Goal: Task Accomplishment & Management: Manage account settings

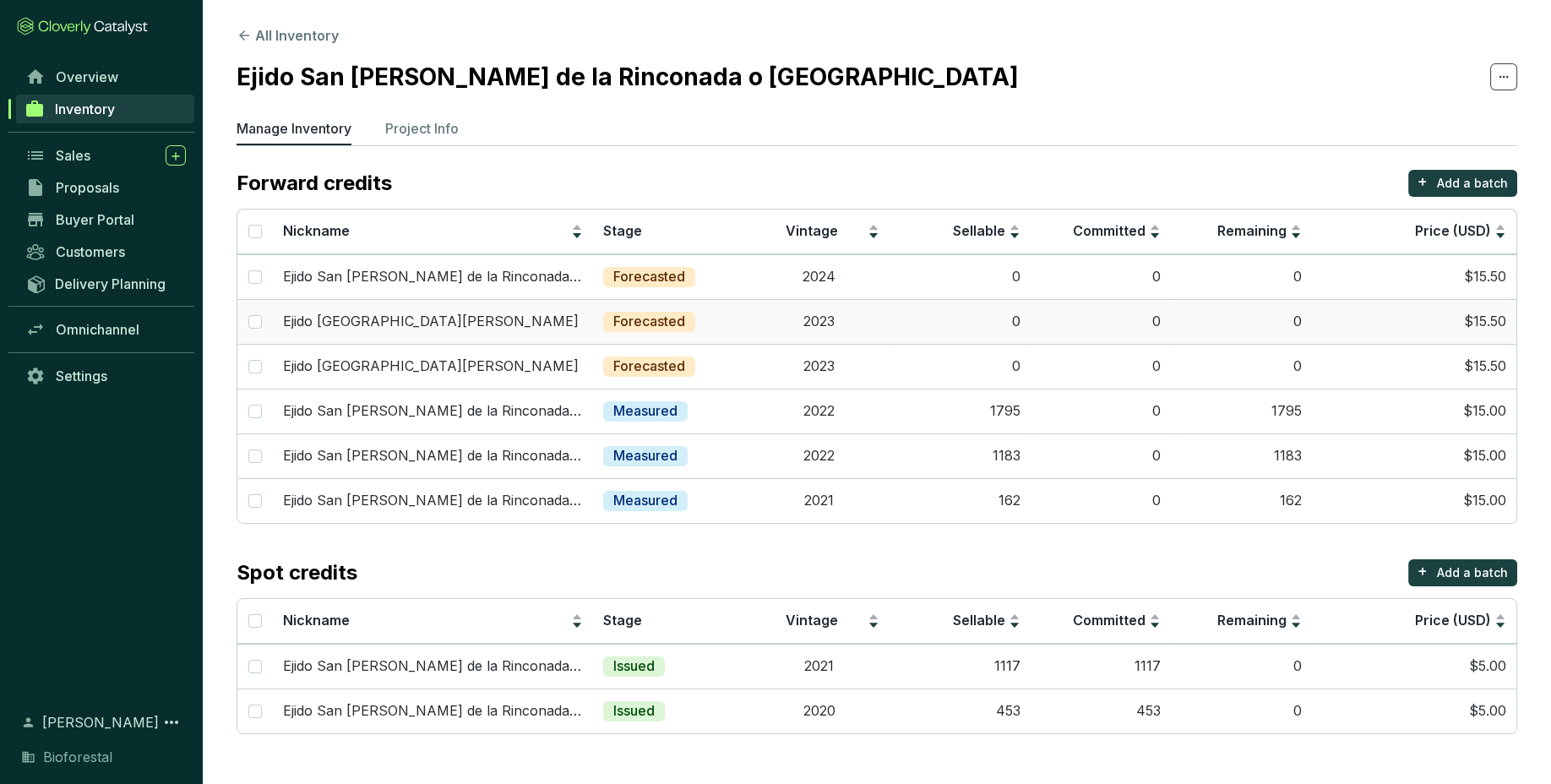
click at [1014, 331] on td "0" at bounding box center [960, 322] width 141 height 45
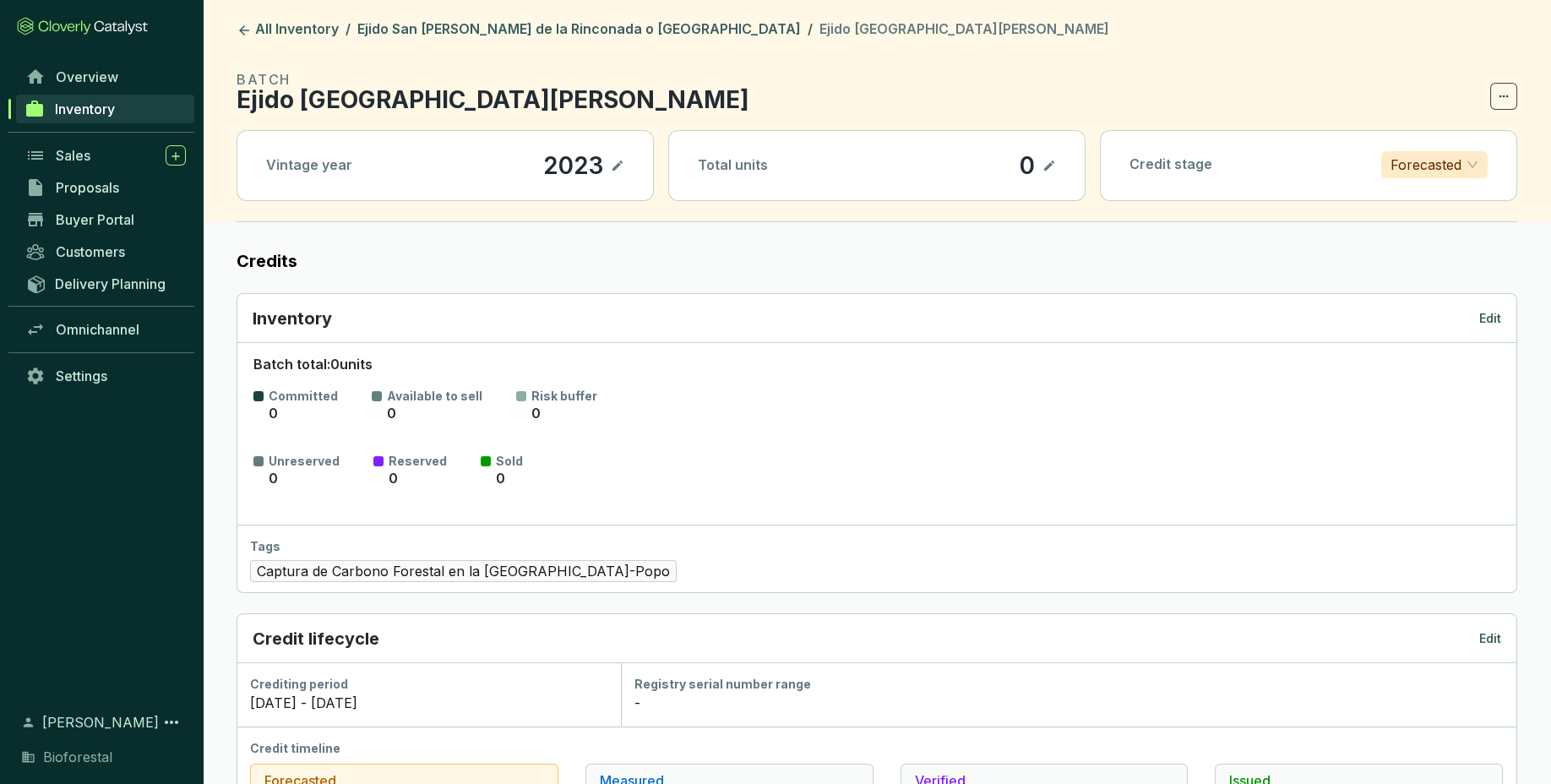
click at [1049, 162] on icon at bounding box center [1049, 165] width 14 height 20
click at [1051, 172] on icon at bounding box center [1049, 165] width 14 height 20
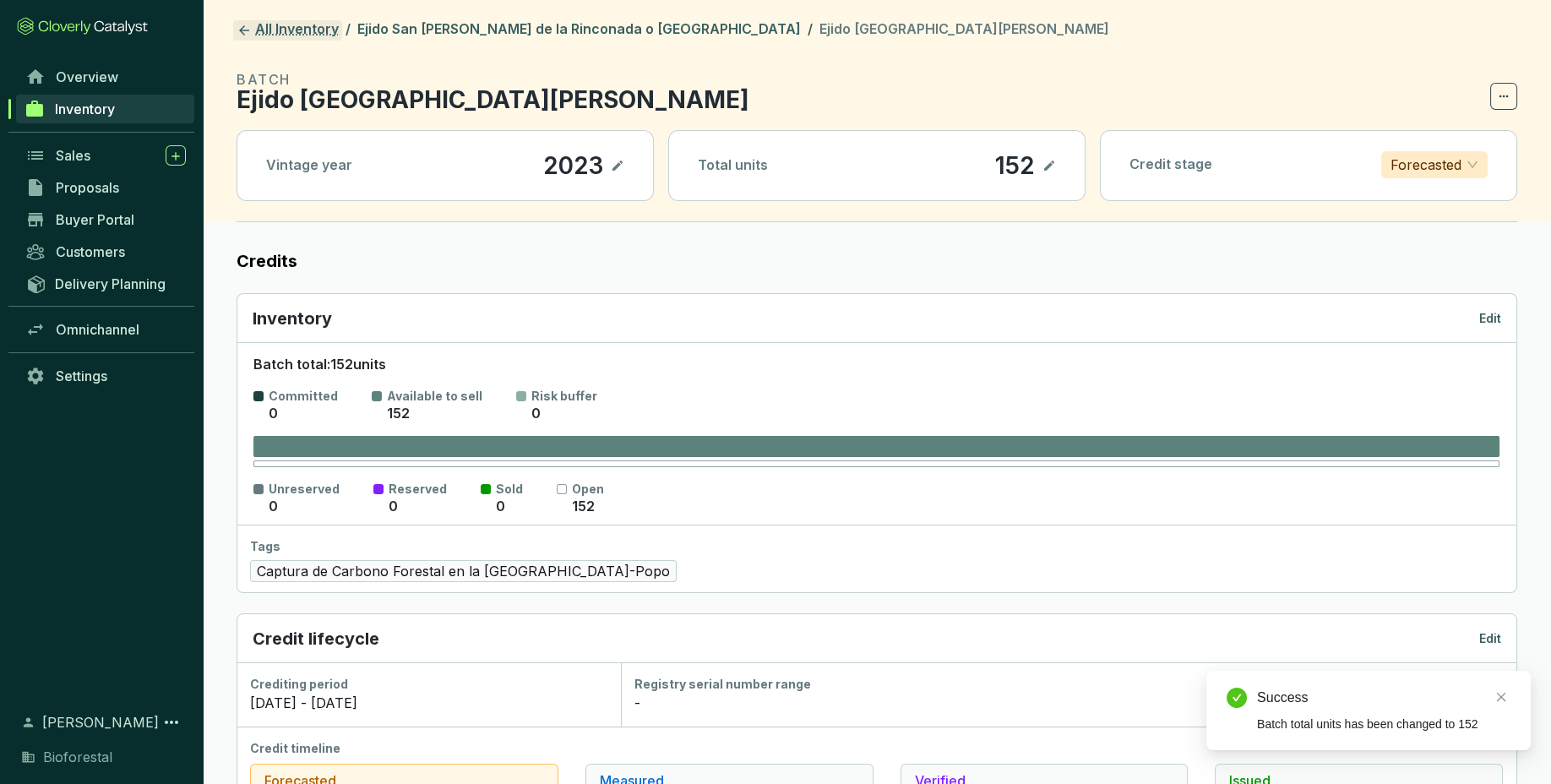
click at [242, 25] on icon at bounding box center [244, 30] width 15 height 15
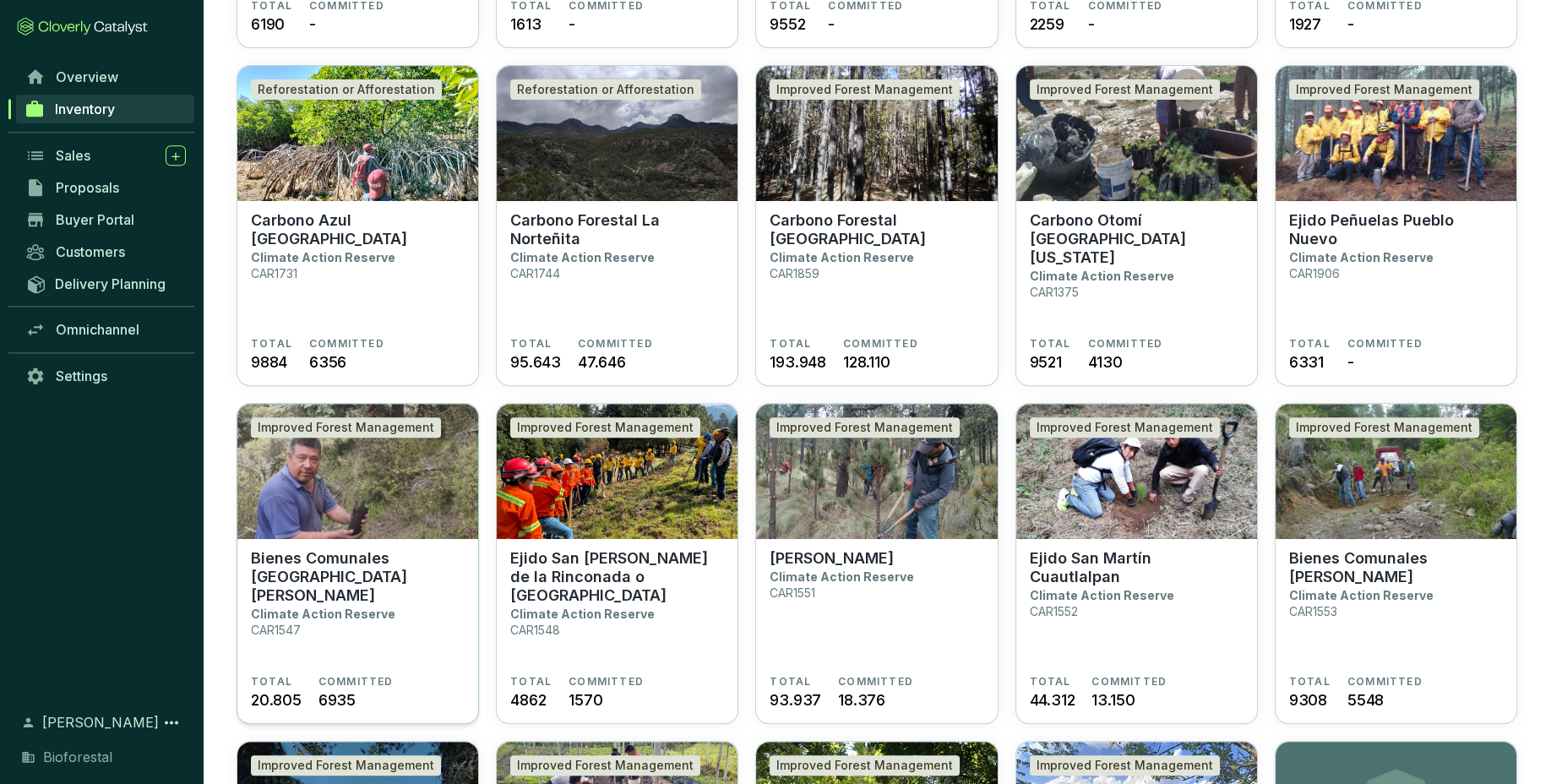
scroll to position [1445, 0]
click at [603, 605] on p "Climate Action Reserve" at bounding box center [583, 612] width 145 height 14
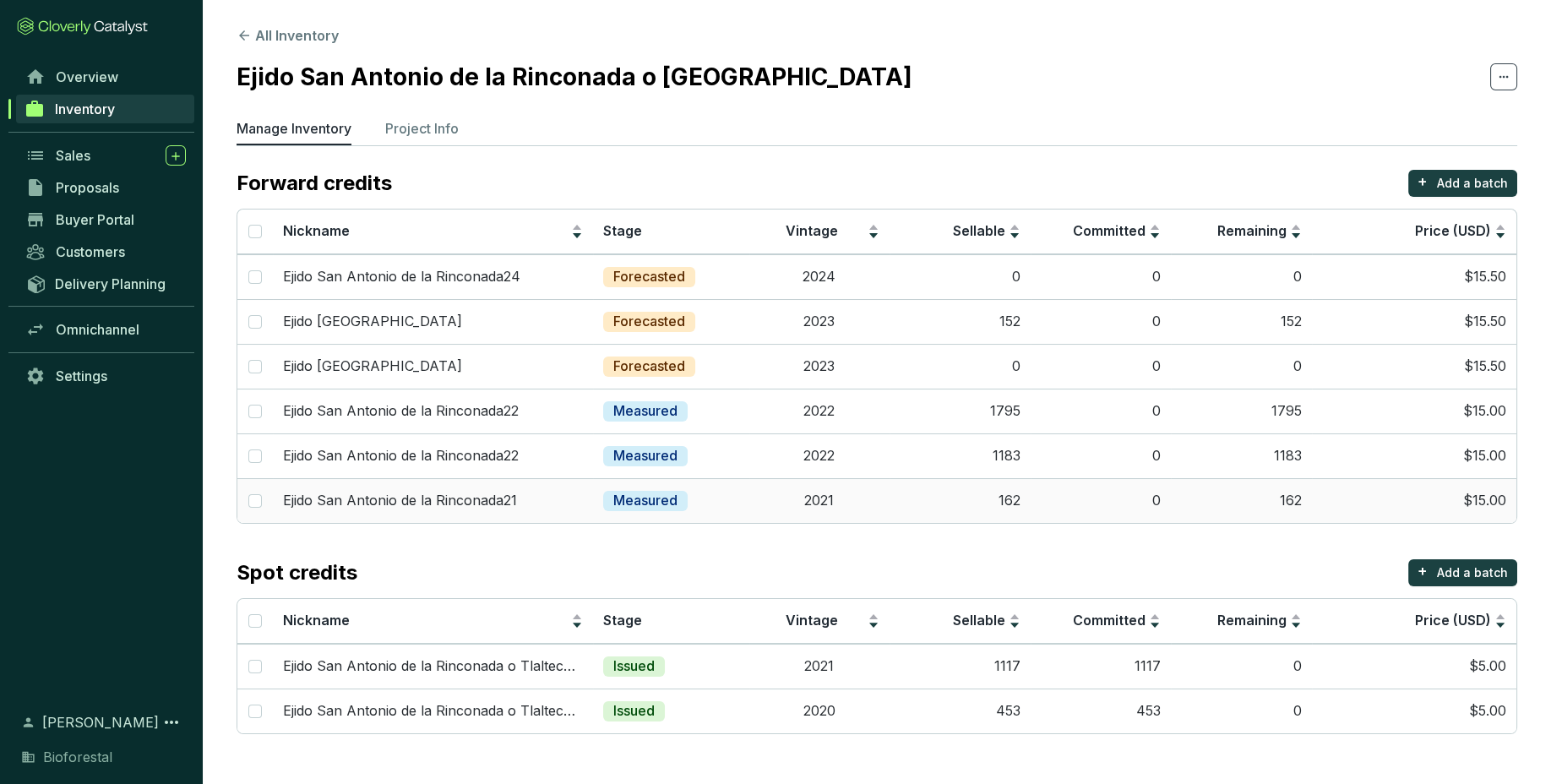
click at [1027, 499] on td "162" at bounding box center [960, 500] width 141 height 45
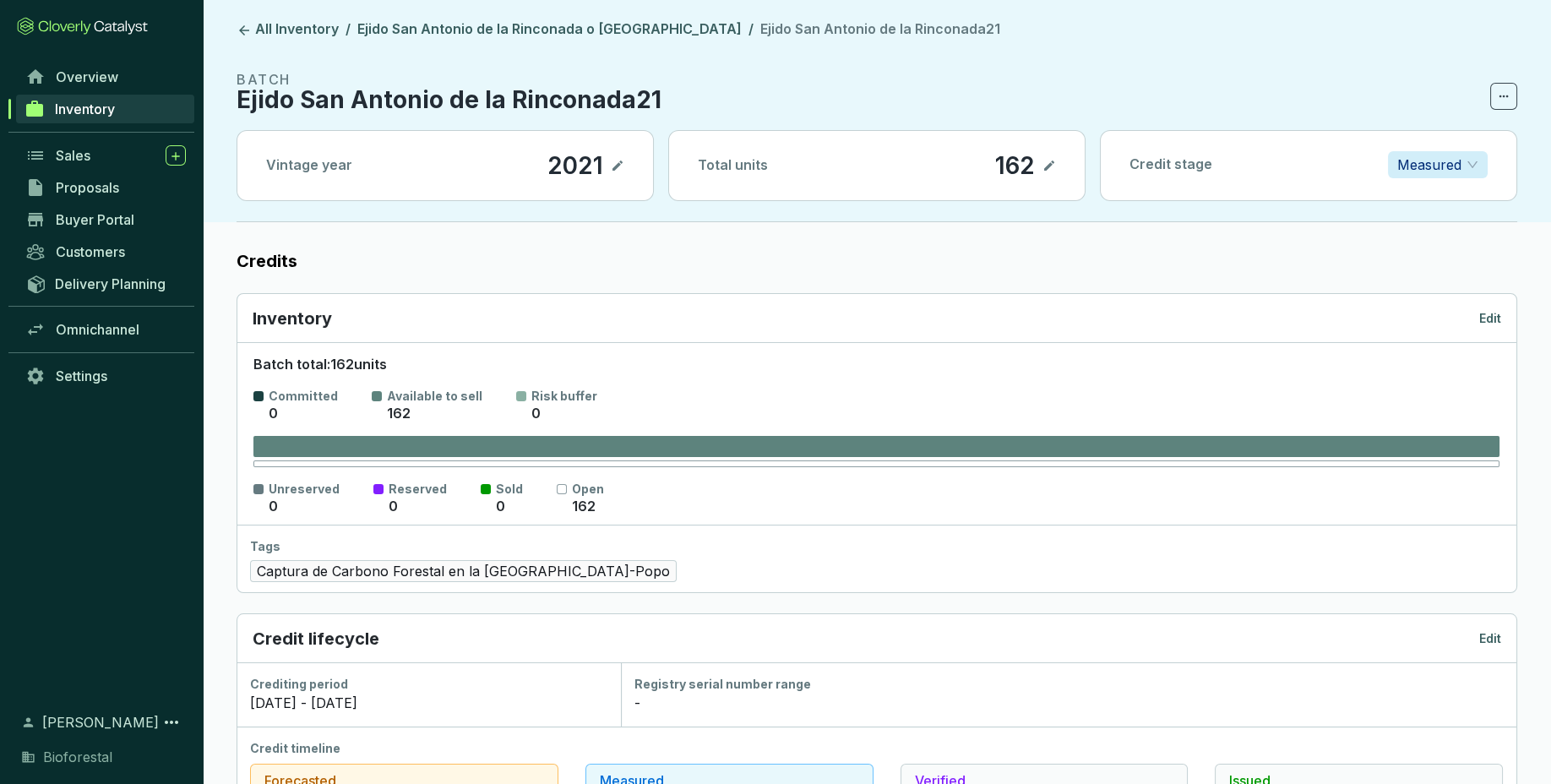
click at [1047, 165] on icon at bounding box center [1049, 165] width 14 height 20
click at [1048, 172] on icon at bounding box center [1049, 165] width 14 height 20
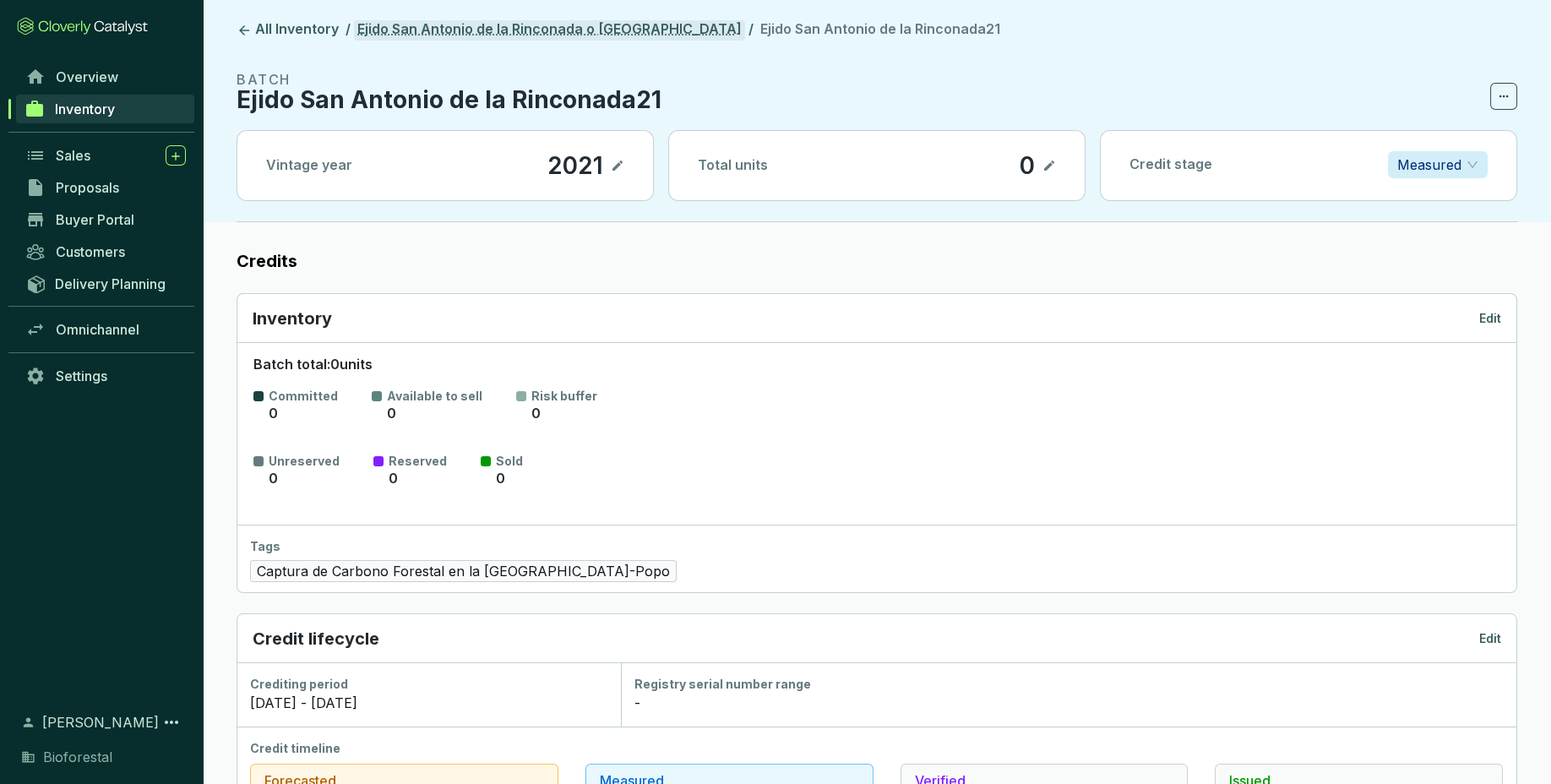
click at [479, 26] on link "Ejido San [PERSON_NAME] de la Rinconada o [GEOGRAPHIC_DATA]" at bounding box center [549, 30] width 391 height 20
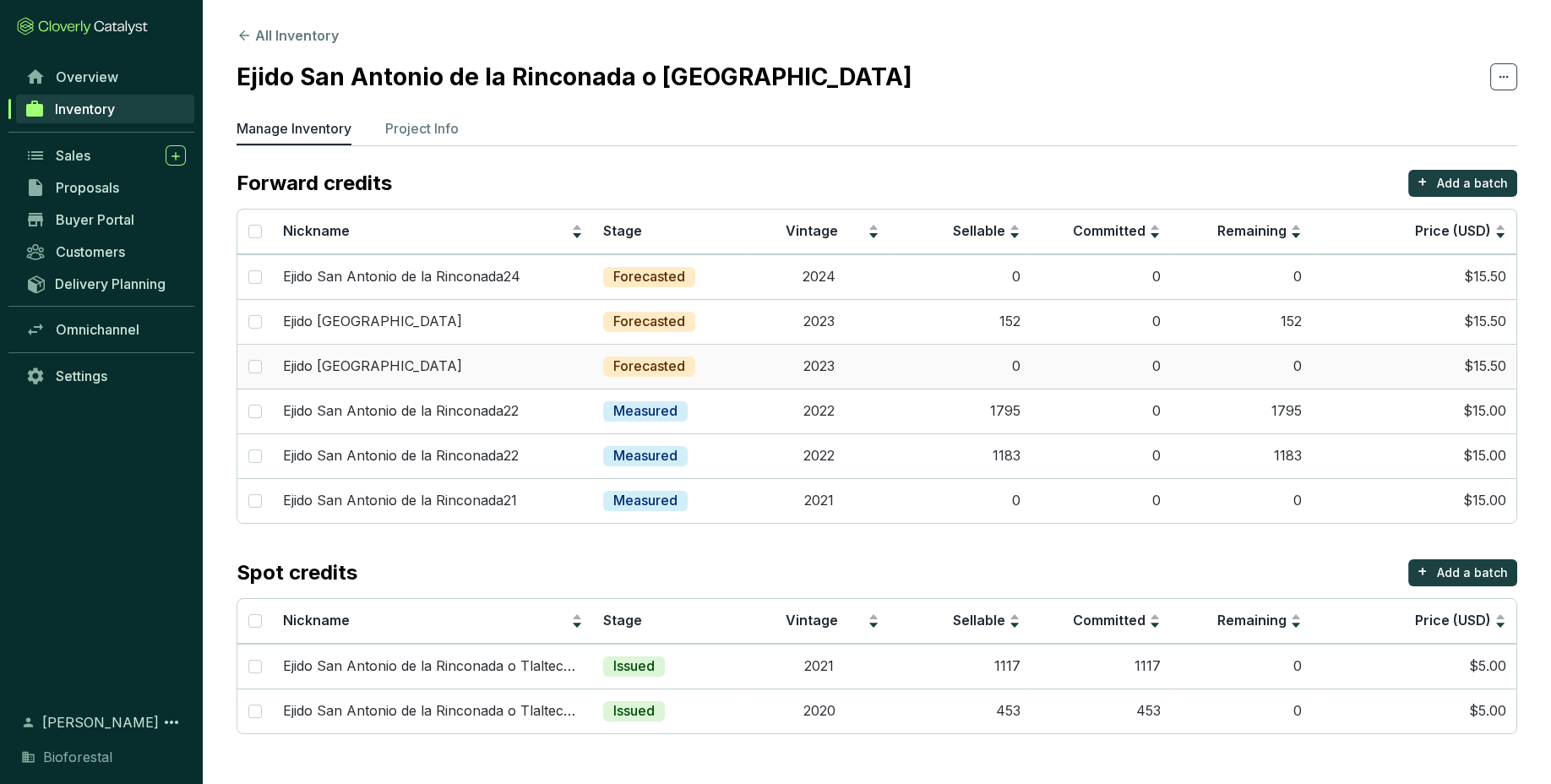
click at [1019, 370] on td "0" at bounding box center [960, 367] width 141 height 45
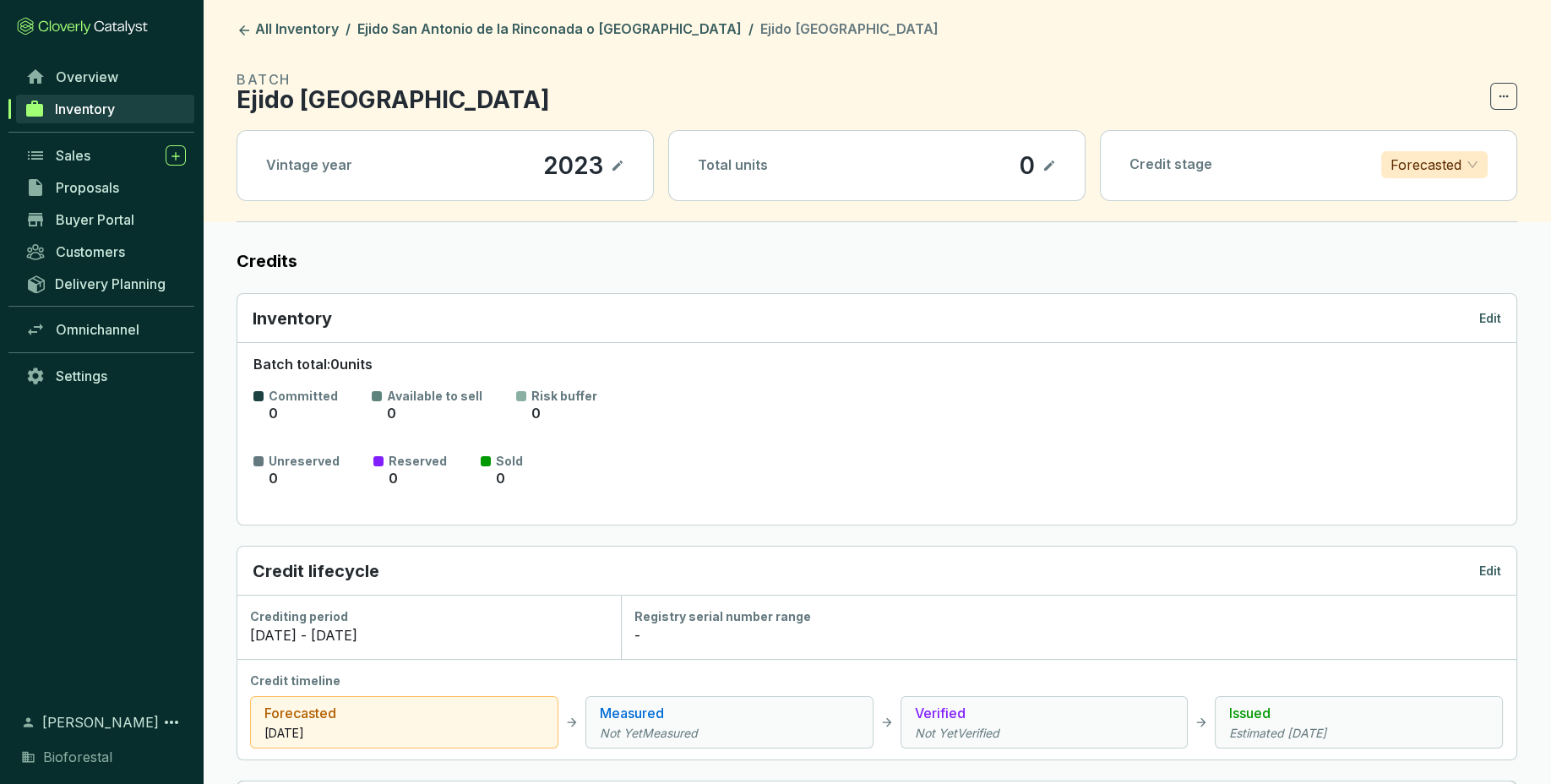
click at [1050, 167] on icon at bounding box center [1049, 165] width 14 height 20
click at [1045, 158] on icon at bounding box center [1049, 165] width 14 height 20
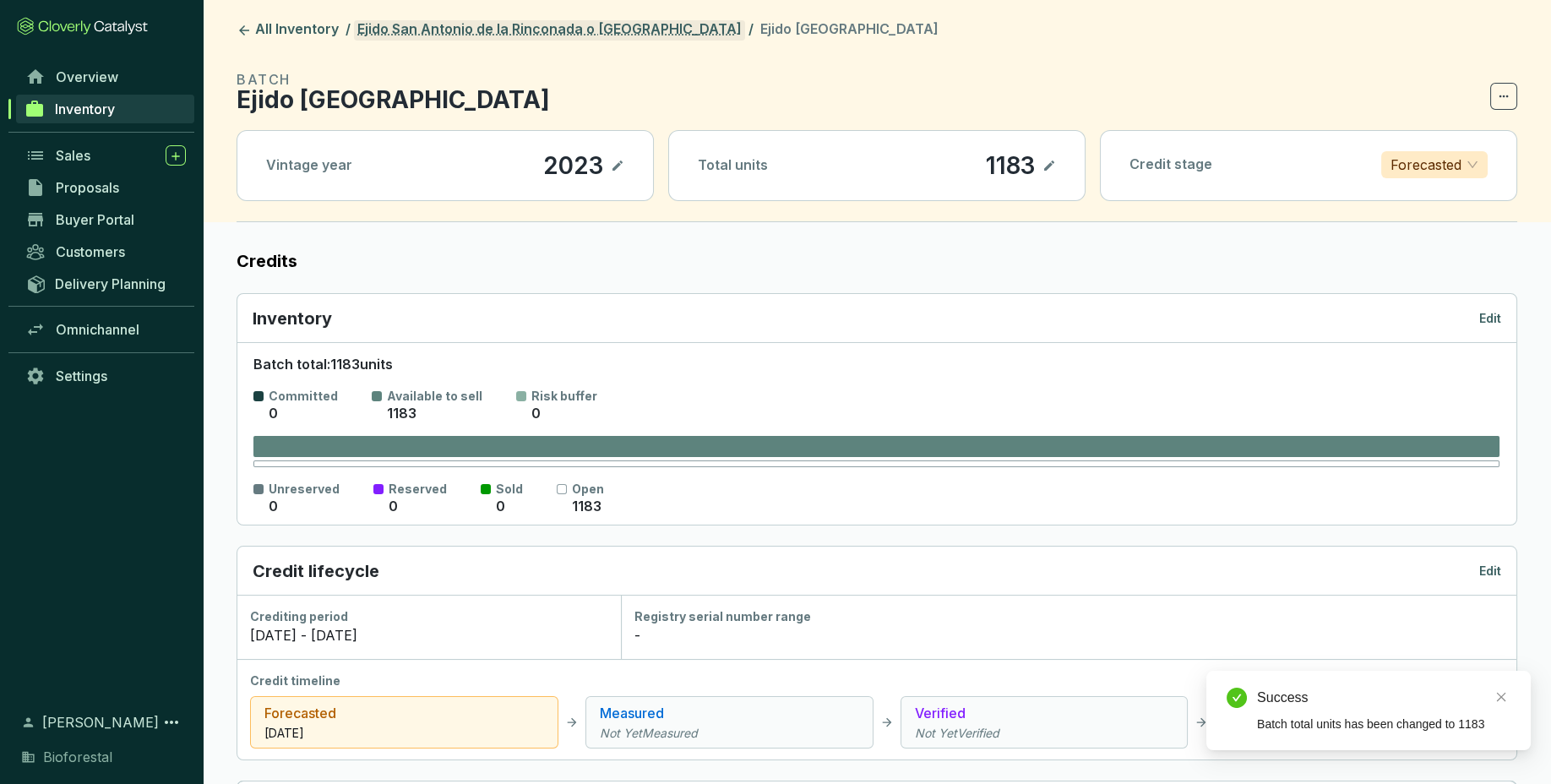
click at [620, 23] on link "Ejido San [PERSON_NAME] de la Rinconada o [GEOGRAPHIC_DATA]" at bounding box center [549, 30] width 391 height 20
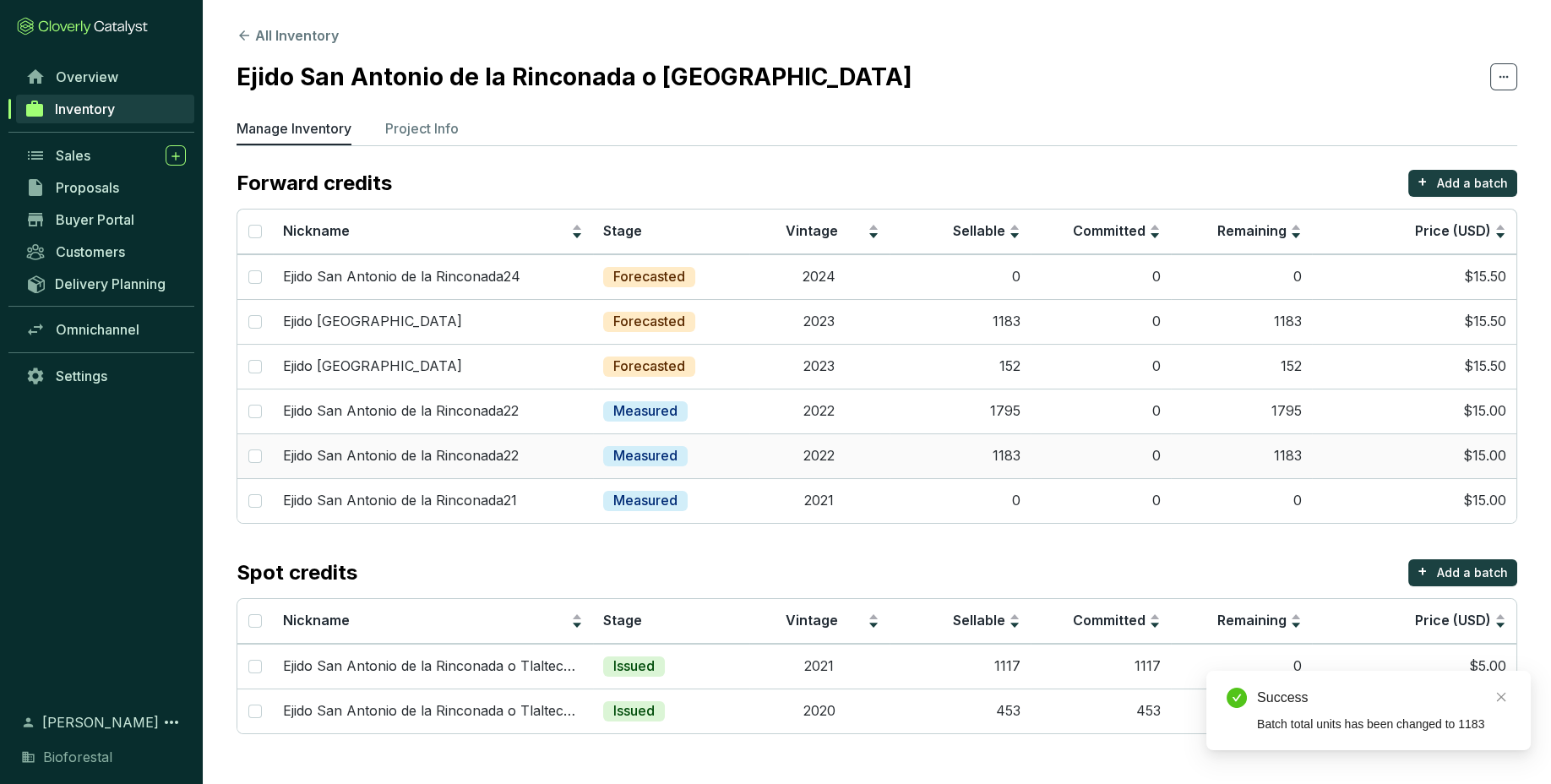
click at [1010, 449] on td "1183" at bounding box center [960, 456] width 141 height 45
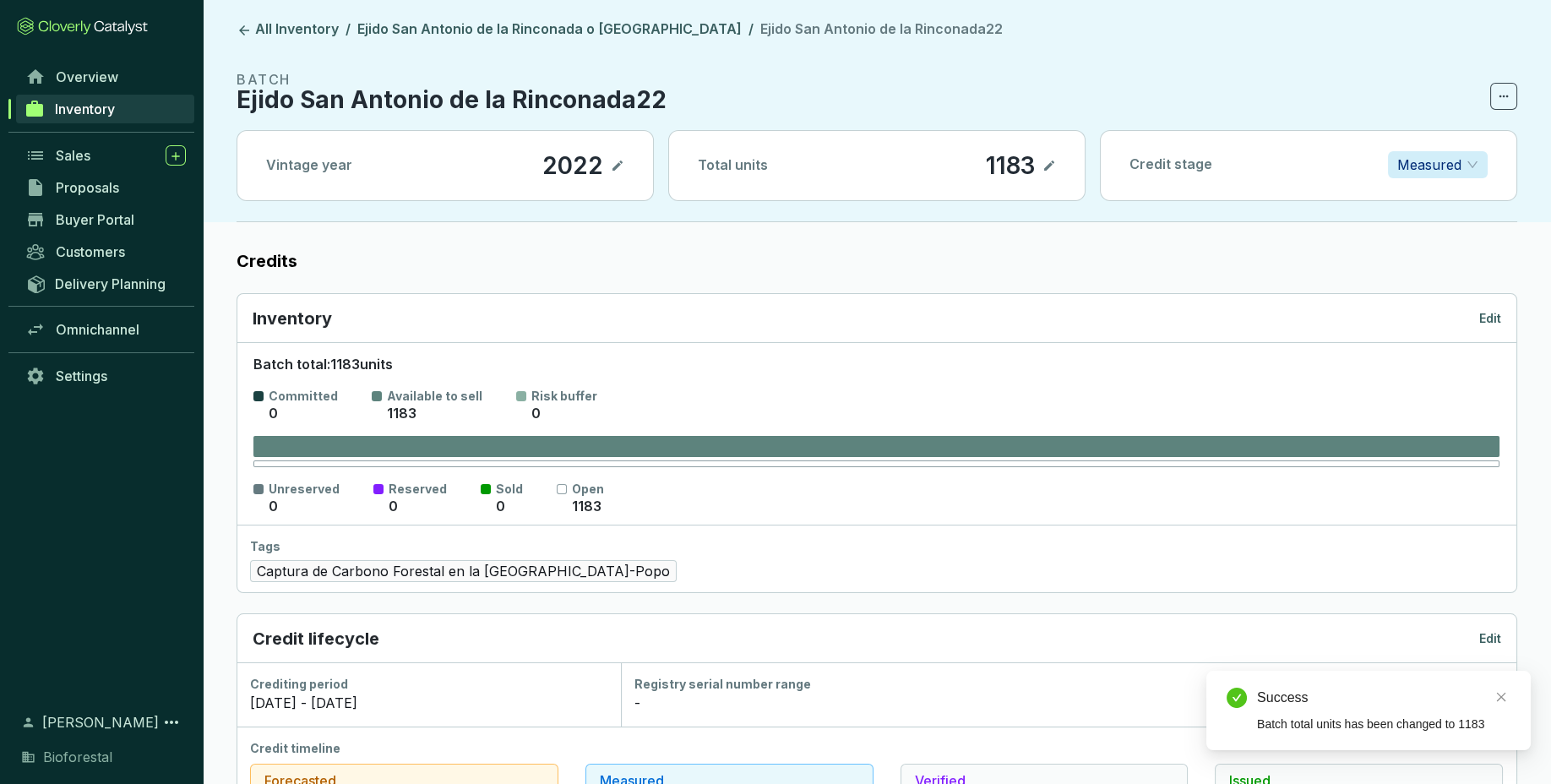
click at [1051, 160] on icon at bounding box center [1049, 165] width 14 height 20
click at [1045, 163] on icon at bounding box center [1049, 165] width 14 height 20
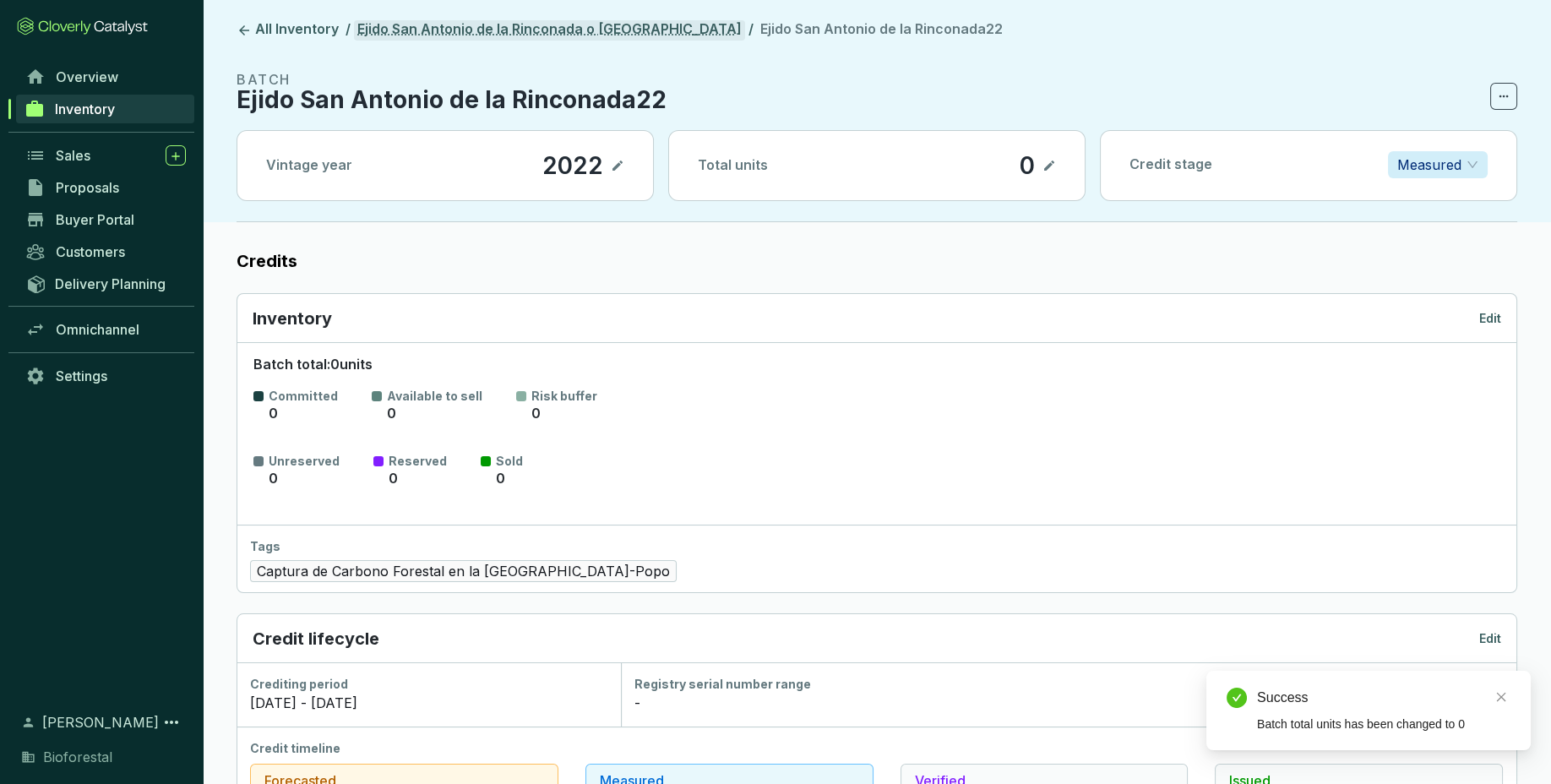
click at [590, 25] on link "Ejido San [PERSON_NAME] de la Rinconada o [GEOGRAPHIC_DATA]" at bounding box center [549, 30] width 391 height 20
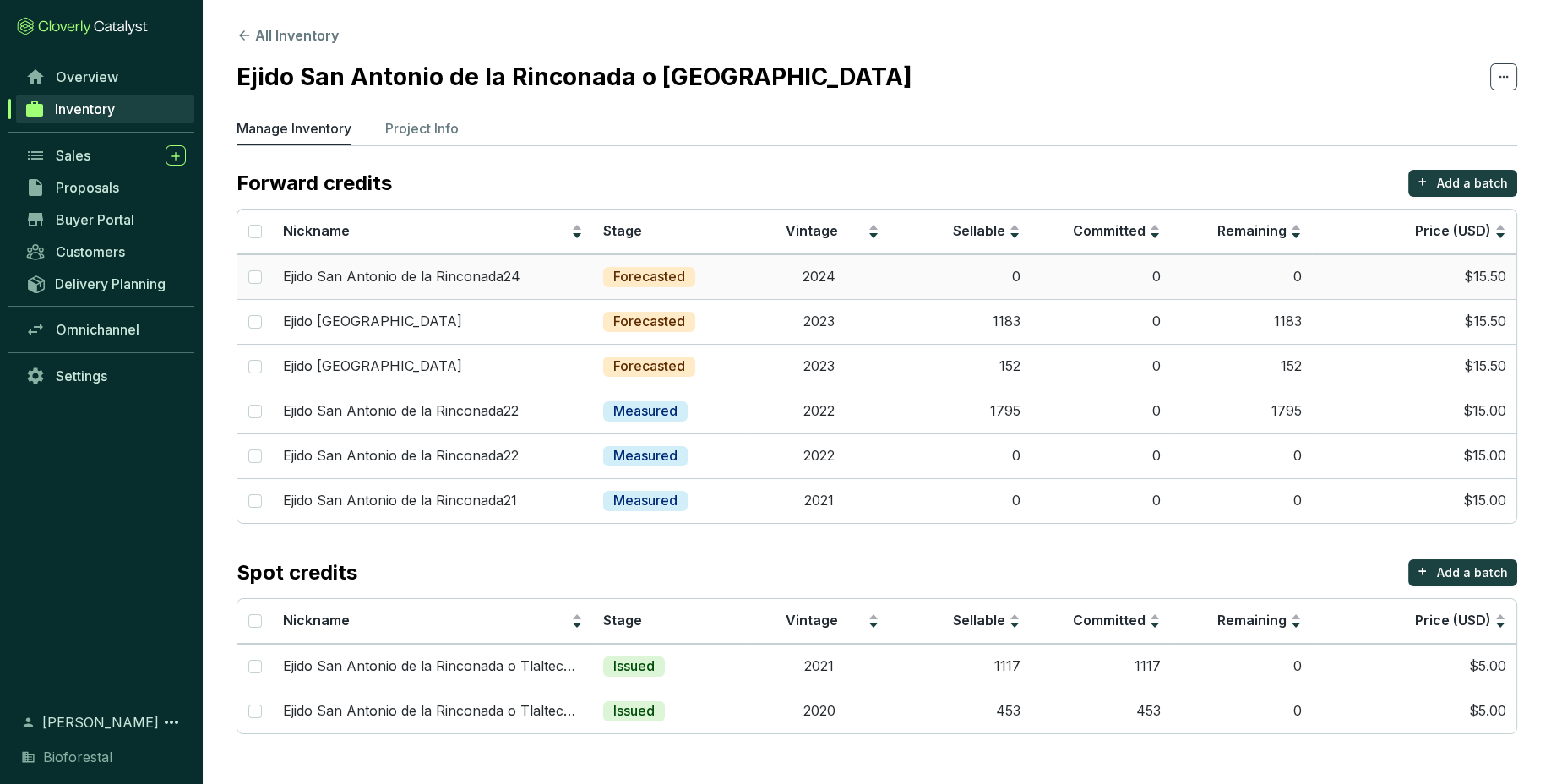
click at [1004, 280] on td "0" at bounding box center [960, 276] width 141 height 45
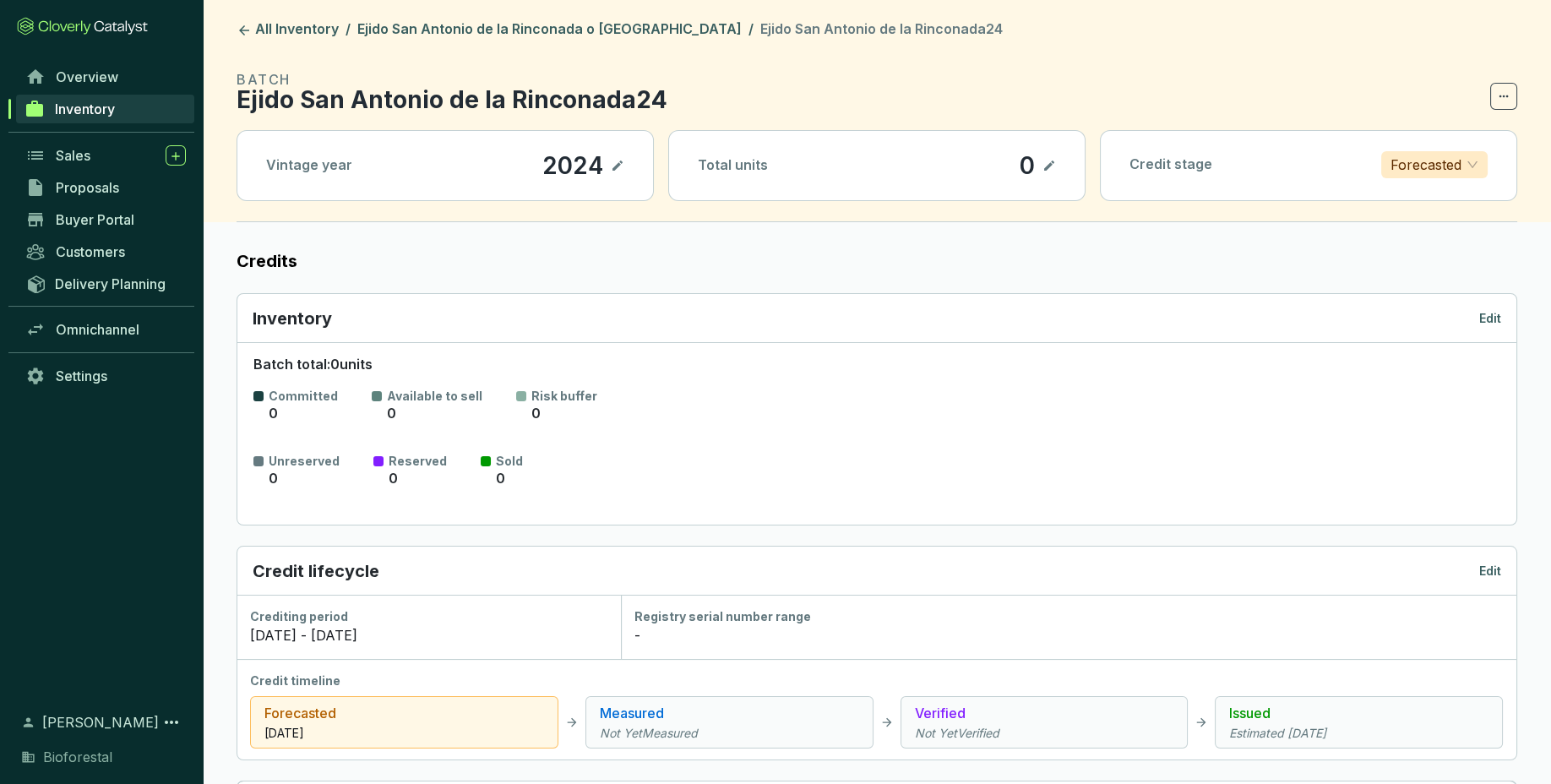
click at [1046, 170] on icon at bounding box center [1049, 165] width 10 height 10
click at [1048, 164] on icon at bounding box center [1049, 165] width 14 height 20
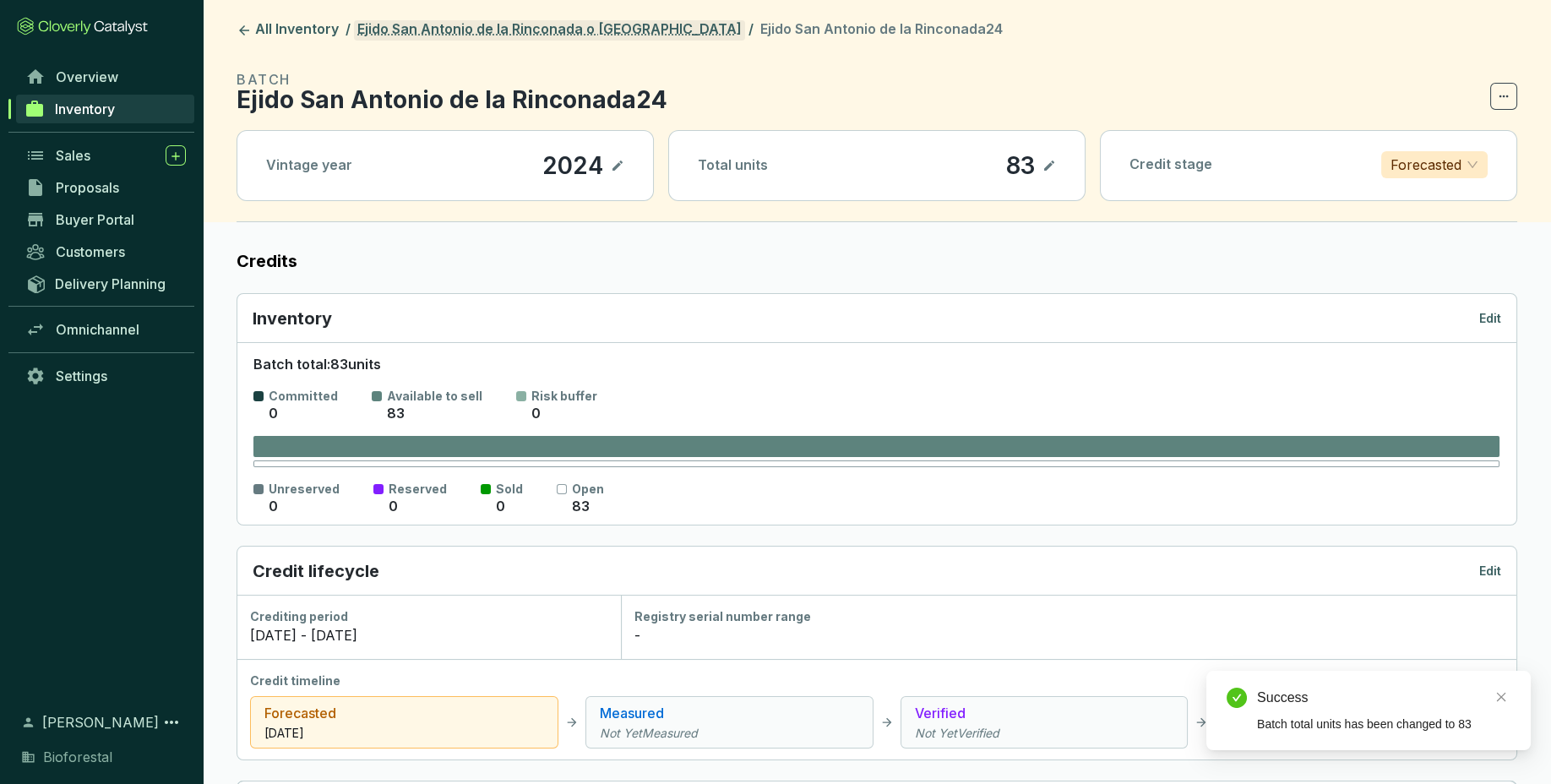
click at [583, 34] on link "Ejido San [PERSON_NAME] de la Rinconada o [GEOGRAPHIC_DATA]" at bounding box center [549, 30] width 391 height 20
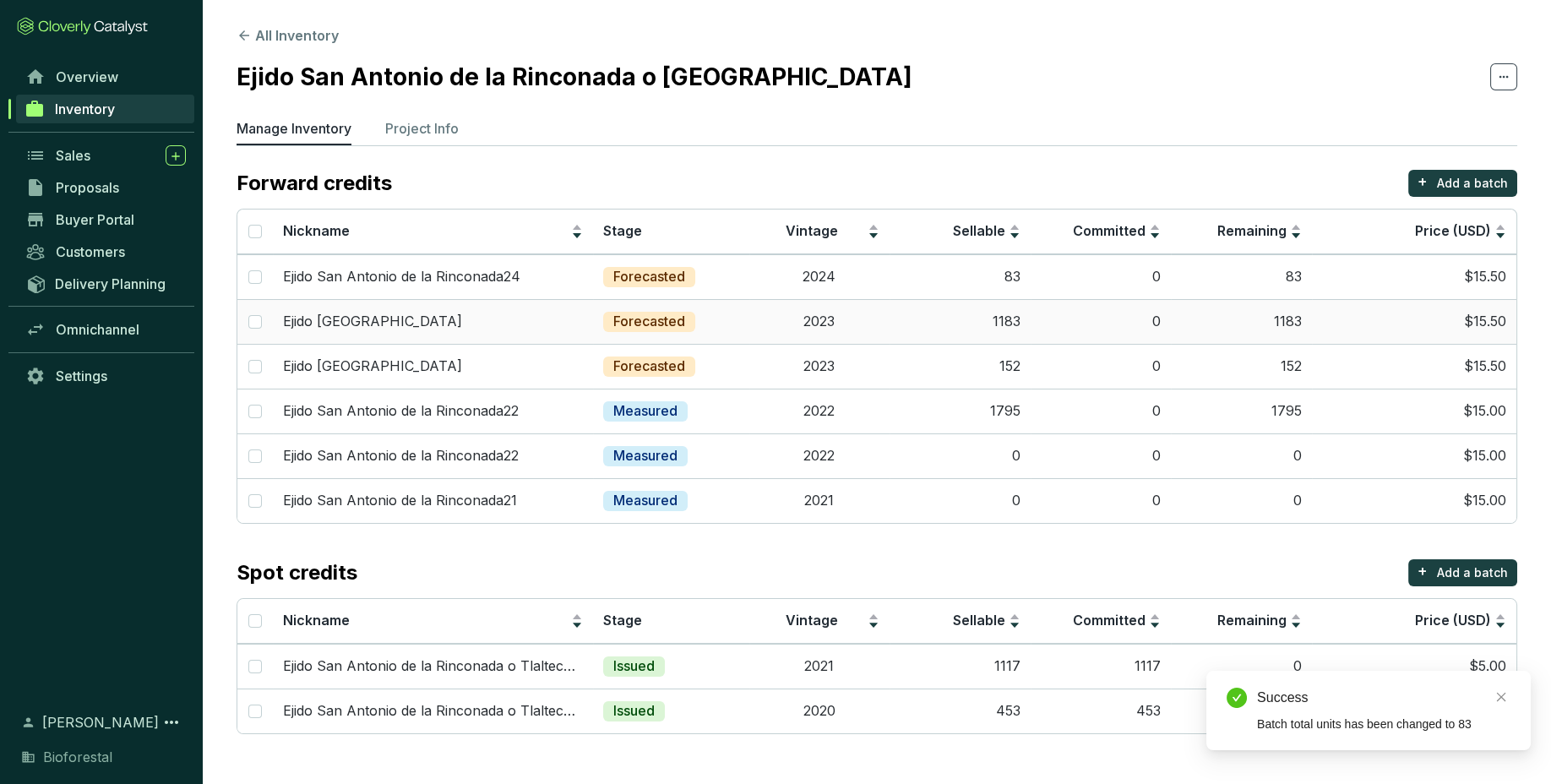
click at [1023, 313] on td "1183" at bounding box center [960, 322] width 141 height 45
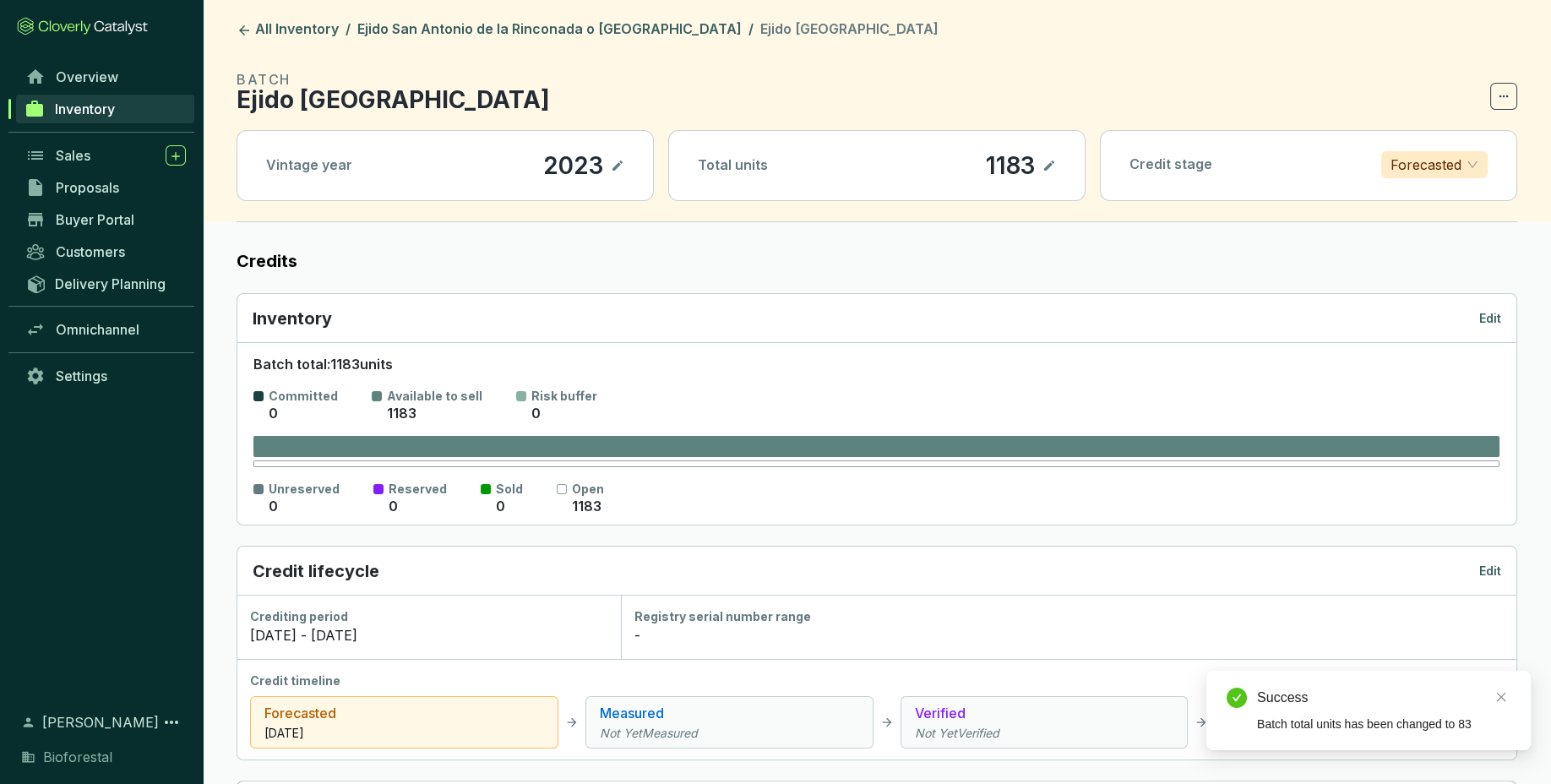
click at [1034, 165] on p "1183" at bounding box center [1010, 165] width 51 height 29
click at [1050, 166] on icon at bounding box center [1049, 165] width 10 height 10
click at [1046, 163] on icon at bounding box center [1049, 165] width 14 height 20
click at [677, 29] on link "Ejido San Antonio de la Rinconada o [GEOGRAPHIC_DATA]" at bounding box center [549, 30] width 391 height 20
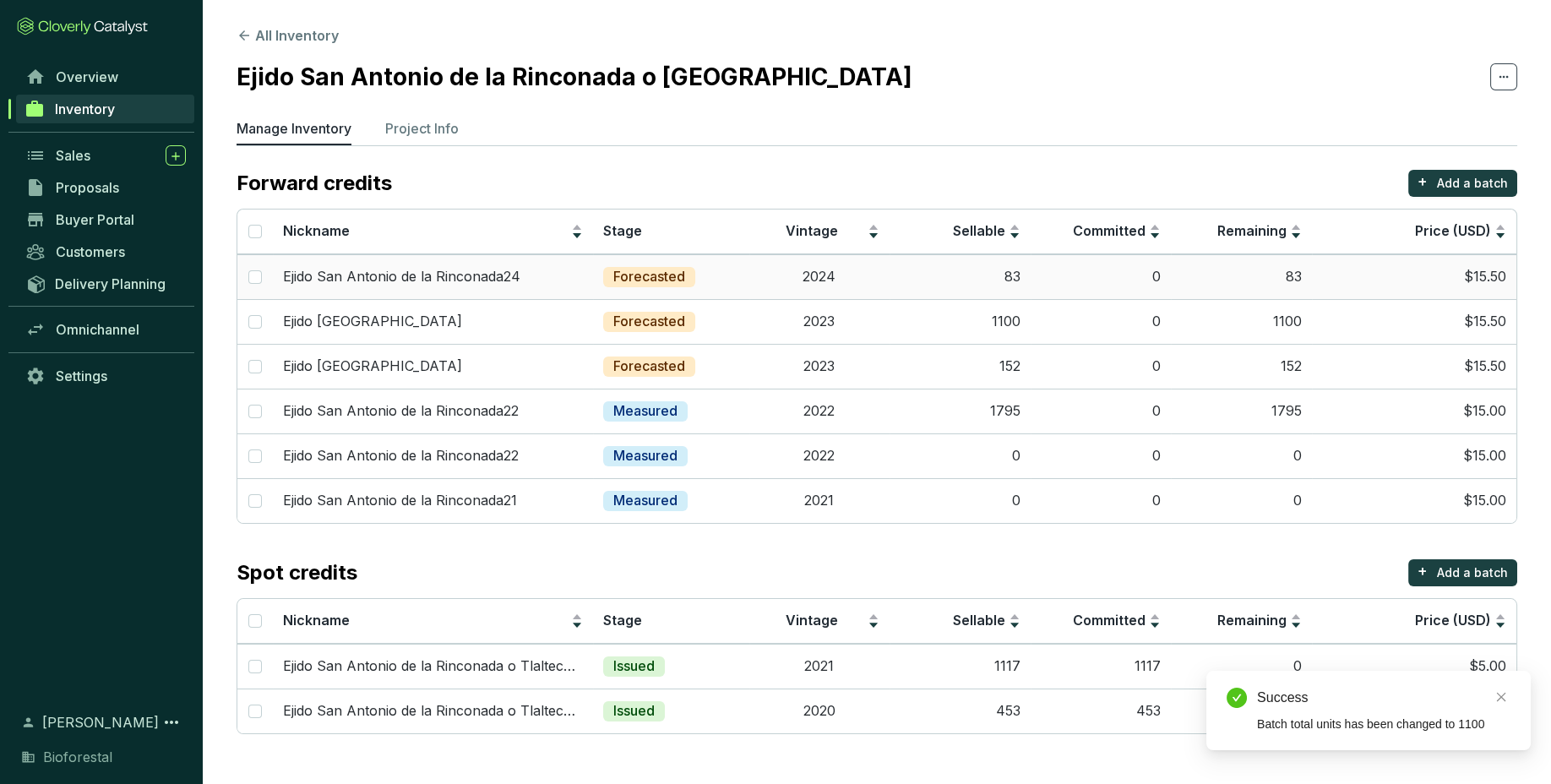
click at [917, 290] on td "83" at bounding box center [960, 276] width 141 height 45
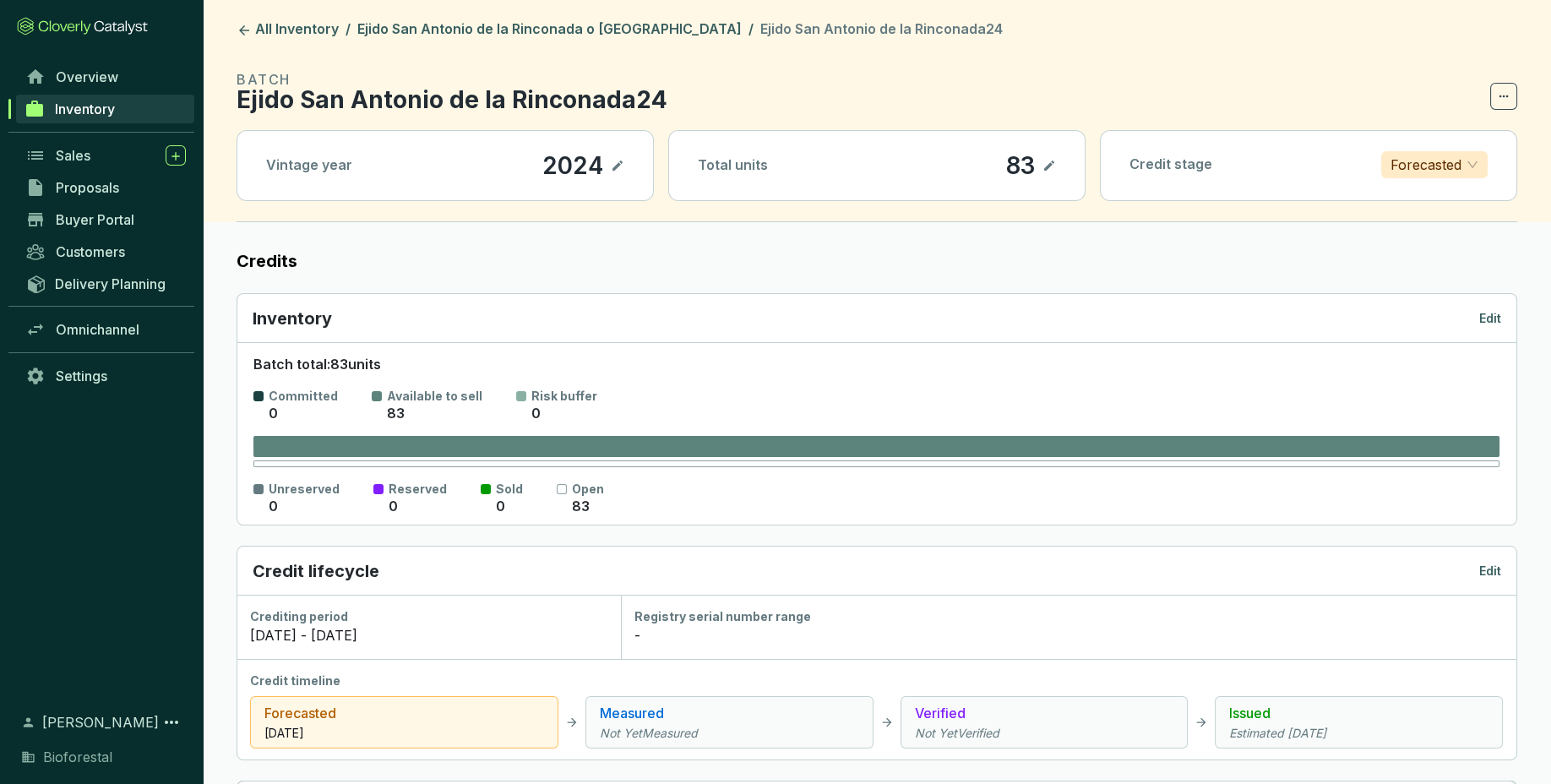
scroll to position [55, 0]
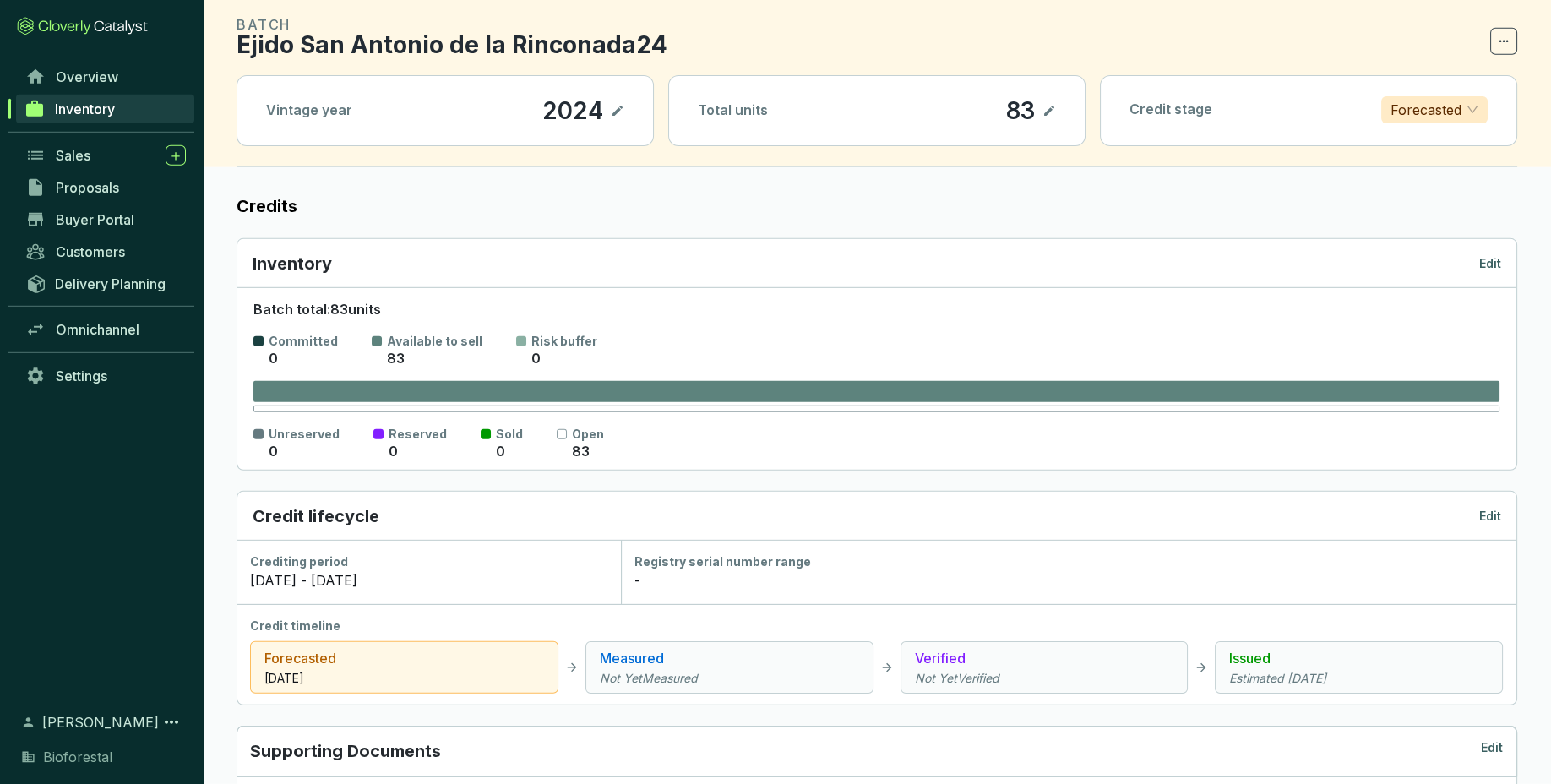
click at [1499, 264] on p "Edit" at bounding box center [1490, 263] width 22 height 17
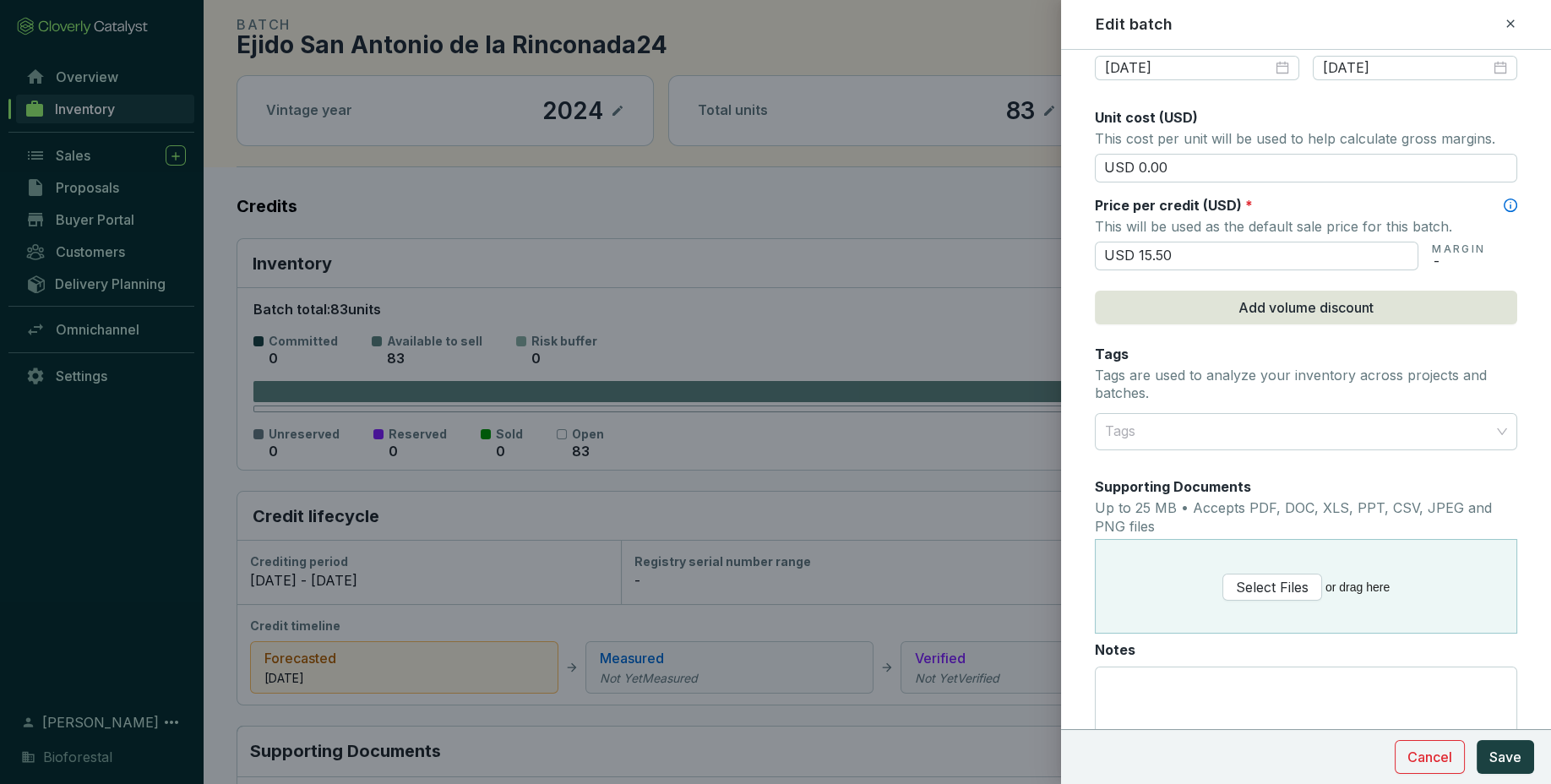
scroll to position [742, 0]
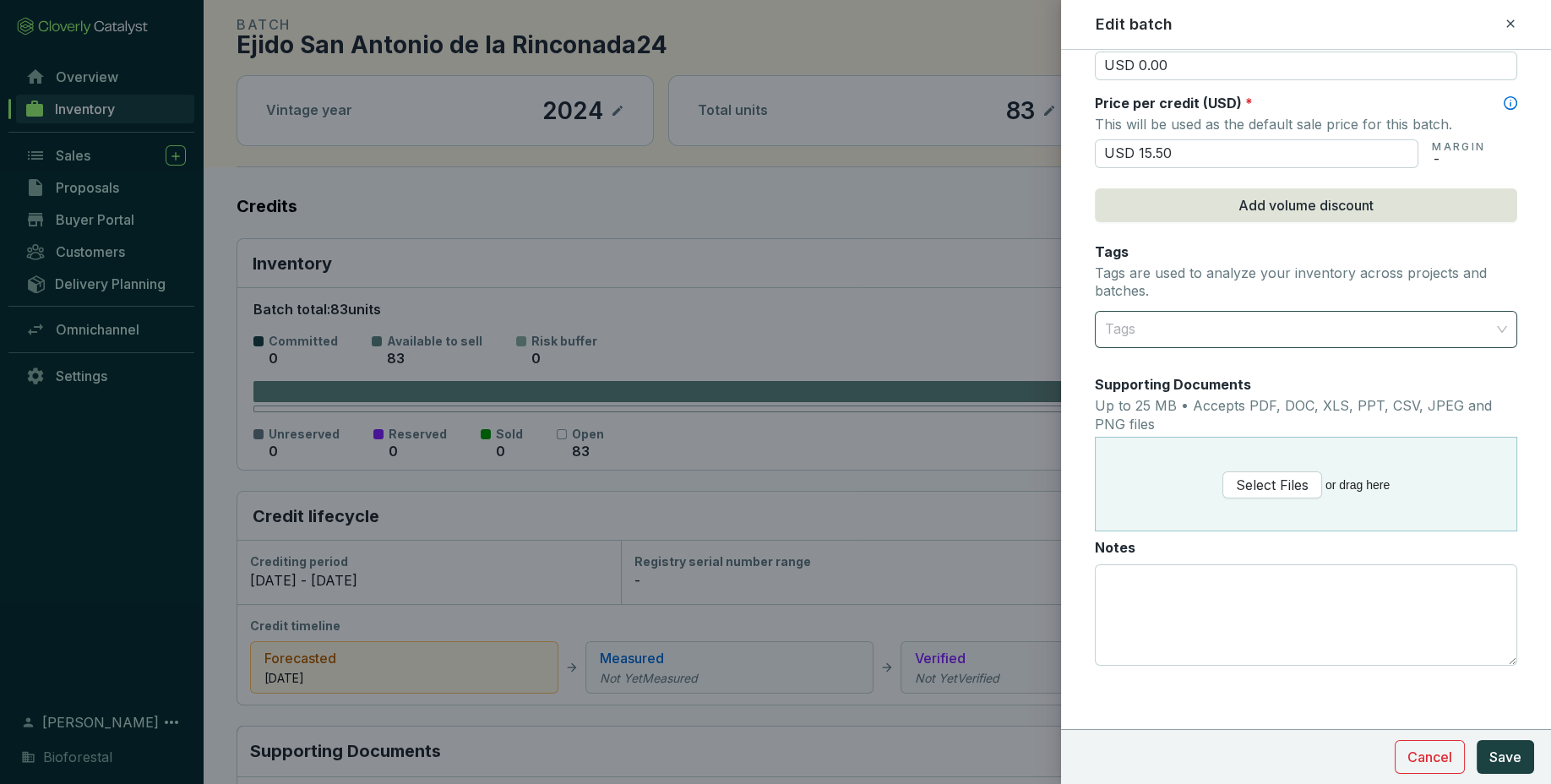
click at [1336, 335] on div at bounding box center [1296, 329] width 397 height 33
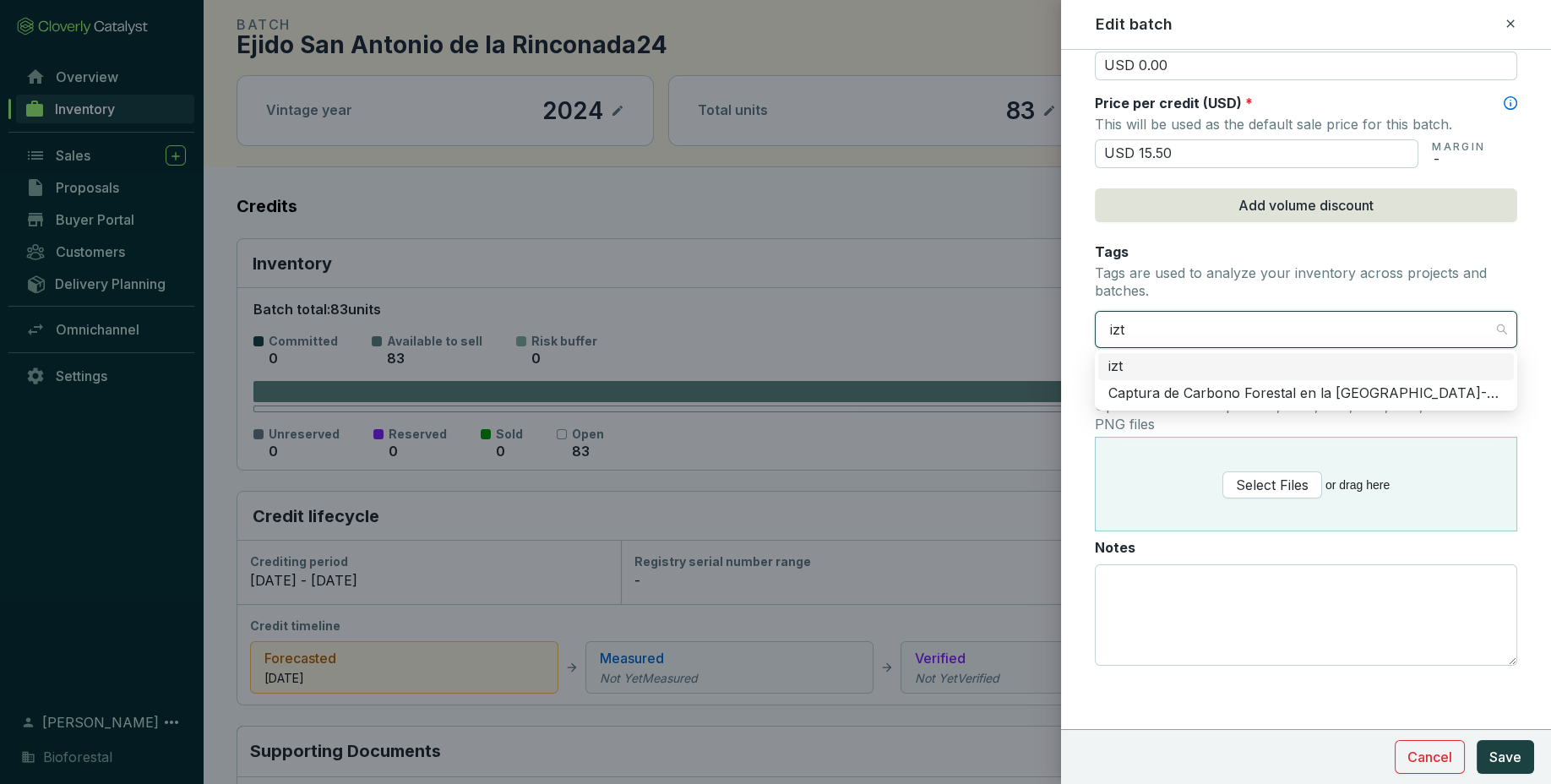
type input "izta"
click at [1313, 389] on div "Captura de Carbono Forestal en la Región Izta-Popo" at bounding box center [1306, 393] width 396 height 19
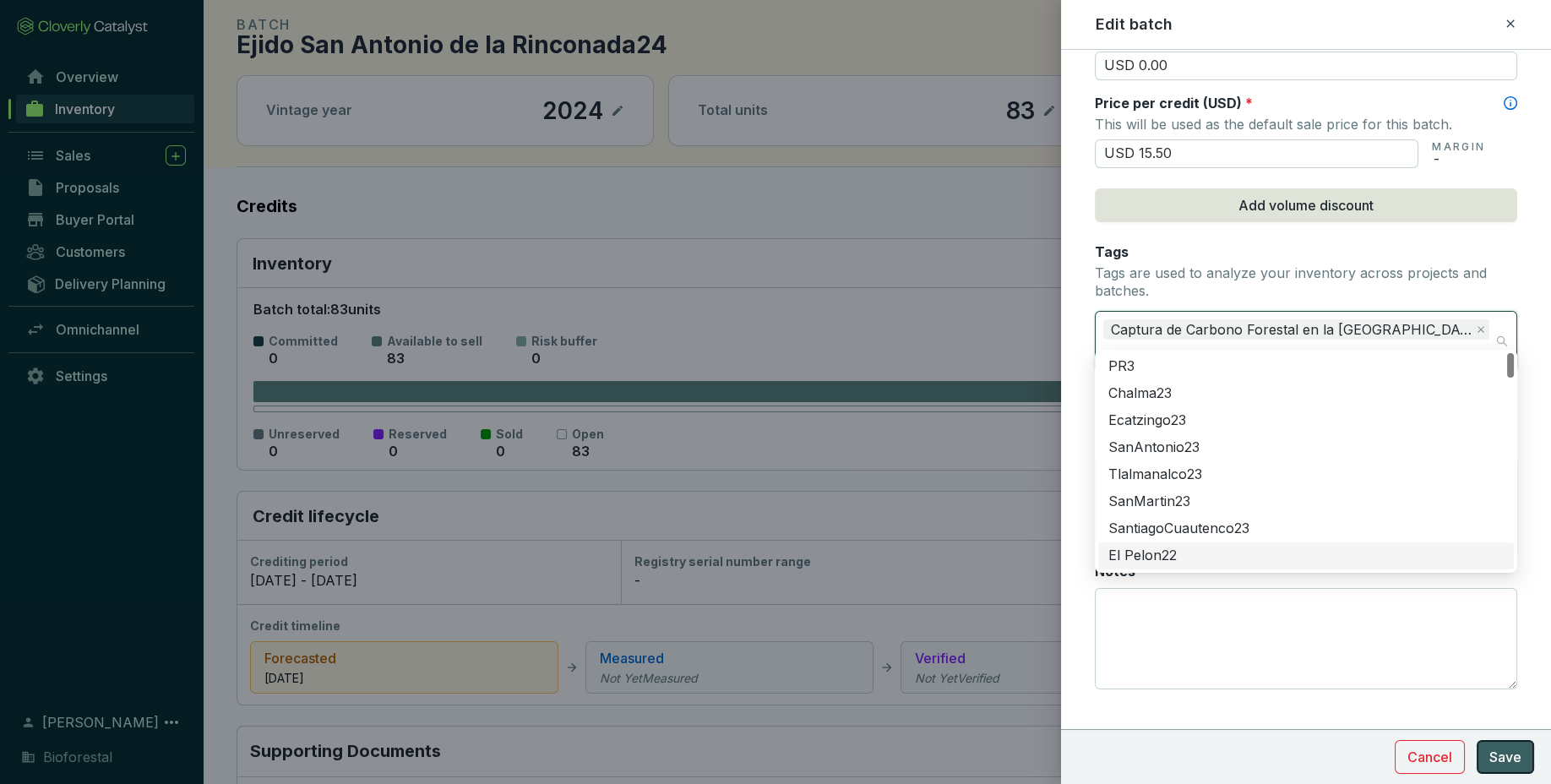
click at [1520, 758] on span "Save" at bounding box center [1505, 757] width 33 height 20
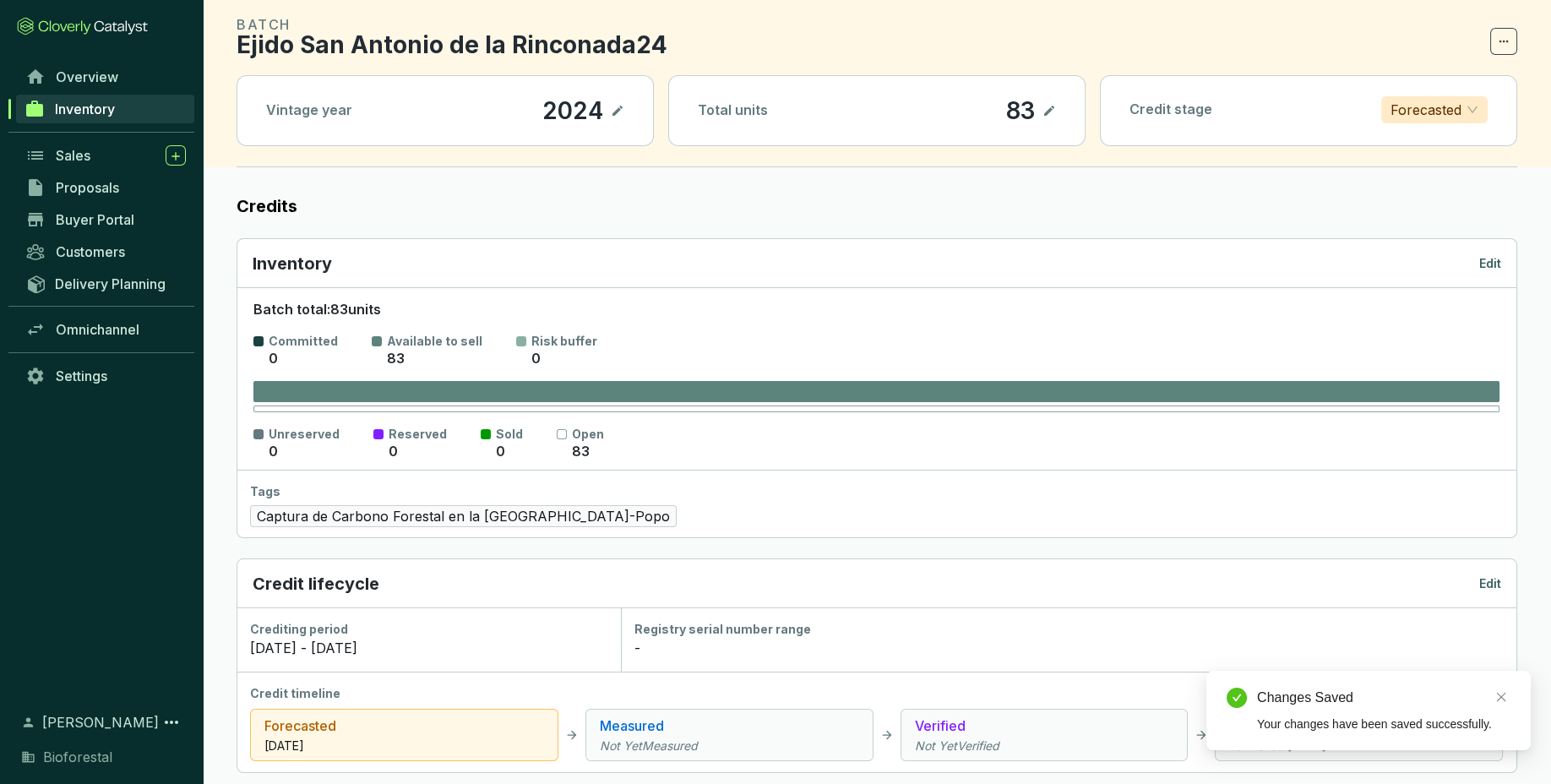
scroll to position [0, 0]
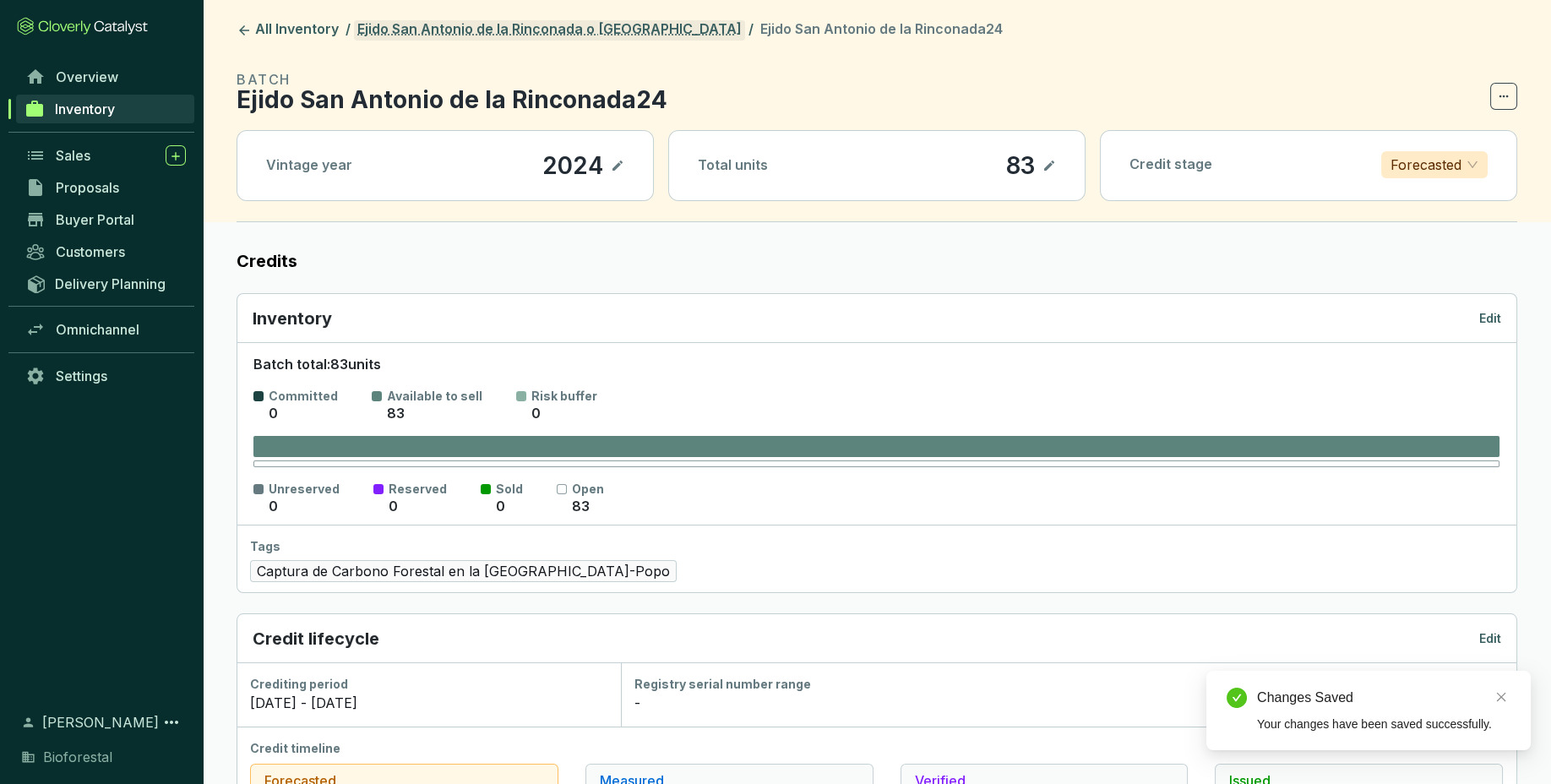
click at [603, 30] on link "Ejido San Antonio de la Rinconada o [GEOGRAPHIC_DATA]" at bounding box center [549, 30] width 391 height 20
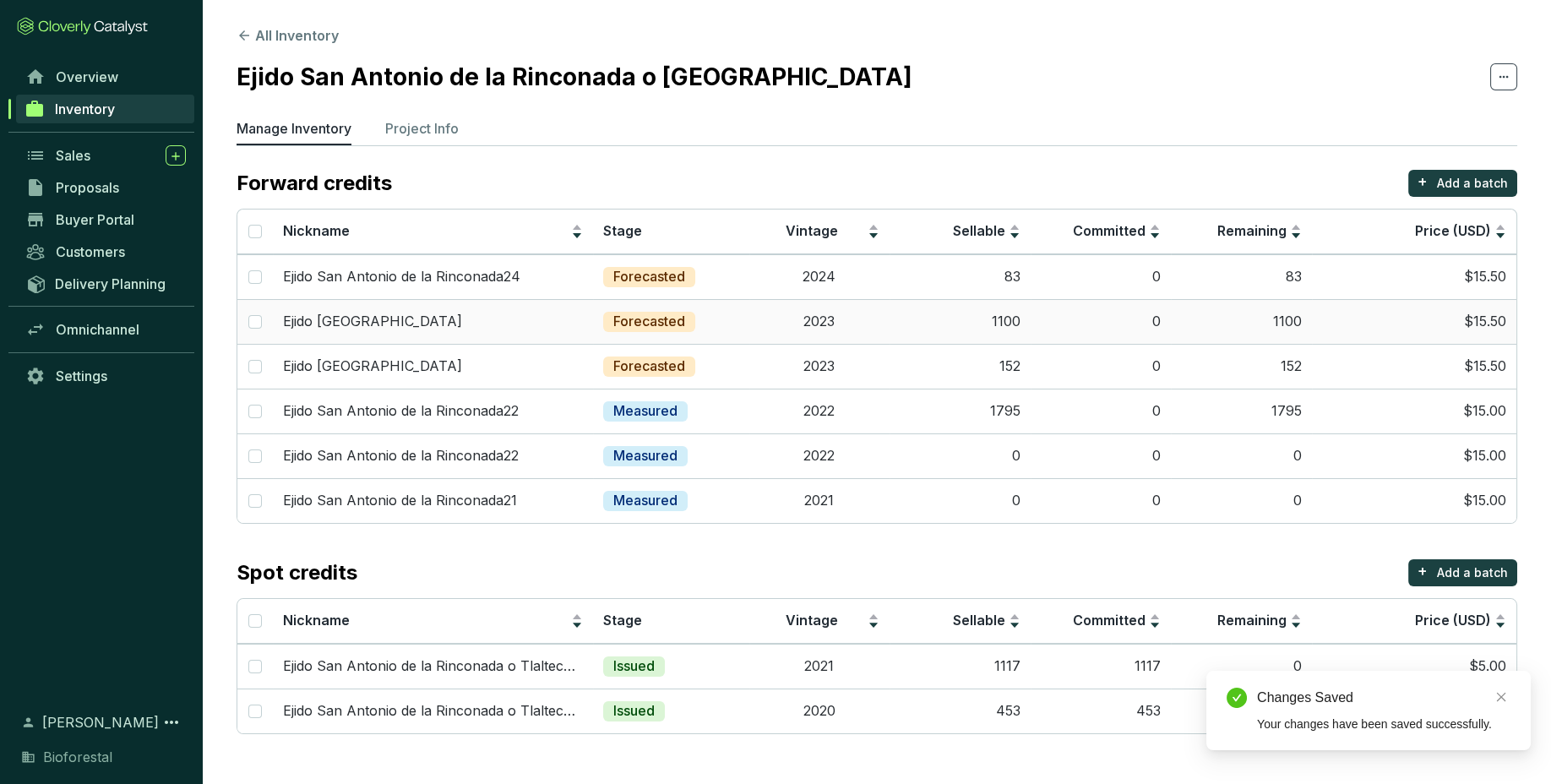
click at [962, 300] on td "1100" at bounding box center [960, 322] width 141 height 45
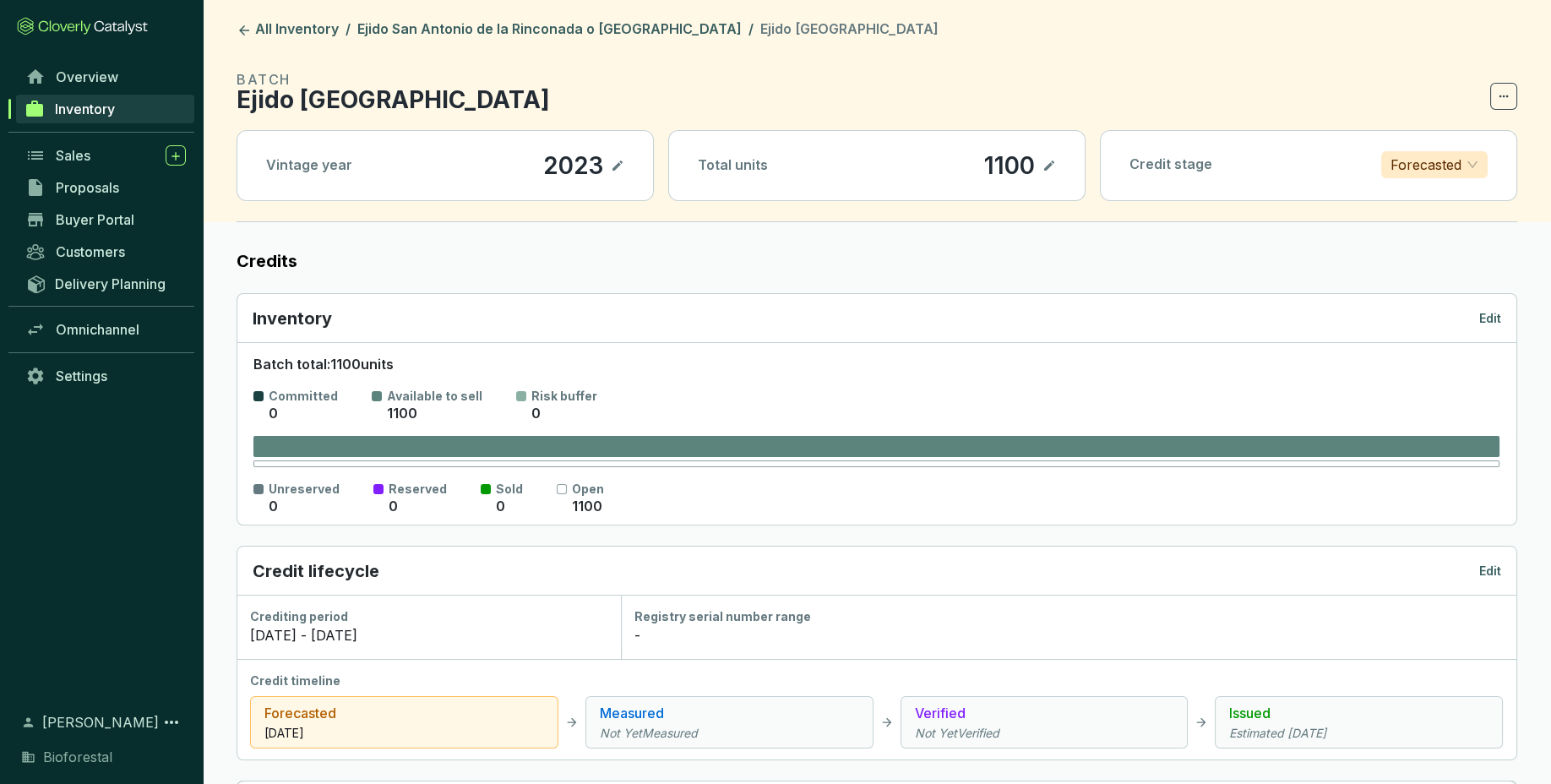
click at [1498, 318] on p "Edit" at bounding box center [1490, 318] width 22 height 17
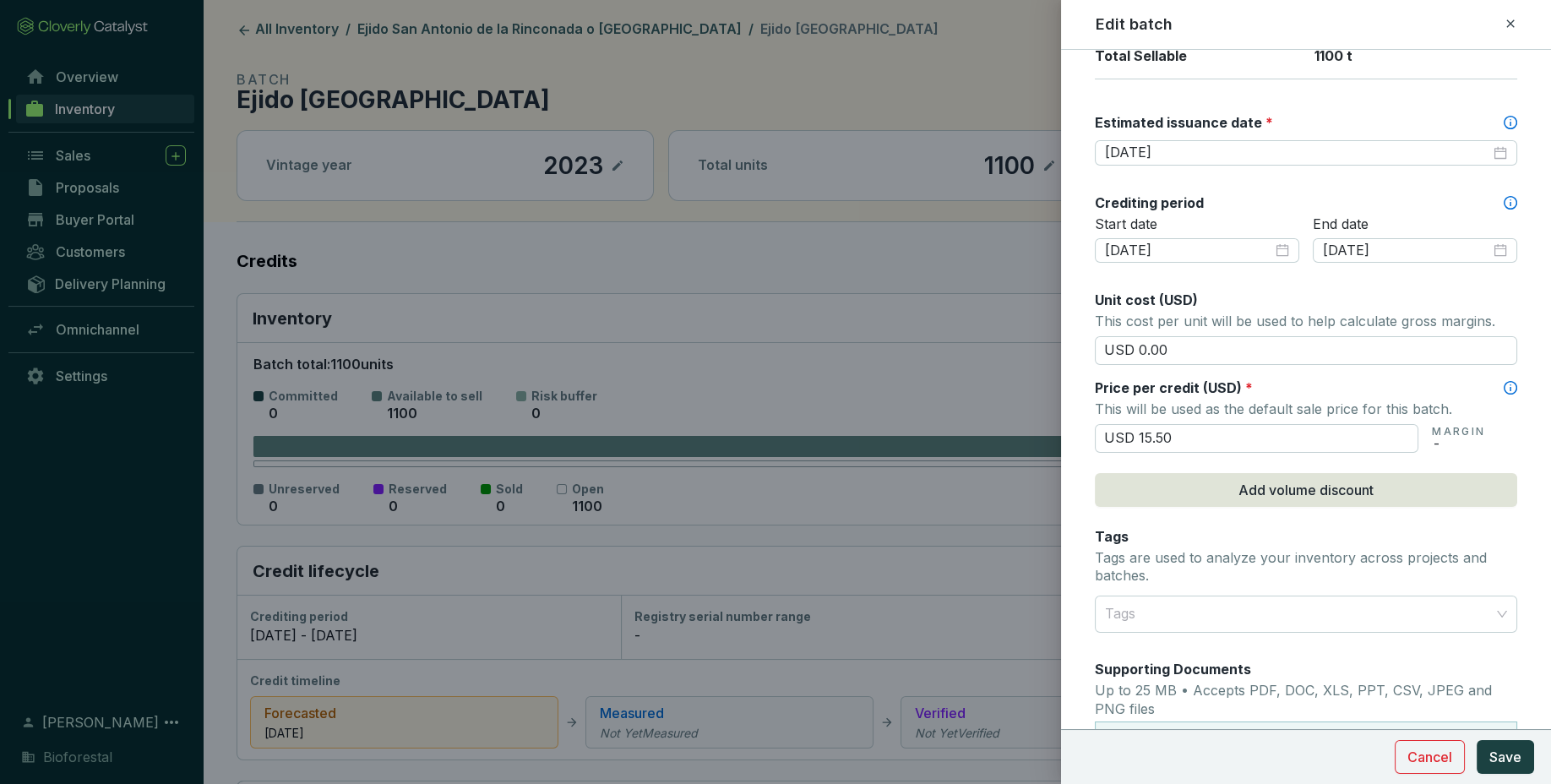
scroll to position [742, 0]
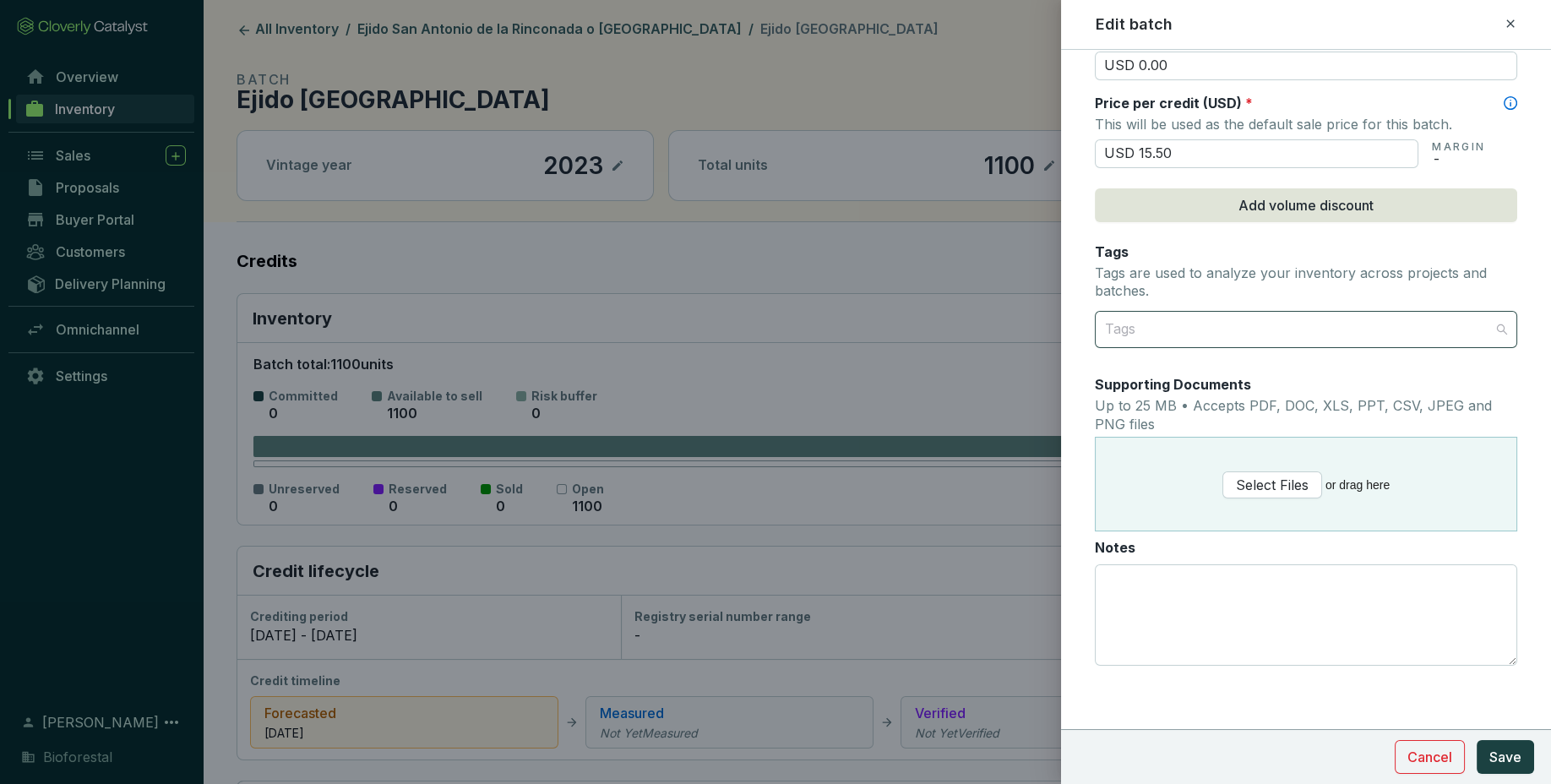
click at [1336, 333] on div at bounding box center [1296, 329] width 397 height 33
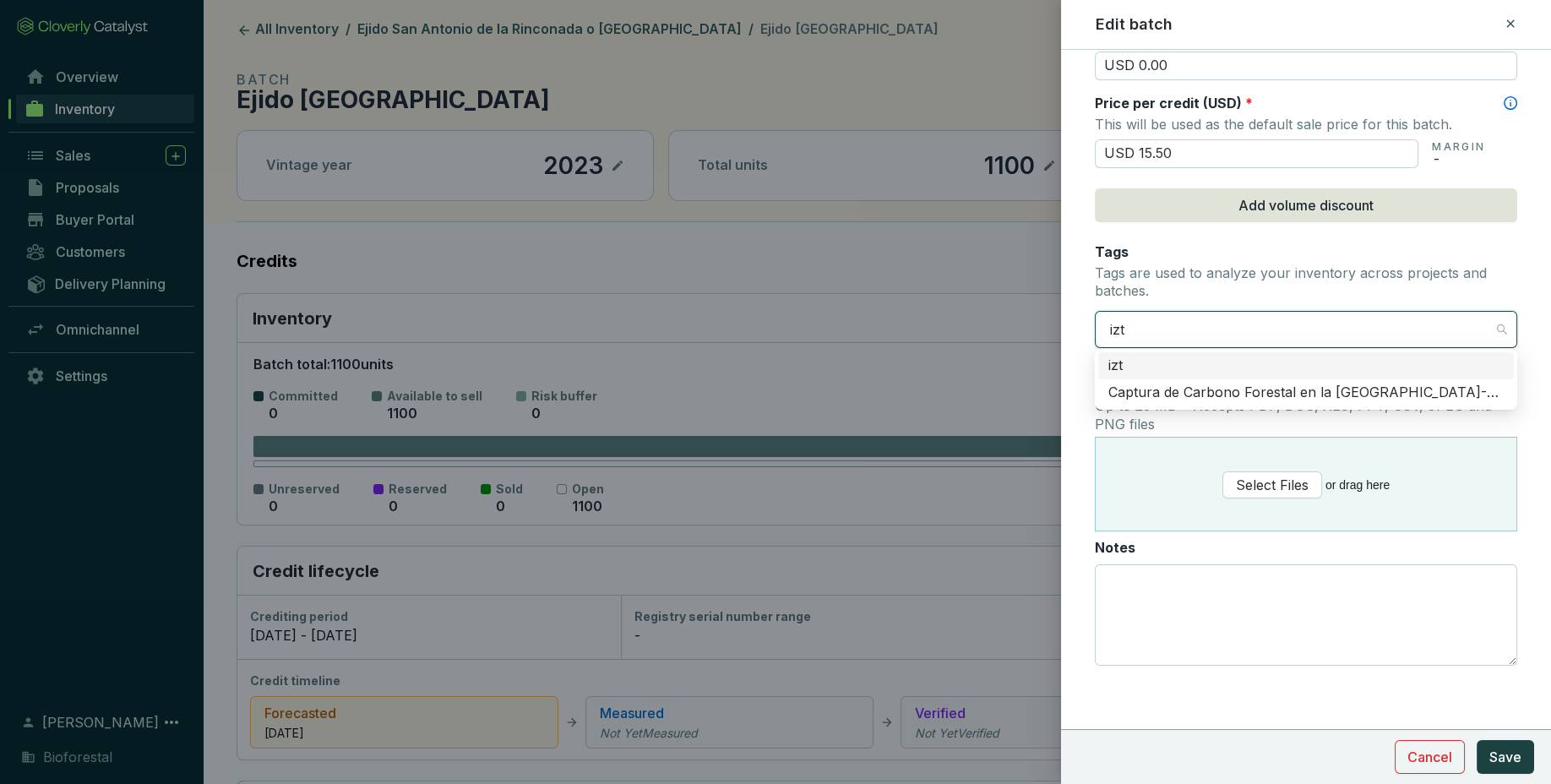
type input "izta"
click at [1370, 394] on div "Captura de Carbono Forestal en la Región Izta-Popo" at bounding box center [1306, 393] width 396 height 19
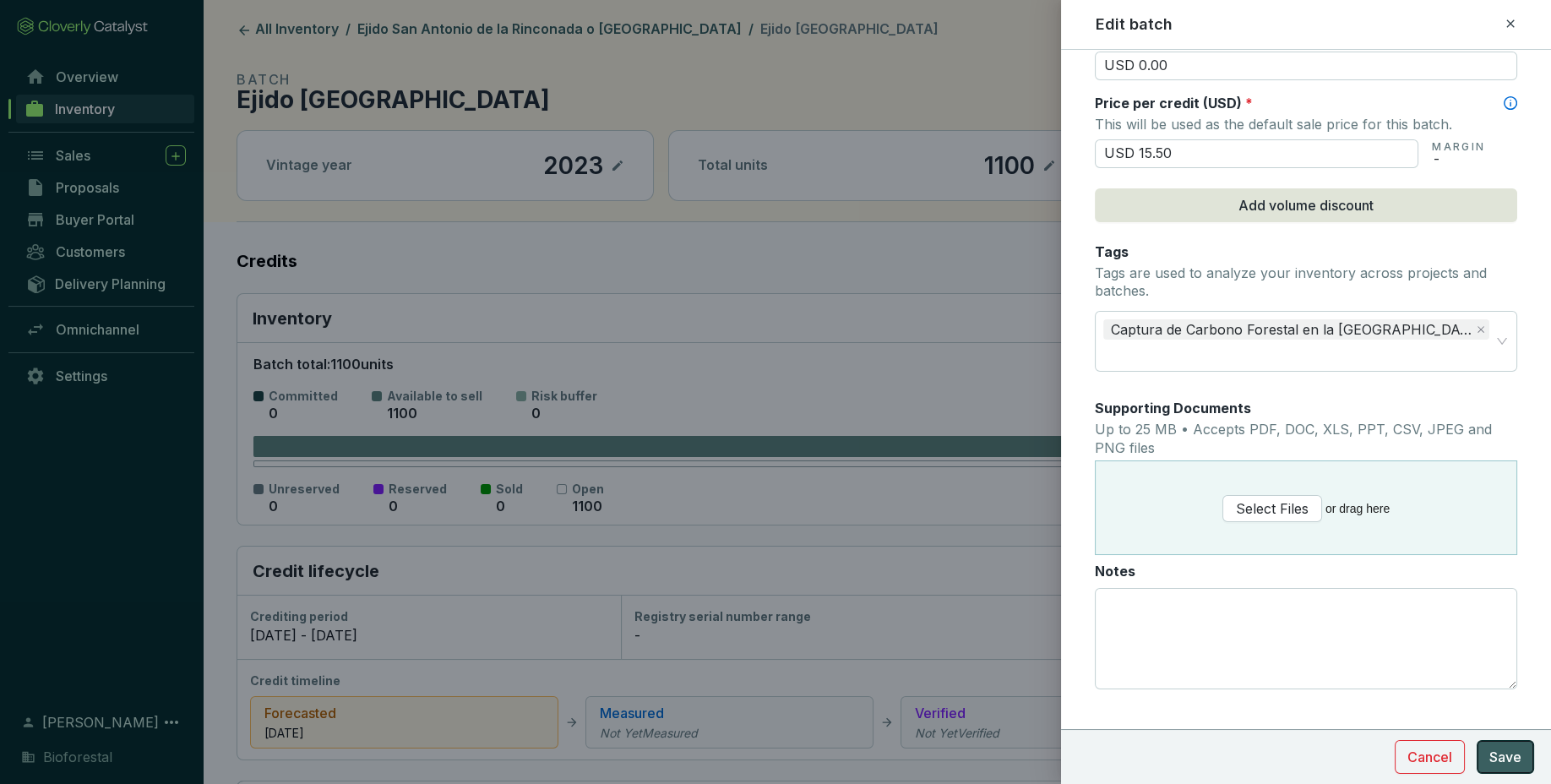
click at [1504, 757] on span "Save" at bounding box center [1505, 757] width 33 height 20
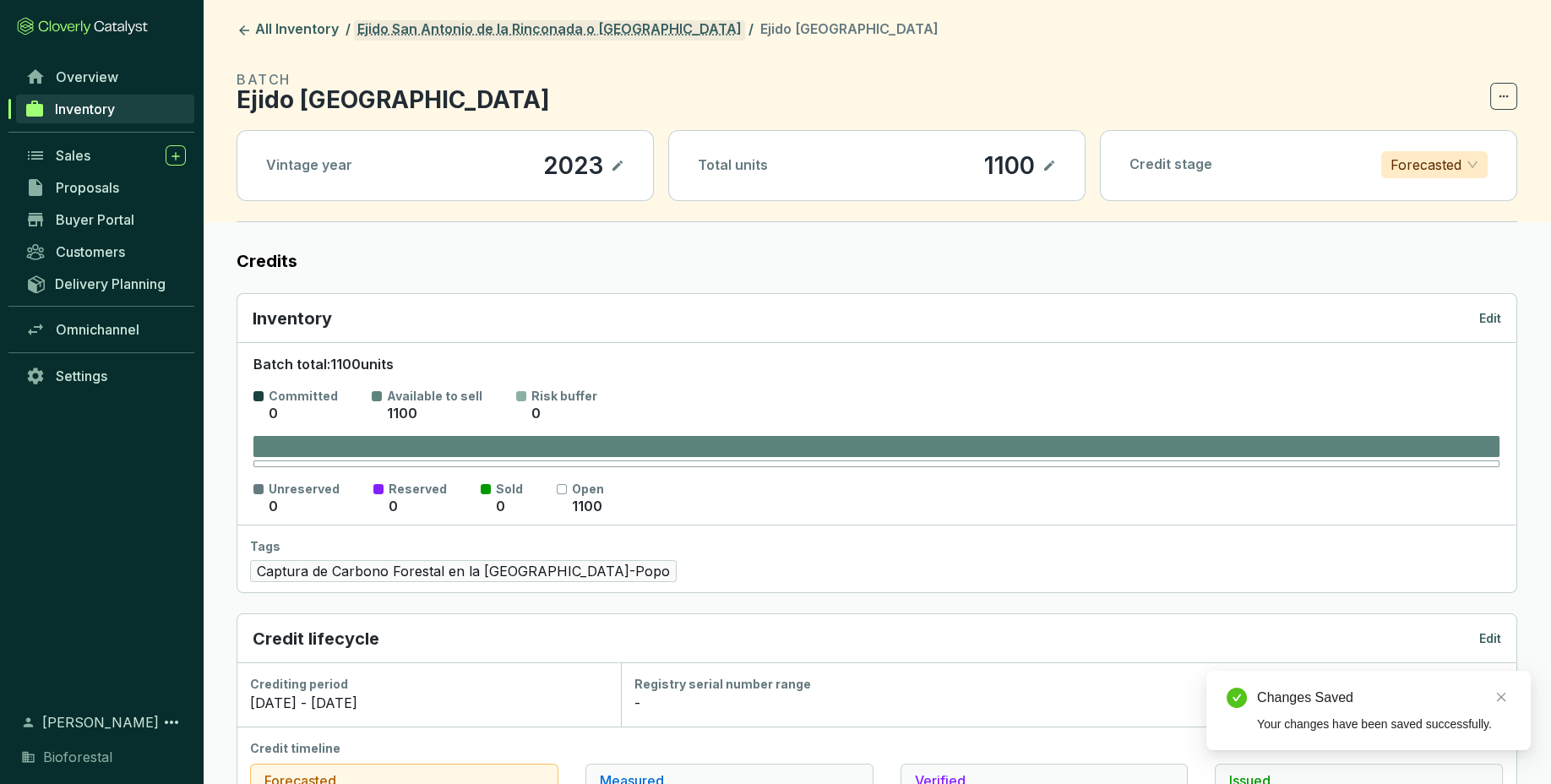
click at [646, 36] on link "Ejido San Antonio de la Rinconada o [GEOGRAPHIC_DATA]" at bounding box center [549, 30] width 391 height 20
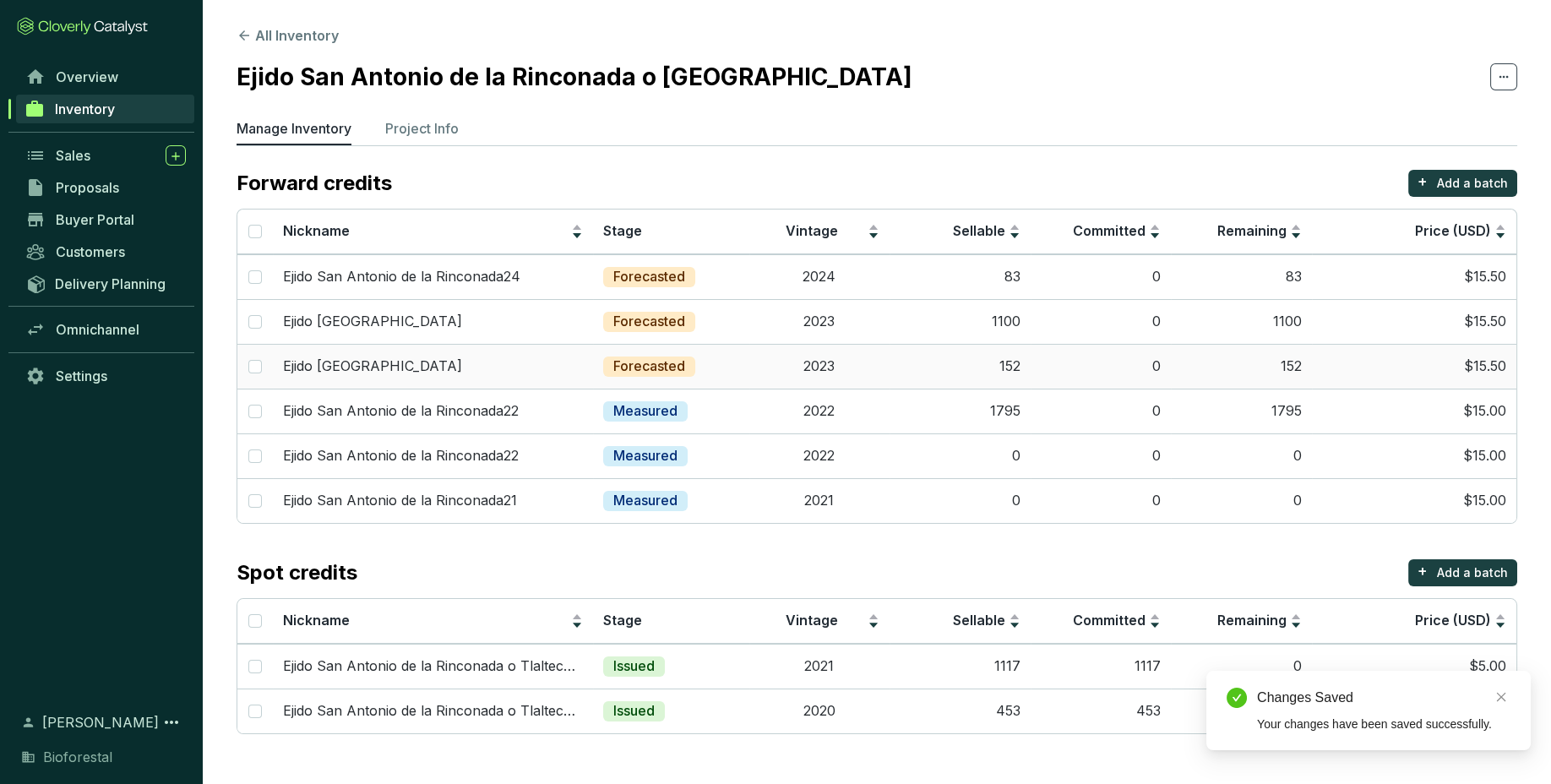
click at [1035, 368] on td "0" at bounding box center [1101, 367] width 141 height 45
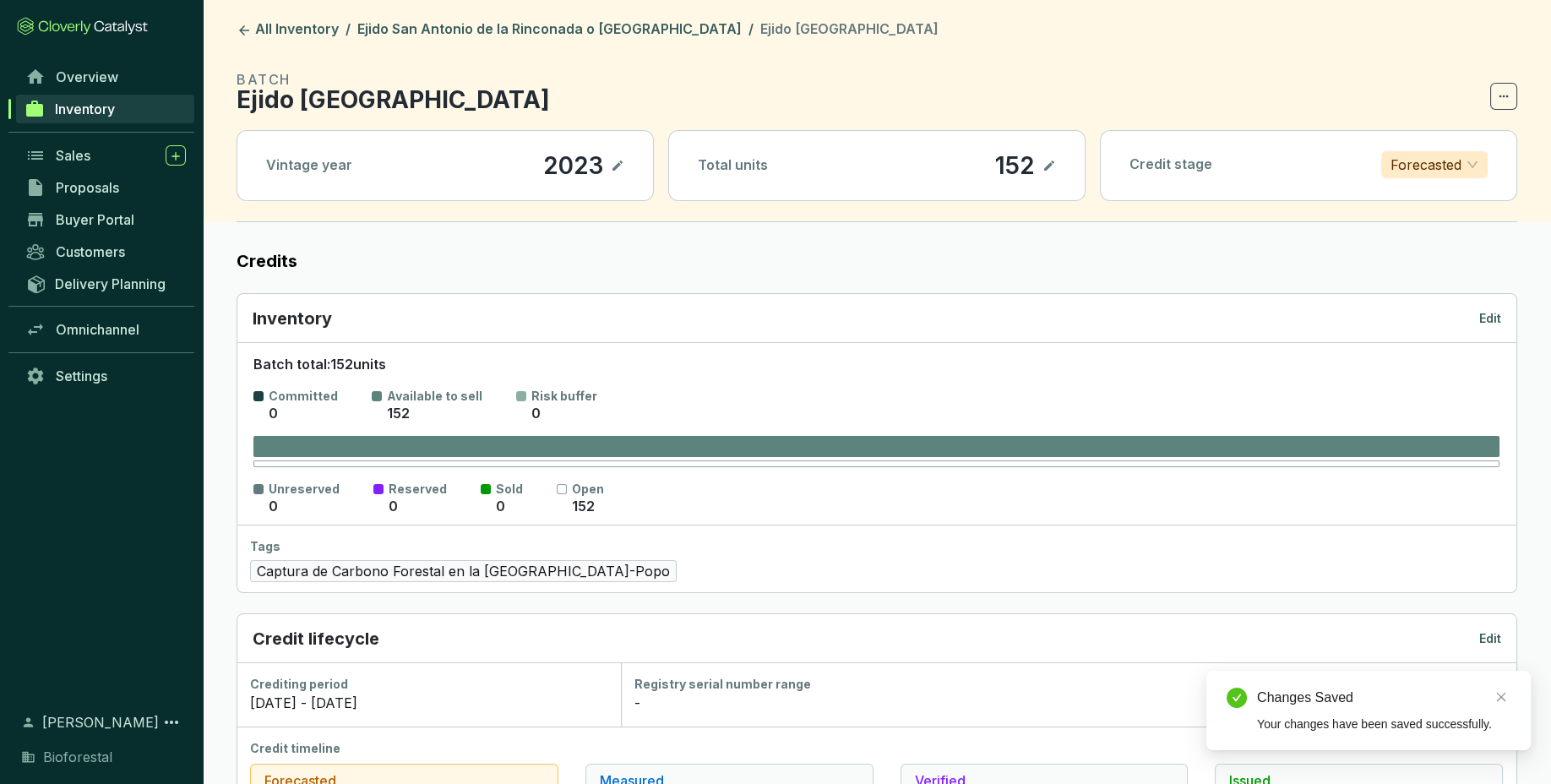
click at [1497, 314] on p "Edit" at bounding box center [1490, 318] width 22 height 17
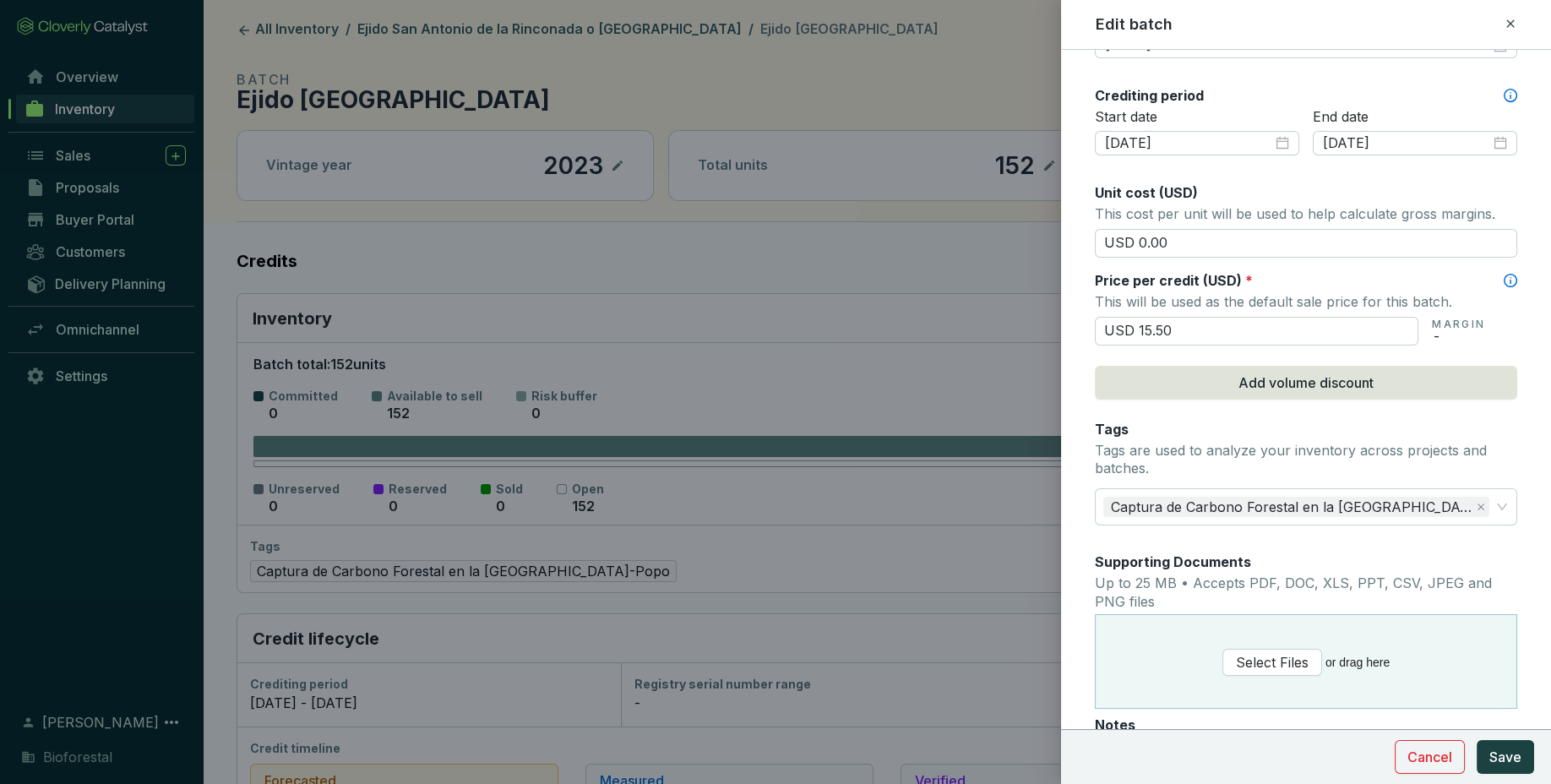
scroll to position [742, 0]
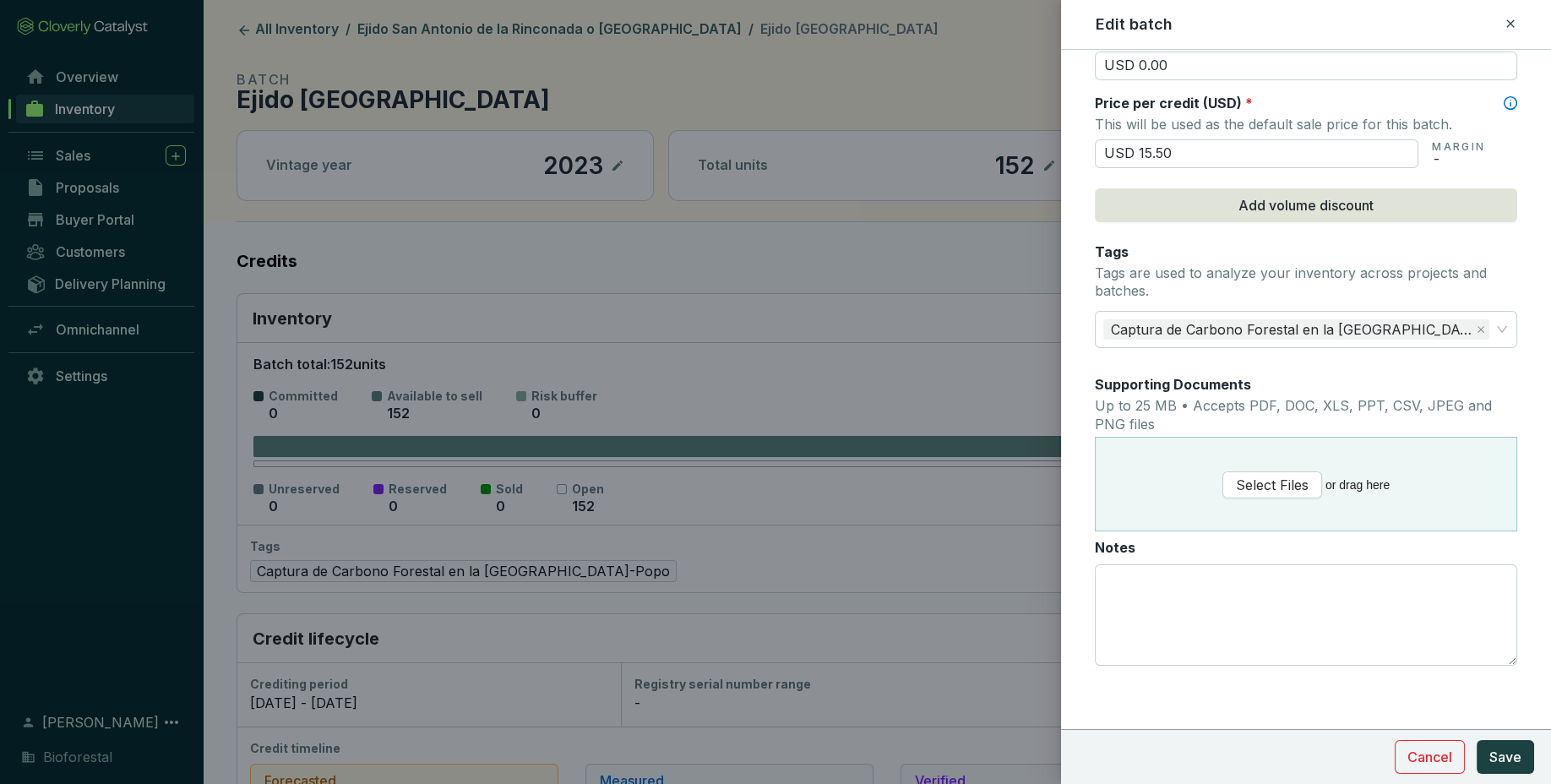
click at [1515, 20] on icon at bounding box center [1509, 23] width 14 height 20
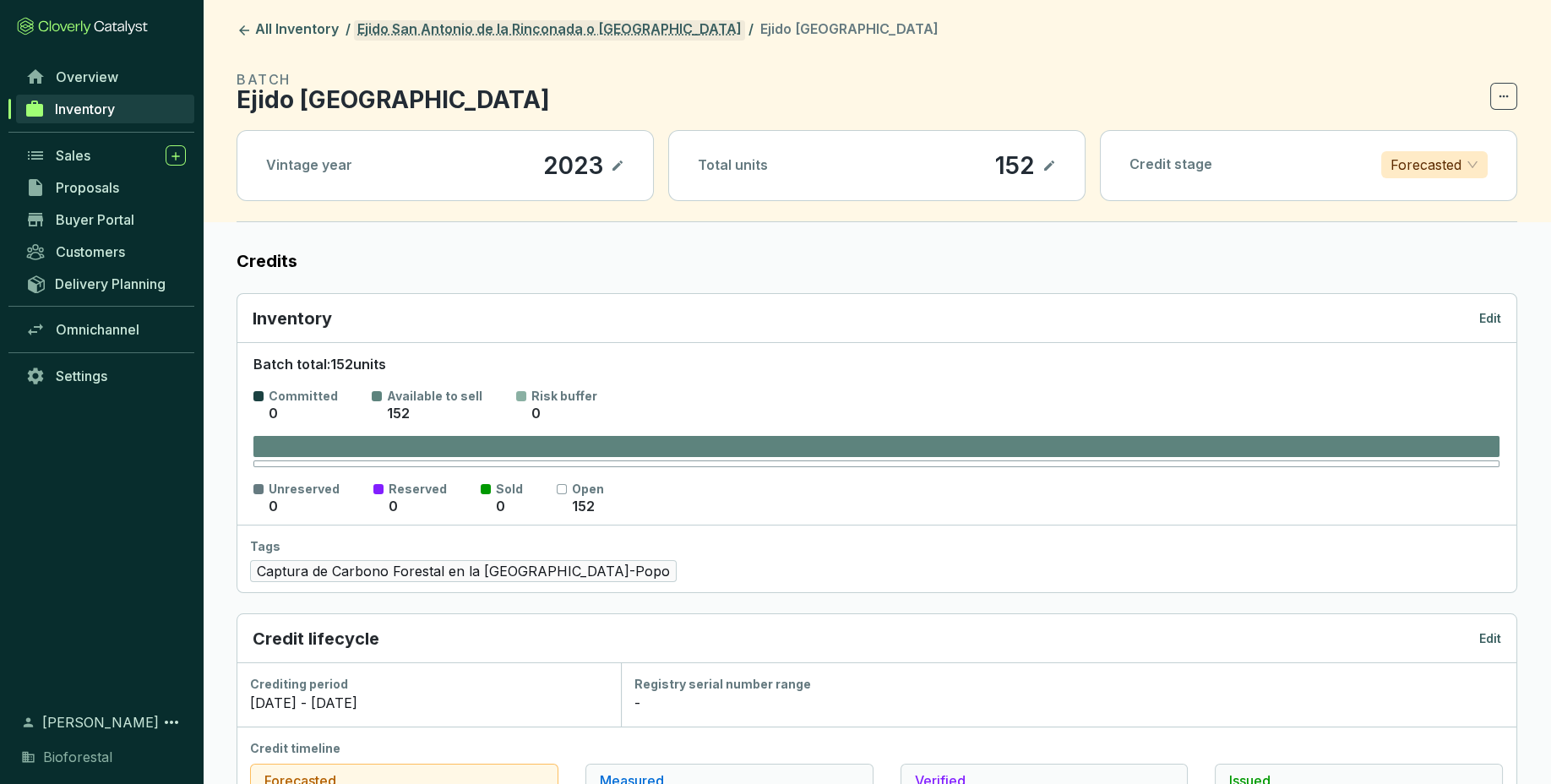
click at [631, 32] on link "Ejido San Antonio de la Rinconada o [GEOGRAPHIC_DATA]" at bounding box center [549, 30] width 391 height 20
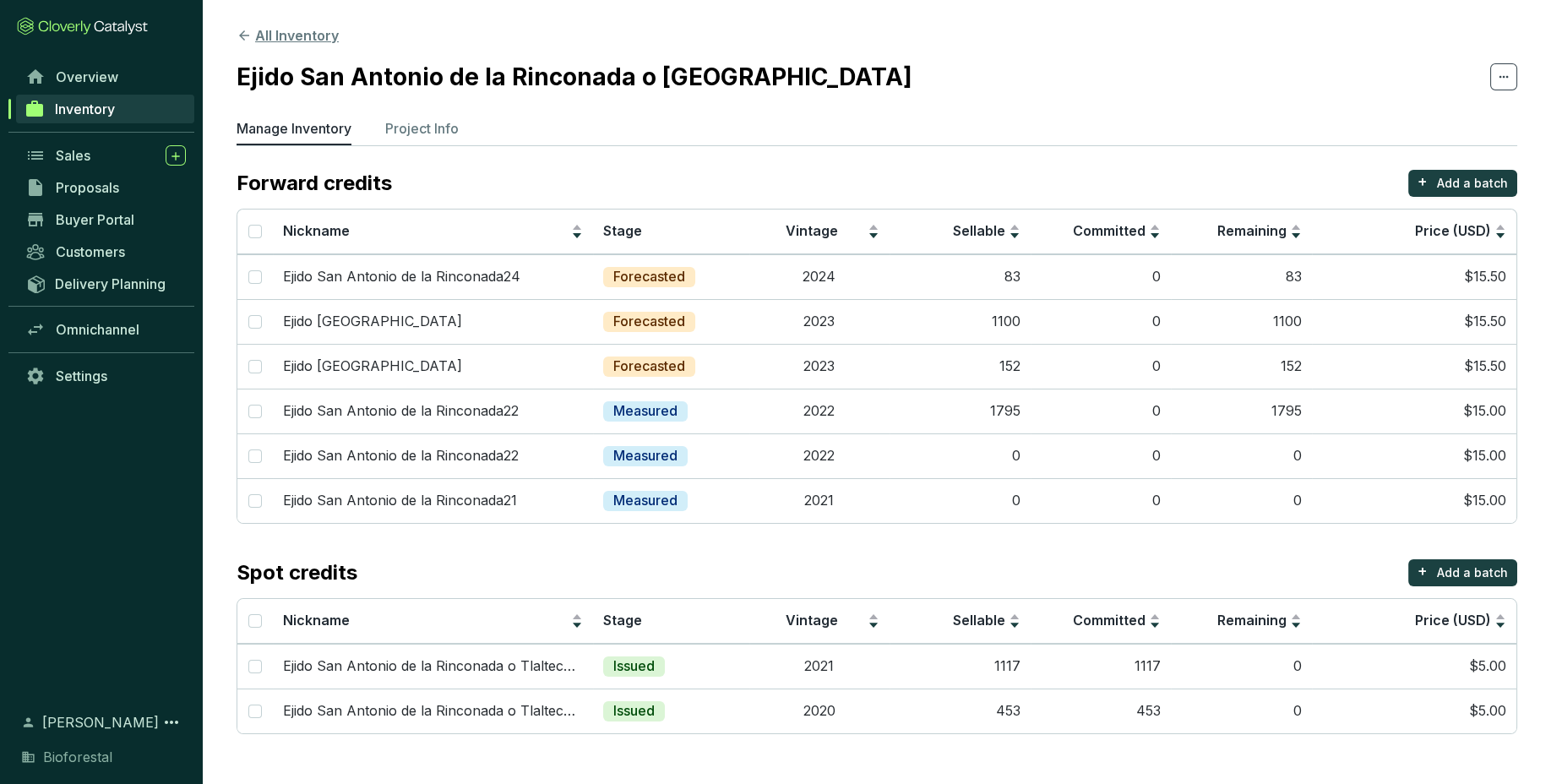
click at [317, 25] on button "All Inventory" at bounding box center [287, 35] width 102 height 20
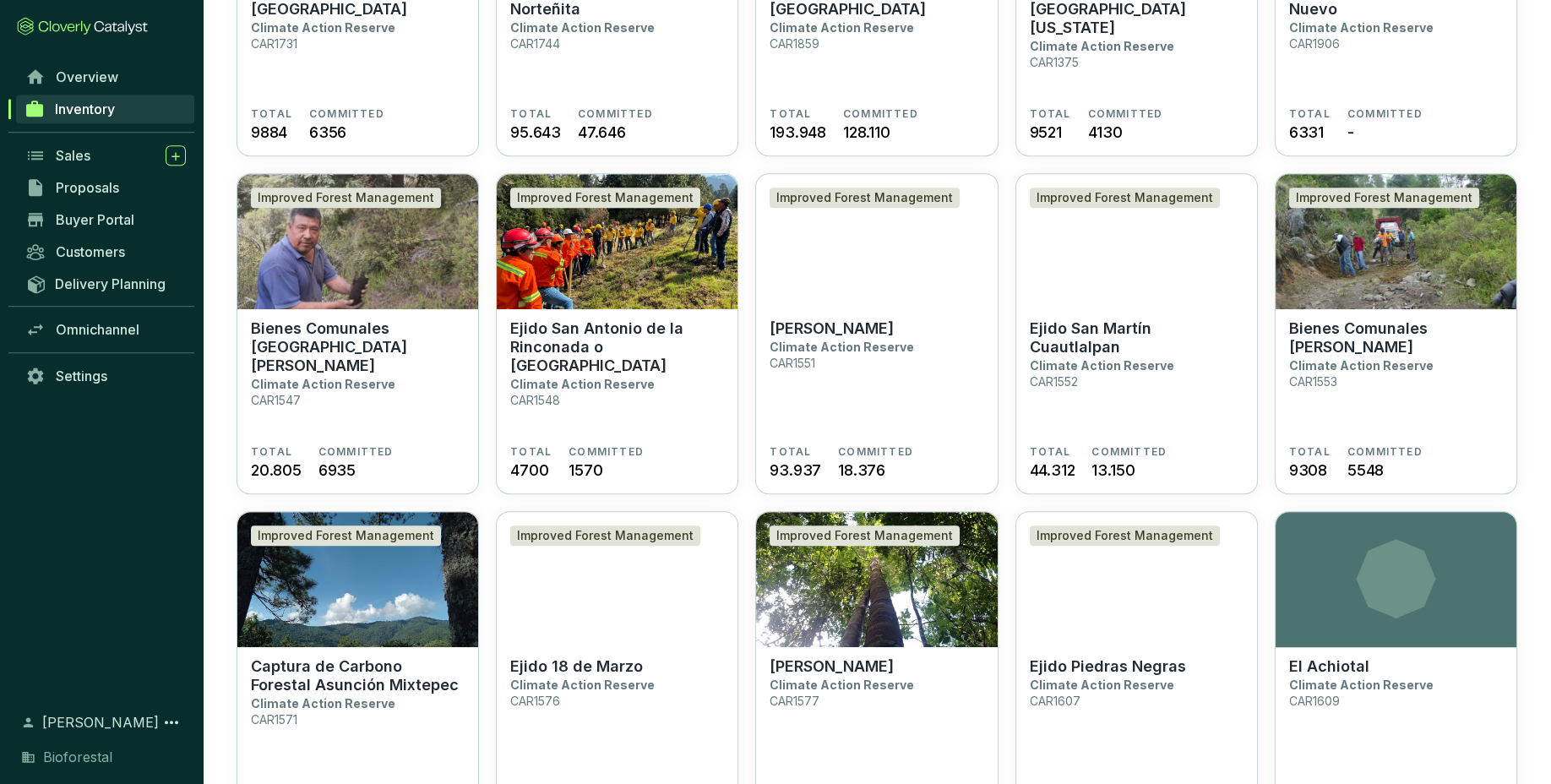
scroll to position [1675, 0]
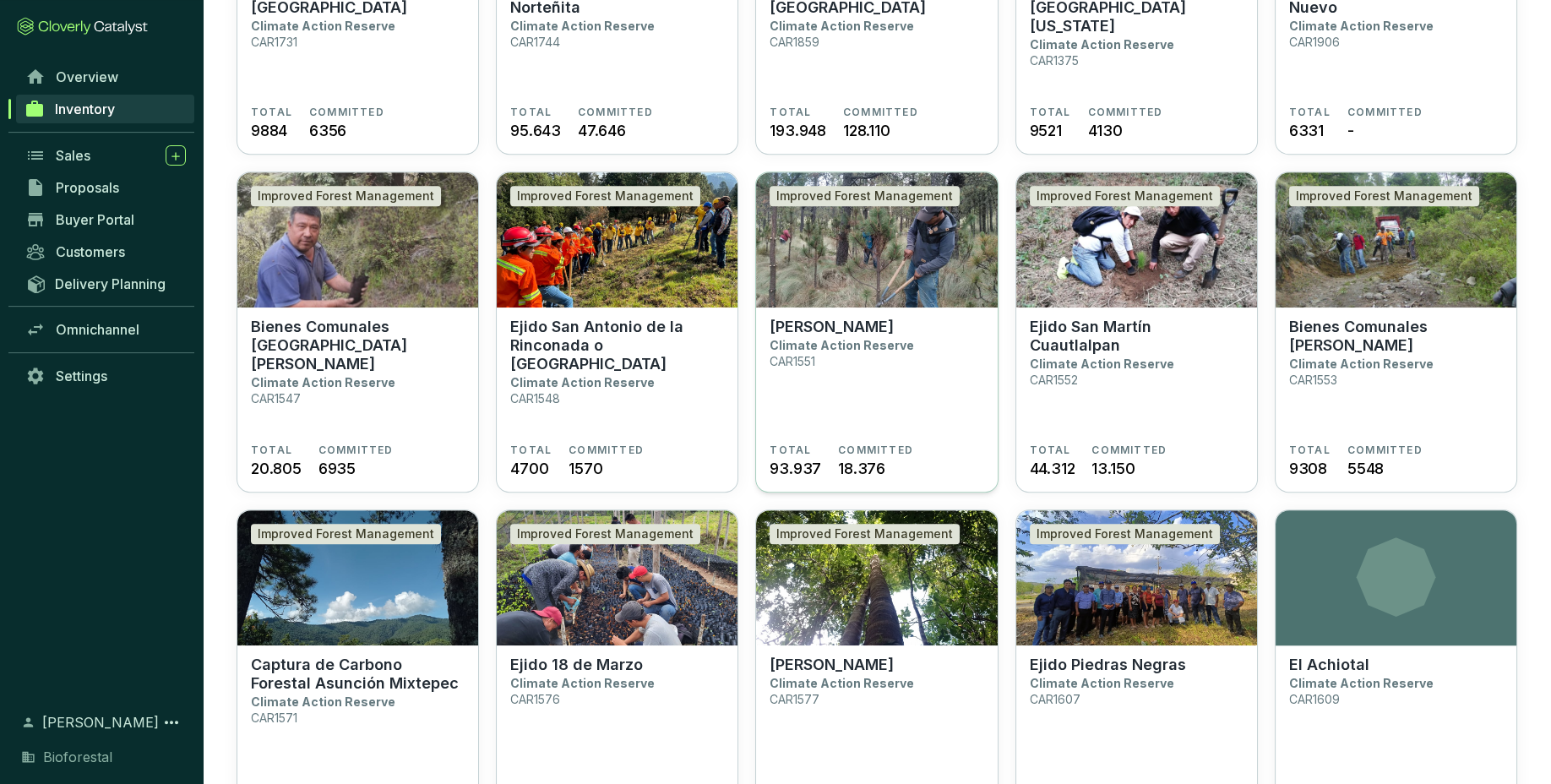
click at [885, 415] on section "Ejido Tlalmanalco Climate Action Reserve CAR1551" at bounding box center [876, 380] width 214 height 126
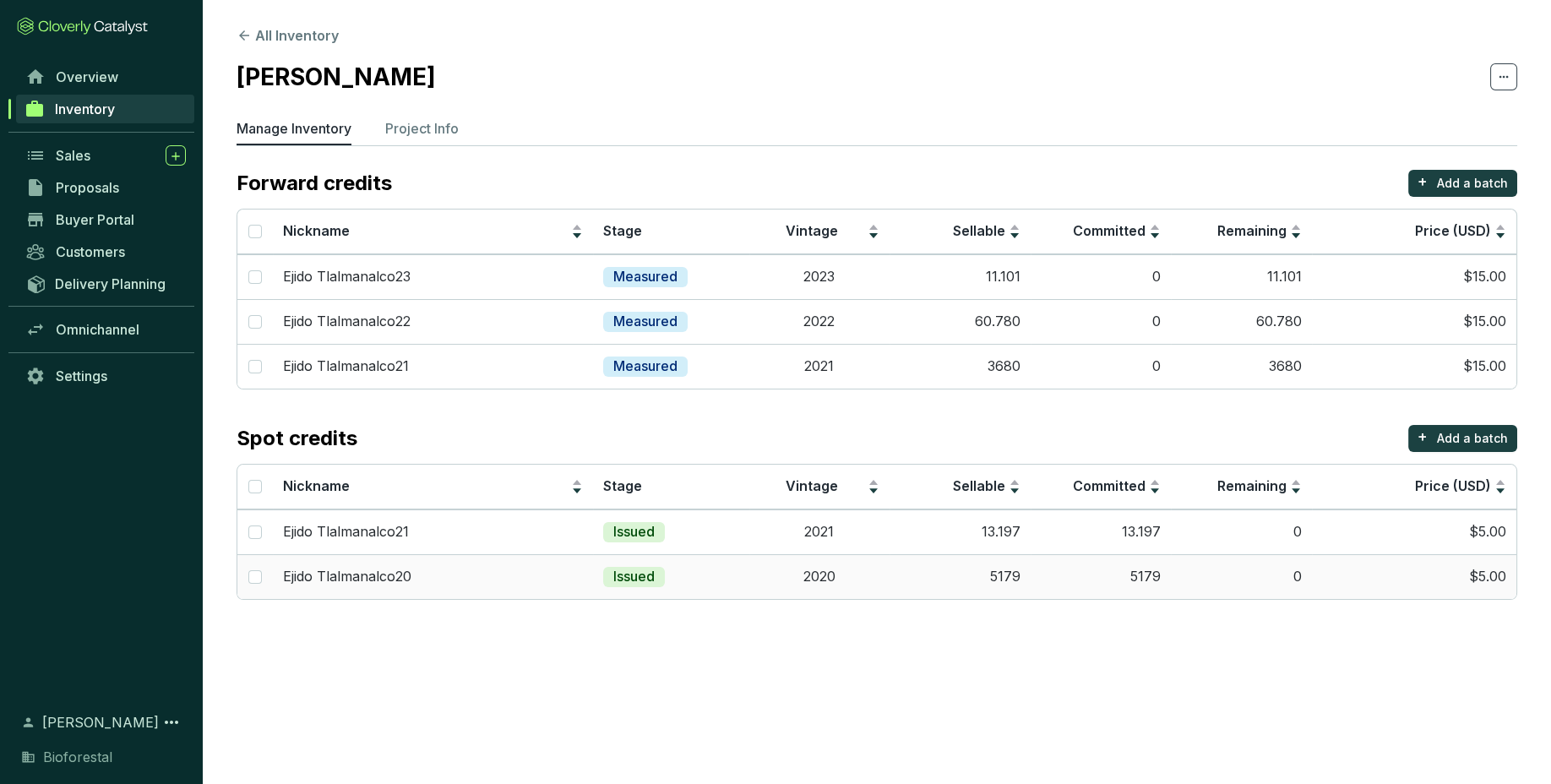
click at [1087, 579] on td "5179" at bounding box center [1101, 576] width 141 height 45
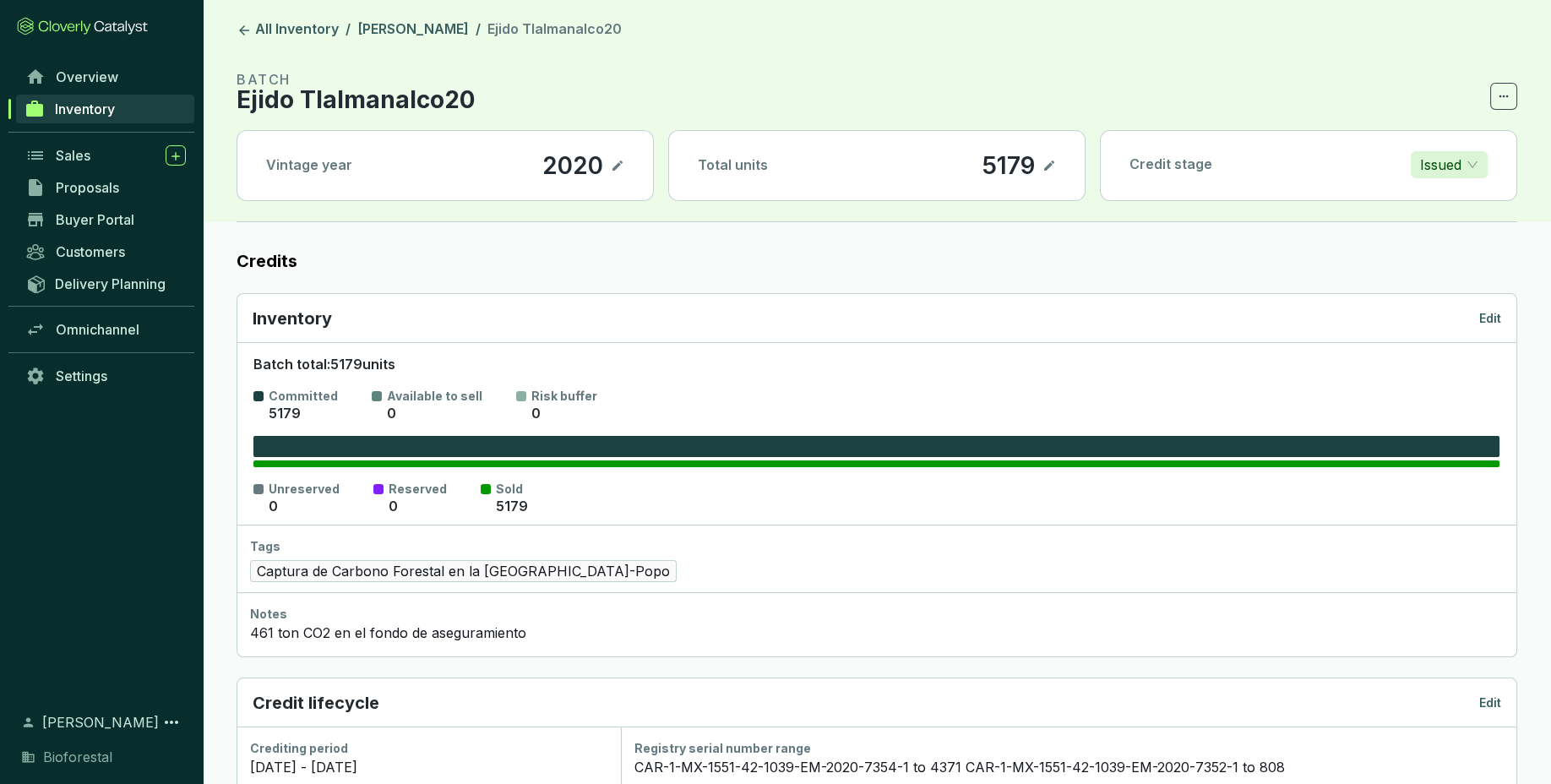
click at [1492, 314] on p "Edit" at bounding box center [1490, 318] width 22 height 17
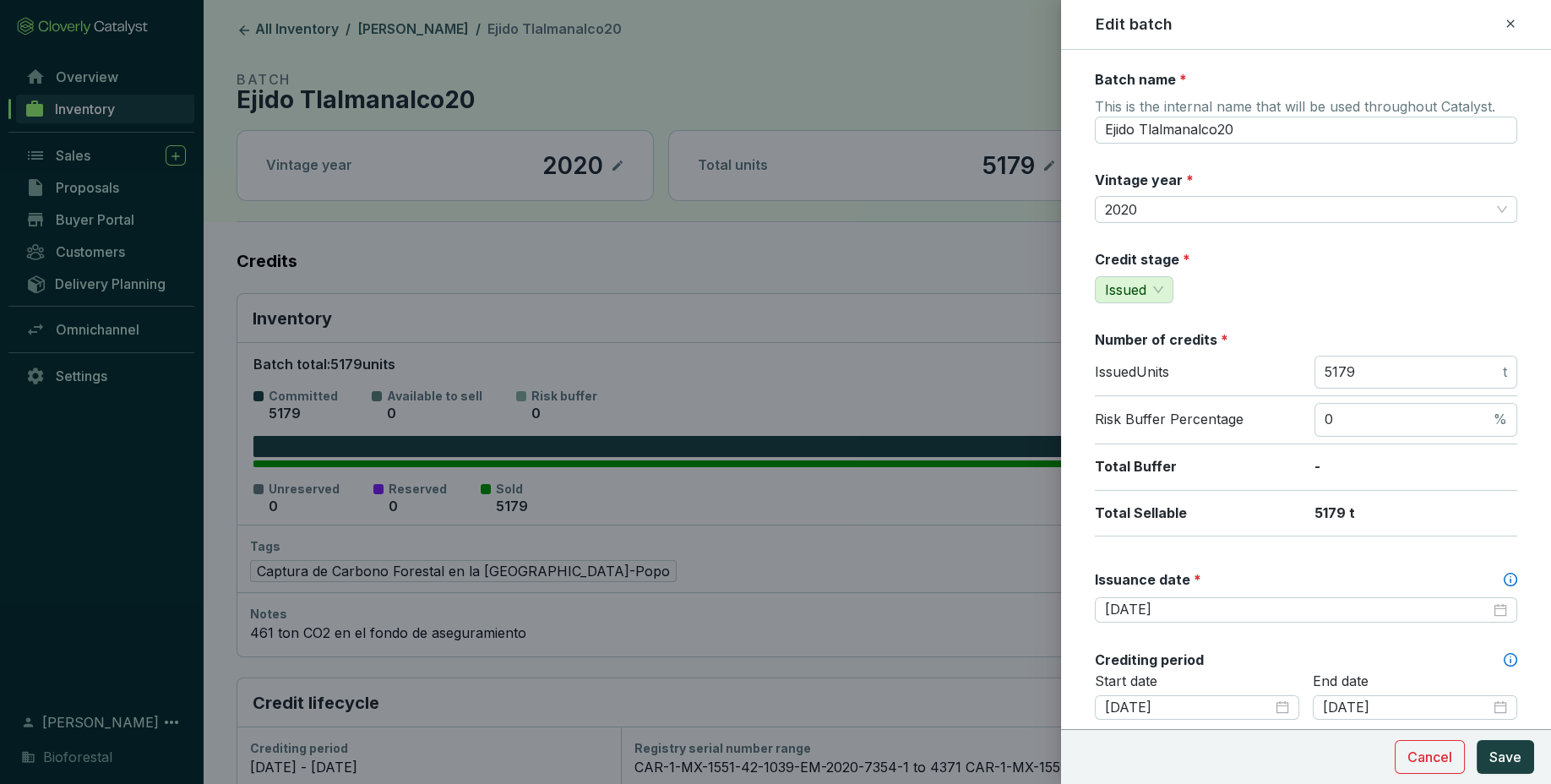
scroll to position [228, 0]
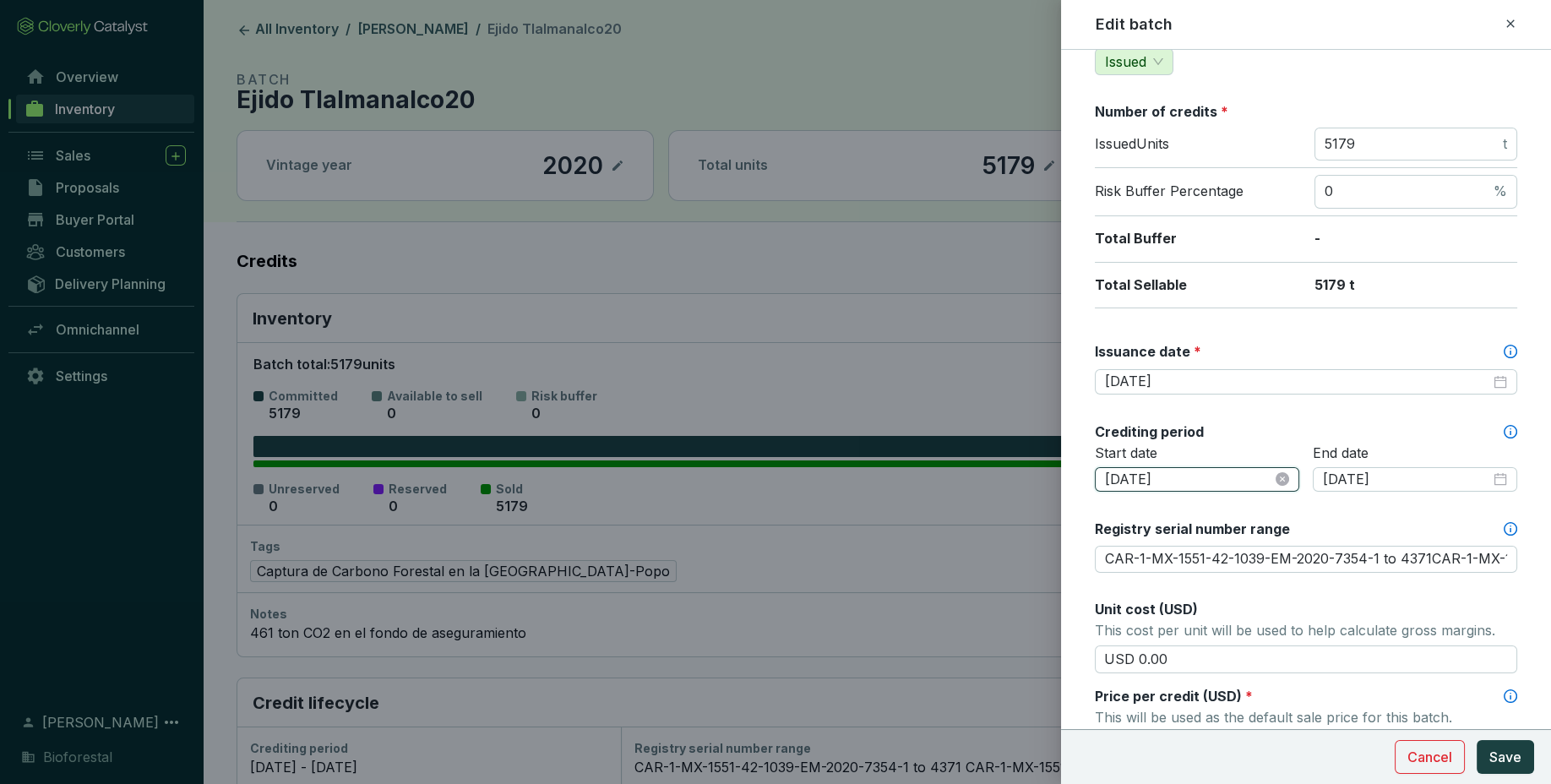
click at [1195, 475] on input "2020-10-08" at bounding box center [1188, 480] width 167 height 19
click at [1186, 499] on div "Start date 2020-10-08" at bounding box center [1197, 479] width 204 height 70
click at [1275, 493] on div "Start date 2020-10-08" at bounding box center [1197, 479] width 204 height 70
click at [1285, 485] on div "2020-10-08" at bounding box center [1197, 480] width 184 height 19
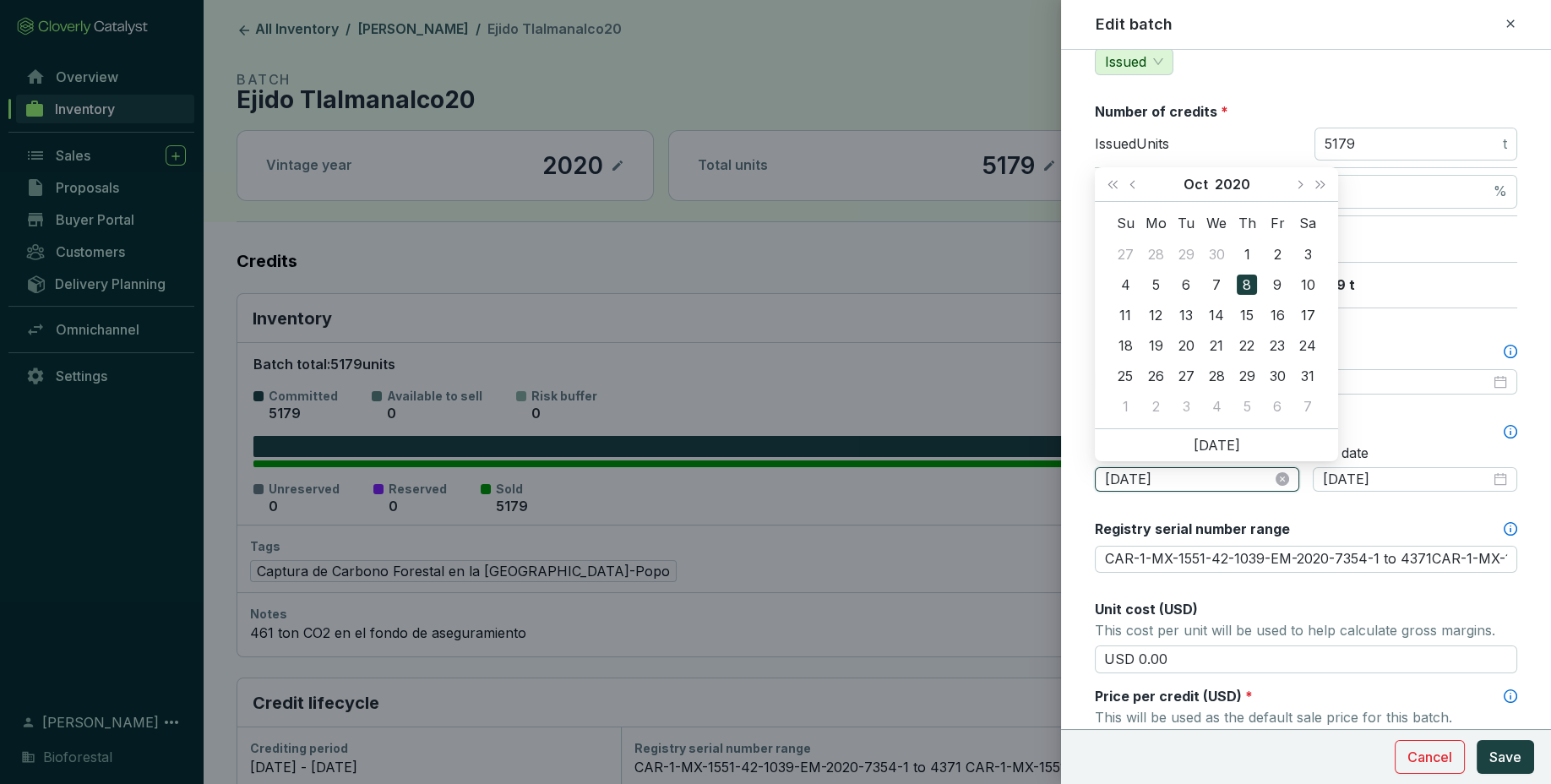
click at [1221, 482] on input "2020-10-08" at bounding box center [1188, 480] width 167 height 19
click at [1138, 184] on button "Previous month (PageUp)" at bounding box center [1135, 183] width 22 height 33
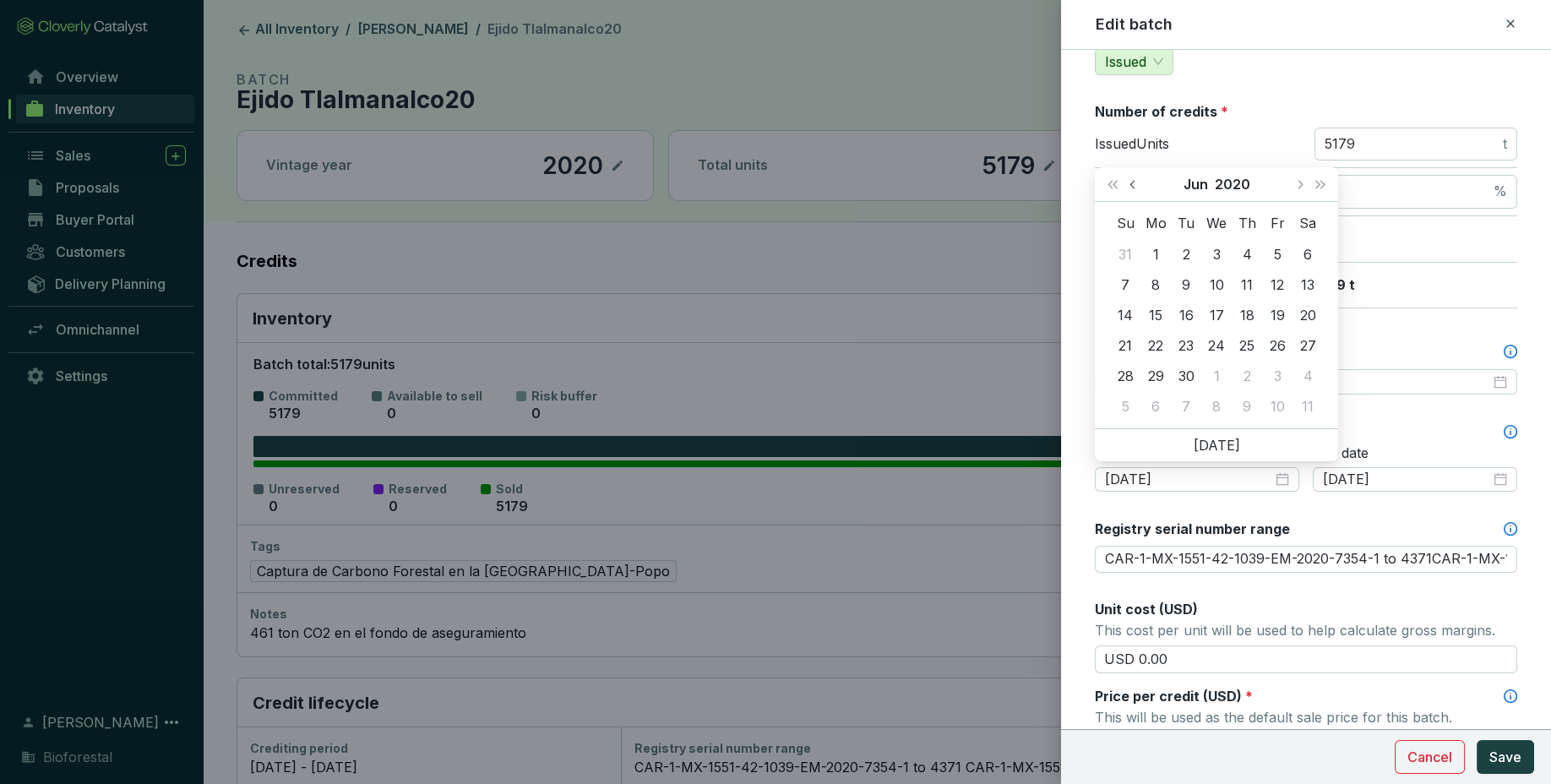
click at [1138, 184] on button "Previous month (PageUp)" at bounding box center [1135, 183] width 22 height 33
drag, startPoint x: 1138, startPoint y: 184, endPoint x: 1182, endPoint y: 221, distance: 57.5
click at [1182, 221] on div "Apr 2020 Su Mo Tu We Th Fr Sa 29 30 31 1 2 3 4 5 6 7 8 9 10 11 12 13 14 15 16 1…" at bounding box center [1216, 297] width 243 height 261
click at [1134, 188] on span "Previous month (PageUp)" at bounding box center [1133, 183] width 8 height 8
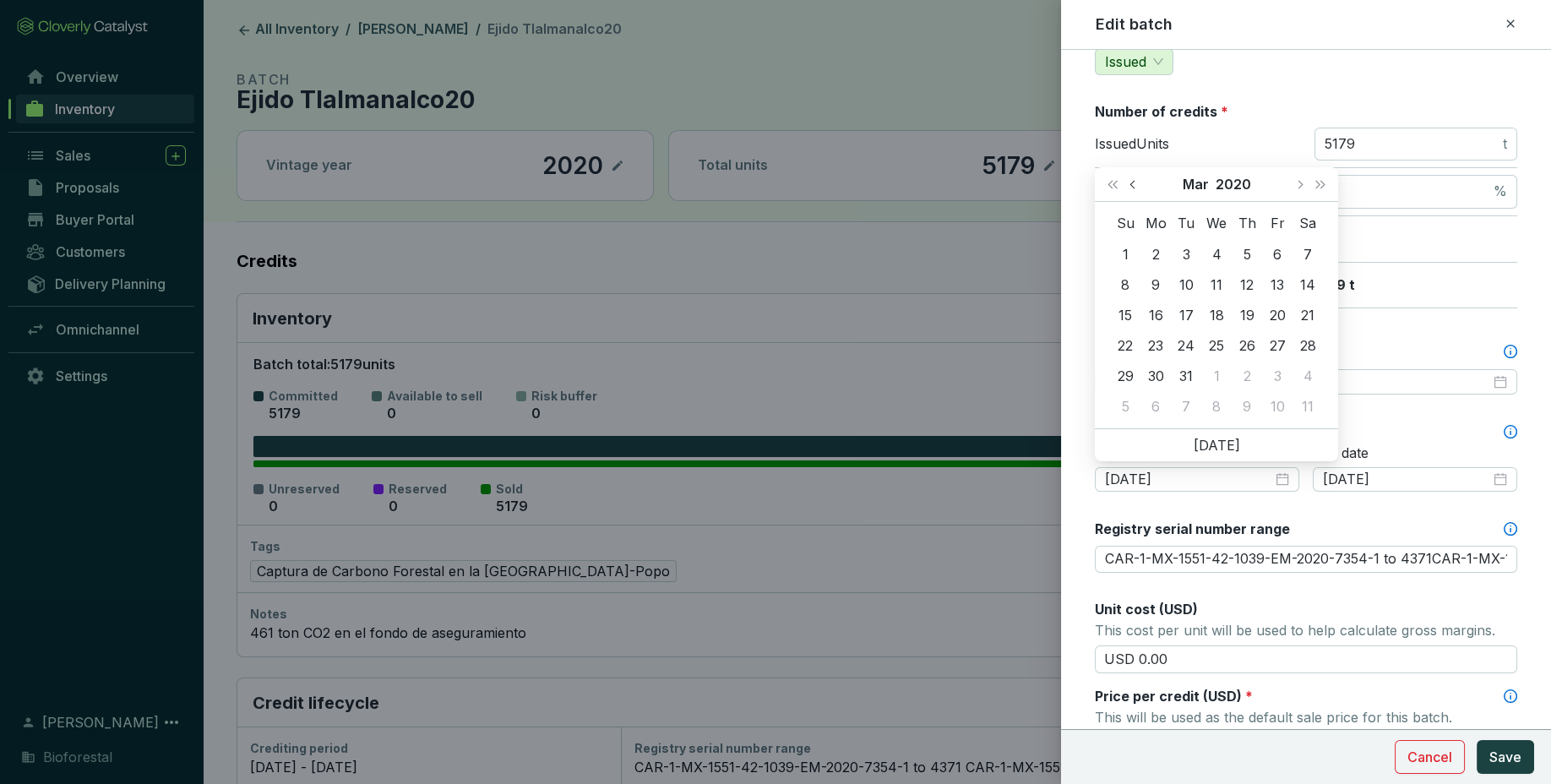
click at [1134, 188] on span "Previous month (PageUp)" at bounding box center [1133, 183] width 8 height 8
type input "2020-01-01"
click at [1224, 256] on div "1" at bounding box center [1216, 254] width 20 height 20
type input "CAR-1-MX-1551-42-1039-EM-2020-7354-1 to 4371CAR-1-MX-1551-42-1039-EM-2020-7352-…"
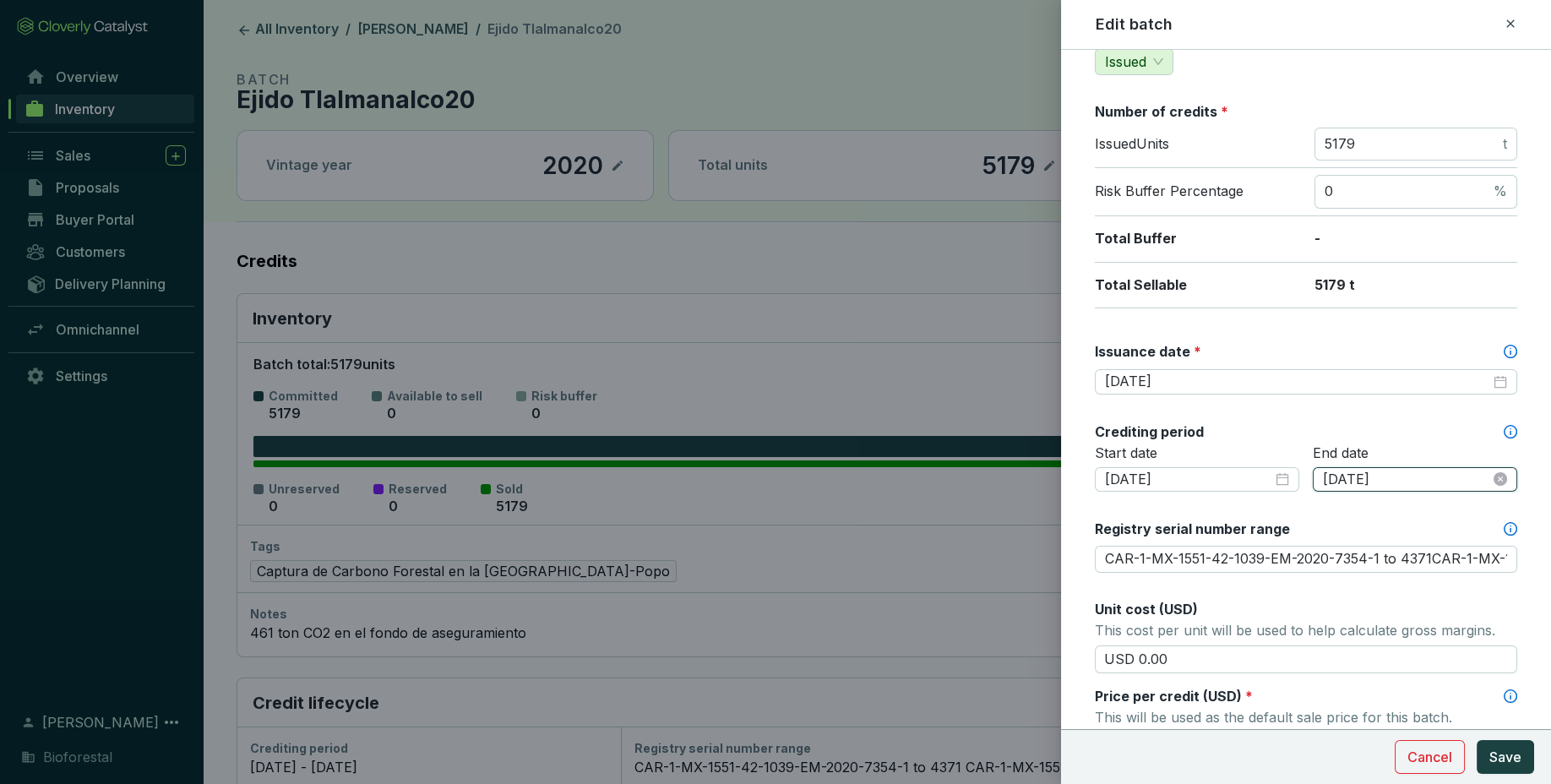
drag, startPoint x: 1417, startPoint y: 477, endPoint x: 1428, endPoint y: 452, distance: 27.3
click at [1428, 471] on input "2020-12-31" at bounding box center [1406, 480] width 167 height 19
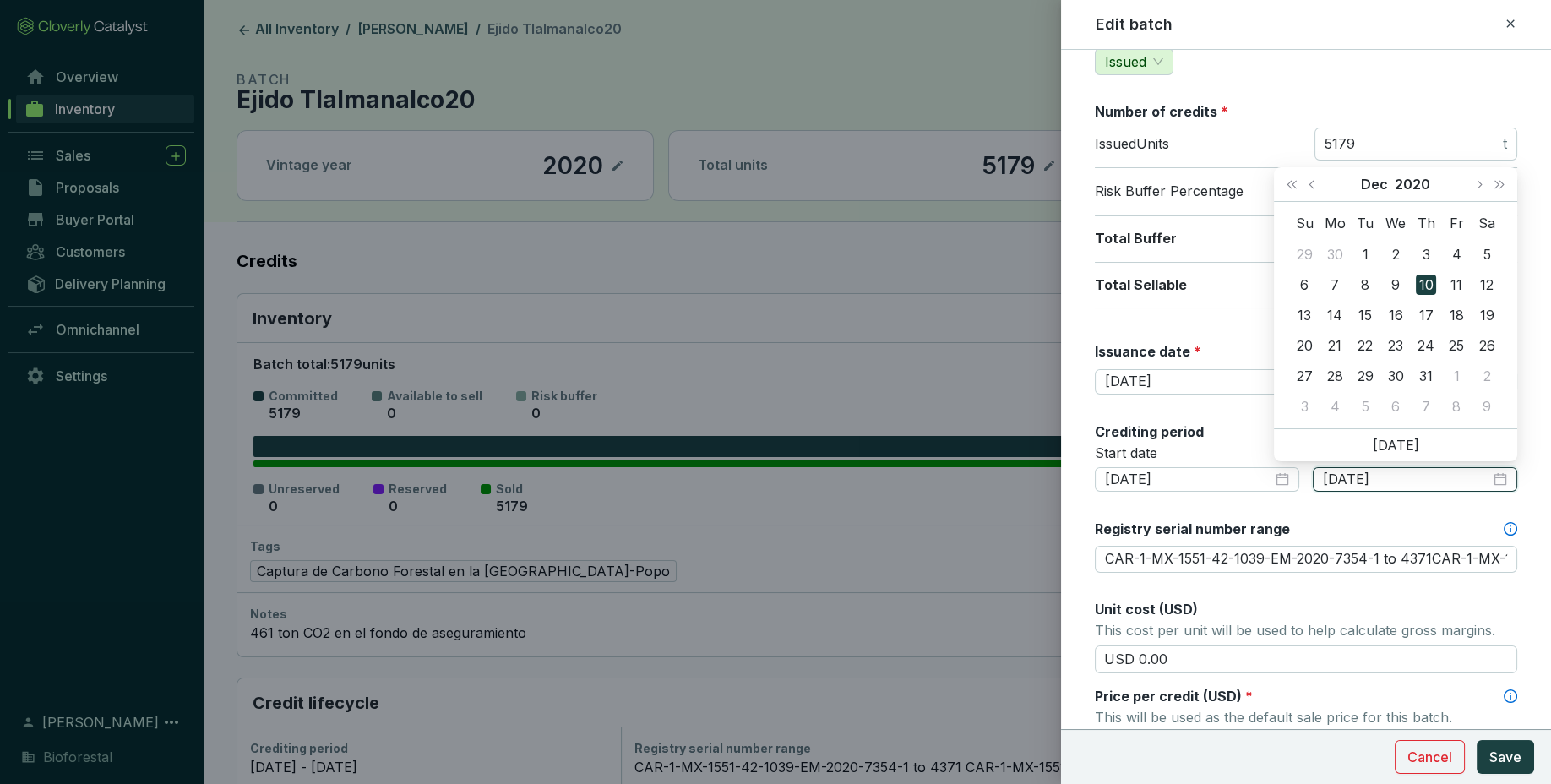
type input "2020-12-10"
type input "CAR-1-MX-1551-42-1039-EM-2020-7354-1 to 4371CAR-1-MX-1551-42-1039-EM-2020-7352-…"
click at [1463, 514] on div "Batch name * This is the internal name that will be used throughout Catalyst. E…" at bounding box center [1306, 560] width 423 height 1437
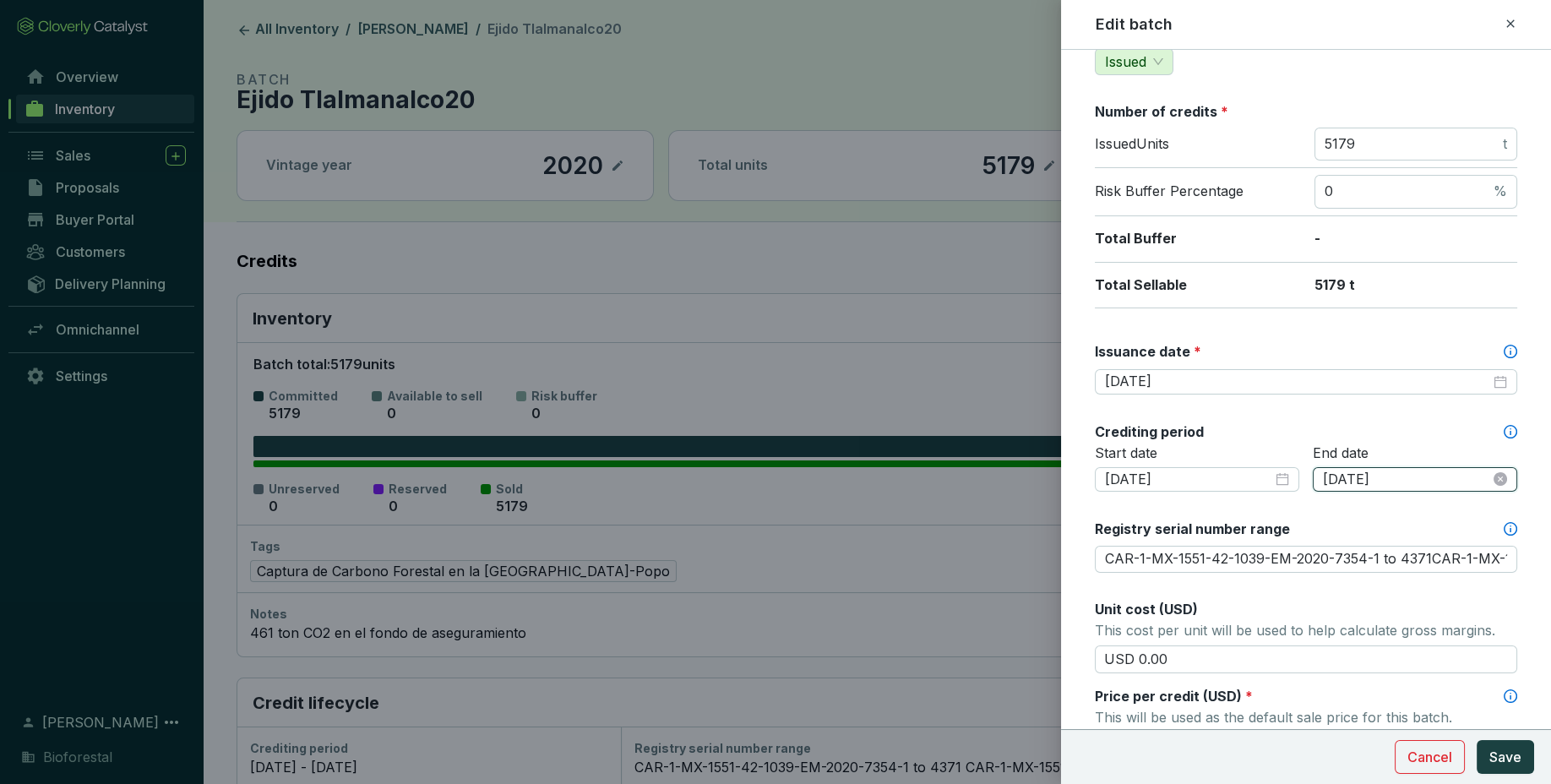
click at [1427, 486] on input "2020-12-10" at bounding box center [1406, 480] width 167 height 19
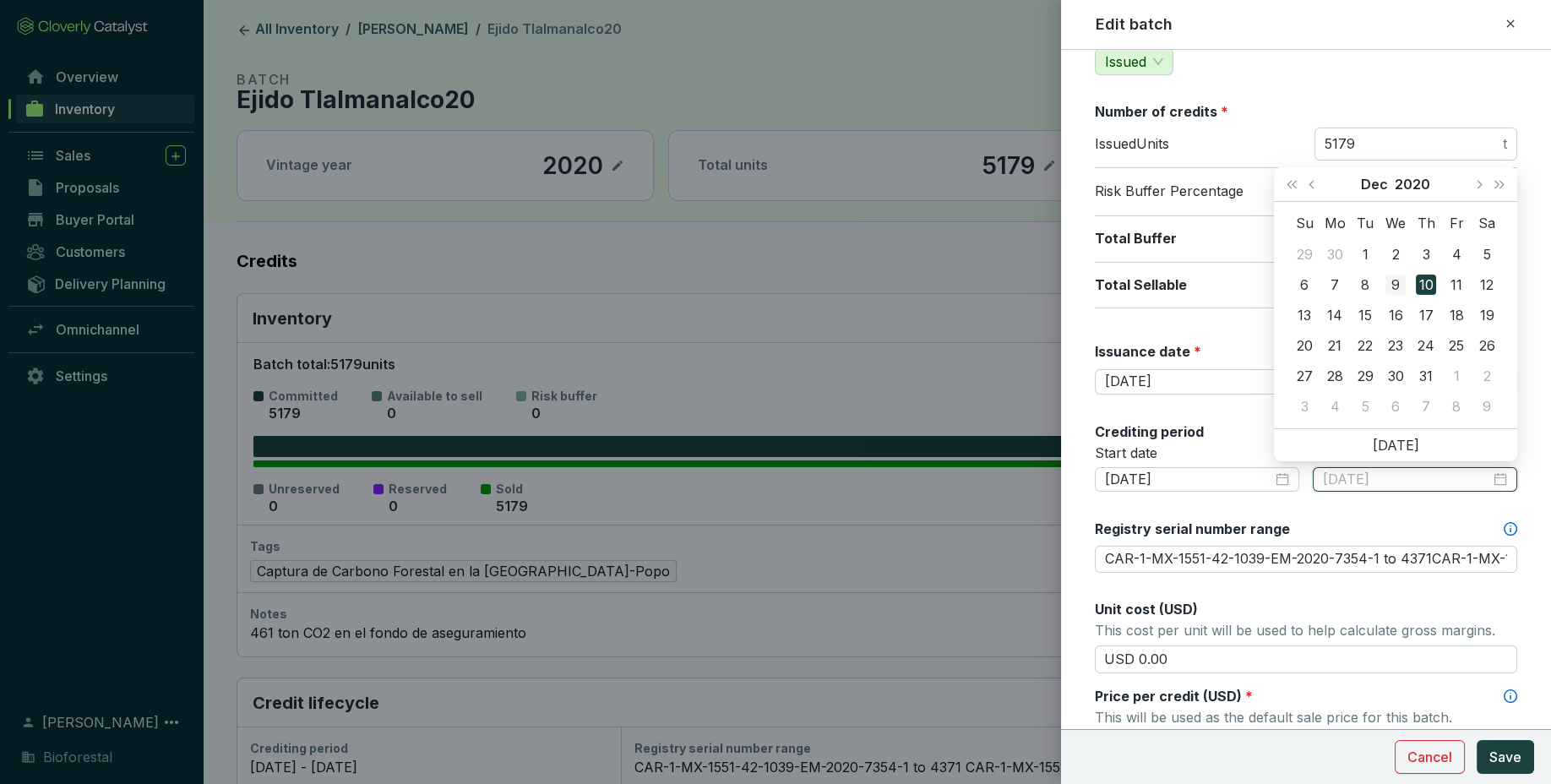
type input "2020-12-09"
click at [1397, 282] on div "9" at bounding box center [1395, 285] width 20 height 20
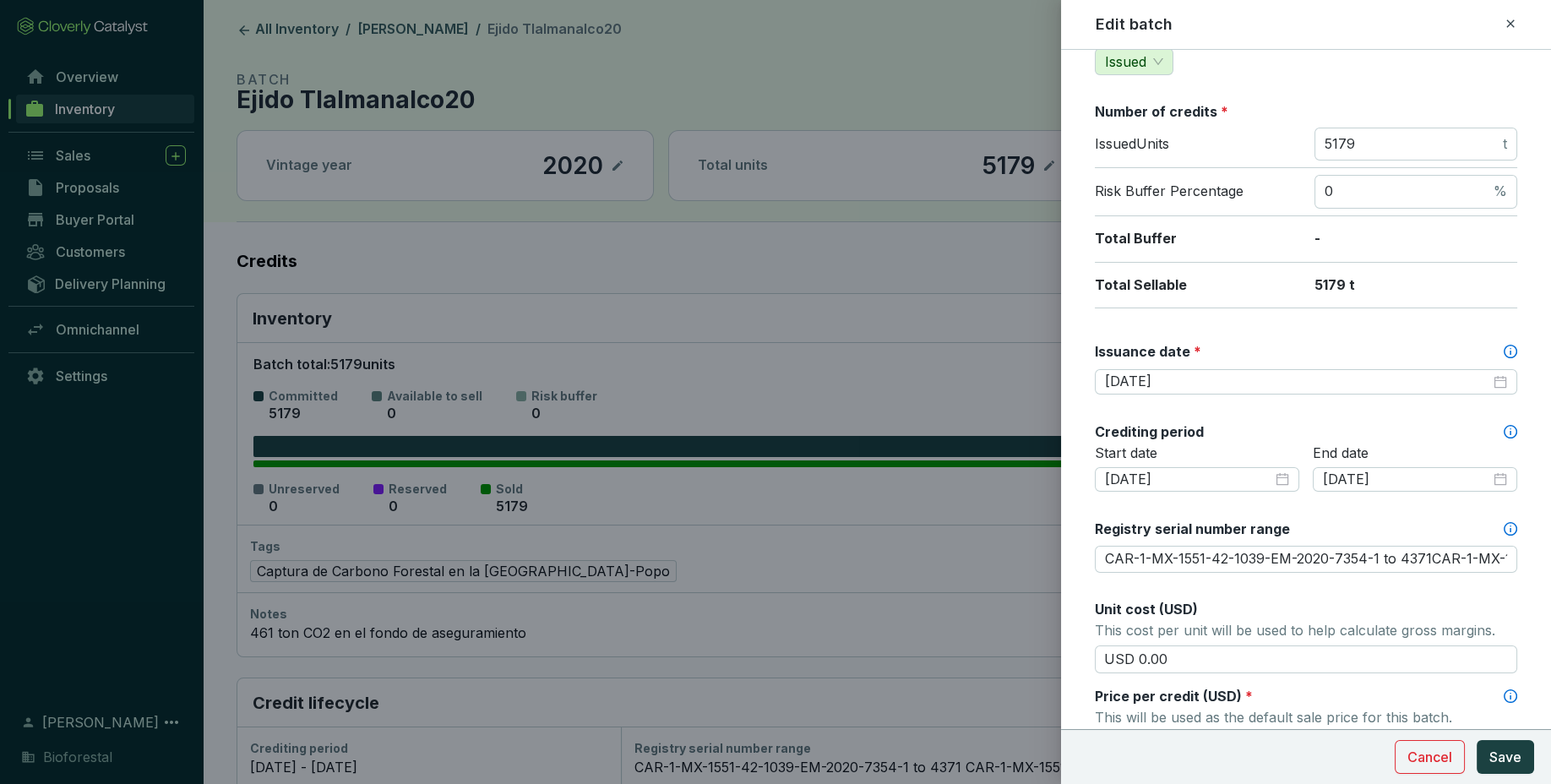
click at [1370, 516] on div "Batch name * This is the internal name that will be used throughout Catalyst. E…" at bounding box center [1306, 560] width 423 height 1437
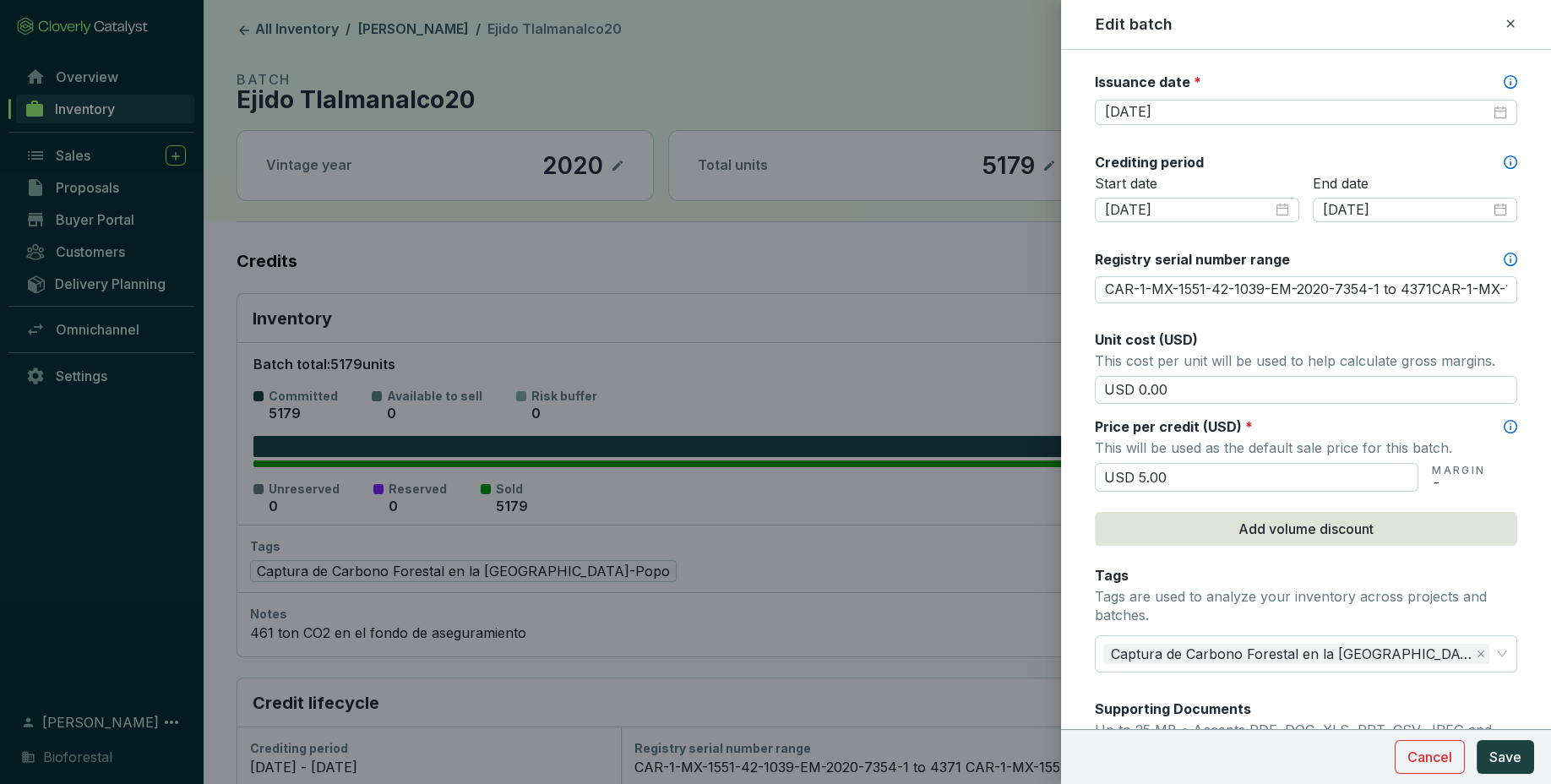
scroll to position [821, 0]
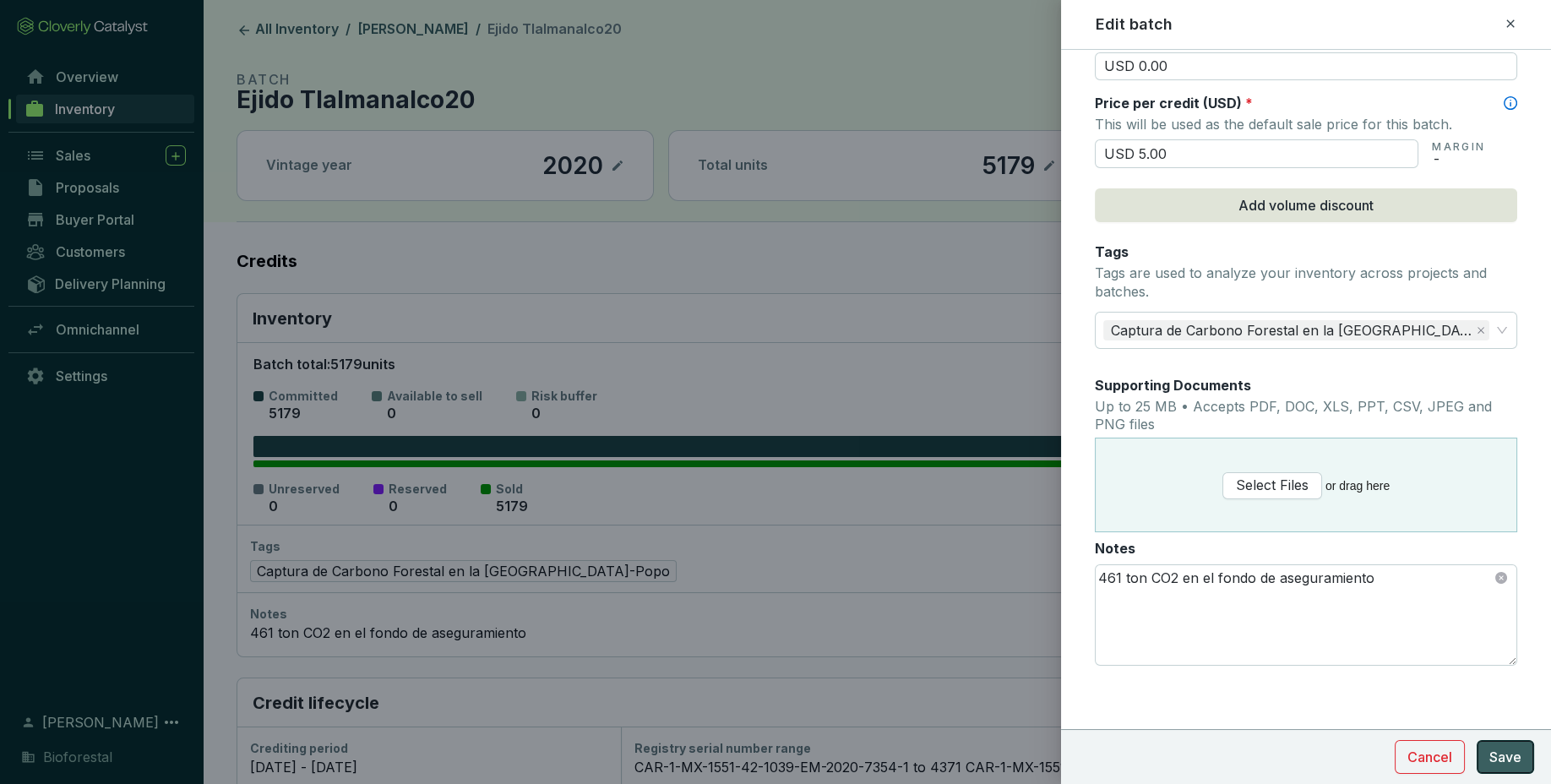
click at [1525, 747] on button "Save" at bounding box center [1505, 756] width 58 height 33
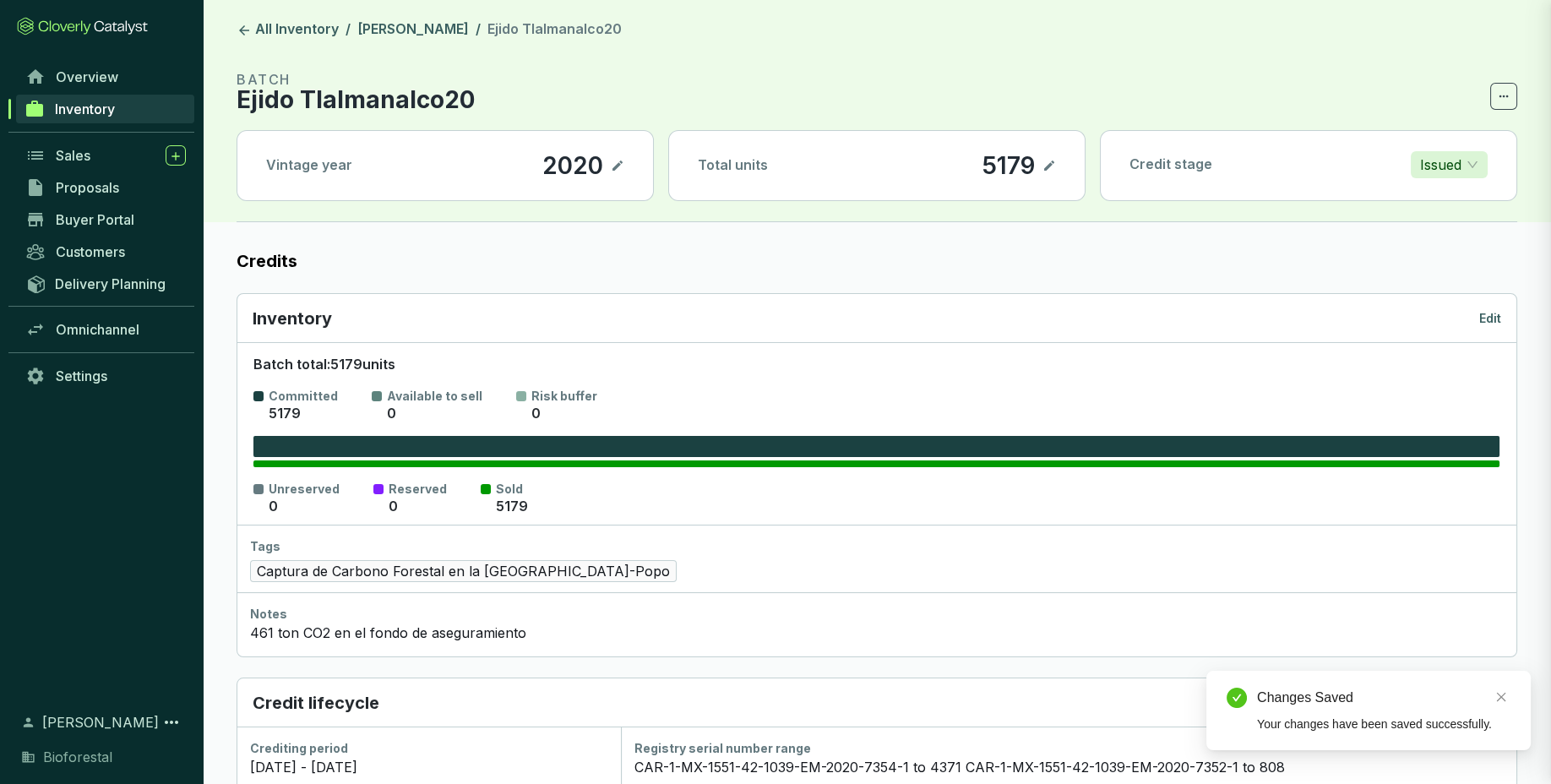
type input "CAR-1-MX-1551-42-1039-EM-2020-7354-1 to 4371CAR-1-MX-1551-42-1039-EM-2020-7352-…"
click at [423, 28] on link "[PERSON_NAME]" at bounding box center [413, 30] width 118 height 20
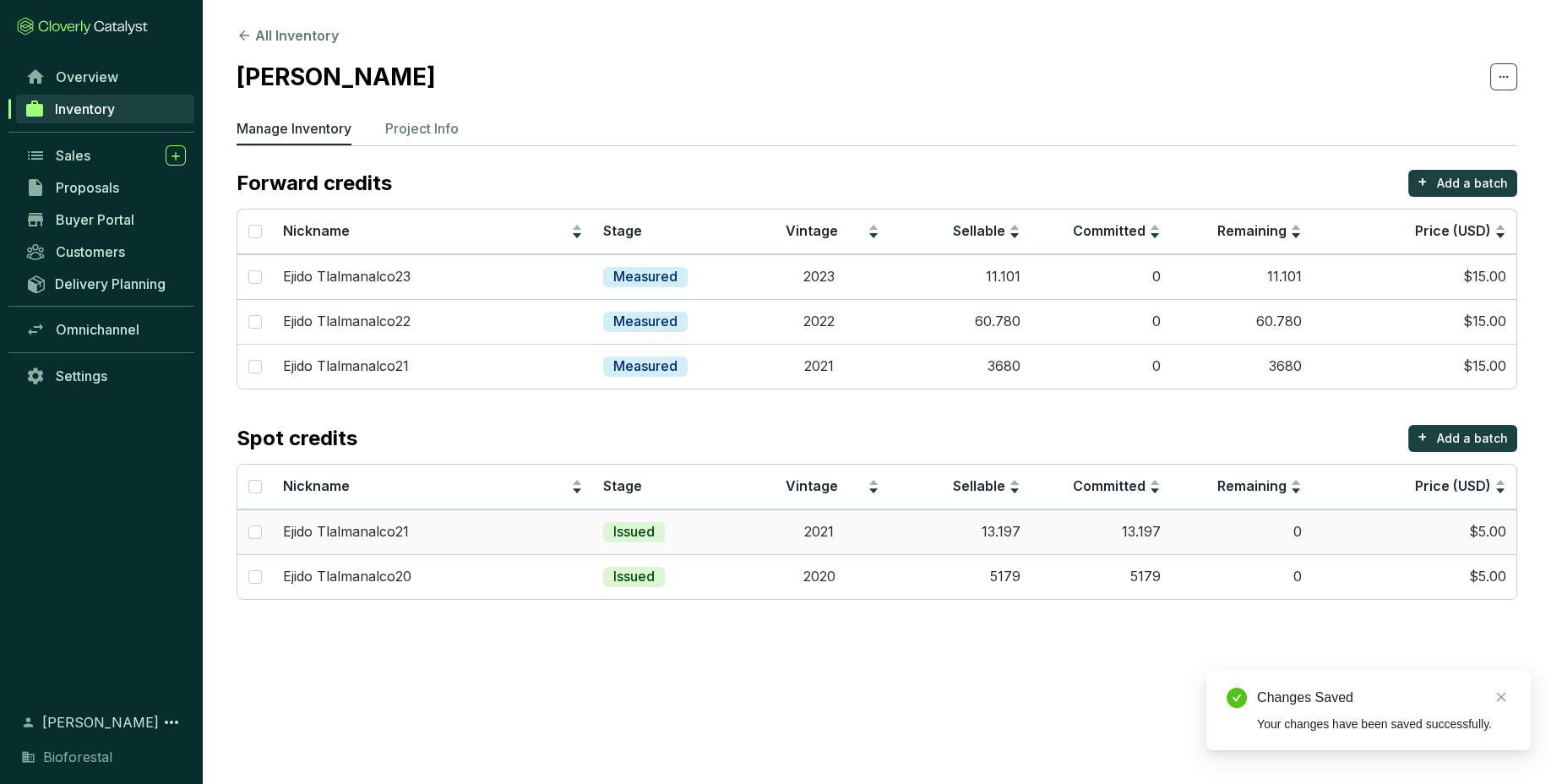
click at [972, 543] on td "13.197" at bounding box center [960, 532] width 141 height 45
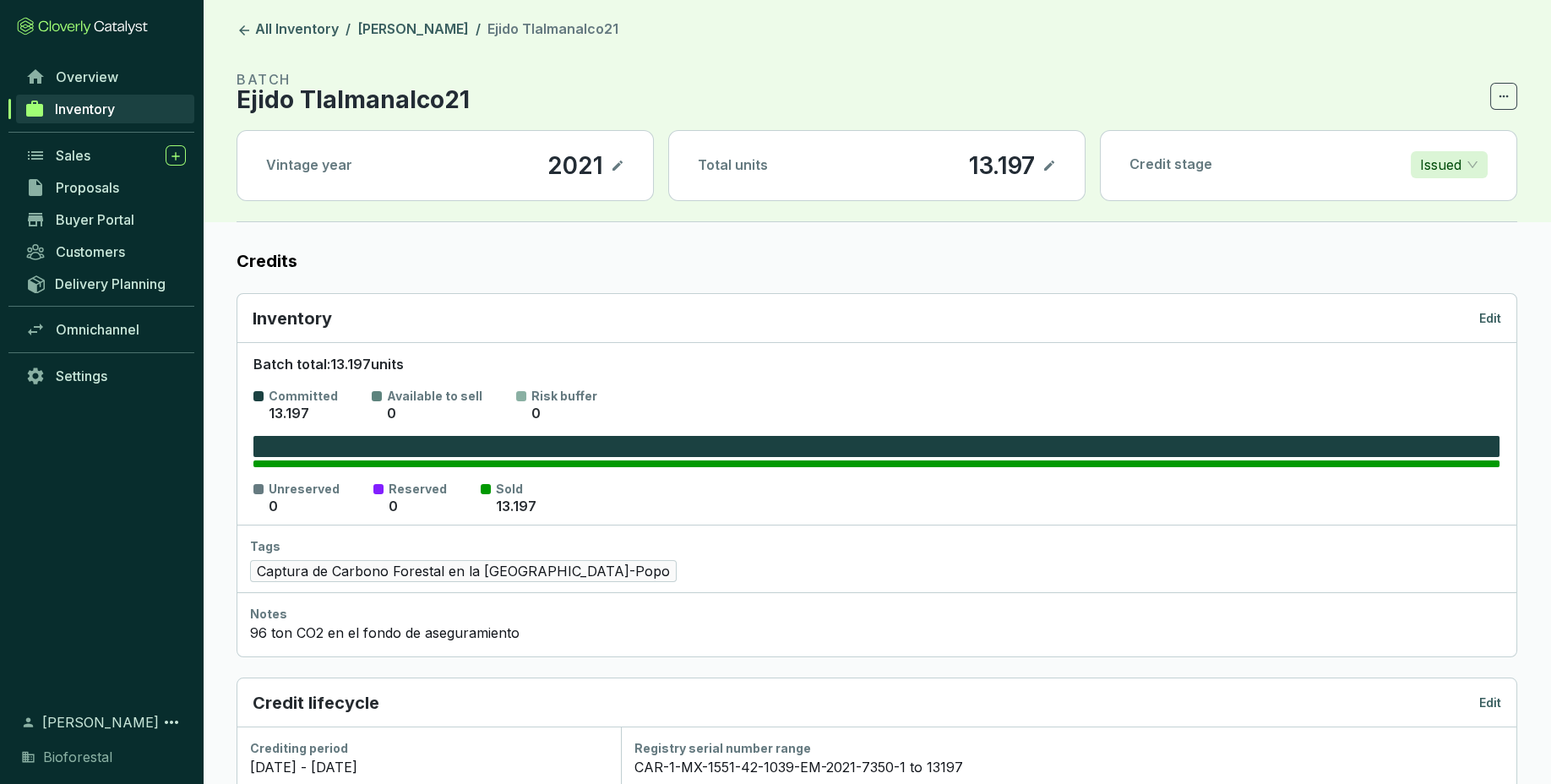
click at [1510, 98] on icon at bounding box center [1503, 96] width 14 height 20
click at [1392, 54] on header "All Inventory / Ejido Tlalmanalco / Ejido Tlalmanalco21 BATCH Ejido Tlalmanalco…" at bounding box center [876, 111] width 1348 height 222
click at [1502, 321] on div "Inventory Edit" at bounding box center [877, 318] width 1279 height 49
click at [1500, 320] on p "Edit" at bounding box center [1490, 318] width 22 height 17
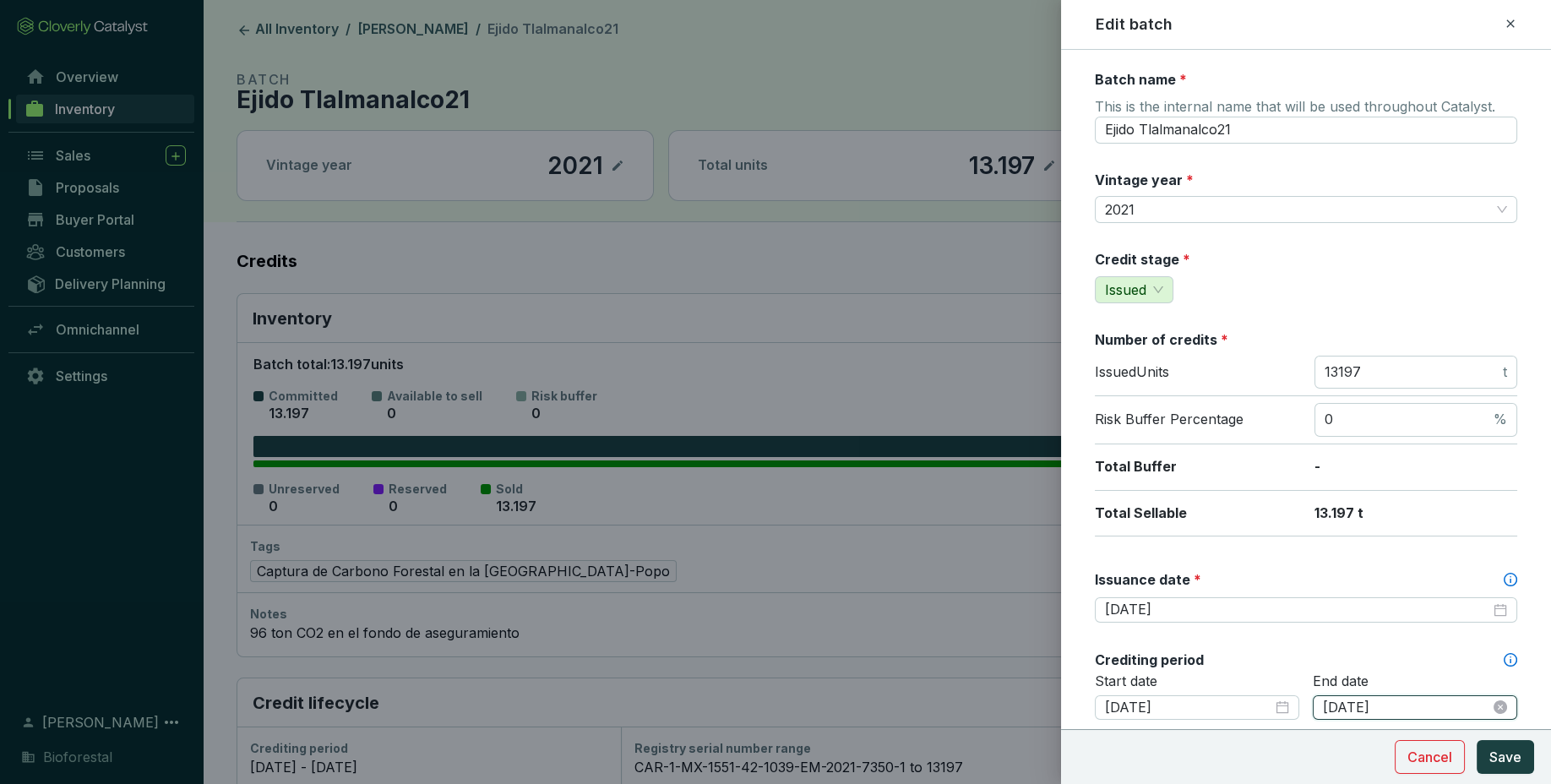
click at [1374, 706] on input "2021-09-12" at bounding box center [1406, 707] width 167 height 19
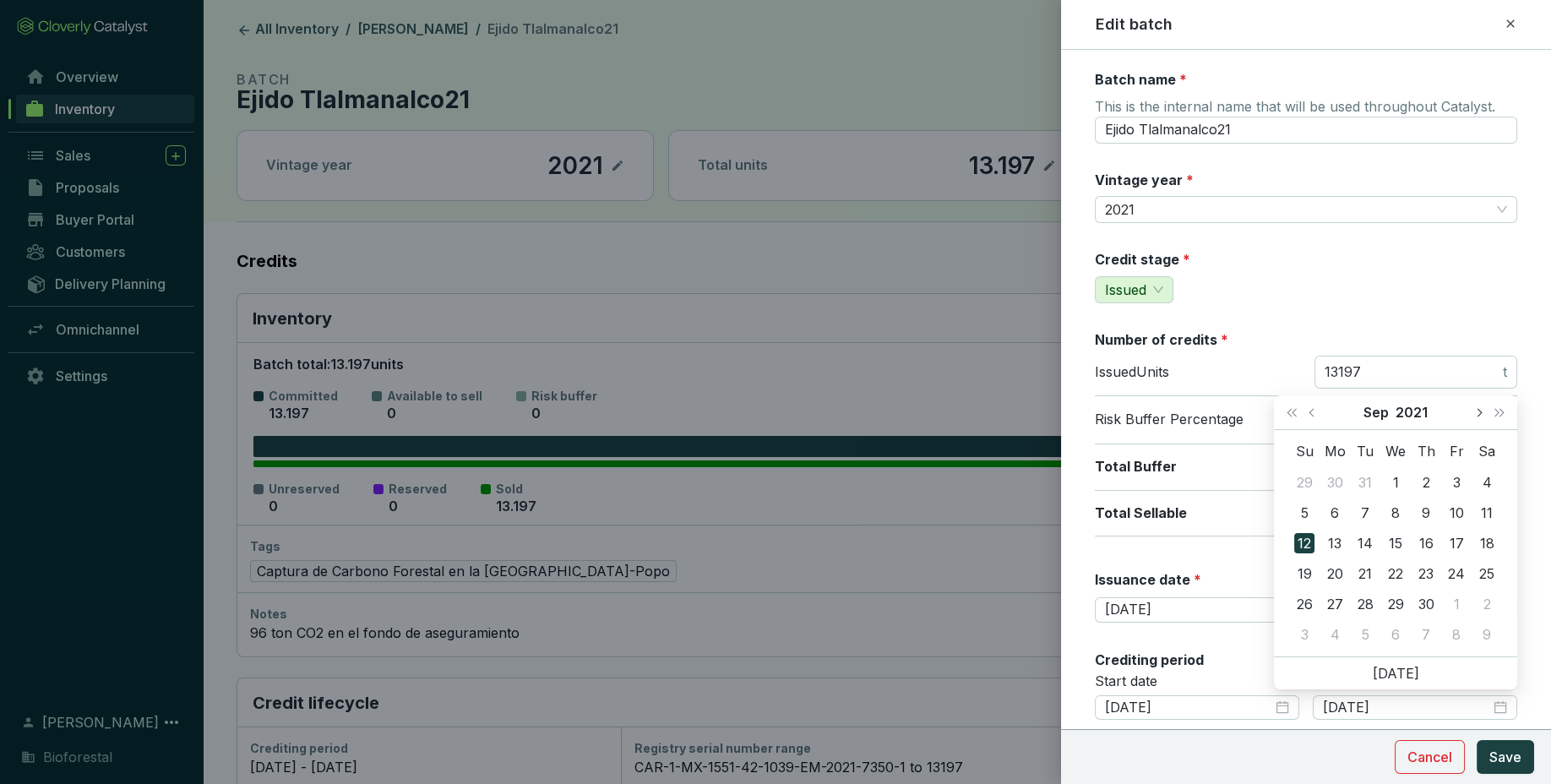
click at [1481, 415] on button "Next month (PageDown)" at bounding box center [1478, 412] width 22 height 33
type input "2021-12-09"
click at [1432, 508] on div "9" at bounding box center [1425, 512] width 20 height 20
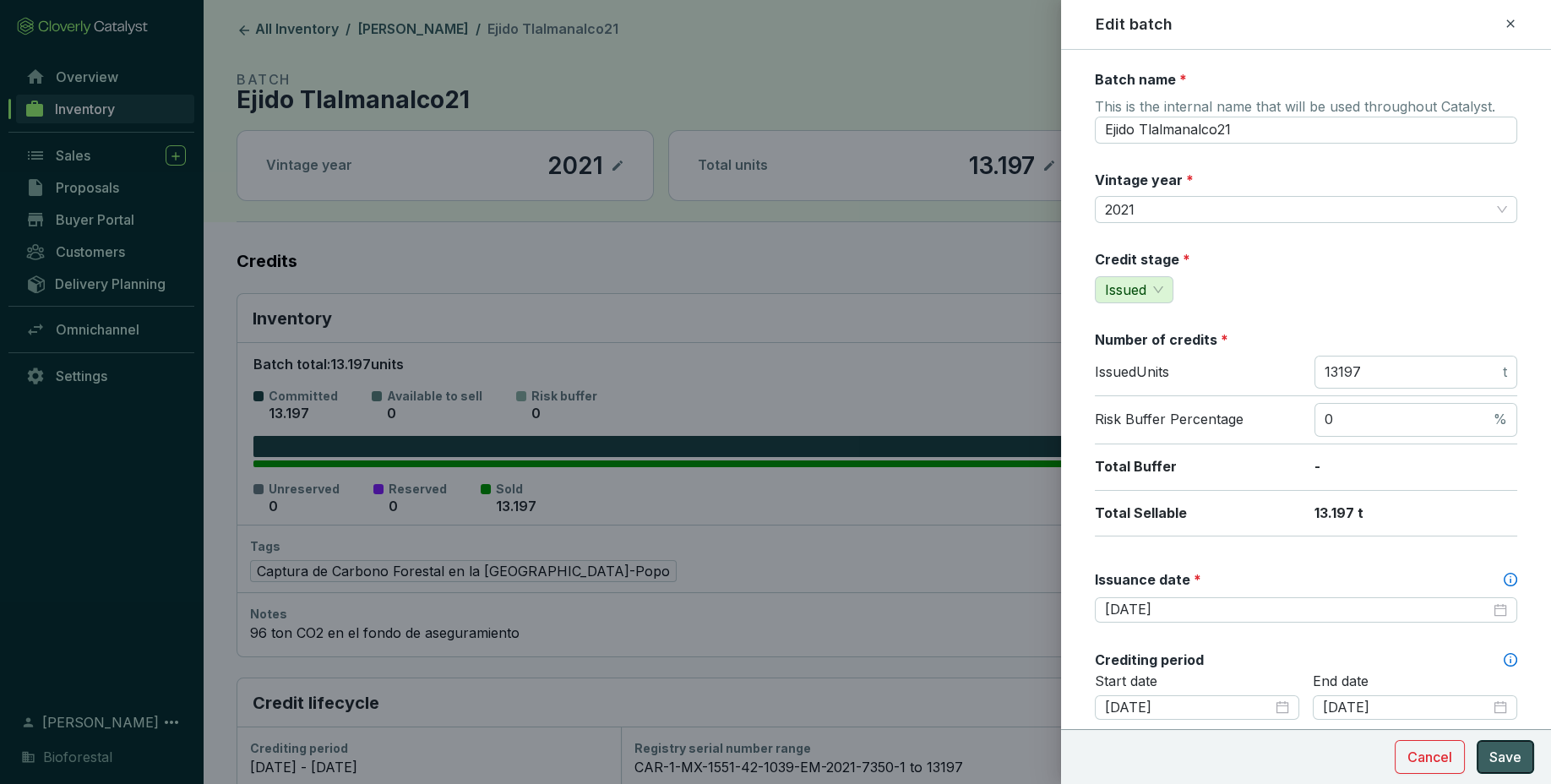
click at [1505, 748] on span "Save" at bounding box center [1505, 757] width 33 height 20
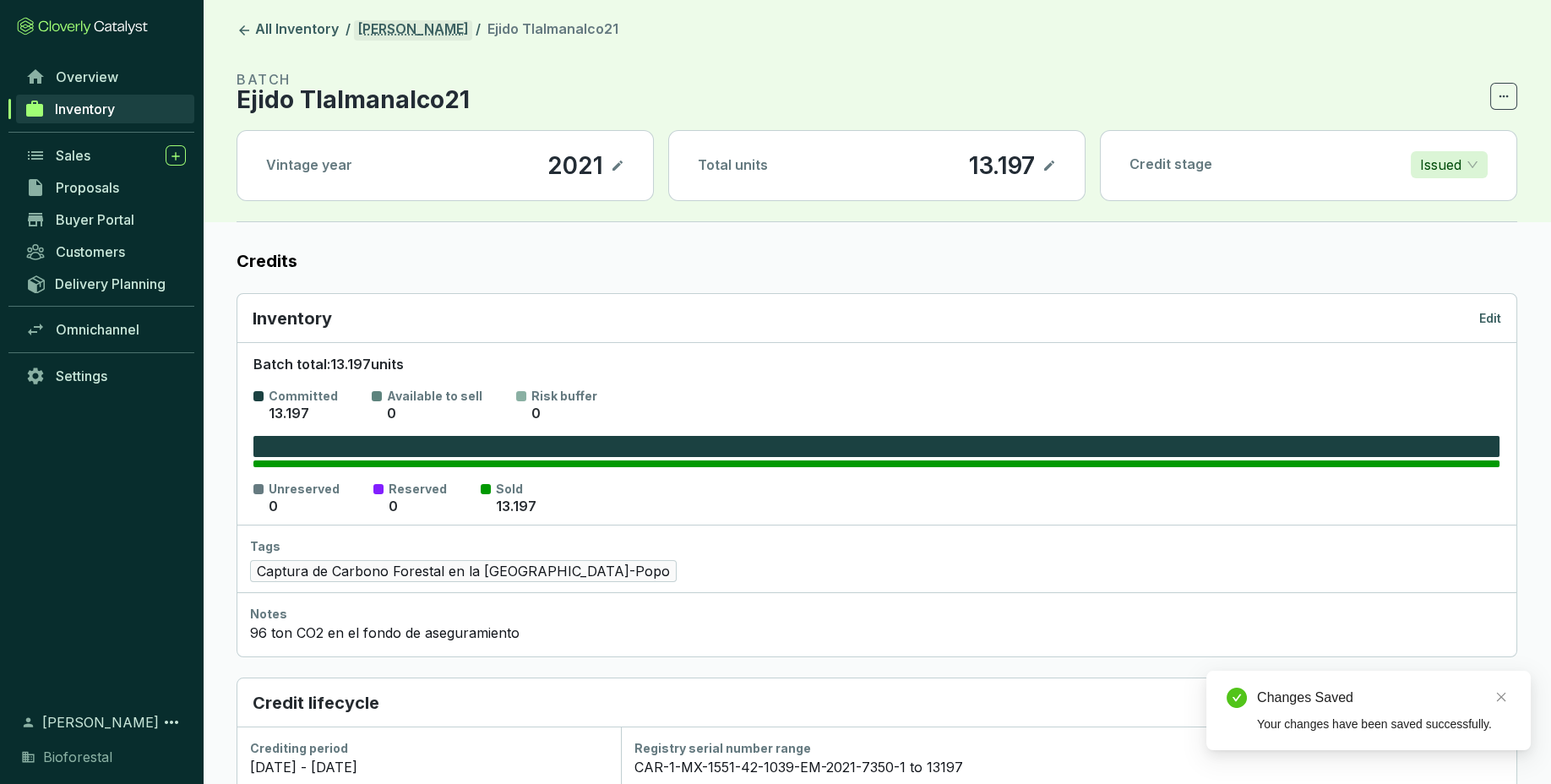
click at [448, 28] on link "[PERSON_NAME]" at bounding box center [413, 30] width 118 height 20
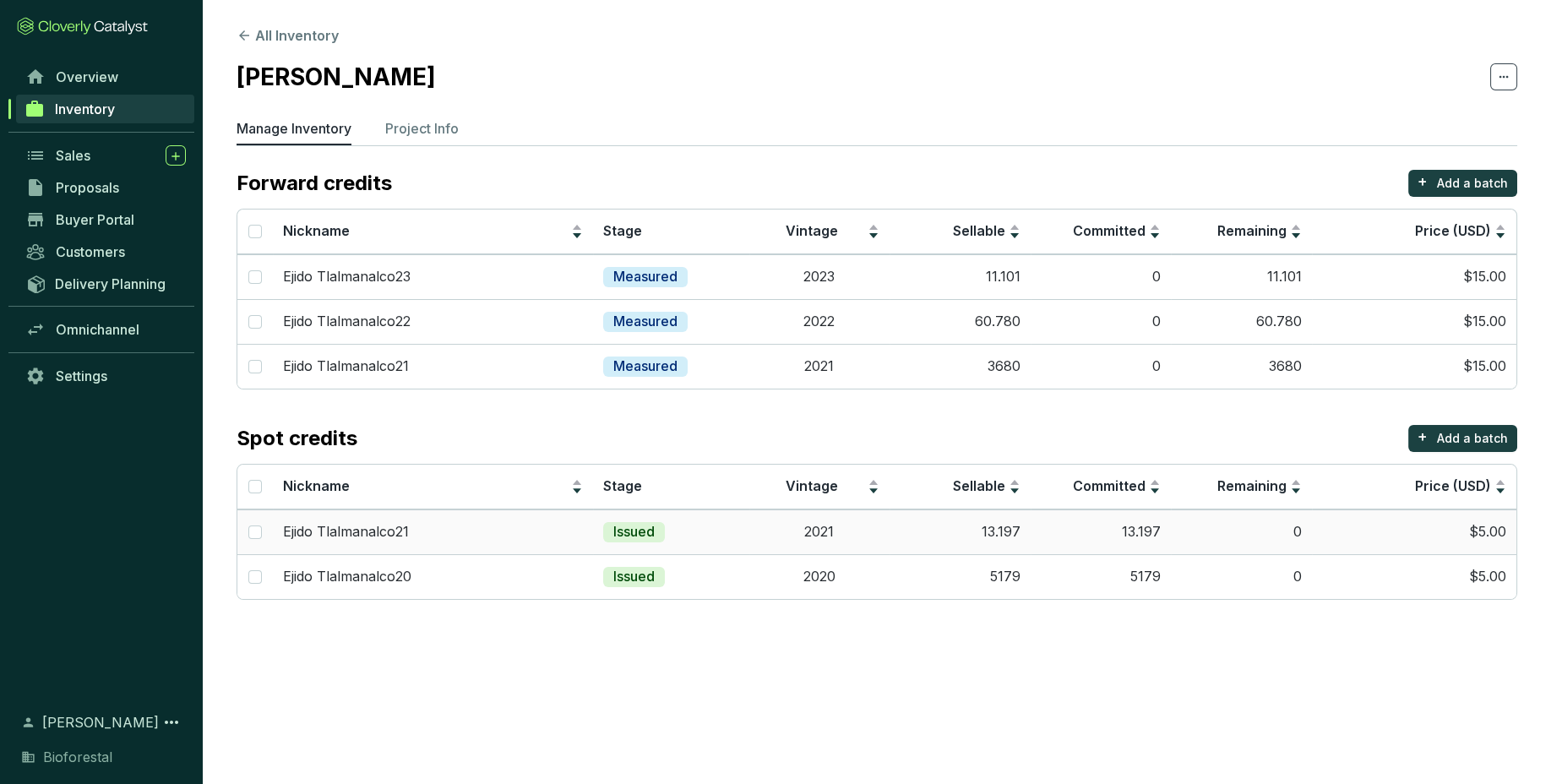
click at [1023, 540] on td "13.197" at bounding box center [960, 532] width 141 height 45
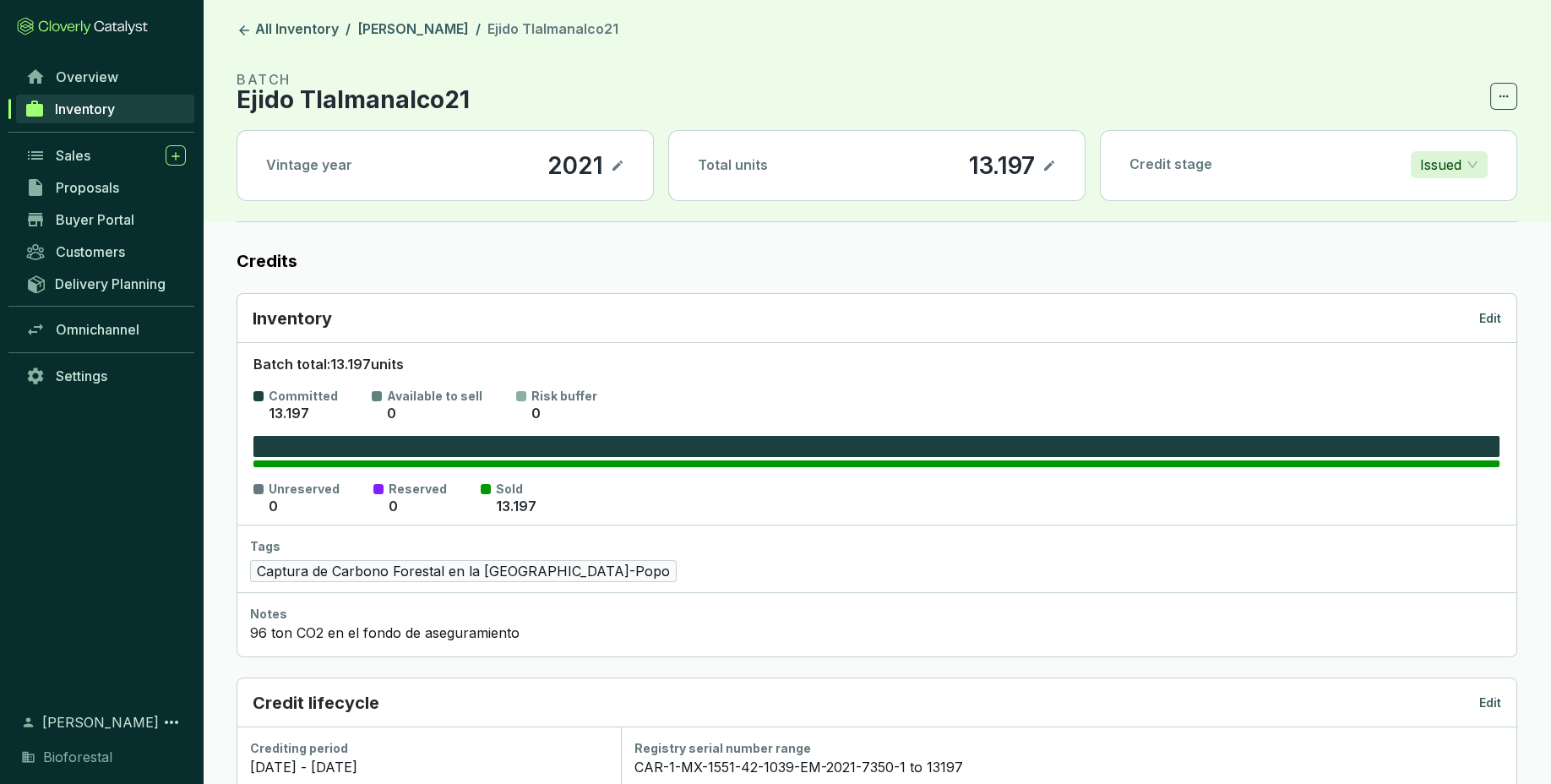
click at [1498, 314] on p "Edit" at bounding box center [1490, 318] width 22 height 17
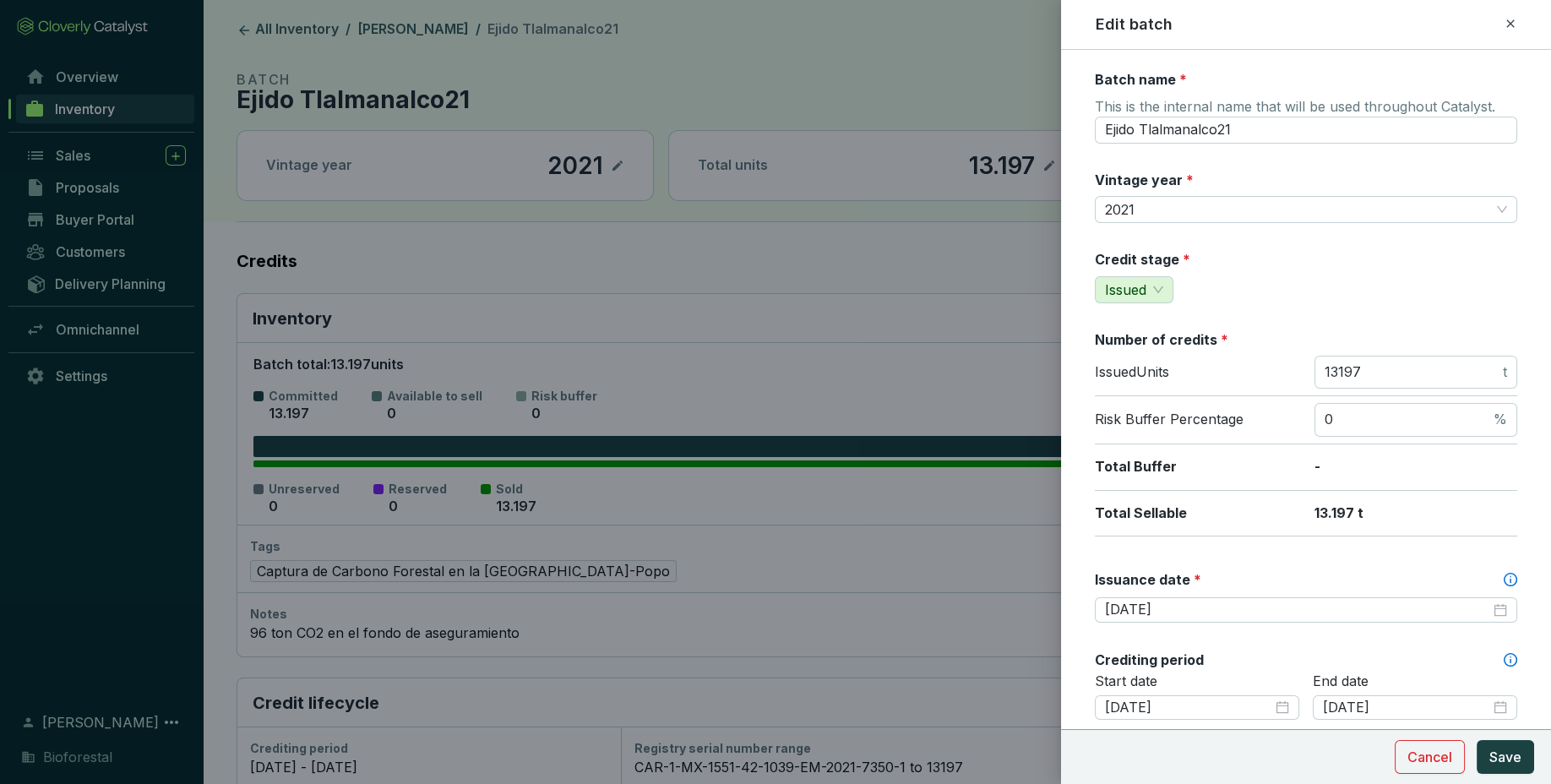
click at [1508, 24] on icon at bounding box center [1509, 23] width 14 height 20
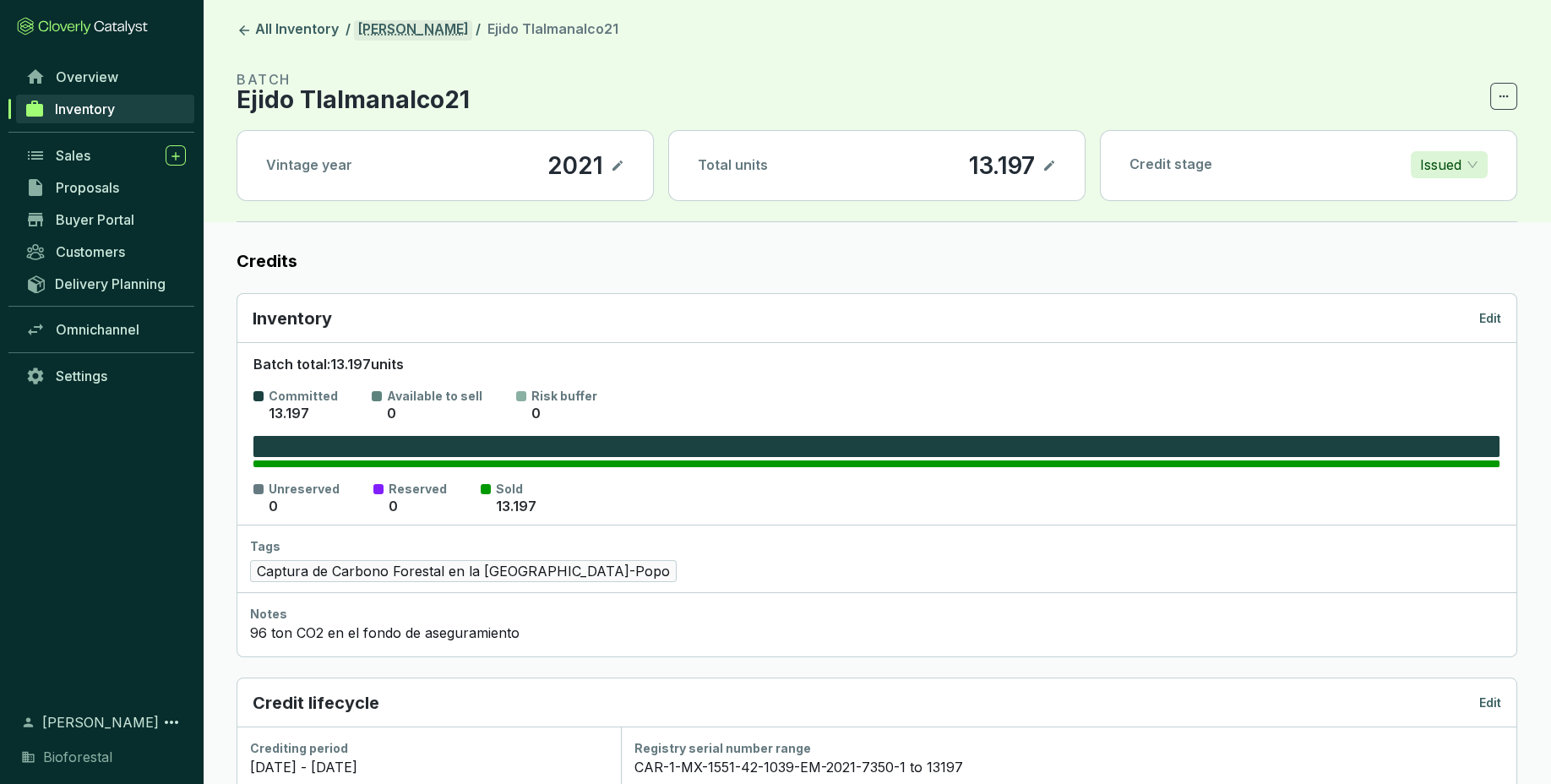
click at [469, 25] on link "[PERSON_NAME]" at bounding box center [413, 30] width 118 height 20
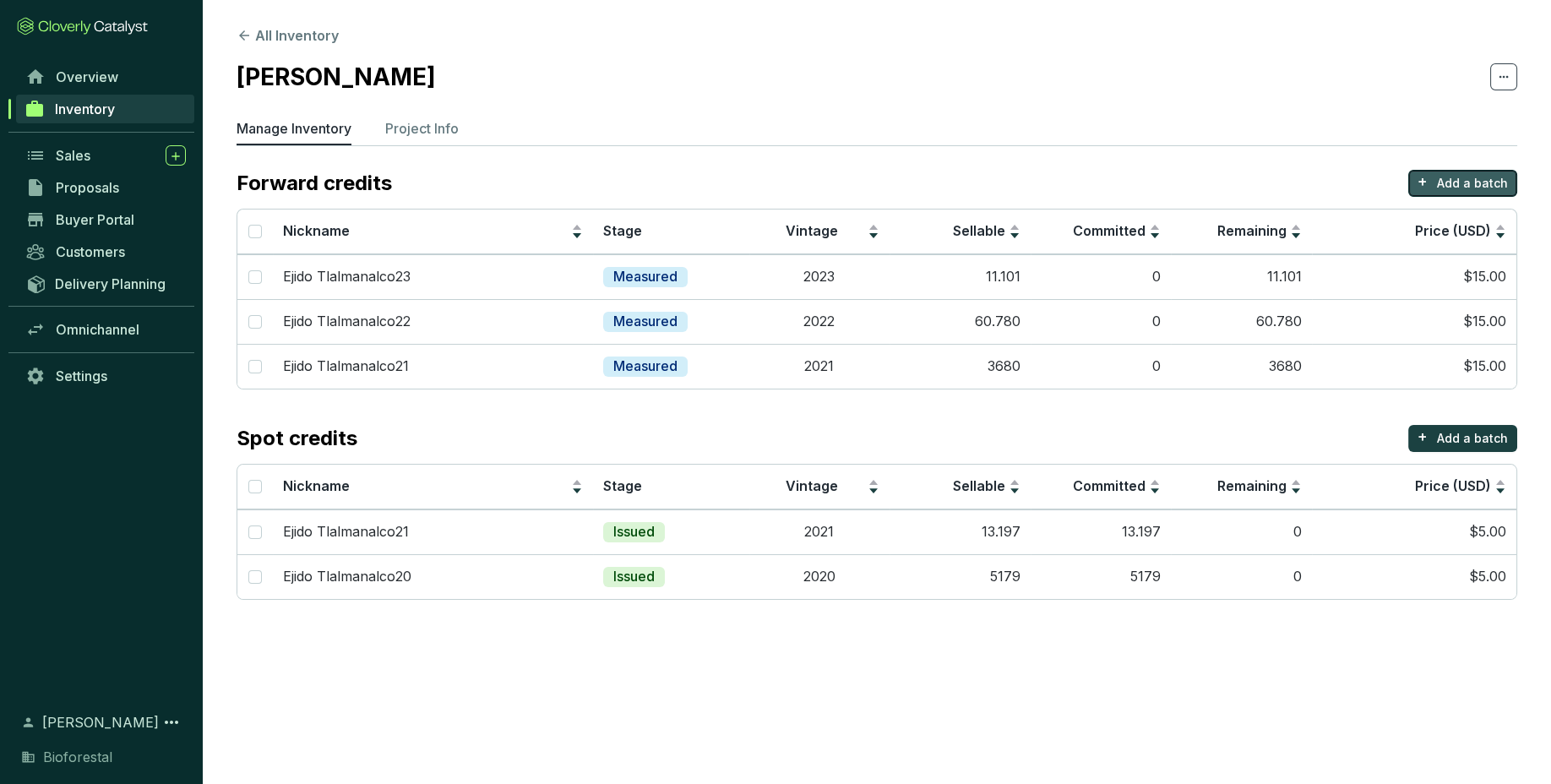
click at [1464, 183] on p "Add a batch" at bounding box center [1472, 183] width 71 height 17
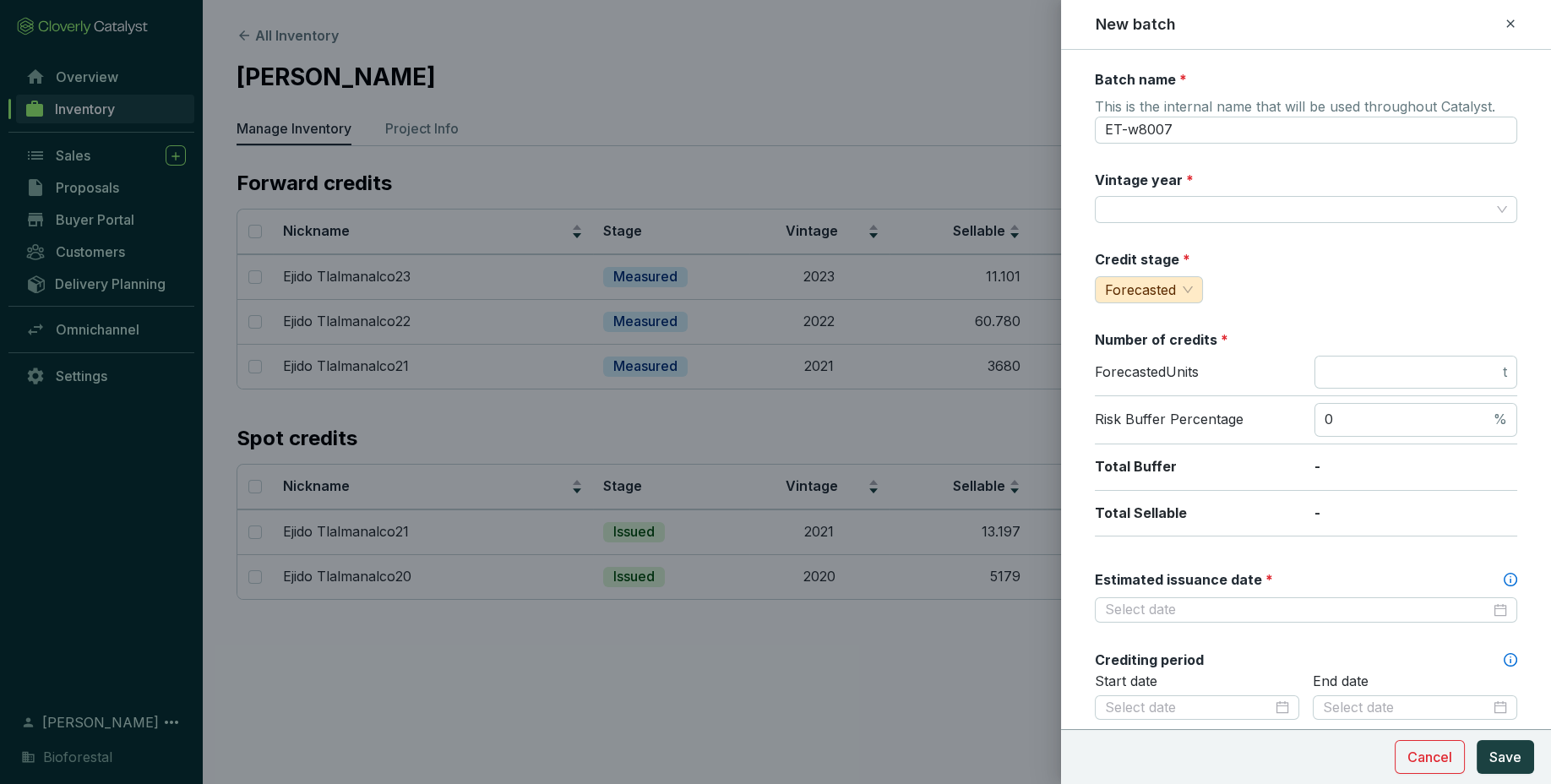
click at [1514, 23] on icon at bounding box center [1509, 23] width 14 height 20
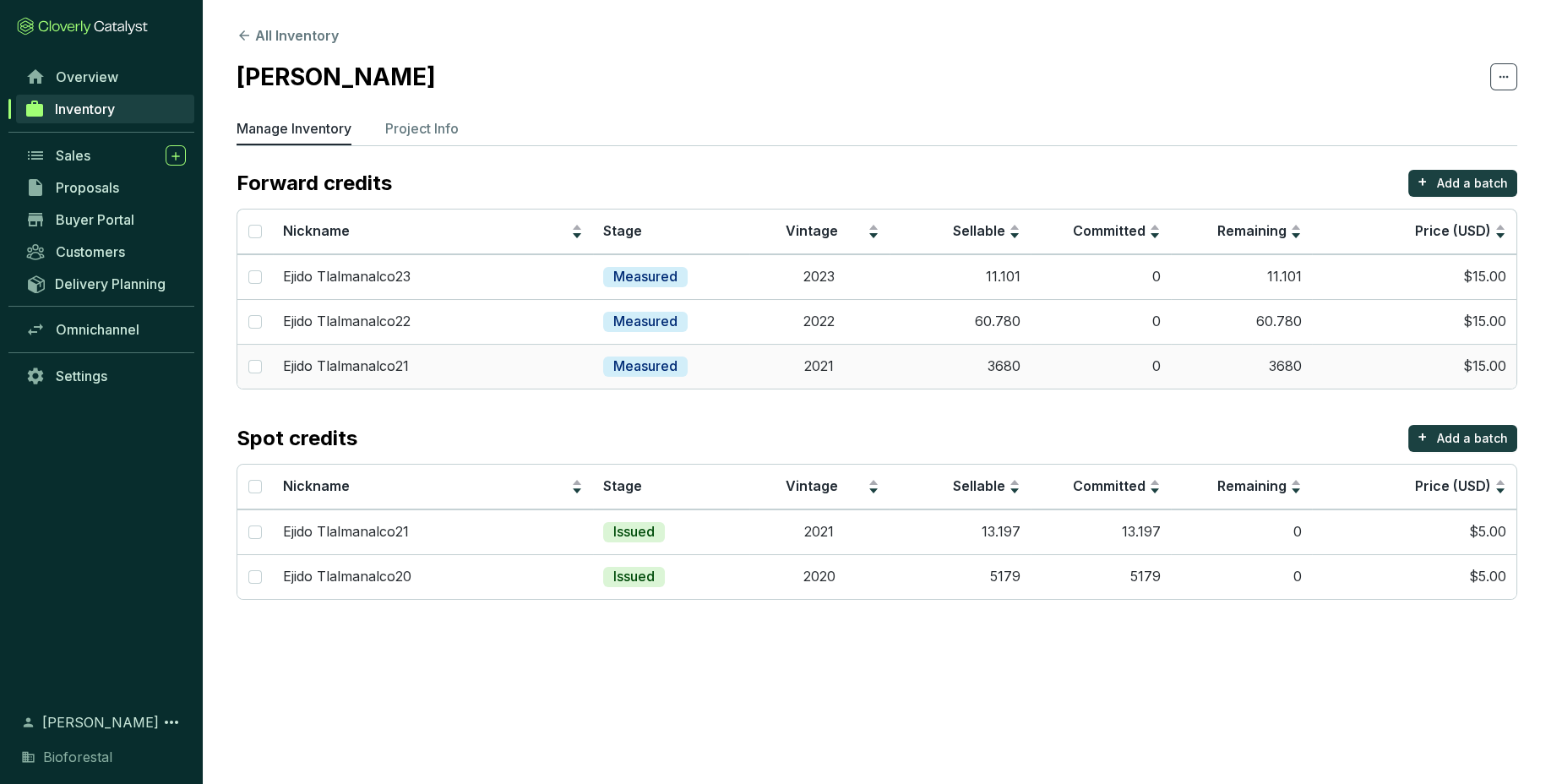
click at [934, 366] on td "3680" at bounding box center [960, 367] width 141 height 45
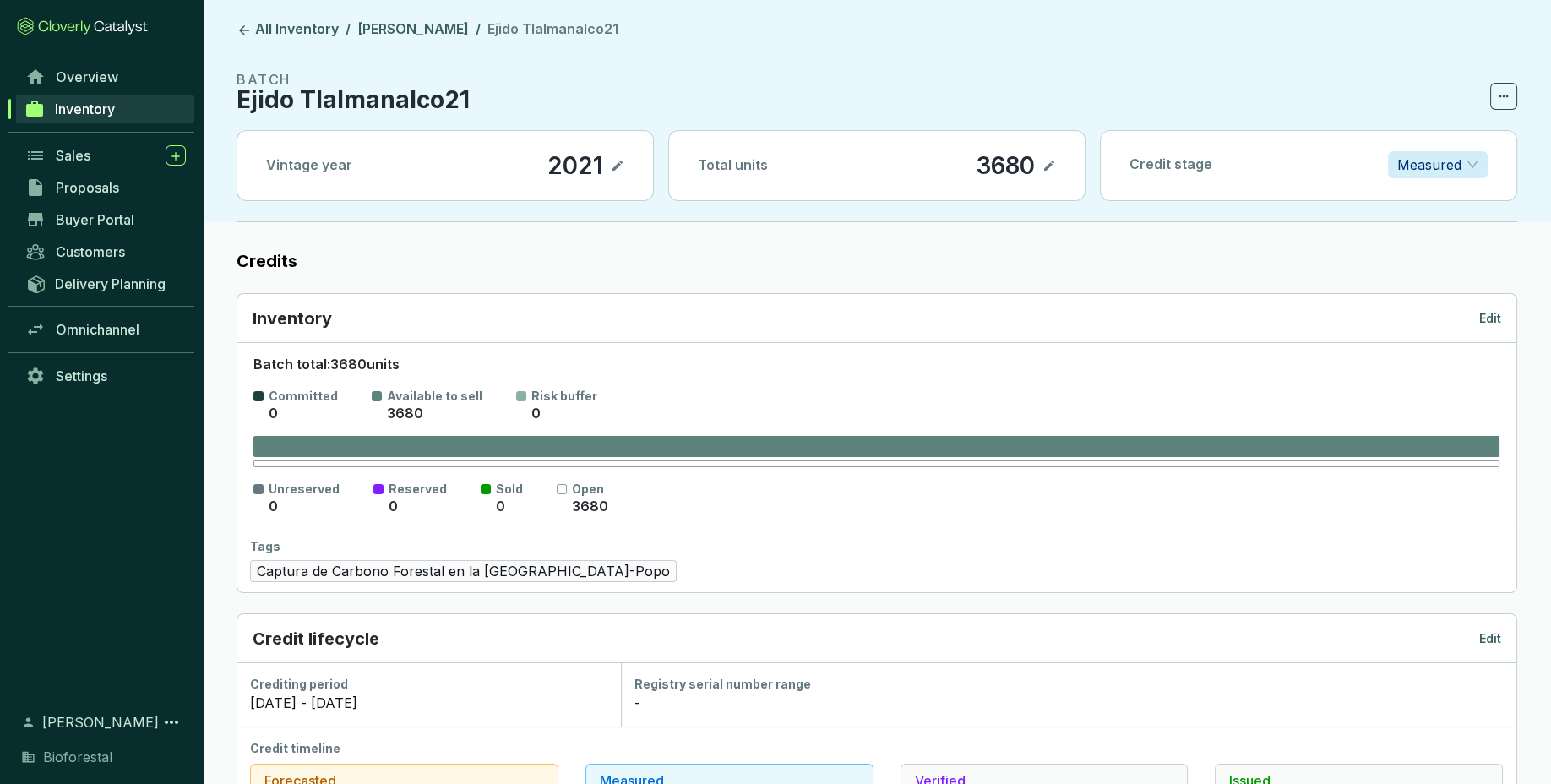
click at [1494, 320] on p "Edit" at bounding box center [1490, 318] width 22 height 17
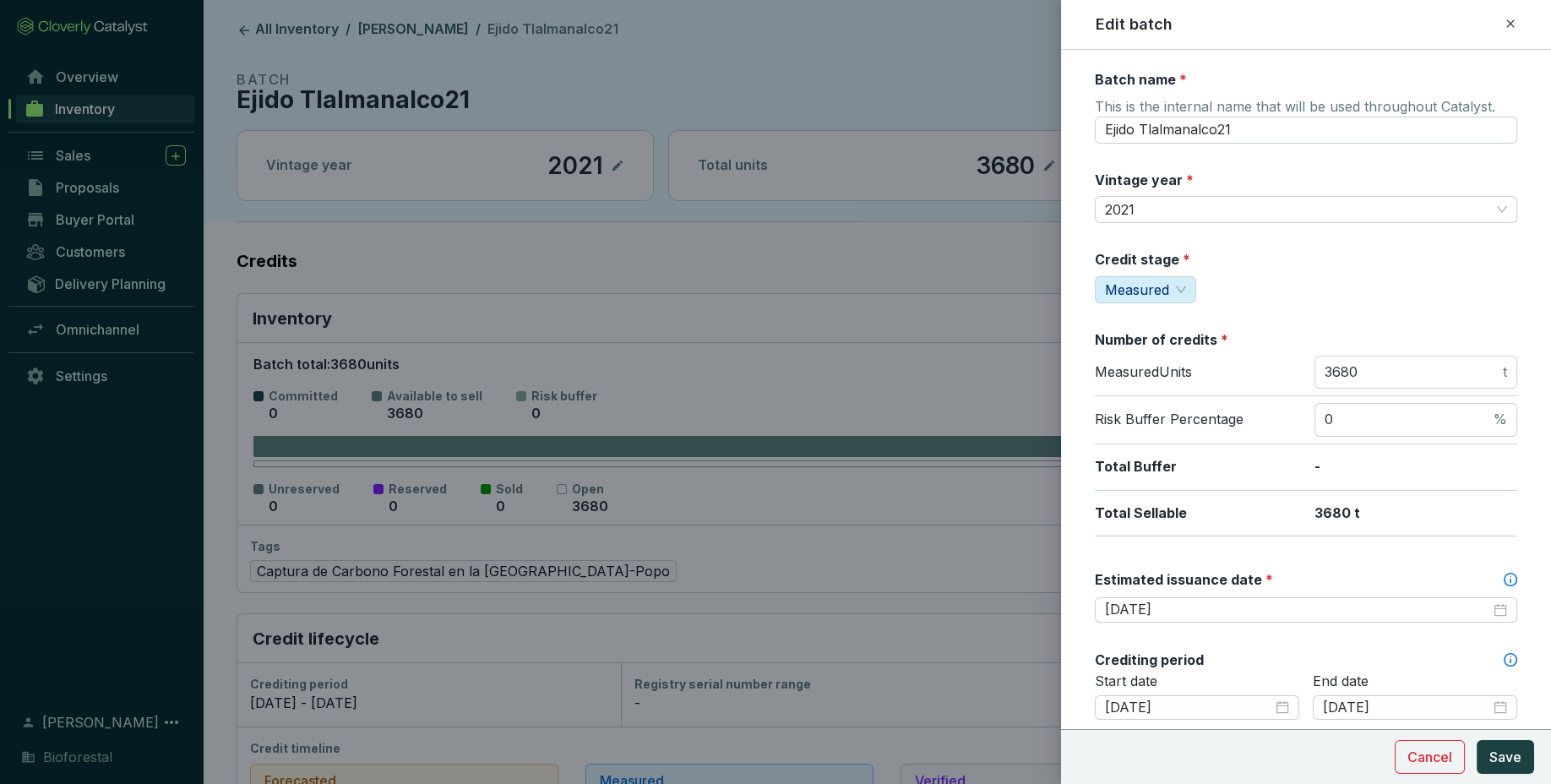
click at [1515, 23] on icon at bounding box center [1509, 23] width 14 height 20
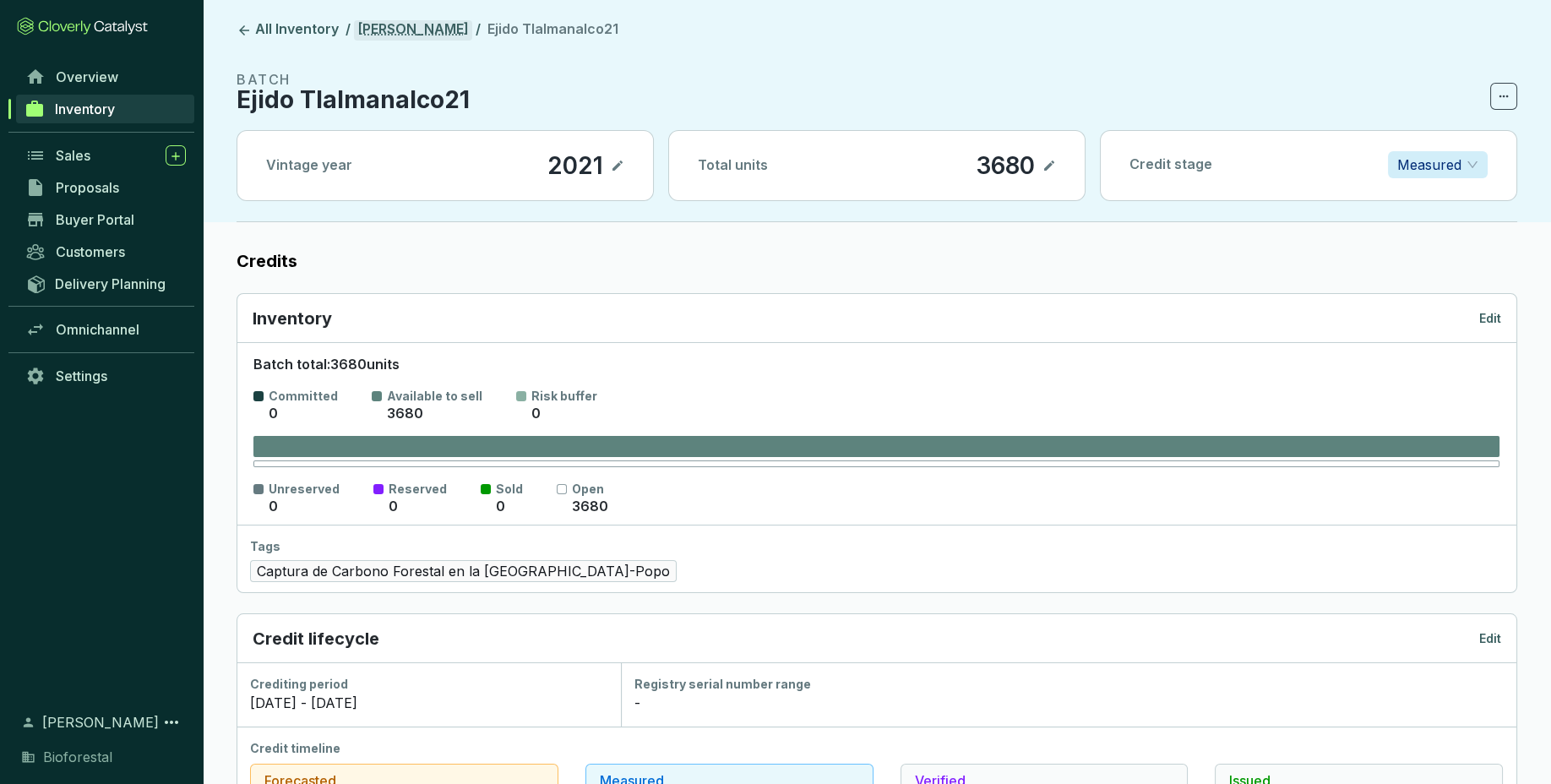
click at [418, 30] on link "[PERSON_NAME]" at bounding box center [413, 30] width 118 height 20
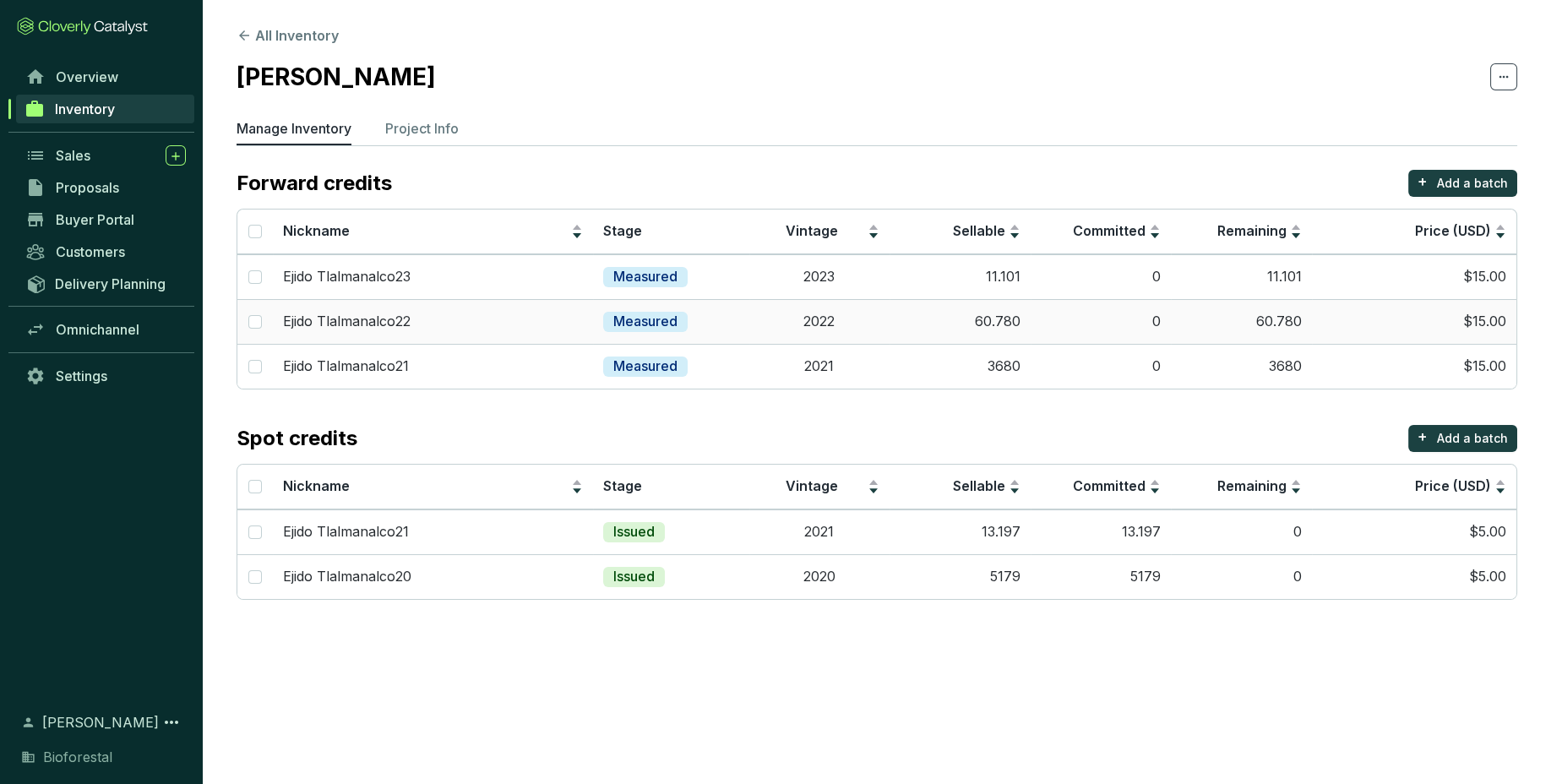
click at [1026, 325] on td "60.780" at bounding box center [960, 322] width 141 height 45
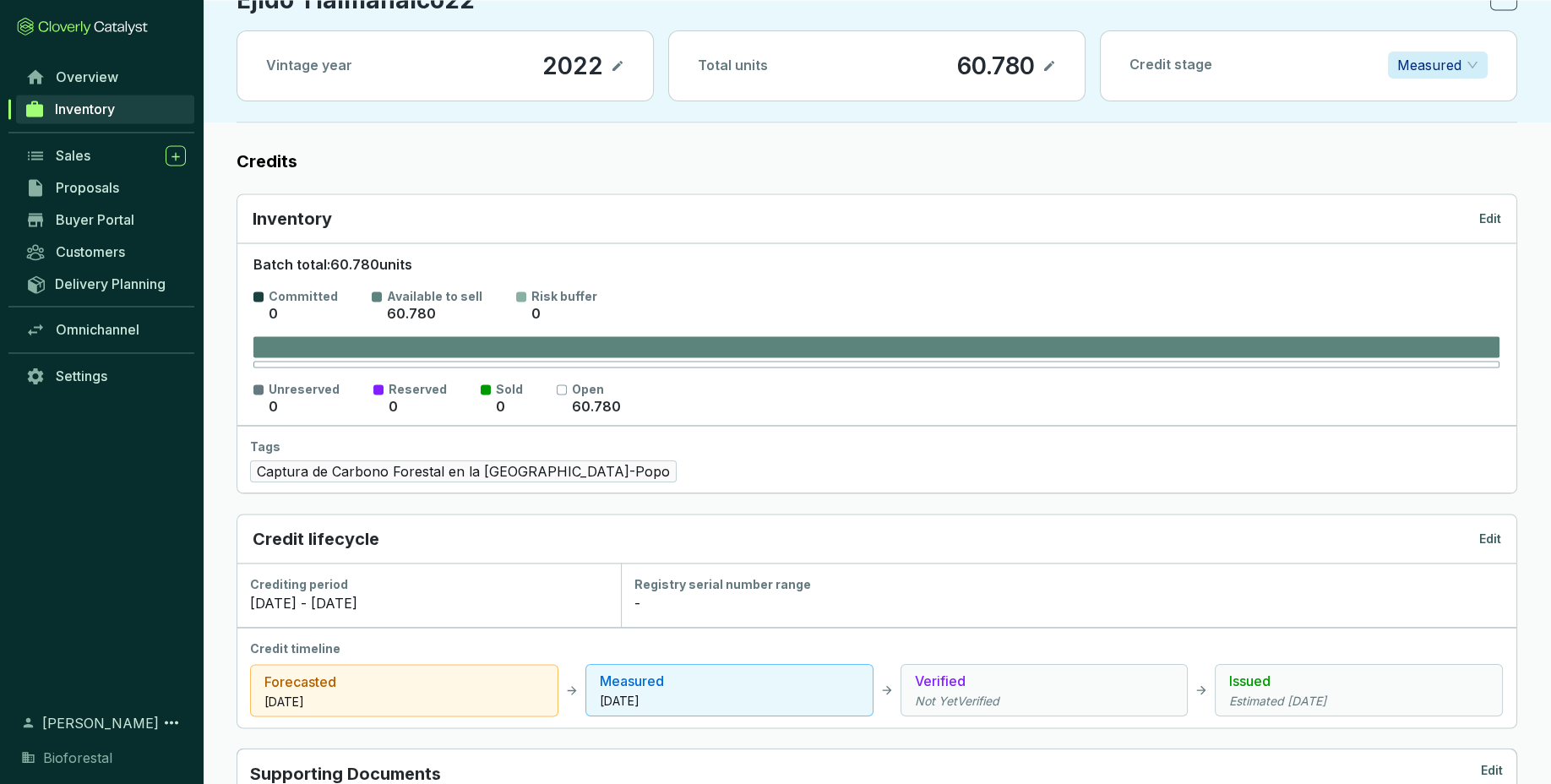
scroll to position [102, 0]
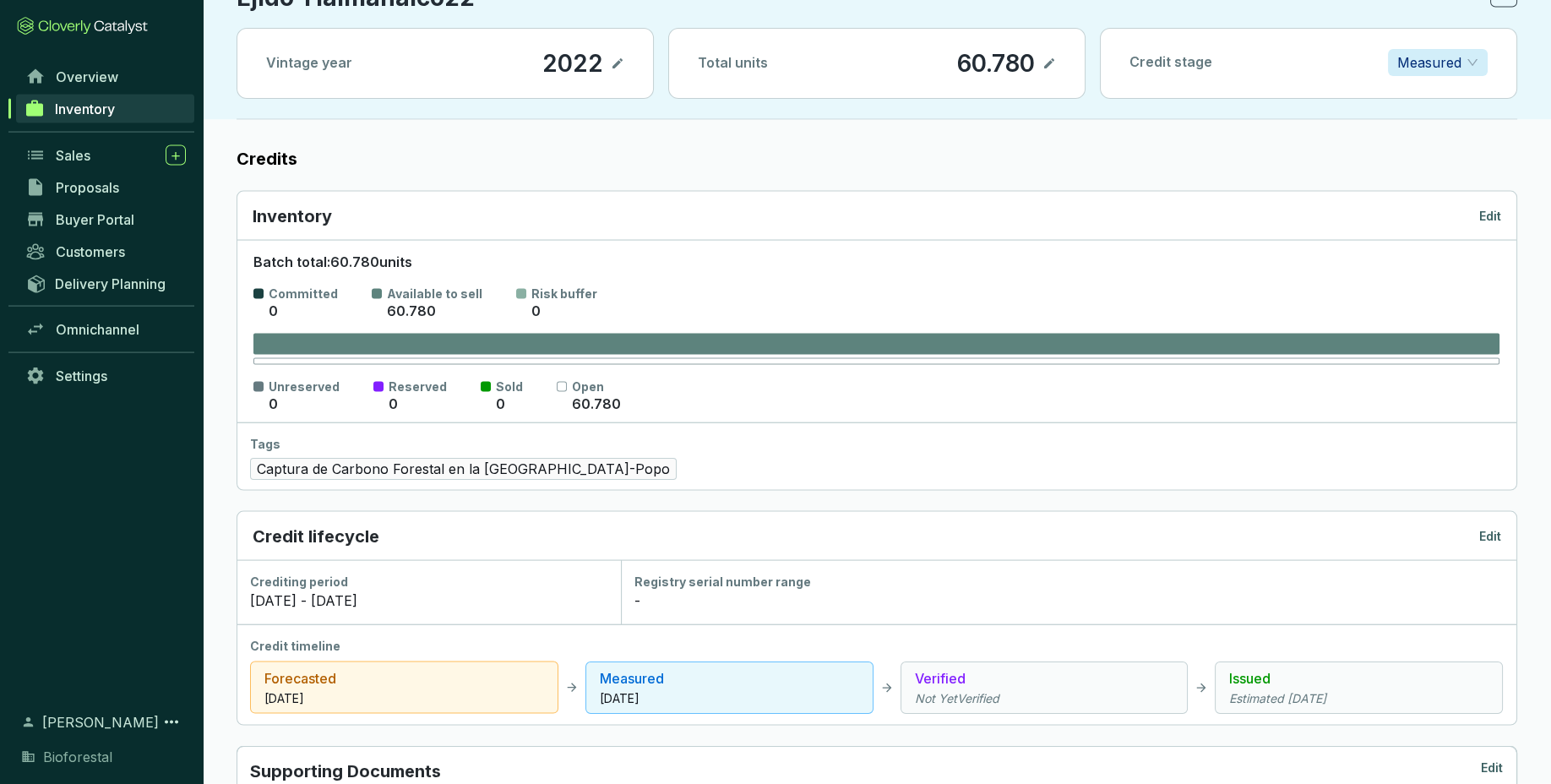
click at [1491, 213] on p "Edit" at bounding box center [1490, 216] width 22 height 17
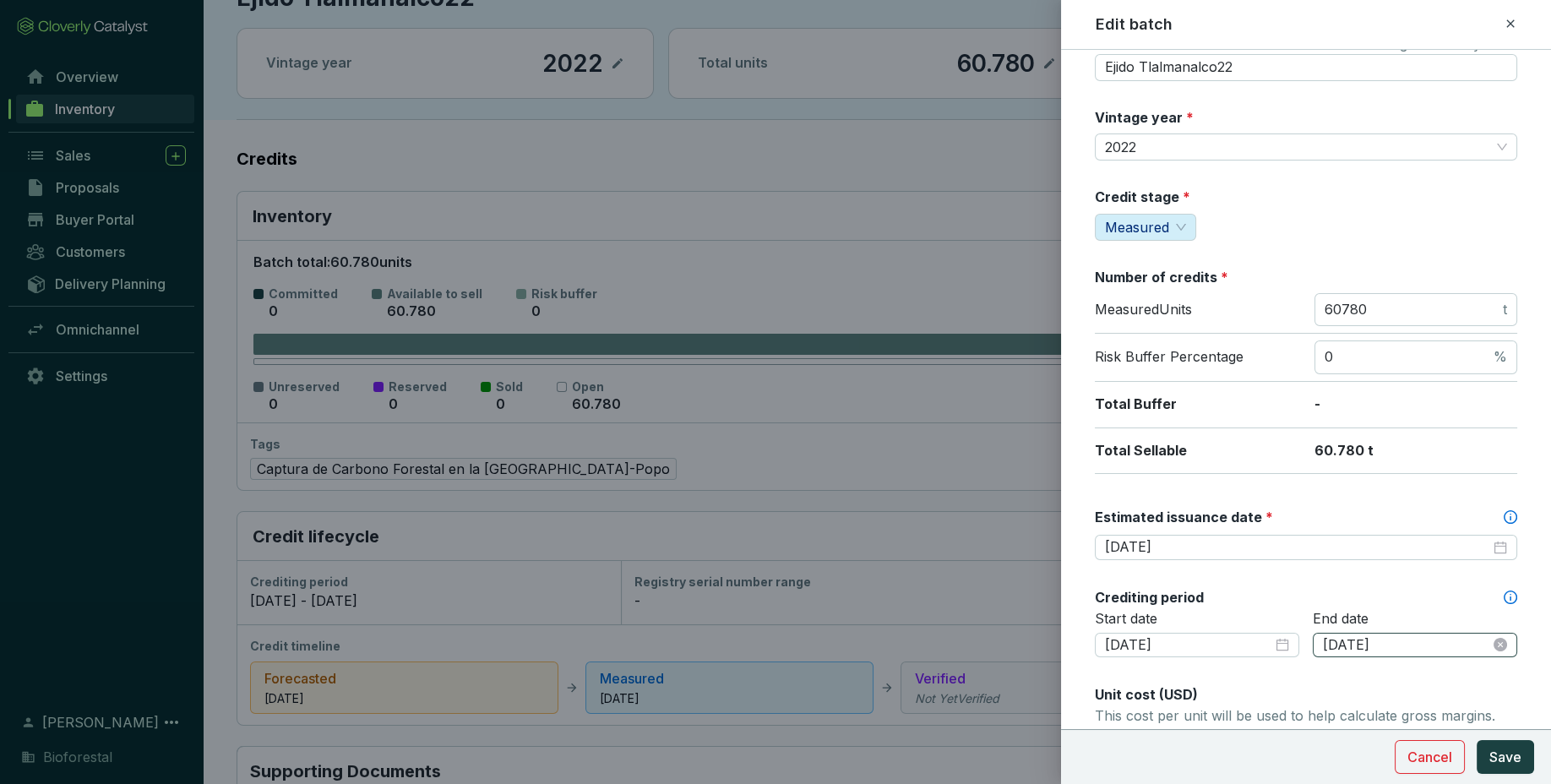
scroll to position [65, 0]
click at [1445, 637] on input "[DATE]" at bounding box center [1406, 642] width 167 height 19
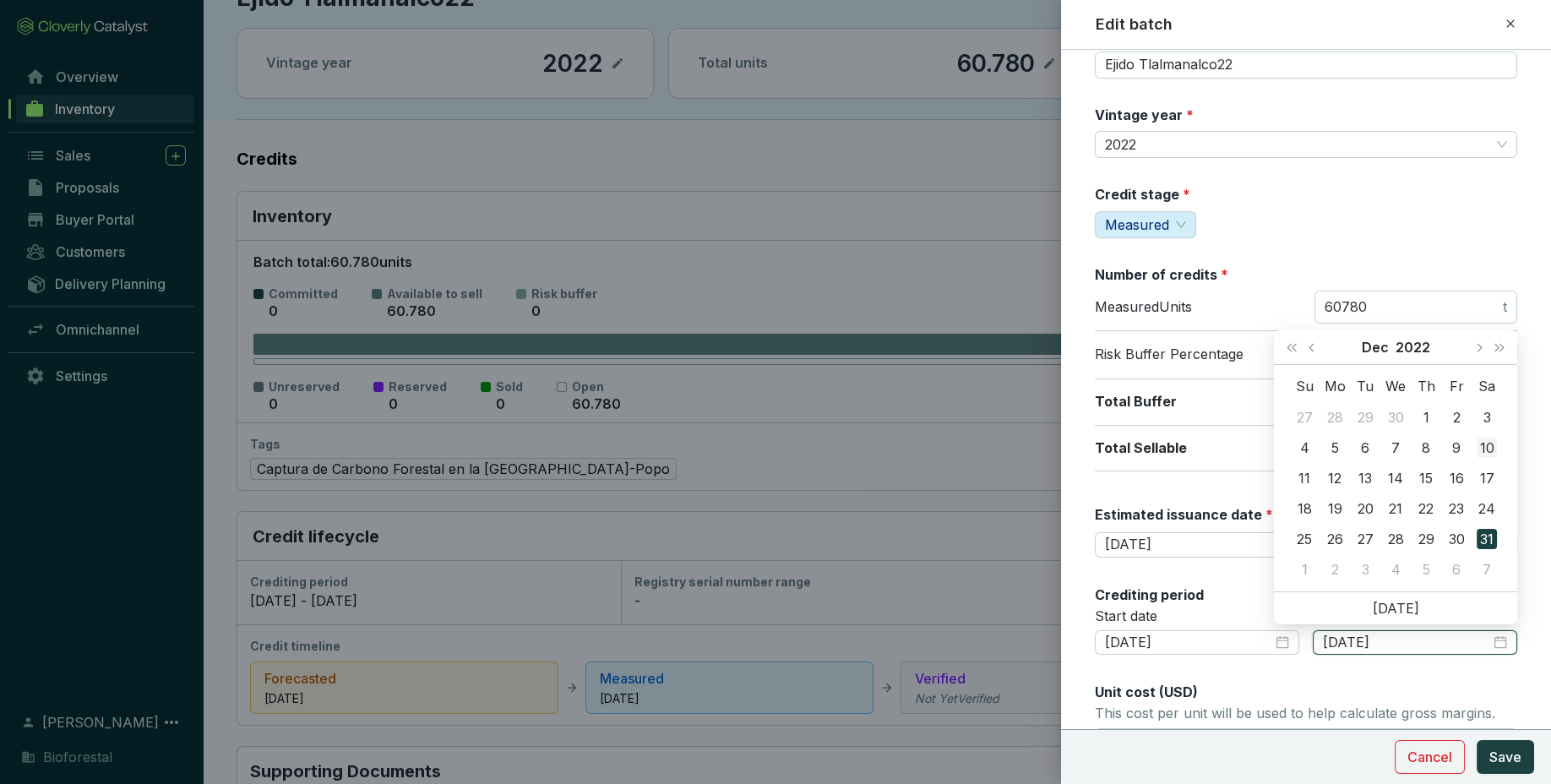
type input "2022-12-10"
click at [1486, 449] on div "10" at bounding box center [1486, 447] width 20 height 20
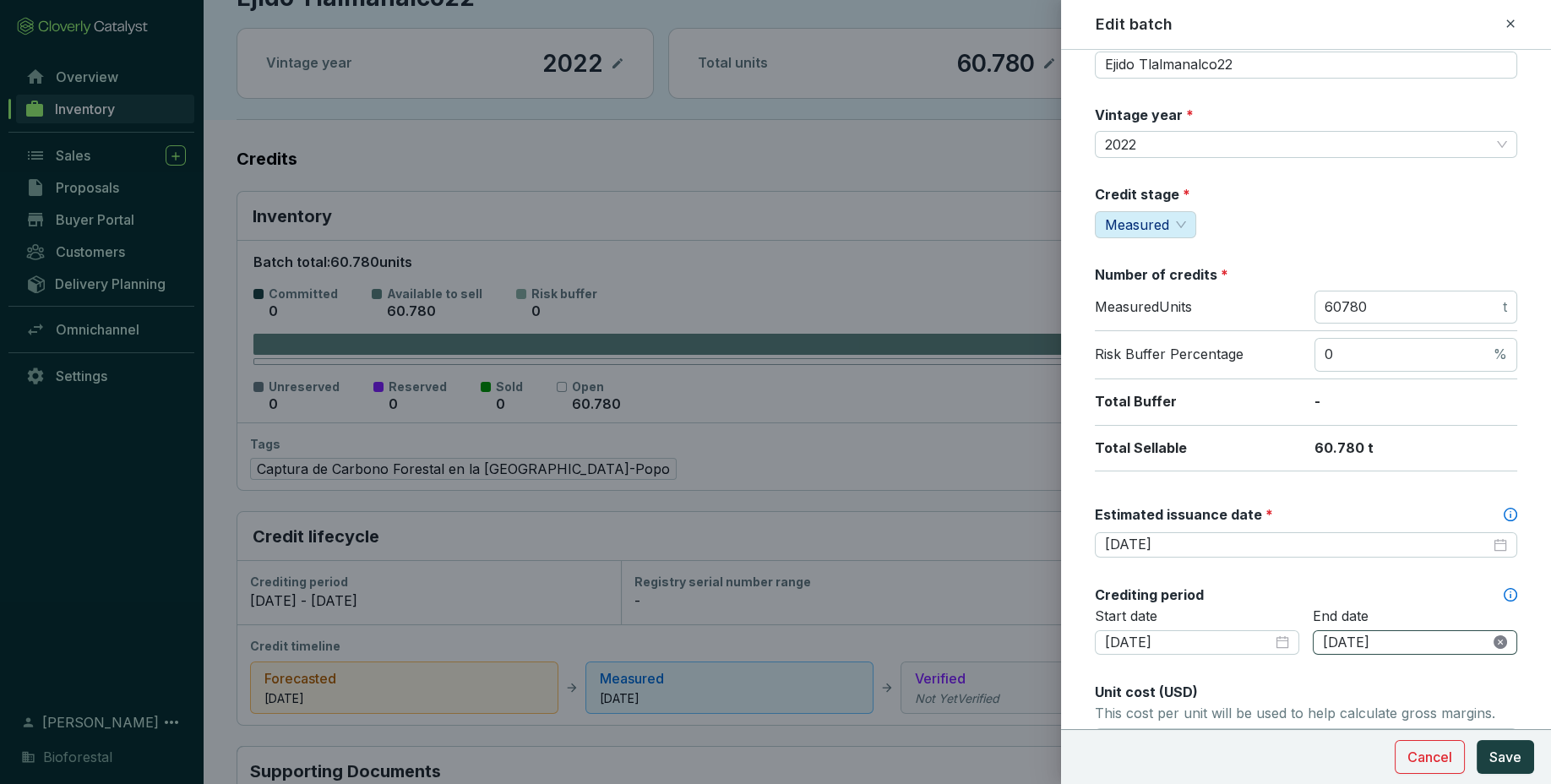
click at [1497, 635] on icon "close-circle" at bounding box center [1500, 641] width 14 height 14
click at [1502, 639] on div at bounding box center [1415, 642] width 184 height 19
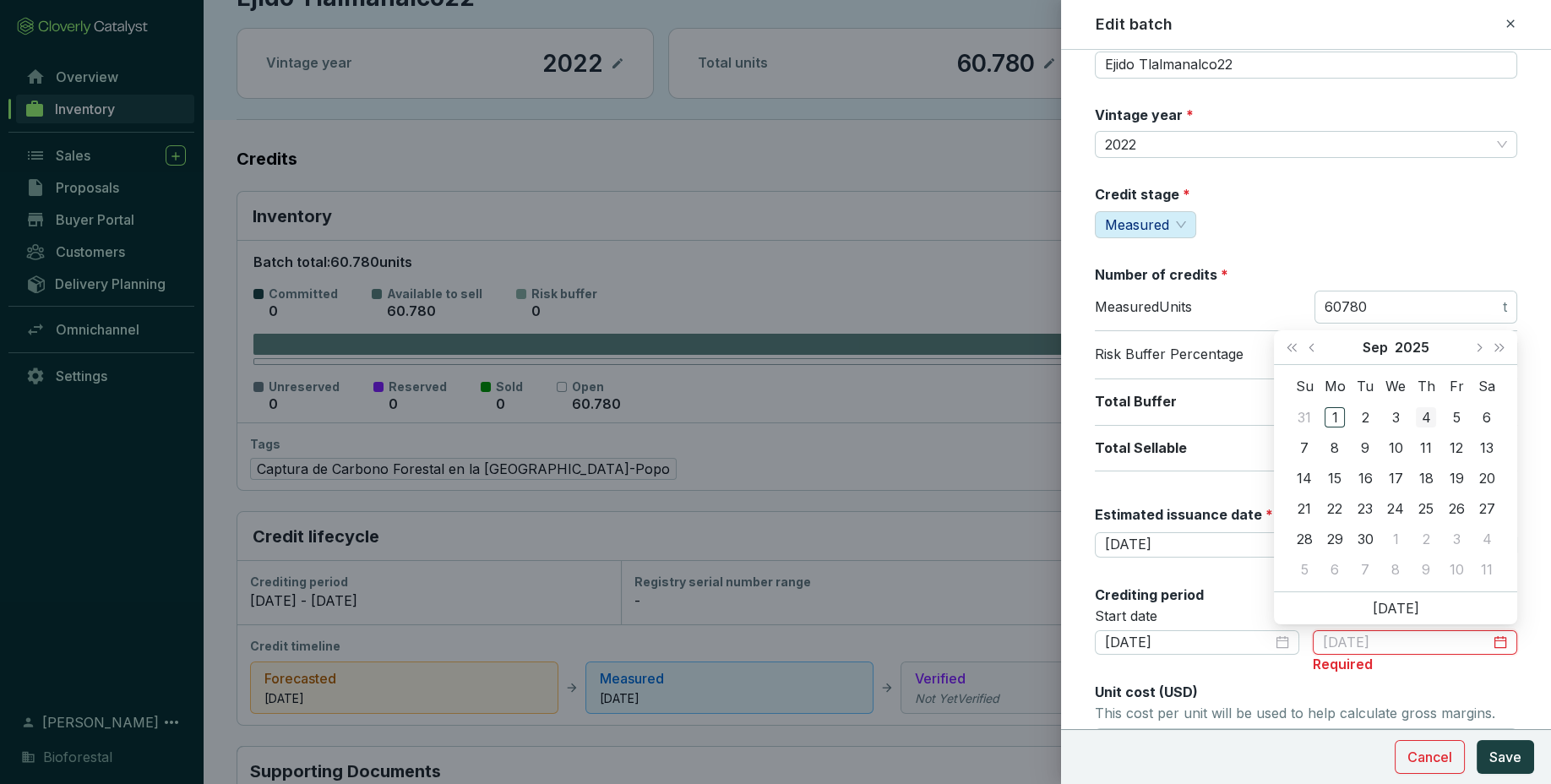
type input "2025-09-04"
click at [1284, 350] on button "Last year (Control + left)" at bounding box center [1292, 347] width 22 height 33
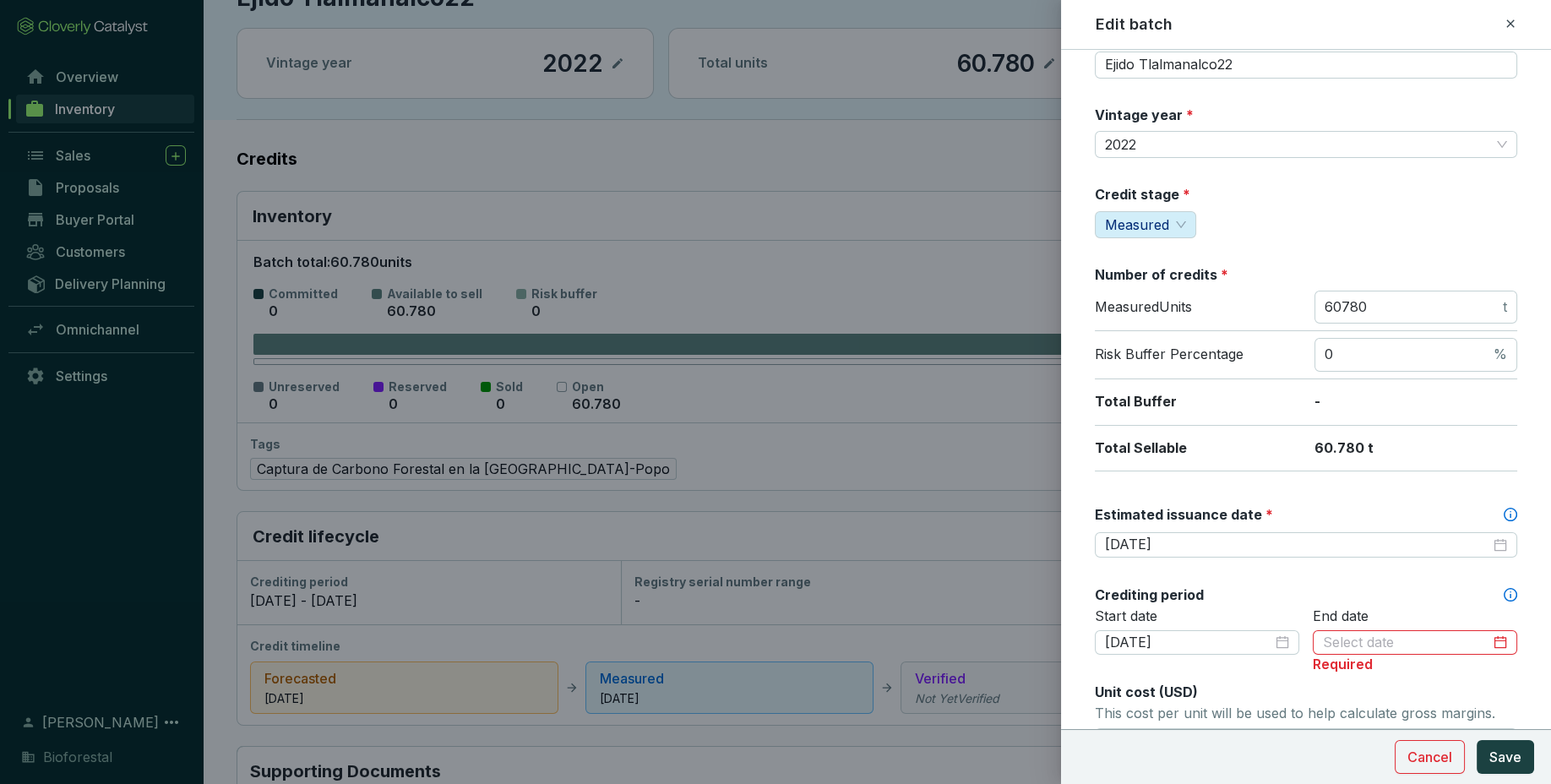
click at [1270, 360] on p "Risk Buffer Percentage" at bounding box center [1196, 354] width 202 height 19
click at [1445, 642] on input at bounding box center [1406, 642] width 167 height 19
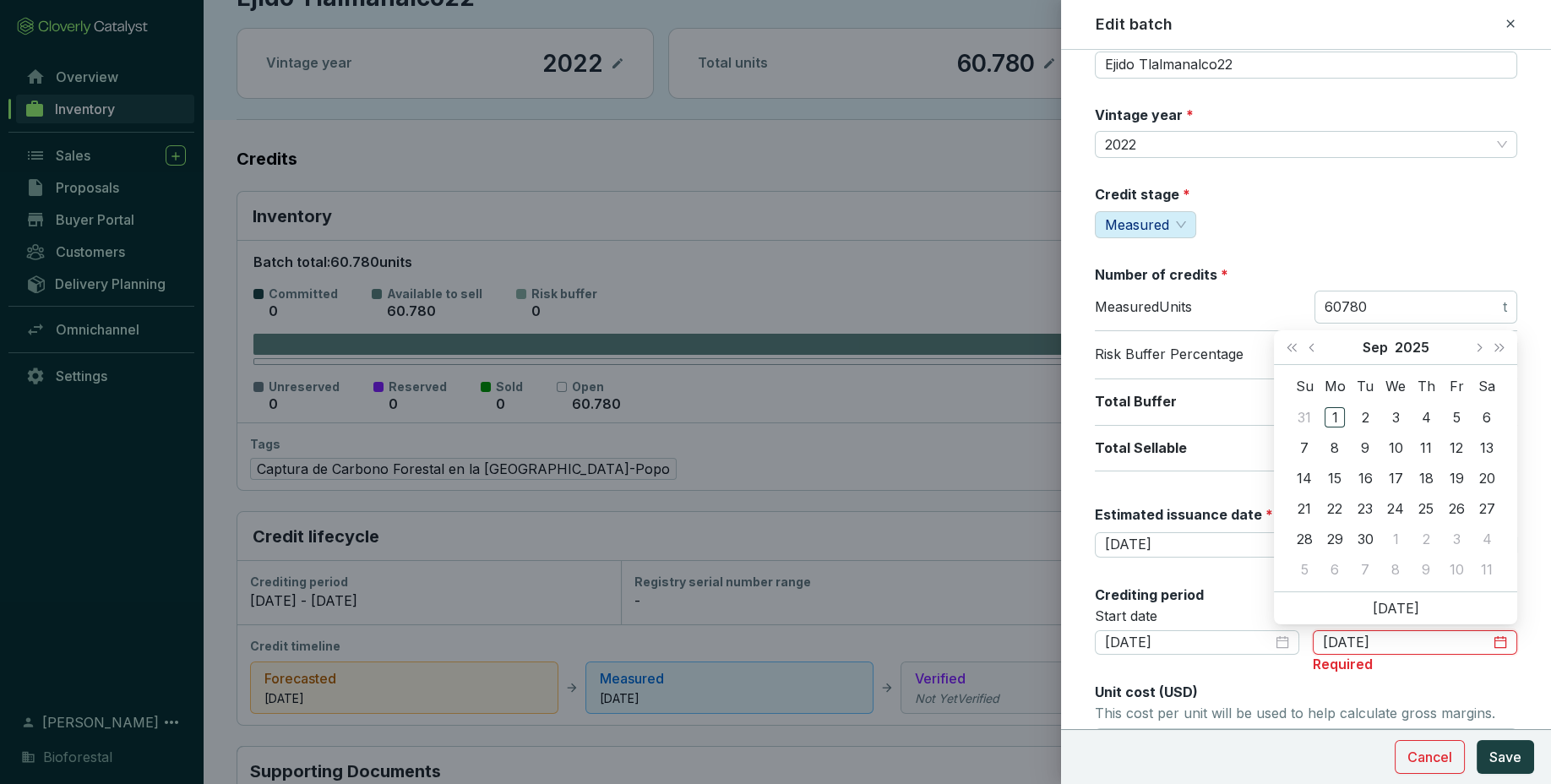
type input "2025-09-03"
click at [1283, 345] on button "Last year (Control + left)" at bounding box center [1292, 347] width 22 height 33
type input "2022-09-02"
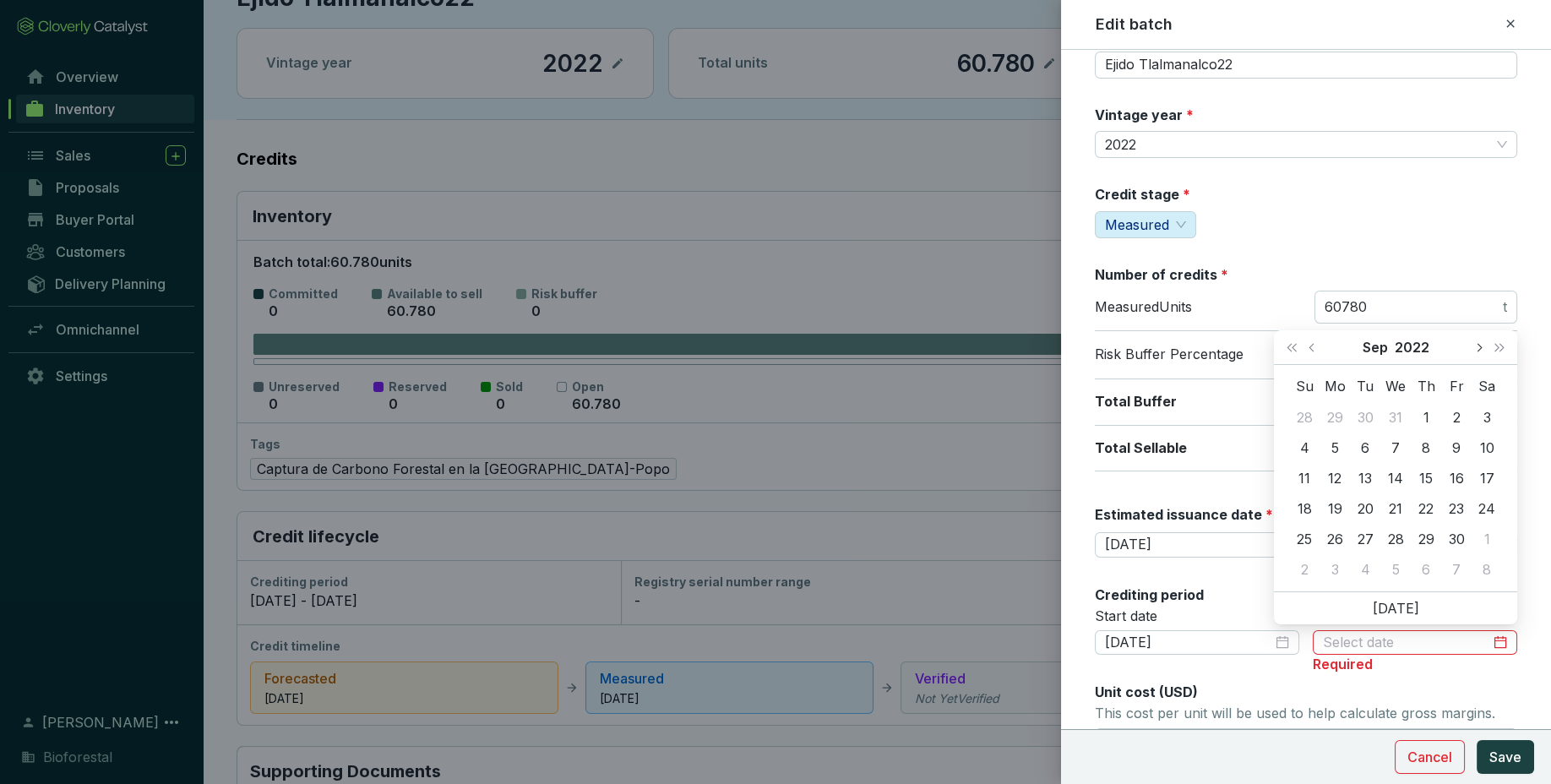
click at [1481, 348] on button "Next month (PageDown)" at bounding box center [1478, 347] width 22 height 33
type input "2022-12-09"
click at [1454, 449] on div "9" at bounding box center [1456, 447] width 20 height 20
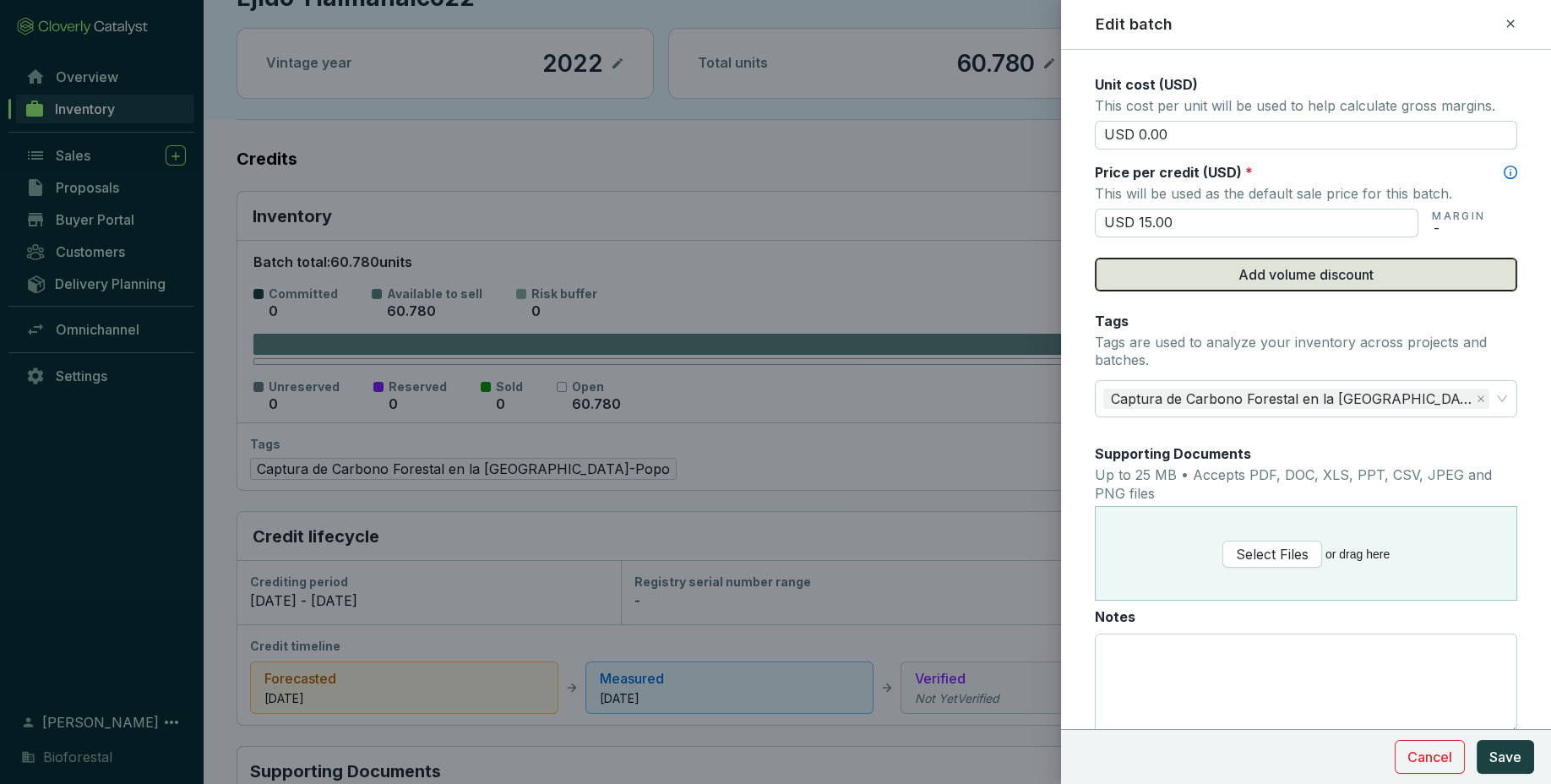
scroll to position [742, 0]
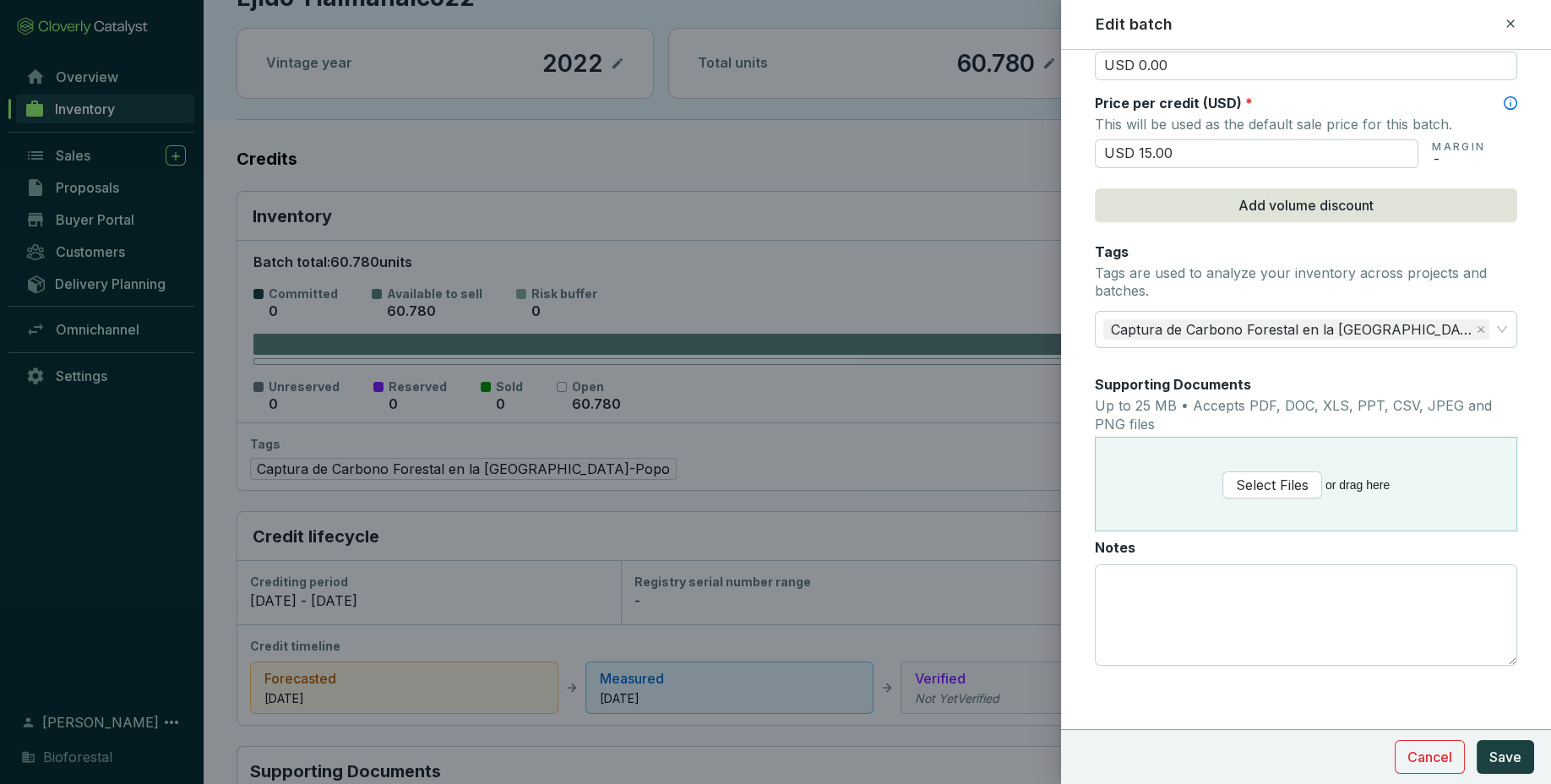
click at [1517, 714] on form "Batch name * This is the internal name that will be used throughout Catalyst. E…" at bounding box center [1305, 48] width 490 height 1438
click at [1496, 754] on span "Save" at bounding box center [1505, 757] width 33 height 20
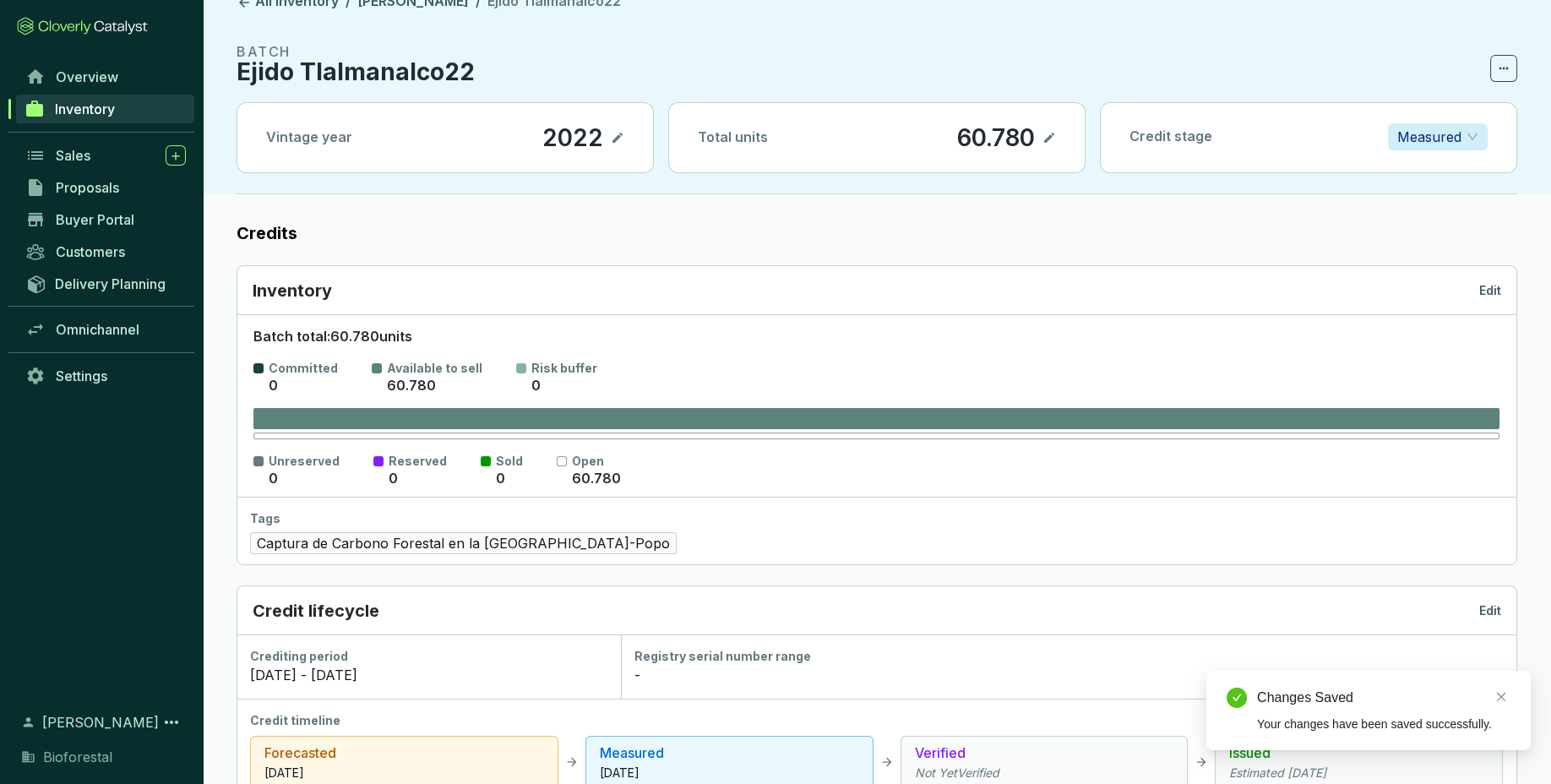
scroll to position [0, 0]
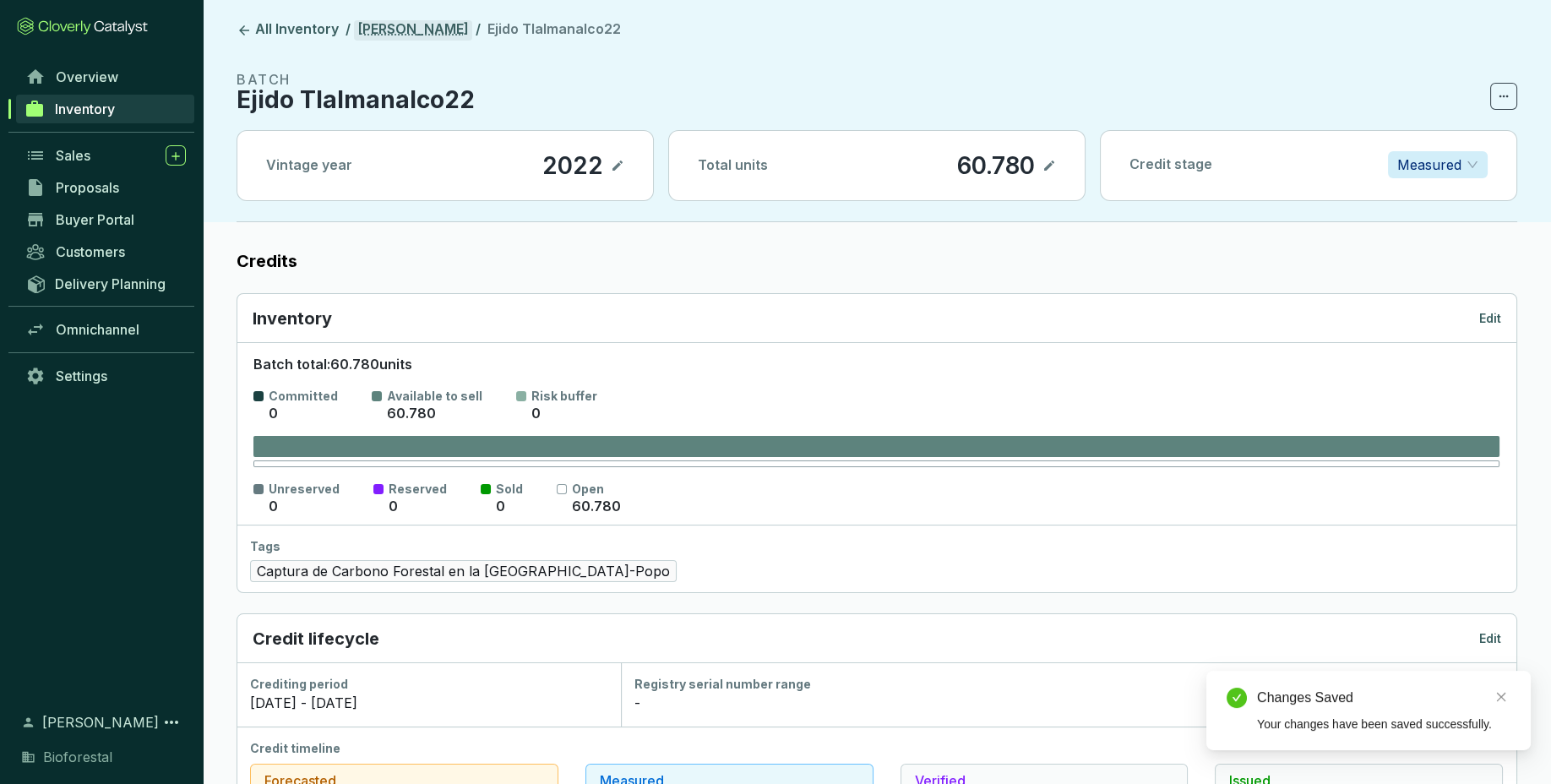
click at [447, 38] on link "[PERSON_NAME]" at bounding box center [413, 30] width 118 height 20
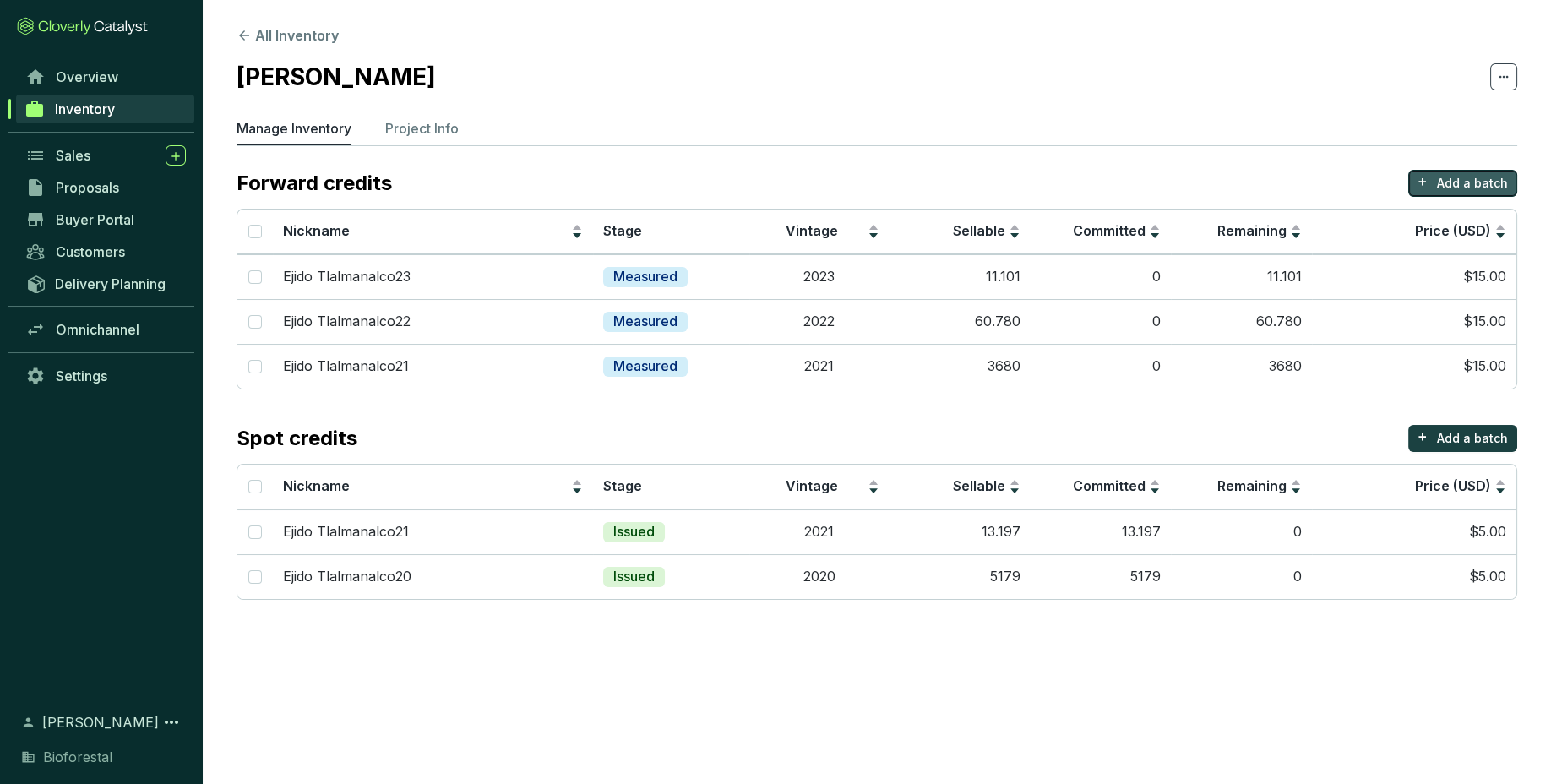
click at [1427, 181] on p "+" at bounding box center [1422, 182] width 10 height 23
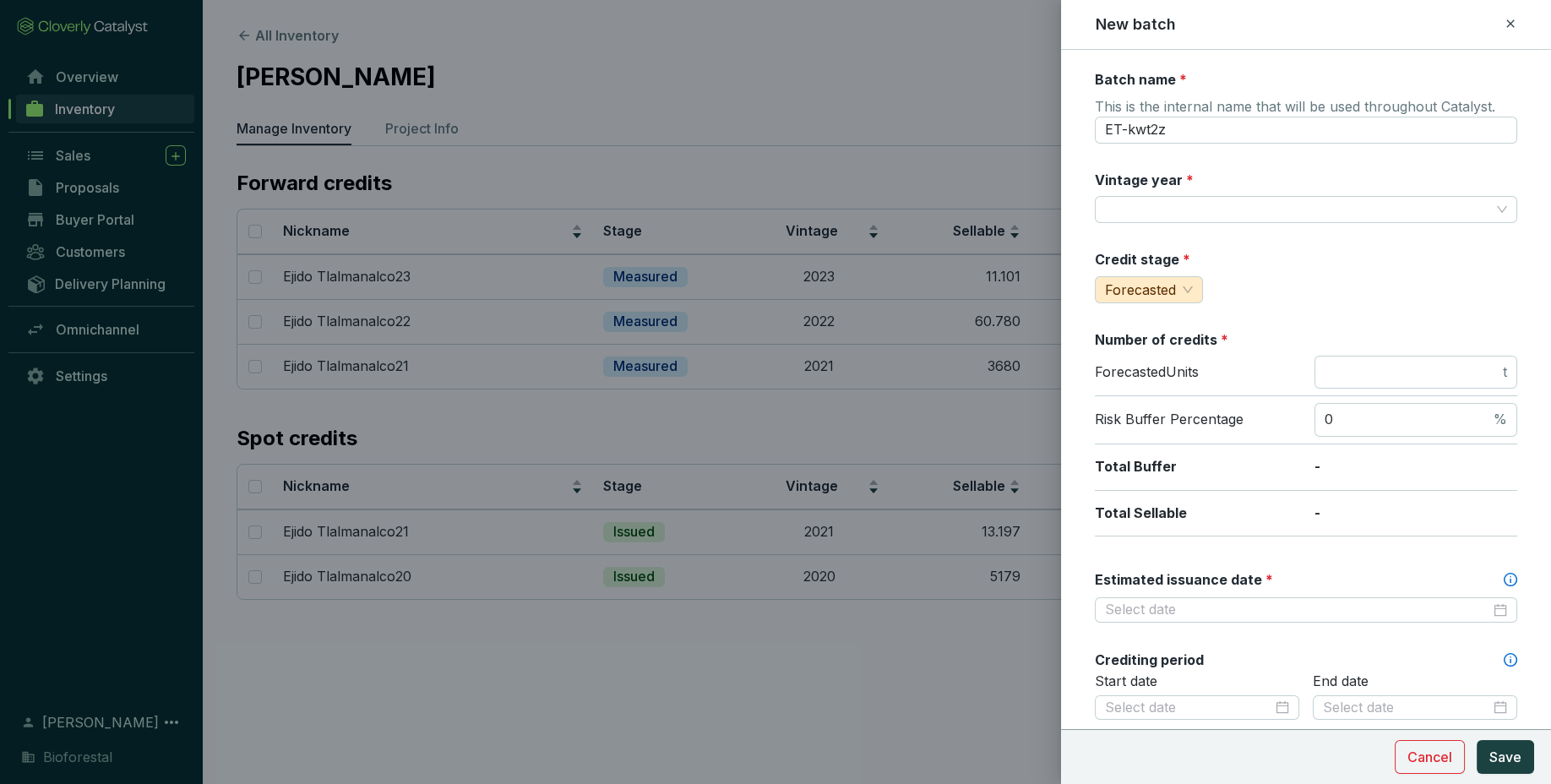
click at [1519, 21] on div "New batch" at bounding box center [1305, 24] width 449 height 22
click at [1511, 21] on icon at bounding box center [1509, 23] width 14 height 20
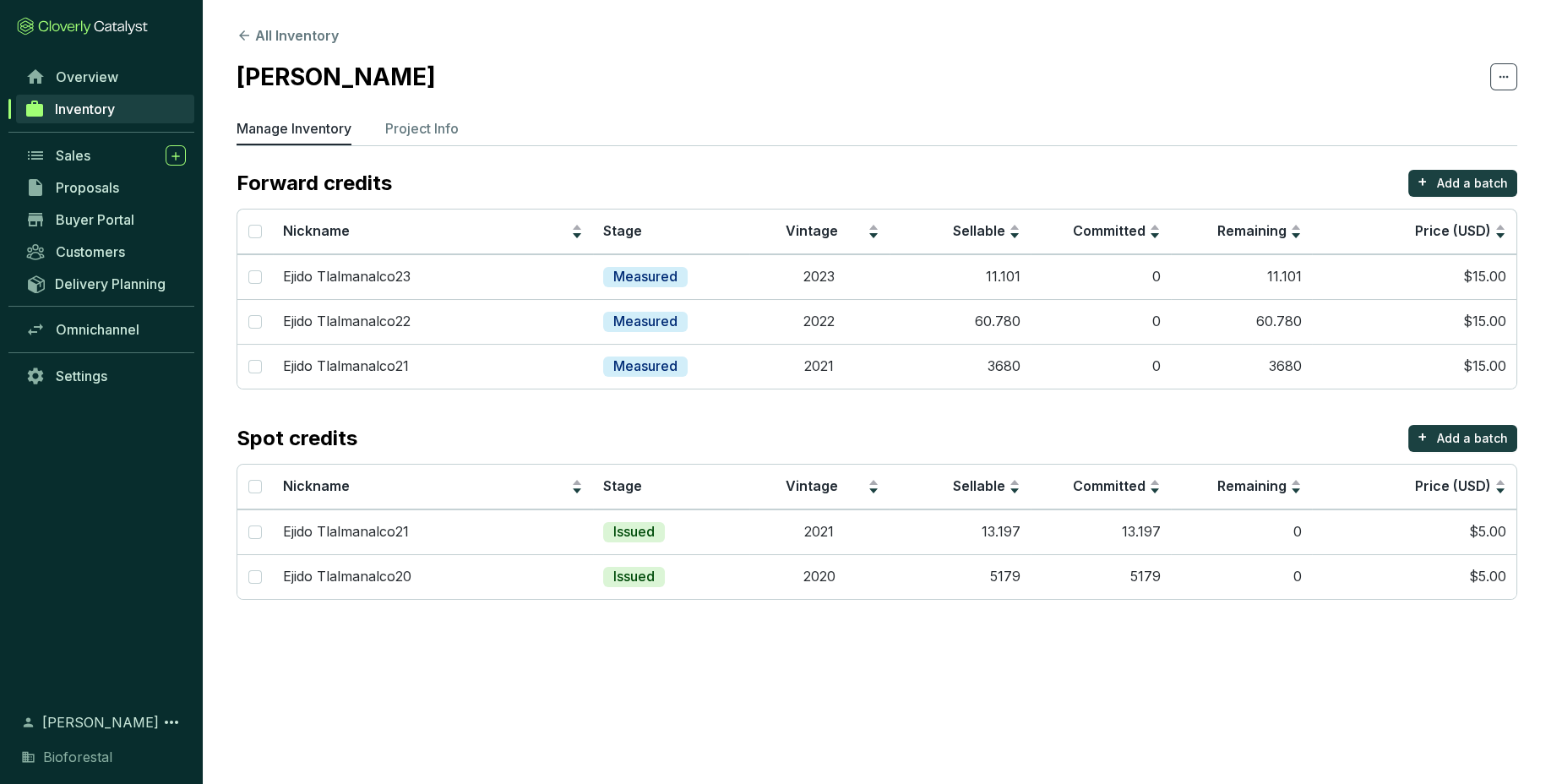
click at [443, 74] on section "[PERSON_NAME]" at bounding box center [877, 76] width 1281 height 35
drag, startPoint x: 430, startPoint y: 72, endPoint x: 192, endPoint y: 78, distance: 238.1
click at [192, 78] on section "All Inventory Ejido Tlalmanalco Manage Inventory Project Info Forward credits +…" at bounding box center [775, 392] width 1551 height 784
click at [241, 82] on h2 "[PERSON_NAME]" at bounding box center [336, 76] width 200 height 35
drag, startPoint x: 241, startPoint y: 82, endPoint x: 440, endPoint y: 66, distance: 199.6
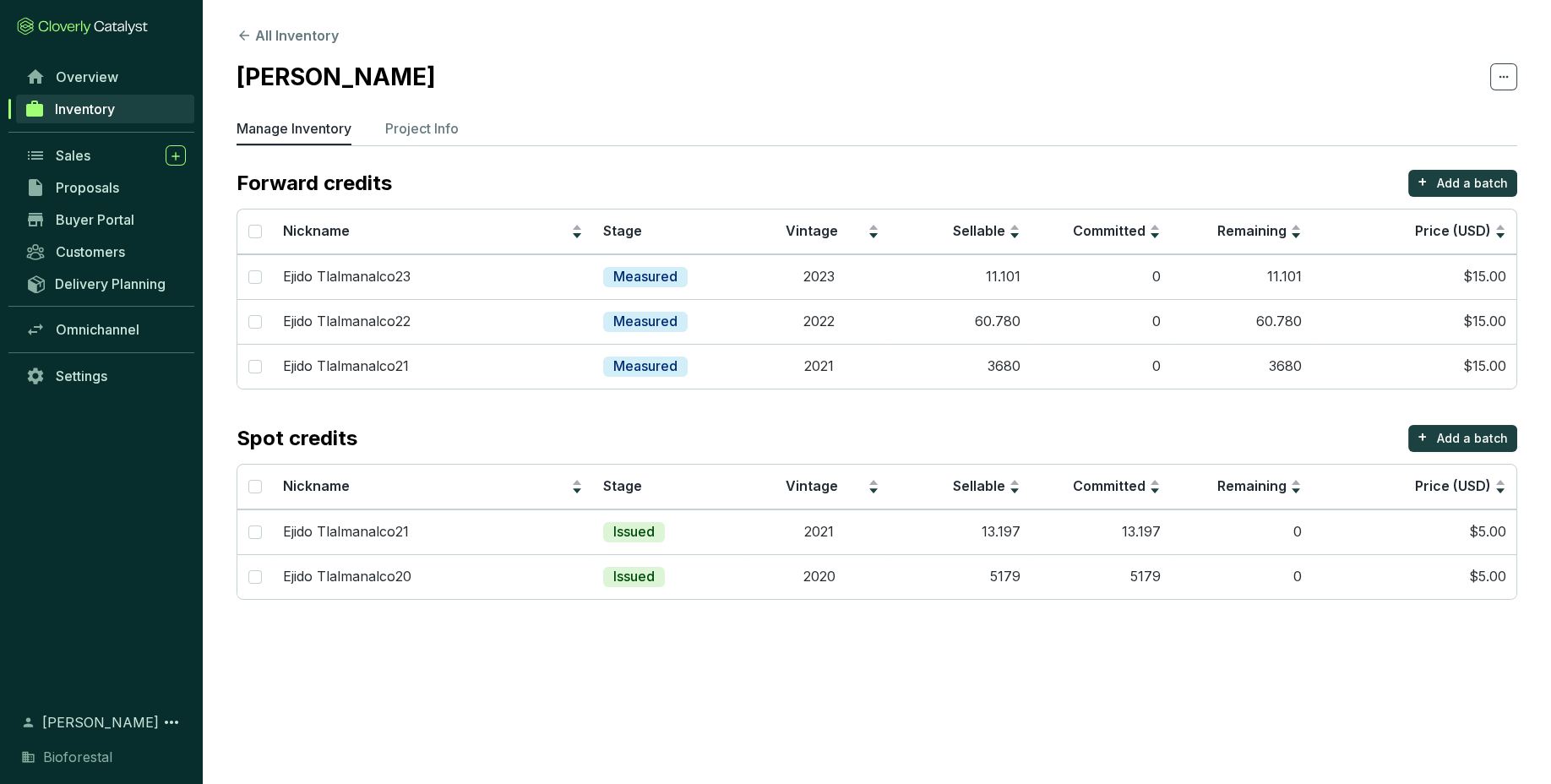
click at [440, 66] on section "[PERSON_NAME]" at bounding box center [877, 76] width 1281 height 35
copy h2 "[PERSON_NAME]"
click at [1469, 190] on p "Add a batch" at bounding box center [1472, 183] width 71 height 17
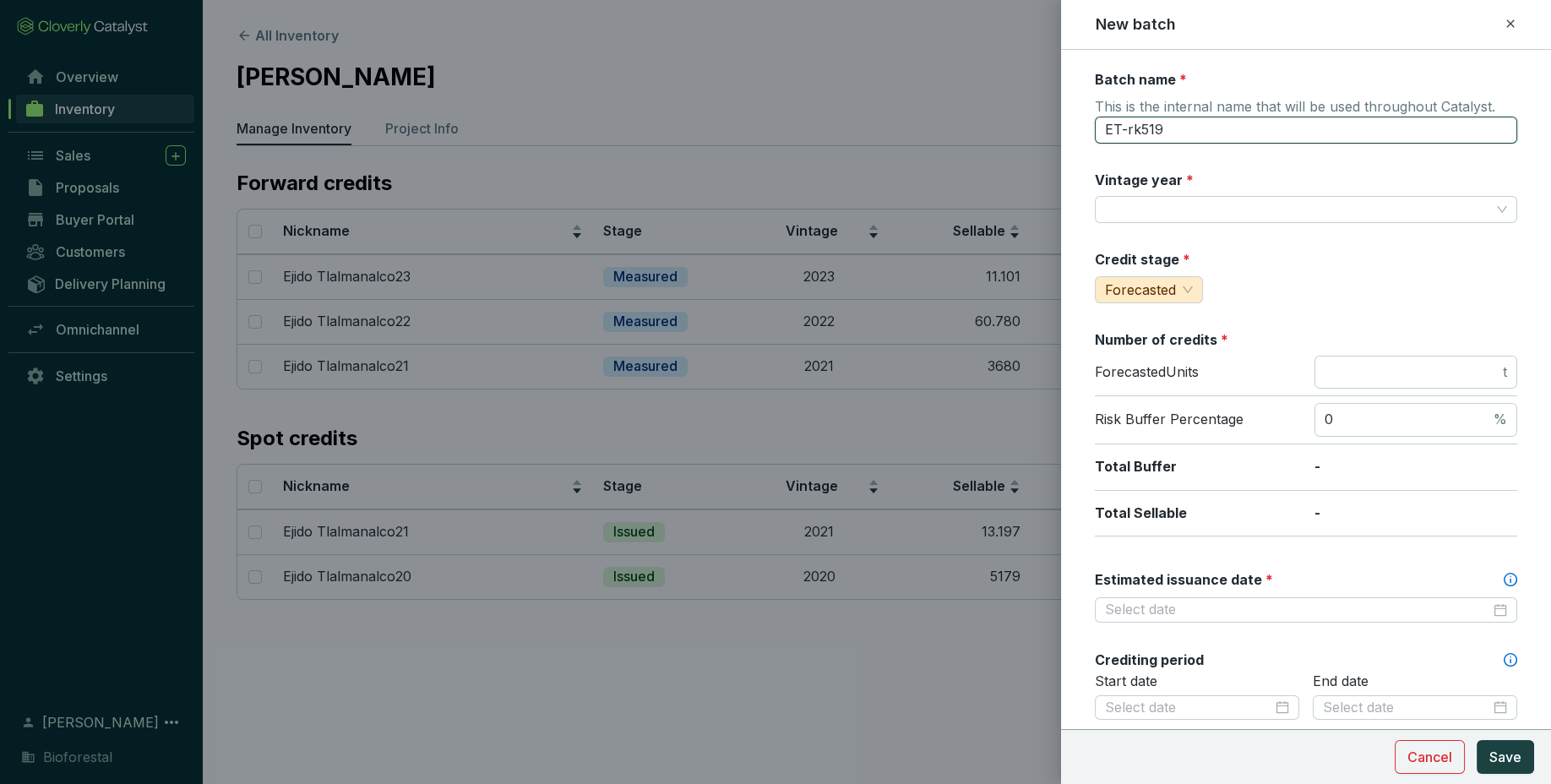
drag, startPoint x: 1294, startPoint y: 138, endPoint x: 1052, endPoint y: 139, distance: 242.0
click at [1095, 139] on input "ET-rk519" at bounding box center [1306, 130] width 423 height 27
paste input "jido Tlalmanalco"
type input "Ejido Tlalmanalco"
click at [1187, 207] on input "Vintage year *" at bounding box center [1297, 210] width 385 height 25
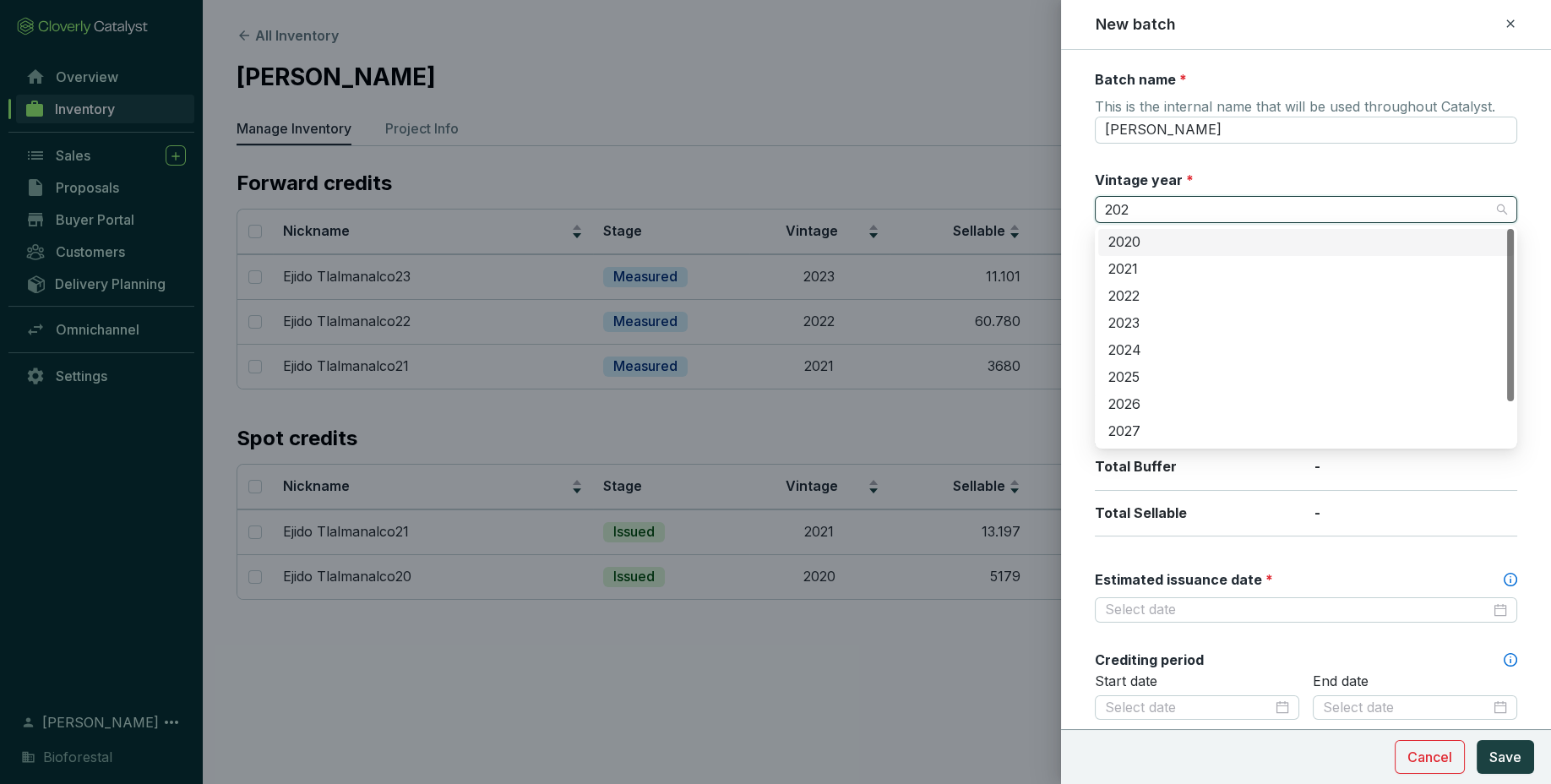
type input "2022"
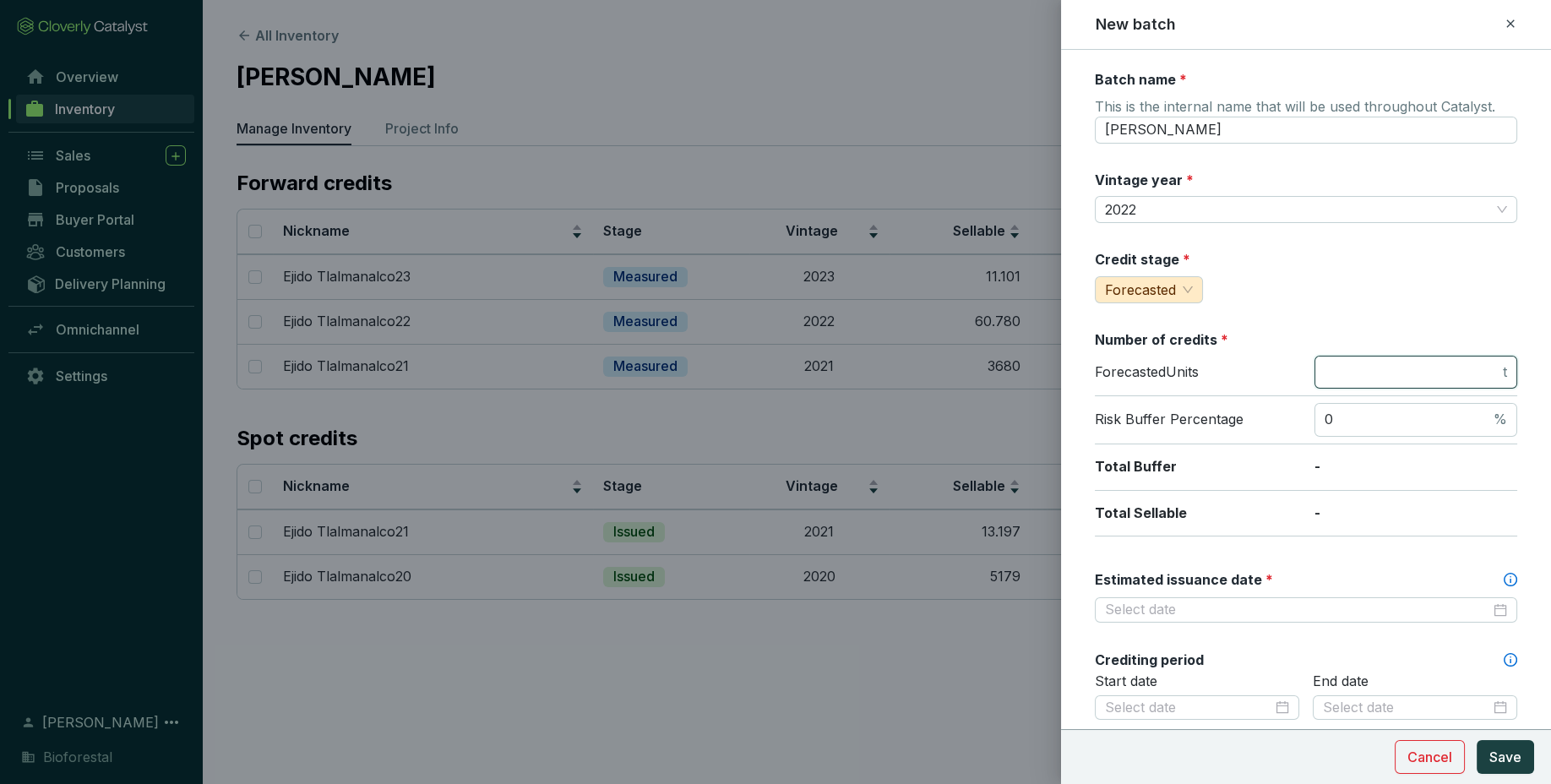
click at [1407, 365] on input "number" at bounding box center [1412, 372] width 175 height 19
type input "0"
click at [1448, 606] on input "Estimated issuance date *" at bounding box center [1297, 610] width 385 height 19
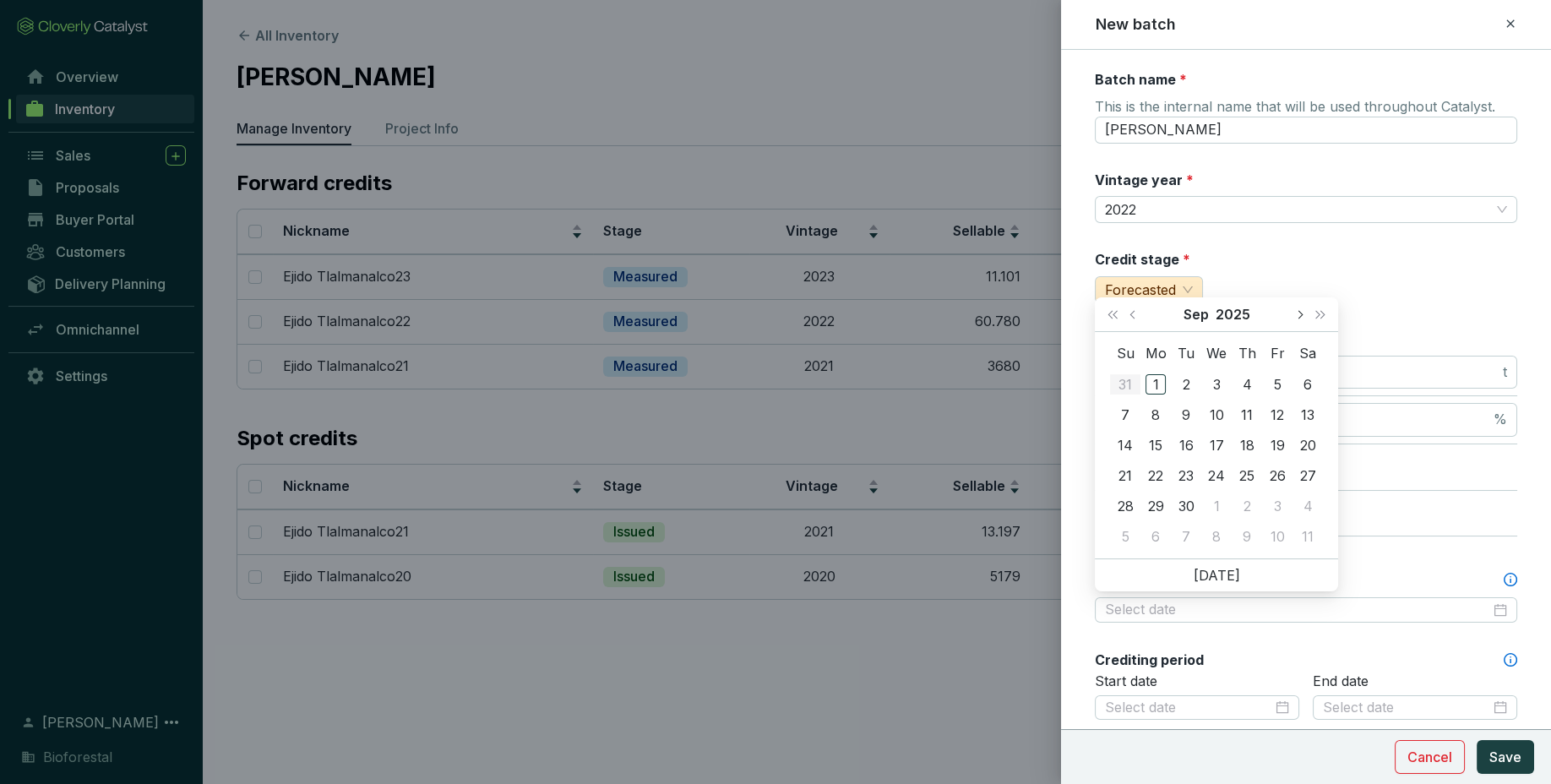
click at [1301, 313] on span "Next month (PageDown)" at bounding box center [1298, 313] width 8 height 8
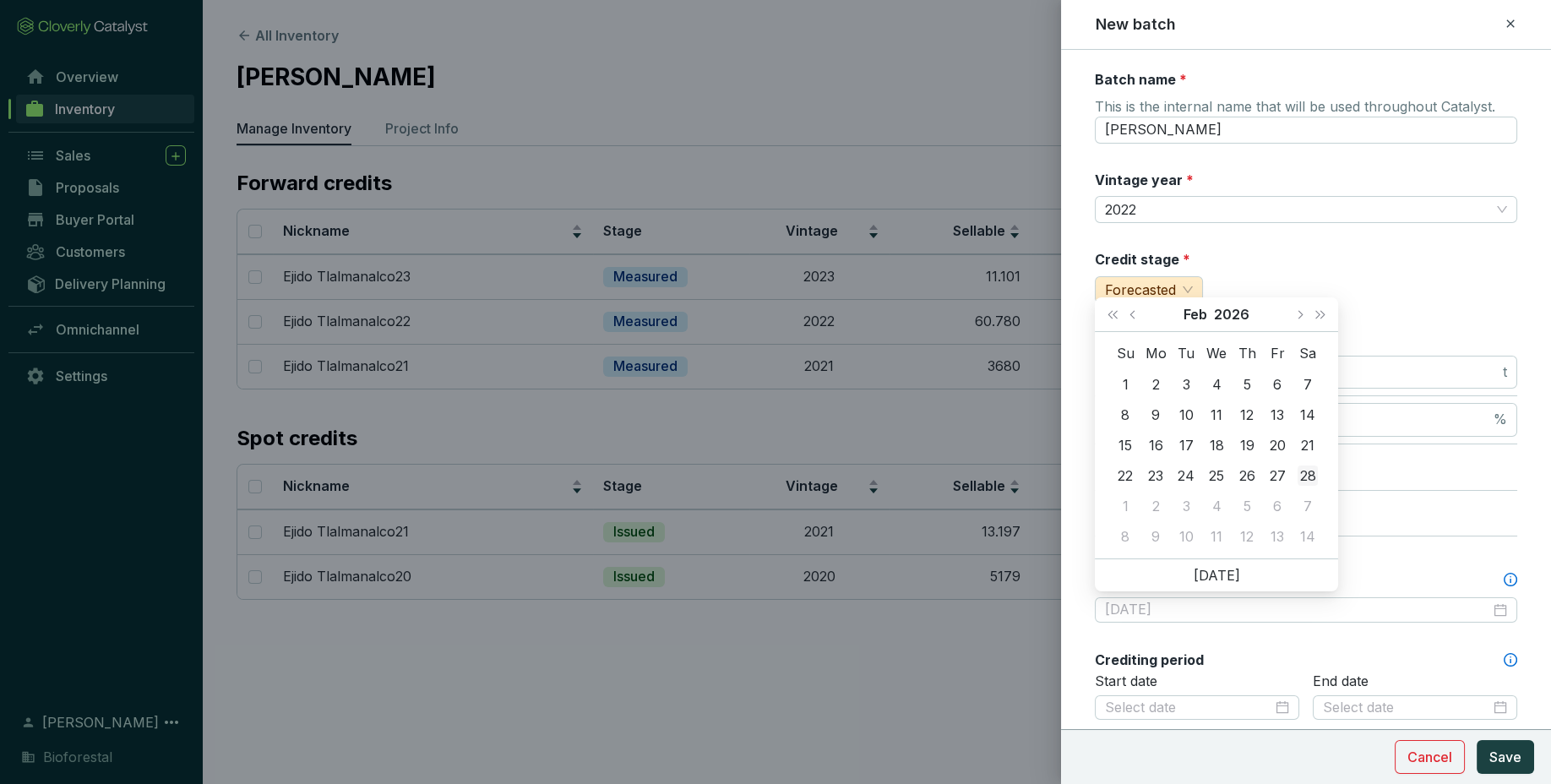
type input "2026-02-28"
click at [1307, 478] on div "28" at bounding box center [1307, 475] width 20 height 20
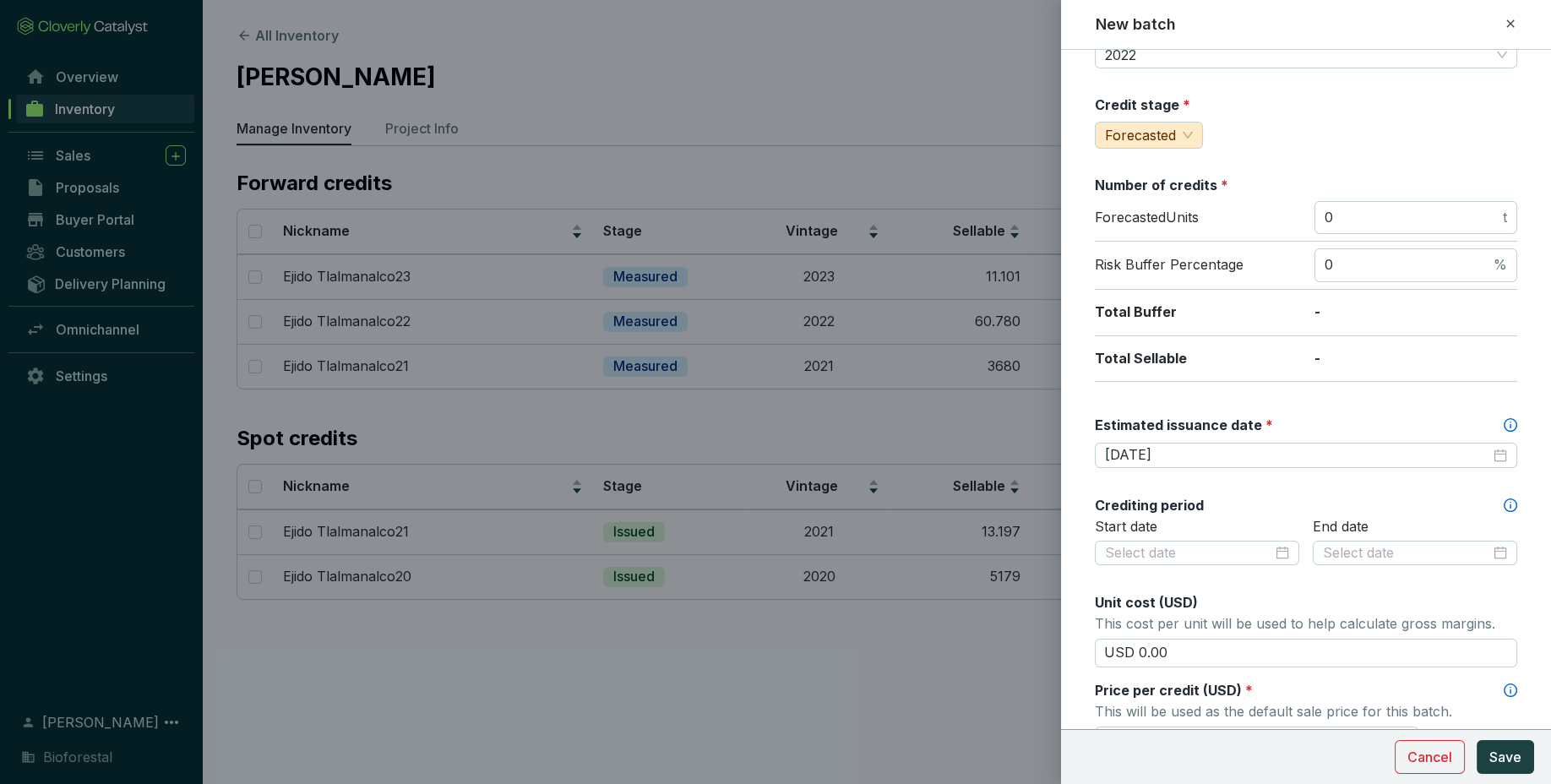
scroll to position [157, 0]
click at [1281, 547] on div at bounding box center [1197, 550] width 184 height 19
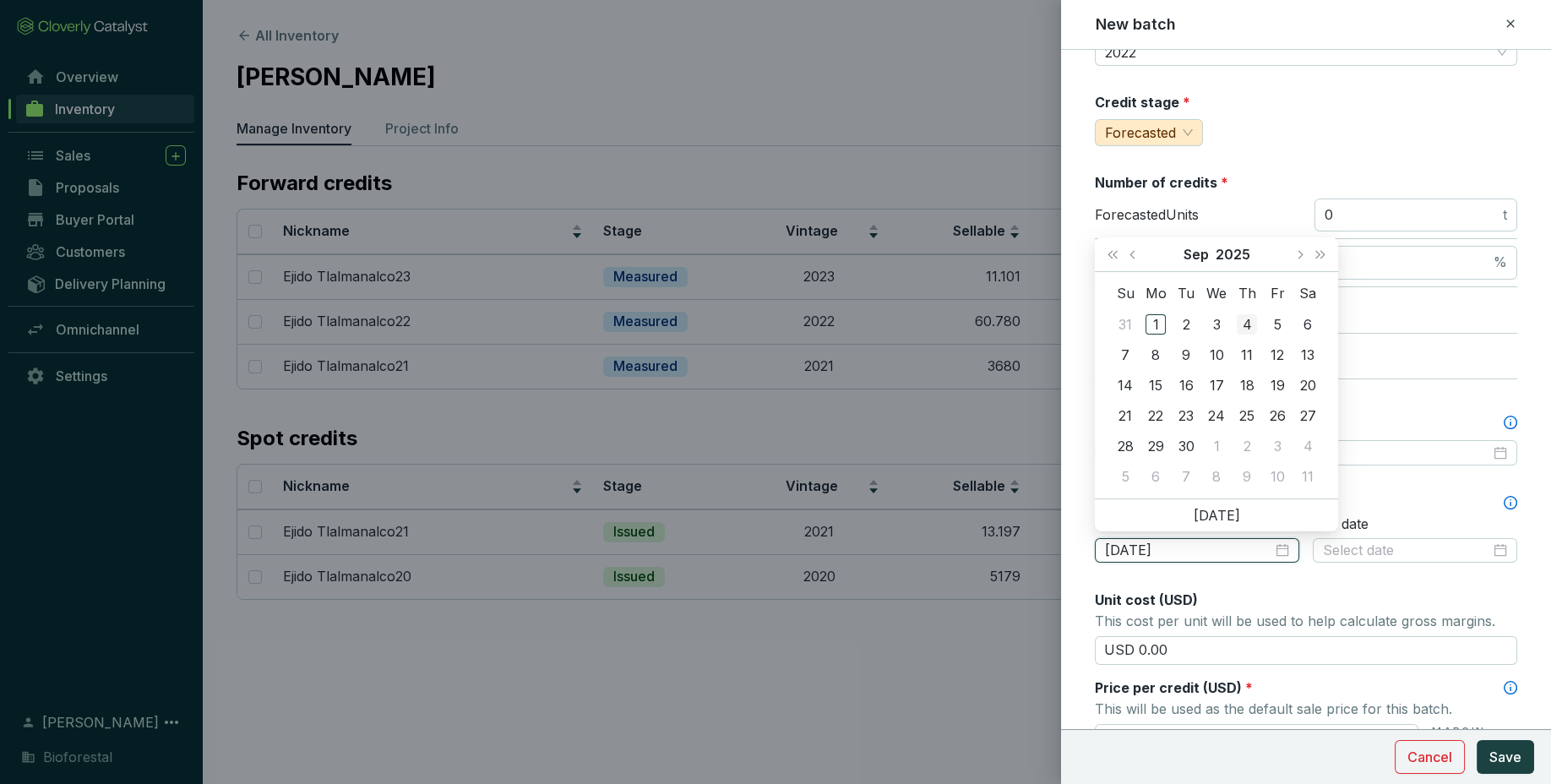
type input "2025-09-04"
click at [1110, 257] on button "Last year (Control + left)" at bounding box center [1112, 254] width 22 height 33
click at [1023, 464] on div at bounding box center [775, 392] width 1551 height 784
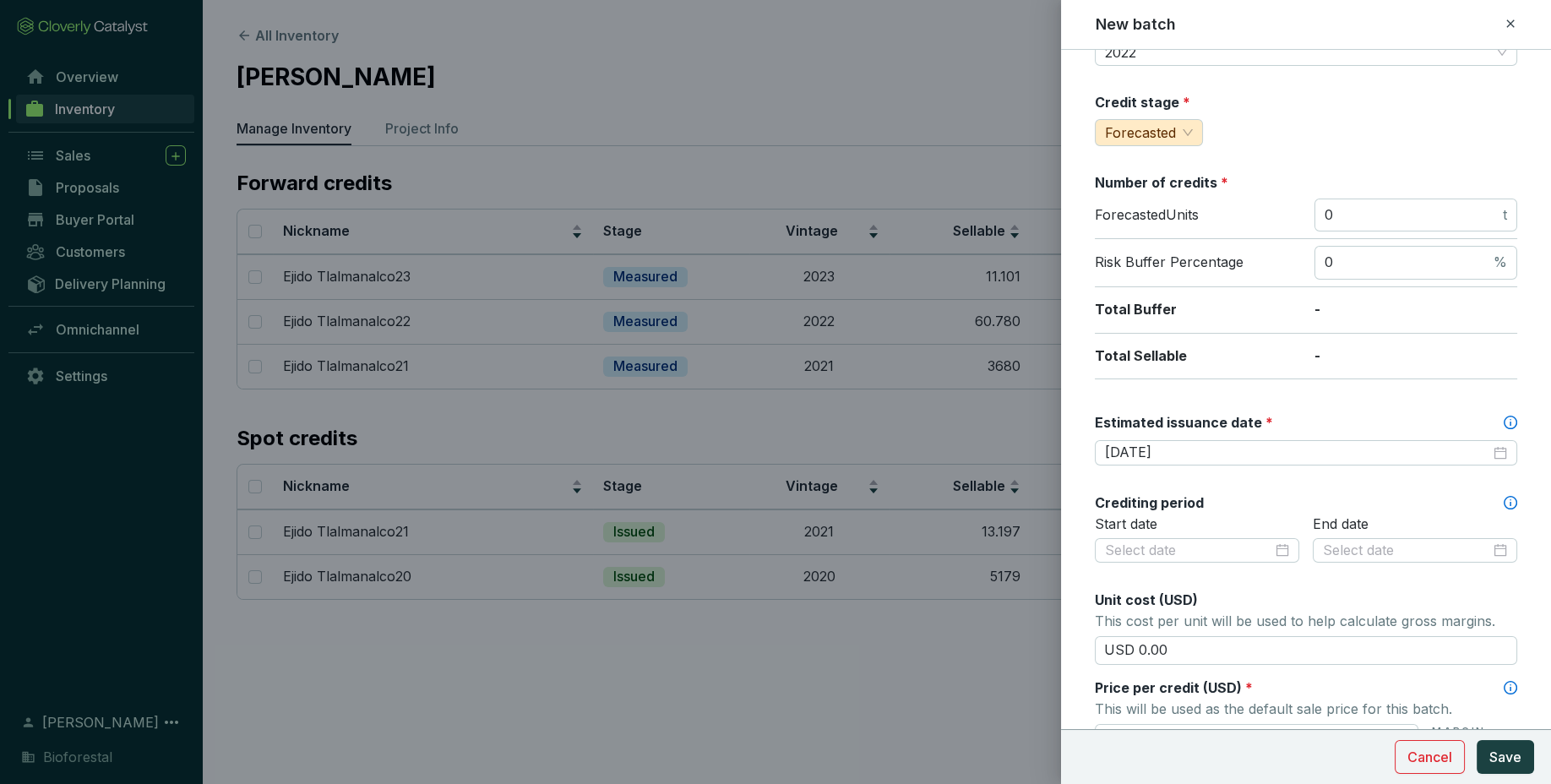
click at [1016, 319] on div at bounding box center [775, 392] width 1551 height 784
click at [1182, 558] on div at bounding box center [1197, 551] width 204 height 25
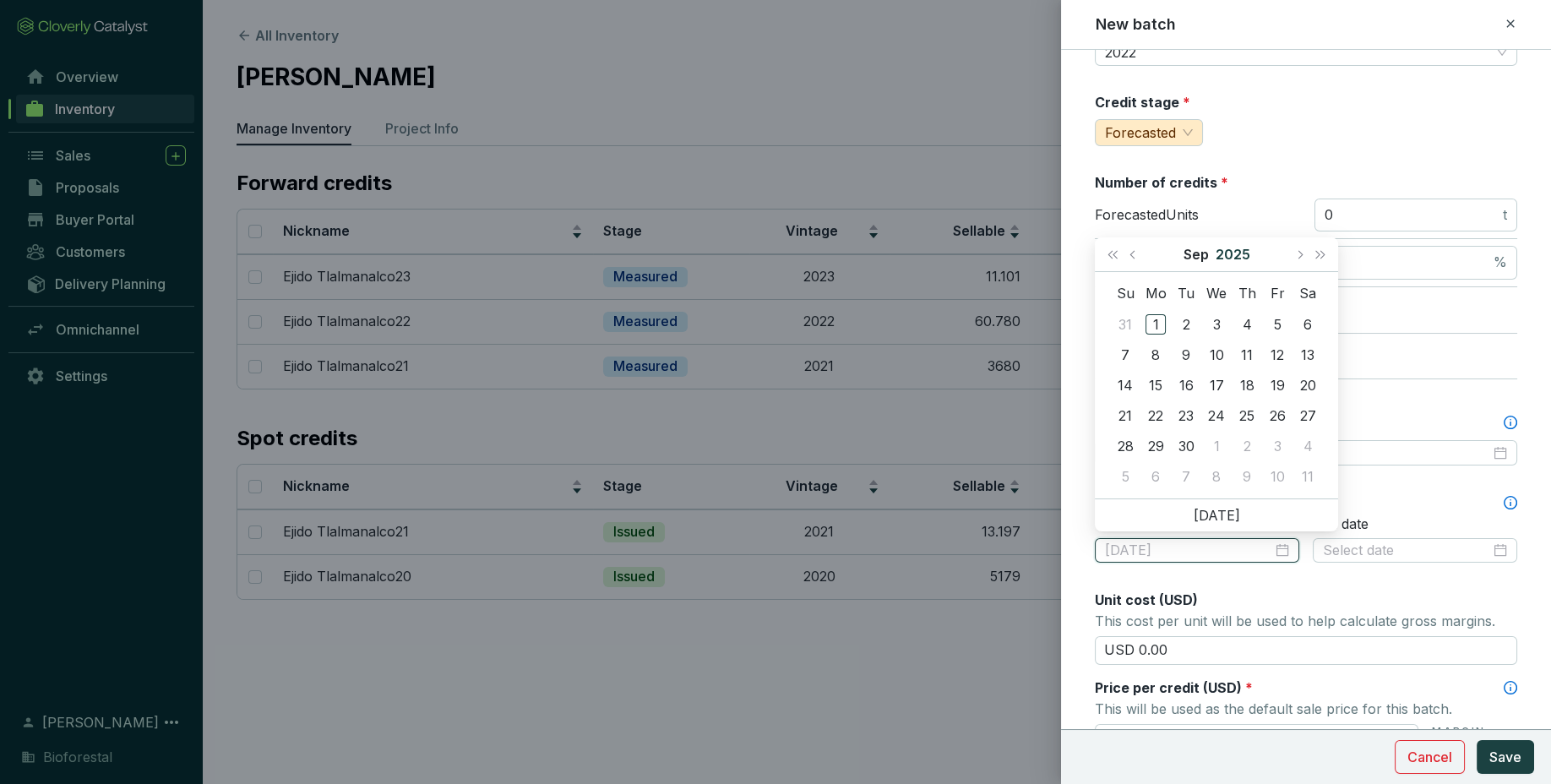
type input "2025-09-03"
click at [1112, 254] on span "Last year (Control + left)" at bounding box center [1112, 254] width 8 height 8
type input "2022-08-30"
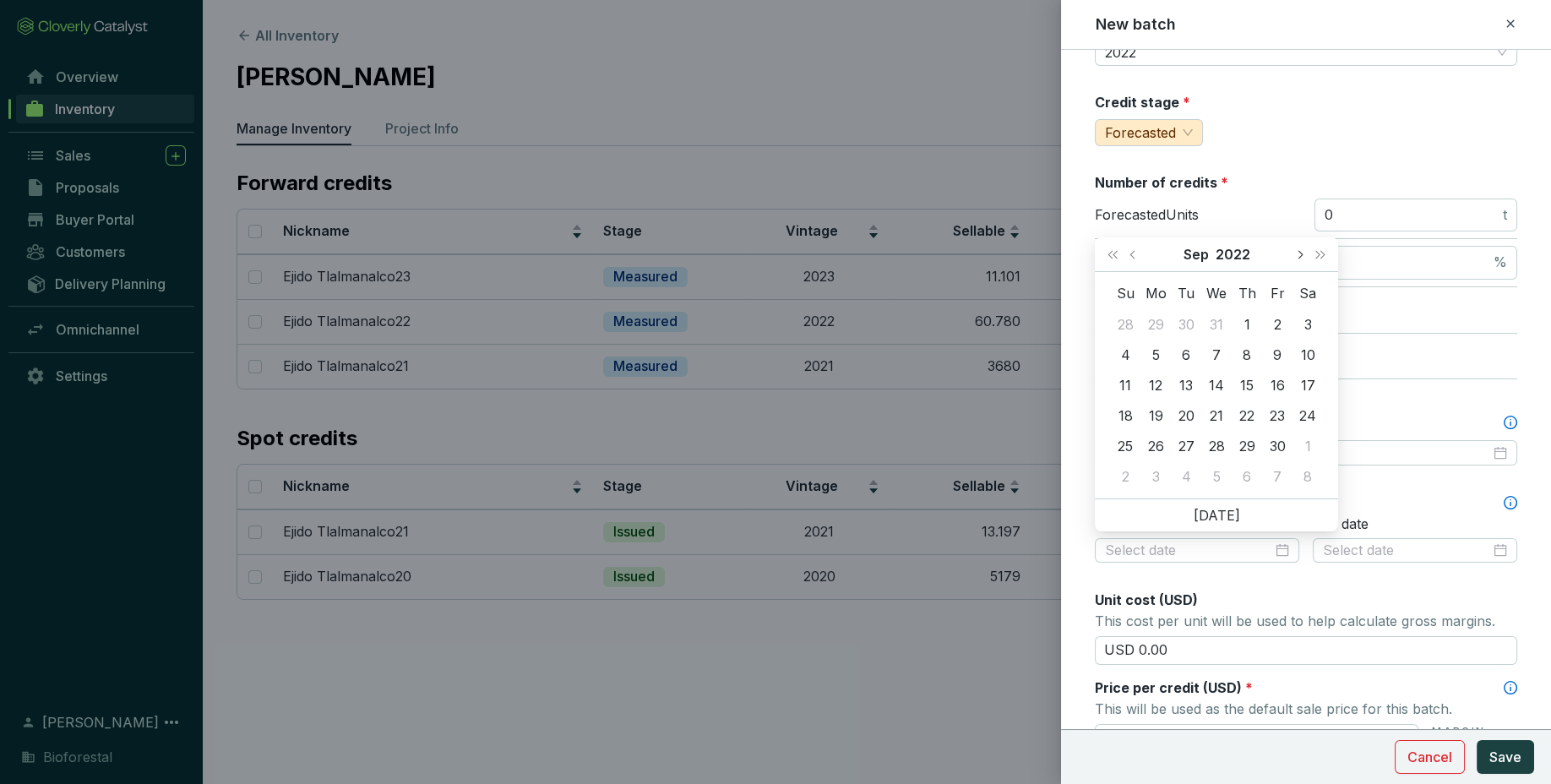
click at [1291, 251] on button "Next month (PageDown)" at bounding box center [1299, 254] width 22 height 33
type input "[DATE]"
click at [1279, 348] on div "9" at bounding box center [1277, 355] width 20 height 20
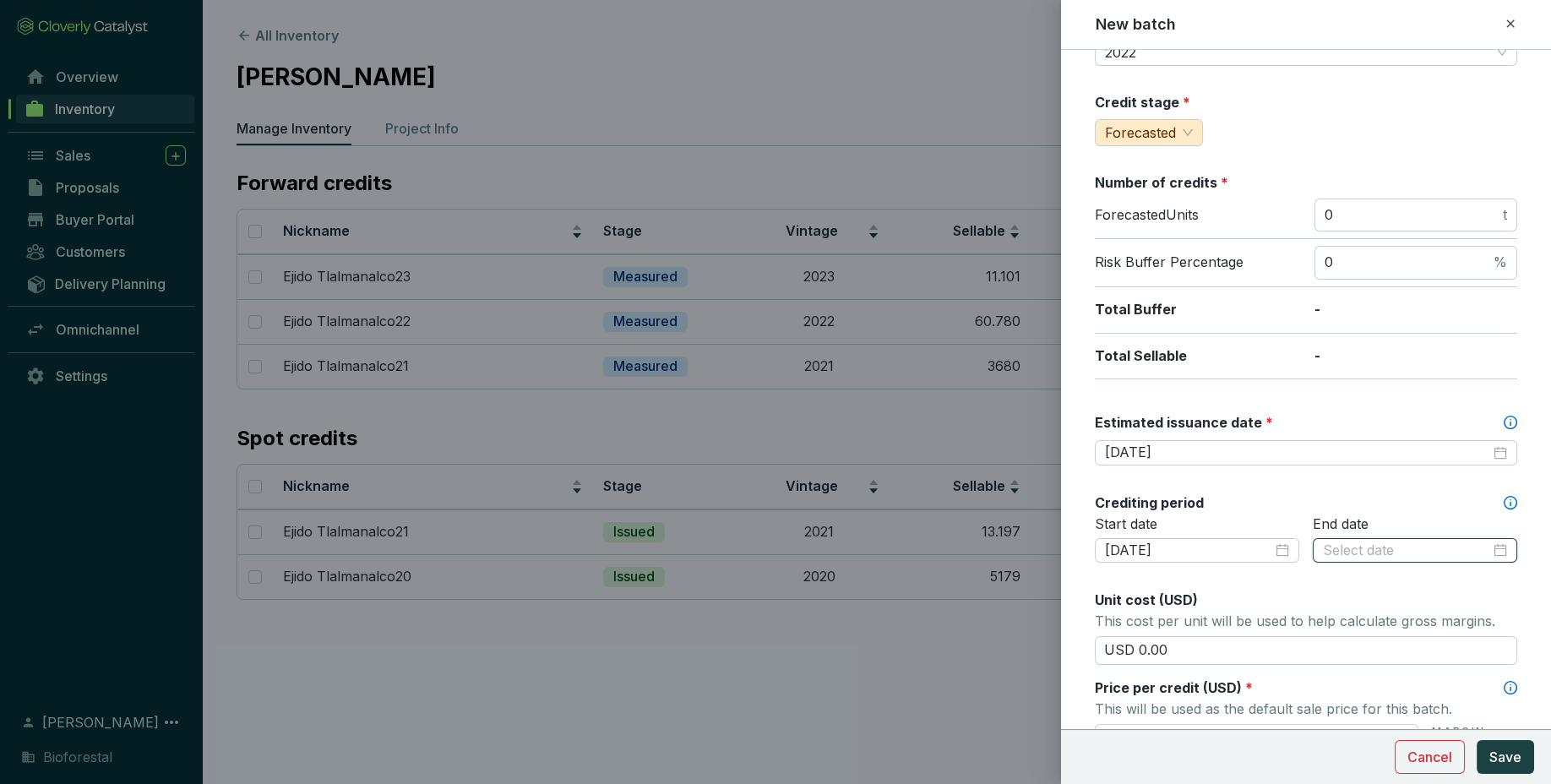
click at [1379, 555] on input at bounding box center [1406, 550] width 167 height 19
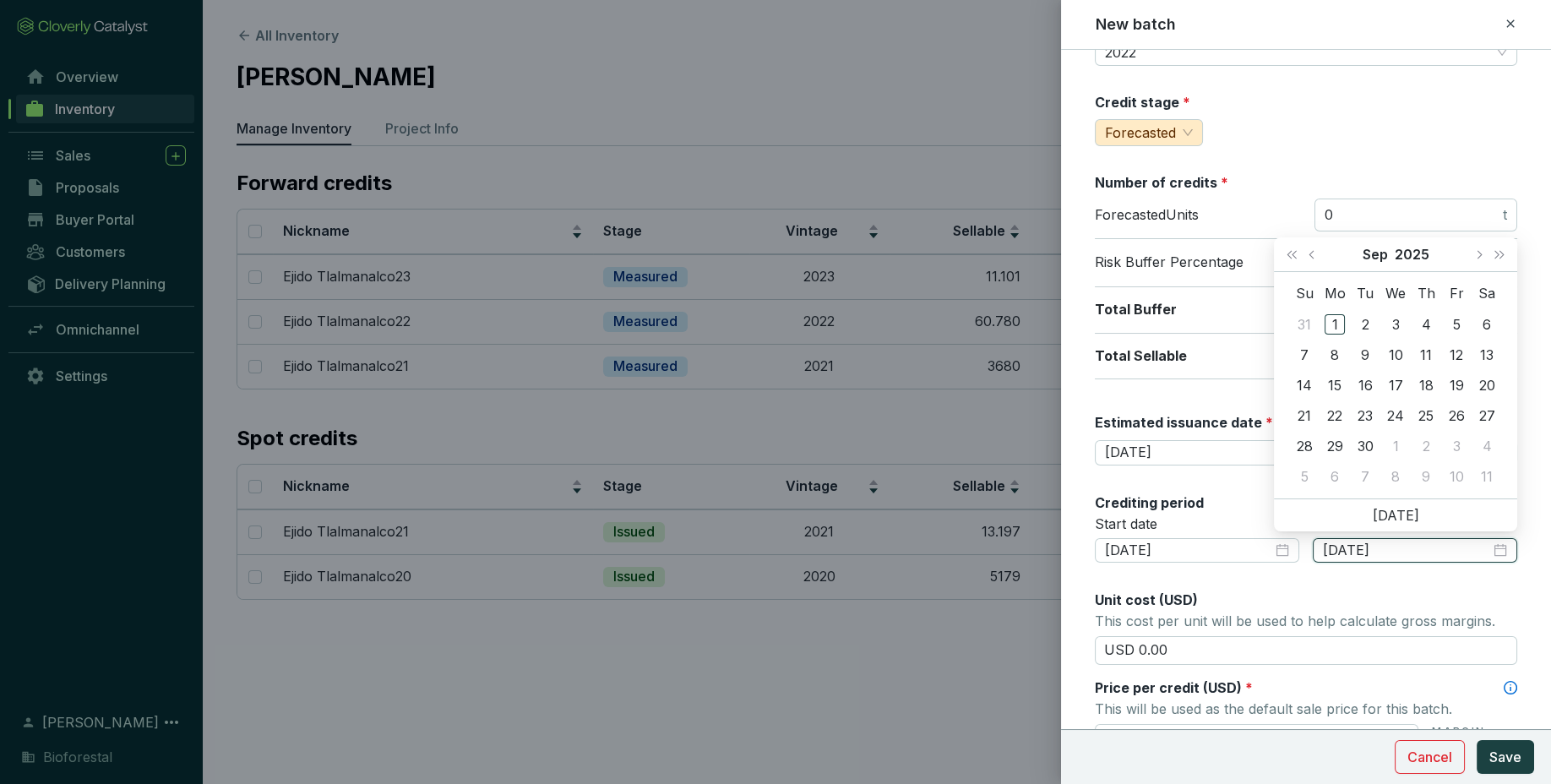
type input "[DATE]"
click at [1290, 258] on button "Last year (Control + left)" at bounding box center [1292, 254] width 22 height 33
click at [1479, 262] on button "Next month (PageDown)" at bounding box center [1478, 254] width 22 height 33
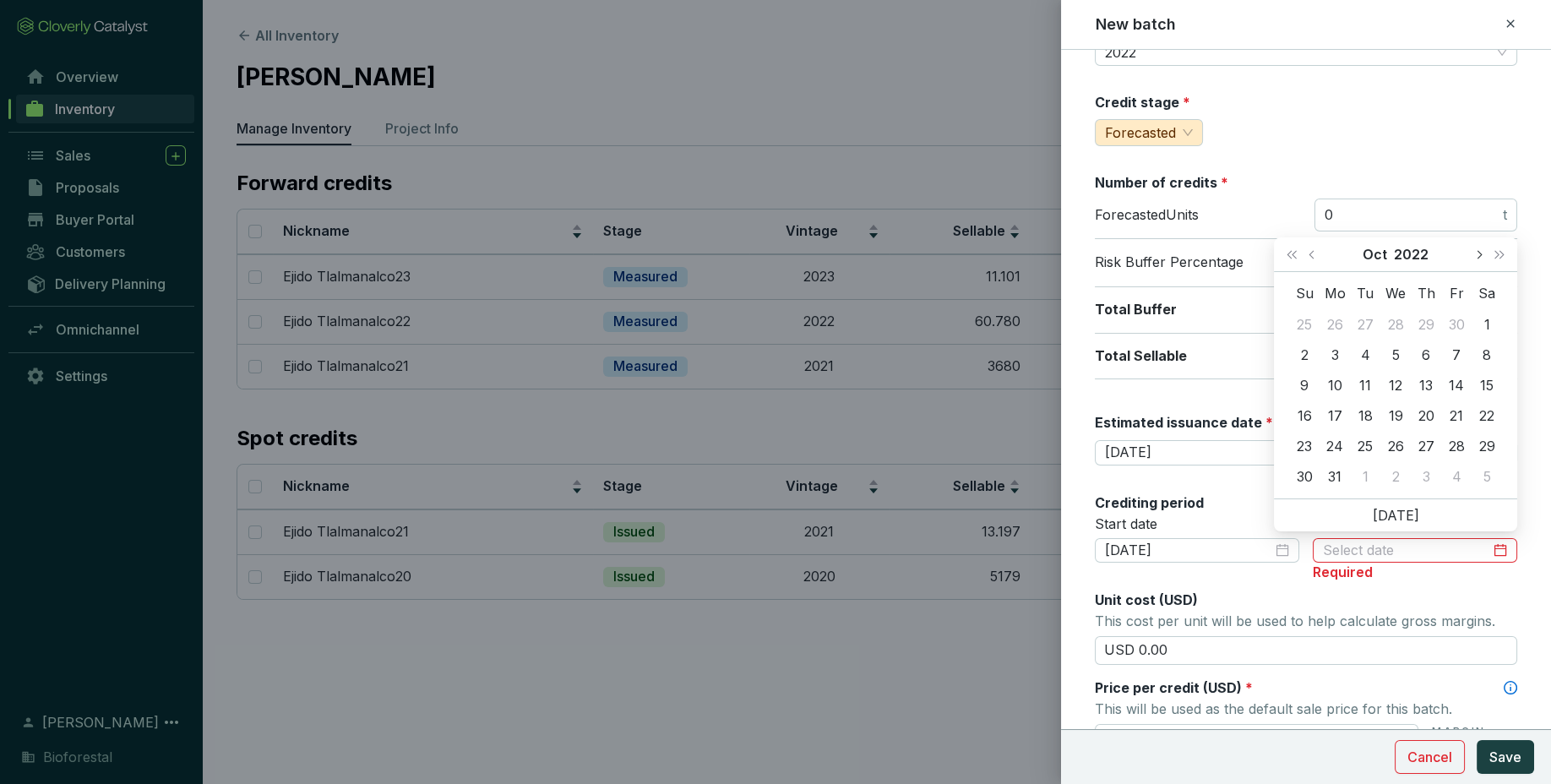
click at [1479, 262] on button "Next month (PageDown)" at bounding box center [1478, 254] width 22 height 33
click at [1470, 271] on button "Next month (PageDown)" at bounding box center [1478, 254] width 22 height 33
type input "[DATE]"
click at [1490, 447] on div "31" at bounding box center [1486, 445] width 20 height 20
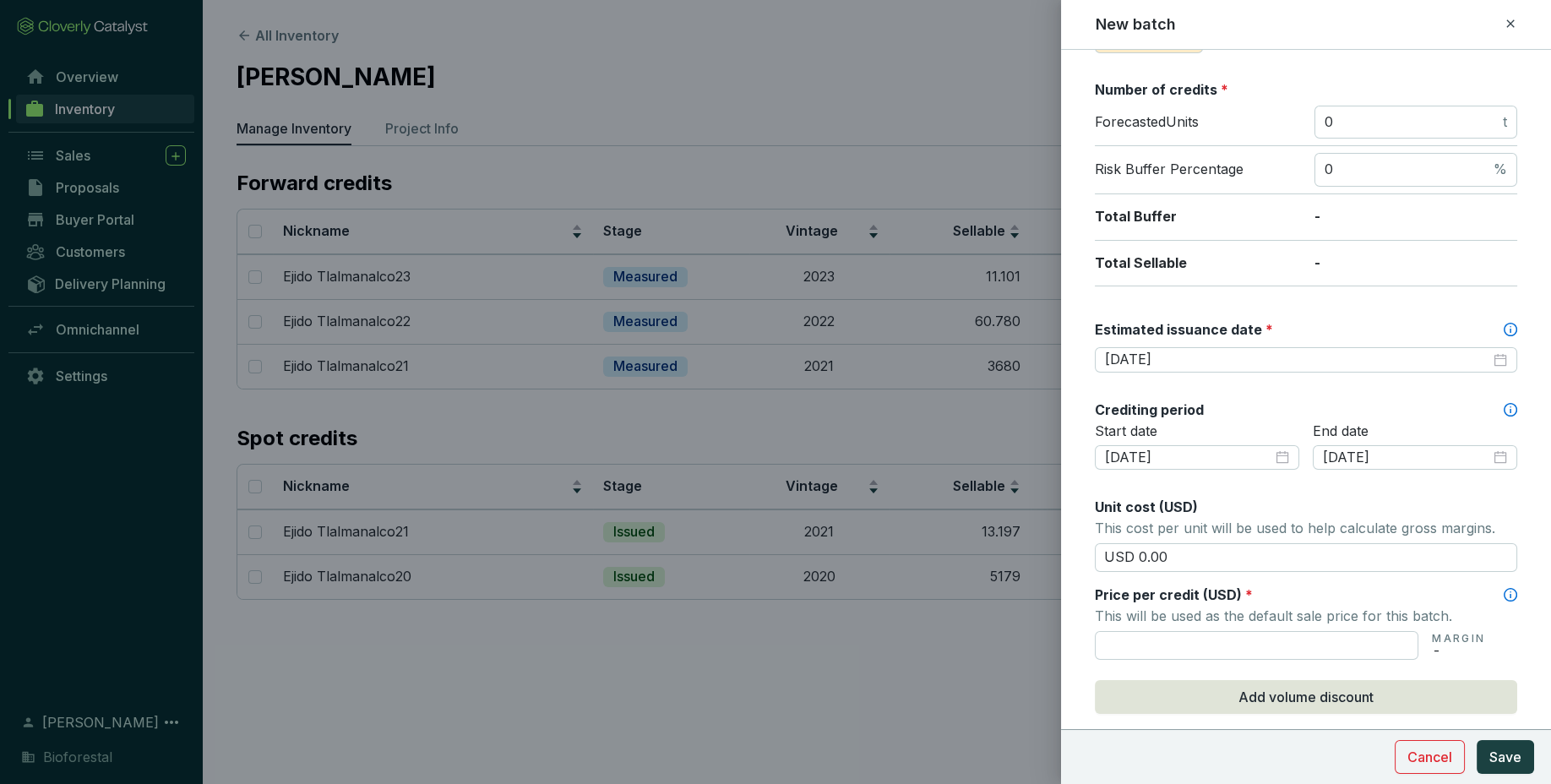
scroll to position [331, 0]
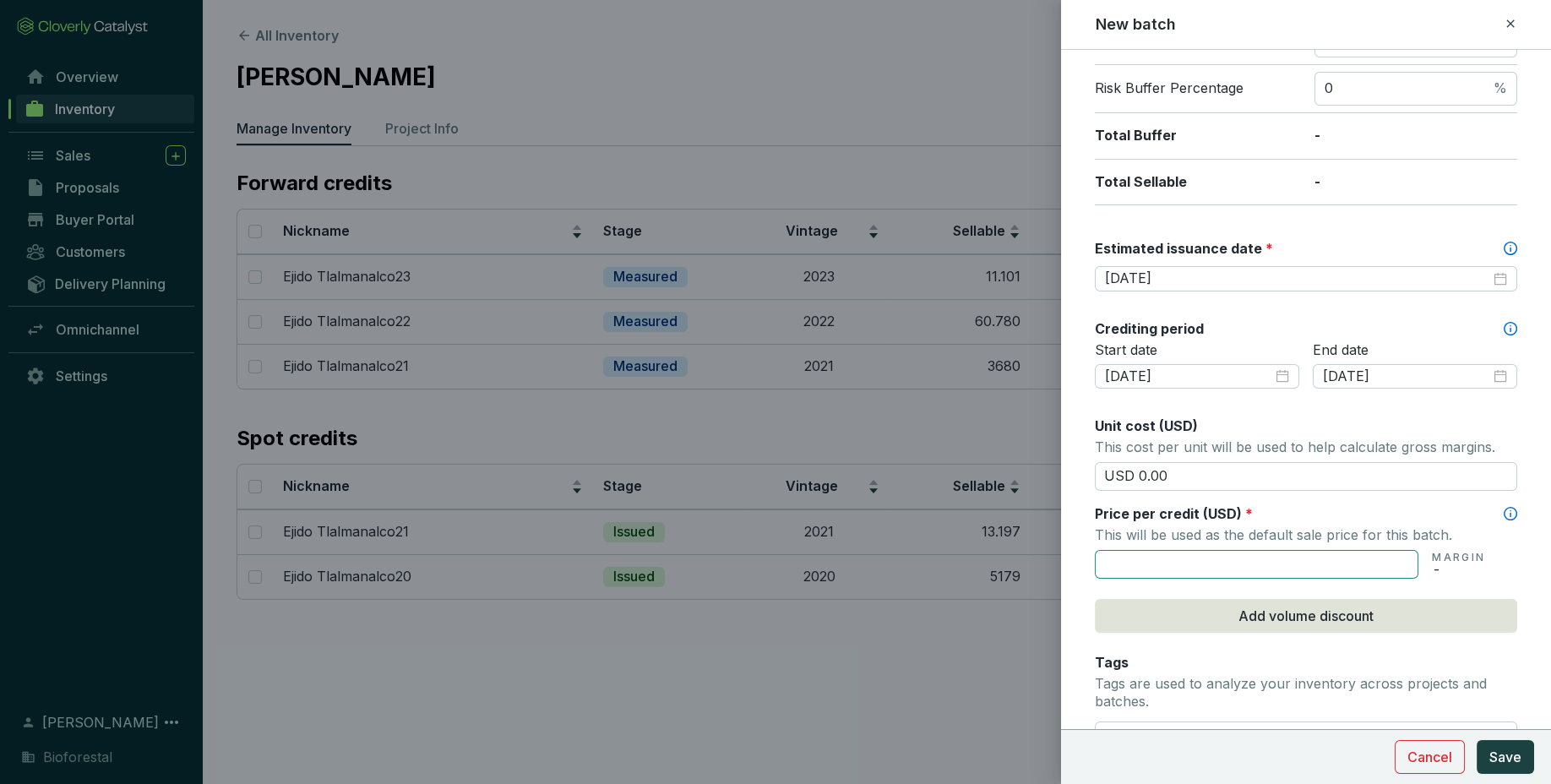
click at [1201, 563] on input "text" at bounding box center [1257, 565] width 323 height 29
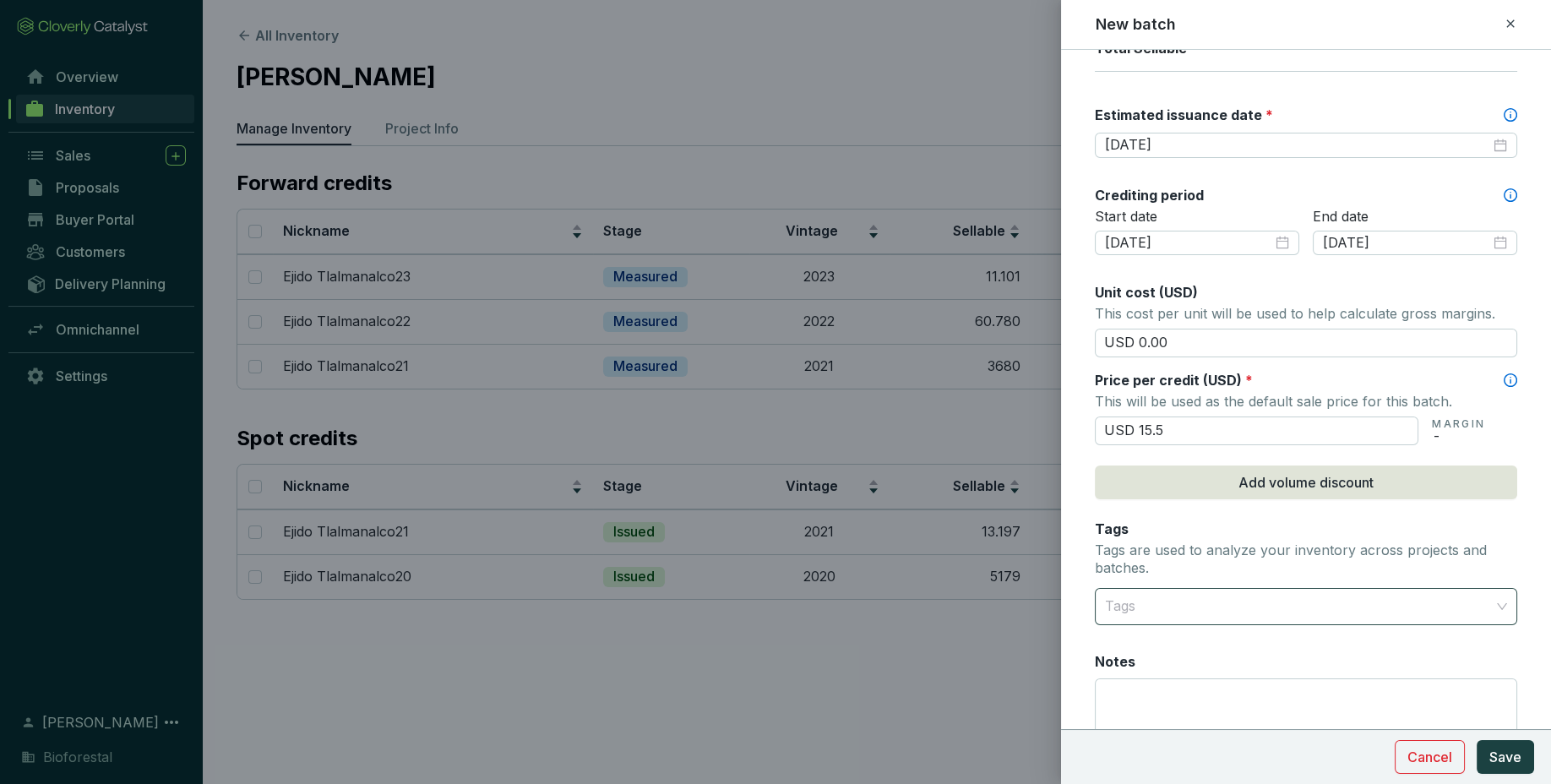
click at [1372, 602] on div at bounding box center [1296, 606] width 397 height 33
type input "USD 15.50"
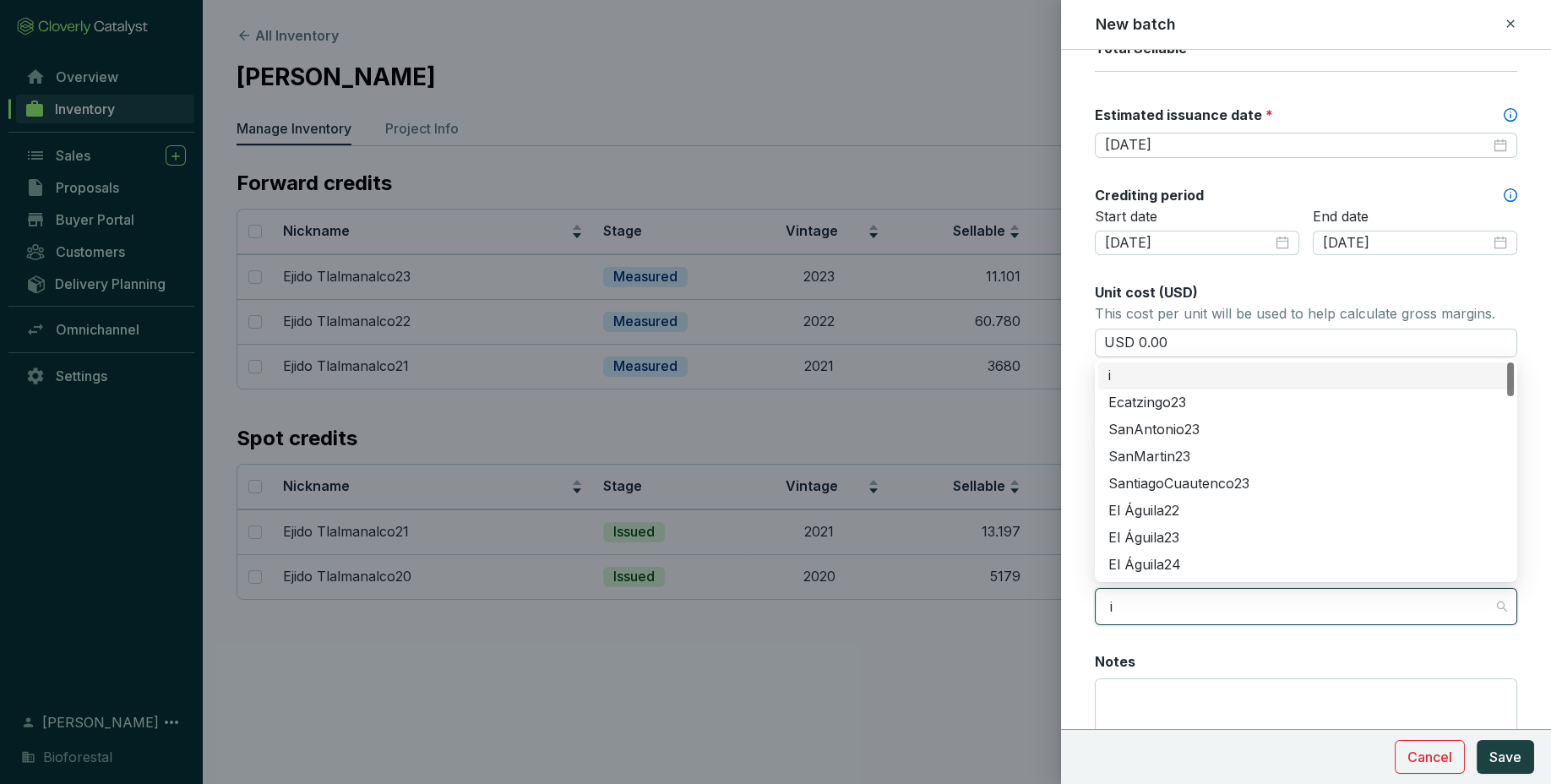
type input "iz"
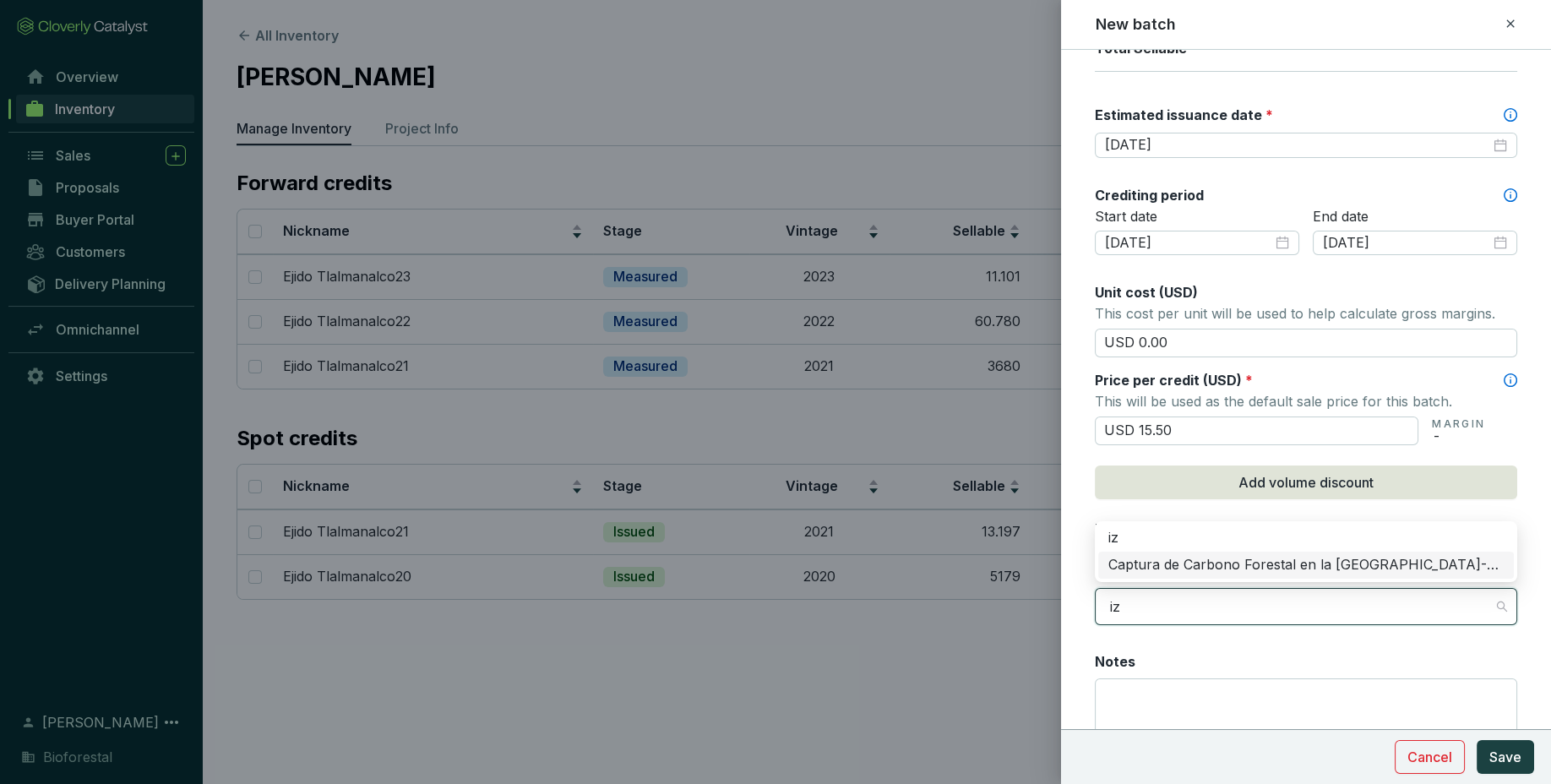
click at [1349, 565] on div "Captura de Carbono Forestal en la [GEOGRAPHIC_DATA]-Popo" at bounding box center [1306, 565] width 396 height 19
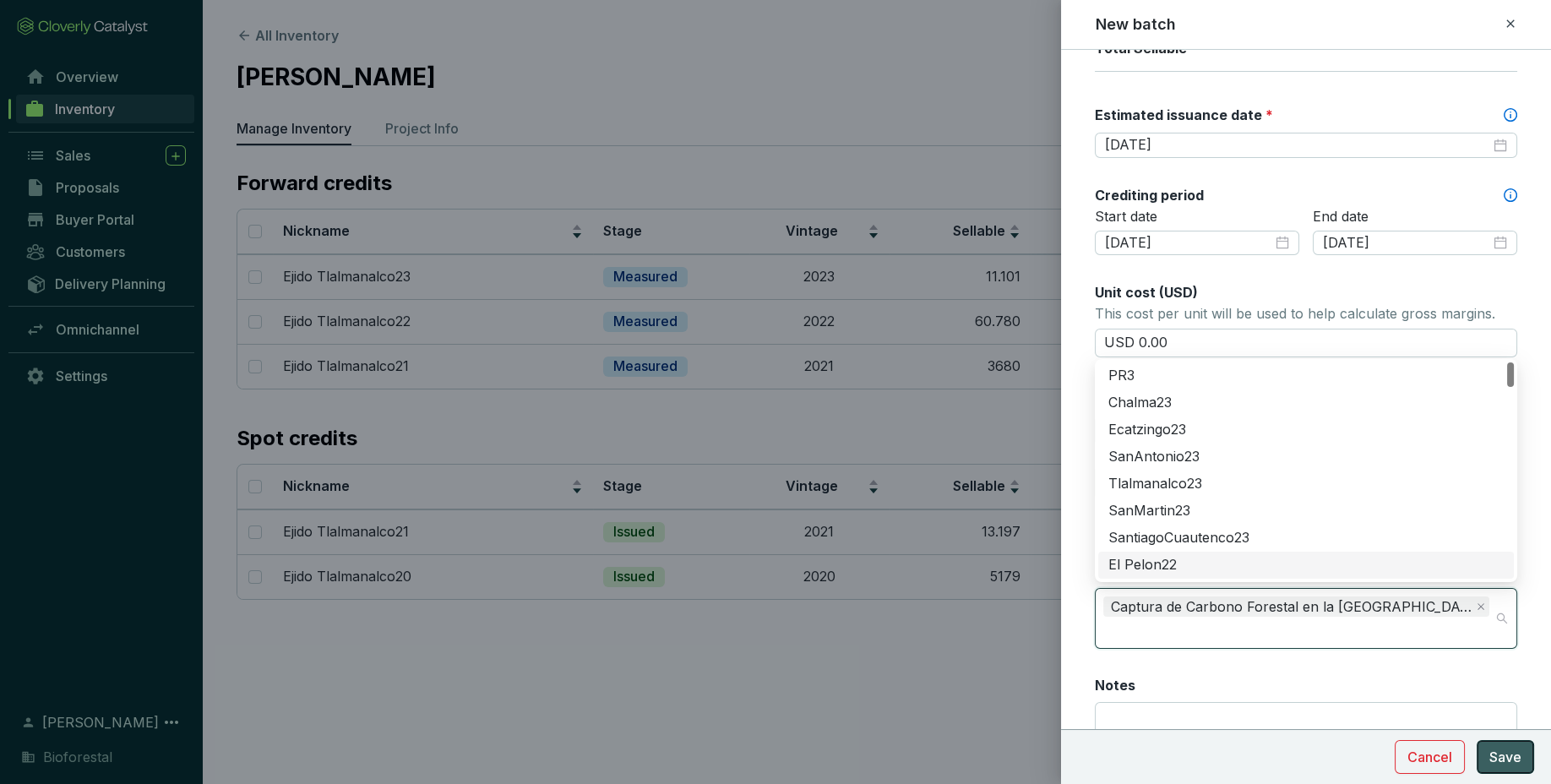
click at [1509, 753] on span "Save" at bounding box center [1505, 757] width 33 height 20
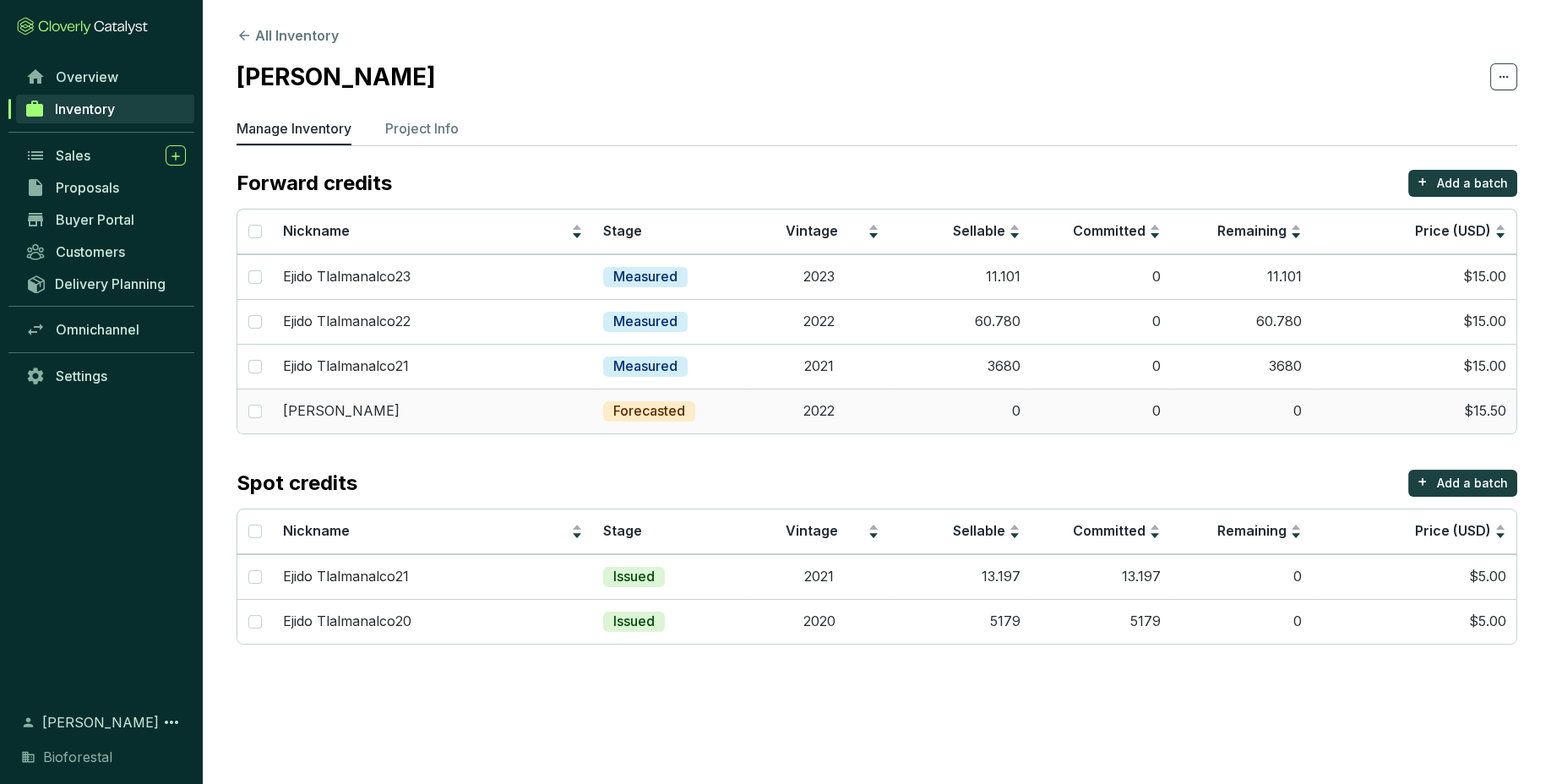
click at [898, 411] on td "0" at bounding box center [960, 411] width 141 height 45
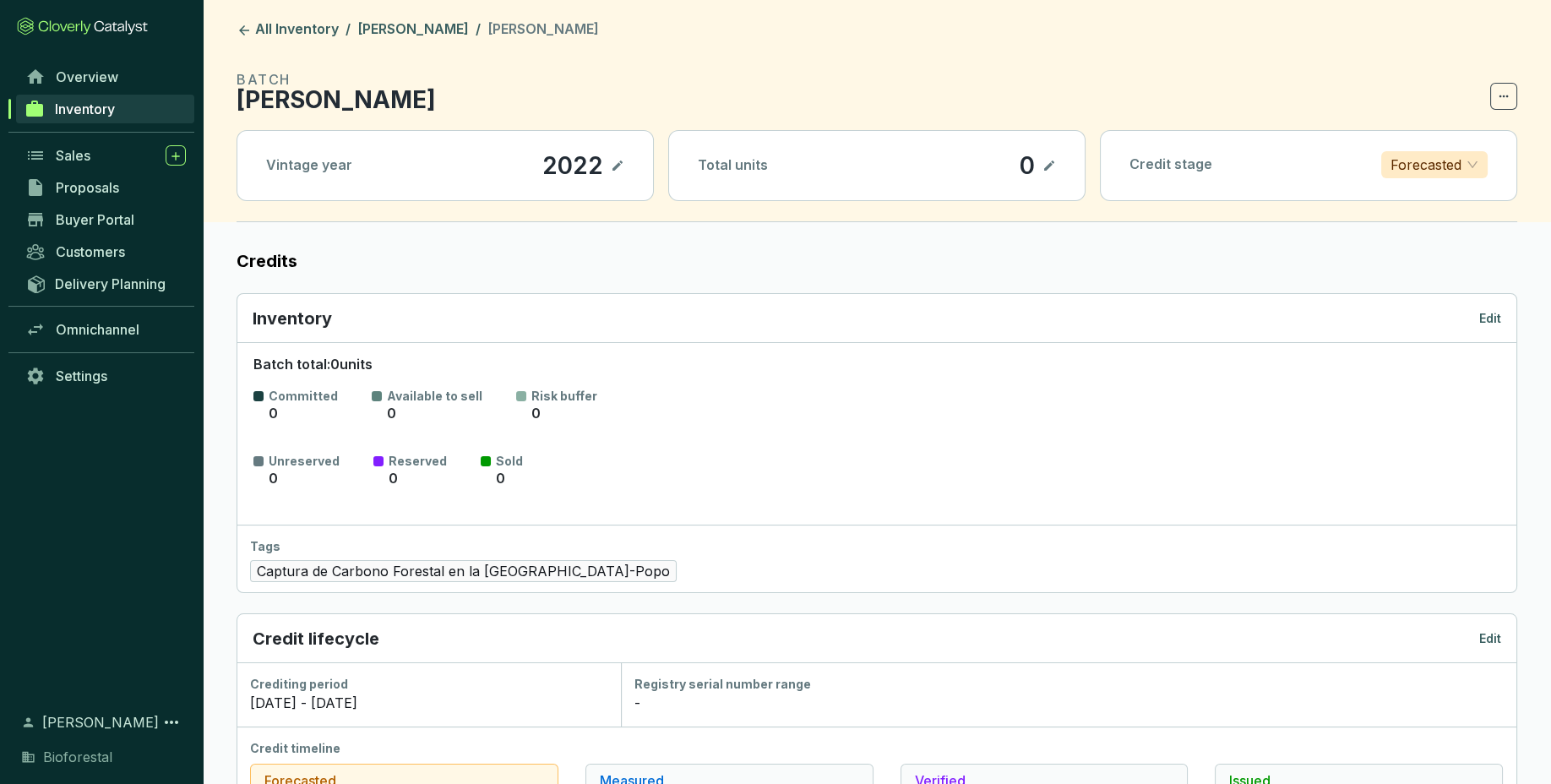
click at [1490, 315] on p "Edit" at bounding box center [1490, 318] width 22 height 17
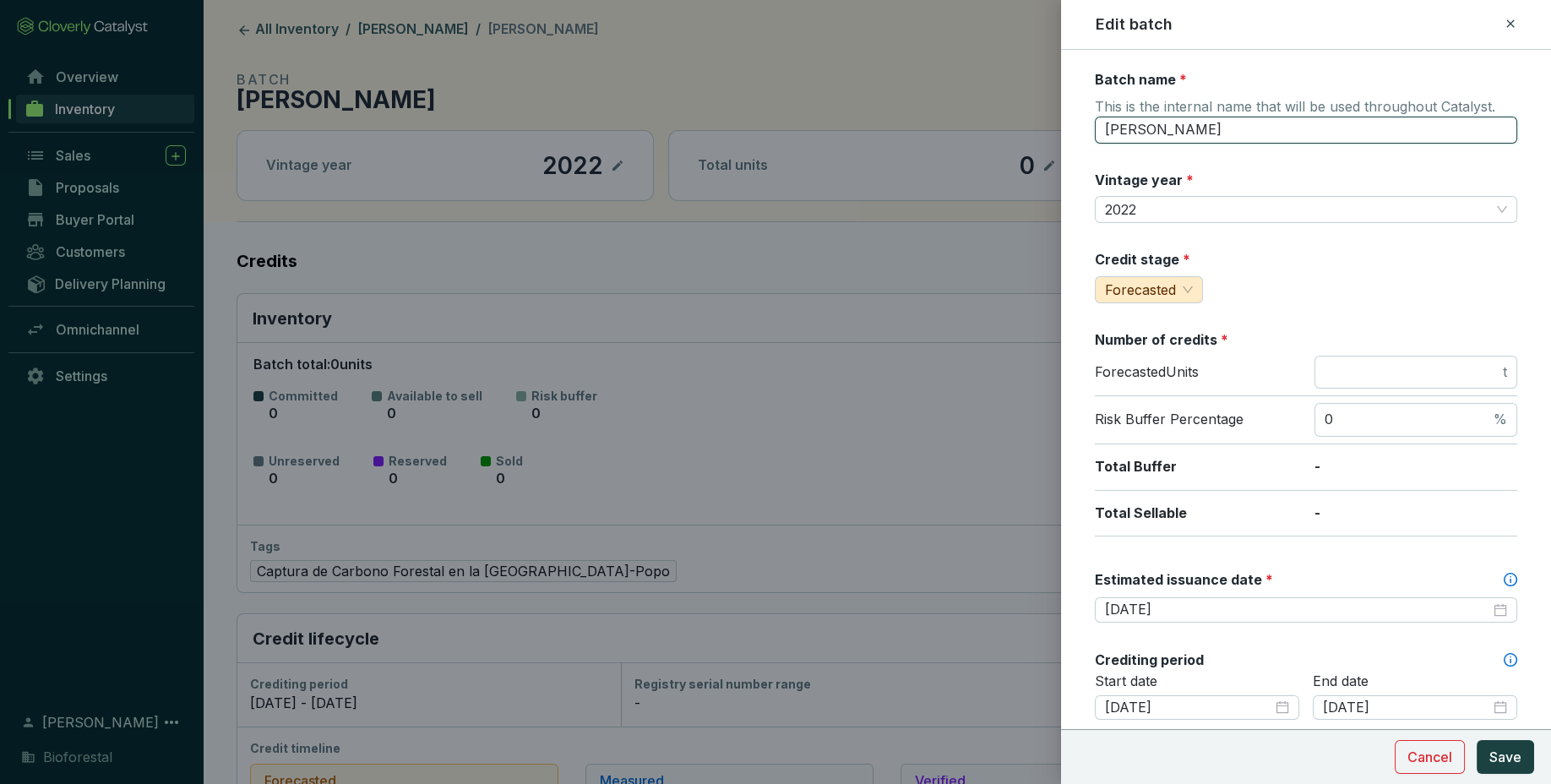
click at [1247, 130] on input "[PERSON_NAME]" at bounding box center [1306, 130] width 423 height 27
type input "Ejido Tlalmanalco22"
click at [1506, 758] on span "Save" at bounding box center [1505, 757] width 33 height 20
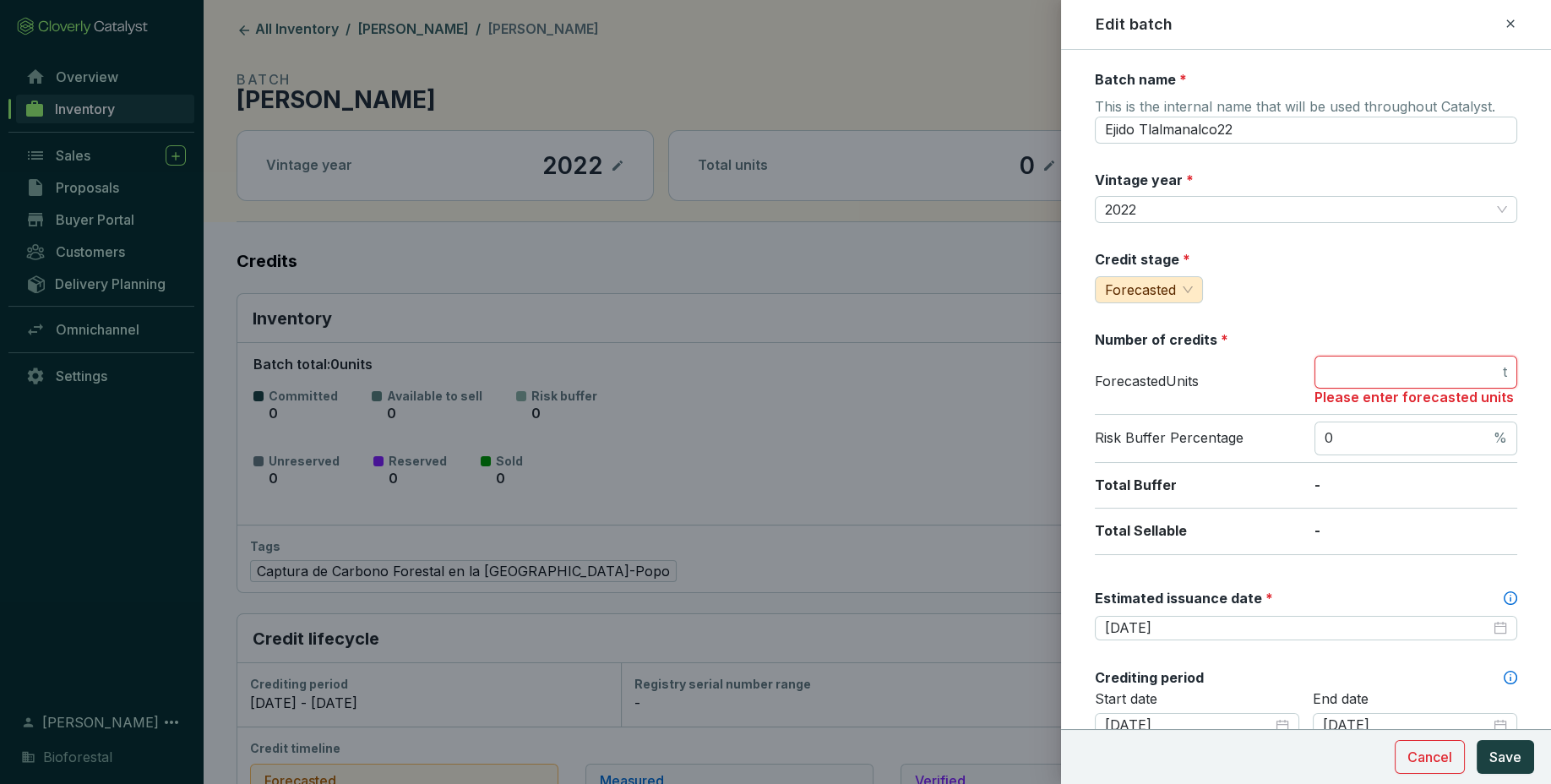
click at [1450, 370] on input "number" at bounding box center [1412, 372] width 175 height 19
type input "0"
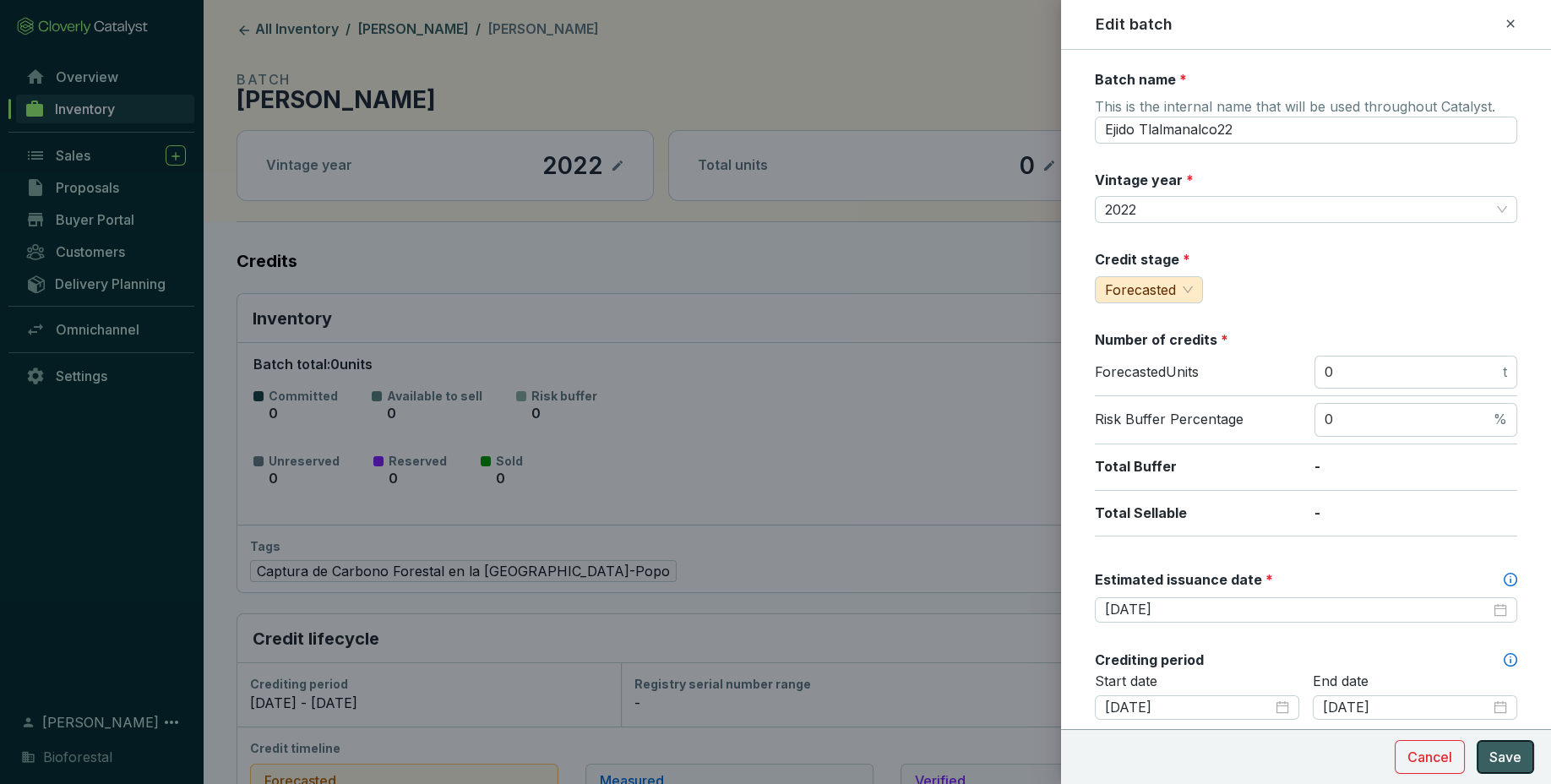
click at [1507, 763] on span "Save" at bounding box center [1505, 757] width 33 height 20
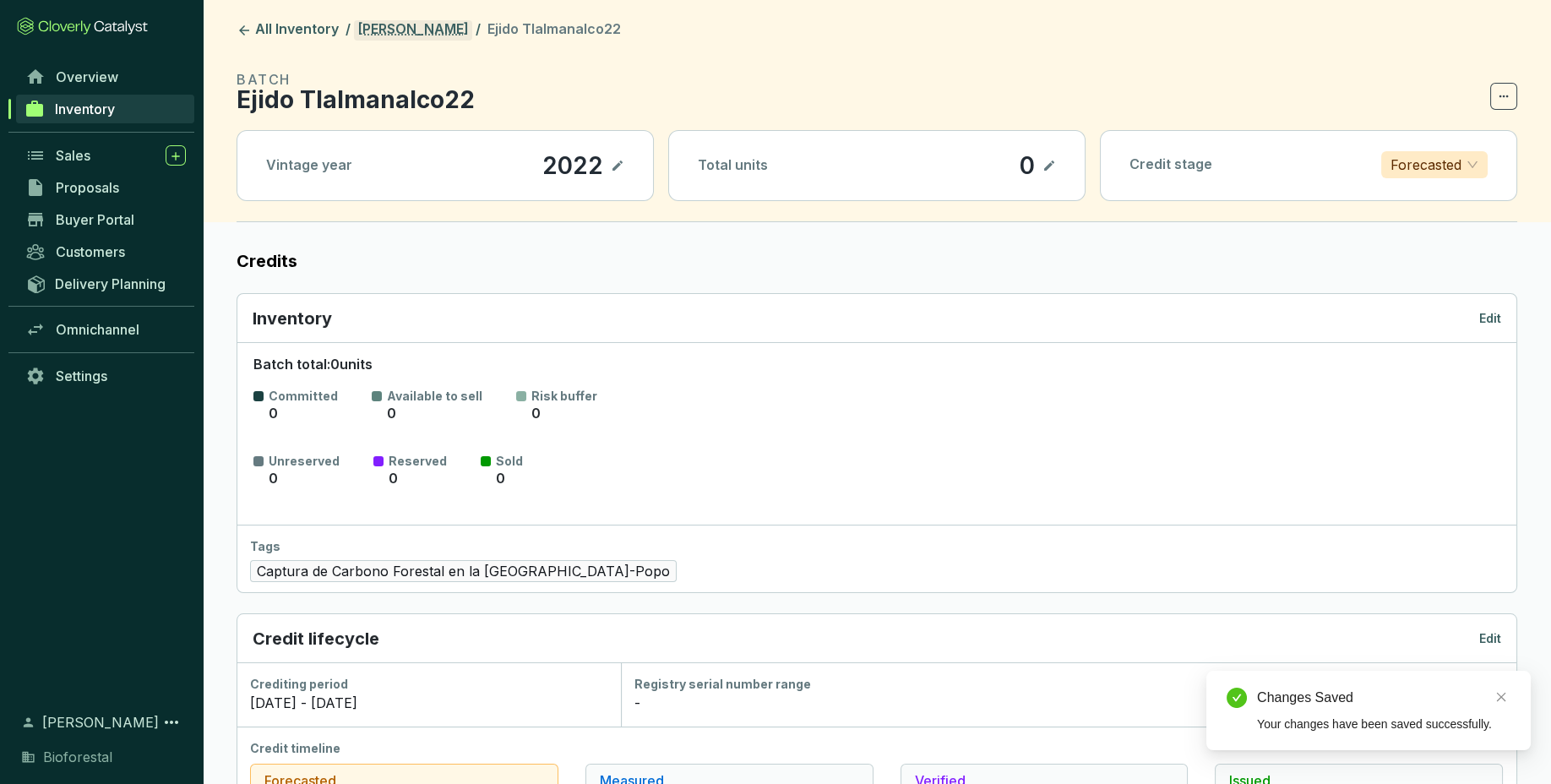
click at [428, 27] on link "[PERSON_NAME]" at bounding box center [413, 30] width 118 height 20
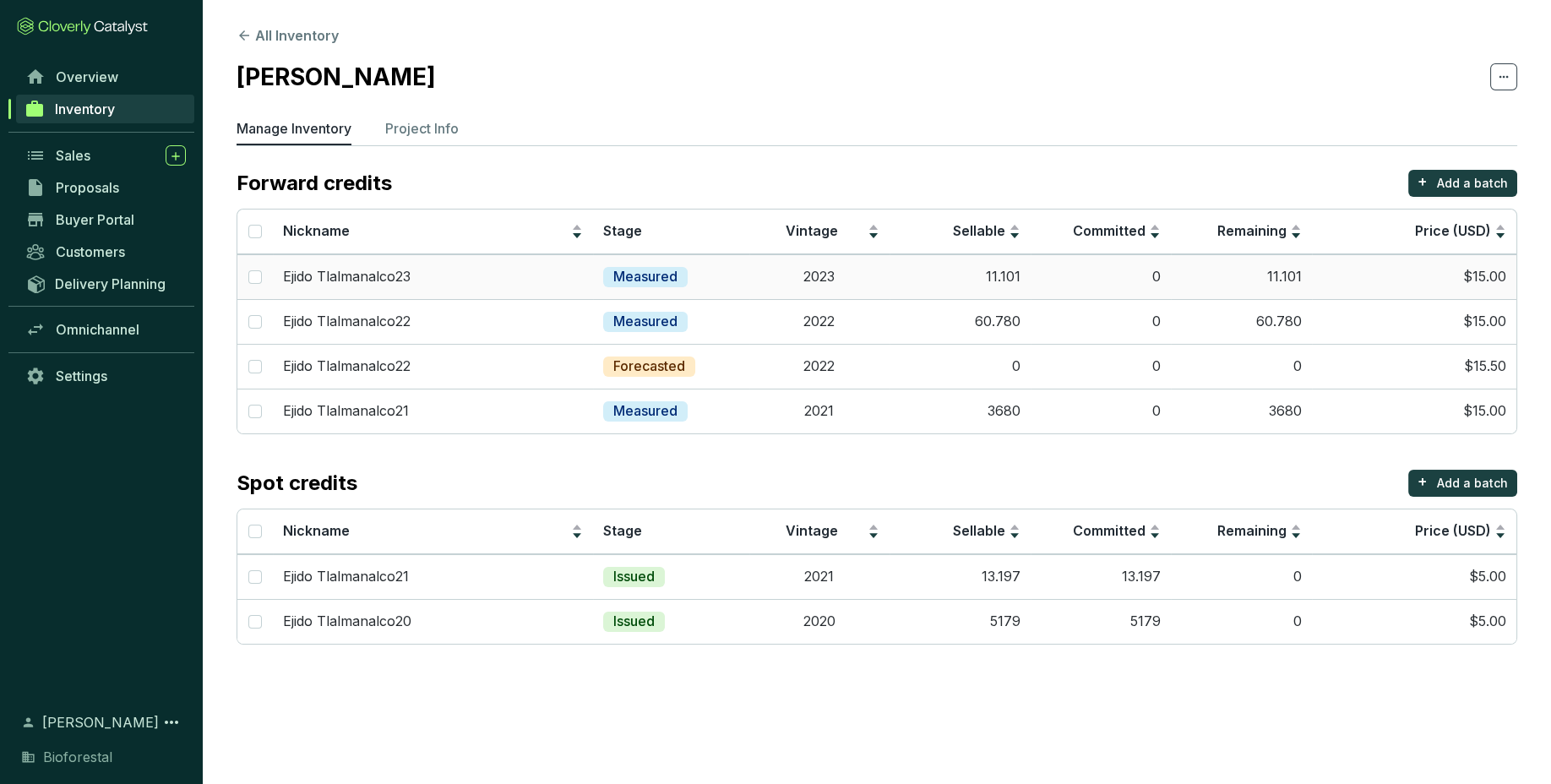
click at [943, 280] on td "11.101" at bounding box center [960, 276] width 141 height 45
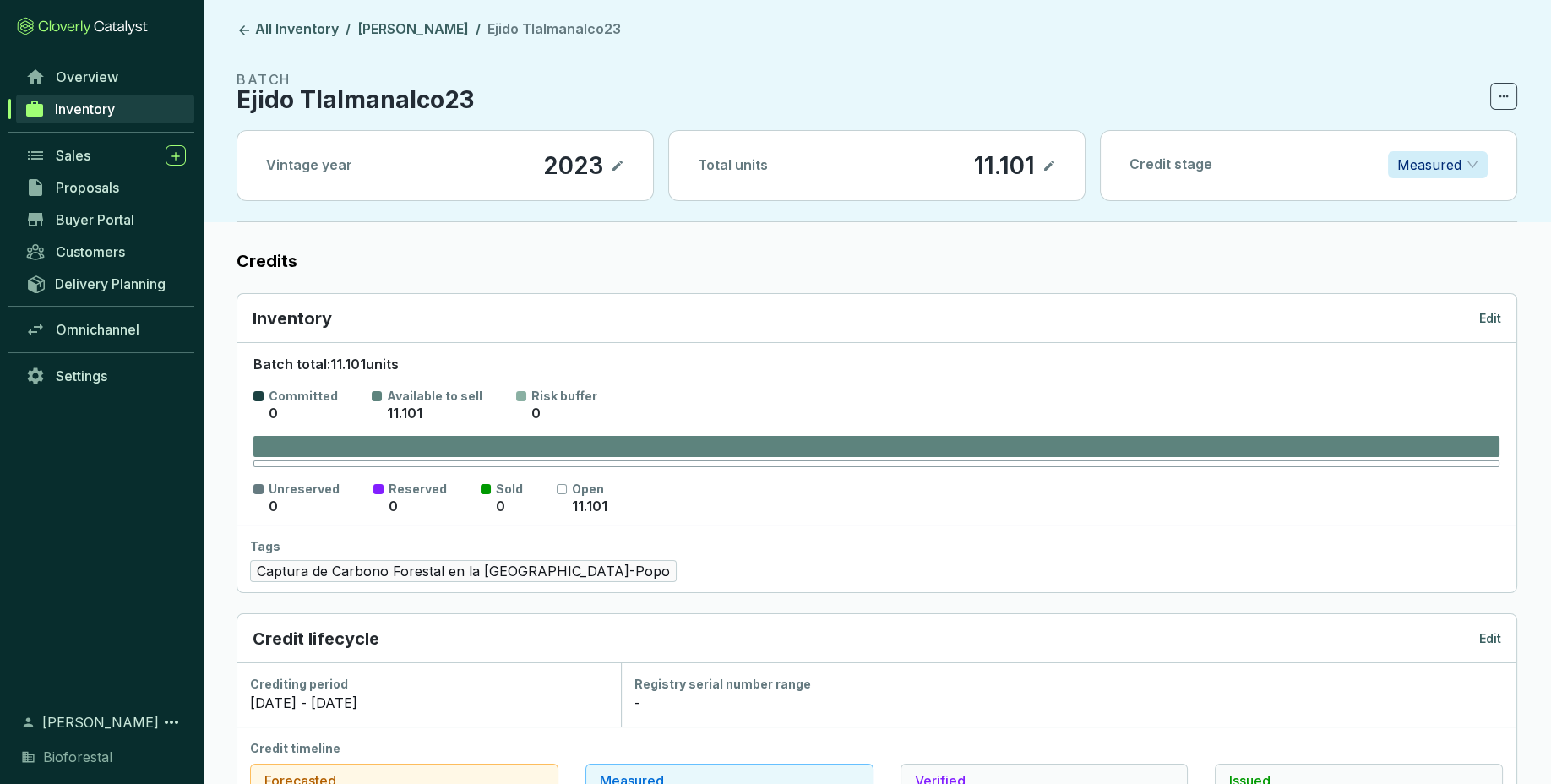
click at [1499, 314] on p "Edit" at bounding box center [1490, 318] width 22 height 17
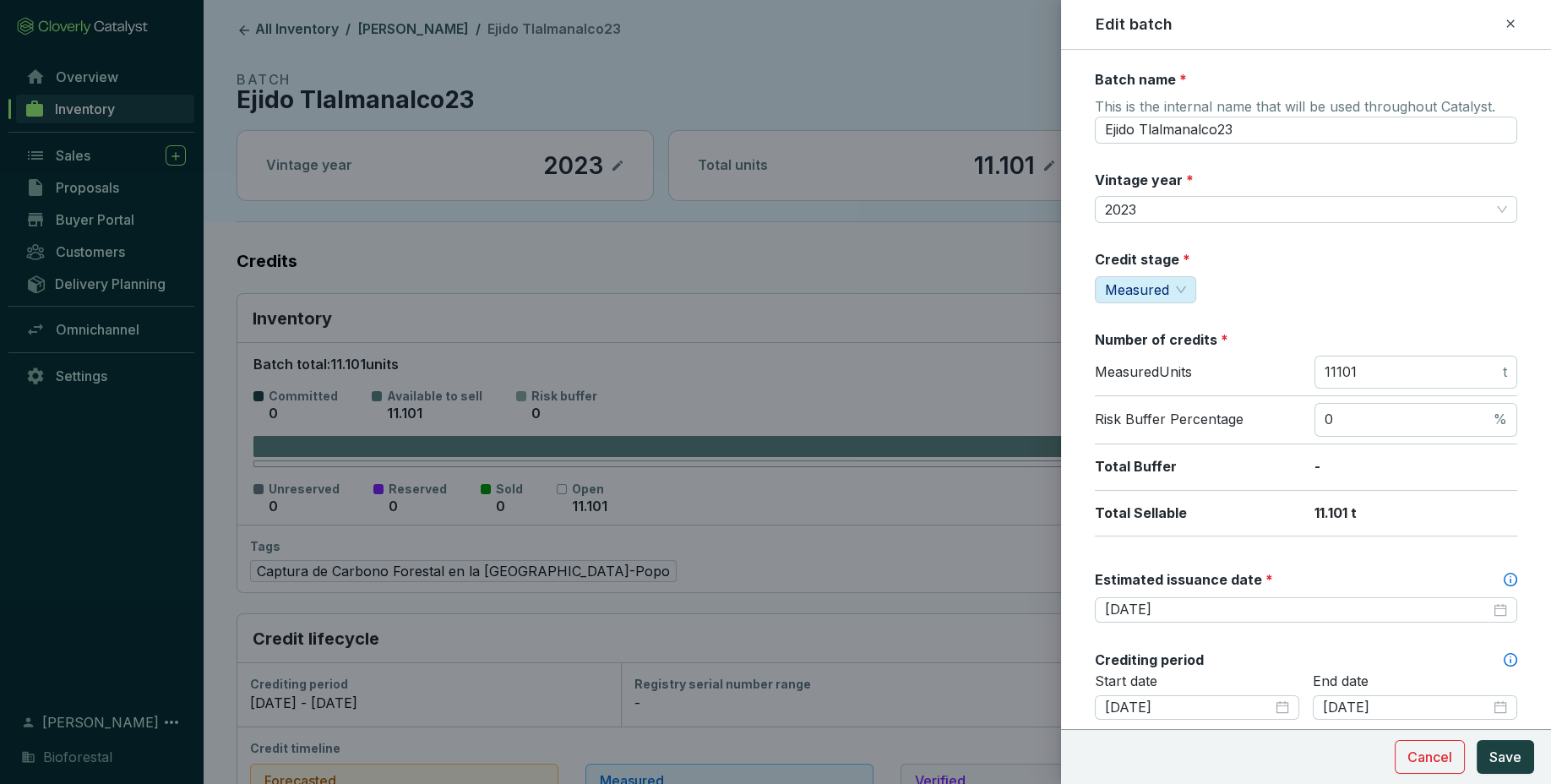
click at [1503, 21] on icon at bounding box center [1509, 23] width 14 height 20
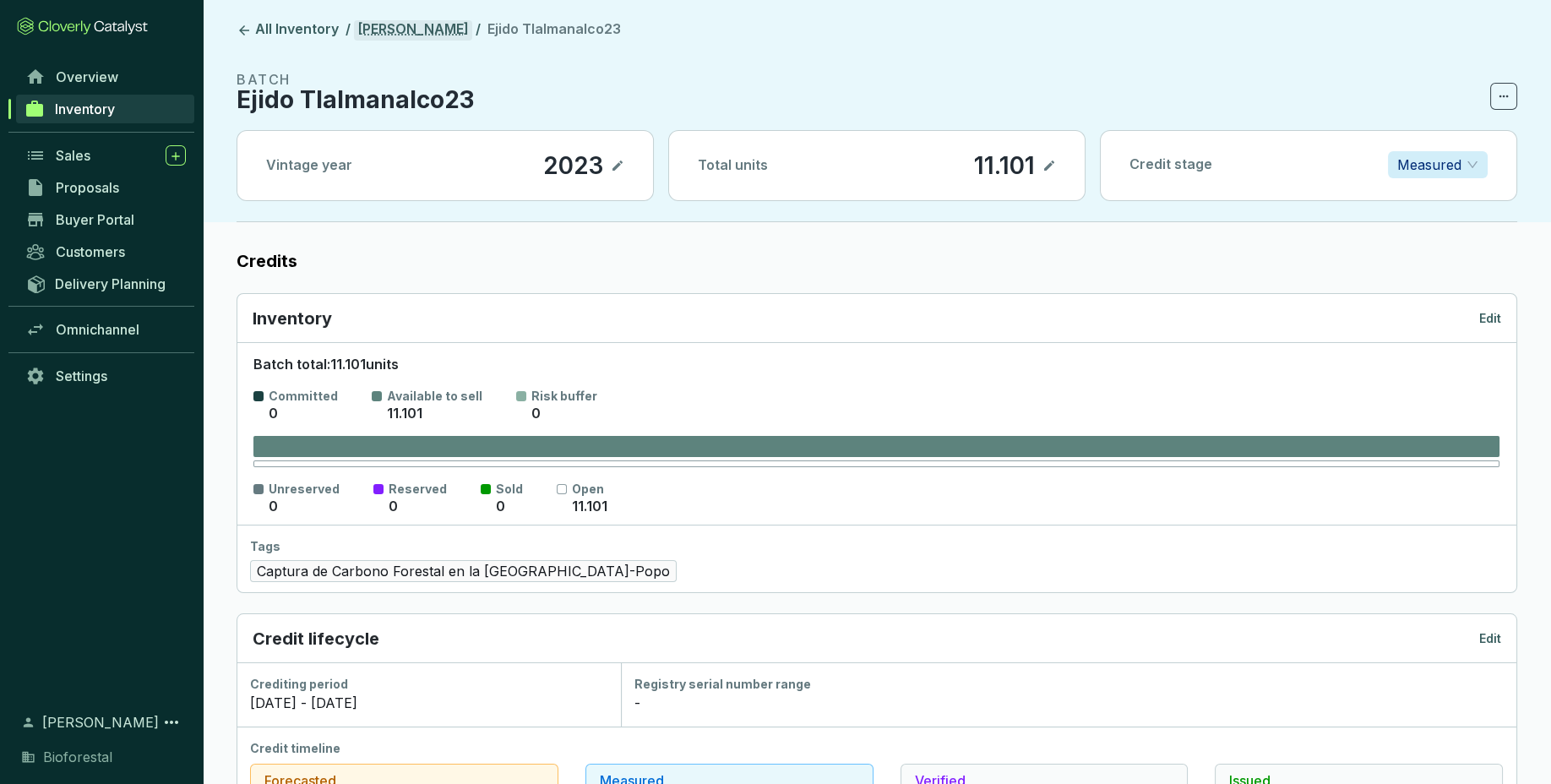
click at [424, 27] on link "[PERSON_NAME]" at bounding box center [413, 30] width 118 height 20
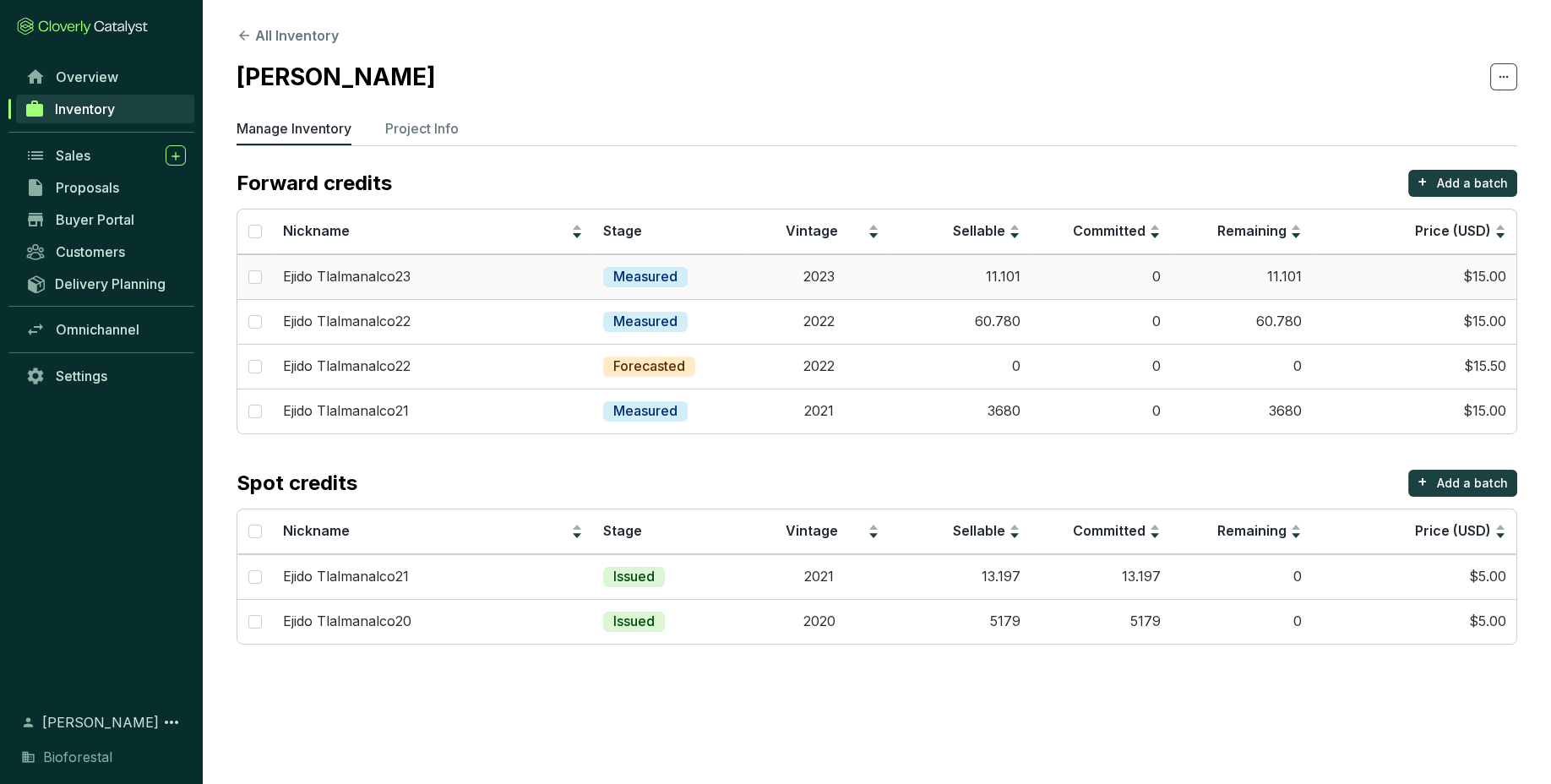
click at [878, 283] on td "2023" at bounding box center [819, 276] width 141 height 45
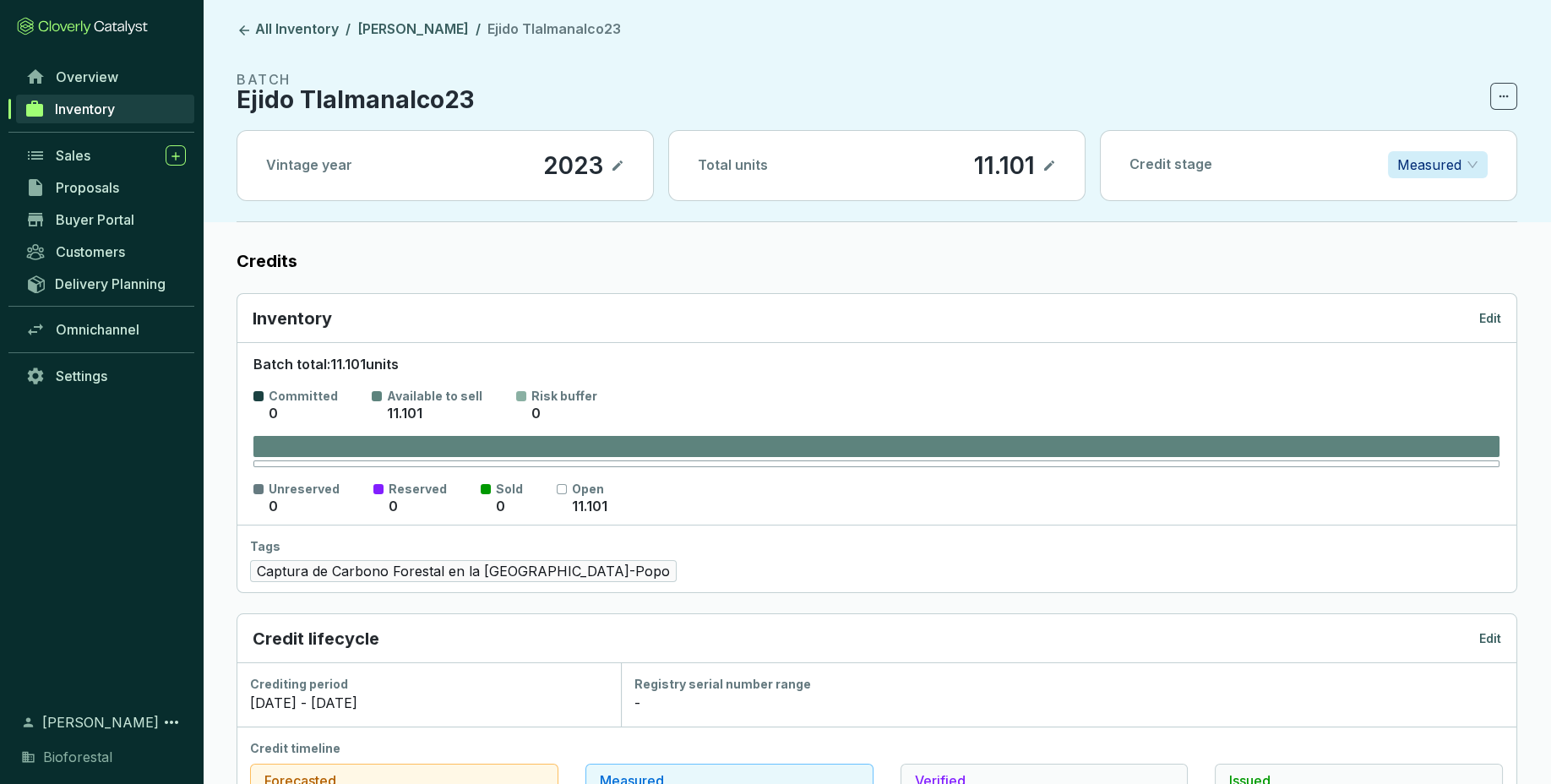
click at [423, 20] on header "All Inventory / Ejido Tlalmanalco / Ejido Tlalmanalco23 BATCH Ejido Tlalmanalco…" at bounding box center [876, 111] width 1348 height 222
click at [426, 33] on link "[PERSON_NAME]" at bounding box center [413, 30] width 118 height 20
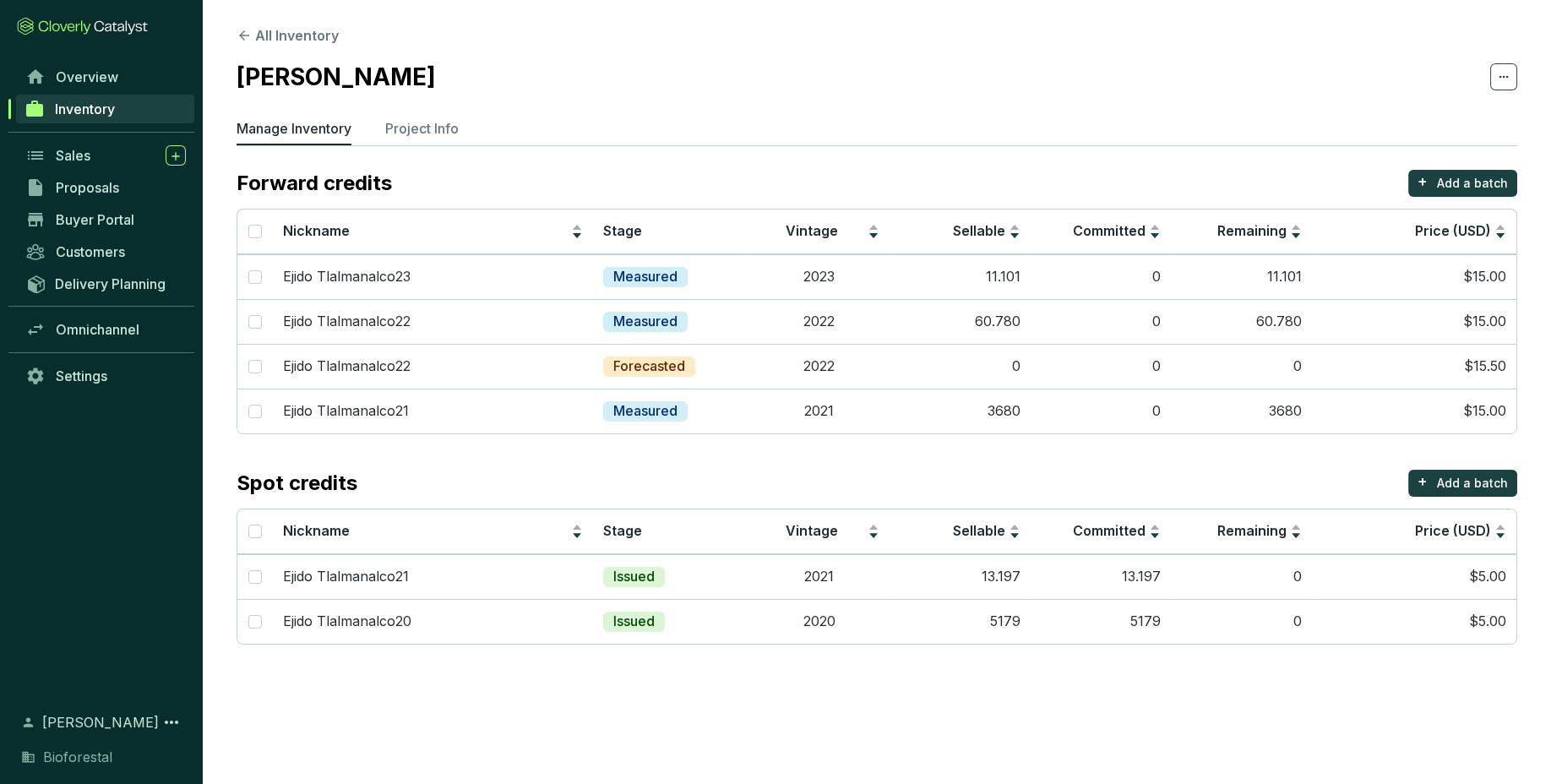
click at [930, 485] on div "Spot credits + Add a batch" at bounding box center [877, 483] width 1281 height 27
click at [931, 384] on td "0" at bounding box center [960, 367] width 141 height 45
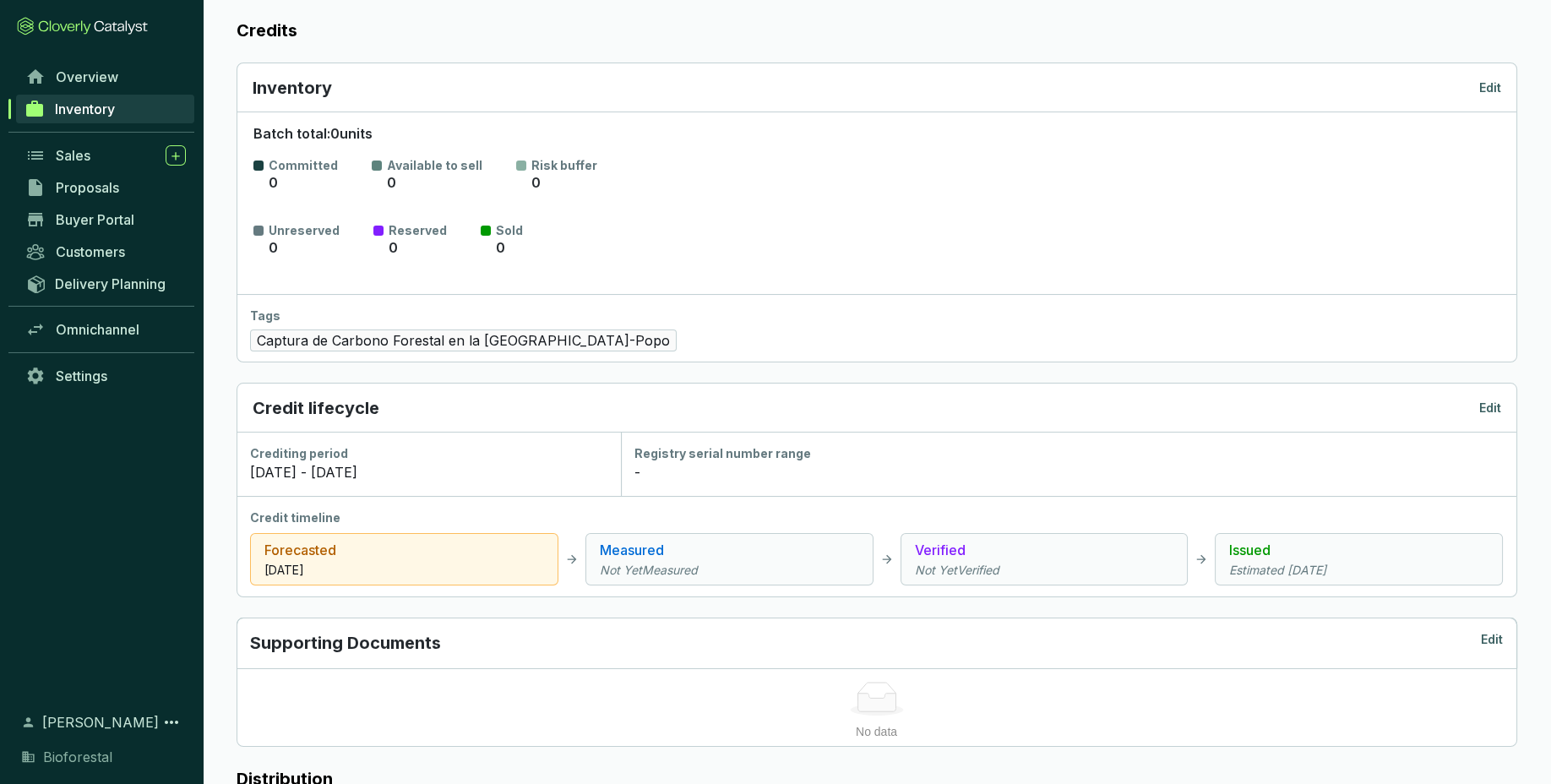
scroll to position [229, 0]
click at [1494, 88] on p "Edit" at bounding box center [1490, 89] width 22 height 17
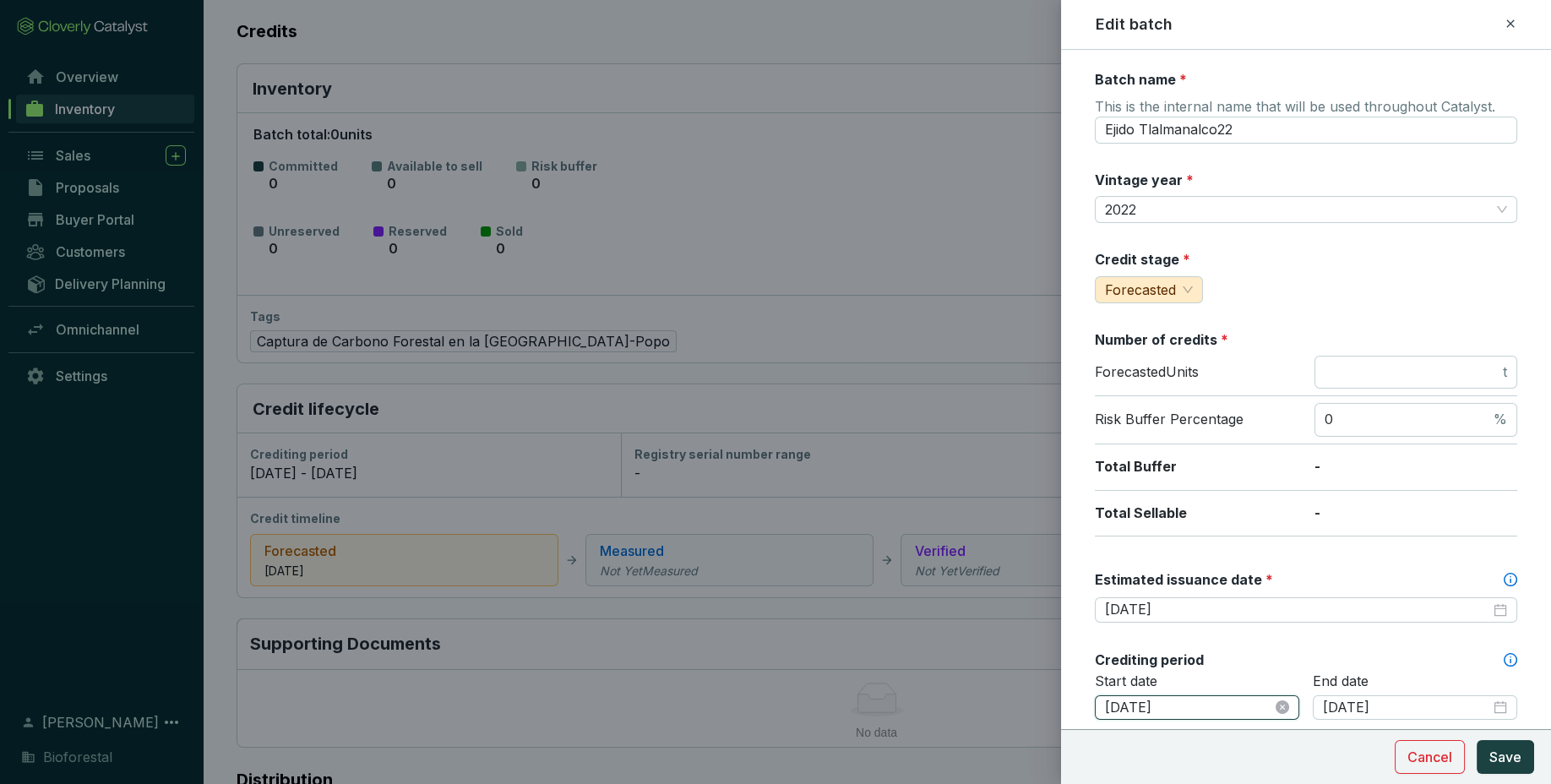
click at [1204, 699] on input "[DATE]" at bounding box center [1188, 707] width 167 height 19
click at [1515, 17] on icon at bounding box center [1509, 23] width 14 height 20
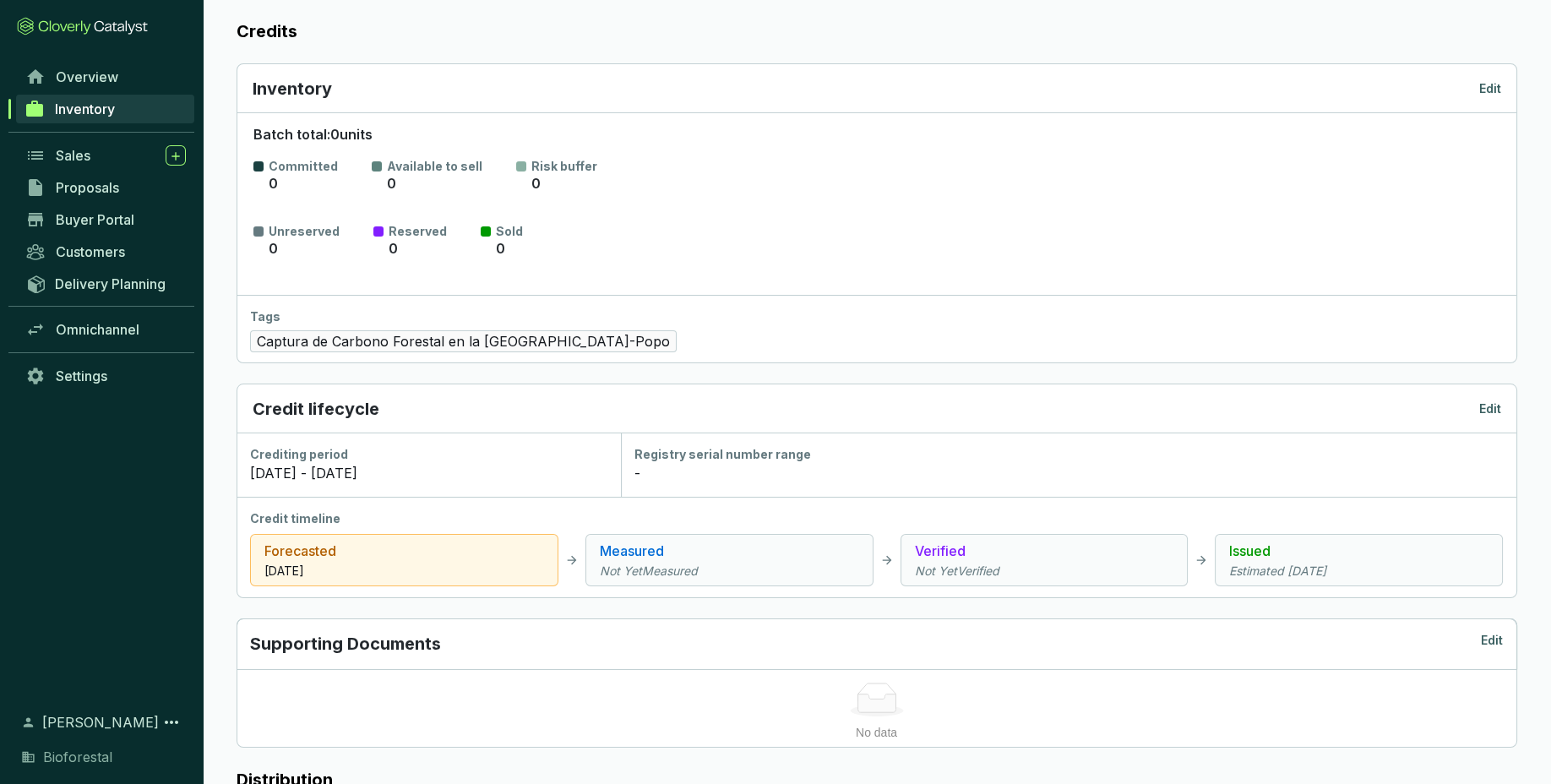
scroll to position [0, 0]
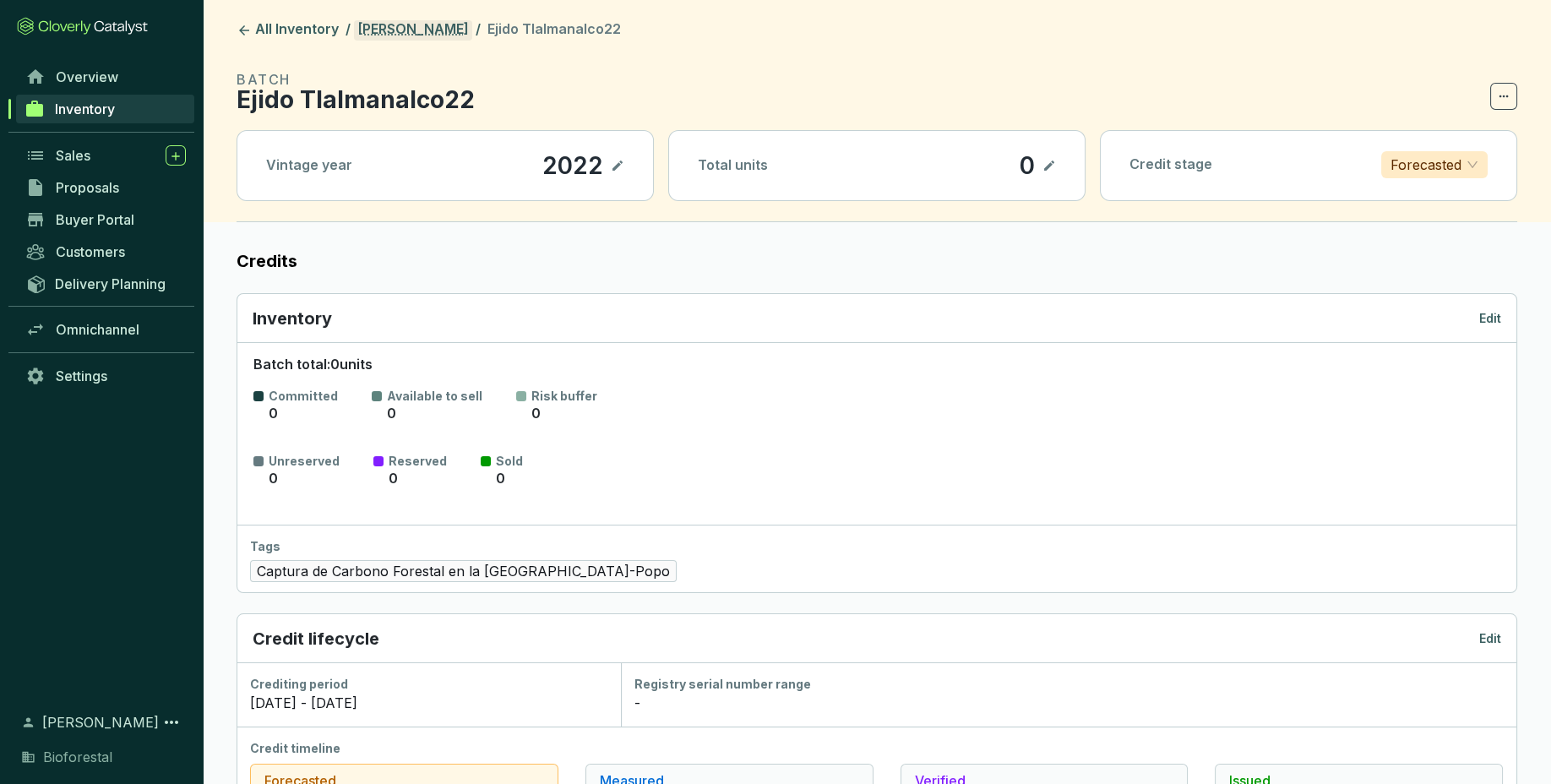
click at [424, 23] on link "[PERSON_NAME]" at bounding box center [413, 30] width 118 height 20
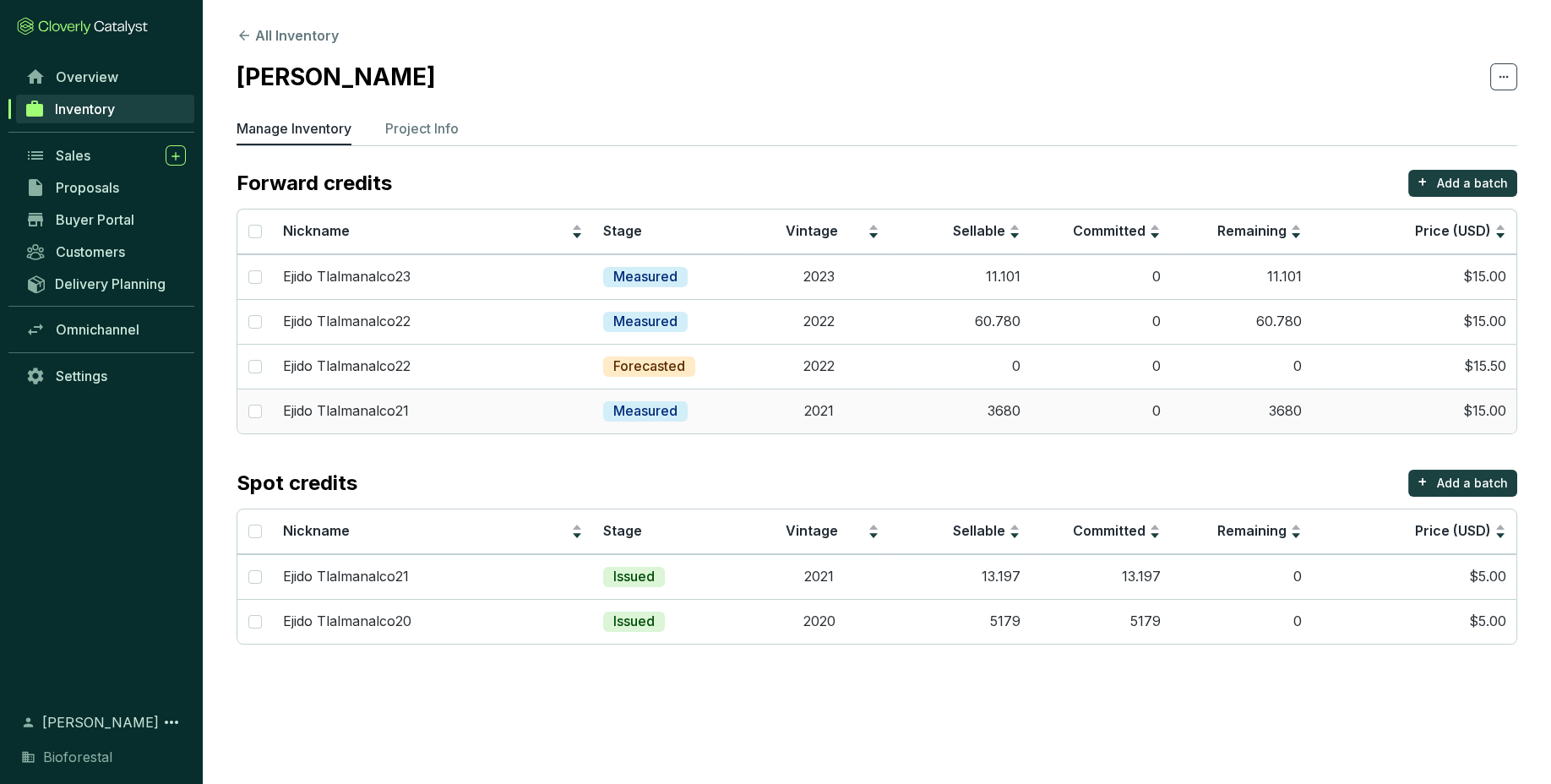
click at [821, 407] on td "2021" at bounding box center [819, 411] width 141 height 45
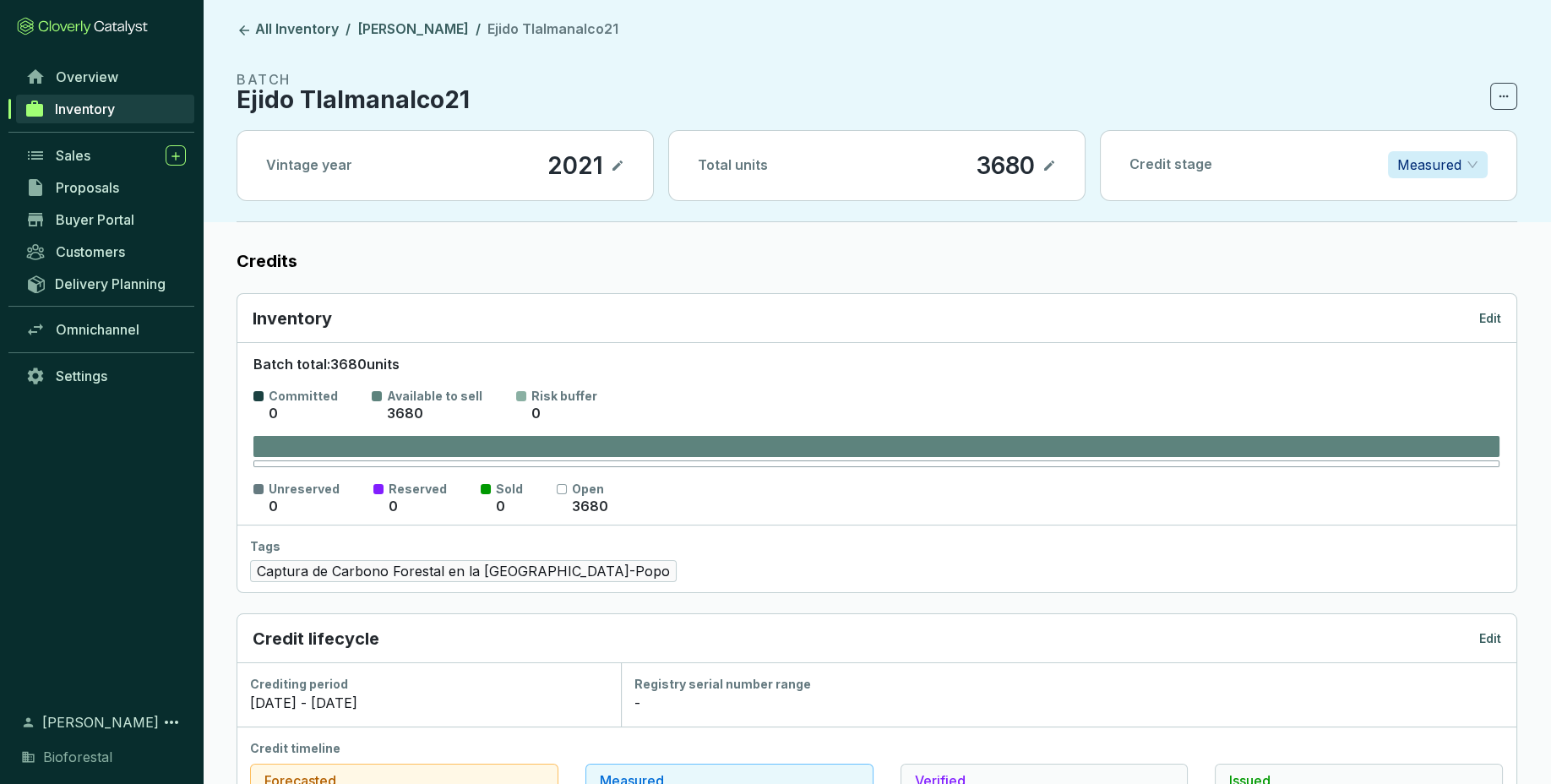
click at [1493, 322] on p "Edit" at bounding box center [1490, 318] width 22 height 17
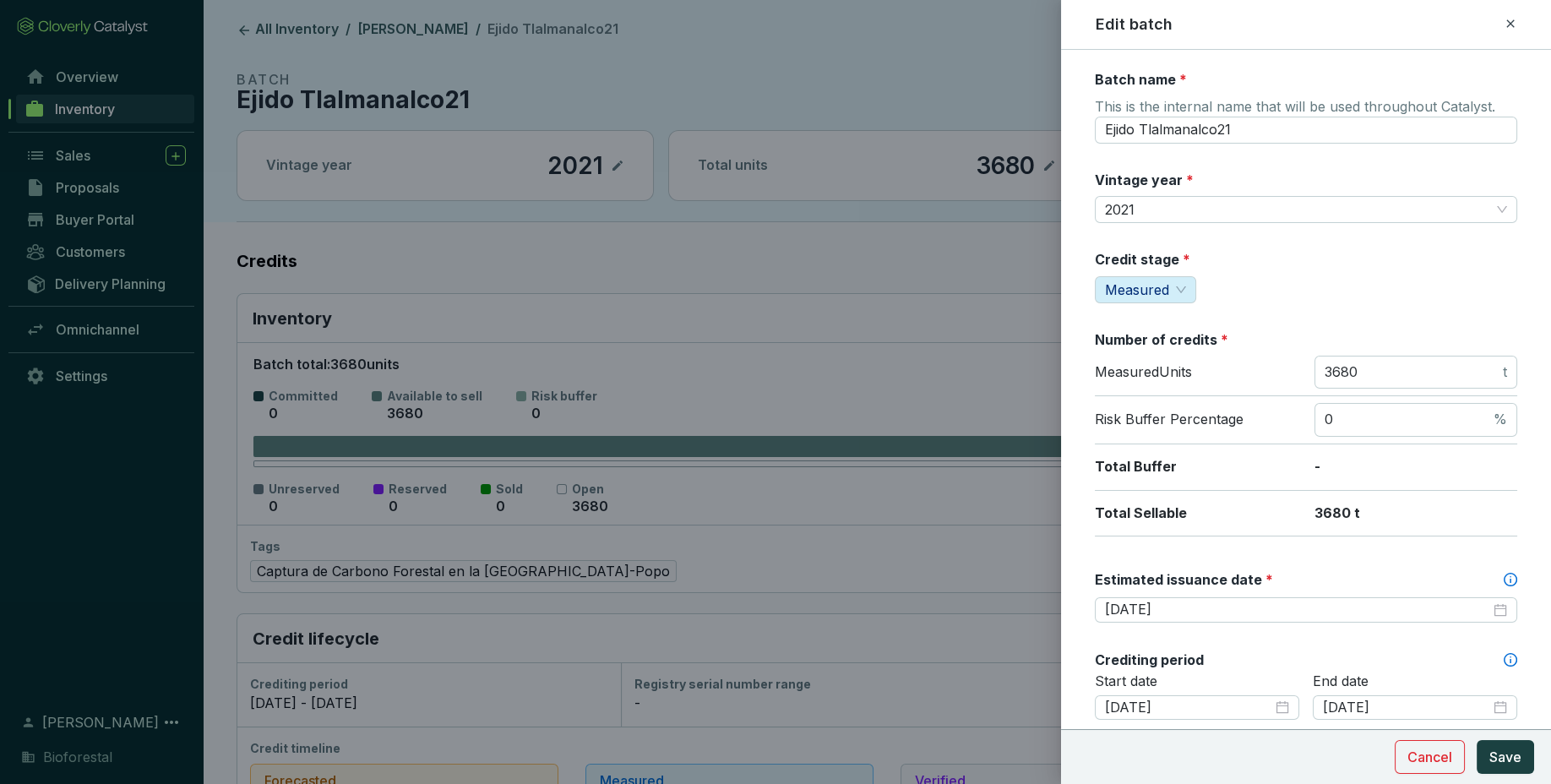
click at [1505, 29] on icon at bounding box center [1509, 23] width 14 height 20
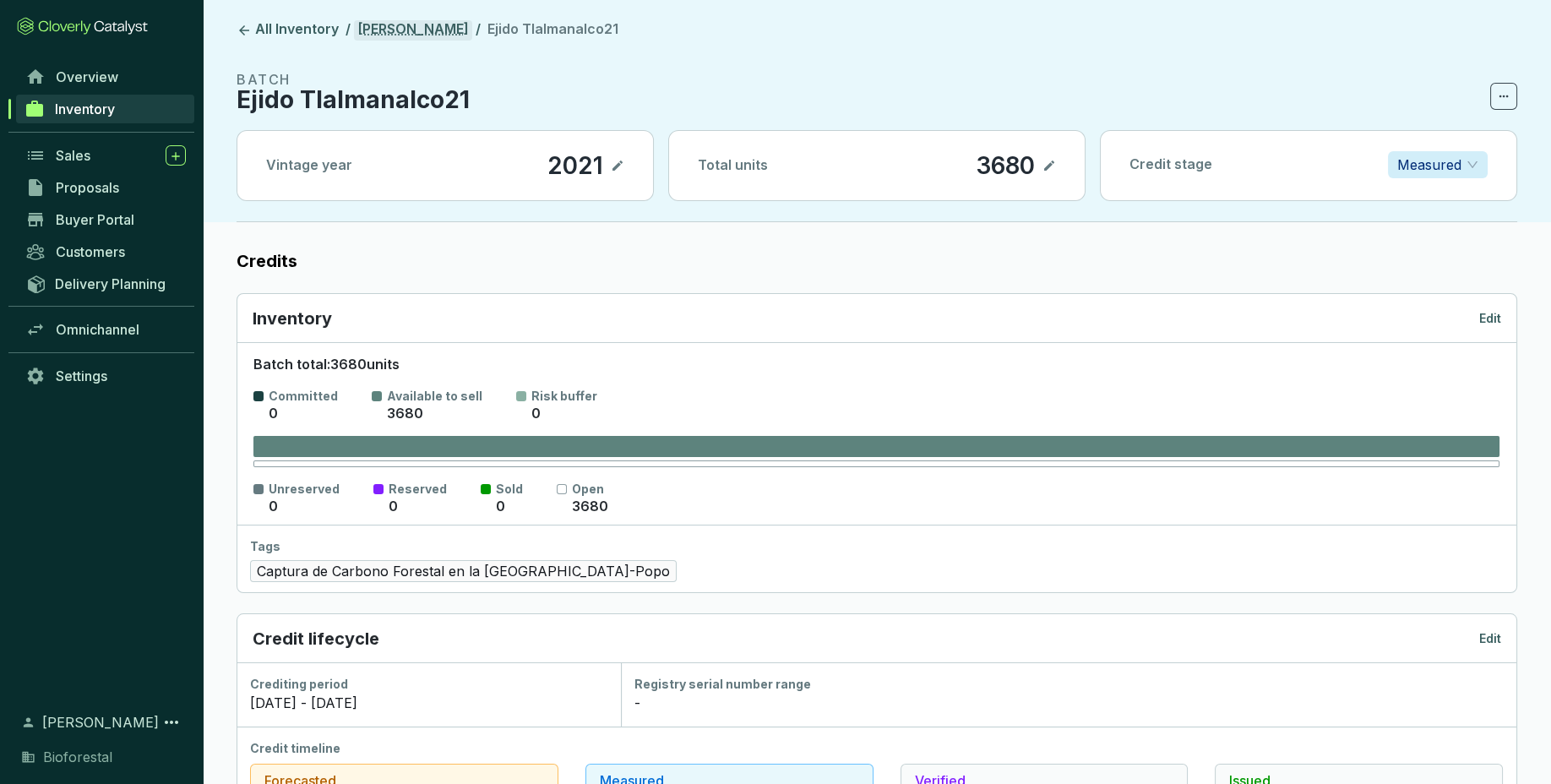
click at [391, 25] on link "[PERSON_NAME]" at bounding box center [413, 30] width 118 height 20
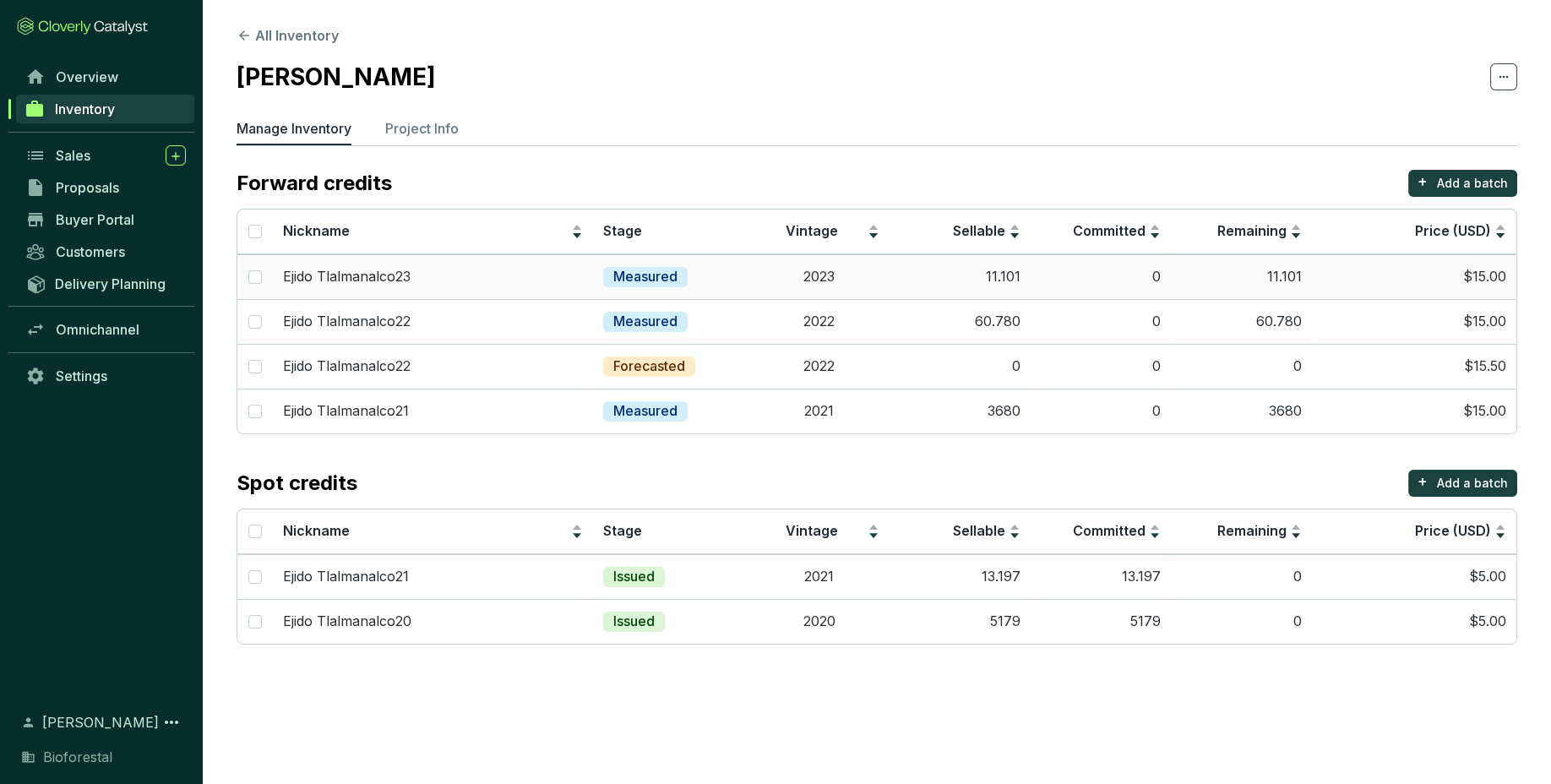
click at [871, 274] on td "2023" at bounding box center [819, 276] width 141 height 45
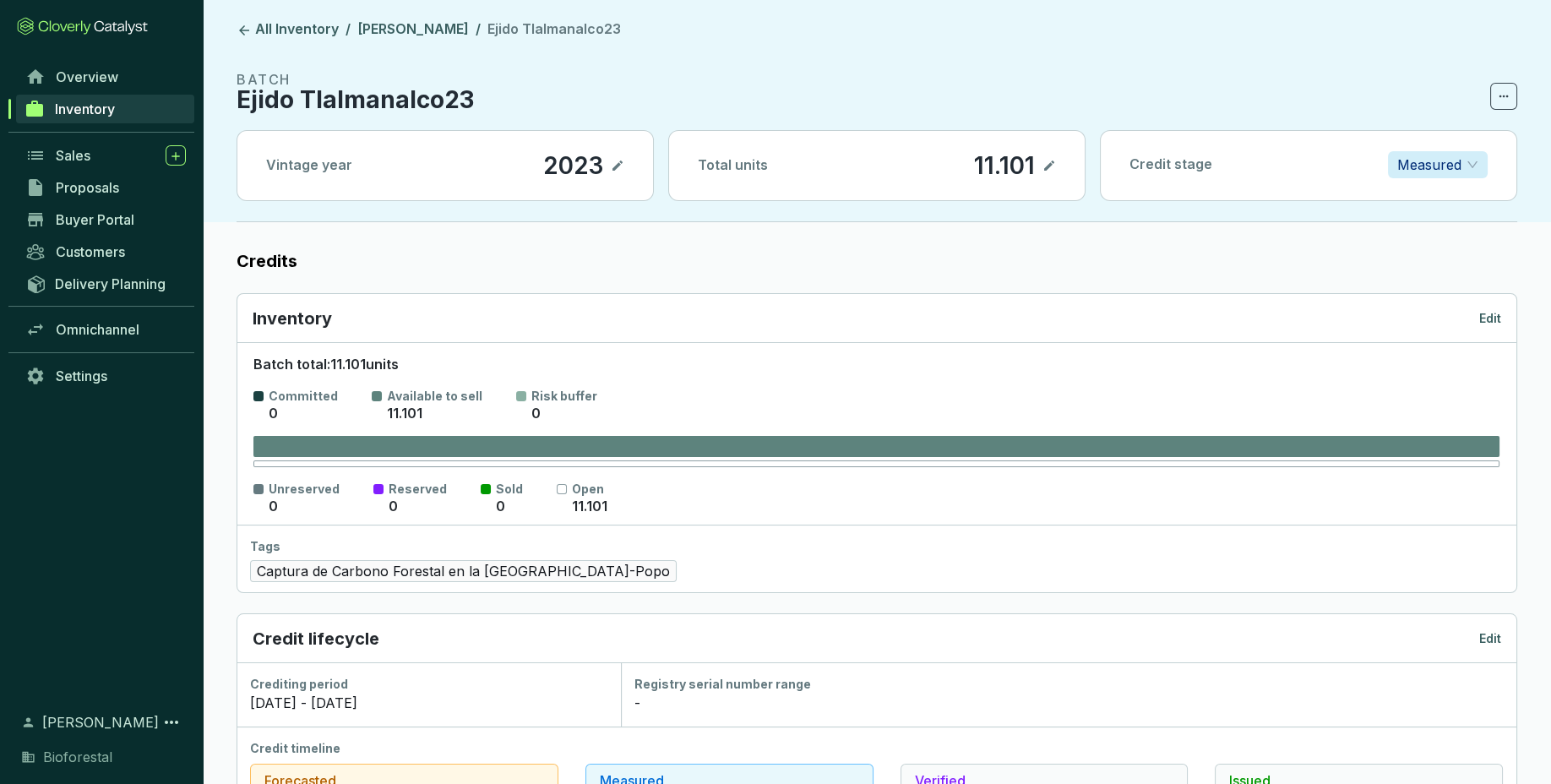
click at [1492, 320] on p "Edit" at bounding box center [1490, 318] width 22 height 17
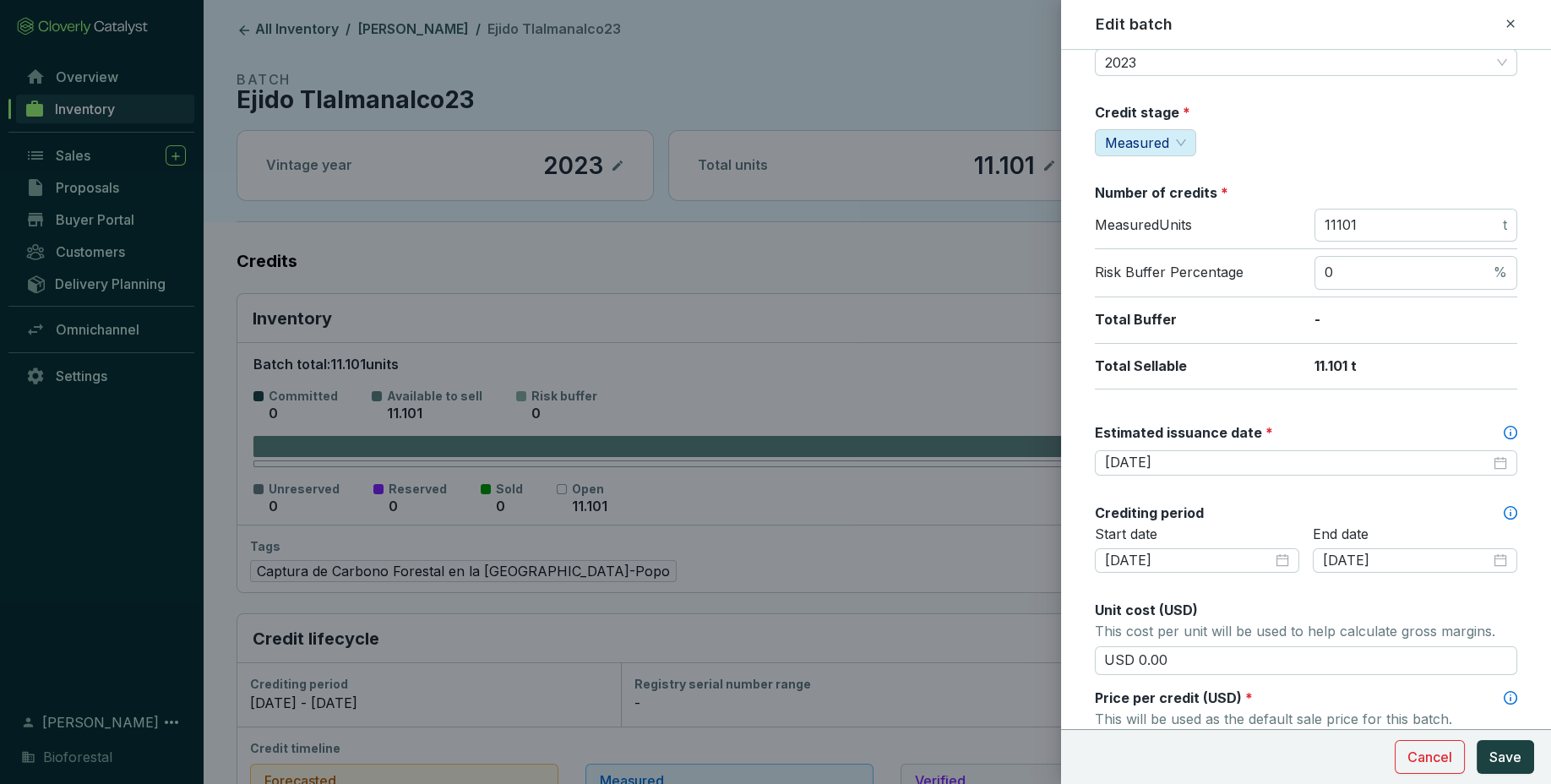
scroll to position [153, 0]
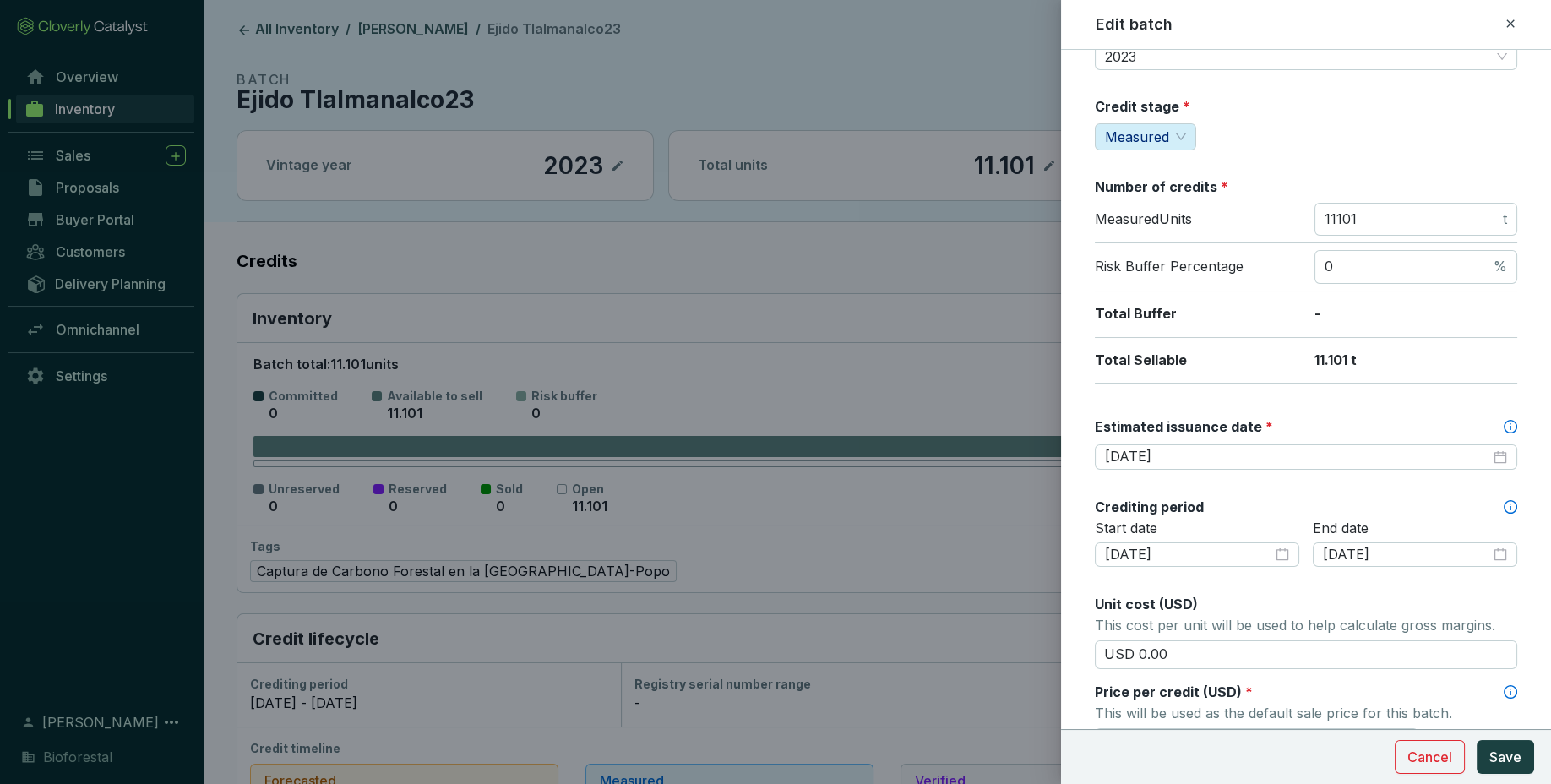
click at [1505, 25] on icon at bounding box center [1509, 23] width 14 height 20
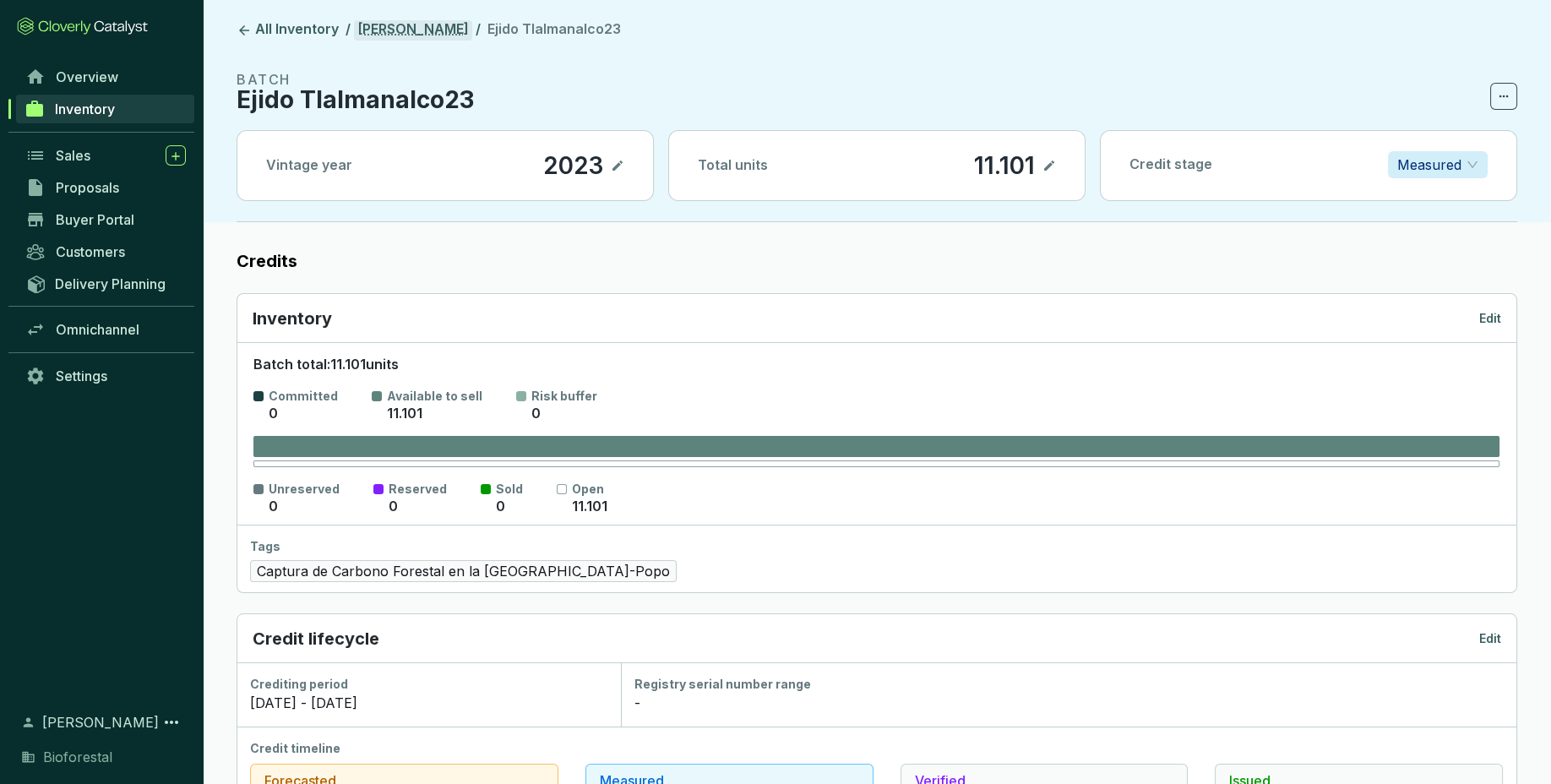
click at [459, 37] on link "[PERSON_NAME]" at bounding box center [413, 30] width 118 height 20
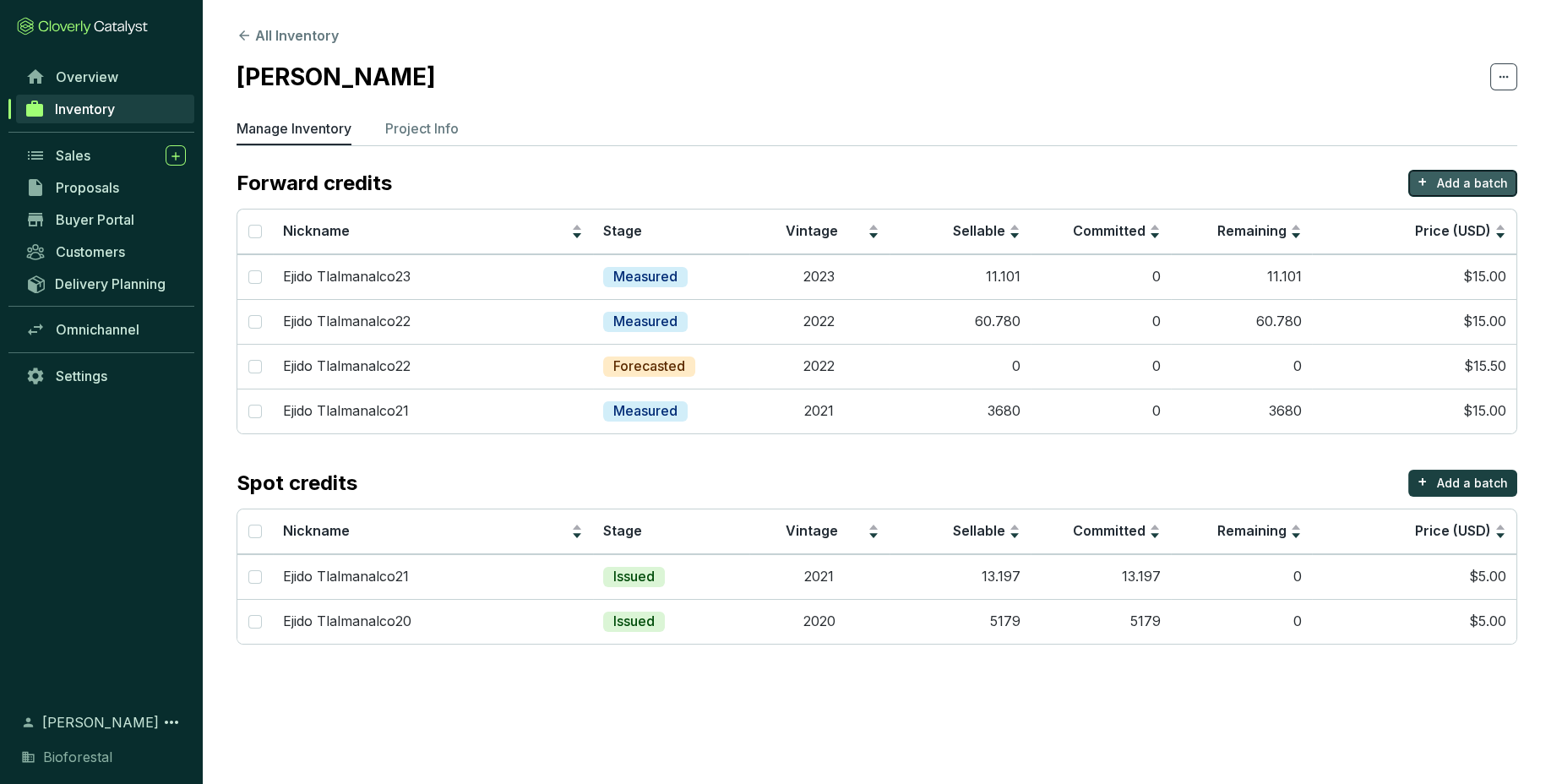
click at [1454, 187] on p "Add a batch" at bounding box center [1472, 183] width 71 height 17
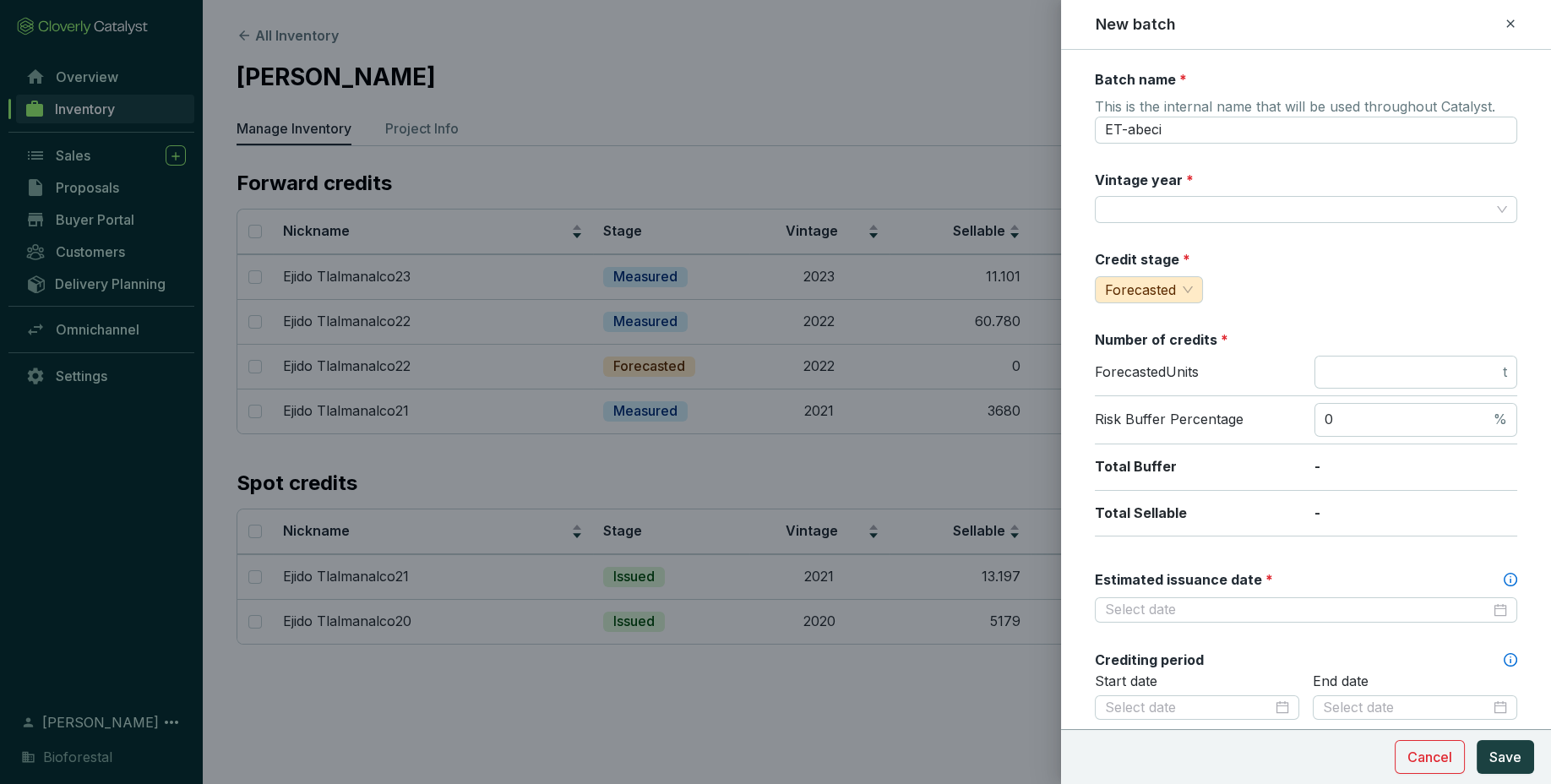
click at [1509, 23] on icon at bounding box center [1509, 23] width 7 height 7
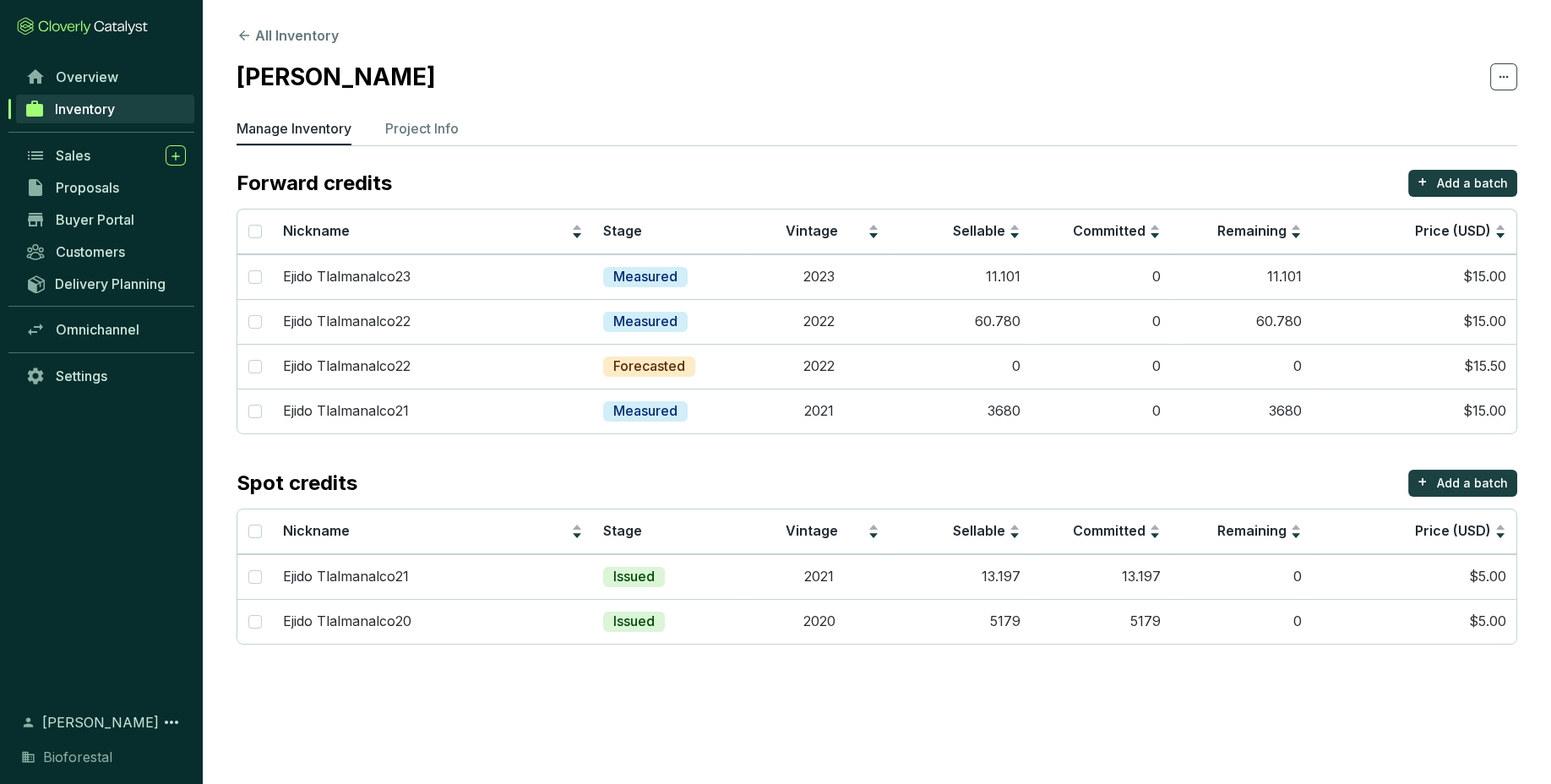
drag, startPoint x: 435, startPoint y: 82, endPoint x: 231, endPoint y: 77, distance: 204.1
click at [231, 77] on section "All Inventory Ejido Tlalmanalco Manage Inventory Project Info Forward credits +…" at bounding box center [876, 339] width 1348 height 678
copy h2 "[PERSON_NAME]"
click at [1463, 175] on p "Add a batch" at bounding box center [1472, 183] width 71 height 17
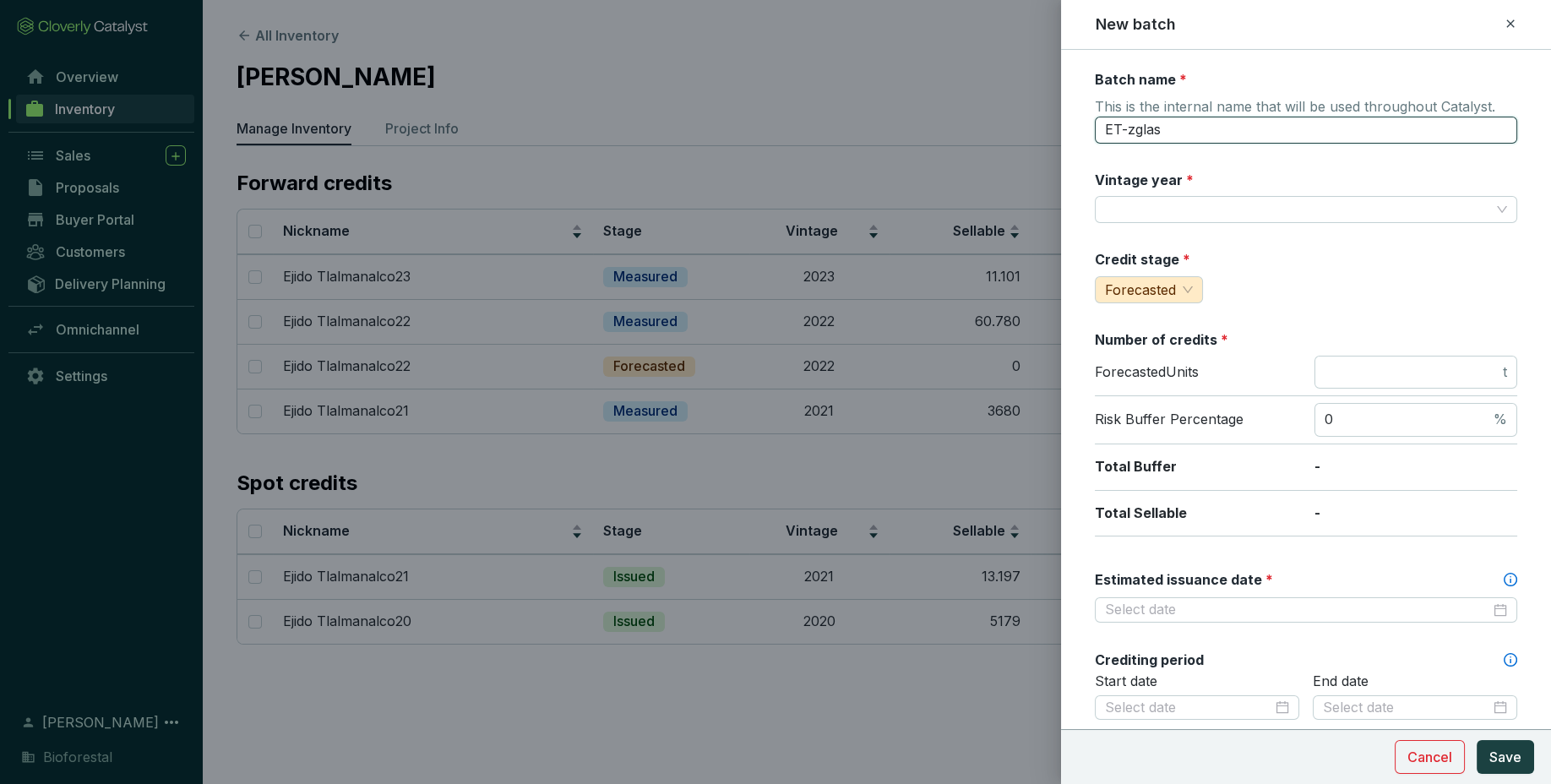
drag, startPoint x: 1293, startPoint y: 138, endPoint x: 1052, endPoint y: 135, distance: 241.0
click at [1095, 135] on input "ET-zglas" at bounding box center [1306, 130] width 423 height 27
paste input "[PERSON_NAME]"
type input "Ejido Tlalmanalco23"
click at [1337, 213] on input "Vintage year *" at bounding box center [1297, 210] width 385 height 25
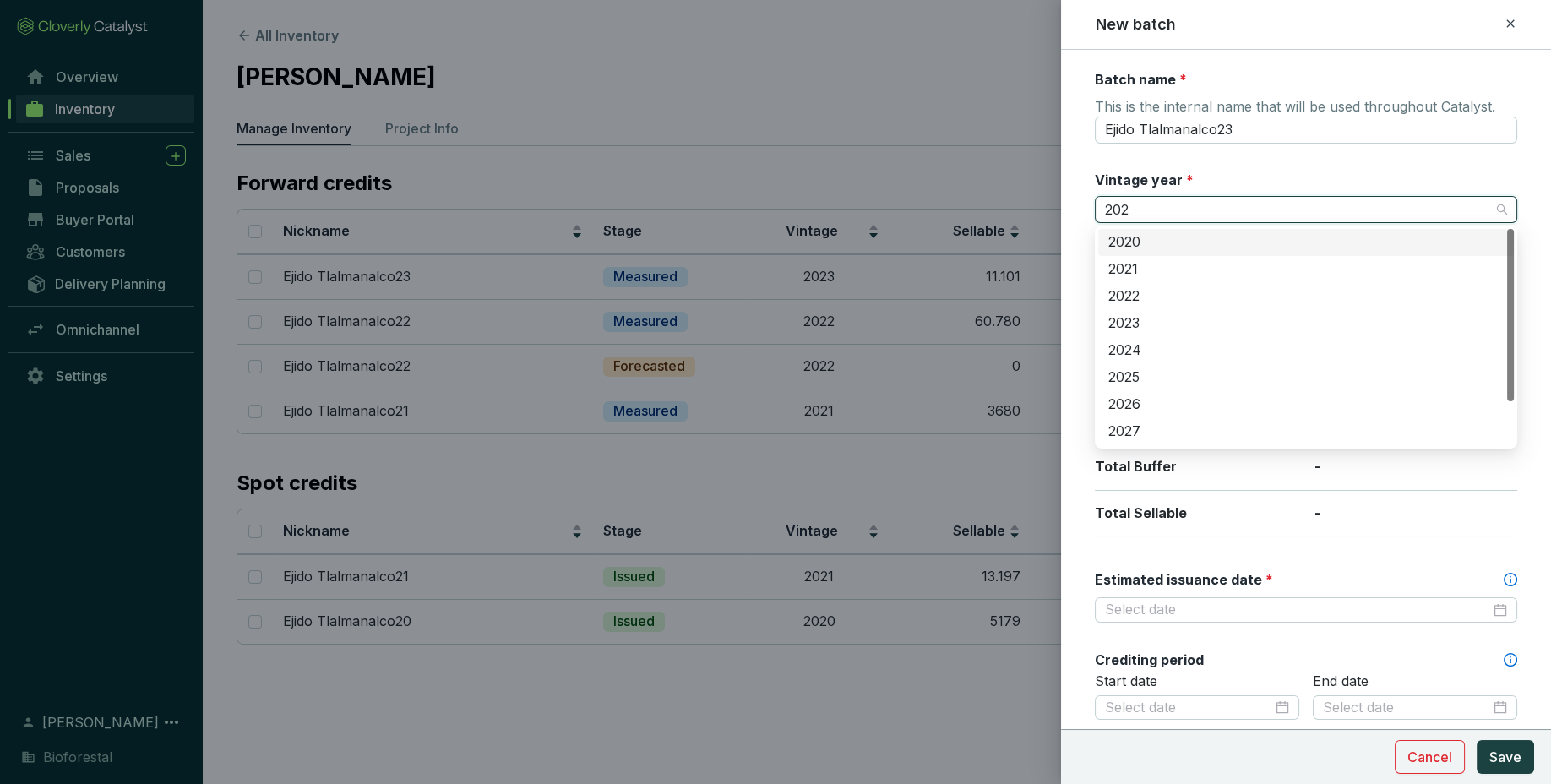
type input "2023"
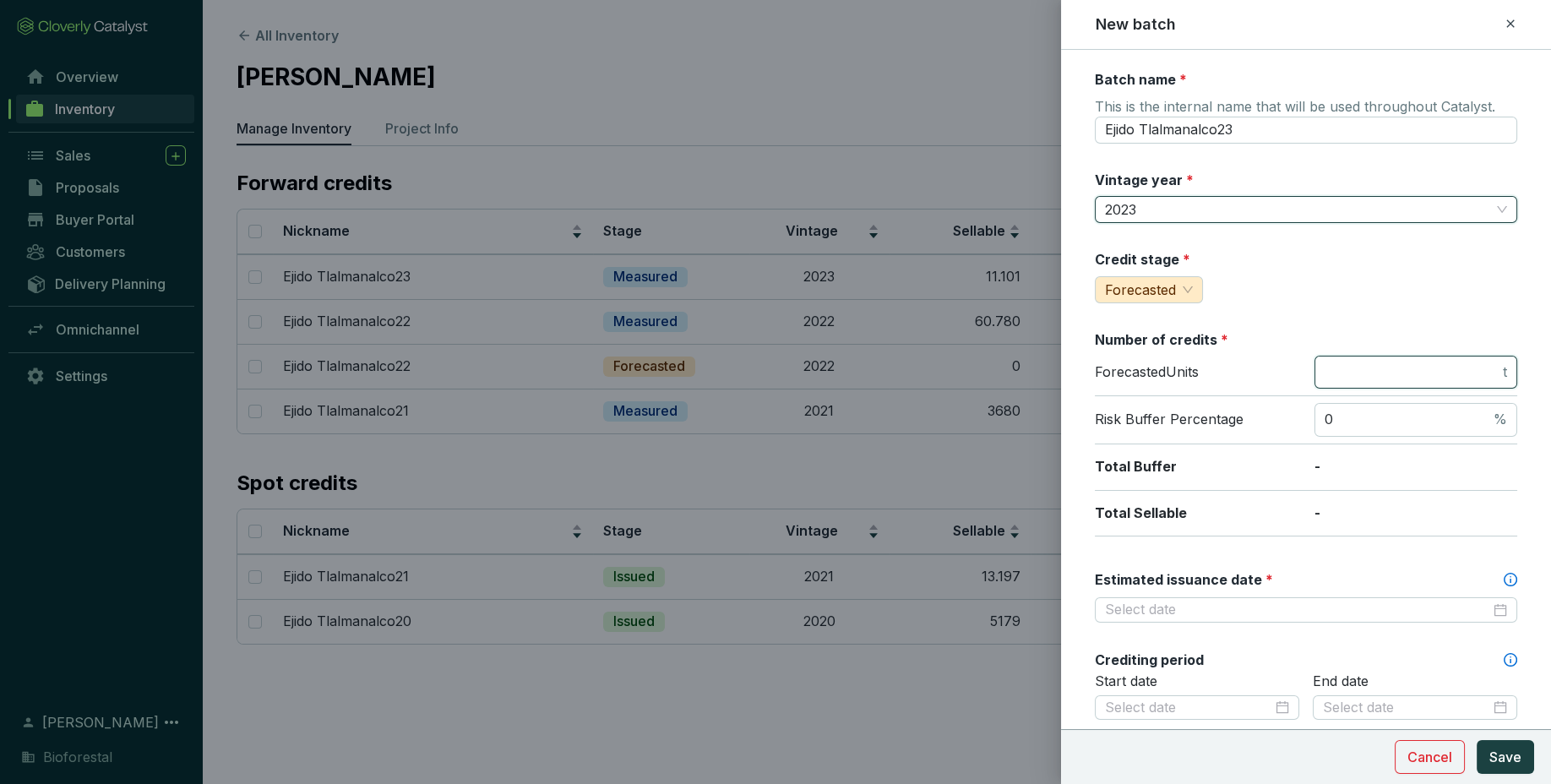
click at [1328, 375] on input "number" at bounding box center [1412, 372] width 175 height 19
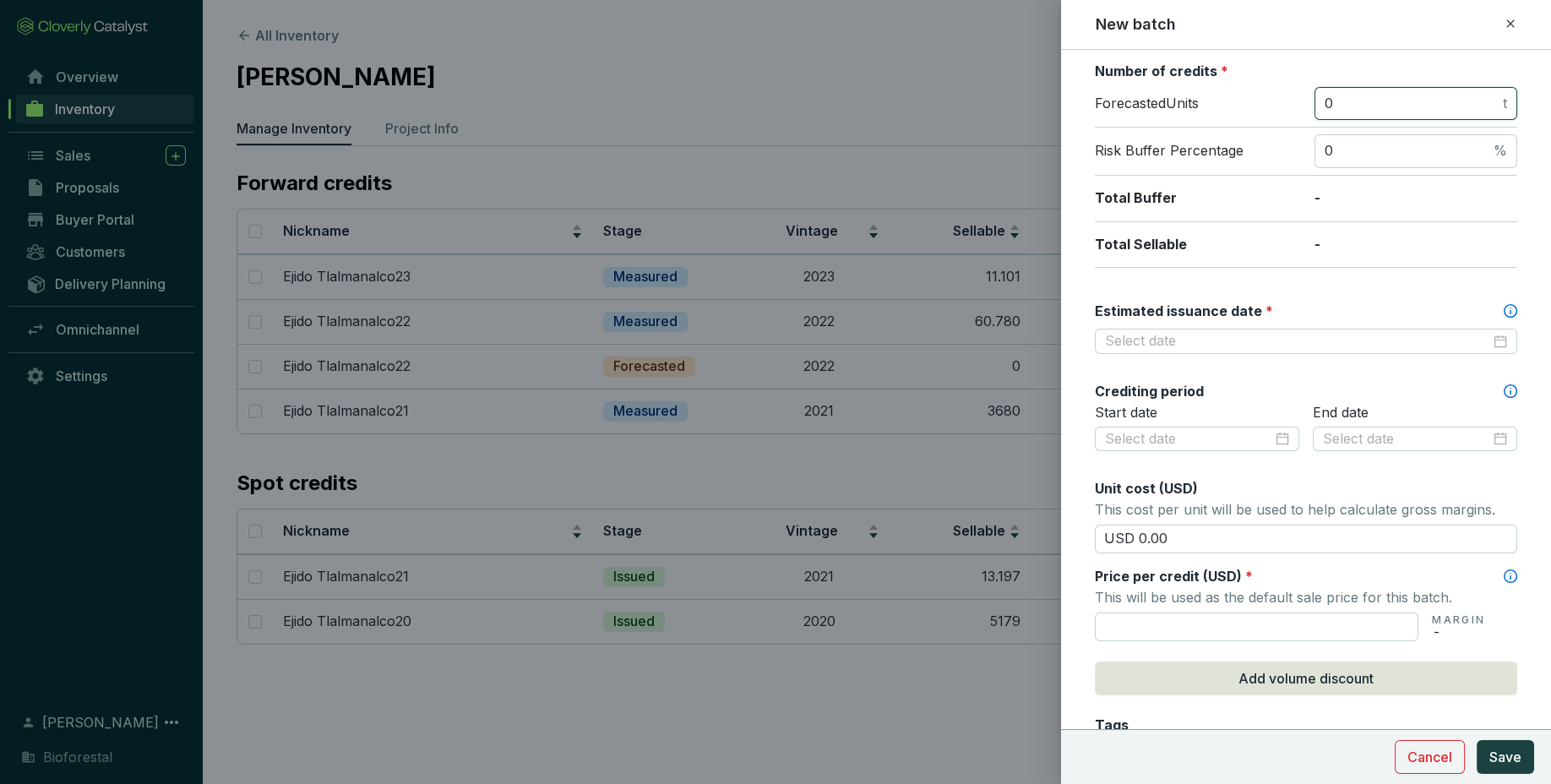
scroll to position [291, 0]
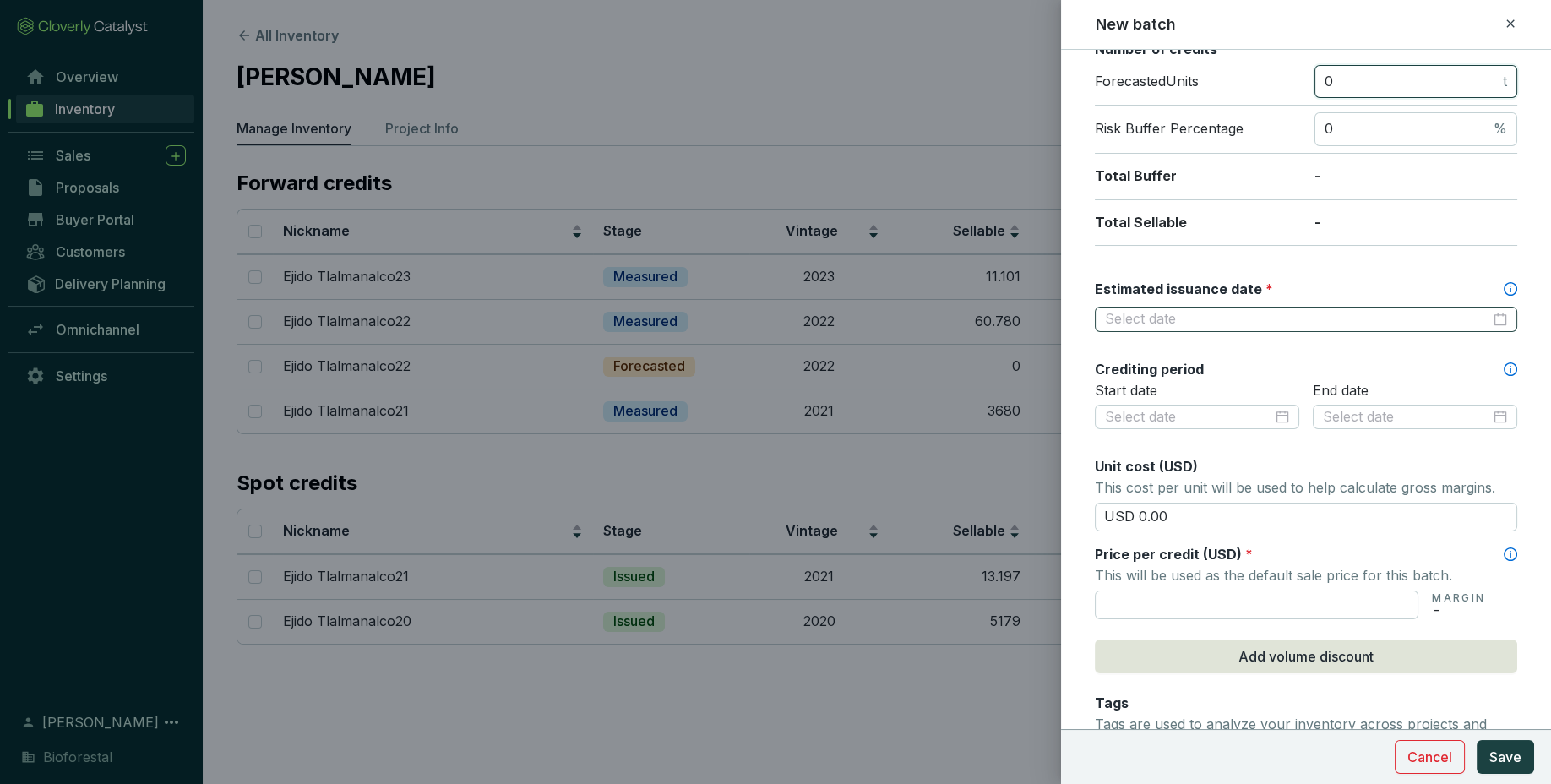
type input "0"
click at [1227, 320] on input "Estimated issuance date *" at bounding box center [1297, 319] width 385 height 19
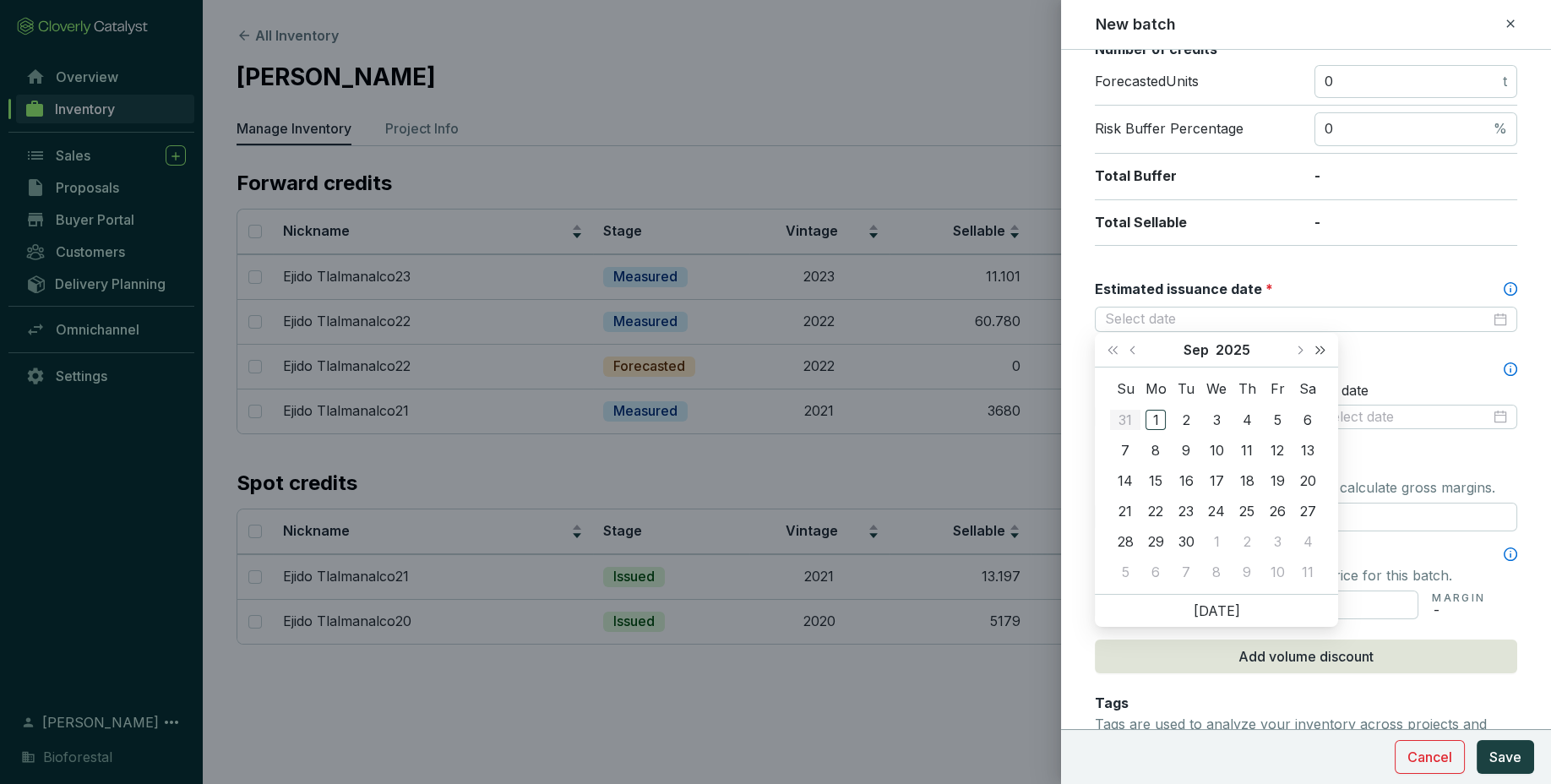
click at [1320, 349] on span "Next year (Control + right)" at bounding box center [1320, 349] width 8 height 8
click at [1115, 350] on span "Last year (Control + left)" at bounding box center [1112, 349] width 8 height 8
click at [1109, 349] on button "Last year (Control + left)" at bounding box center [1112, 349] width 22 height 33
click at [1305, 352] on button "Next month (PageDown)" at bounding box center [1299, 349] width 22 height 33
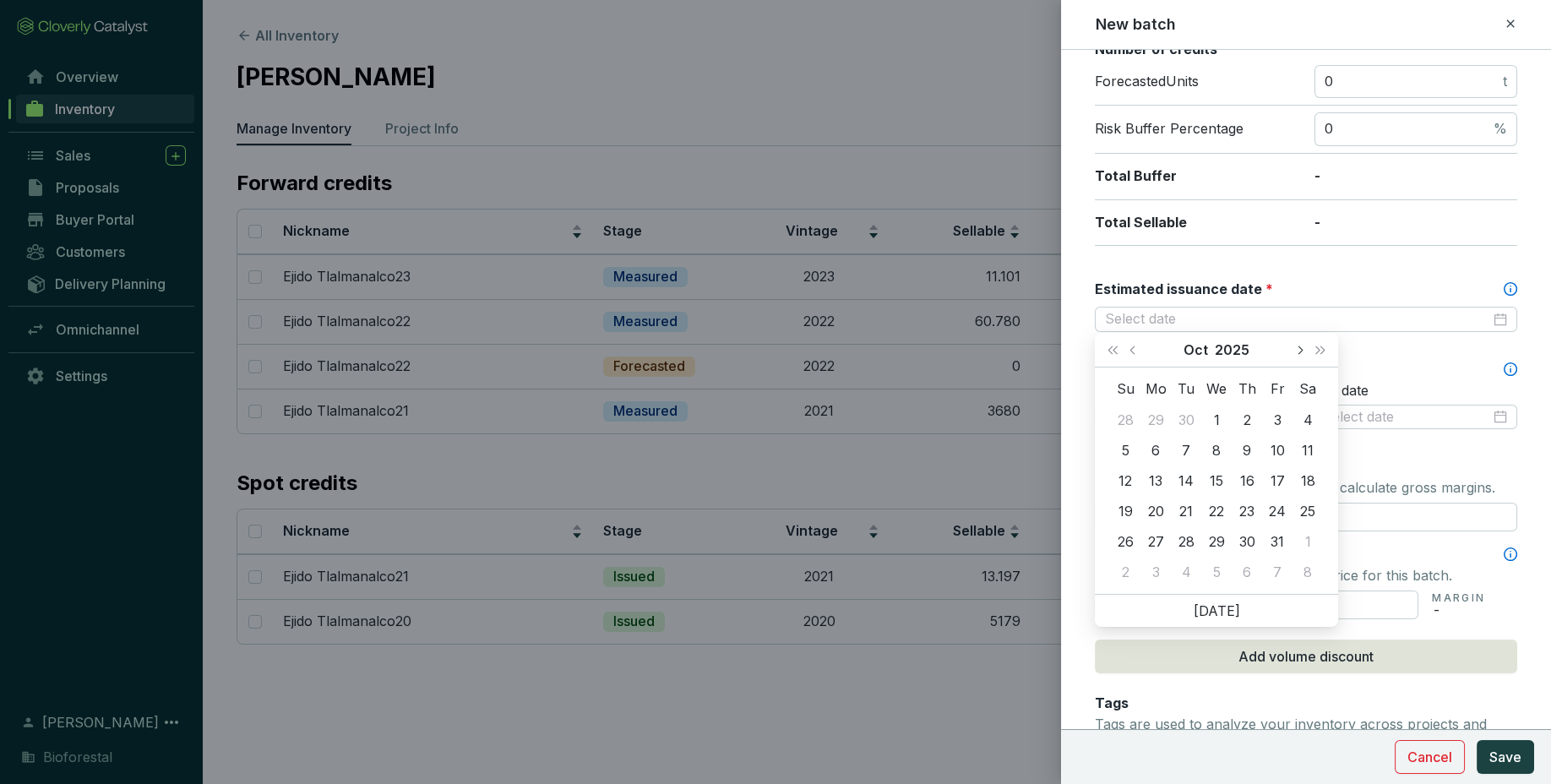
click at [1305, 352] on button "Next month (PageDown)" at bounding box center [1299, 349] width 22 height 33
type input "[DATE]"
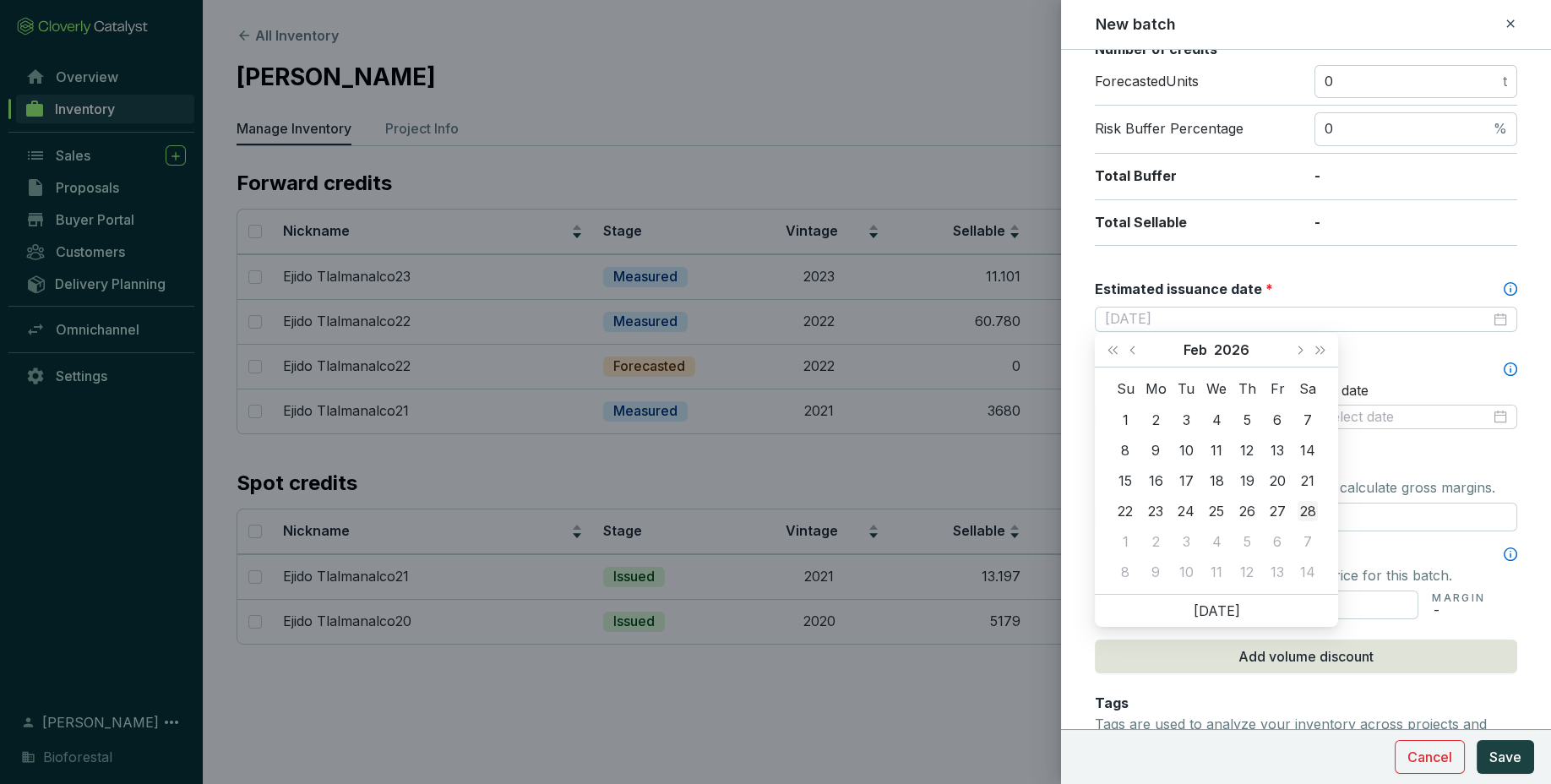
click at [1305, 514] on div "28" at bounding box center [1307, 510] width 20 height 20
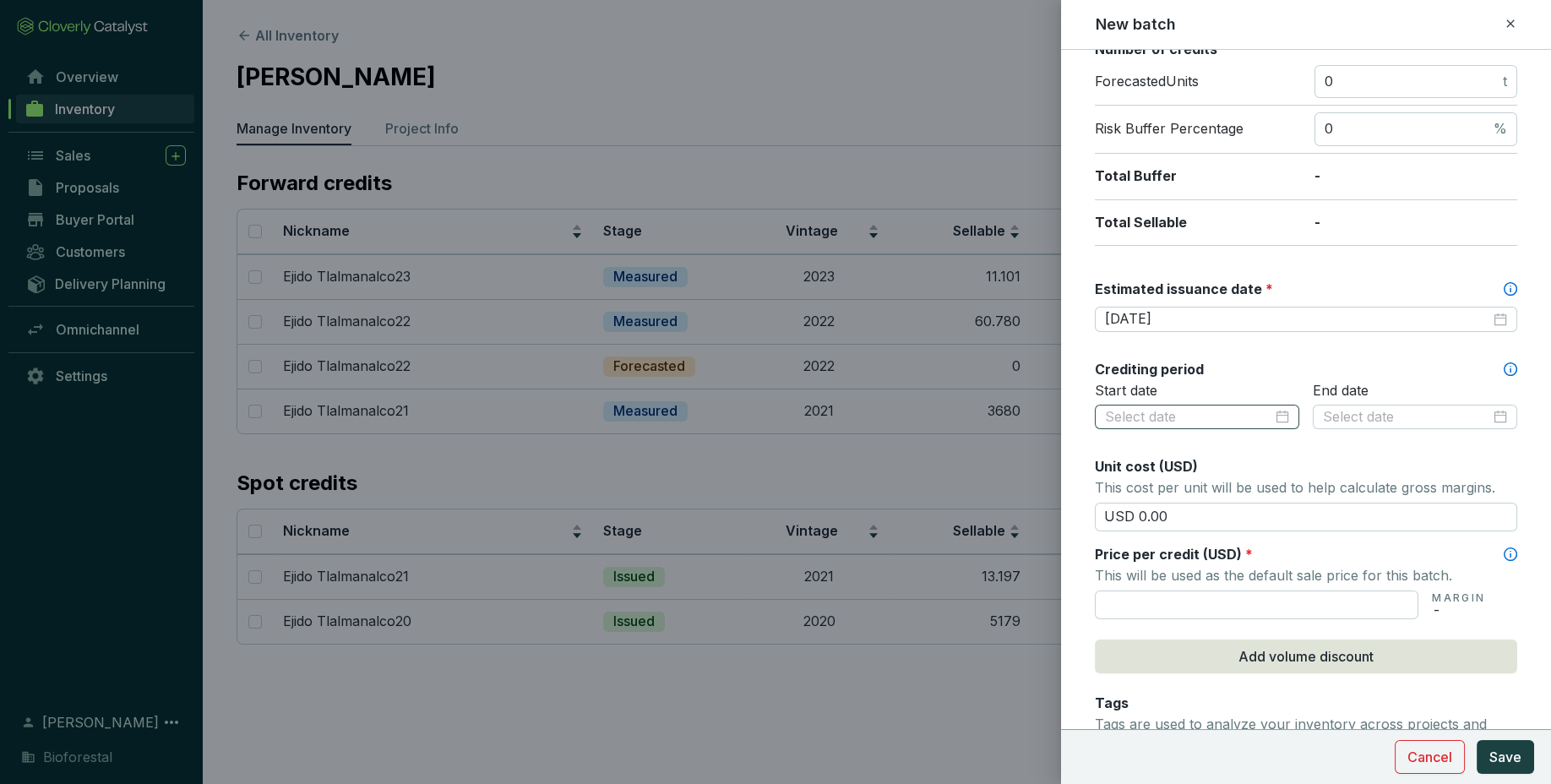
click at [1262, 405] on div at bounding box center [1197, 417] width 204 height 25
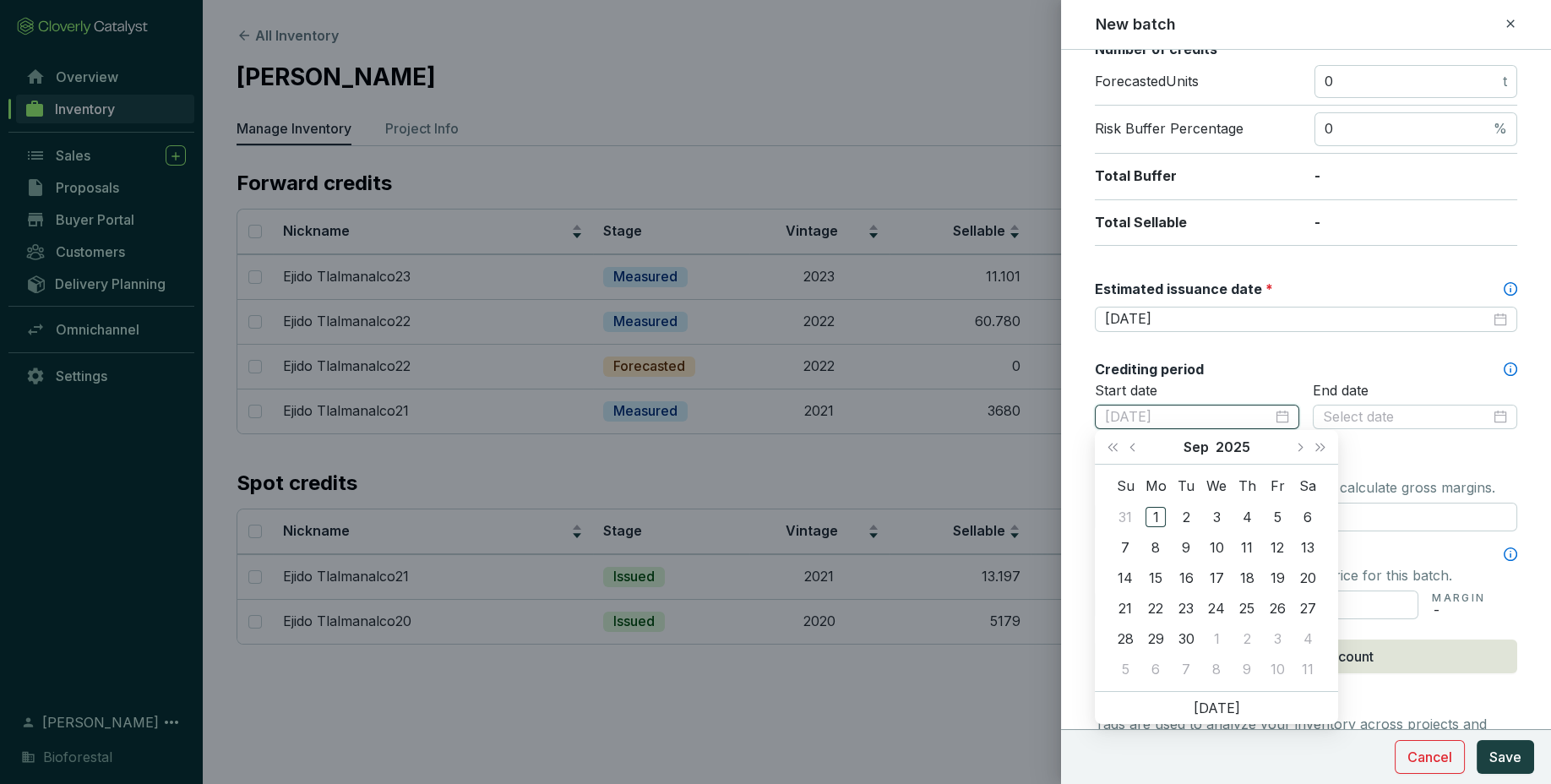
type input "[DATE]"
click at [1107, 448] on button "Last year (Control + left)" at bounding box center [1112, 446] width 22 height 33
type input "2023-09-10"
type input "2023-08-29"
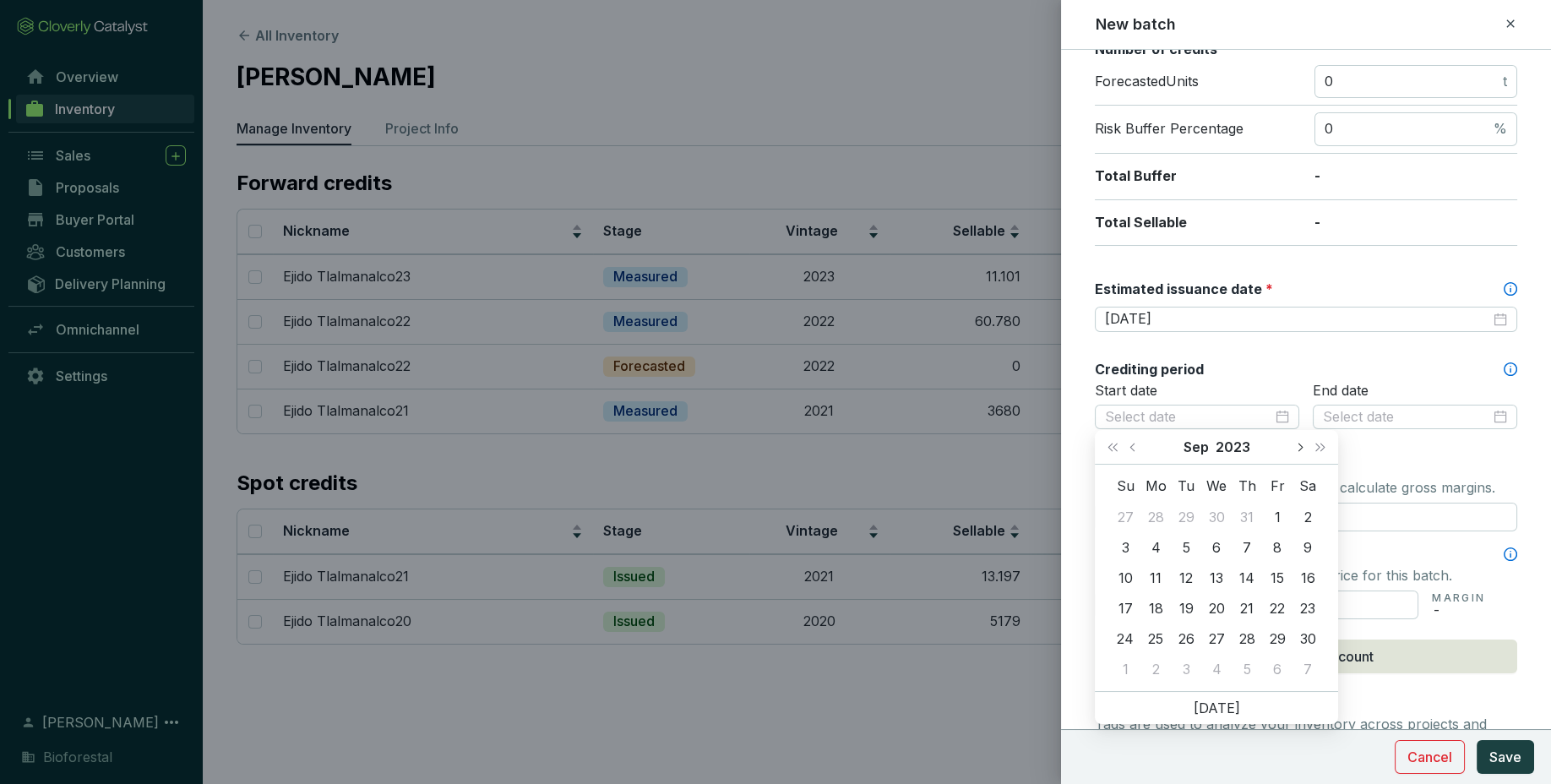
click at [1307, 449] on button "Next month (PageDown)" at bounding box center [1299, 446] width 22 height 33
click at [1301, 454] on button "Next month (PageDown)" at bounding box center [1299, 446] width 22 height 33
type input "2023-12-10"
click at [1125, 585] on div "10" at bounding box center [1125, 577] width 20 height 20
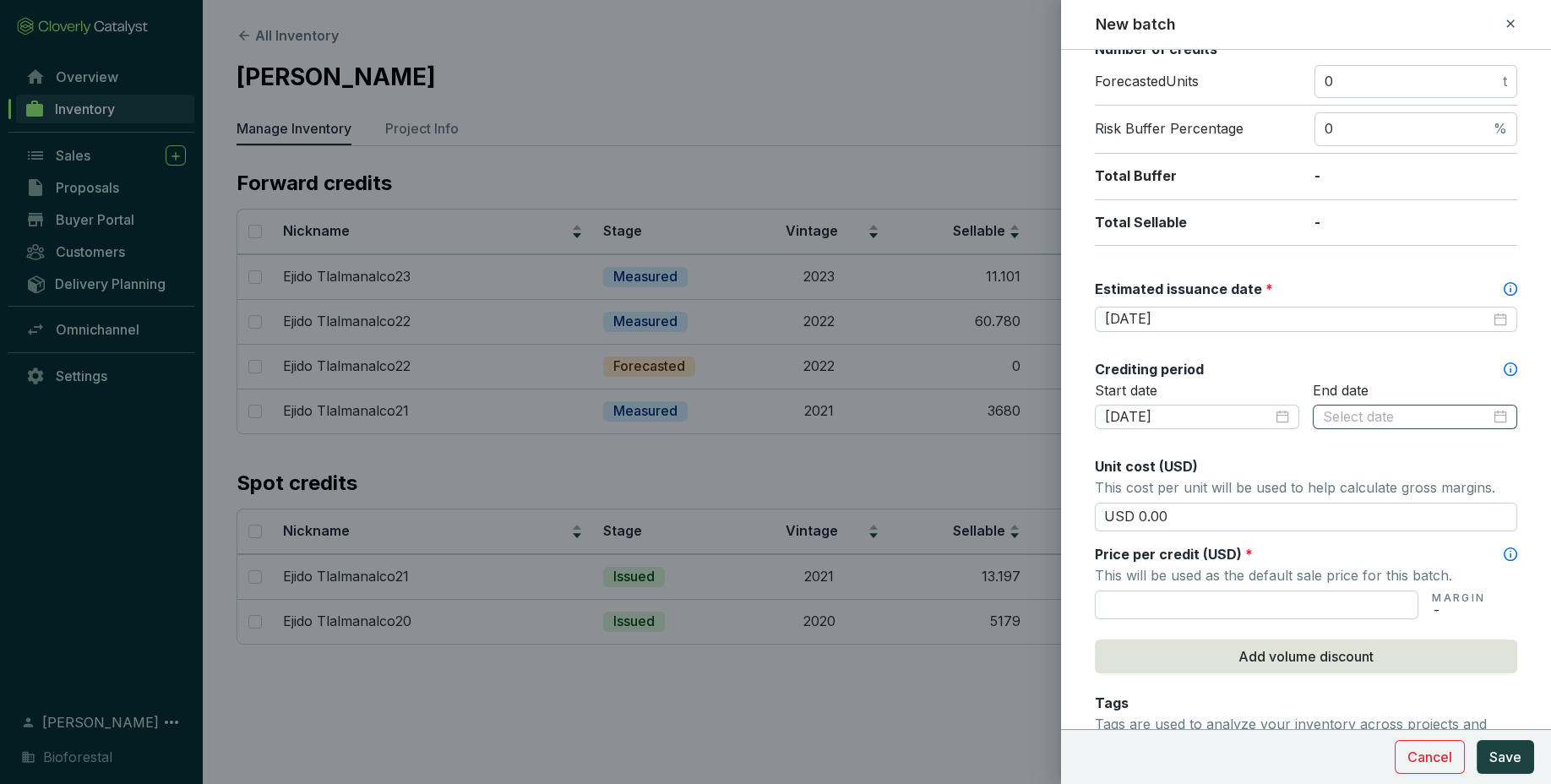
click at [1365, 424] on div at bounding box center [1415, 417] width 204 height 25
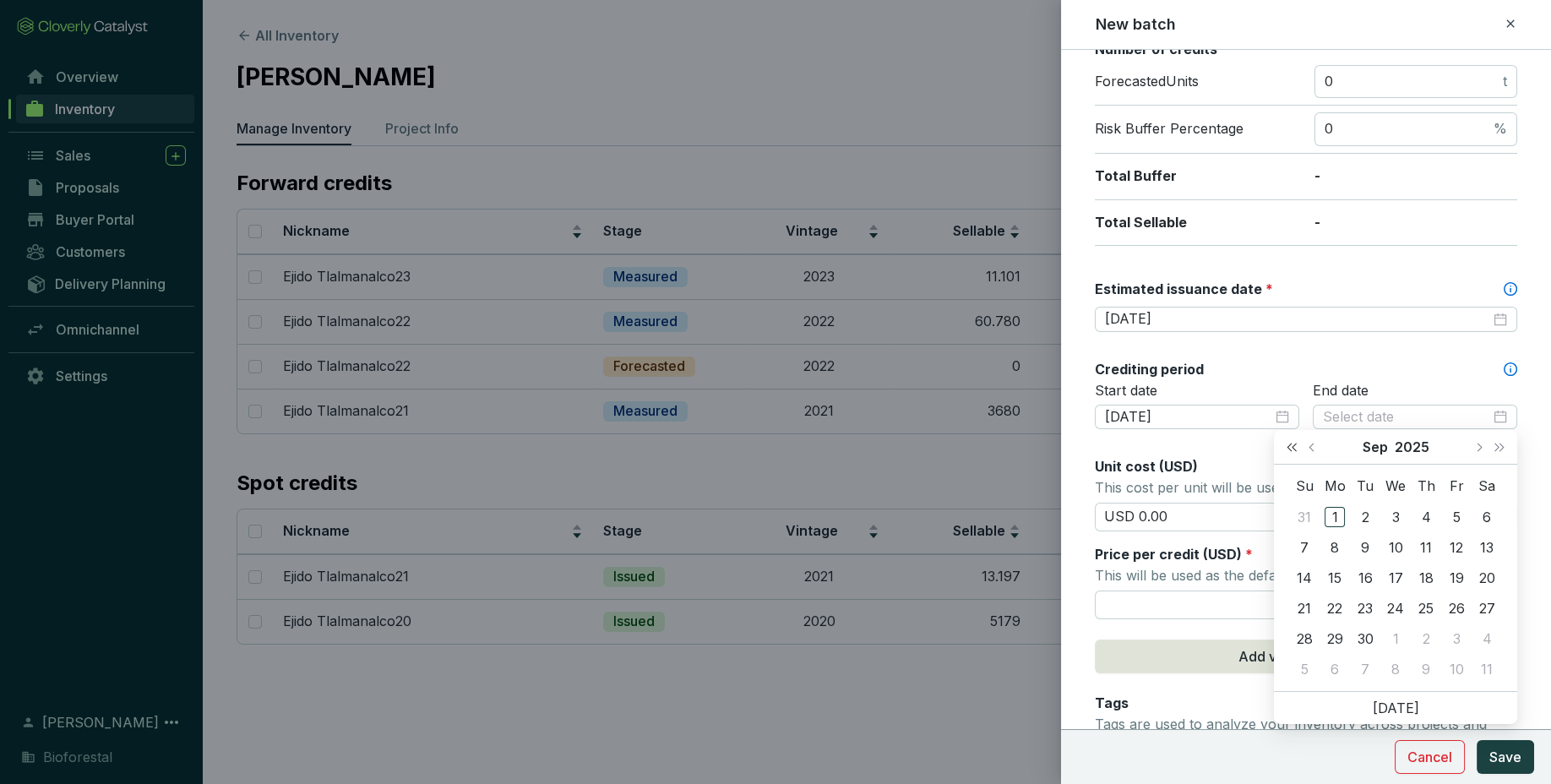
click at [1289, 447] on span "Last year (Control + left)" at bounding box center [1291, 446] width 8 height 8
type input "[DATE]"
click at [1480, 444] on span "Next month (PageDown)" at bounding box center [1478, 446] width 8 height 8
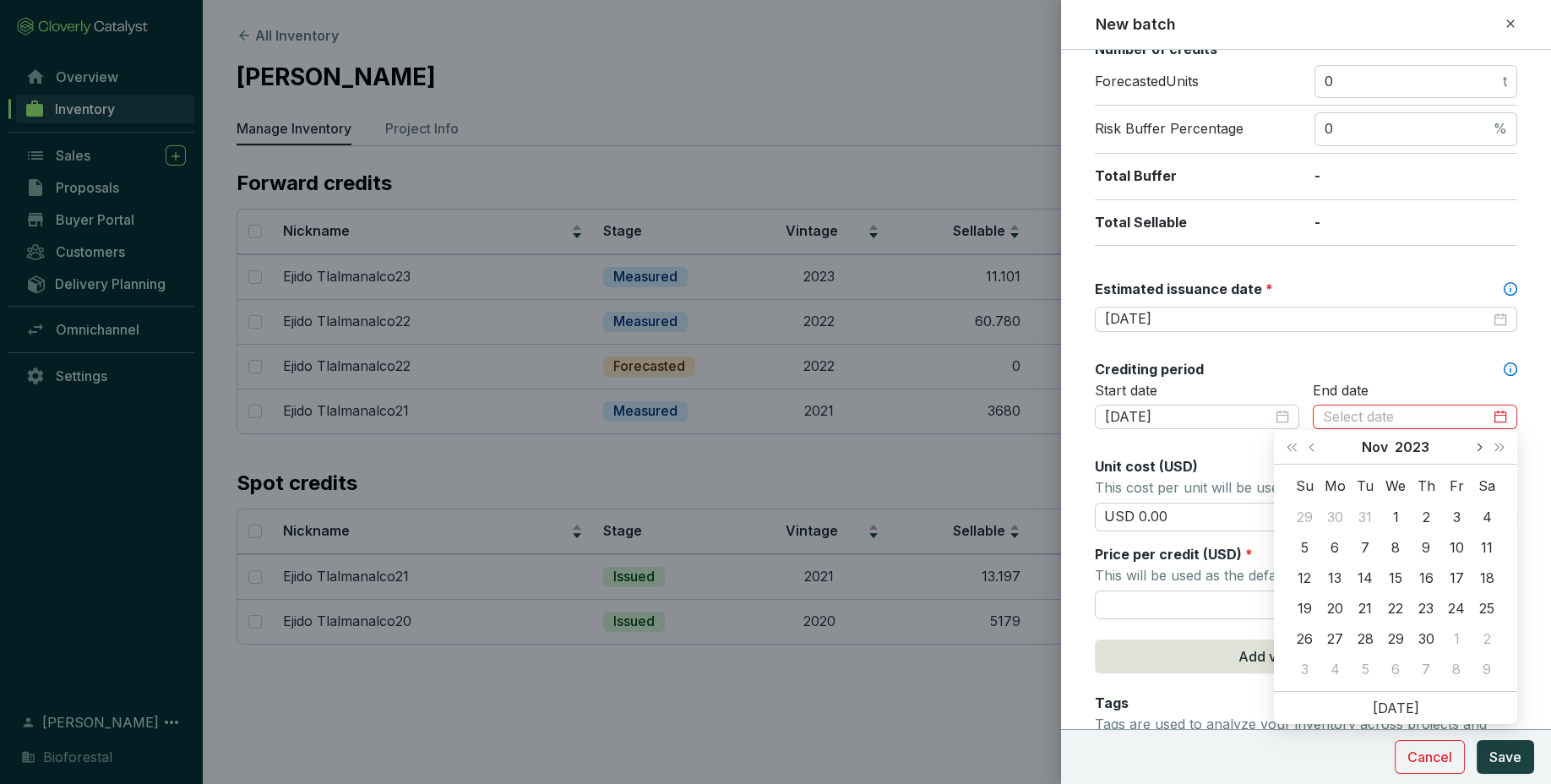
click at [1480, 444] on span "Next month (PageDown)" at bounding box center [1478, 446] width 8 height 8
type input "[DATE]"
click at [1307, 667] on div "31" at bounding box center [1303, 668] width 20 height 20
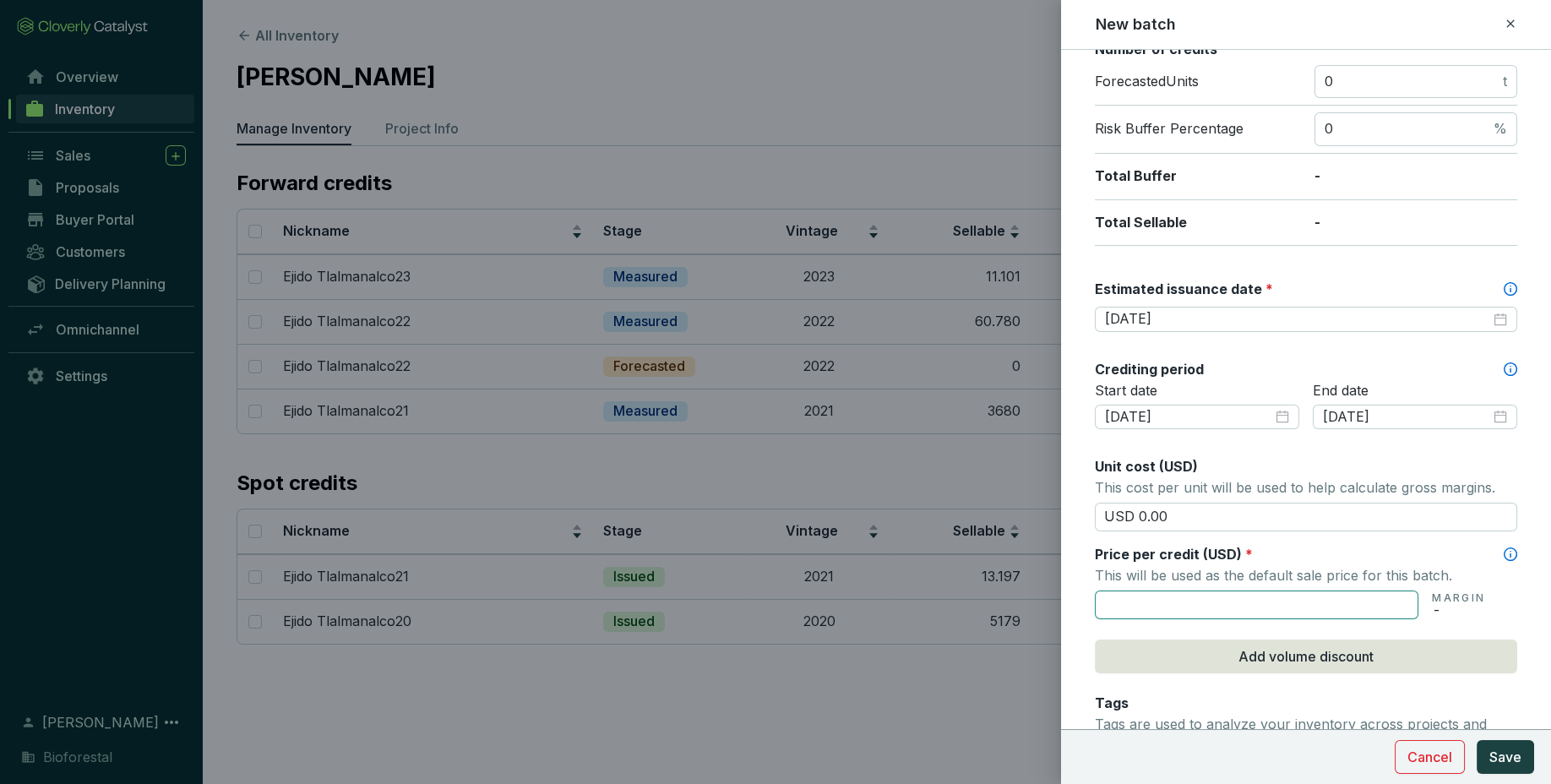
click at [1262, 594] on input "text" at bounding box center [1257, 605] width 323 height 29
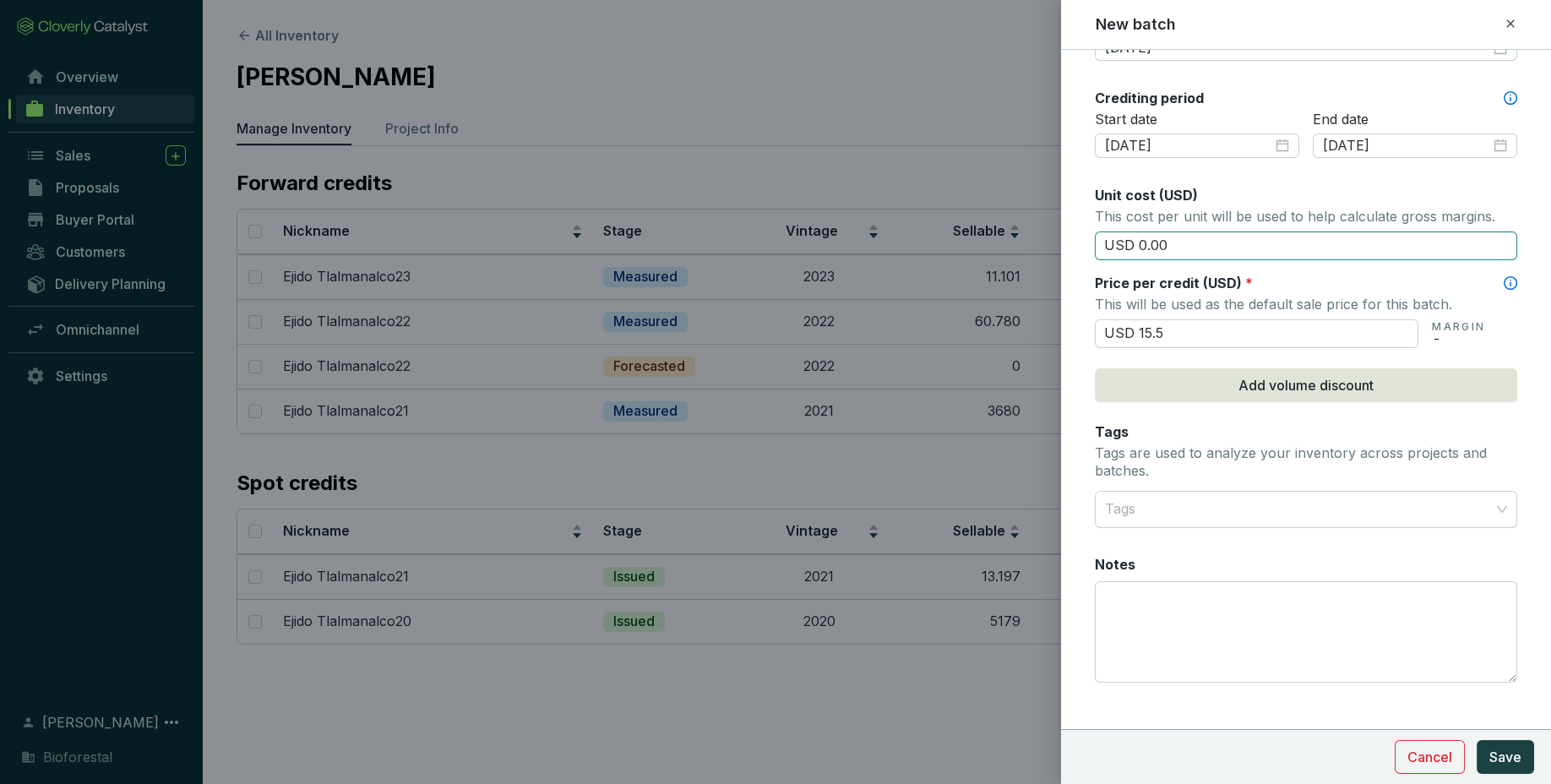
scroll to position [579, 0]
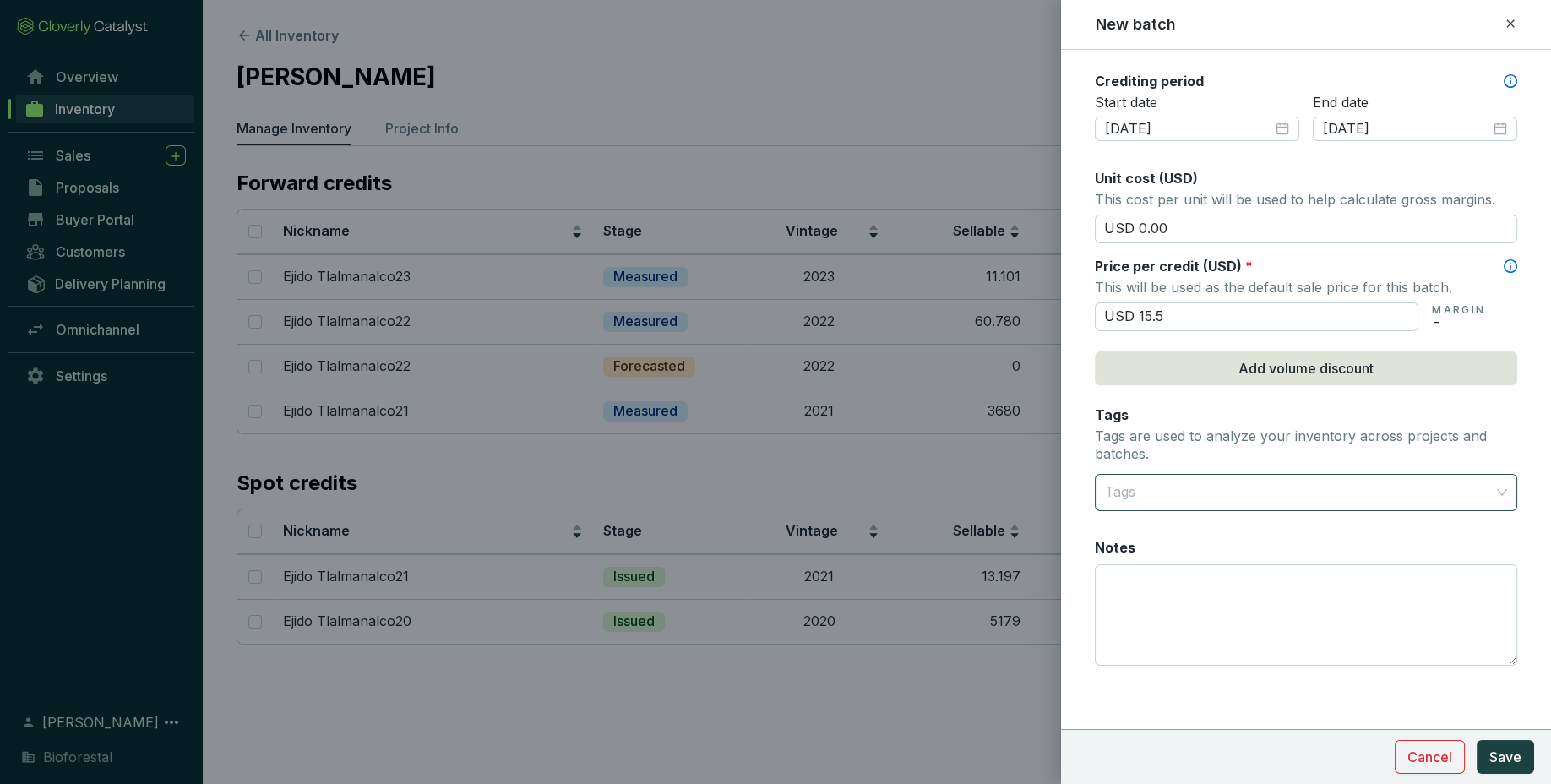
click at [1283, 503] on div at bounding box center [1296, 491] width 397 height 33
type input "USD 15.50"
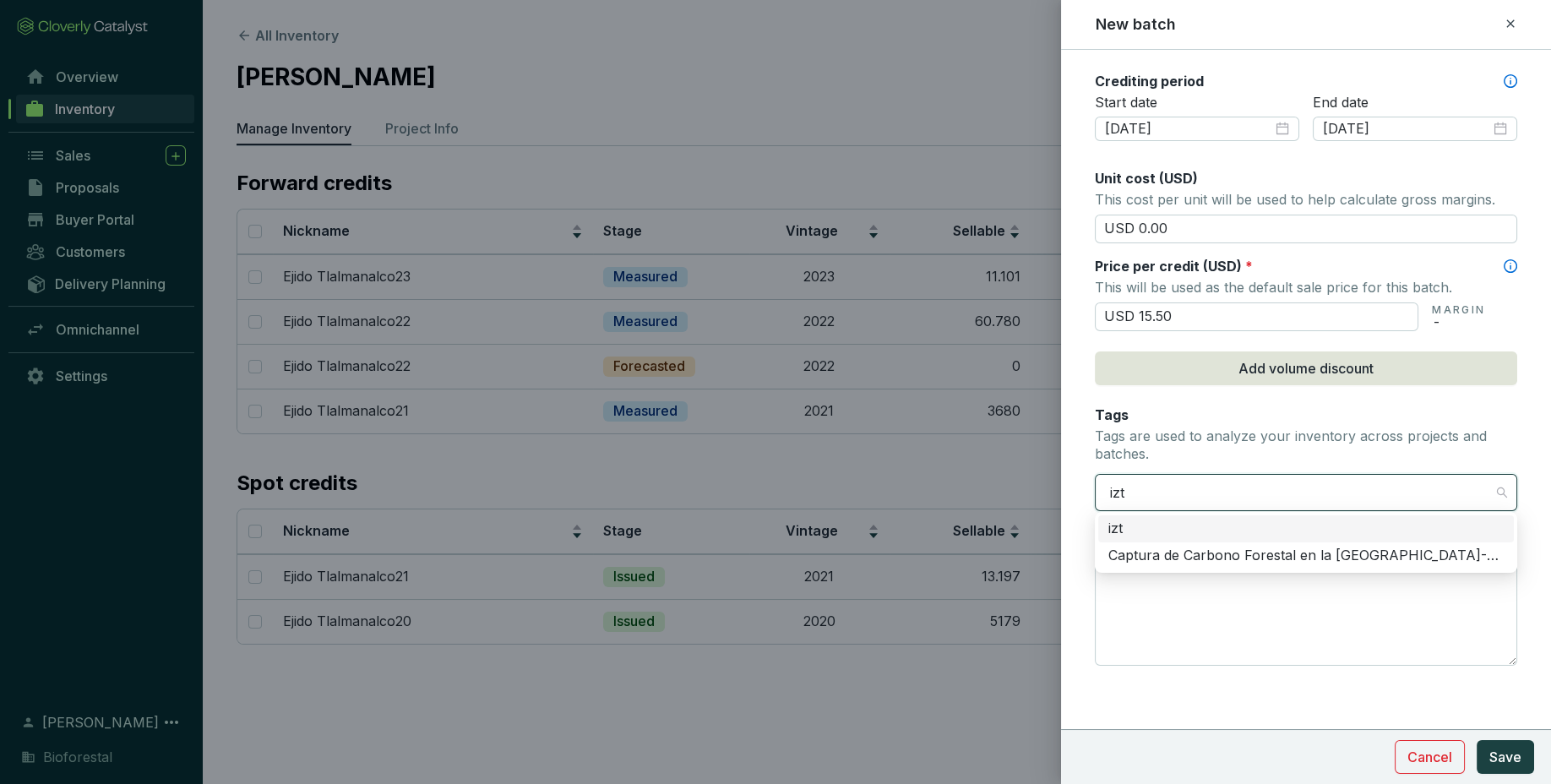
type input "izta"
click at [1285, 554] on div "Captura de Carbono Forestal en la [GEOGRAPHIC_DATA]-Popo" at bounding box center [1306, 555] width 396 height 19
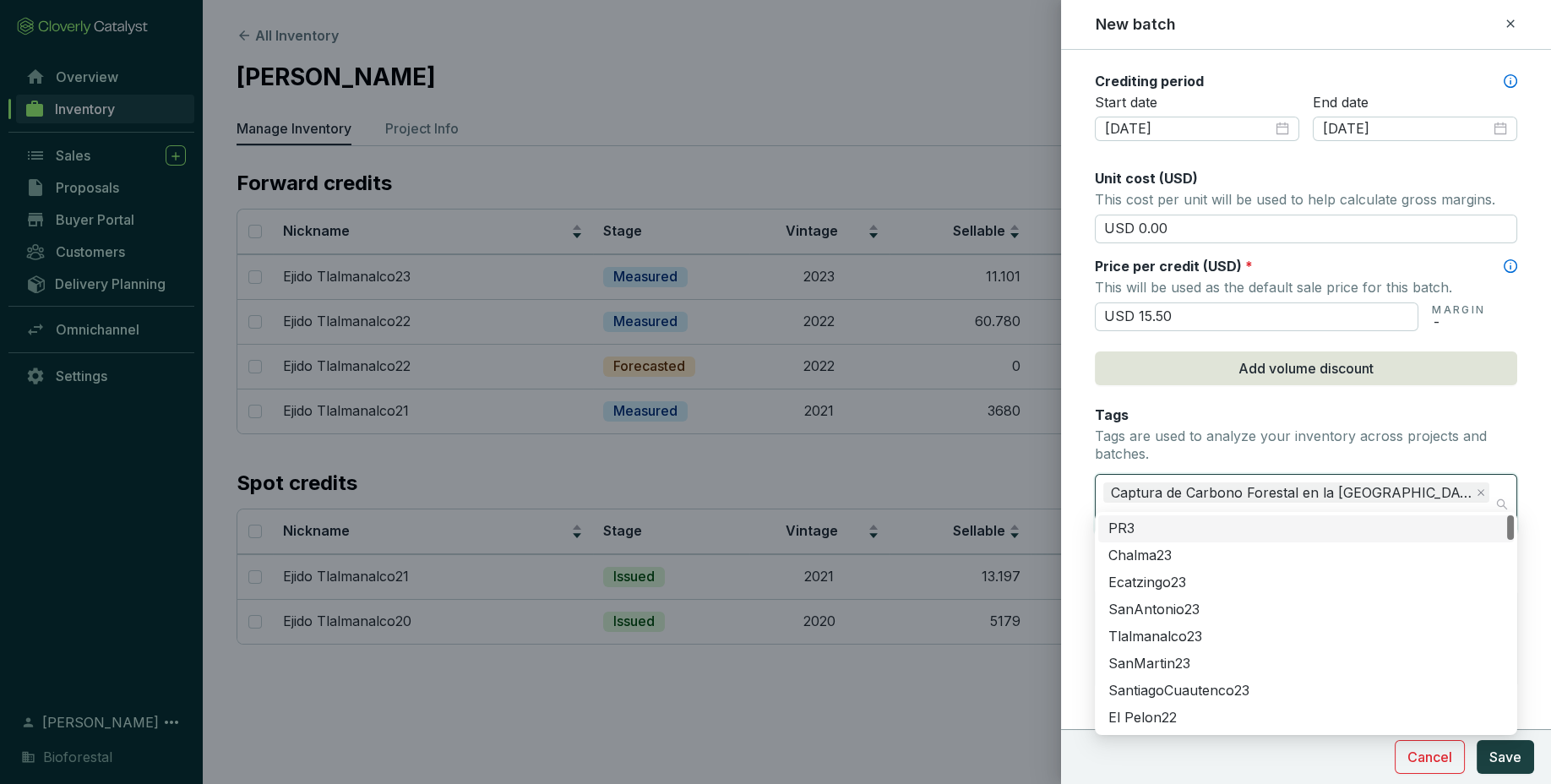
click at [1443, 439] on p "Tags are used to analyze your inventory across projects and batches." at bounding box center [1306, 445] width 423 height 36
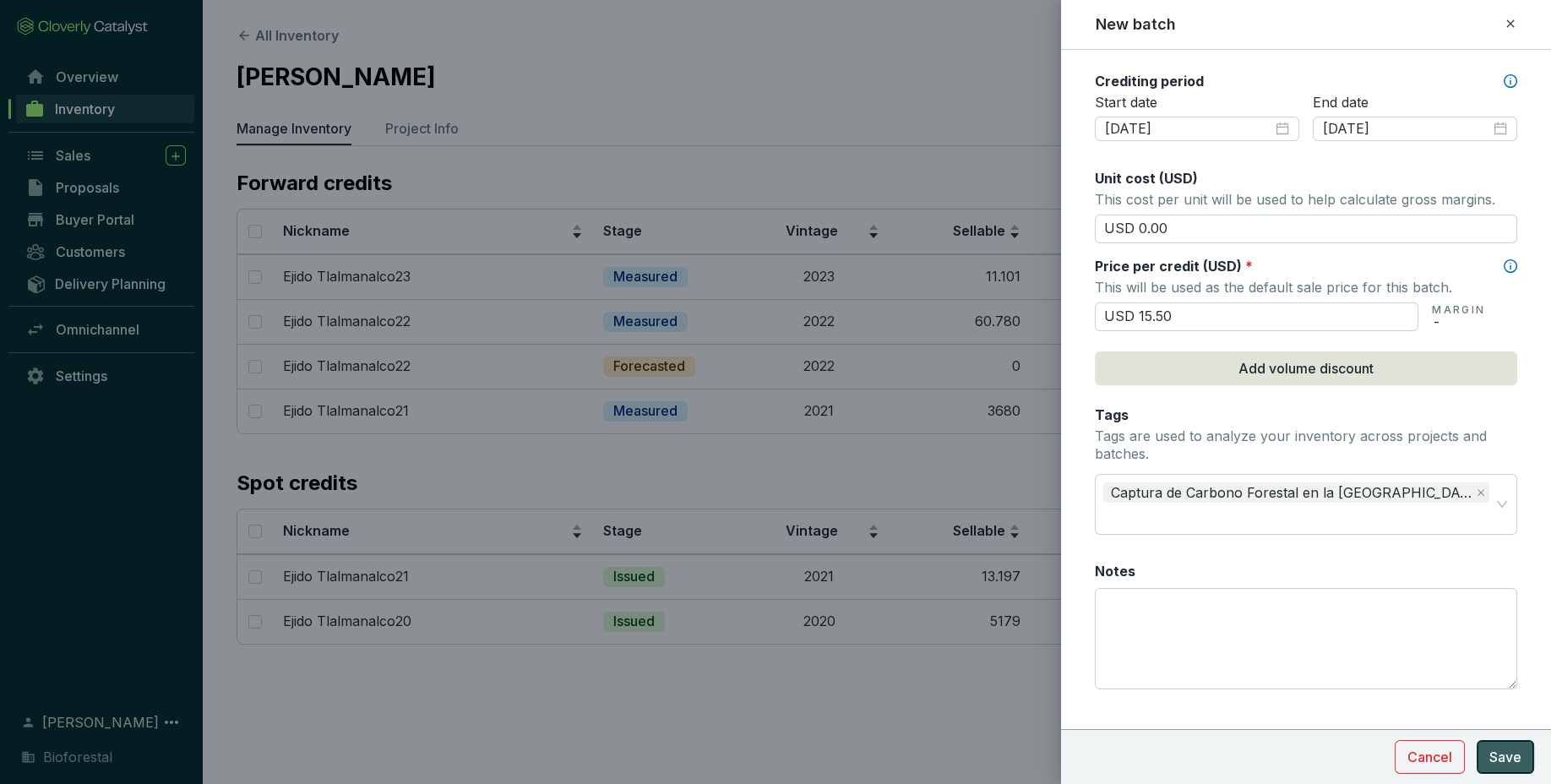
click at [1510, 758] on span "Save" at bounding box center [1505, 757] width 33 height 20
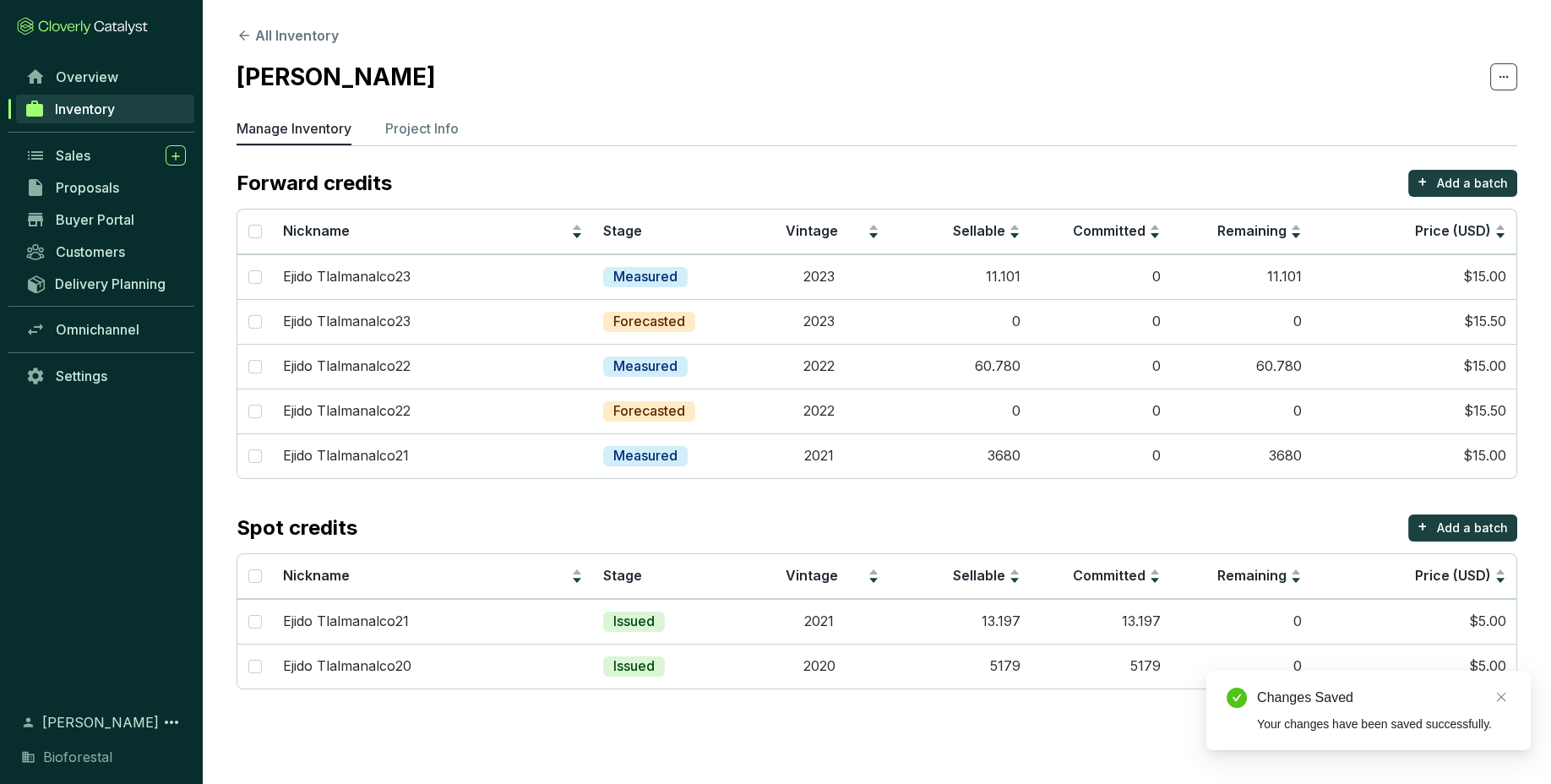
drag, startPoint x: 1510, startPoint y: 758, endPoint x: 1219, endPoint y: 503, distance: 386.9
click at [1219, 503] on body "All Inventory Ejido Tlalmanalco Manage Inventory Project Info Forward credits +…" at bounding box center [775, 392] width 1551 height 784
click at [839, 451] on td "2021" at bounding box center [819, 456] width 141 height 45
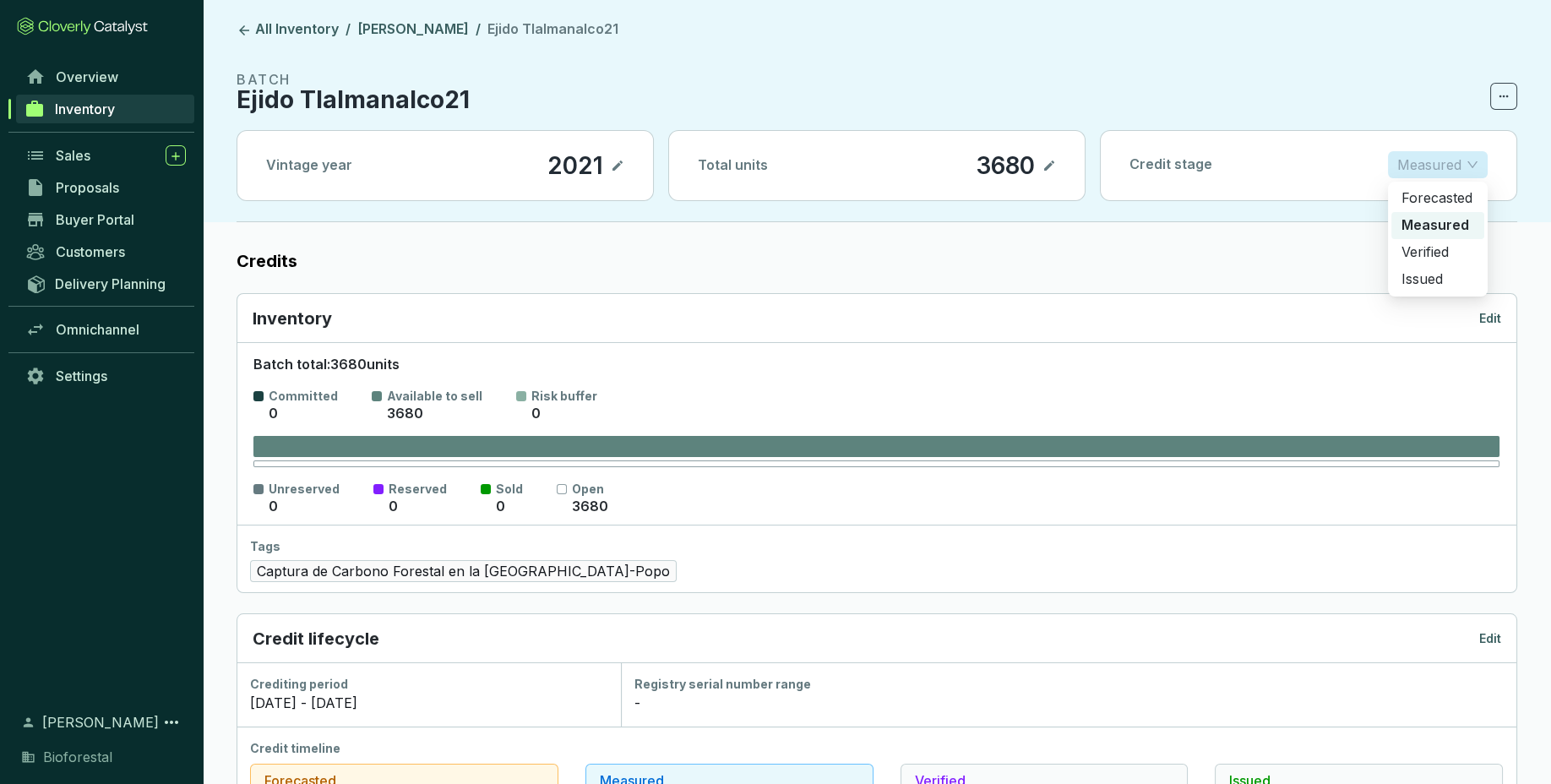
click at [1437, 168] on p "Measured" at bounding box center [1429, 164] width 64 height 25
click at [1443, 205] on p "Forecasted" at bounding box center [1437, 198] width 72 height 19
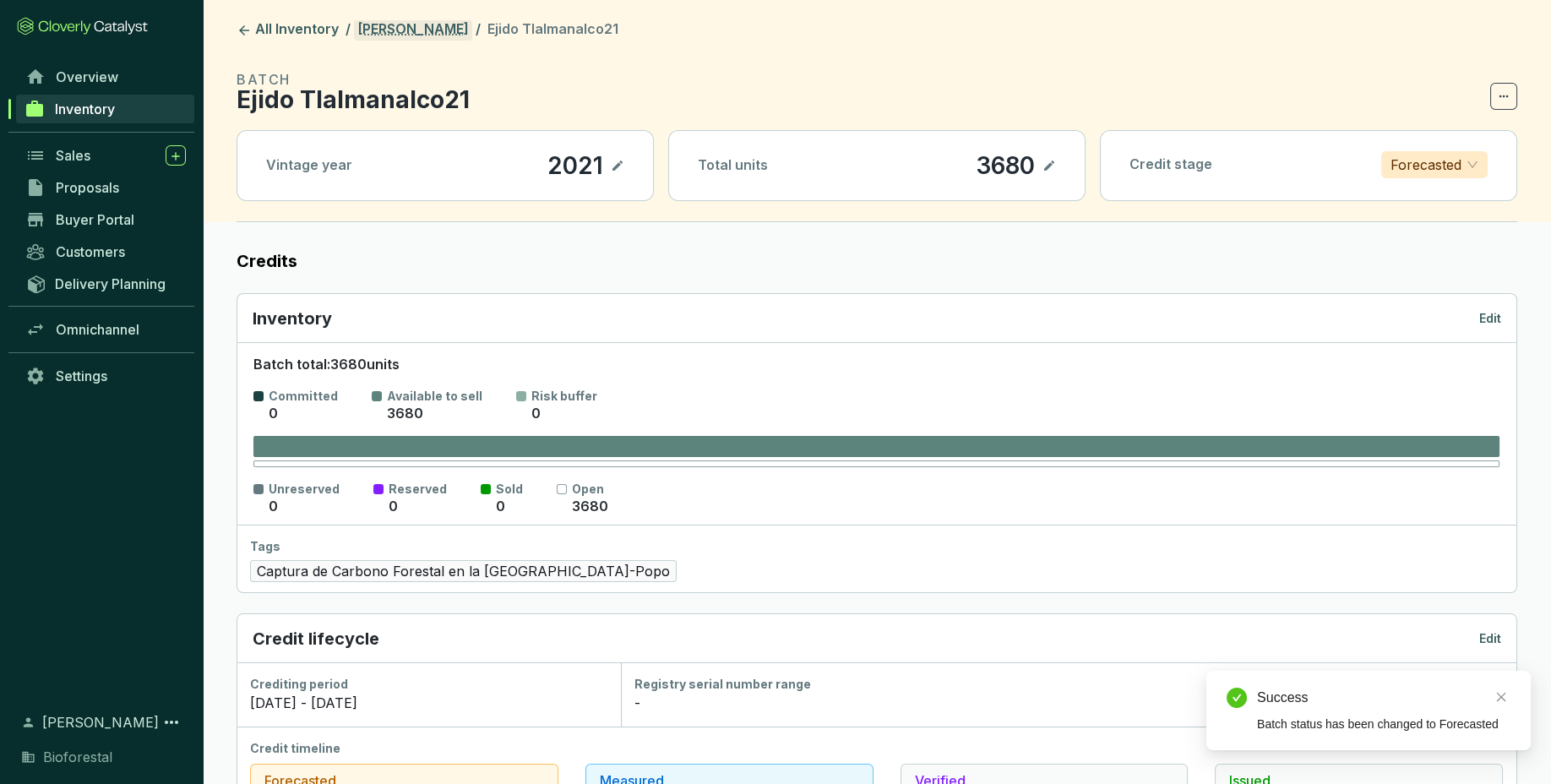
click at [405, 33] on link "[PERSON_NAME]" at bounding box center [413, 30] width 118 height 20
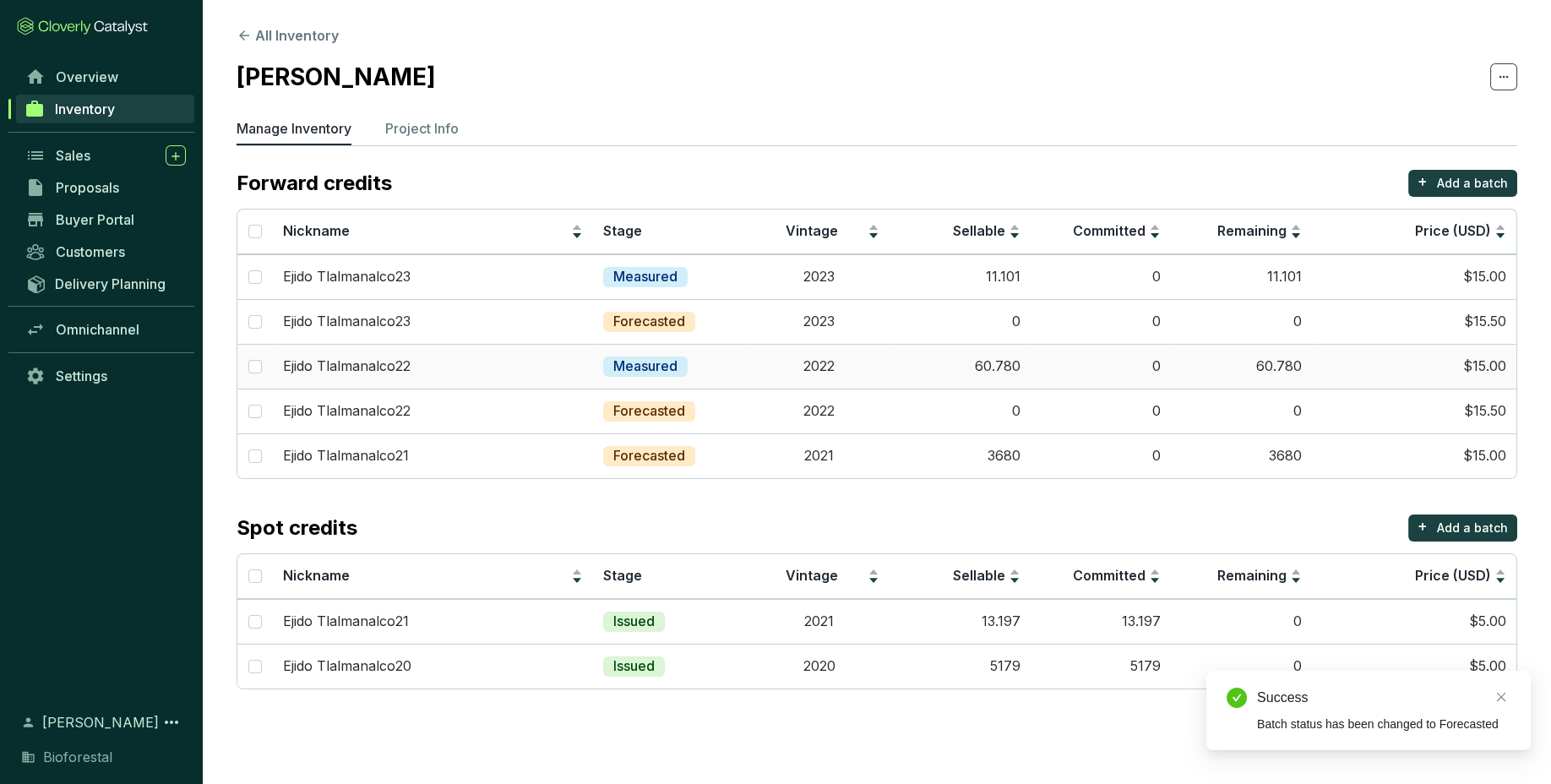
click at [761, 369] on td "2022" at bounding box center [819, 367] width 141 height 45
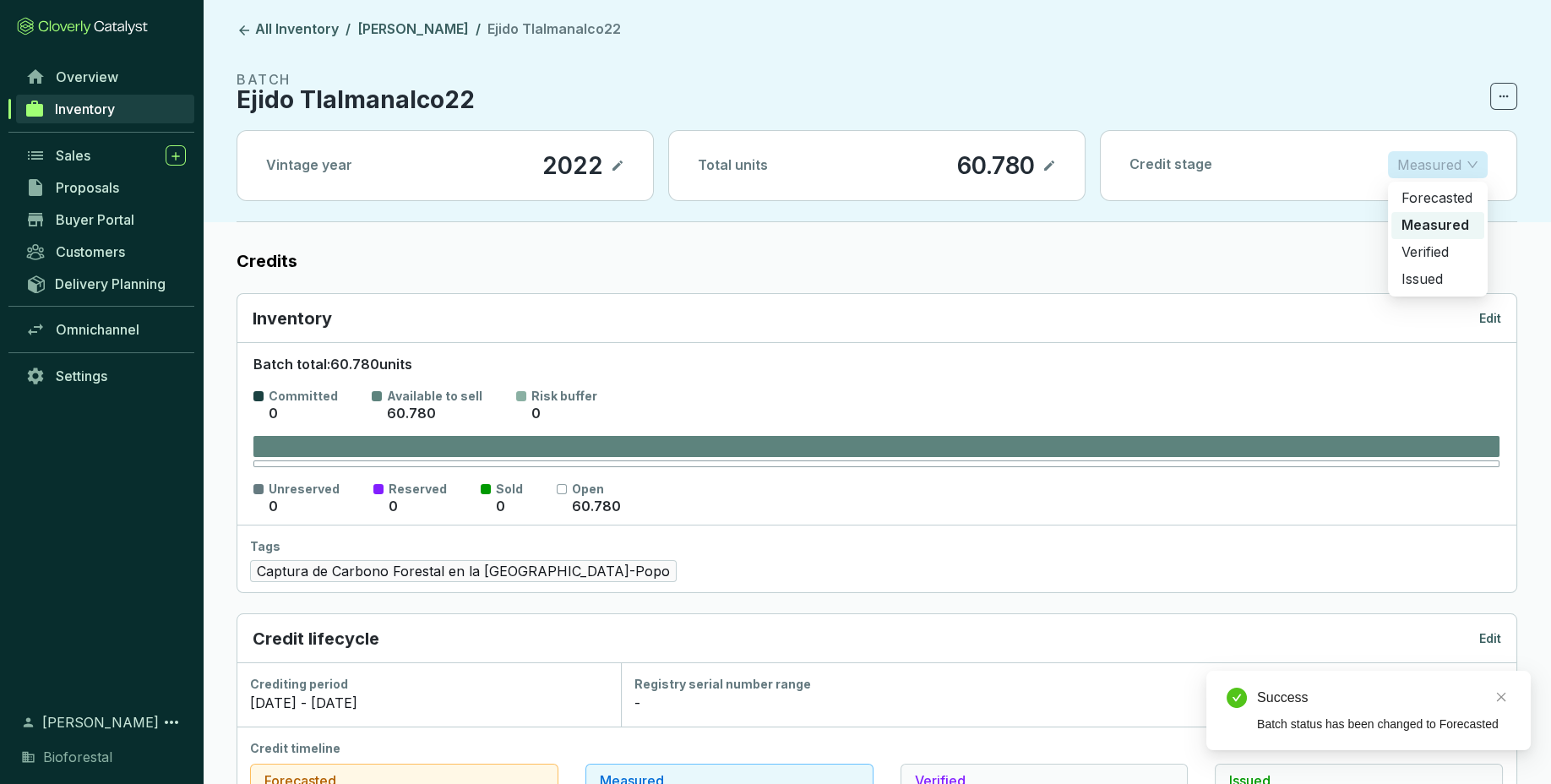
click at [1483, 170] on div "Measured" at bounding box center [1437, 164] width 99 height 27
click at [1467, 192] on p "Forecasted" at bounding box center [1437, 198] width 72 height 19
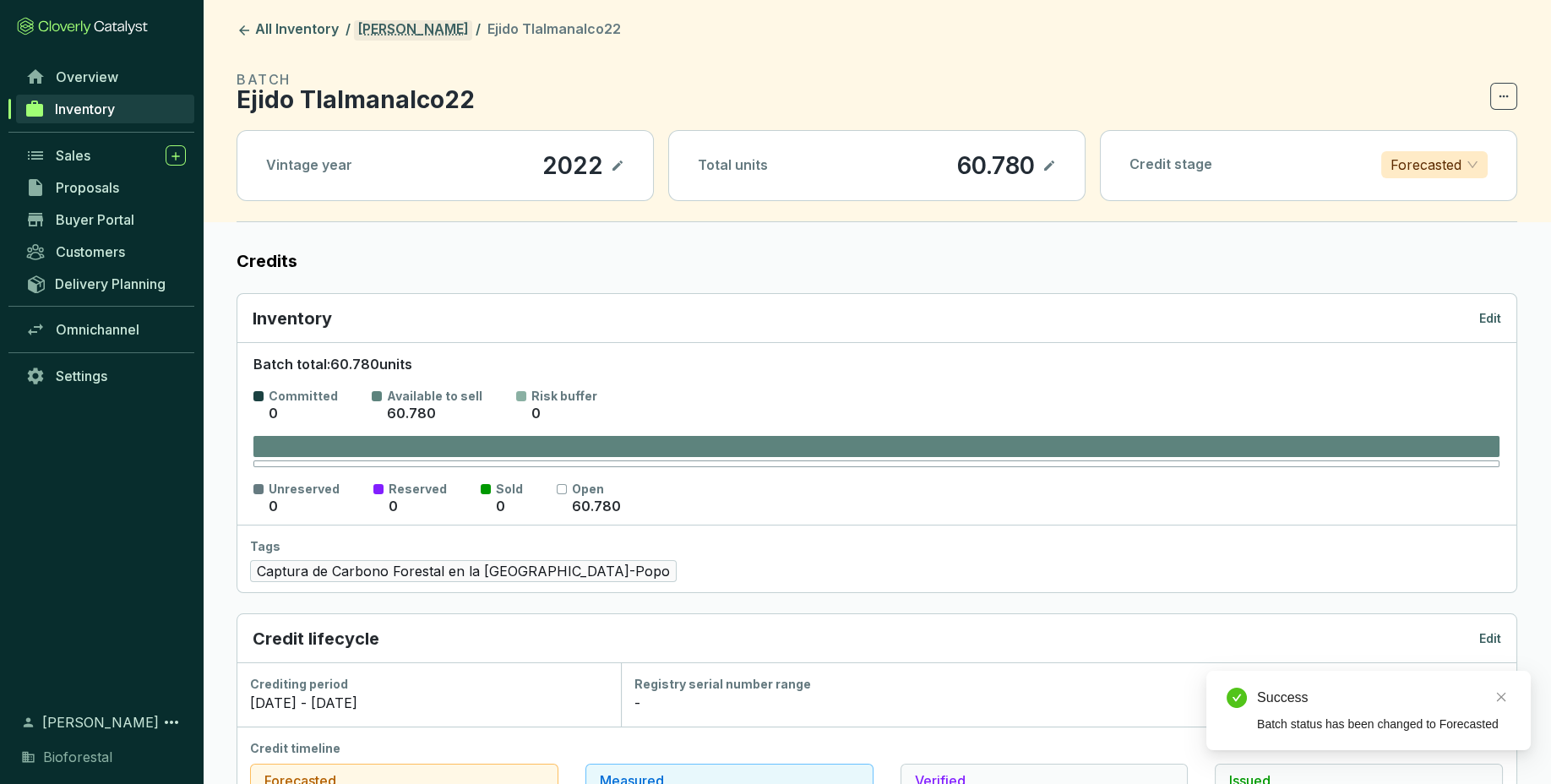
click at [435, 25] on link "[PERSON_NAME]" at bounding box center [413, 30] width 118 height 20
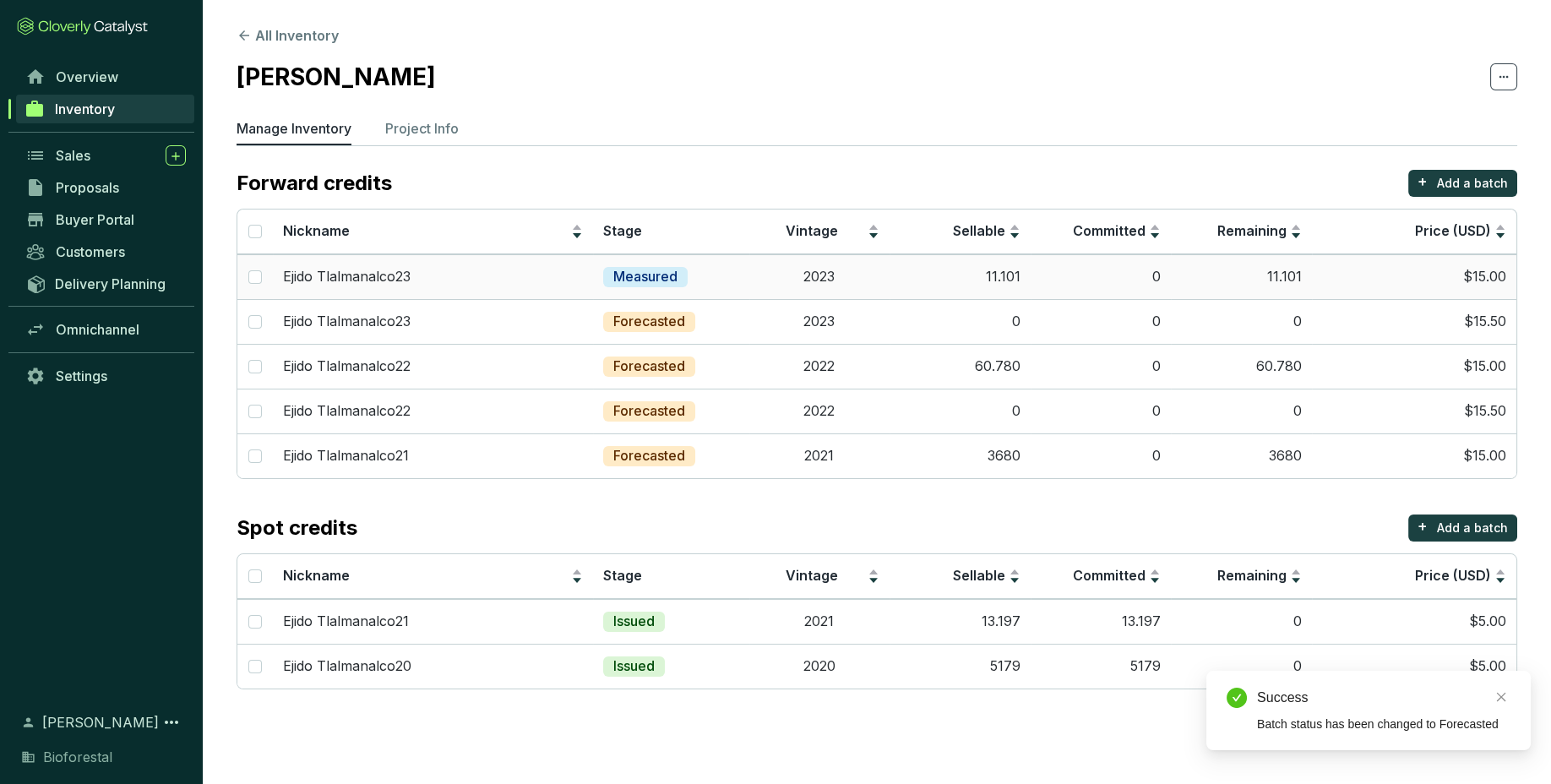
click at [705, 292] on td "Measured" at bounding box center [670, 276] width 156 height 45
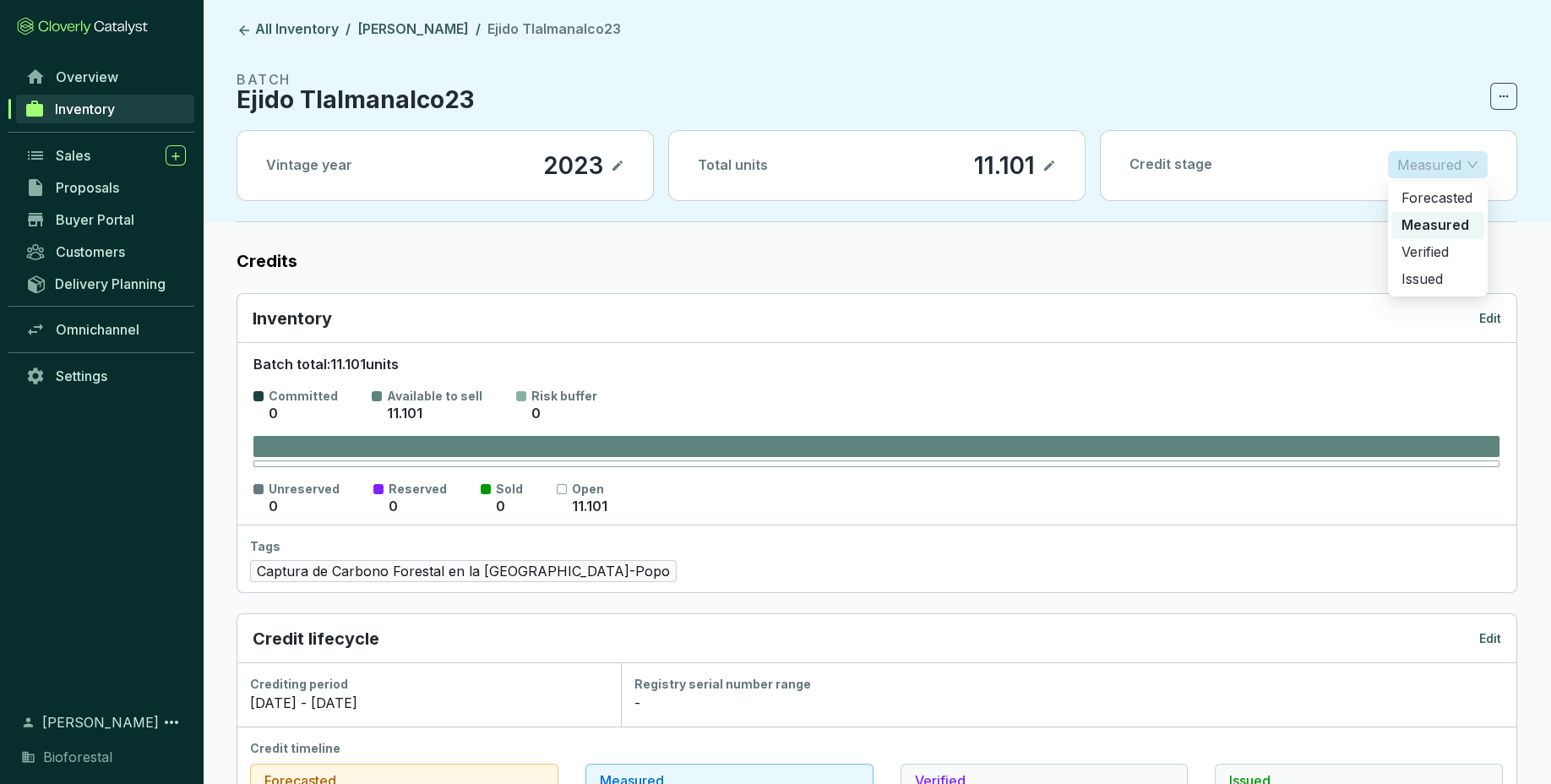
click at [1441, 168] on p "Measured" at bounding box center [1429, 164] width 64 height 25
click at [1439, 189] on p "Forecasted" at bounding box center [1437, 198] width 72 height 19
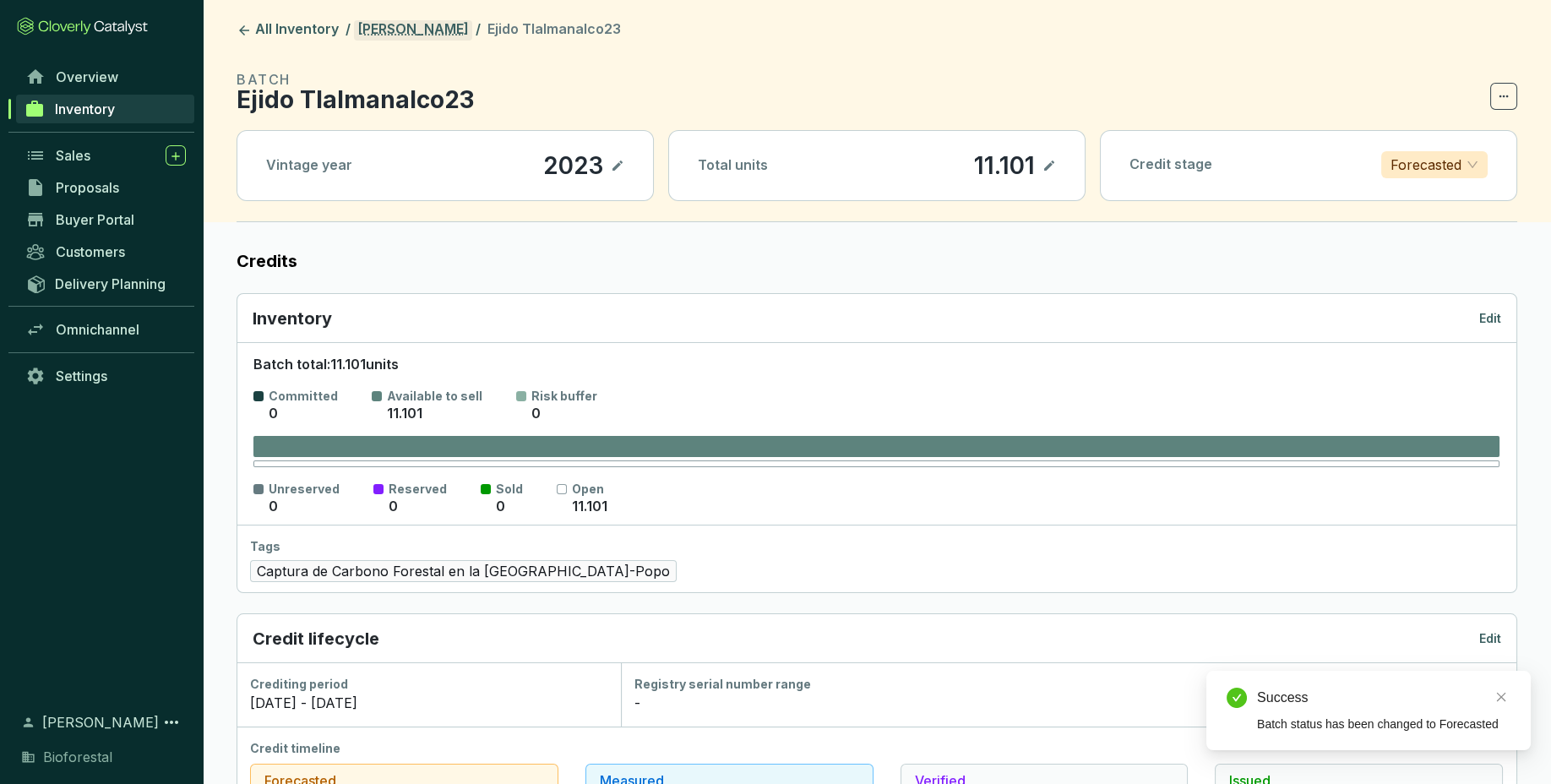
click at [403, 27] on link "[PERSON_NAME]" at bounding box center [413, 30] width 118 height 20
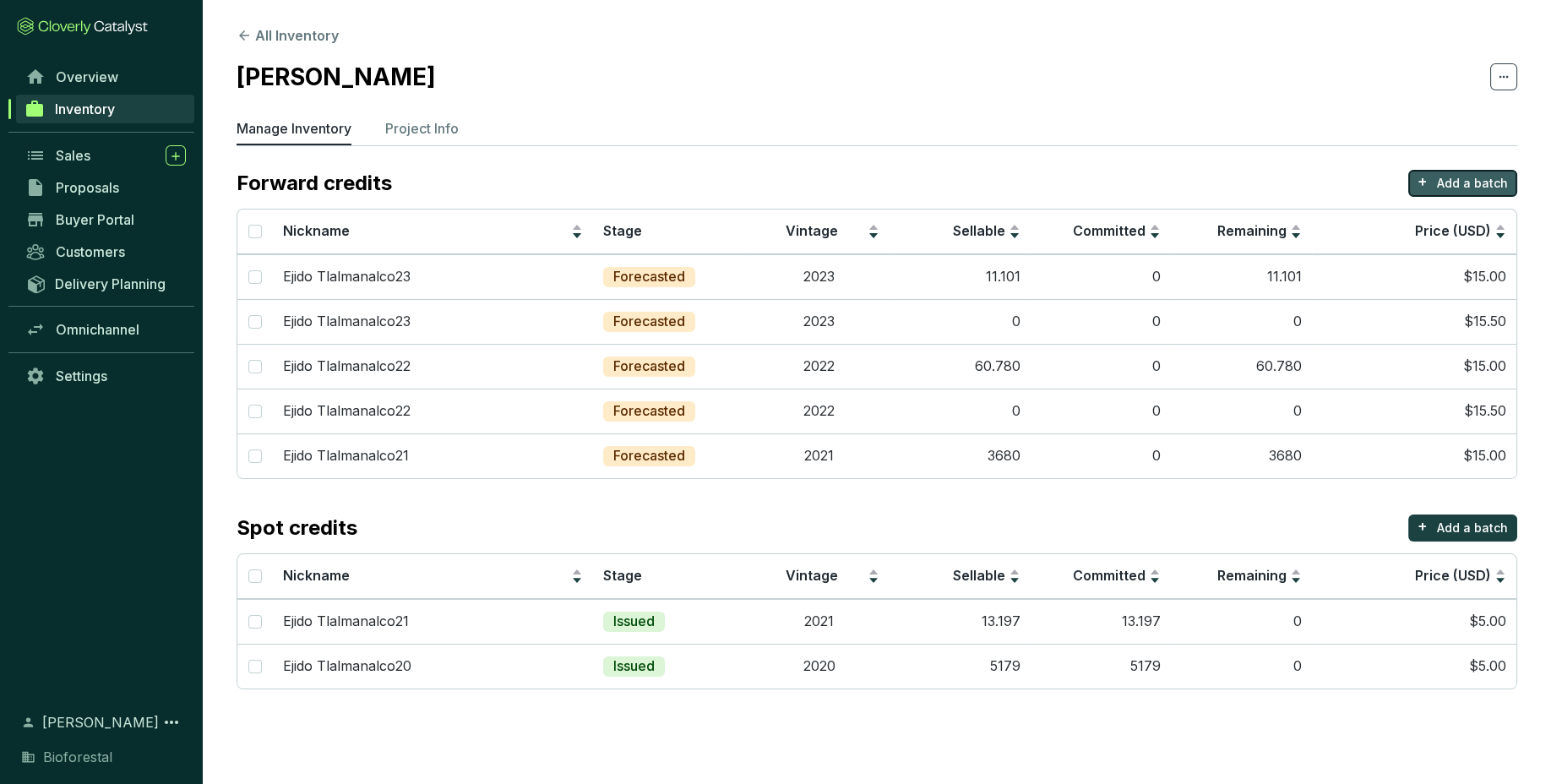
click at [1461, 181] on p "Add a batch" at bounding box center [1472, 183] width 71 height 17
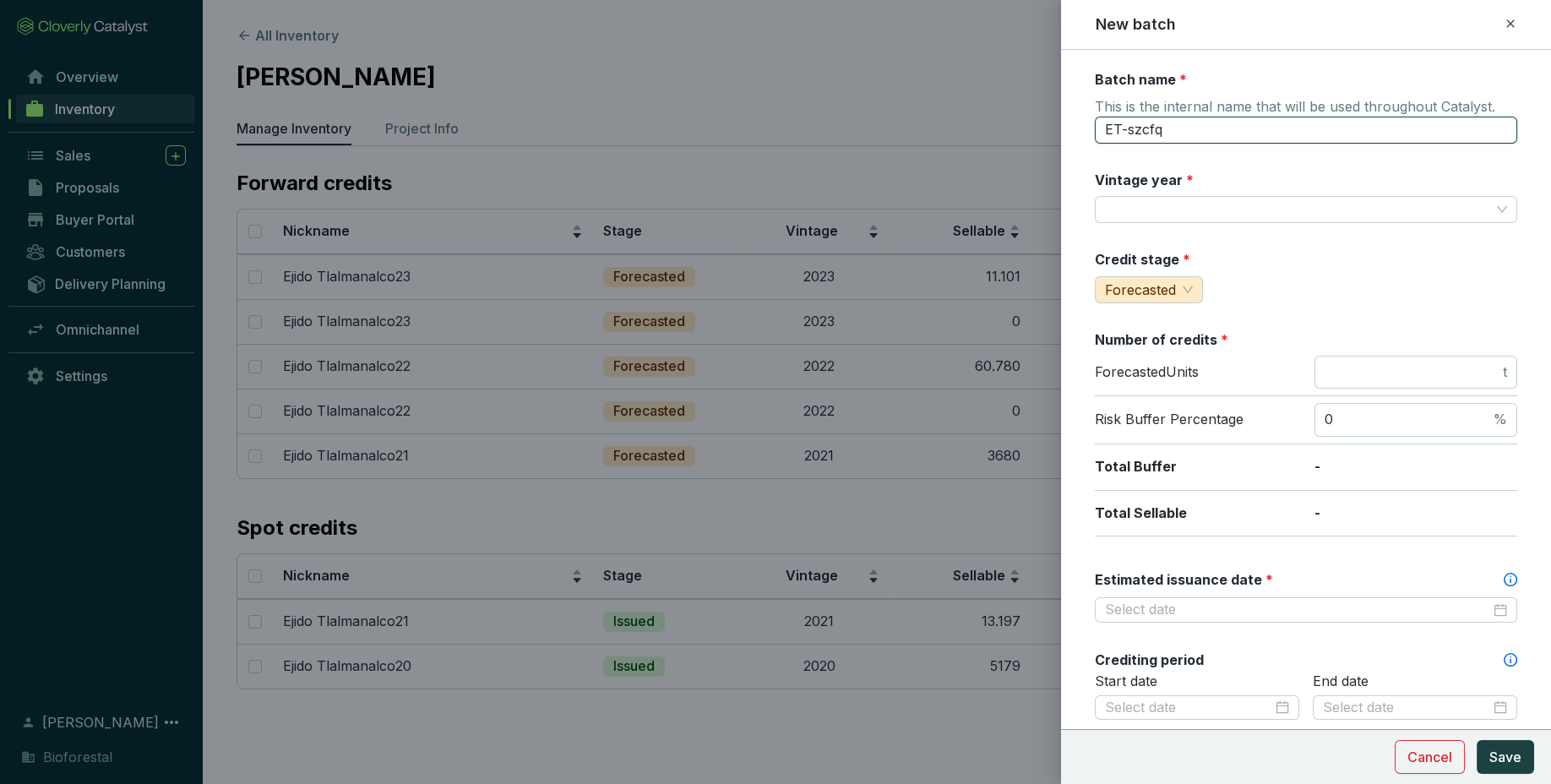
drag, startPoint x: 1212, startPoint y: 129, endPoint x: 1018, endPoint y: 125, distance: 194.0
click at [1095, 125] on input "ET-szcfq" at bounding box center [1306, 130] width 423 height 27
paste input "[PERSON_NAME]"
type input "Ejido Tlalmanalco24"
click at [1210, 208] on input "Vintage year *" at bounding box center [1297, 210] width 385 height 25
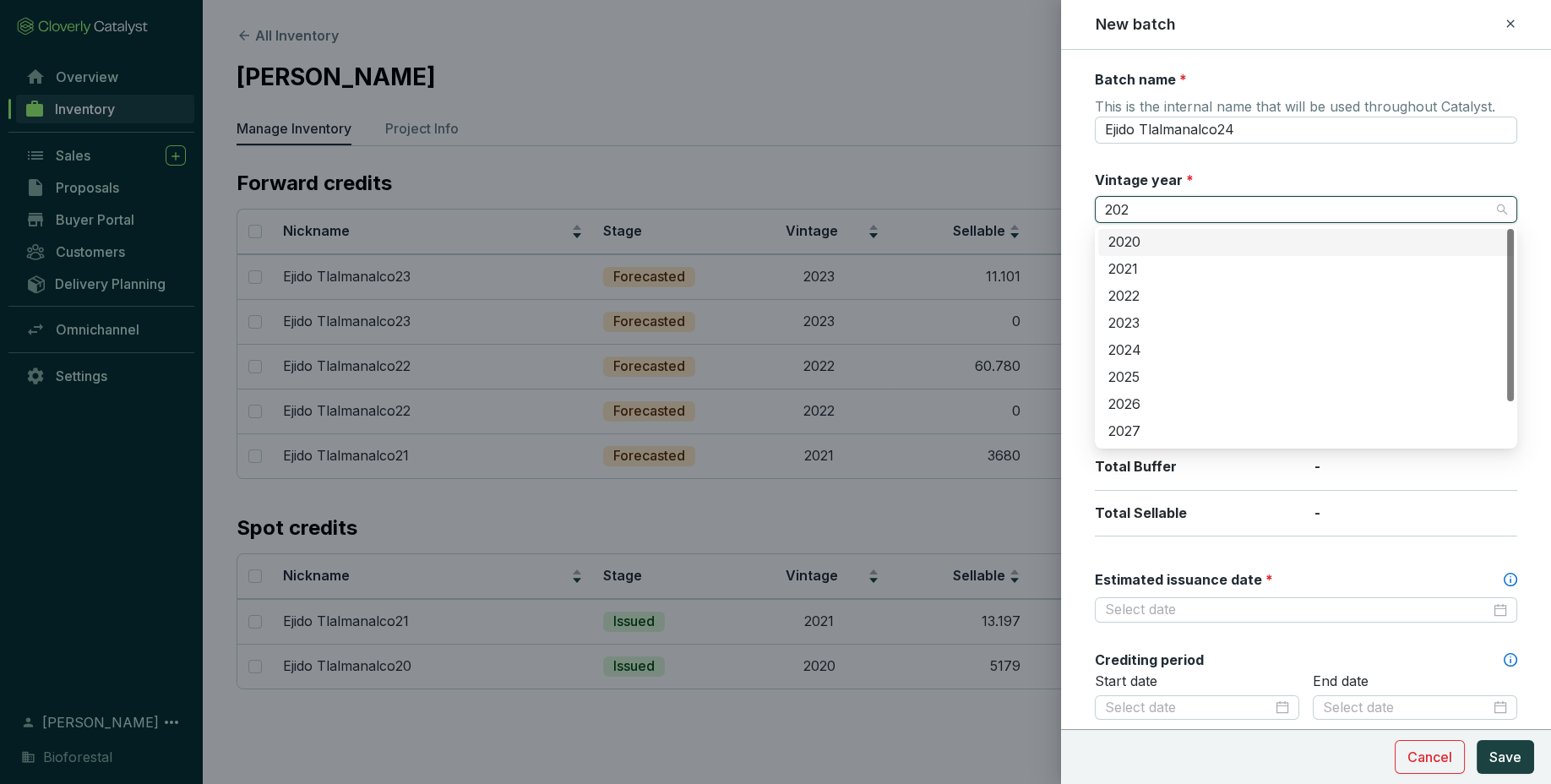
type input "2024"
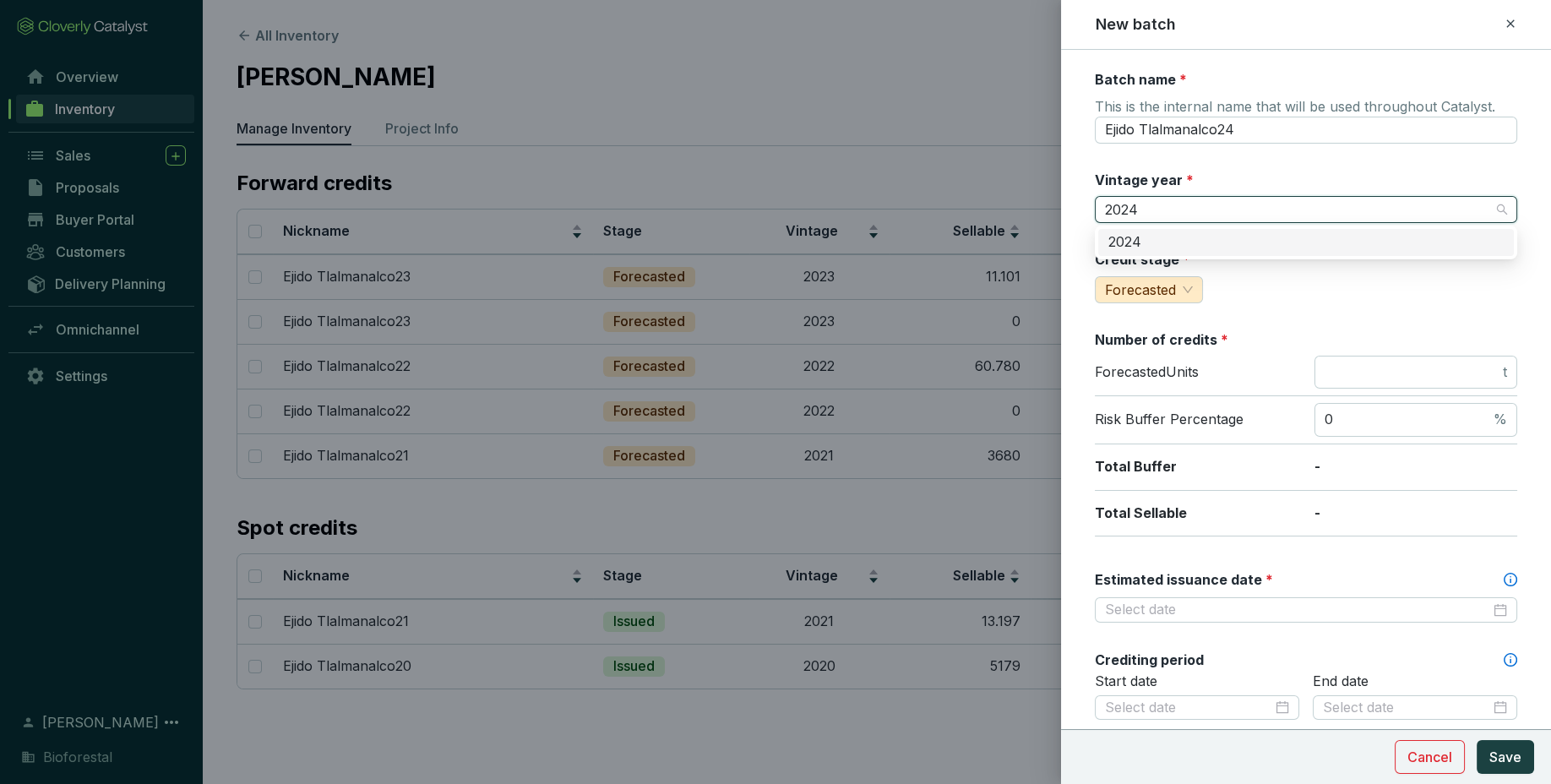
click at [1209, 243] on div "2024" at bounding box center [1306, 242] width 396 height 19
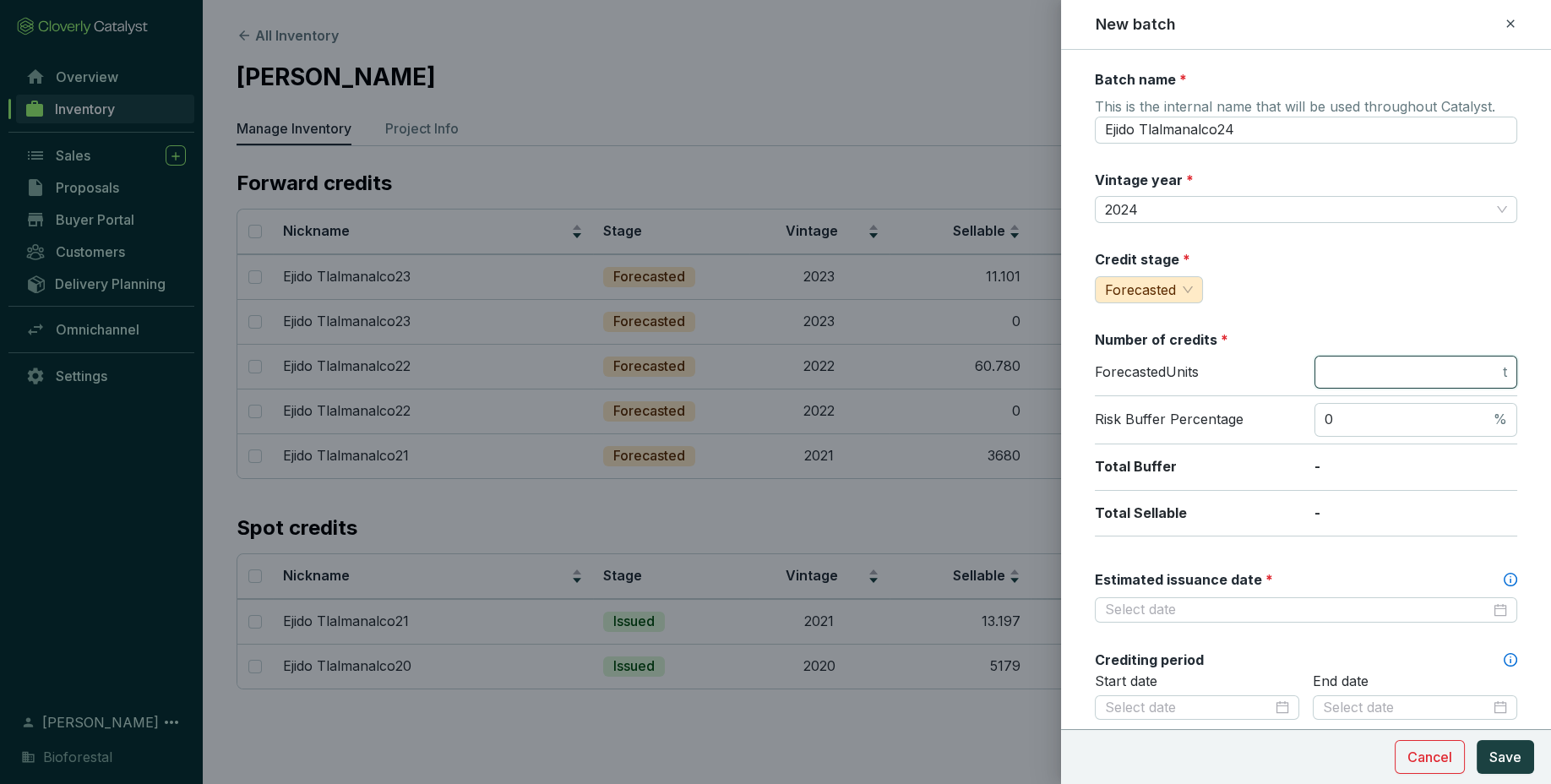
click at [1362, 366] on input "number" at bounding box center [1412, 372] width 175 height 19
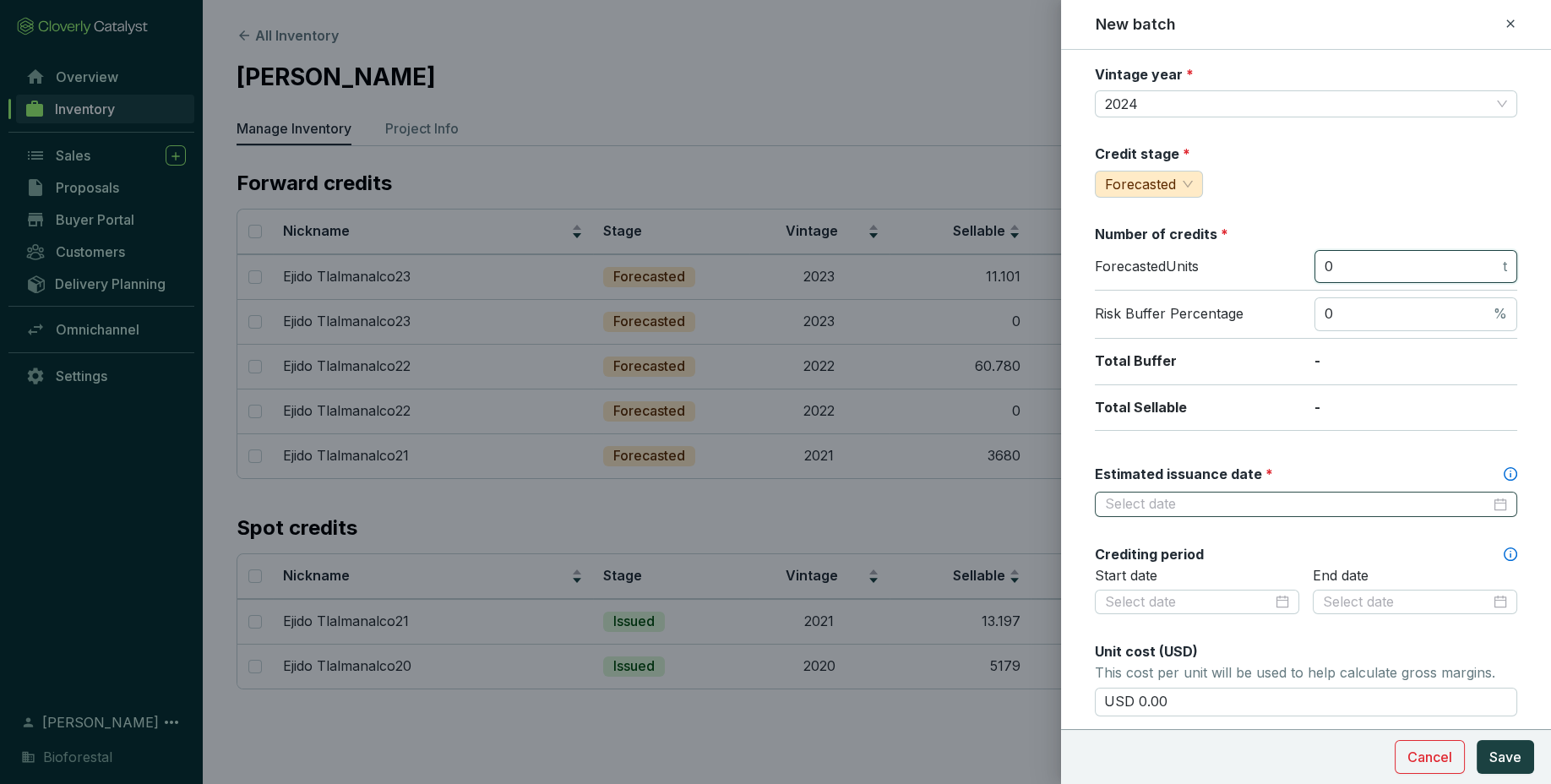
type input "0"
click at [1384, 499] on input "Estimated issuance date *" at bounding box center [1297, 504] width 385 height 19
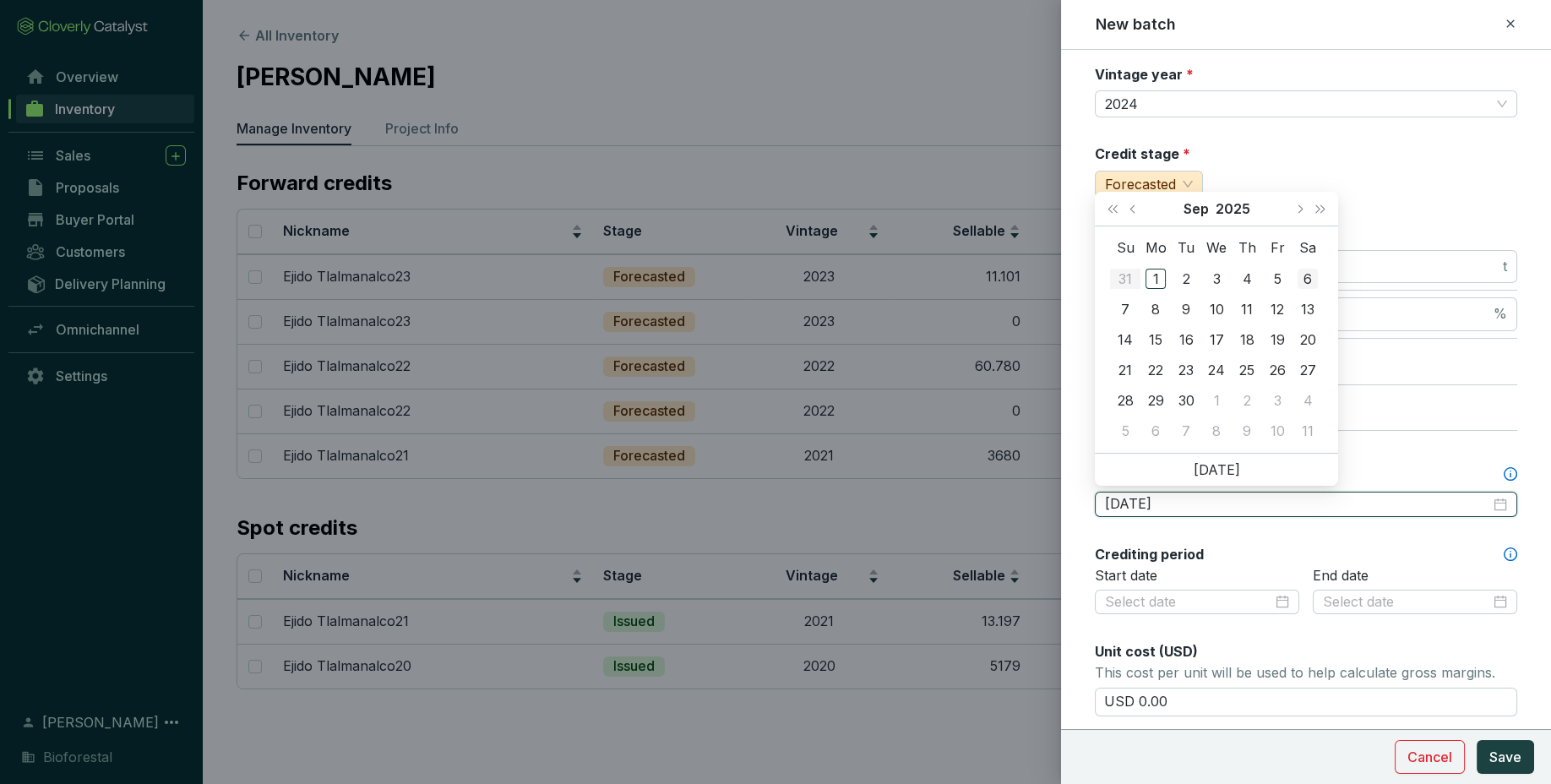
type input "[DATE]"
click at [1302, 224] on button "Next month (PageDown)" at bounding box center [1299, 208] width 22 height 33
click at [1303, 215] on button "Next month (PageDown)" at bounding box center [1299, 208] width 22 height 33
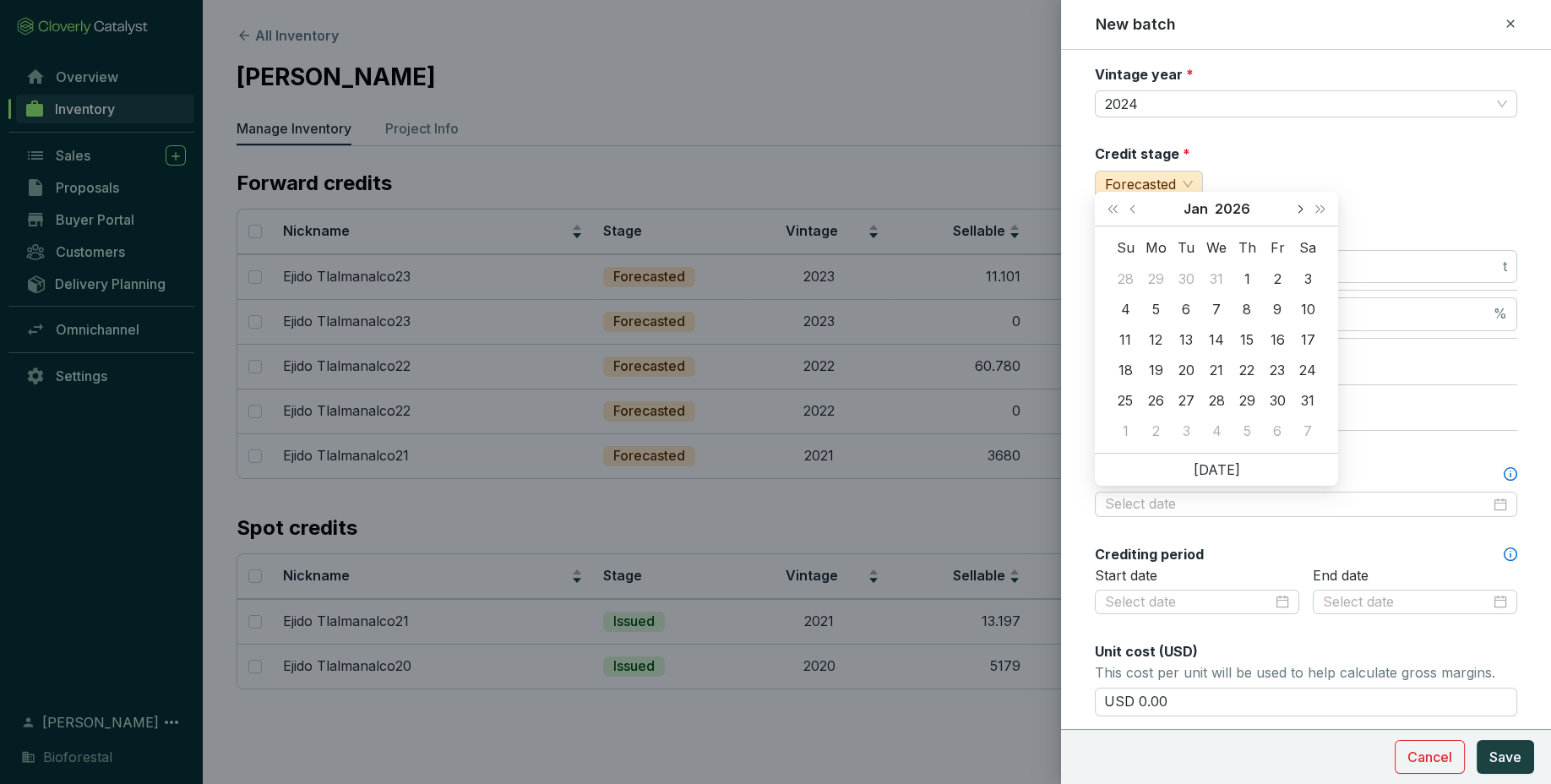
click at [1303, 215] on button "Next month (PageDown)" at bounding box center [1299, 208] width 22 height 33
type input "[DATE]"
click at [1305, 374] on div "28" at bounding box center [1307, 369] width 20 height 20
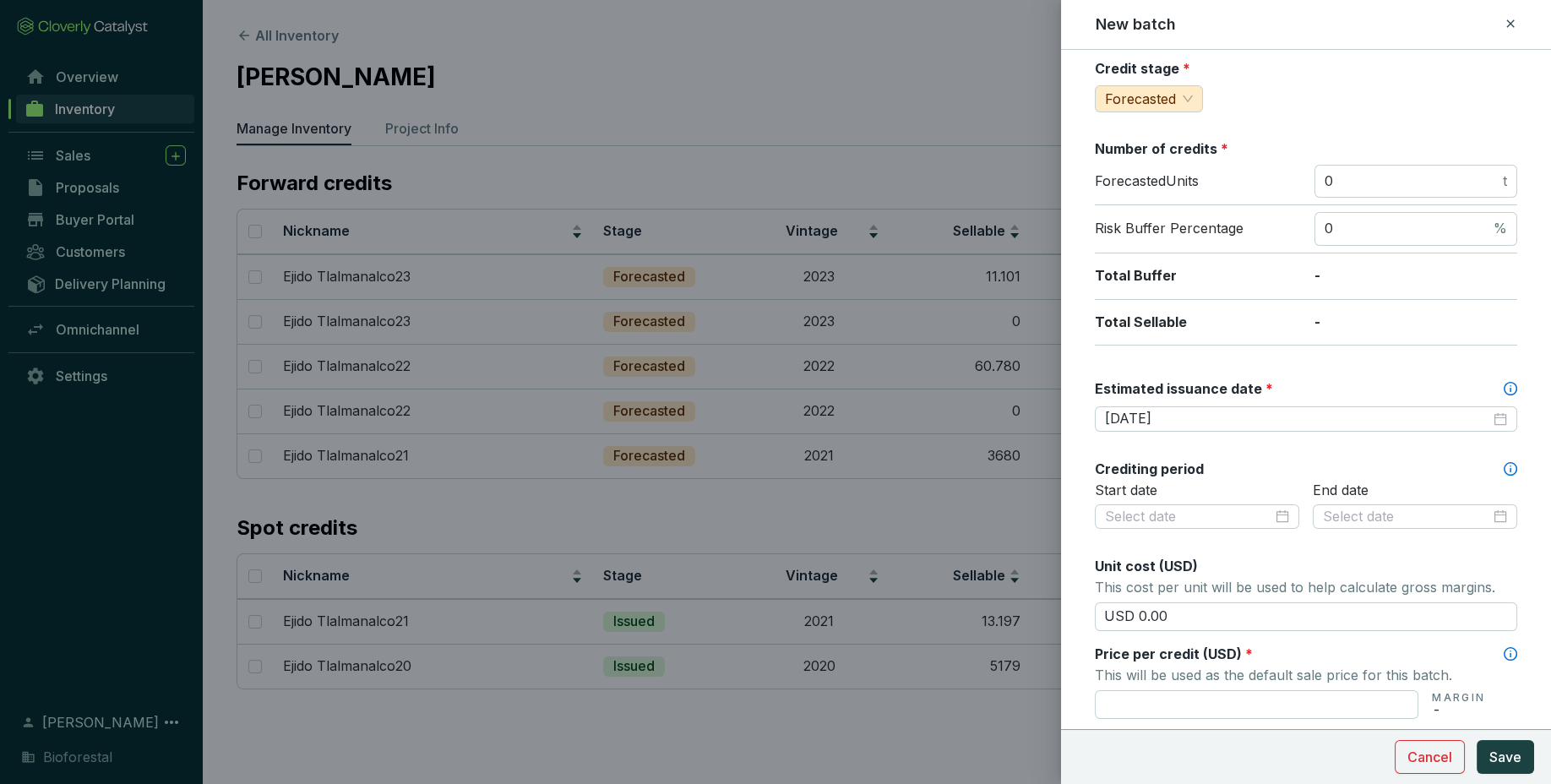
scroll to position [191, 0]
click at [1249, 518] on input at bounding box center [1188, 516] width 167 height 19
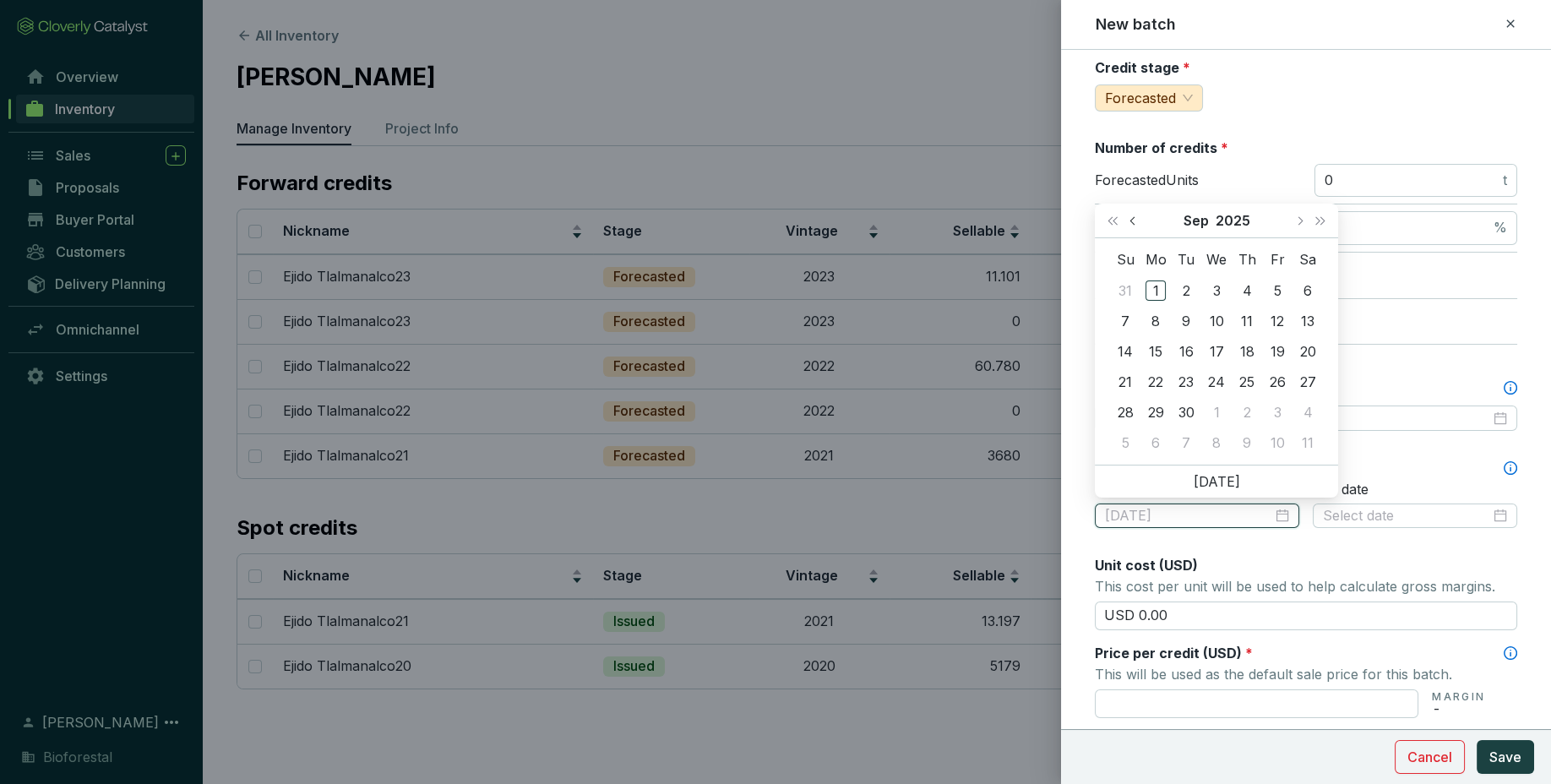
type input "[DATE]"
click at [1117, 221] on span "Last year (Control + left)" at bounding box center [1112, 219] width 8 height 8
click at [1313, 224] on button "Next year (Control + right)" at bounding box center [1320, 219] width 22 height 33
click at [1121, 247] on th "Su" at bounding box center [1126, 260] width 31 height 31
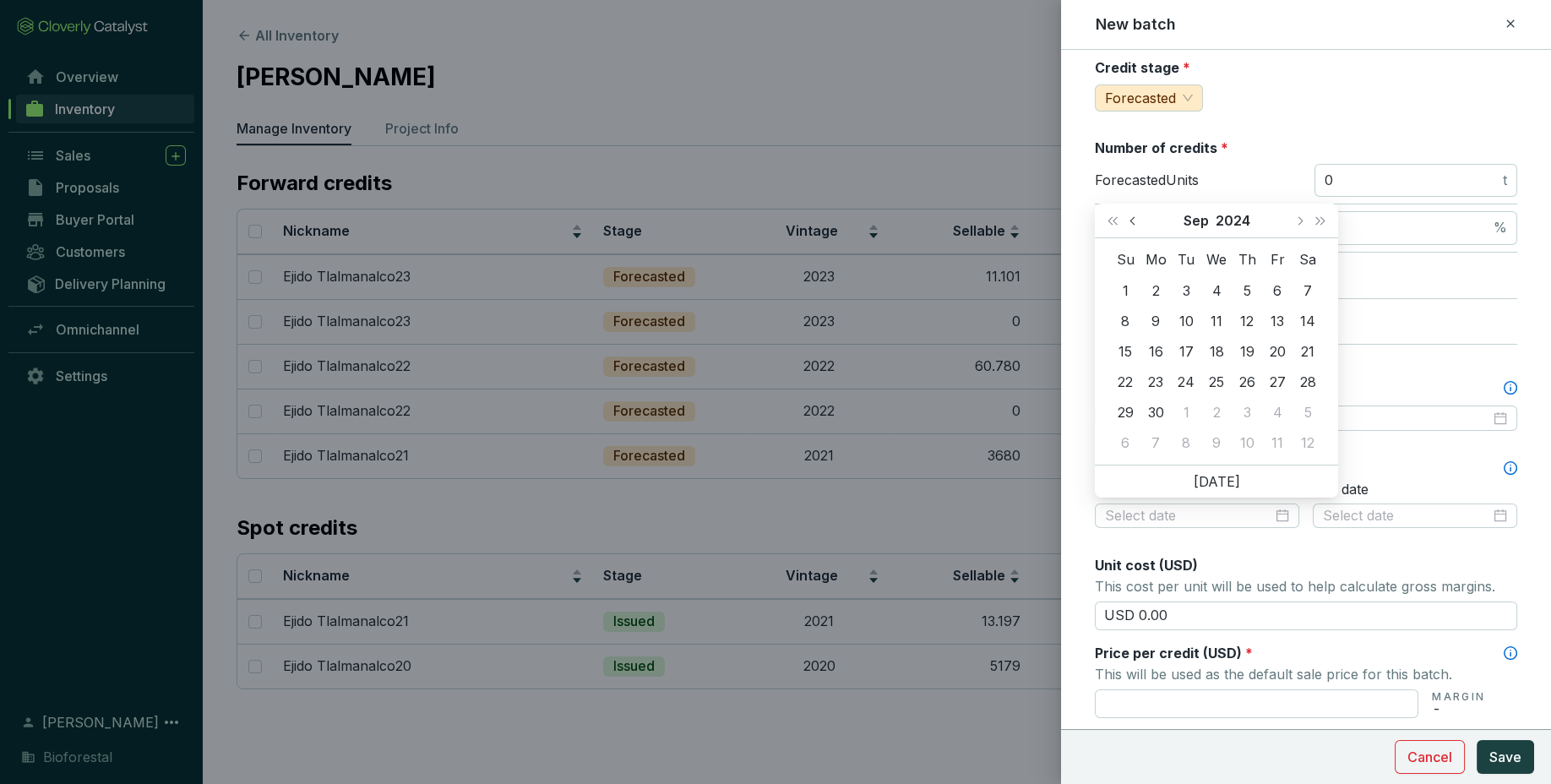
click at [1130, 229] on button "Previous month (PageUp)" at bounding box center [1135, 219] width 22 height 33
click at [1128, 218] on button "Previous month (PageUp)" at bounding box center [1135, 219] width 22 height 33
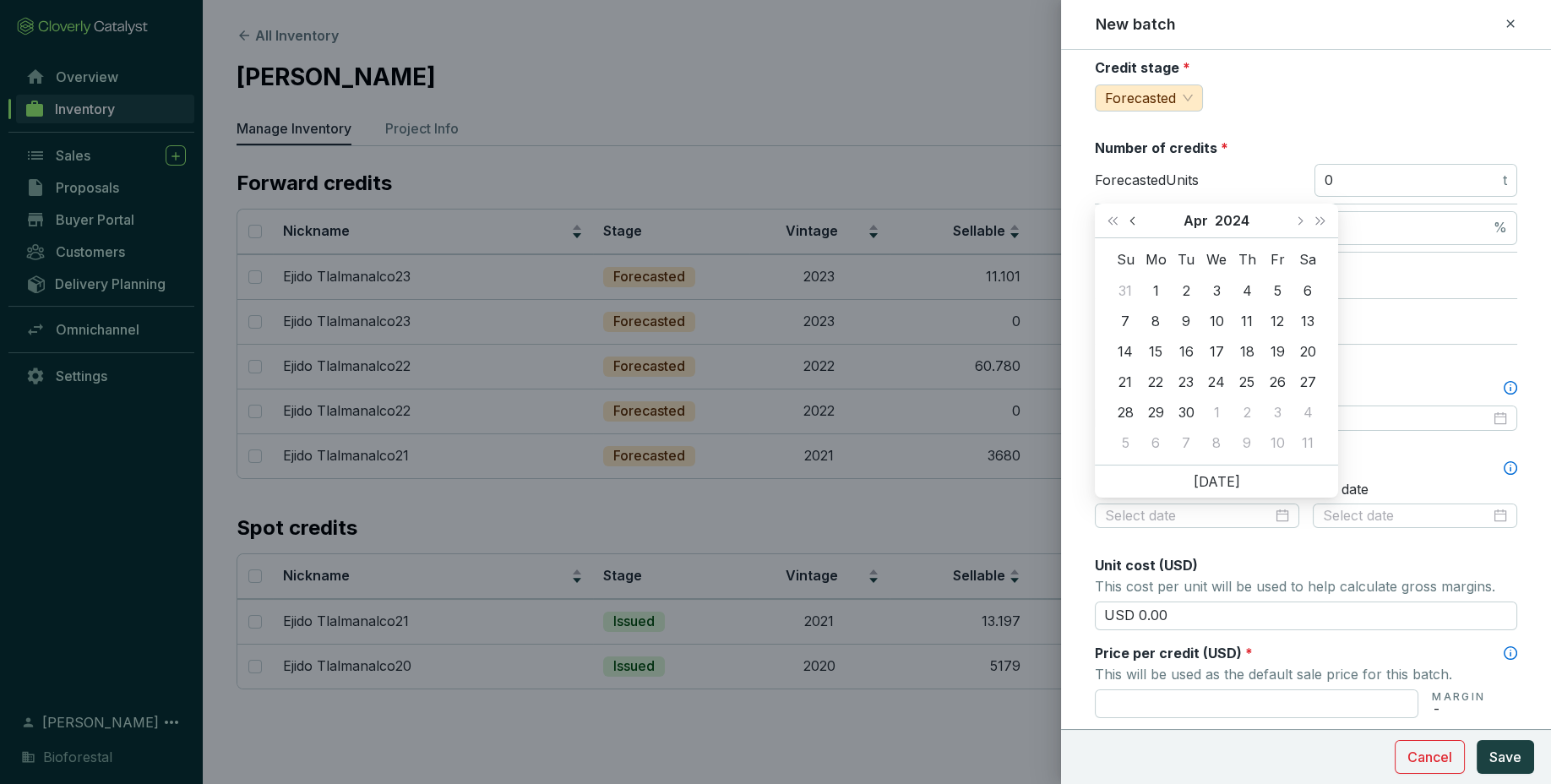
click at [1128, 218] on button "Previous month (PageUp)" at bounding box center [1135, 219] width 22 height 33
click at [1126, 233] on button "Previous month (PageUp)" at bounding box center [1135, 219] width 22 height 33
type input "[DATE]"
click at [1157, 287] on div "1" at bounding box center [1155, 290] width 20 height 20
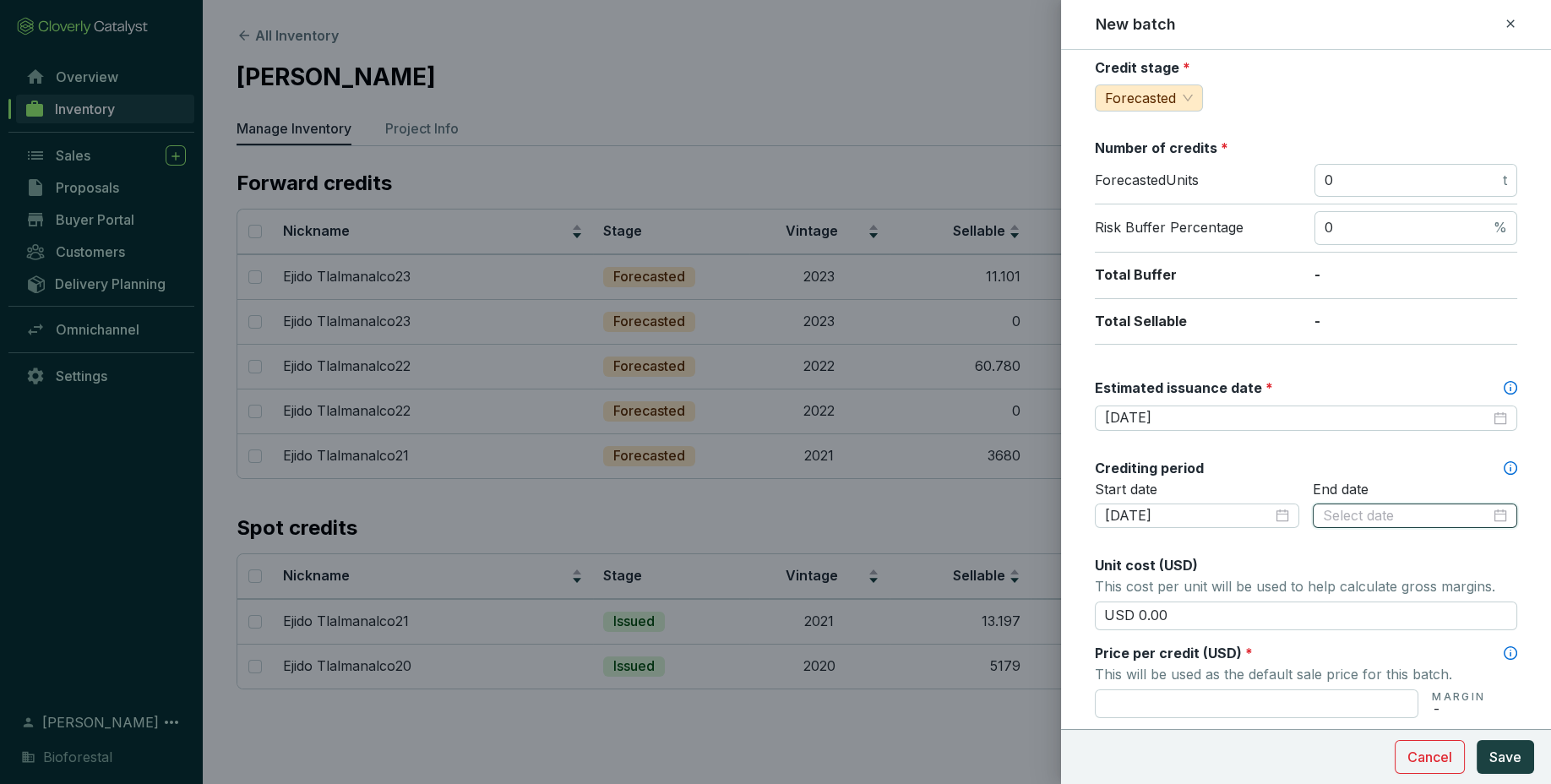
click at [1358, 515] on input at bounding box center [1406, 516] width 167 height 19
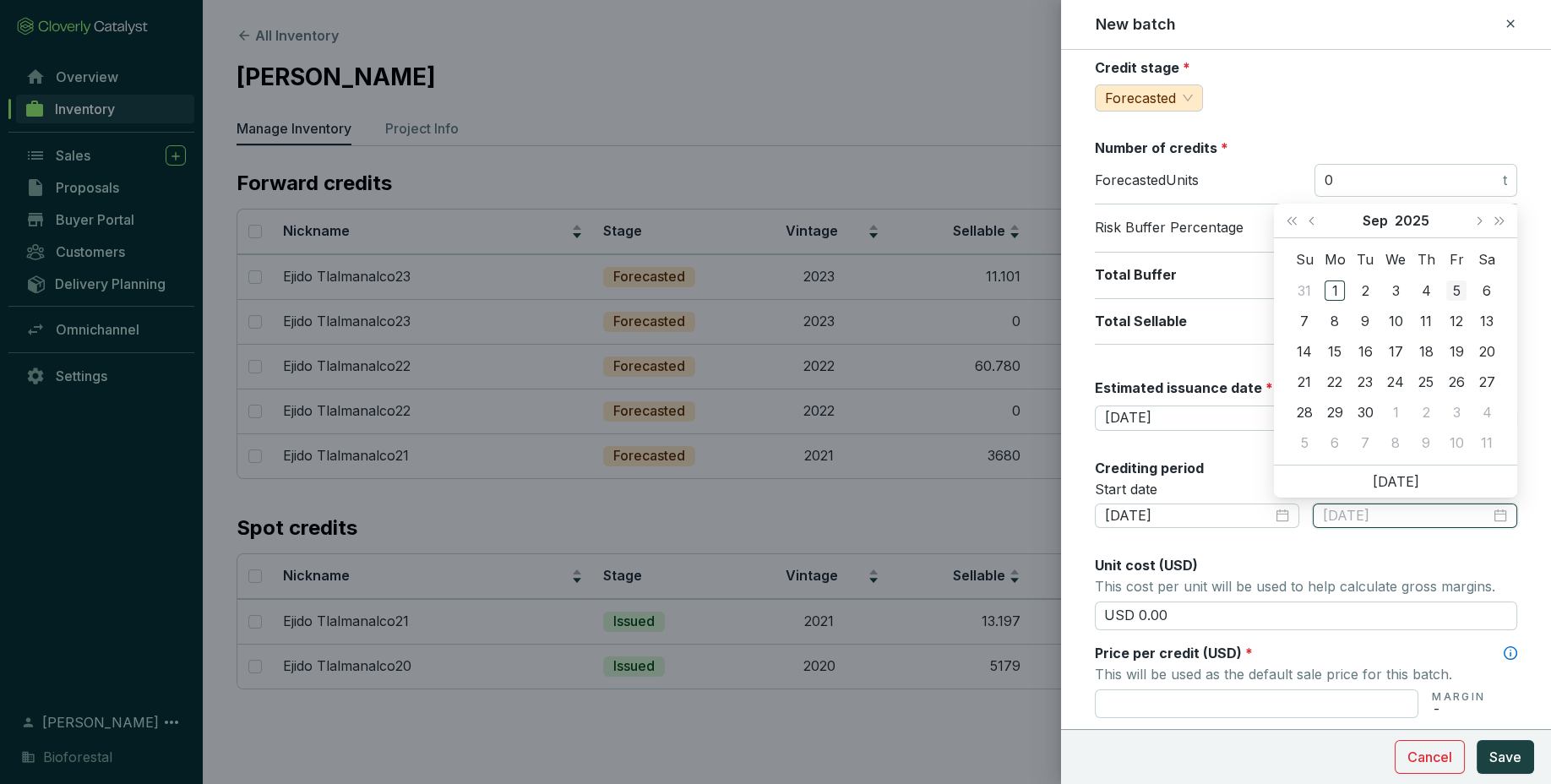
type input "[DATE]"
click at [1308, 222] on button "Previous month (PageUp)" at bounding box center [1313, 219] width 22 height 33
click at [1290, 218] on button "Last year (Control + left)" at bounding box center [1292, 219] width 22 height 33
click at [1317, 227] on button "Previous month (PageUp)" at bounding box center [1313, 219] width 22 height 33
click at [1479, 225] on button "Next month (PageDown)" at bounding box center [1478, 219] width 22 height 33
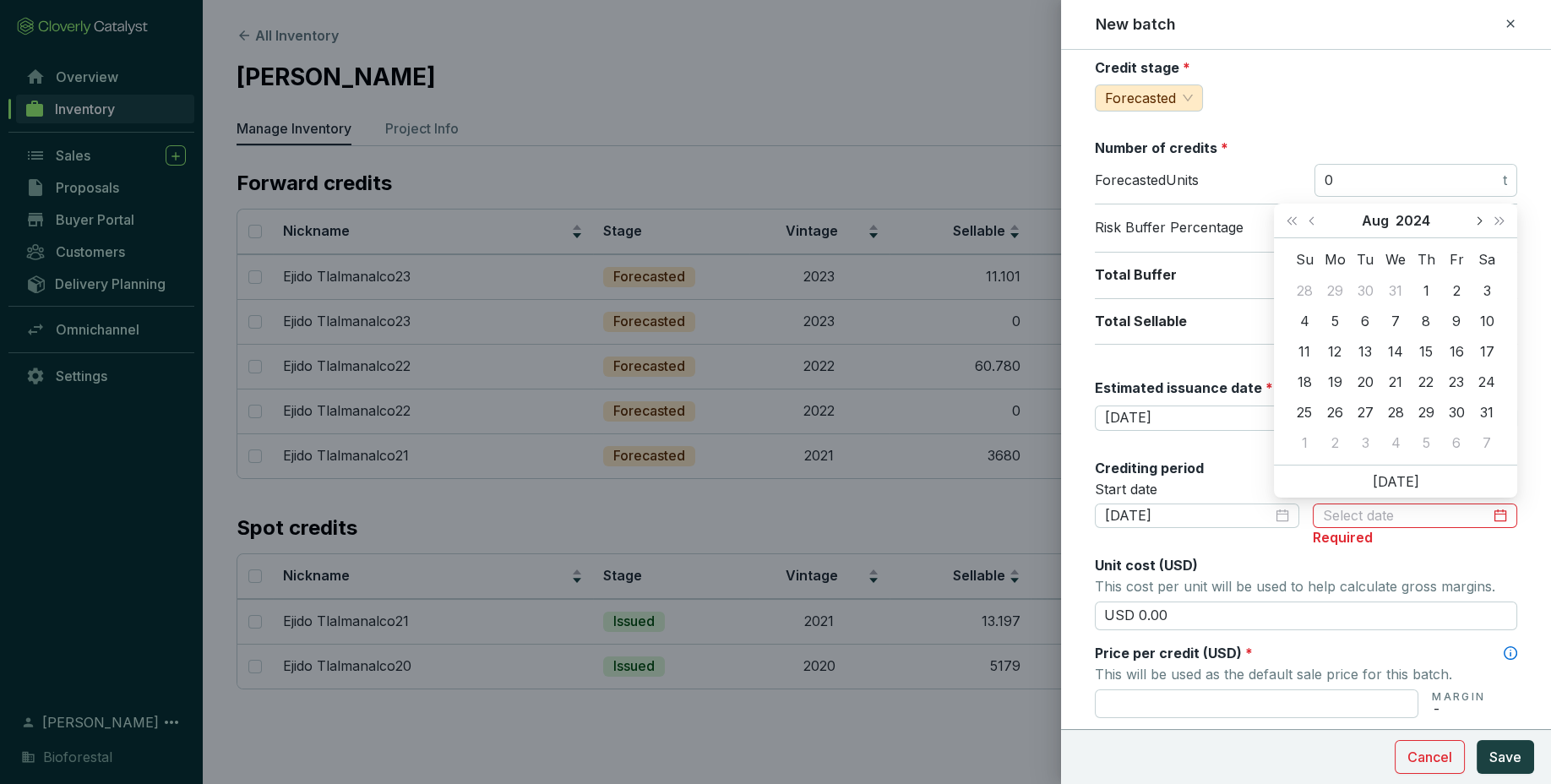
click at [1479, 225] on button "Next month (PageDown)" at bounding box center [1478, 219] width 22 height 33
click at [1478, 229] on button "Next month (PageDown)" at bounding box center [1478, 219] width 22 height 33
click at [1484, 223] on button "Next month (PageDown)" at bounding box center [1478, 219] width 22 height 33
type input "[DATE]"
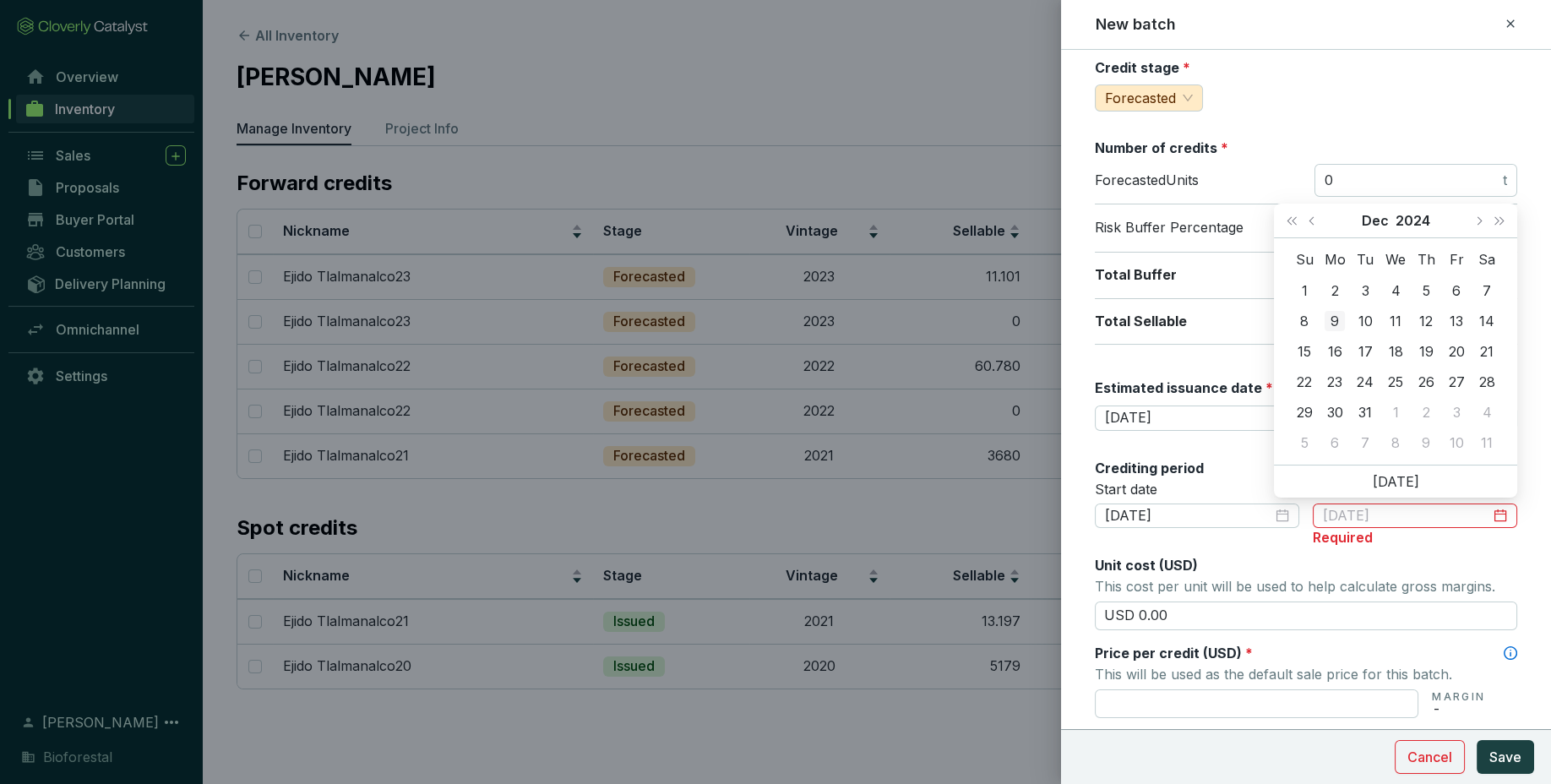
click at [1336, 319] on div "9" at bounding box center [1334, 321] width 20 height 20
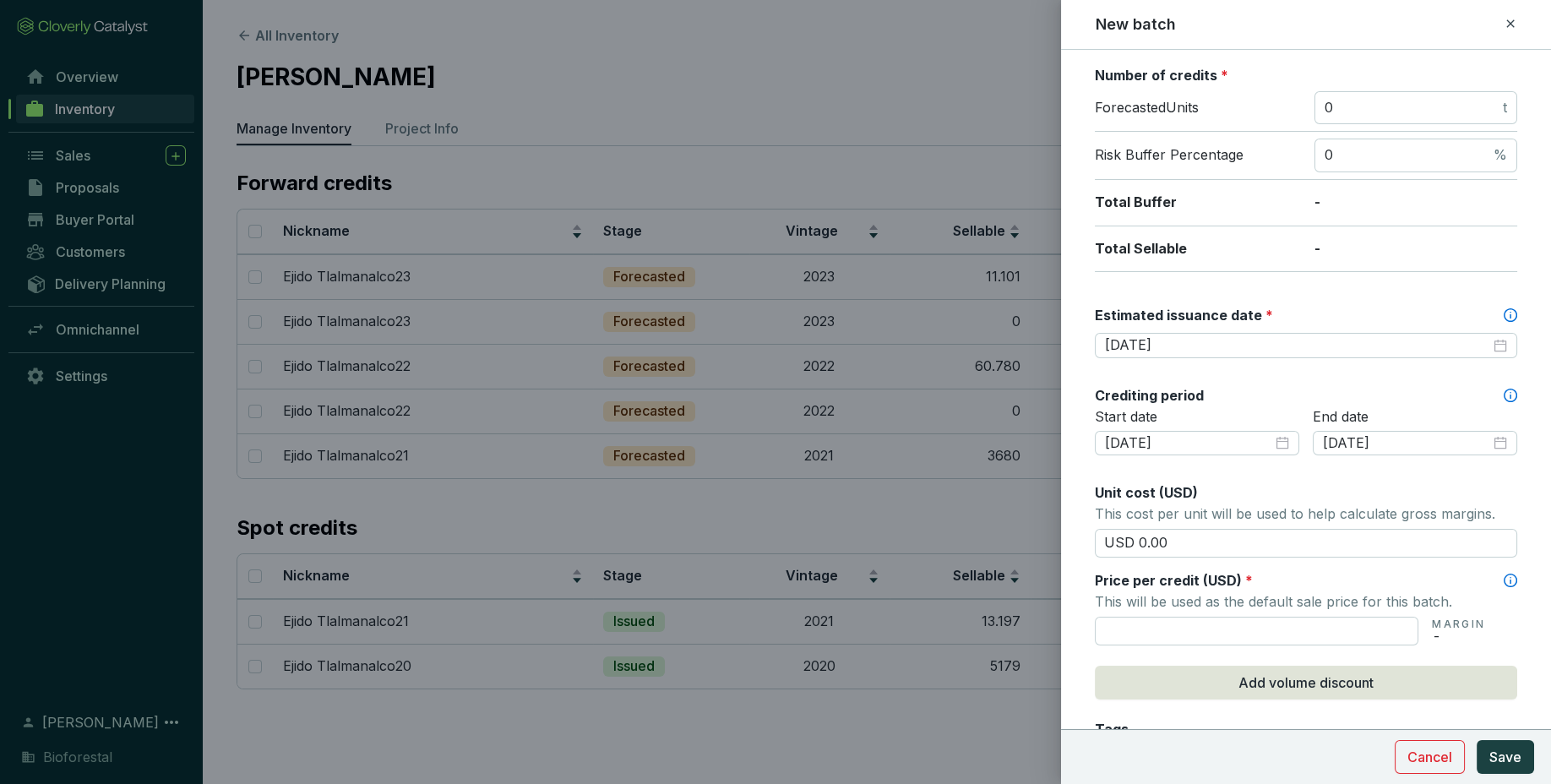
scroll to position [266, 0]
click at [1301, 632] on input "text" at bounding box center [1257, 630] width 323 height 29
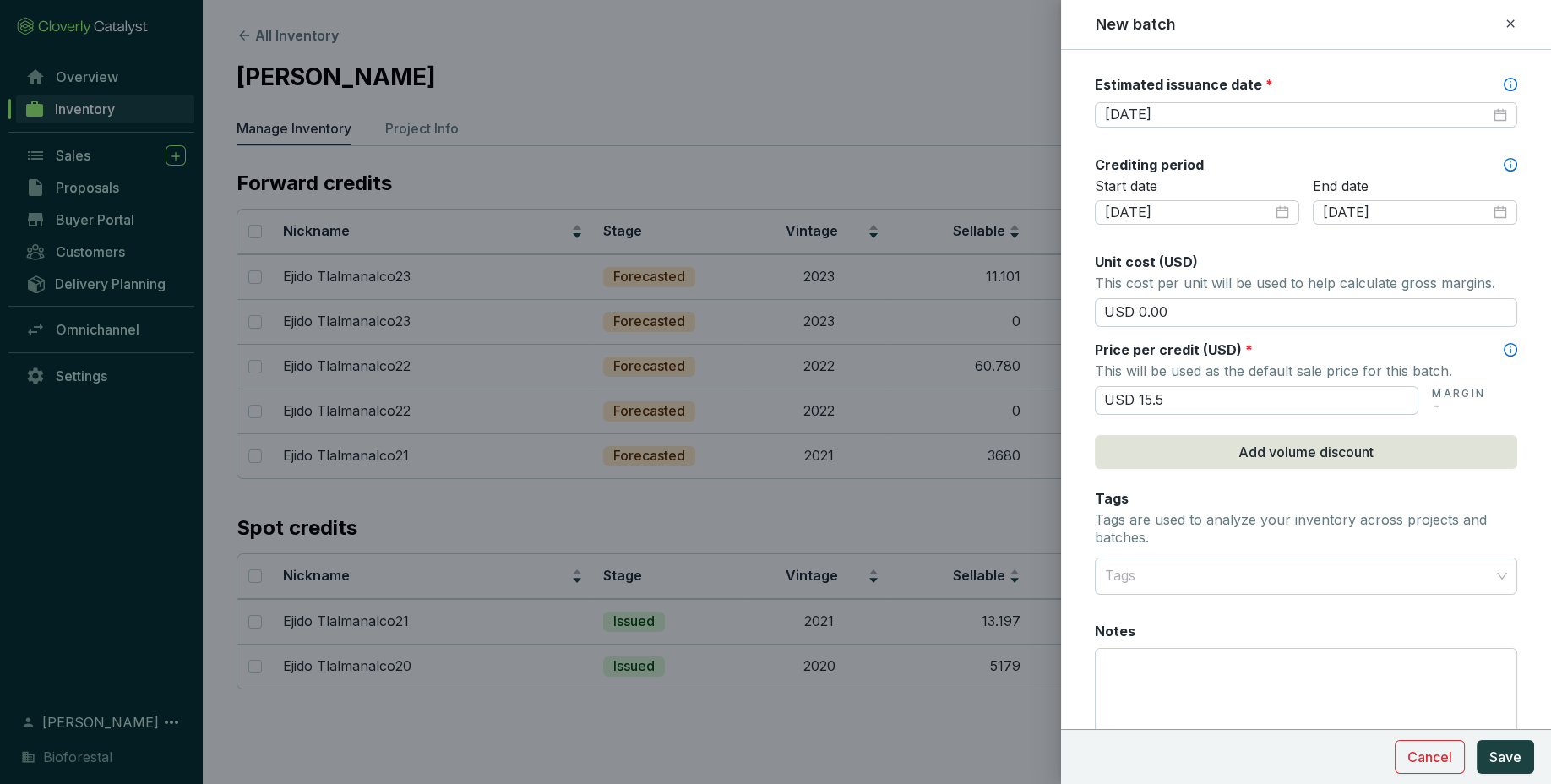
scroll to position [500, 0]
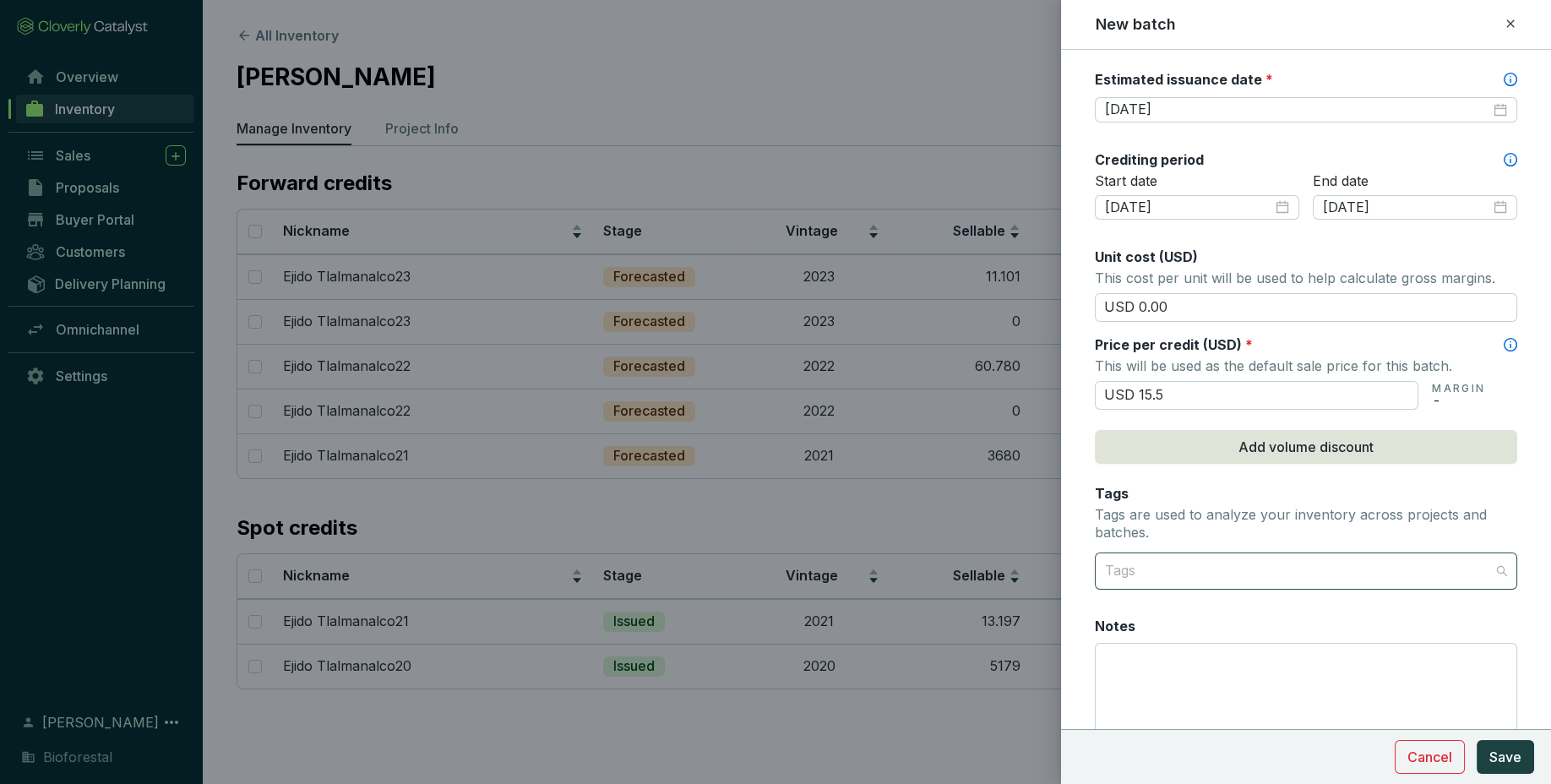
click at [1445, 583] on div at bounding box center [1296, 570] width 397 height 33
type input "USD 15.50"
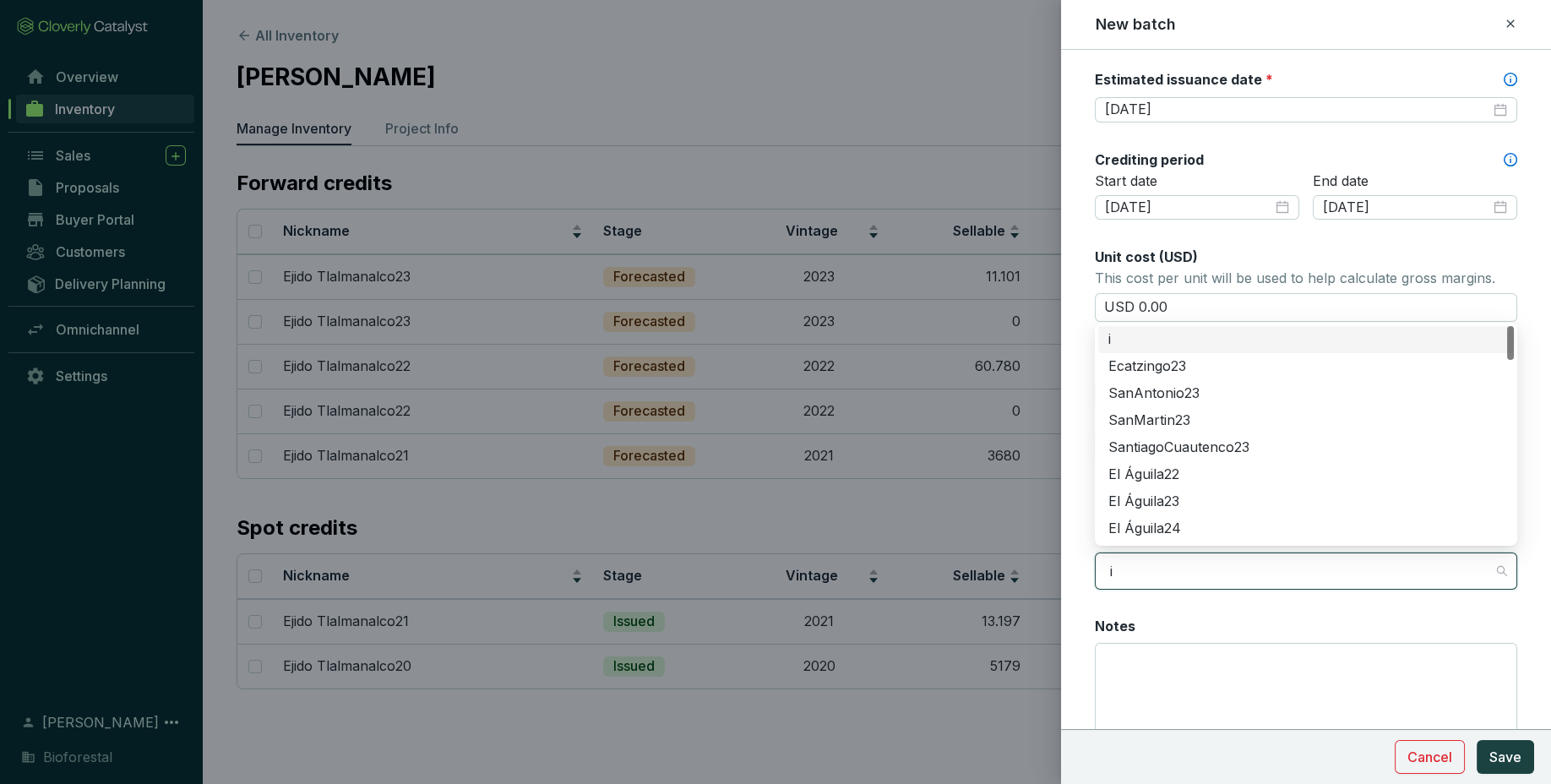
type input "iz"
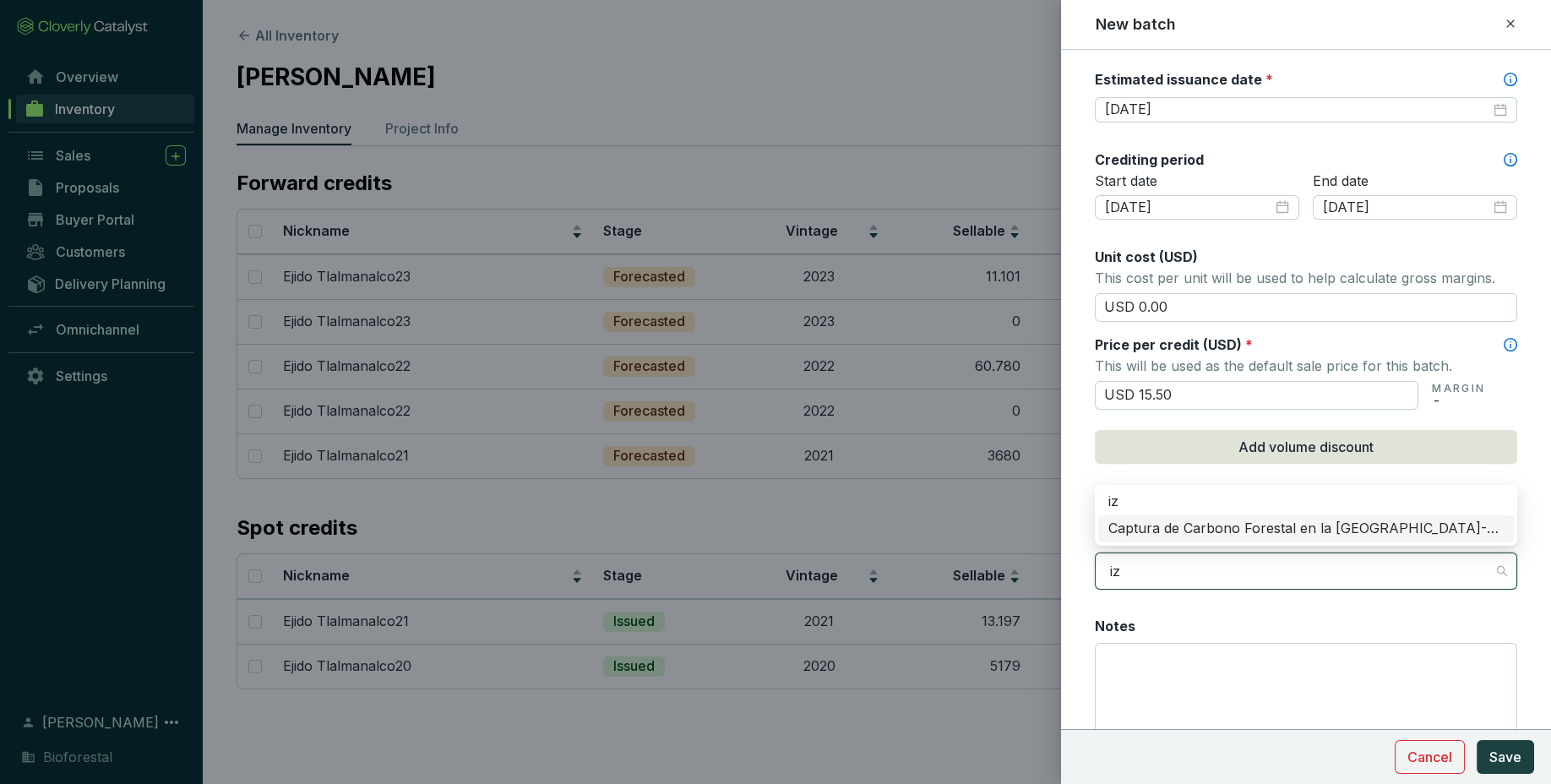
click at [1468, 524] on div "Captura de Carbono Forestal en la [GEOGRAPHIC_DATA]-Popo" at bounding box center [1306, 528] width 396 height 19
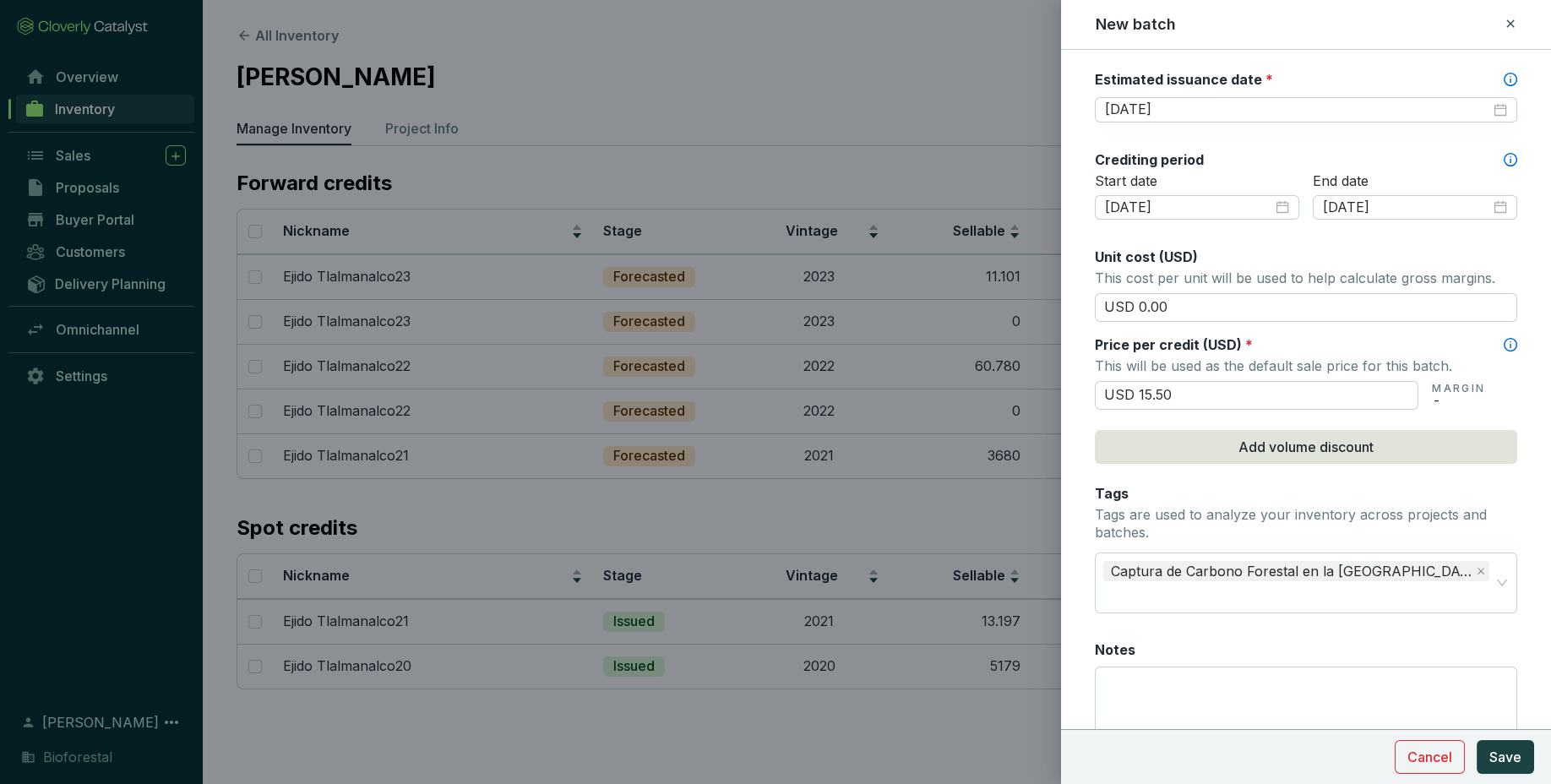
click at [1340, 640] on div "Notes" at bounding box center [1306, 649] width 423 height 19
click at [1340, 667] on textarea "Notes" at bounding box center [1306, 717] width 421 height 99
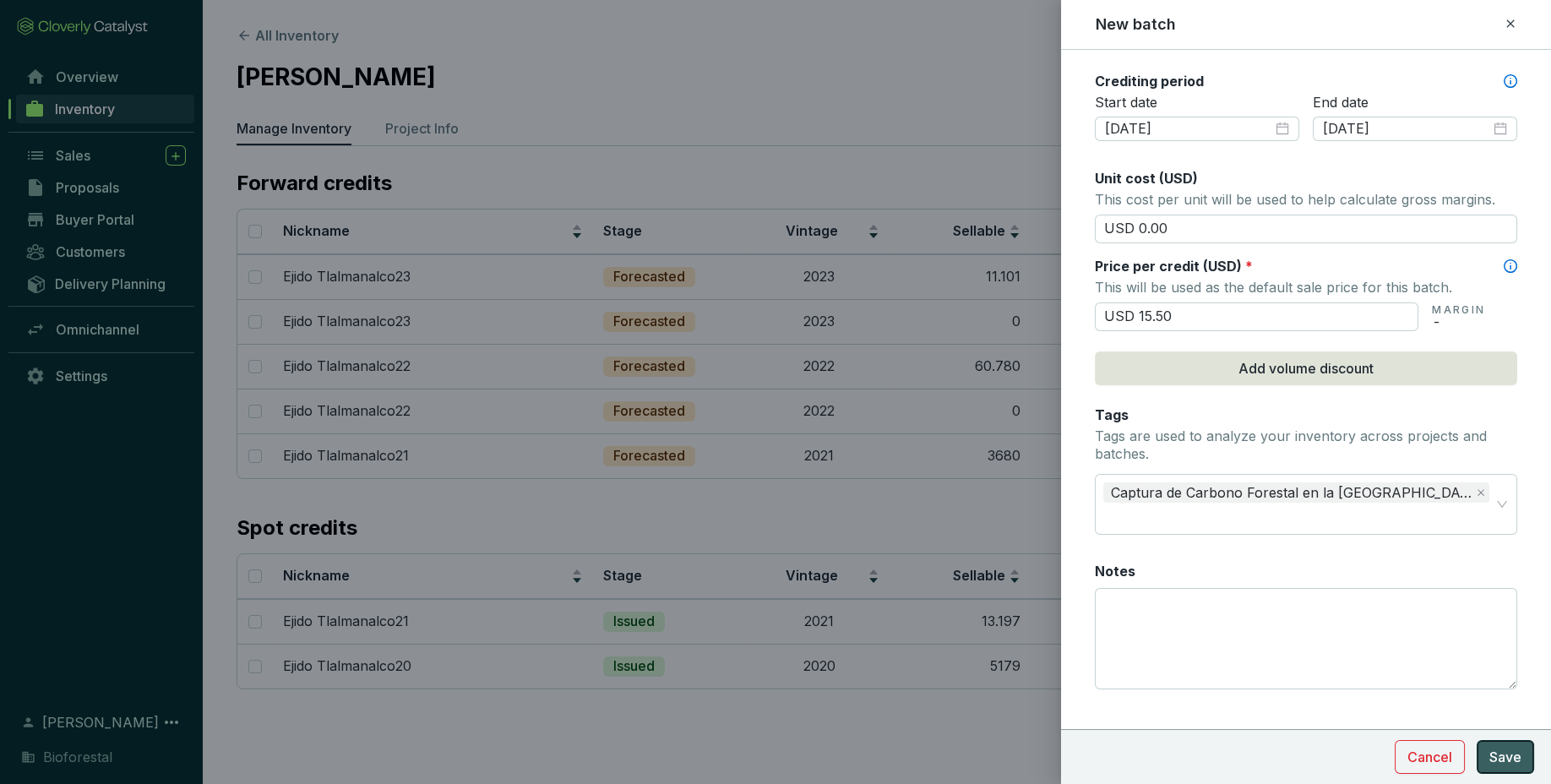
click at [1522, 759] on button "Save" at bounding box center [1505, 756] width 58 height 33
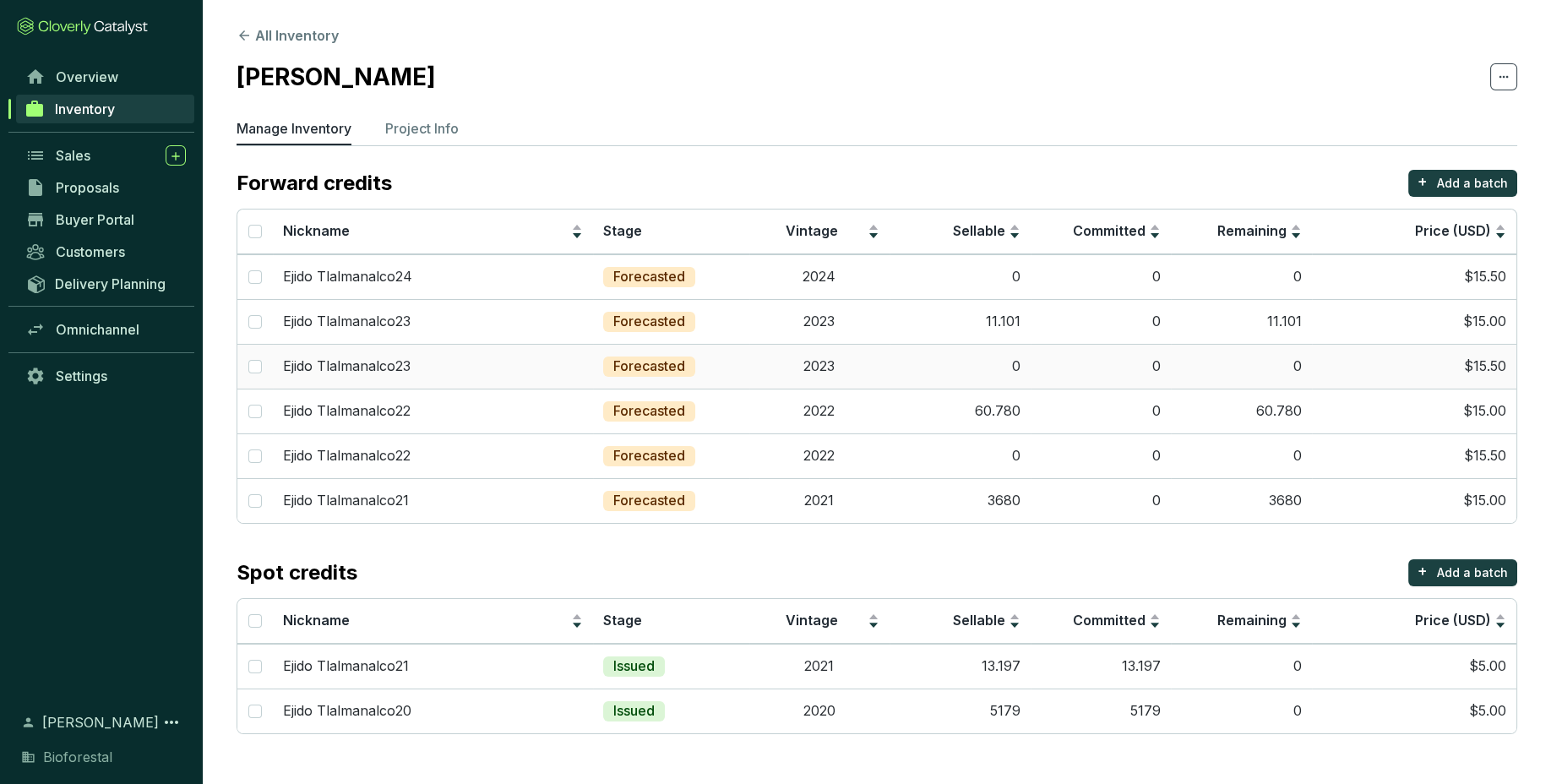
click at [995, 352] on td "0" at bounding box center [960, 367] width 141 height 45
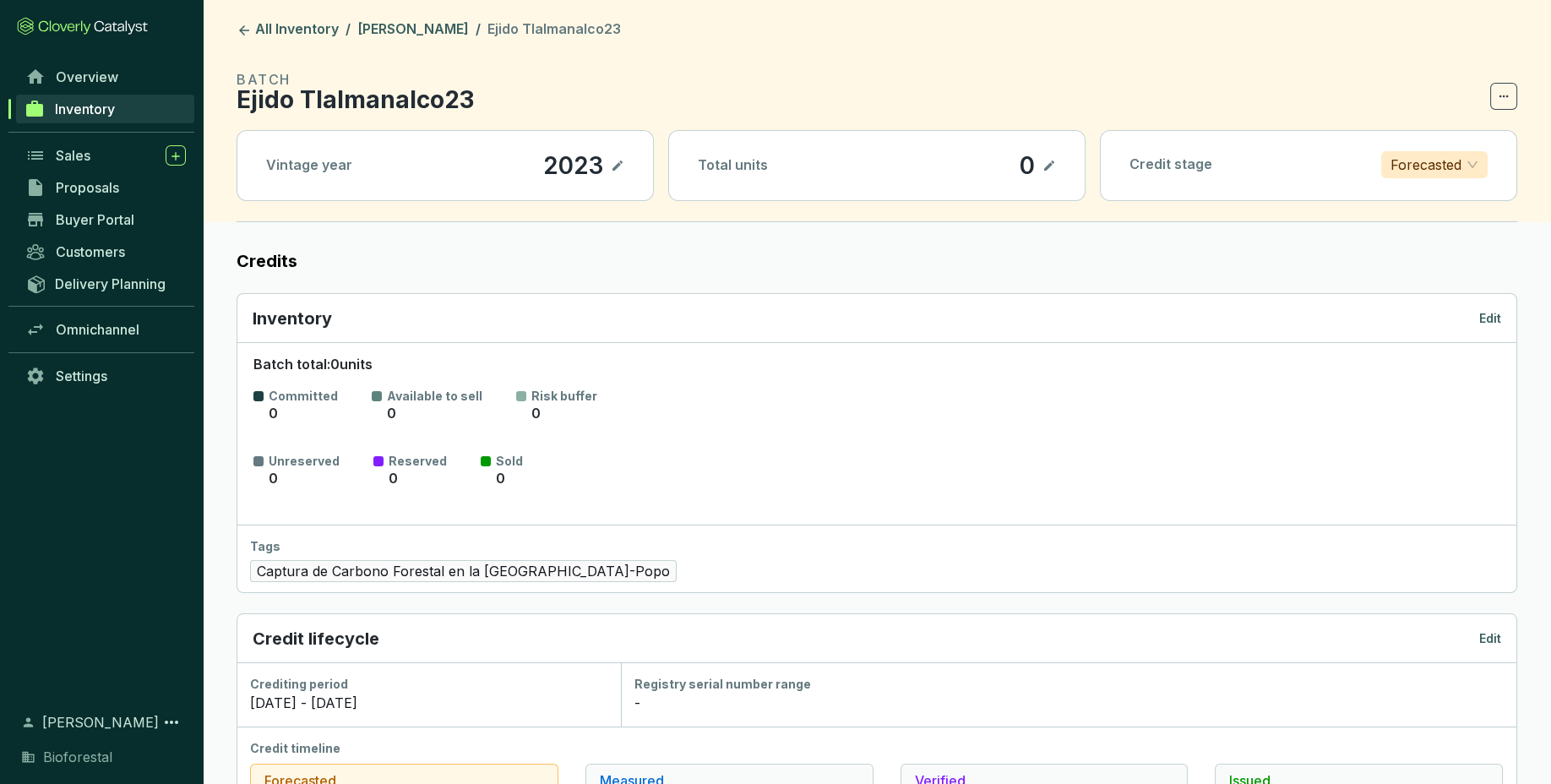
click at [1053, 173] on icon at bounding box center [1049, 165] width 14 height 20
click at [1053, 163] on icon at bounding box center [1049, 166] width 10 height 7
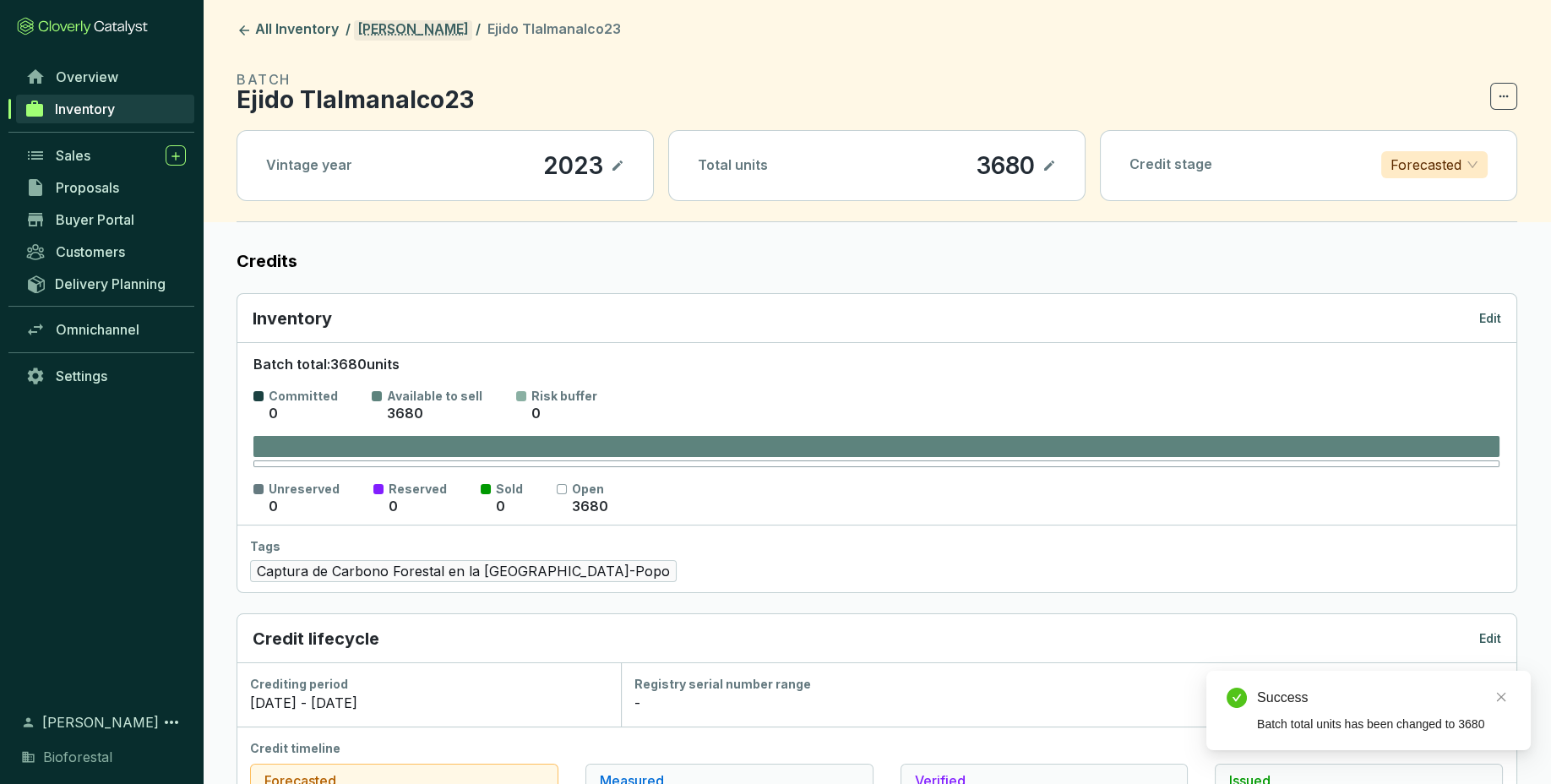
click at [444, 30] on link "[PERSON_NAME]" at bounding box center [413, 30] width 118 height 20
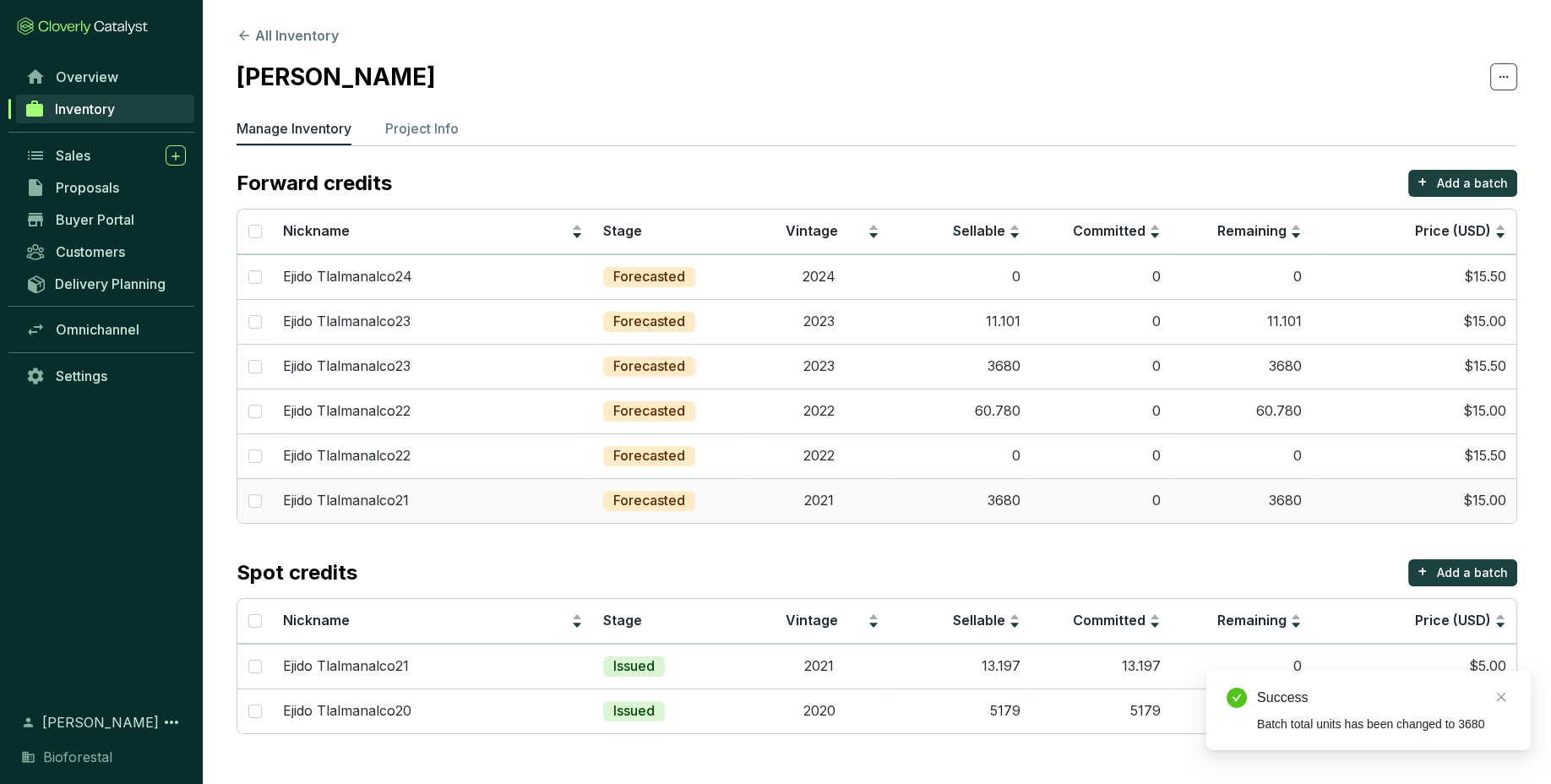
click at [1006, 499] on td "3680" at bounding box center [960, 500] width 141 height 45
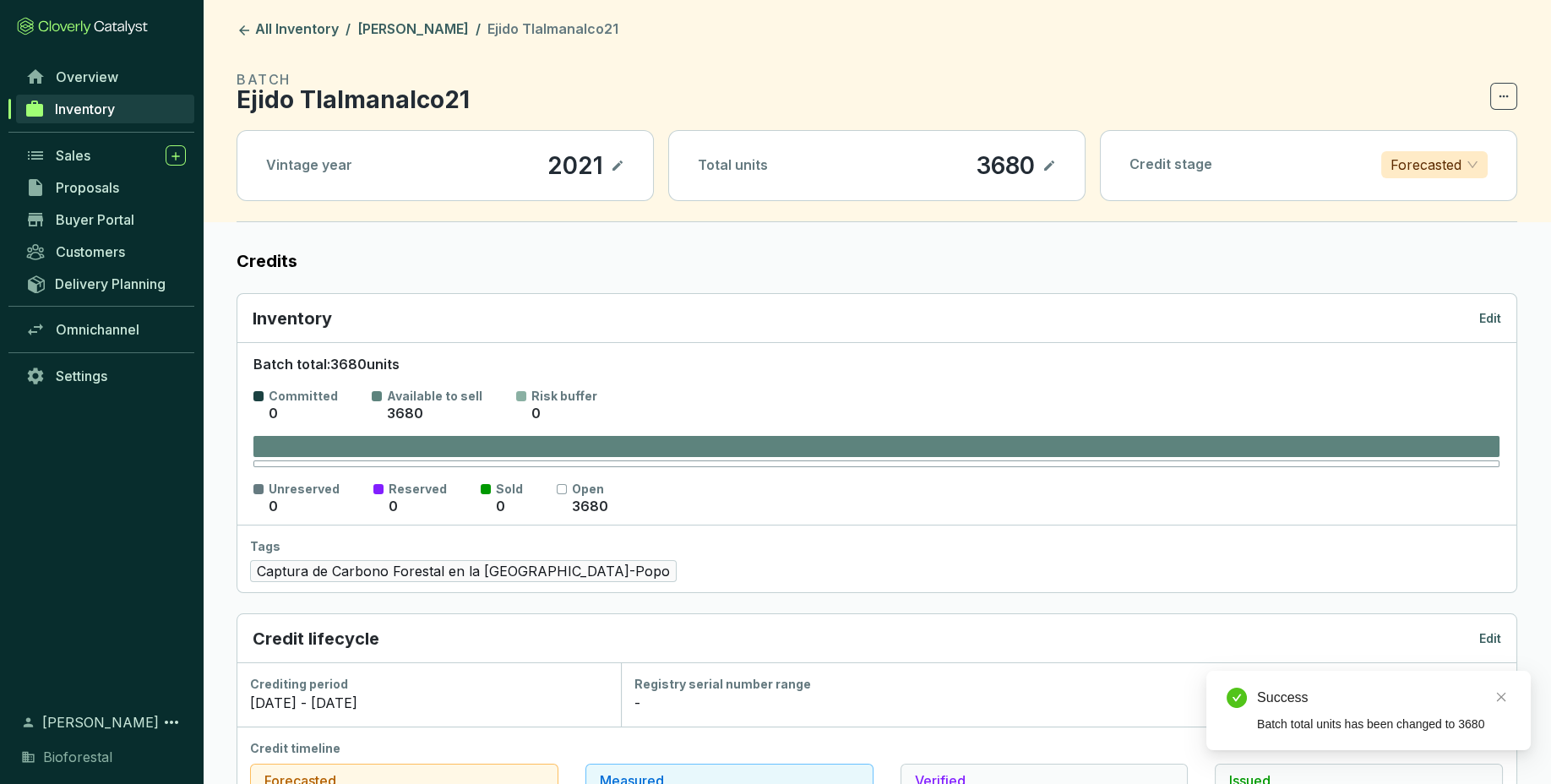
click at [1051, 165] on icon at bounding box center [1049, 165] width 14 height 20
click at [1048, 170] on icon at bounding box center [1049, 165] width 14 height 20
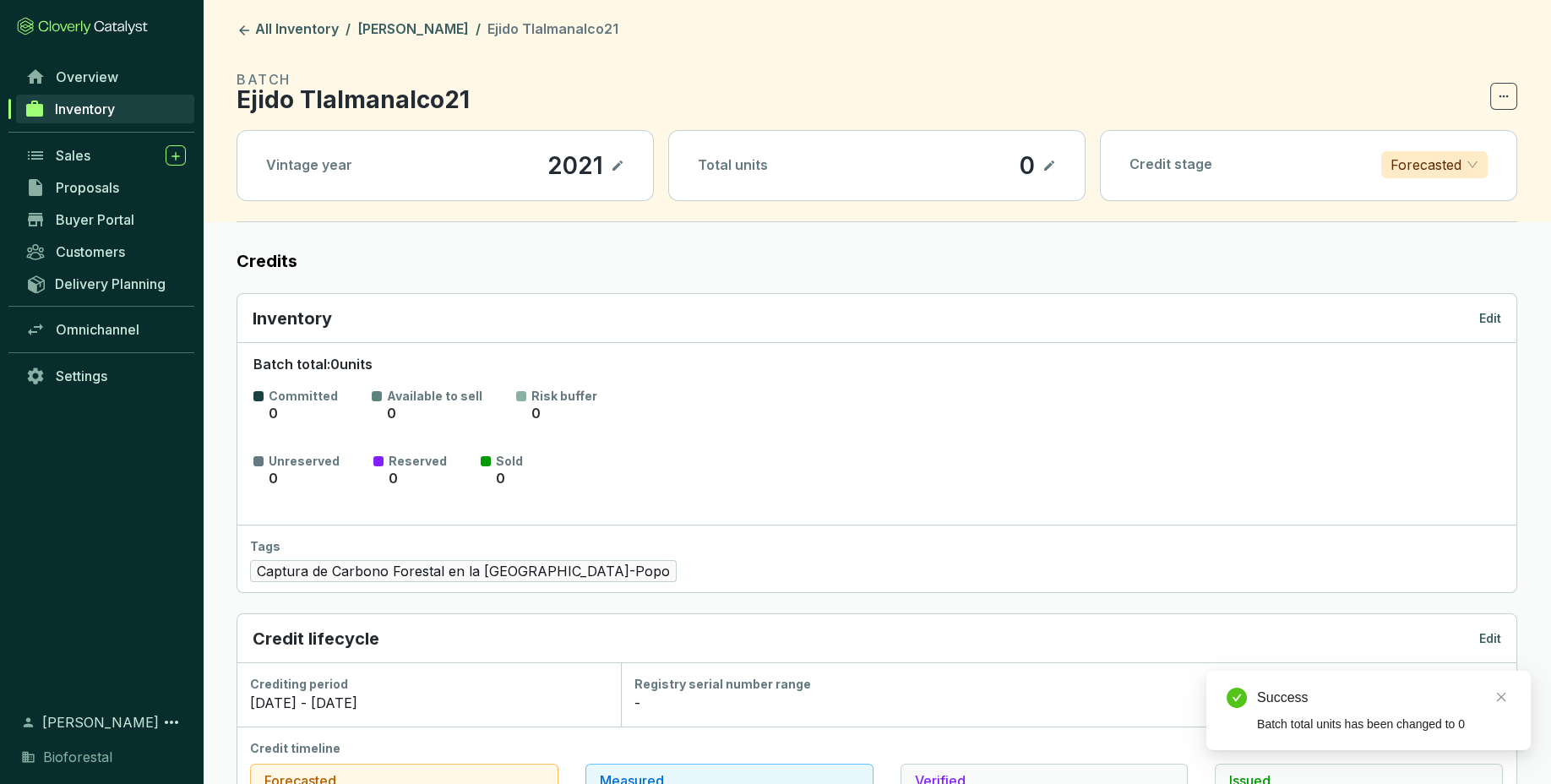
click at [437, 20] on header "All Inventory / Ejido Tlalmanalco / Ejido Tlalmanalco21 BATCH Ejido Tlalmanalco…" at bounding box center [876, 111] width 1348 height 222
click at [446, 40] on link "[PERSON_NAME]" at bounding box center [413, 30] width 118 height 20
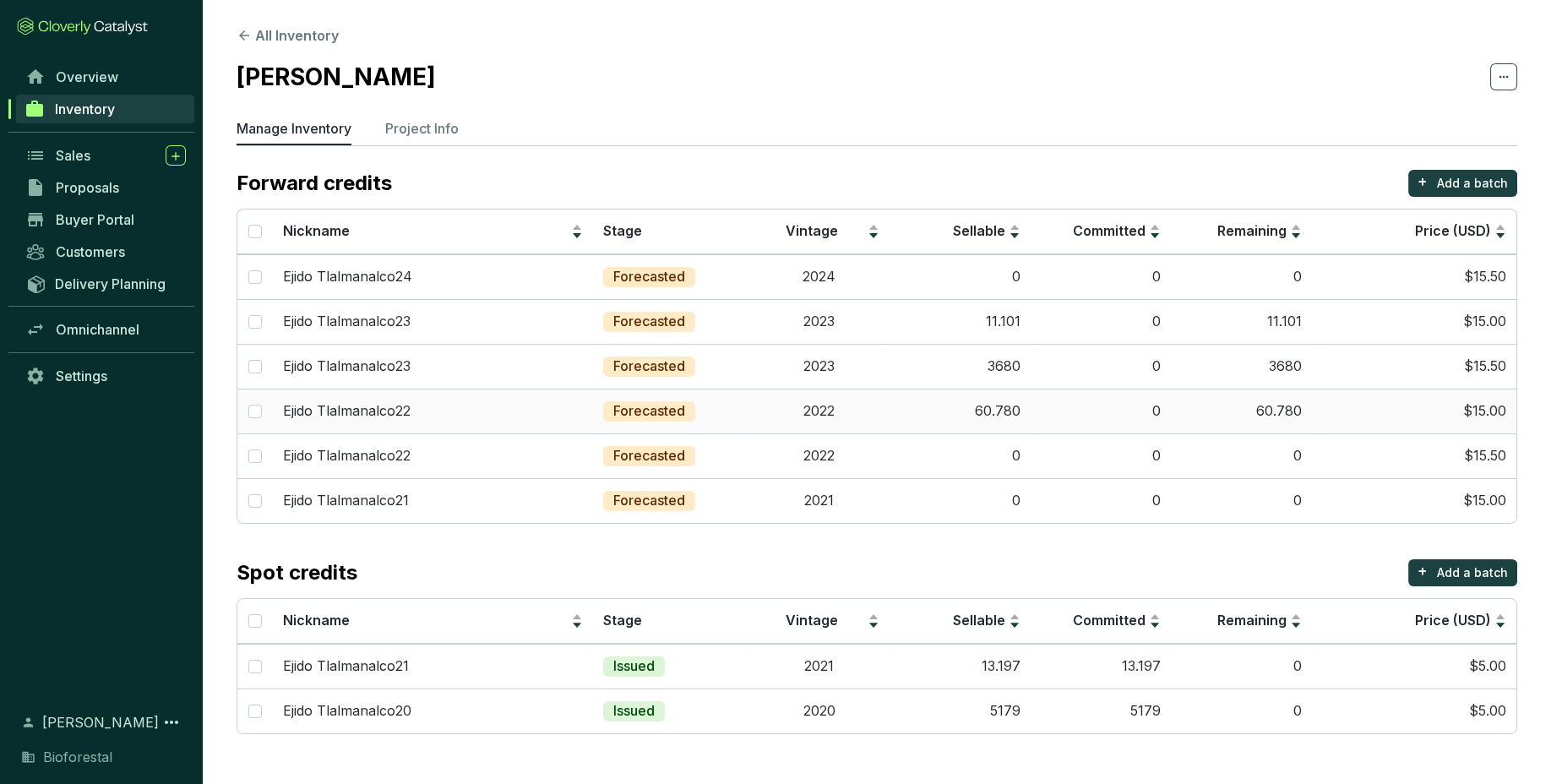
click at [1025, 411] on td "60.780" at bounding box center [960, 411] width 141 height 45
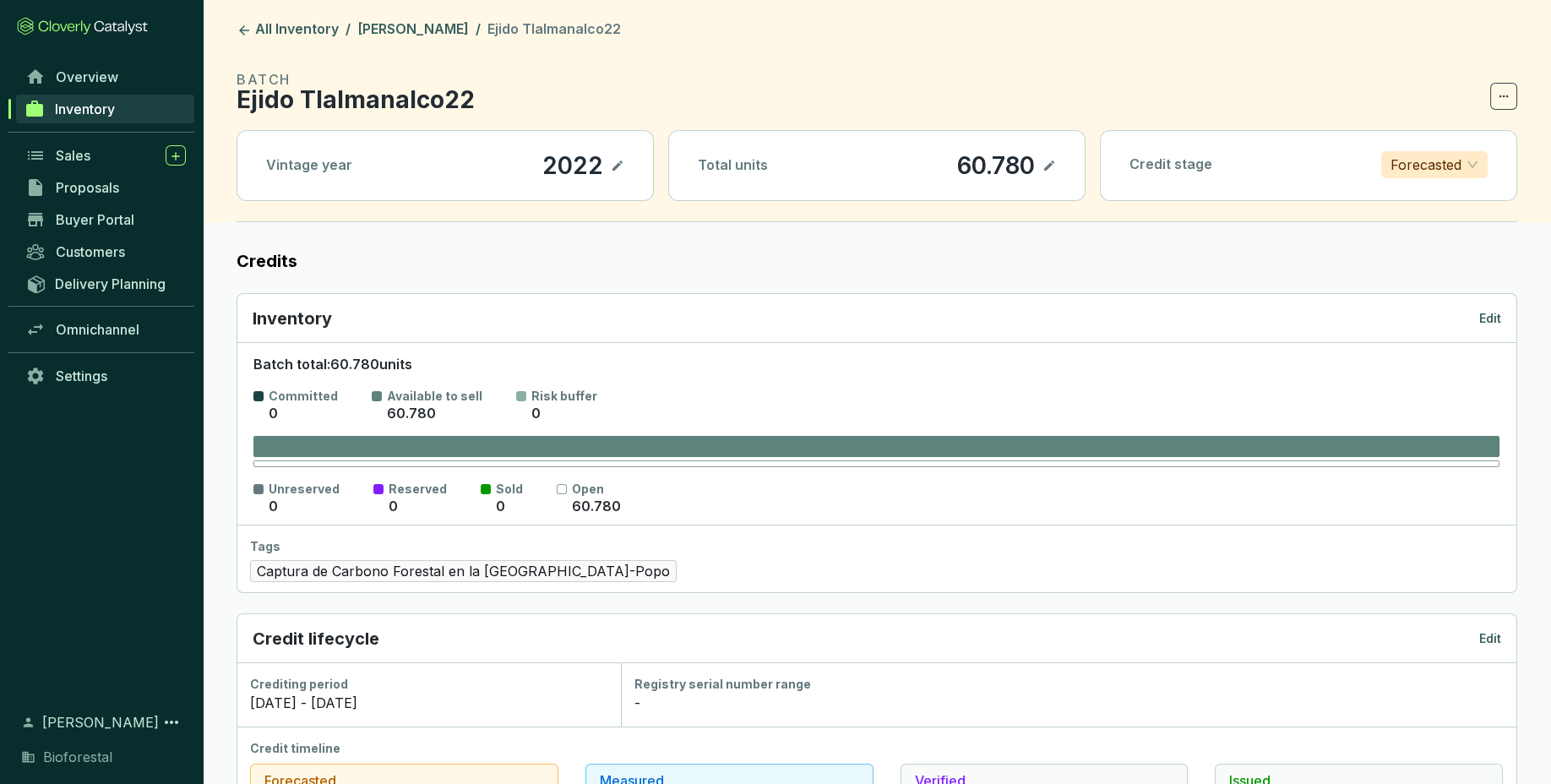
click at [1043, 169] on icon at bounding box center [1049, 165] width 14 height 20
click at [941, 167] on div "60.780" at bounding box center [972, 165] width 86 height 29
click at [1050, 168] on icon at bounding box center [1049, 165] width 14 height 20
click at [446, 30] on link "[PERSON_NAME]" at bounding box center [413, 30] width 118 height 20
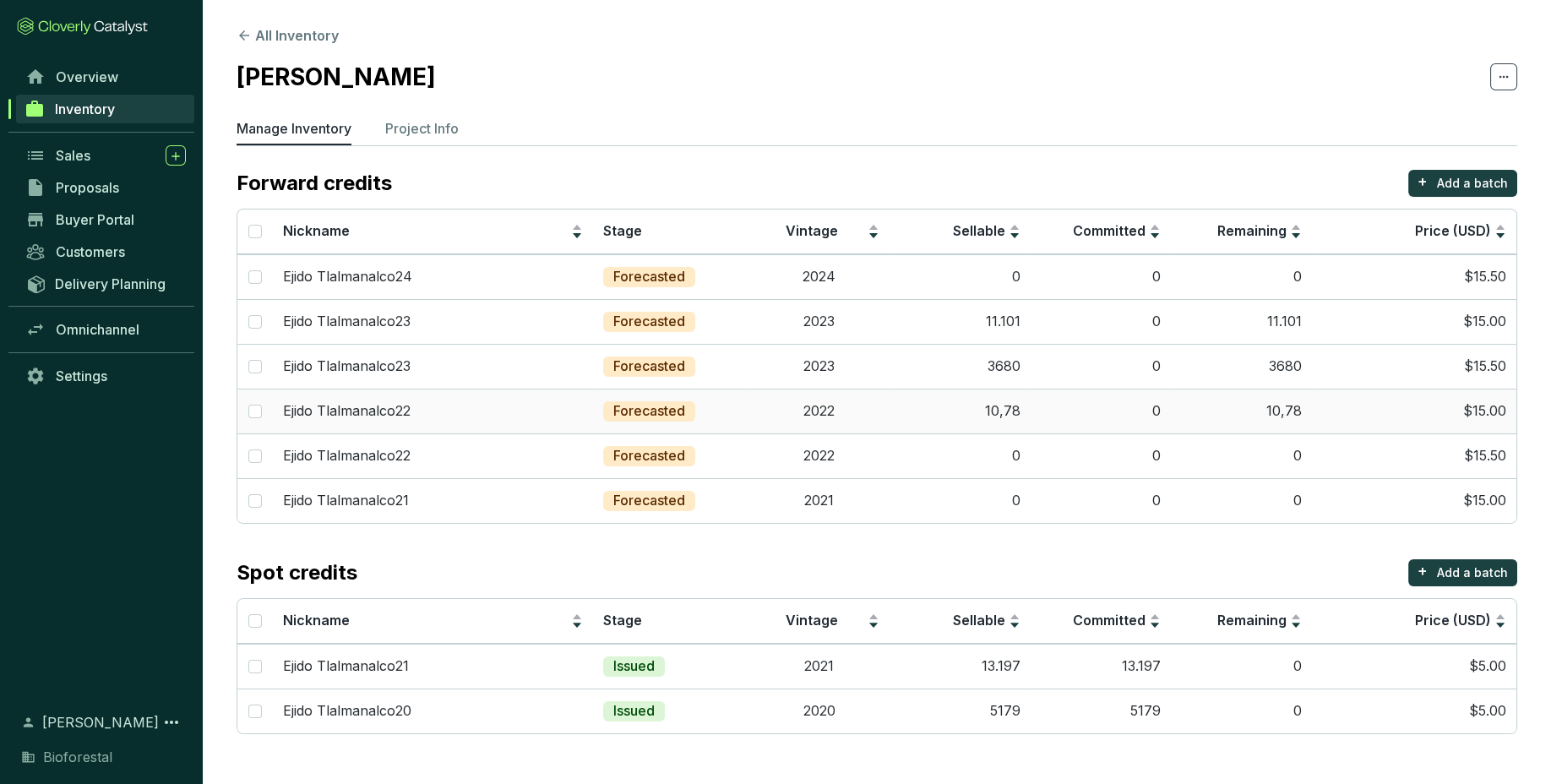
click at [1003, 398] on td "10,78" at bounding box center [960, 411] width 141 height 45
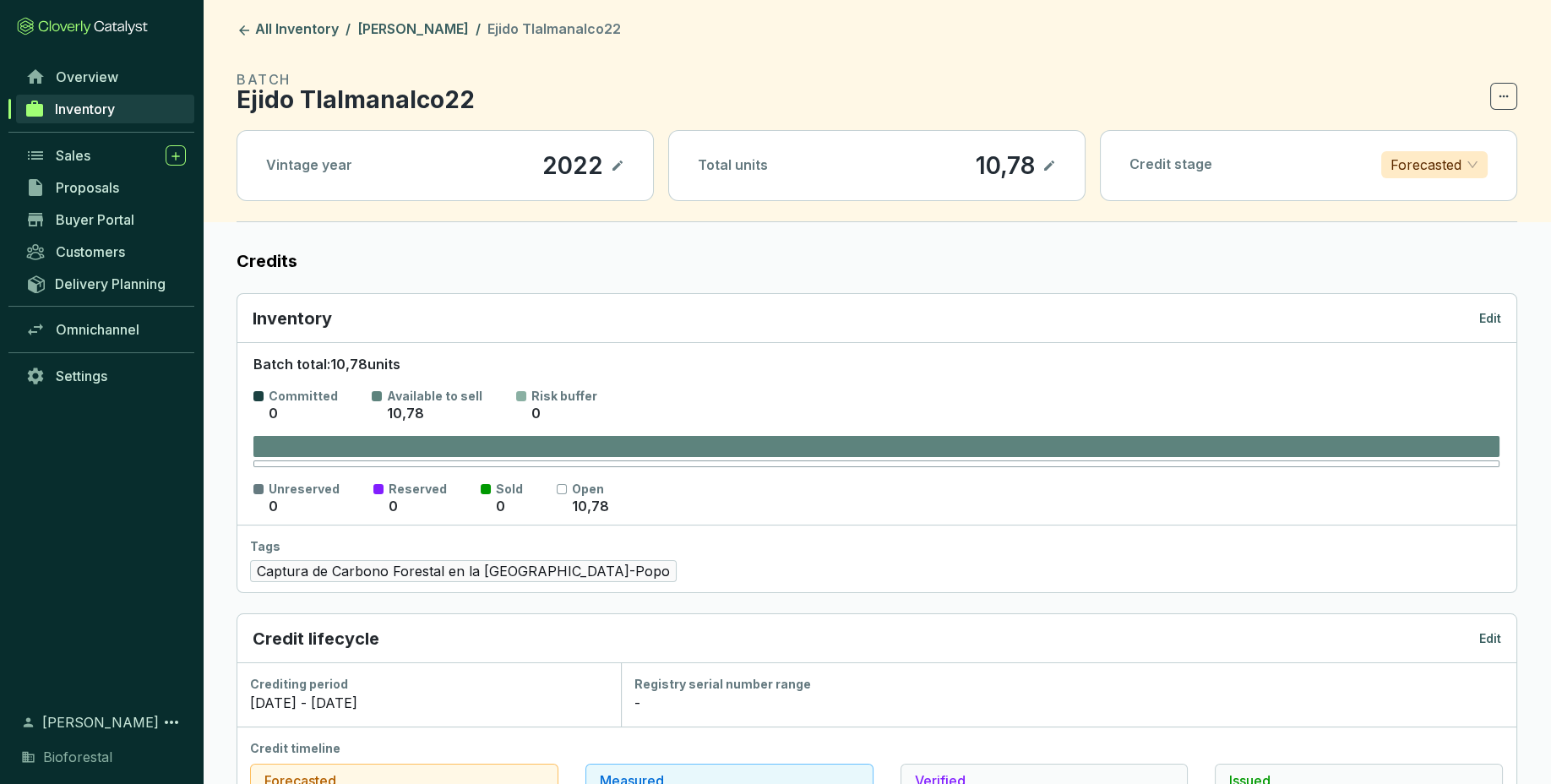
click at [995, 170] on p "10,78" at bounding box center [1004, 165] width 61 height 29
click at [1047, 167] on icon at bounding box center [1049, 165] width 10 height 10
click at [1049, 162] on icon at bounding box center [1049, 165] width 14 height 20
click at [451, 29] on link "[PERSON_NAME]" at bounding box center [413, 30] width 118 height 20
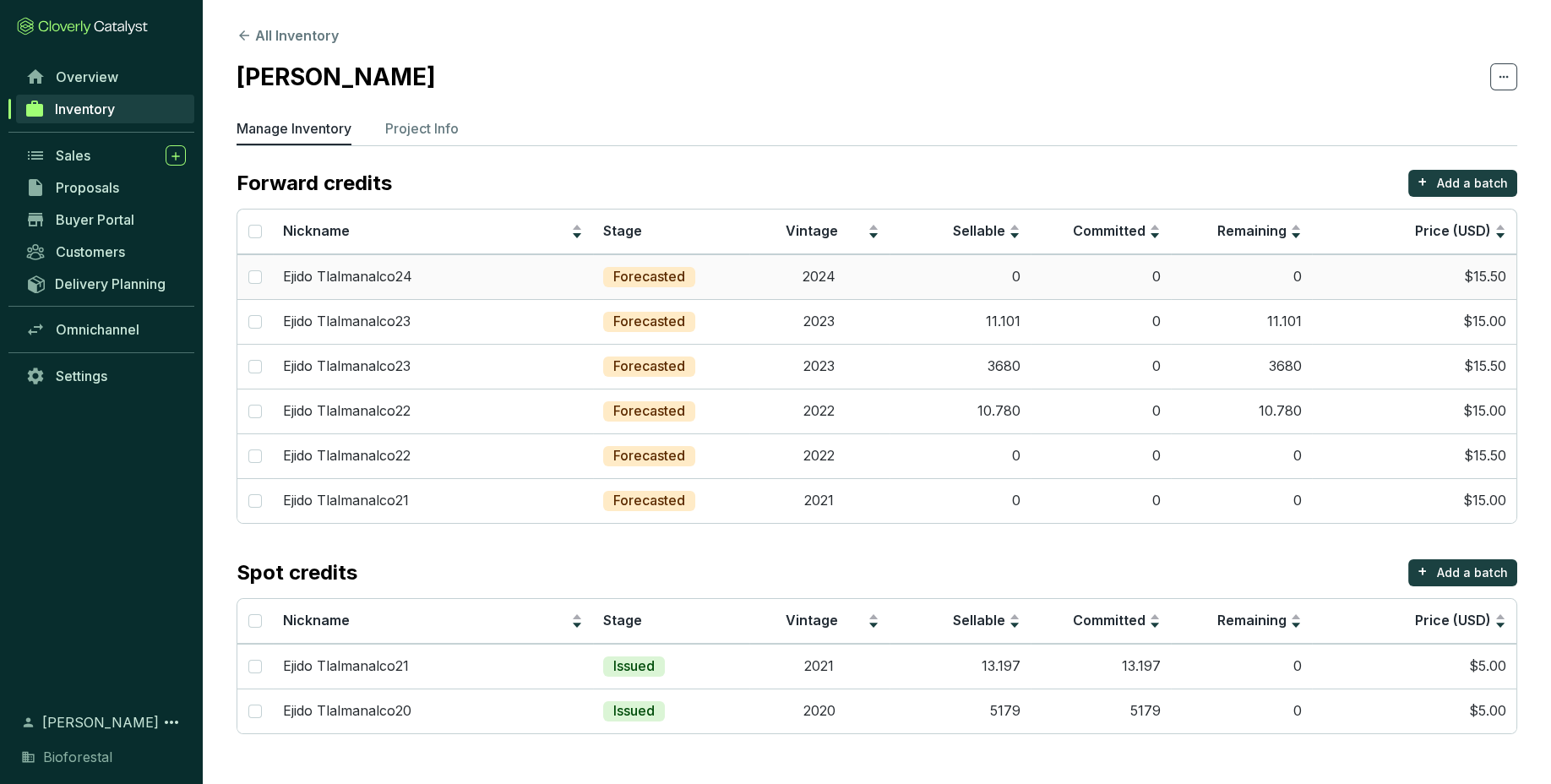
click at [1012, 266] on td "0" at bounding box center [960, 276] width 141 height 45
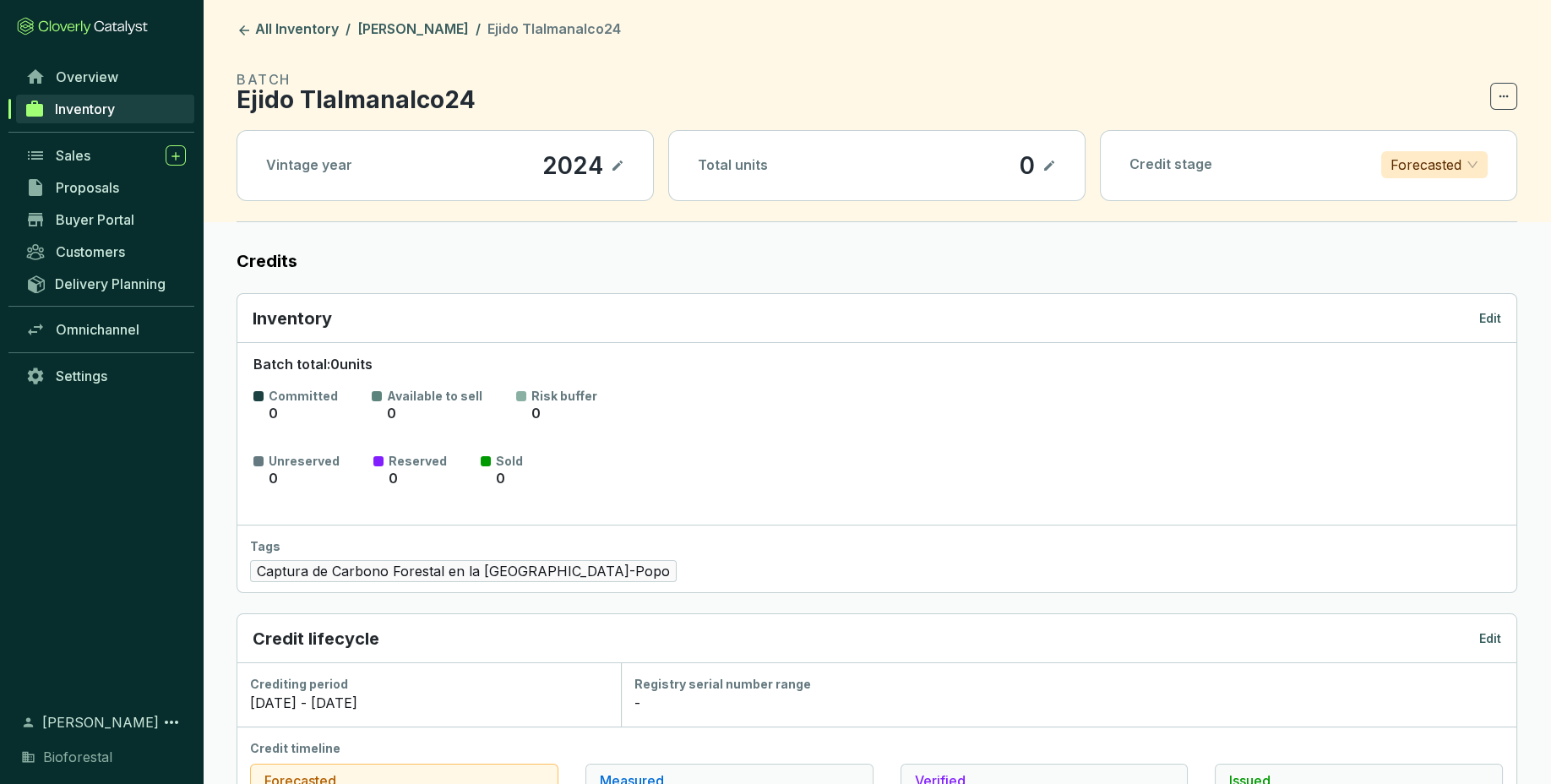
click at [1047, 173] on icon at bounding box center [1049, 165] width 14 height 20
click at [1054, 162] on icon at bounding box center [1049, 165] width 14 height 20
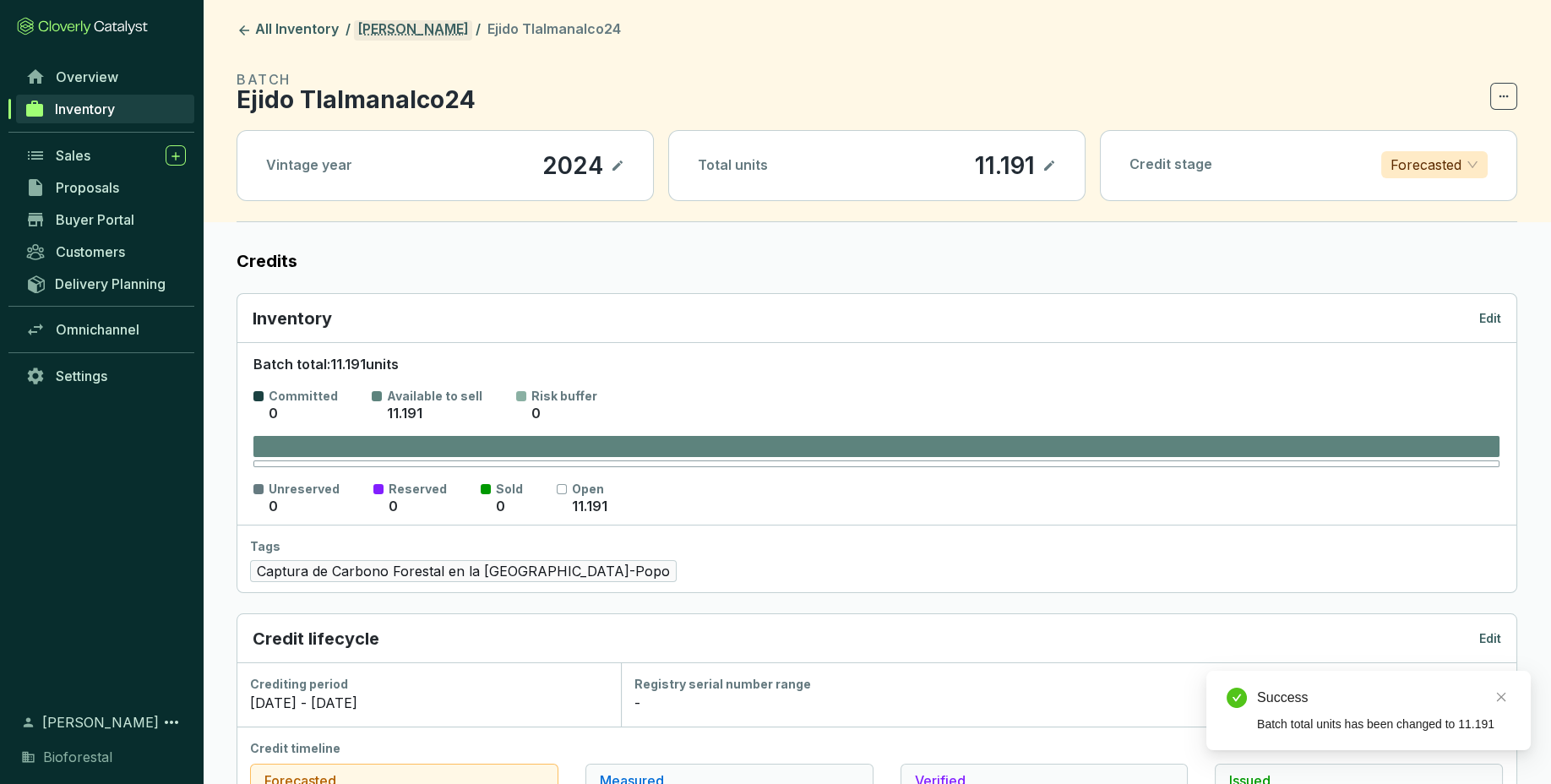
click at [398, 28] on link "[PERSON_NAME]" at bounding box center [413, 30] width 118 height 20
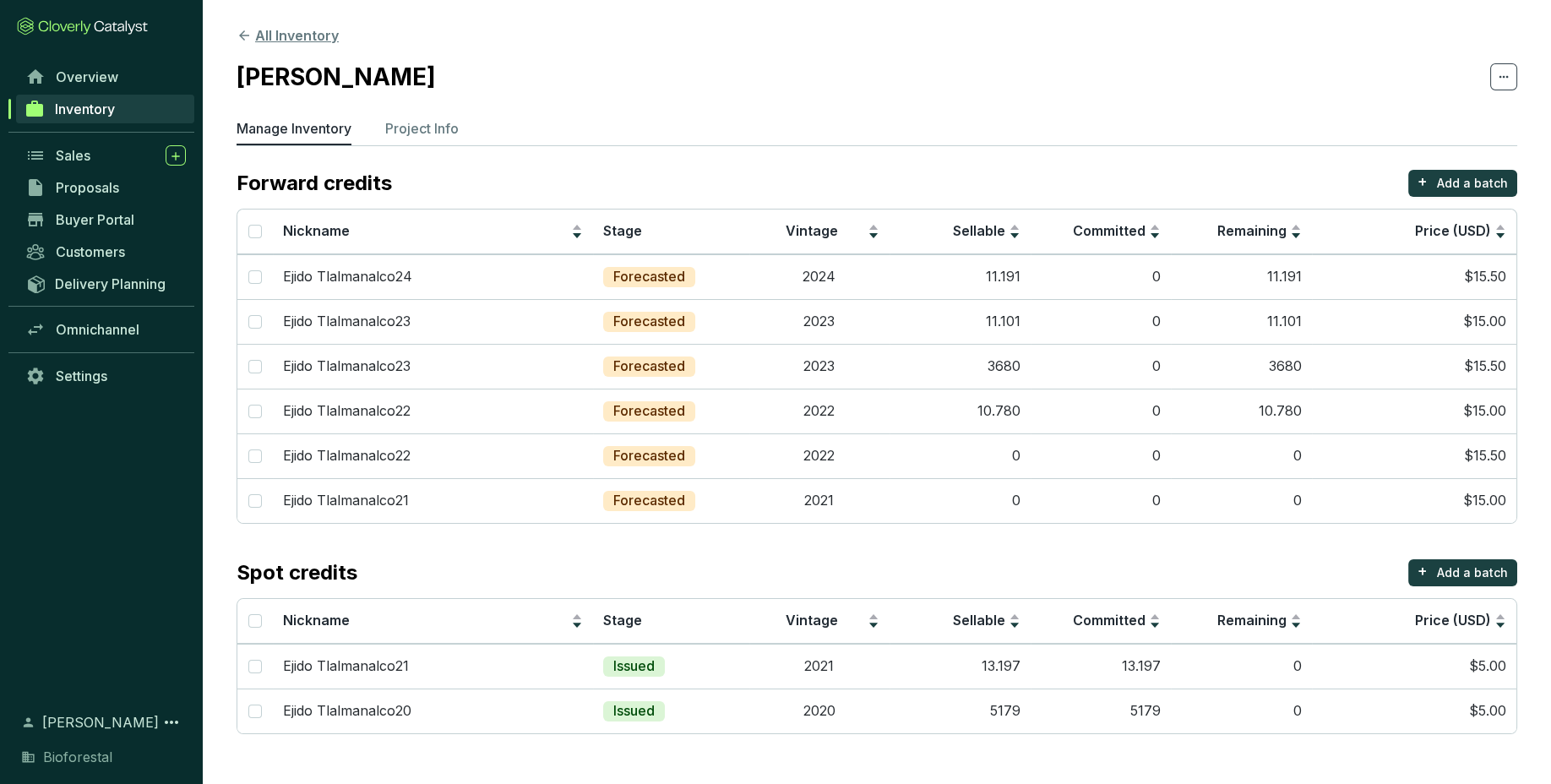
click at [301, 32] on button "All Inventory" at bounding box center [287, 35] width 102 height 20
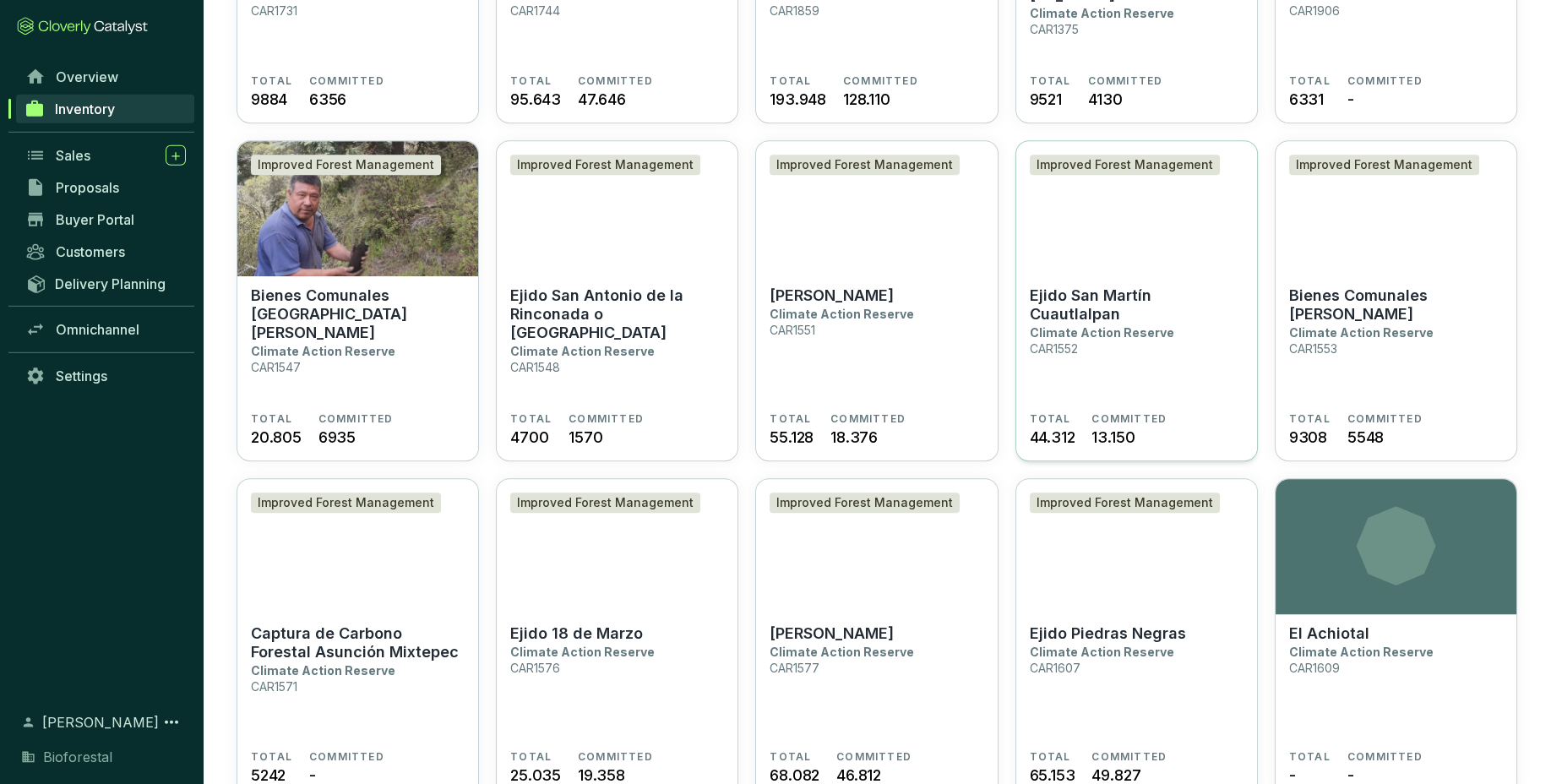
scroll to position [1701, 0]
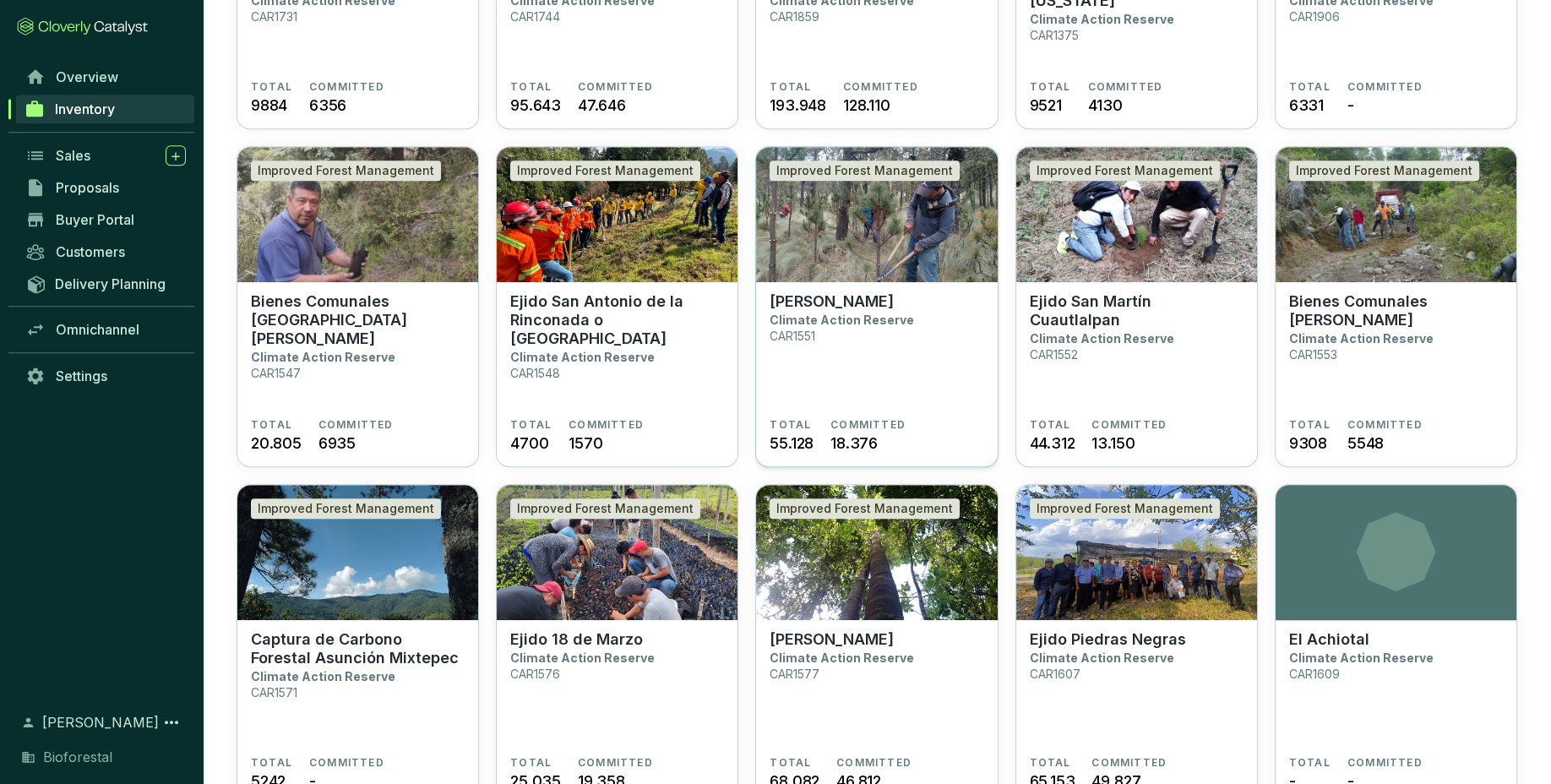
click at [948, 325] on section "Ejido Tlalmanalco Climate Action Reserve CAR1551" at bounding box center [876, 355] width 214 height 126
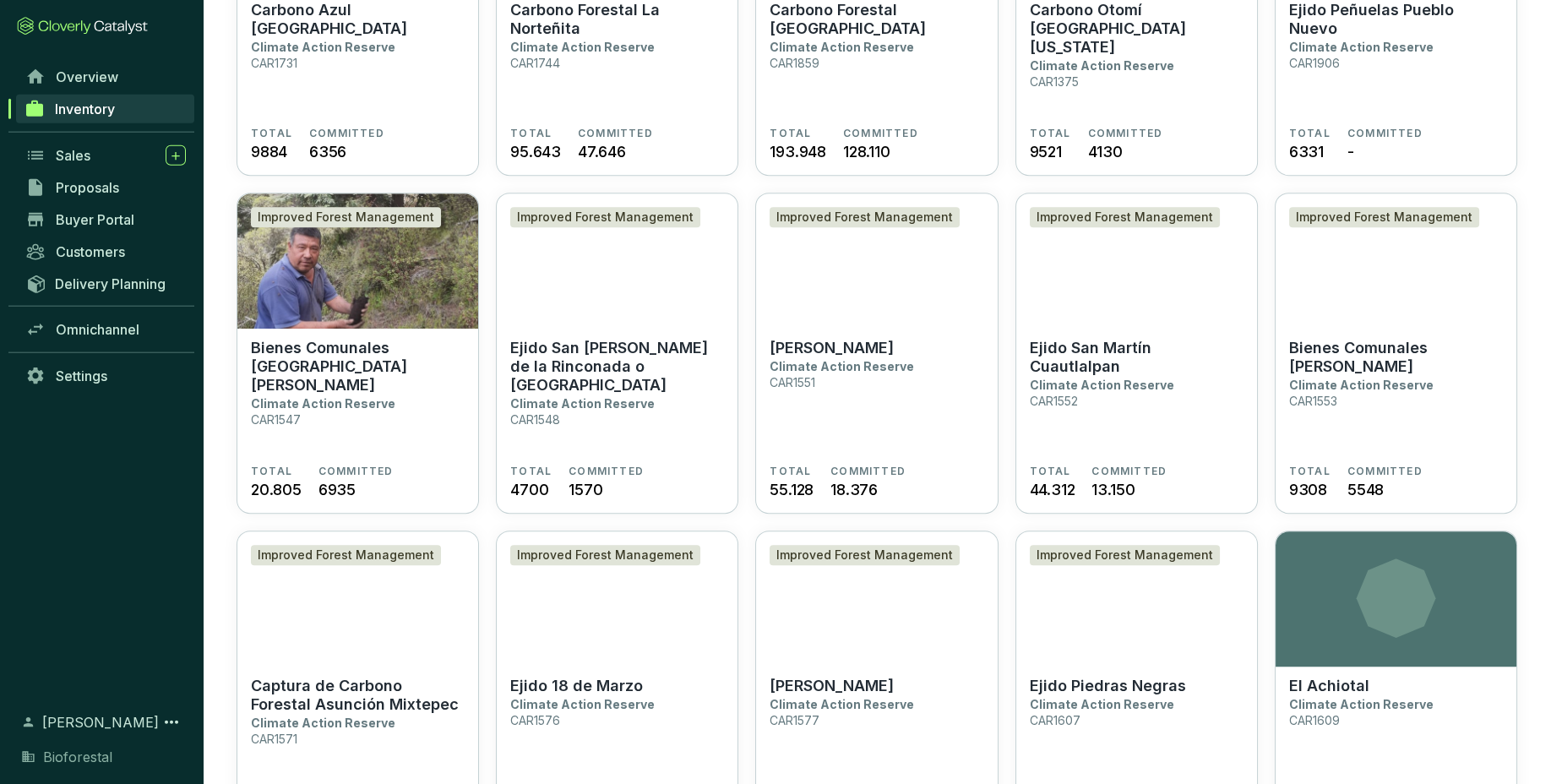
scroll to position [1654, 0]
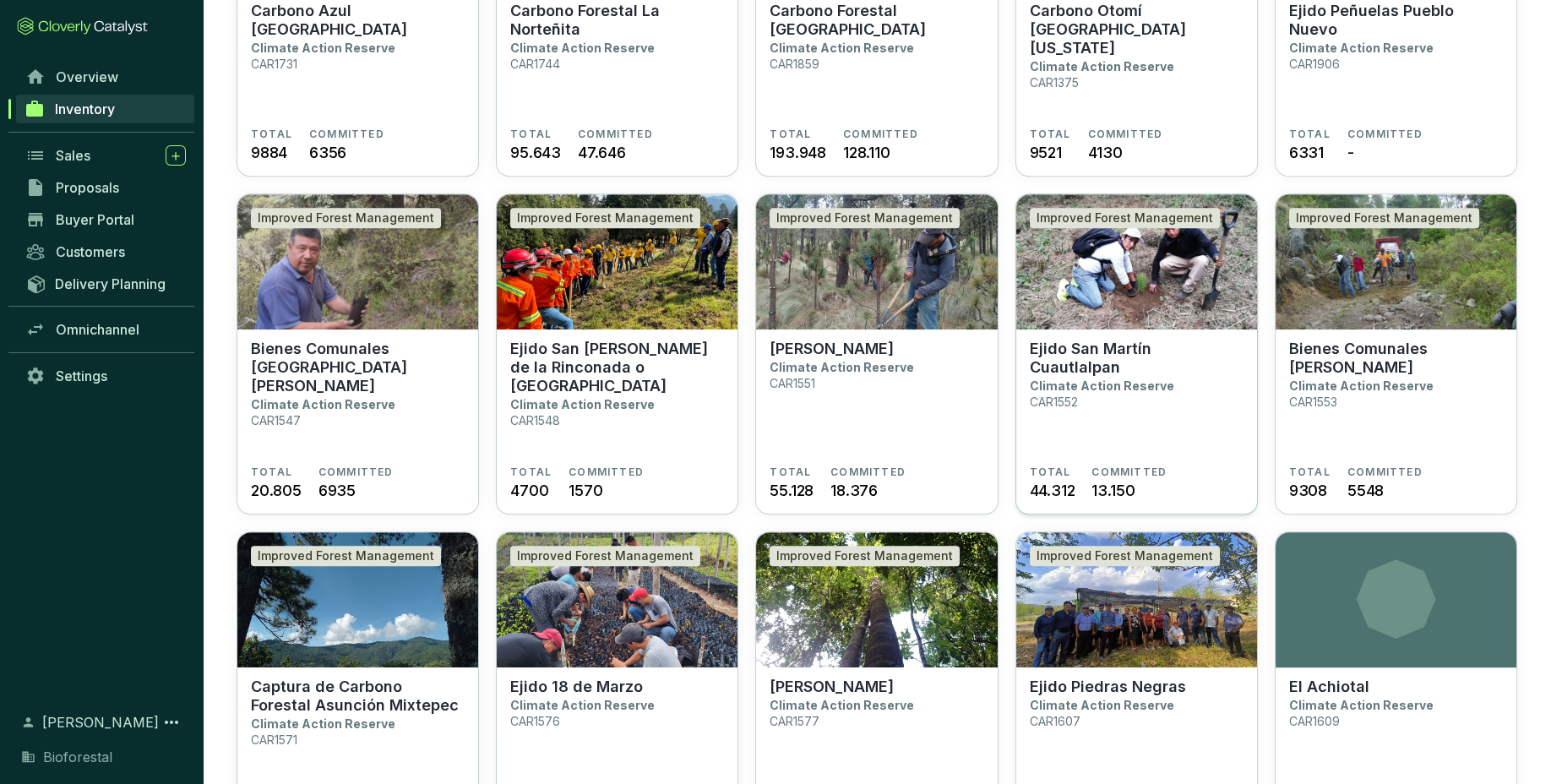
click at [1149, 404] on section "Ejido San [PERSON_NAME] Climate Action Reserve CAR1552" at bounding box center [1136, 402] width 214 height 126
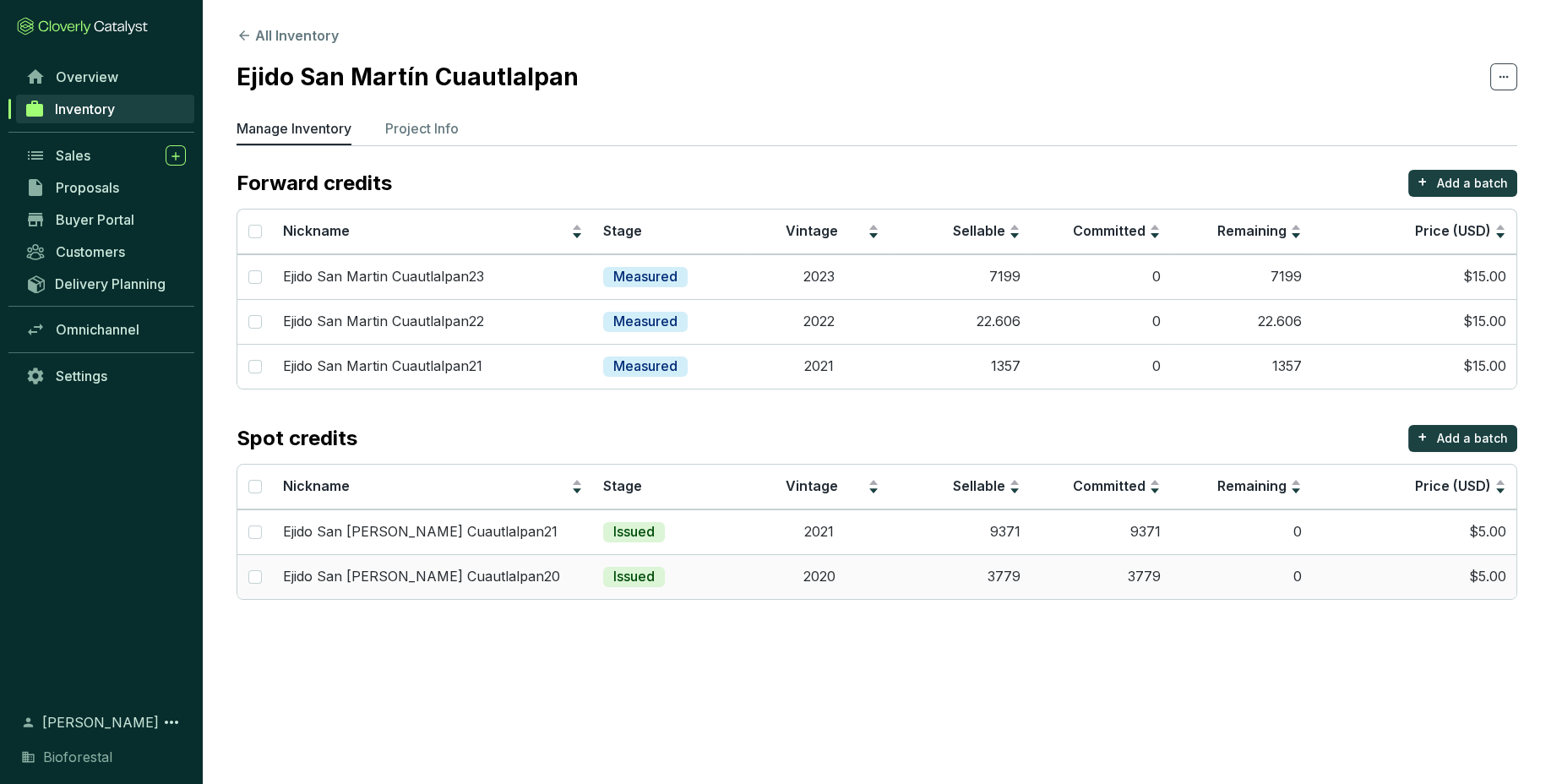
click at [847, 580] on td "2020" at bounding box center [819, 576] width 141 height 45
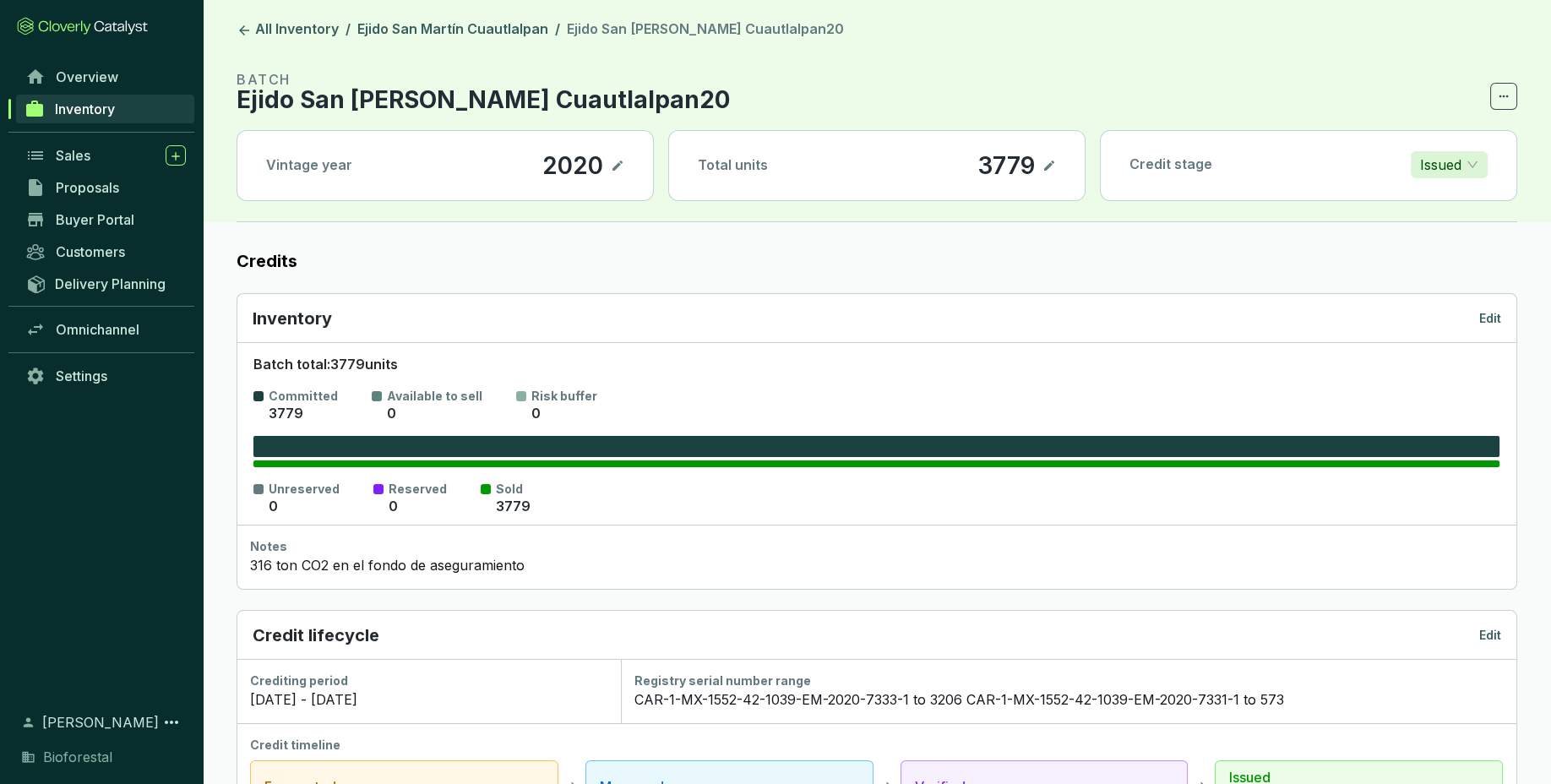
click at [1490, 316] on p "Edit" at bounding box center [1490, 318] width 22 height 17
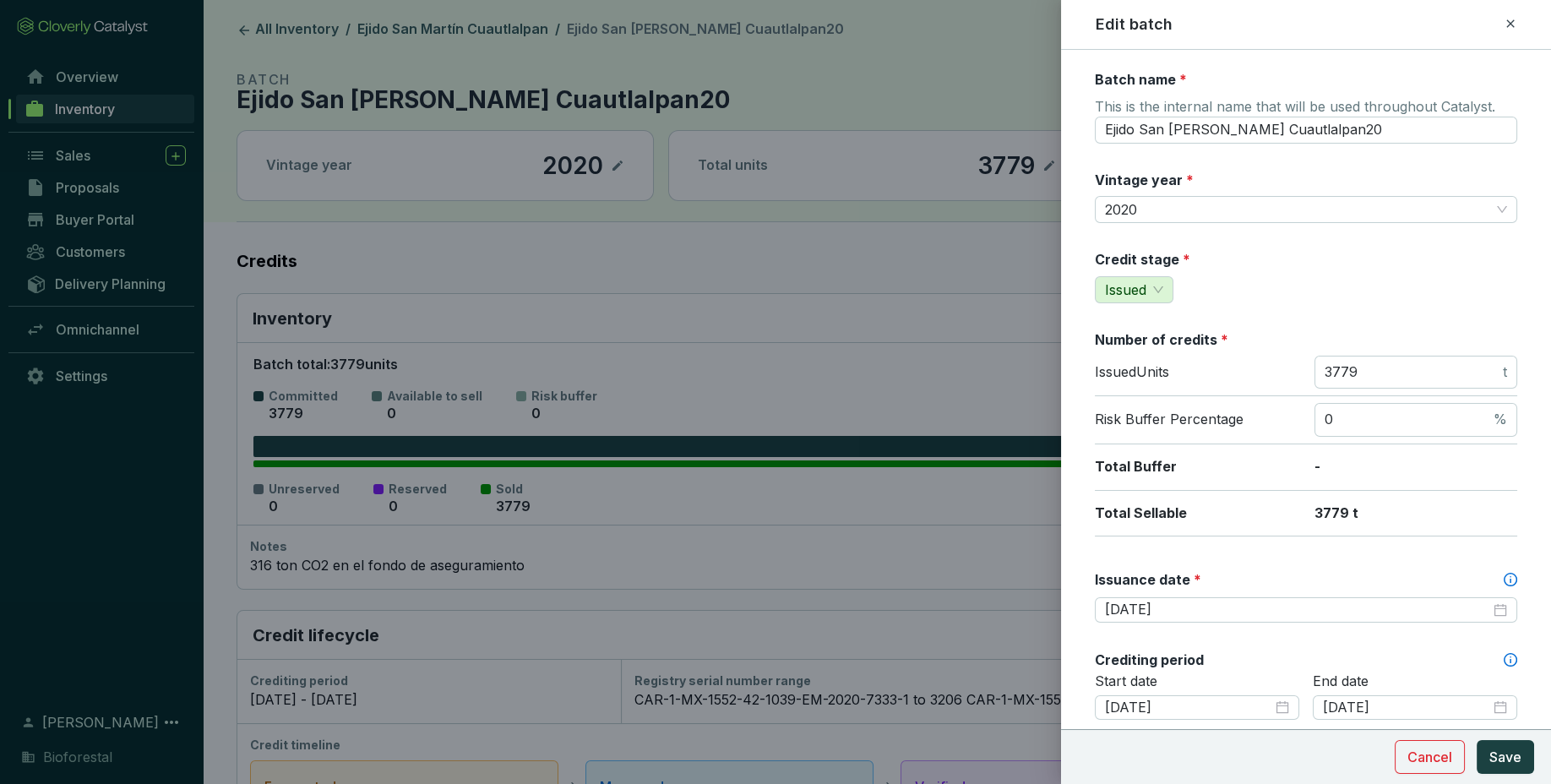
click at [1513, 20] on icon at bounding box center [1509, 23] width 14 height 20
type input "CAR-1-MX-1552-42-1039-EM-2020-7333-1 to 3206CAR-1-MX-1552-42-1039-EM-2020-7331-…"
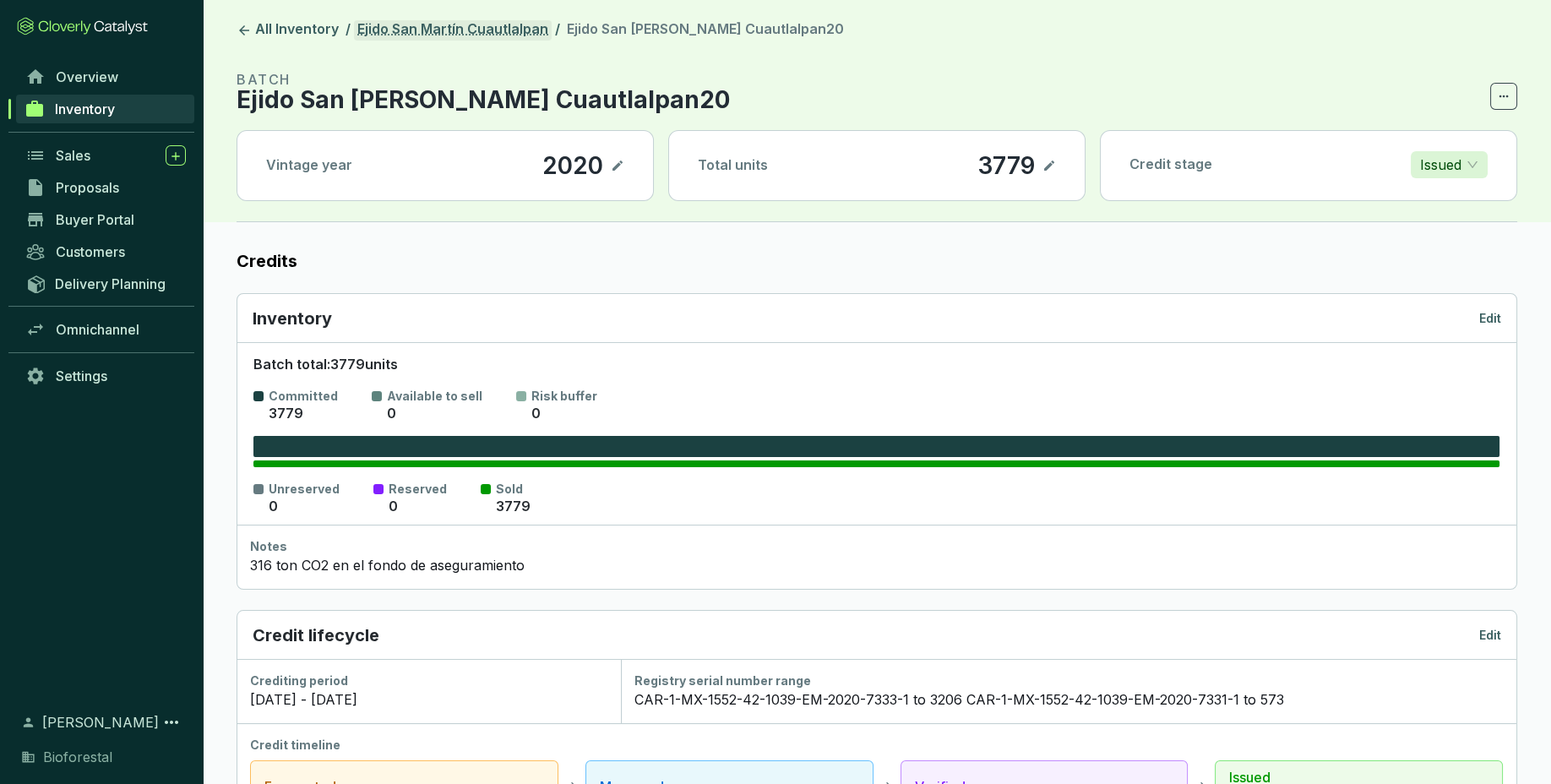
click at [496, 36] on link "Ejido San Martín Cuautlalpan" at bounding box center [453, 30] width 198 height 20
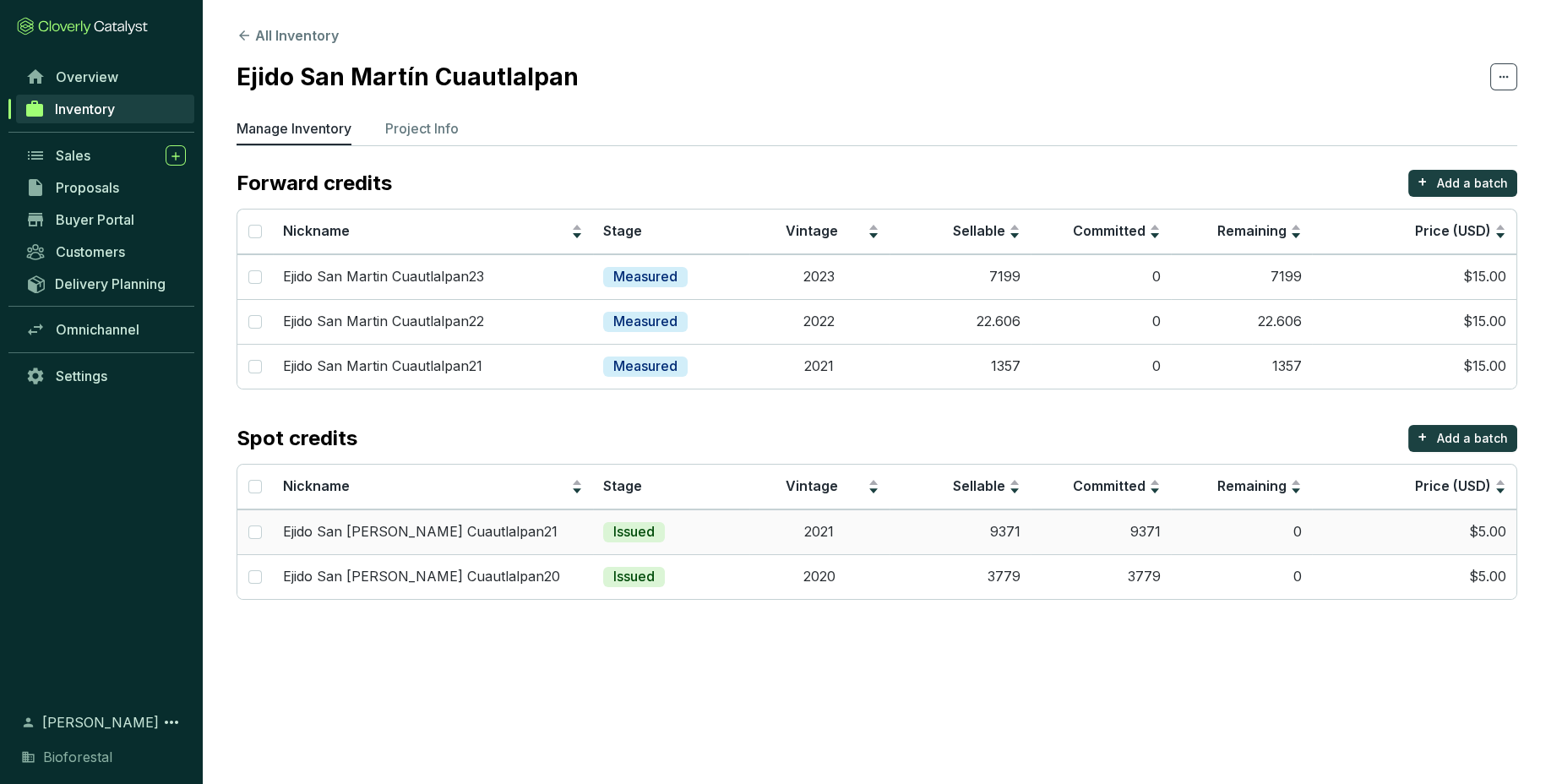
click at [881, 528] on td "2021" at bounding box center [819, 532] width 141 height 45
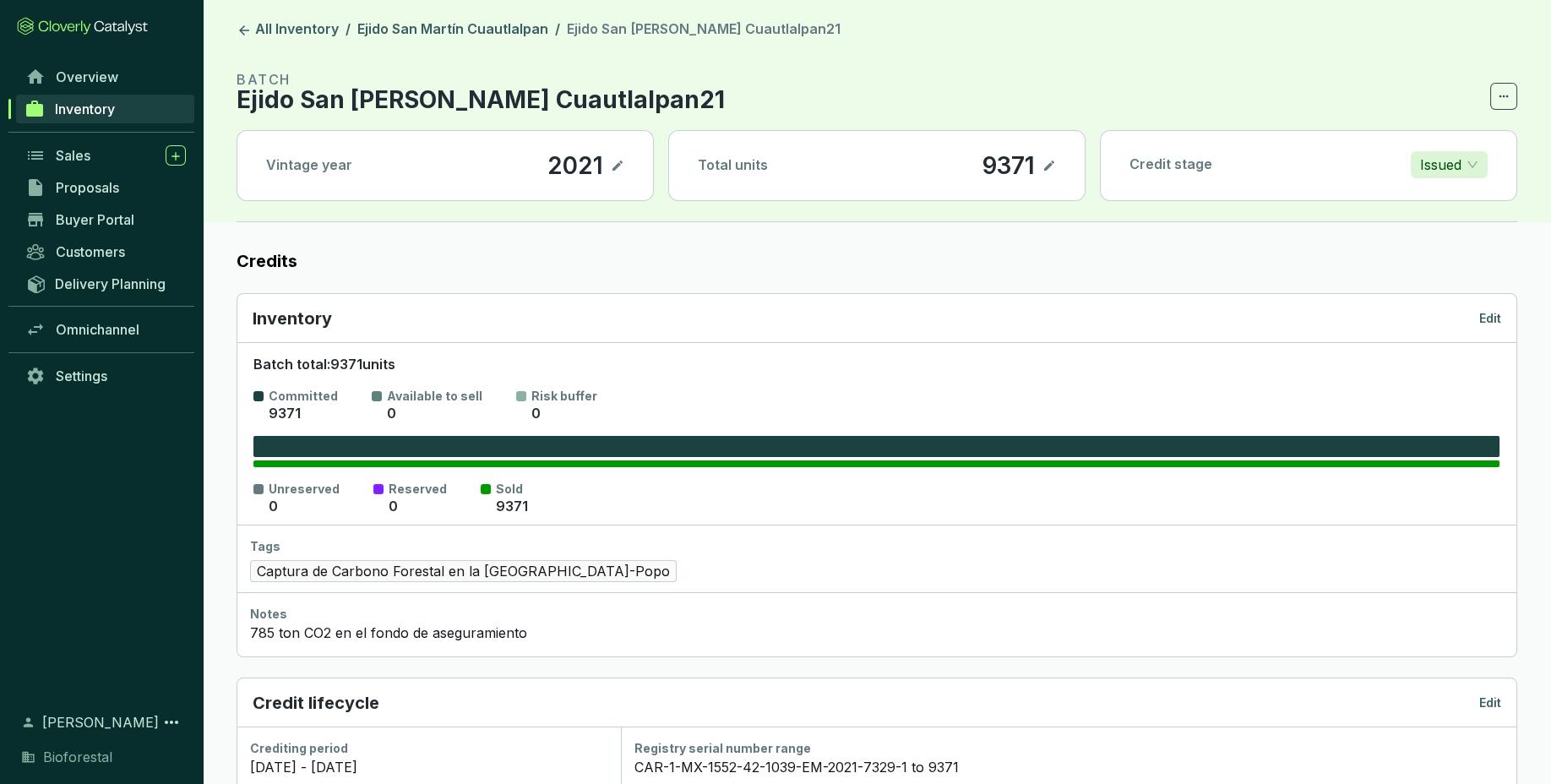
drag, startPoint x: 1322, startPoint y: 323, endPoint x: 1361, endPoint y: 280, distance: 58.1
click at [1361, 293] on div "Inventory Edit Batch total: 9371 units Committed 9371 Available to sell 0 Risk …" at bounding box center [877, 474] width 1281 height 364
click at [1489, 319] on p "Edit" at bounding box center [1490, 318] width 22 height 17
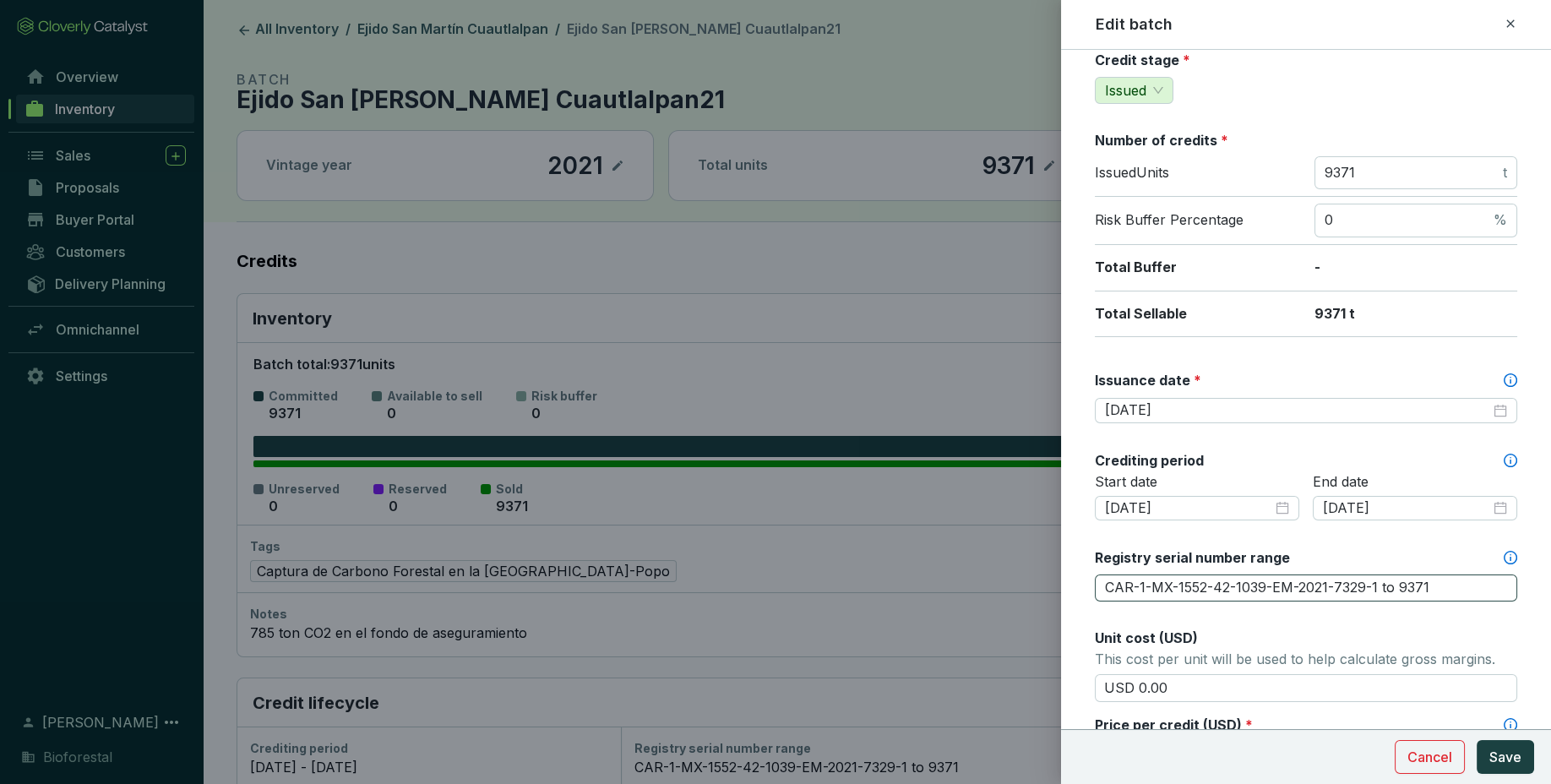
scroll to position [201, 0]
click at [1509, 22] on icon at bounding box center [1509, 23] width 14 height 20
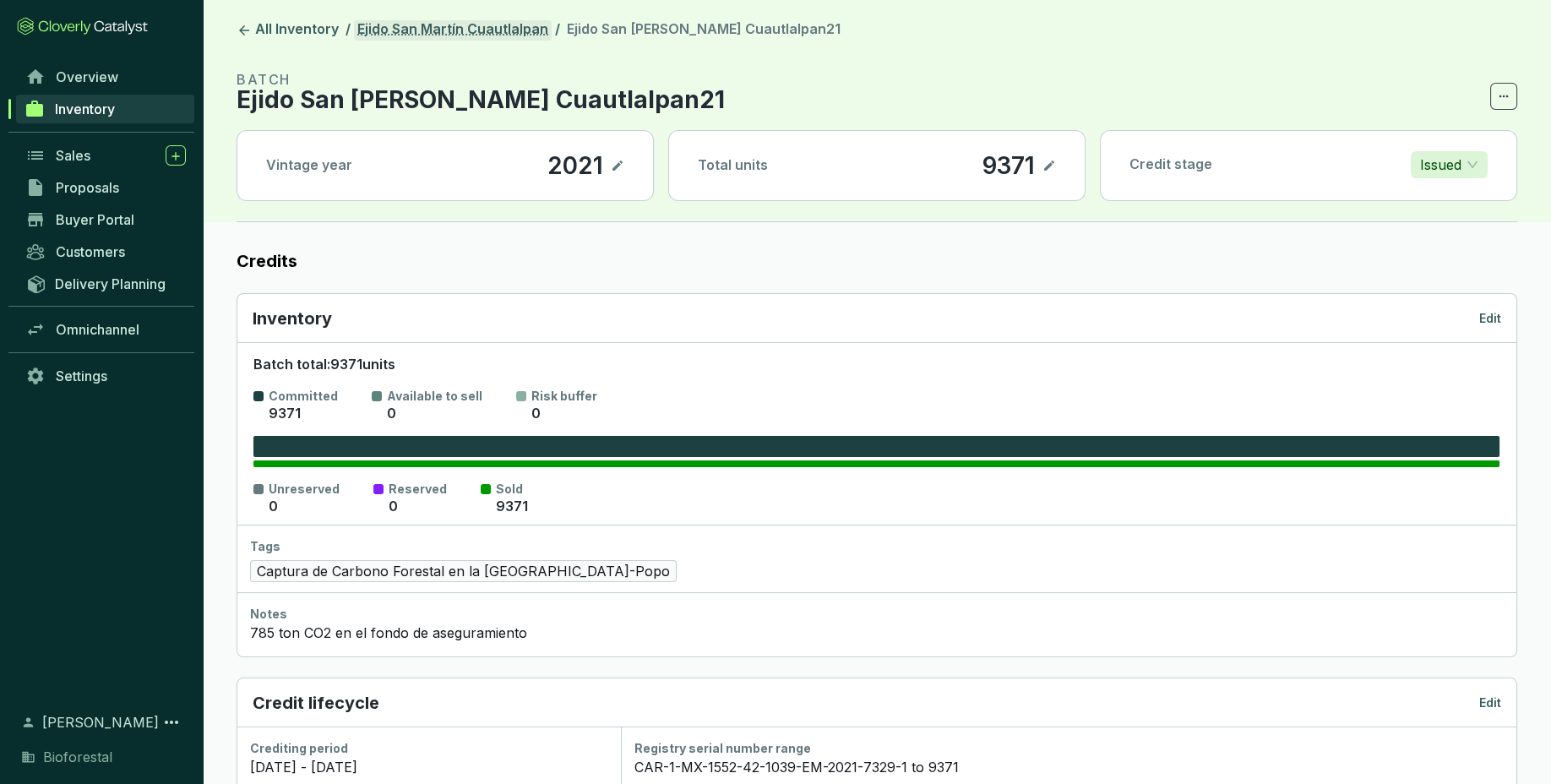
click at [495, 24] on link "Ejido San Martín Cuautlalpan" at bounding box center [453, 30] width 198 height 20
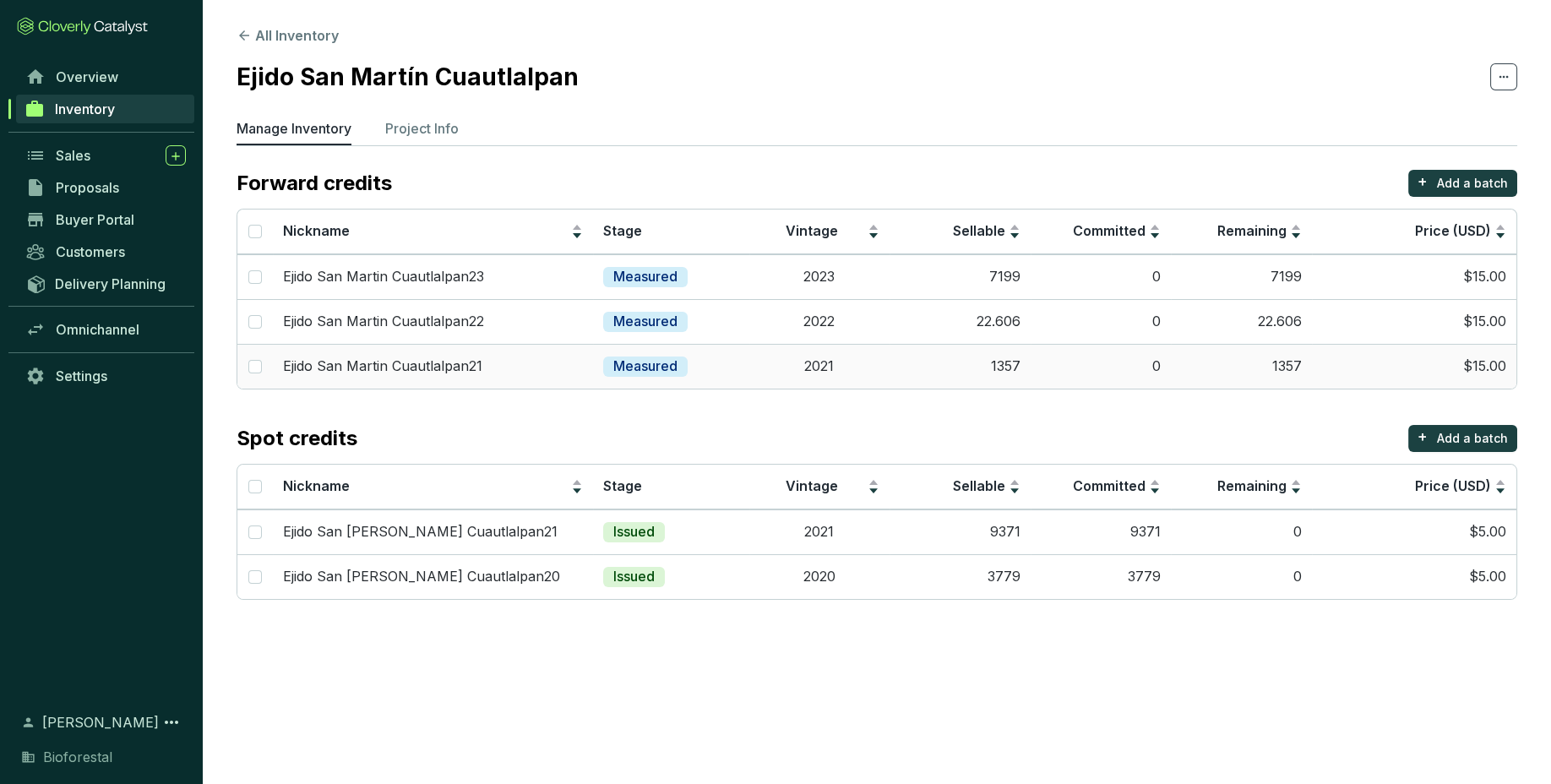
click at [957, 369] on td "1357" at bounding box center [960, 367] width 141 height 45
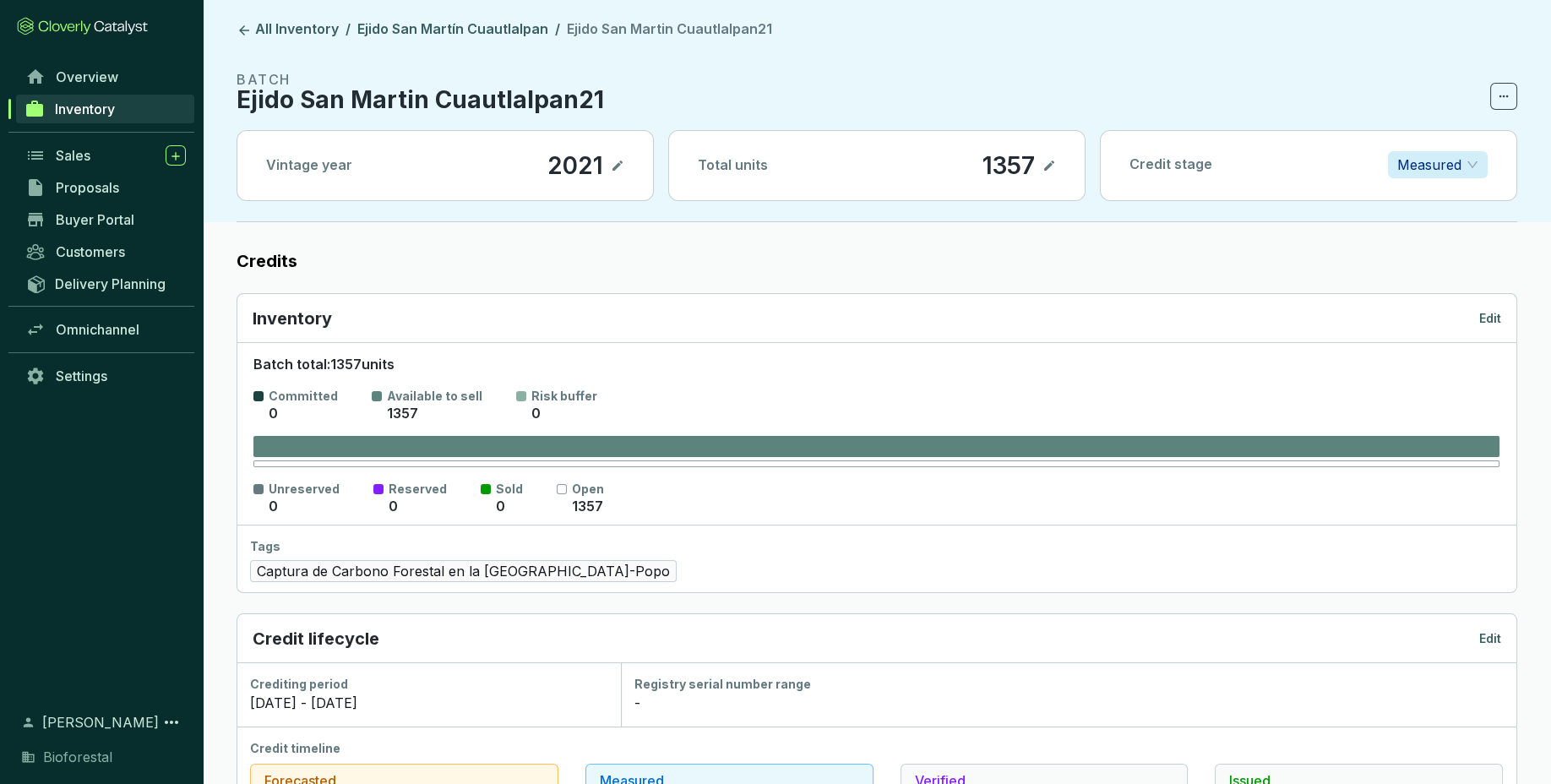
click at [1486, 321] on p "Edit" at bounding box center [1490, 318] width 22 height 17
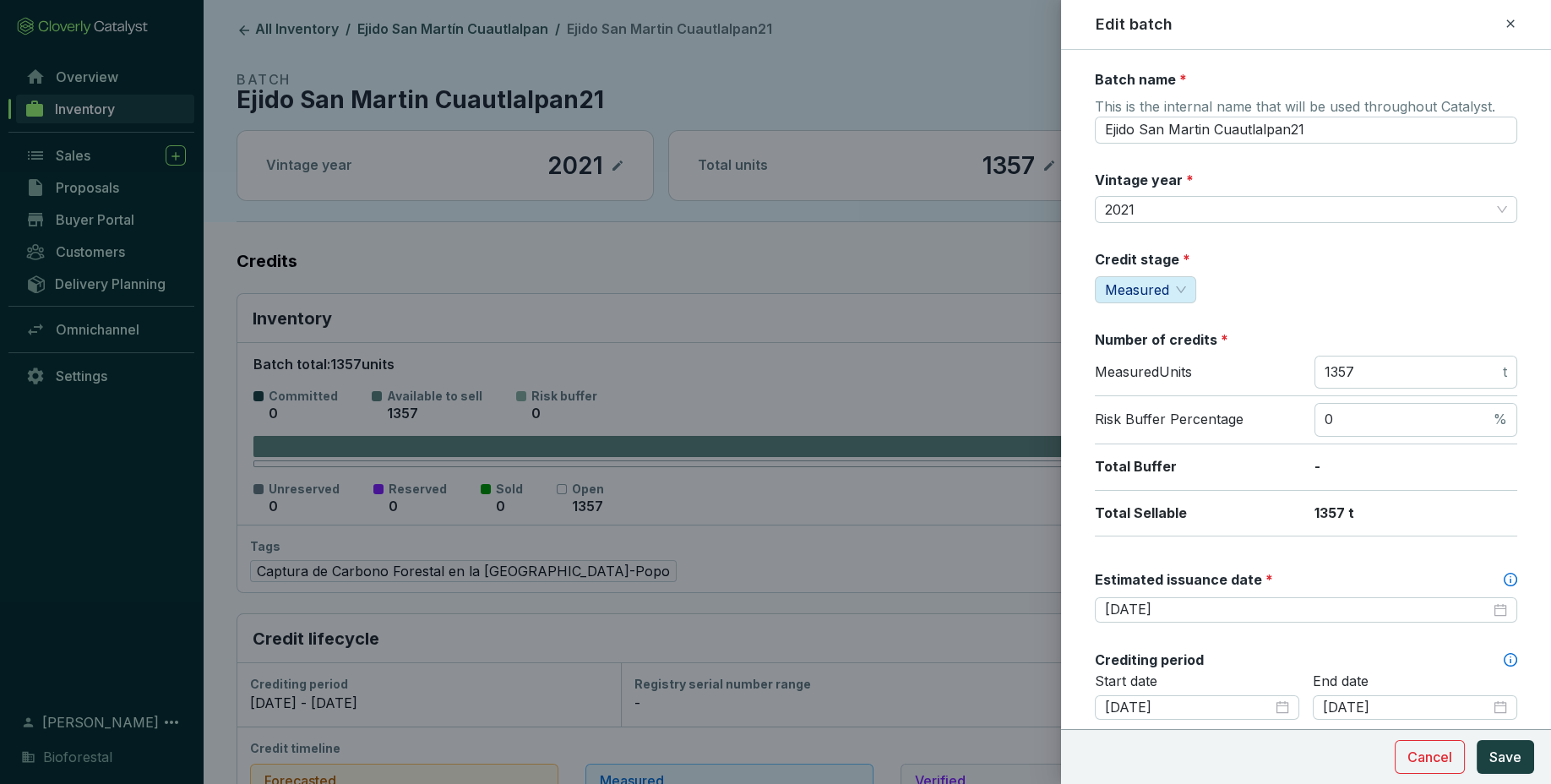
click at [1503, 17] on icon at bounding box center [1509, 23] width 14 height 20
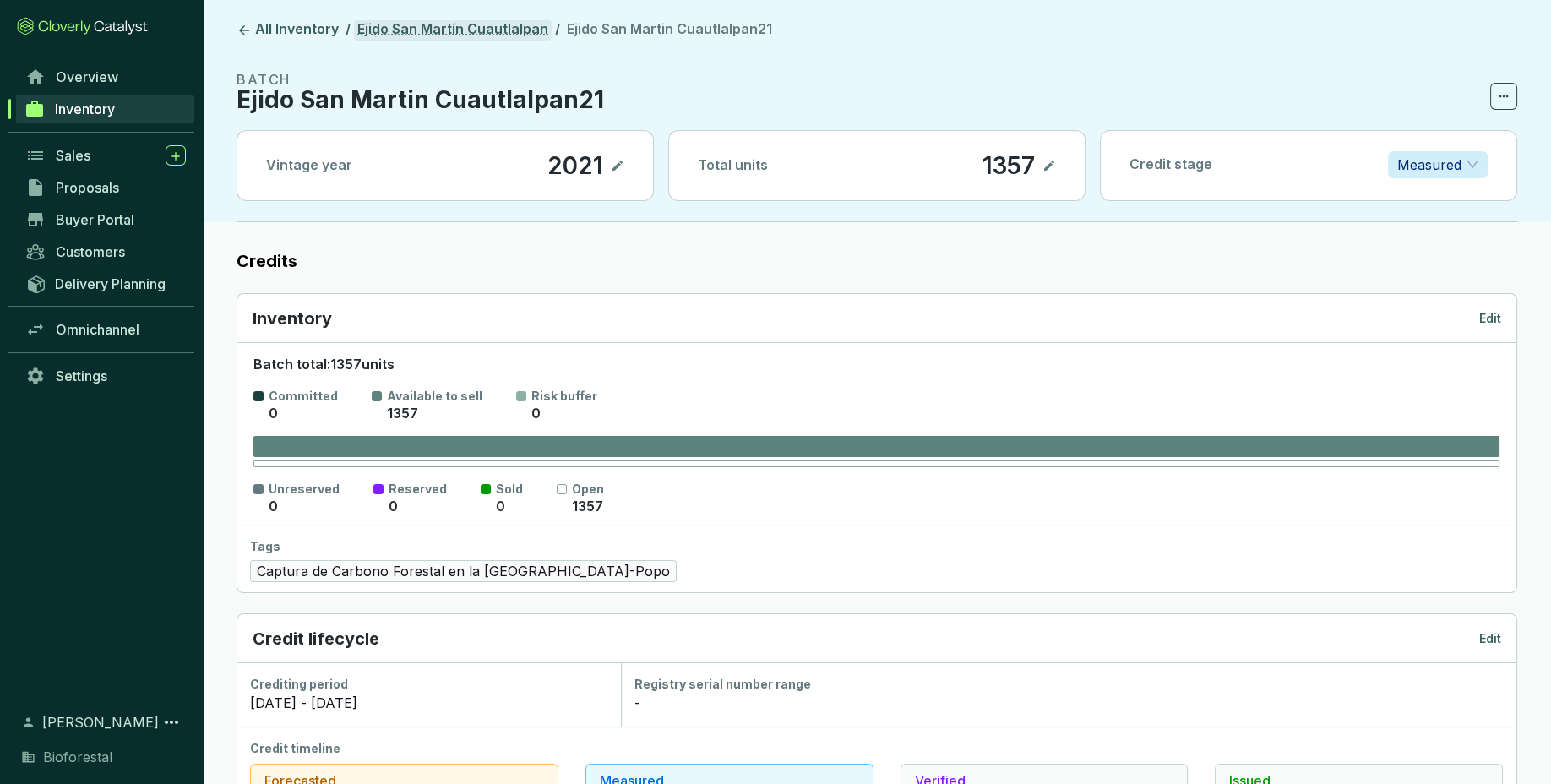
click at [517, 22] on link "Ejido San Martín Cuautlalpan" at bounding box center [453, 30] width 198 height 20
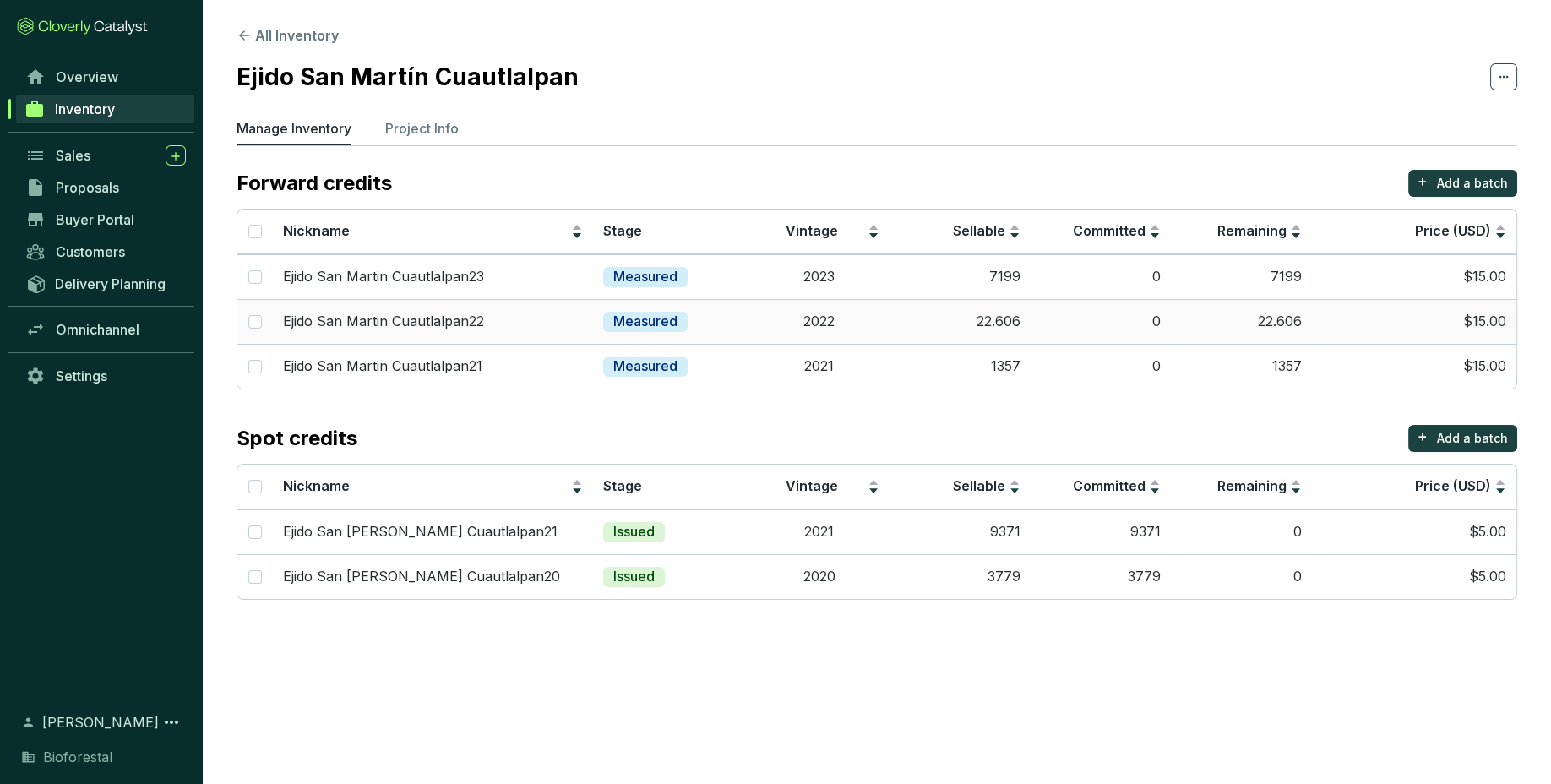
click at [899, 323] on td "22.606" at bounding box center [960, 322] width 141 height 45
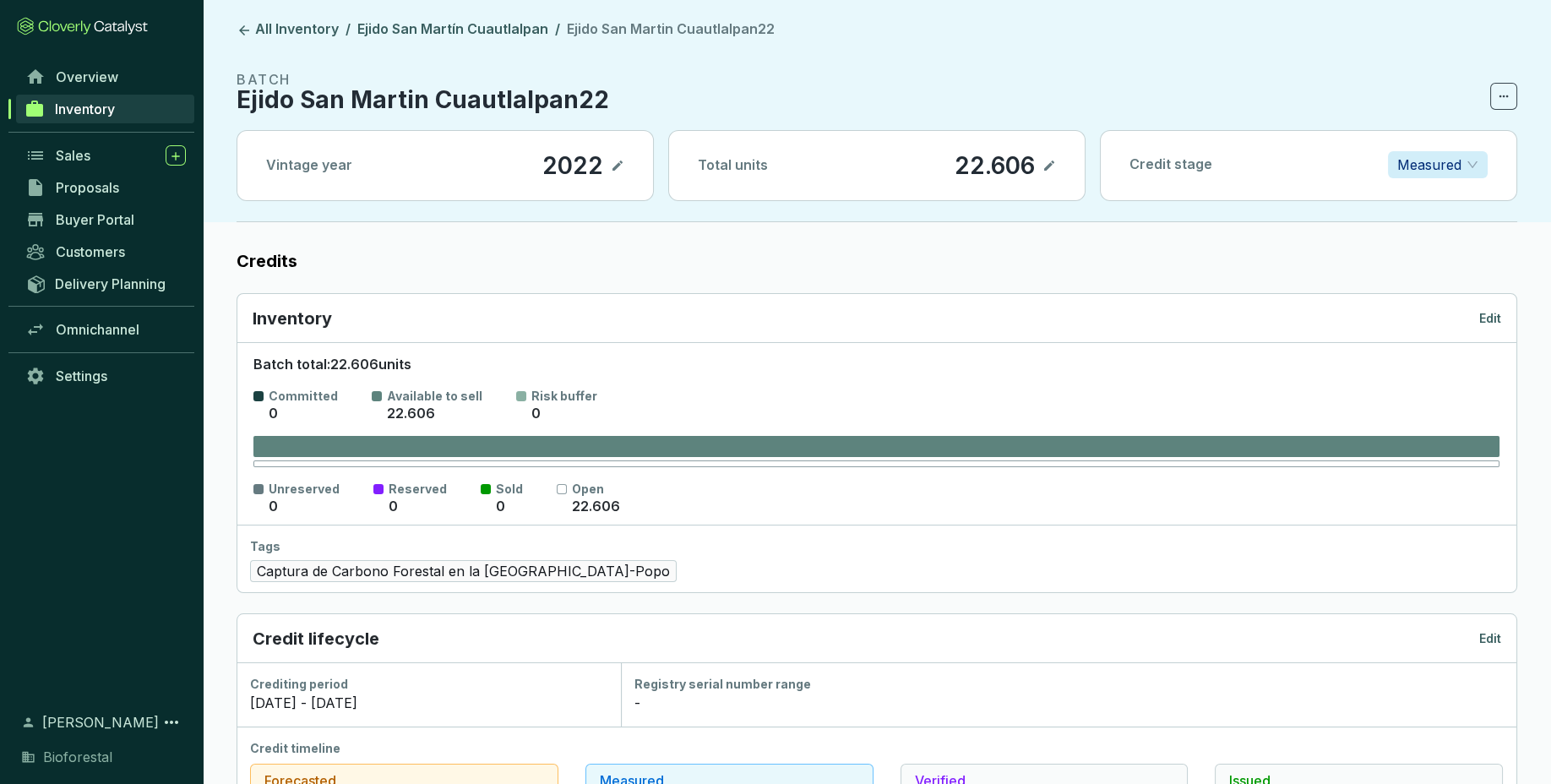
click at [1493, 314] on p "Edit" at bounding box center [1490, 318] width 22 height 17
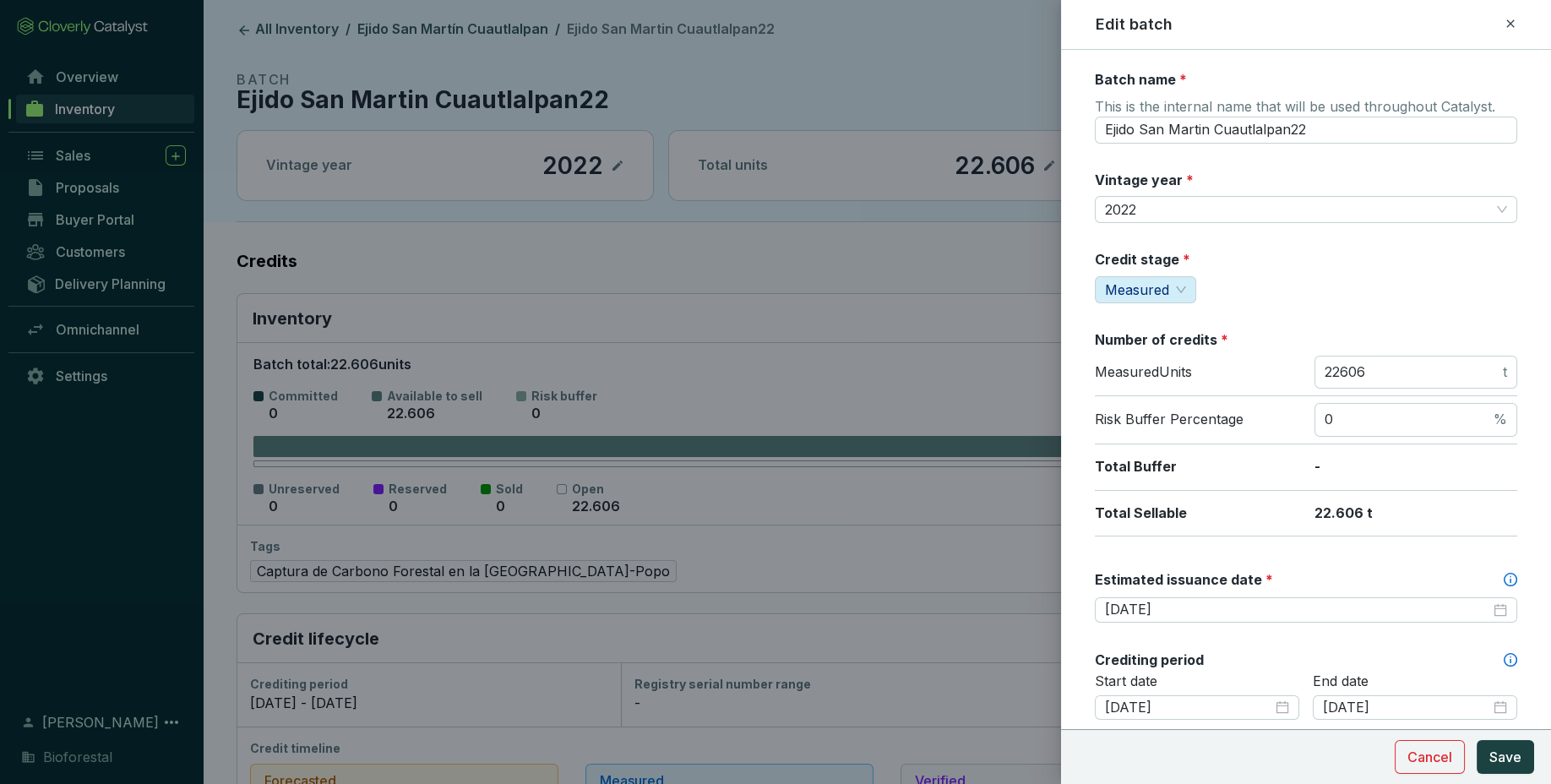
click at [1516, 19] on icon at bounding box center [1509, 23] width 14 height 20
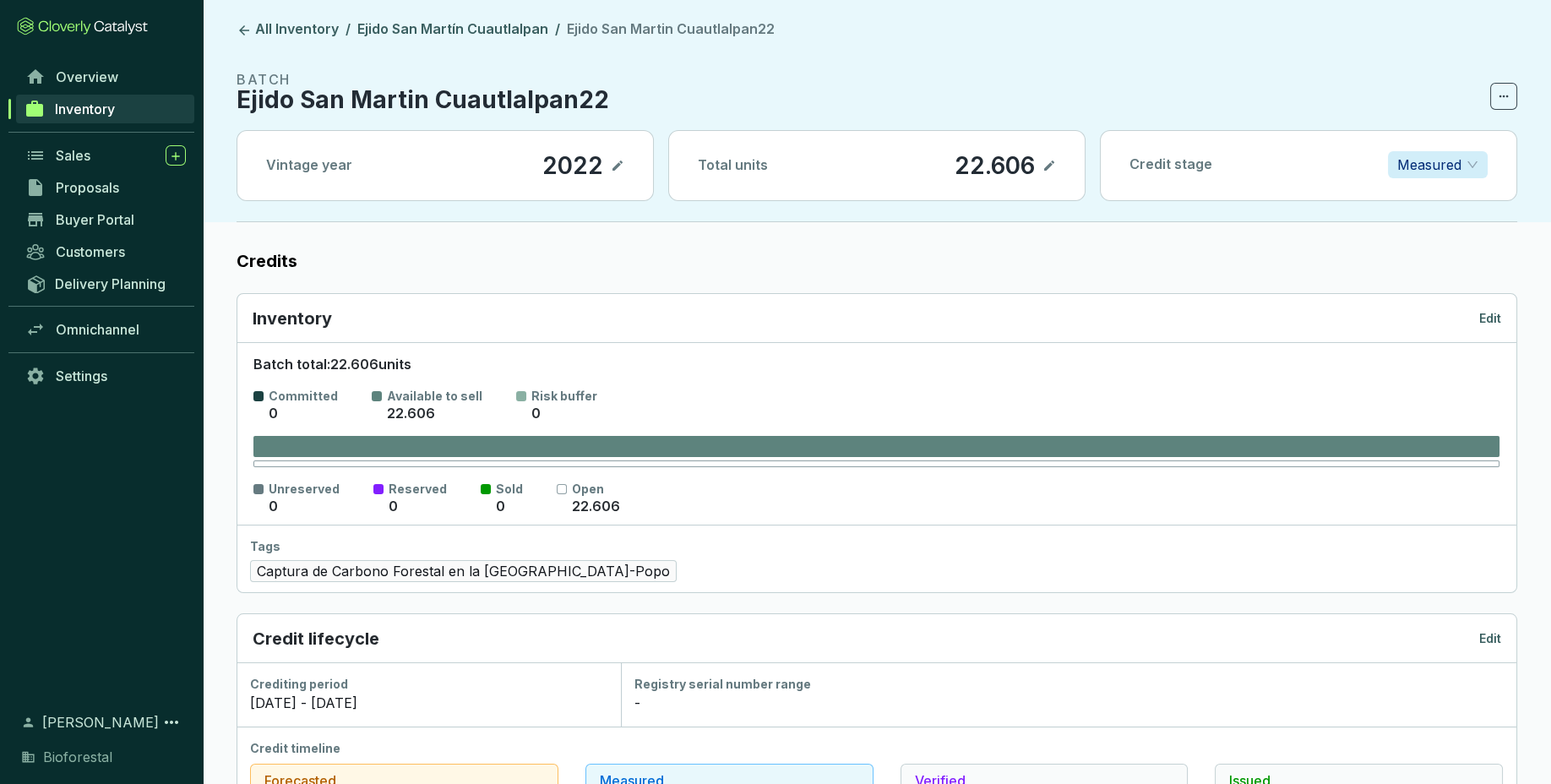
click at [1490, 324] on p "Edit" at bounding box center [1490, 318] width 22 height 17
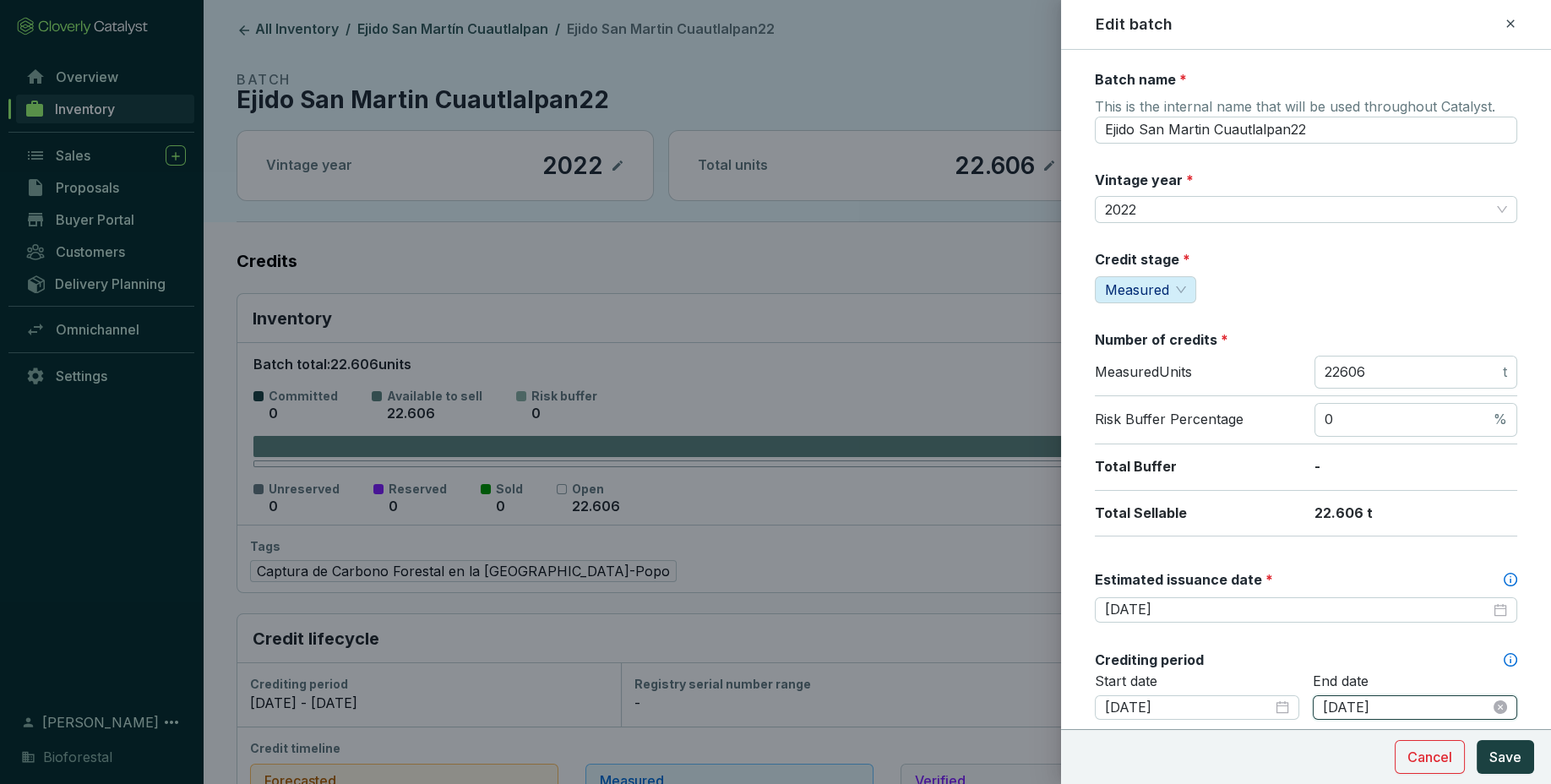
click at [1406, 706] on input "[DATE]" at bounding box center [1406, 707] width 167 height 19
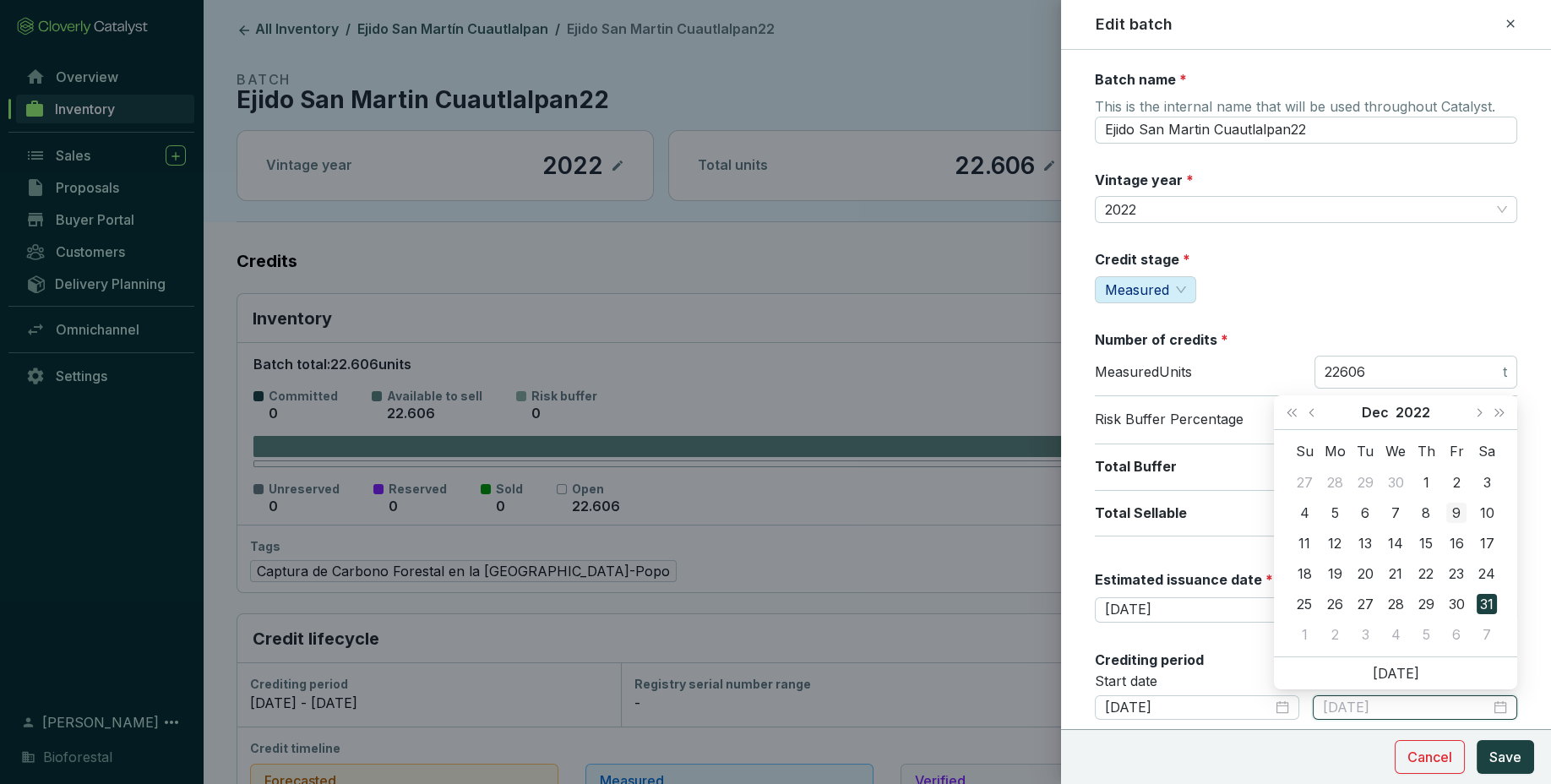
type input "[DATE]"
click at [1460, 509] on div "9" at bounding box center [1456, 512] width 20 height 20
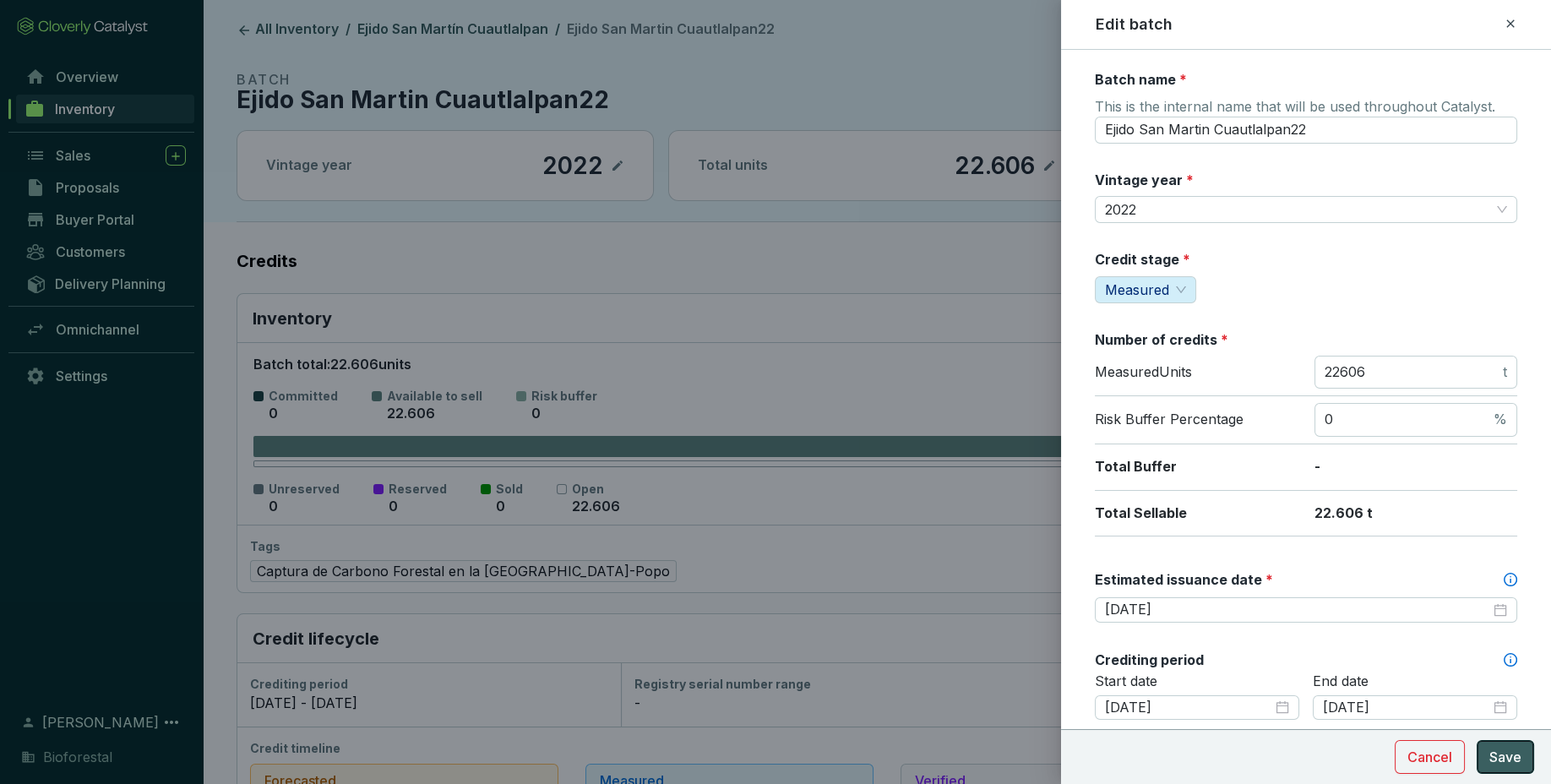
click at [1507, 755] on span "Save" at bounding box center [1505, 757] width 33 height 20
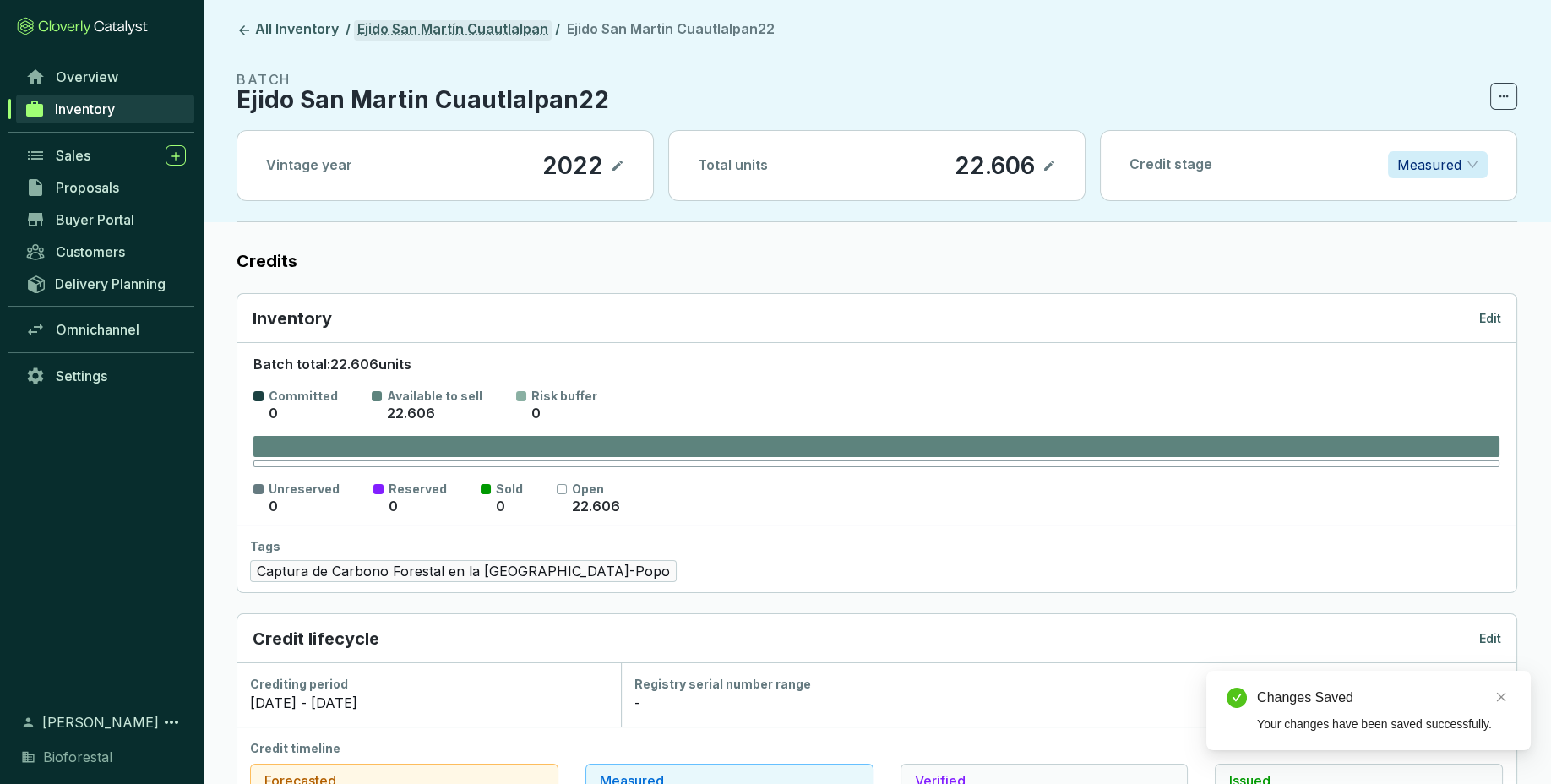
click at [513, 27] on link "Ejido San Martín Cuautlalpan" at bounding box center [453, 30] width 198 height 20
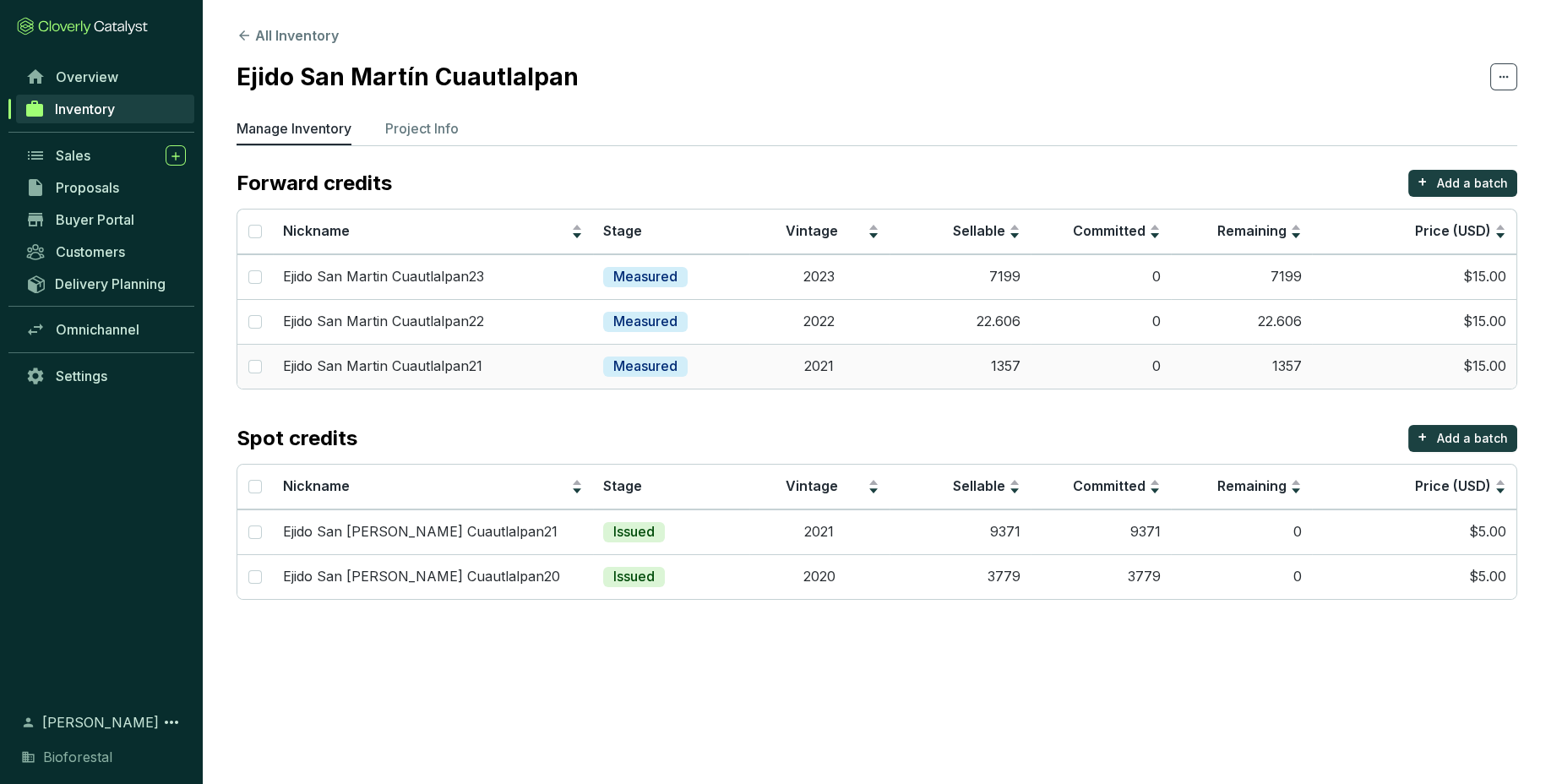
click at [879, 377] on td "2021" at bounding box center [819, 367] width 141 height 45
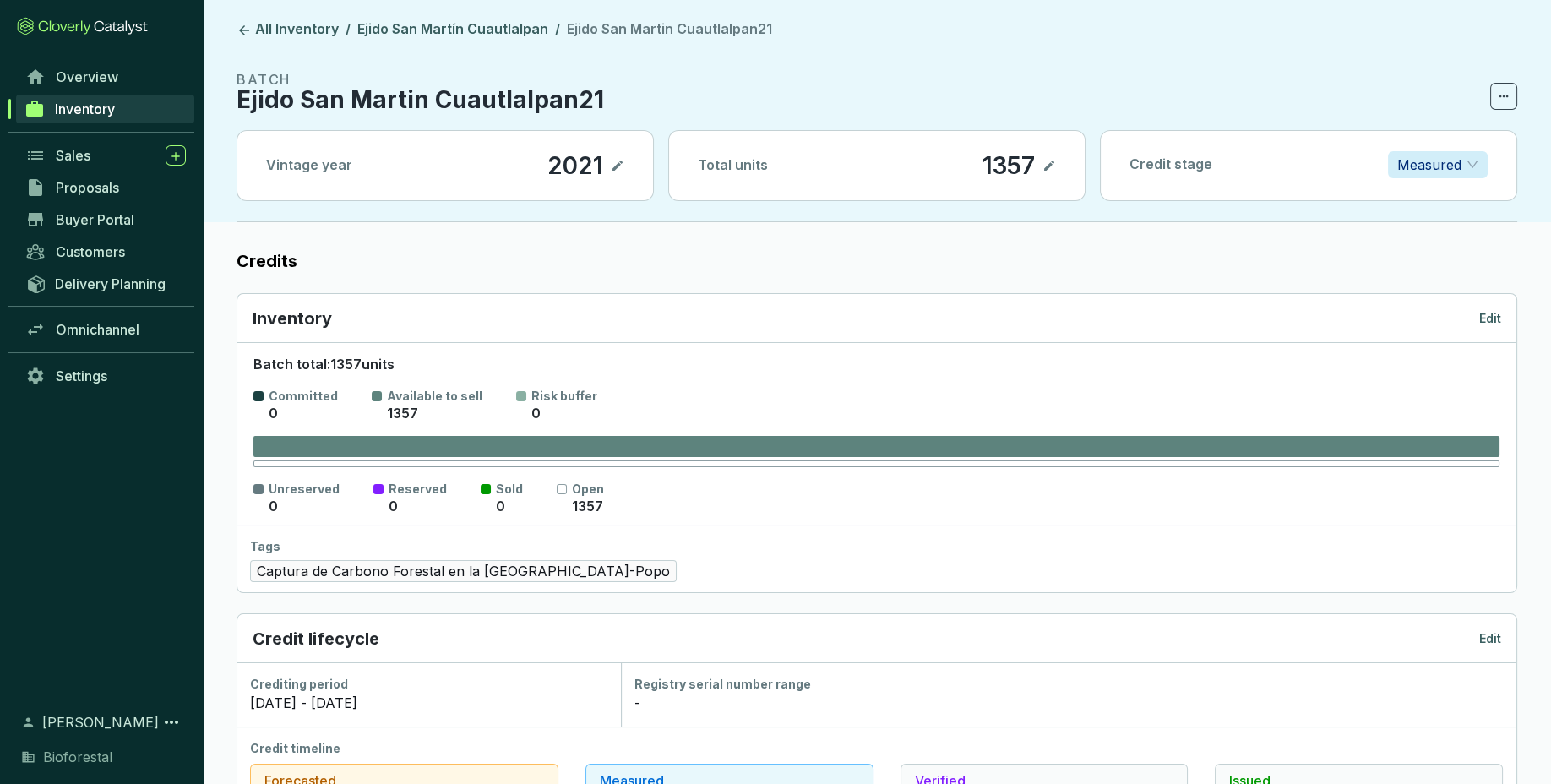
click at [1491, 313] on p "Edit" at bounding box center [1490, 318] width 22 height 17
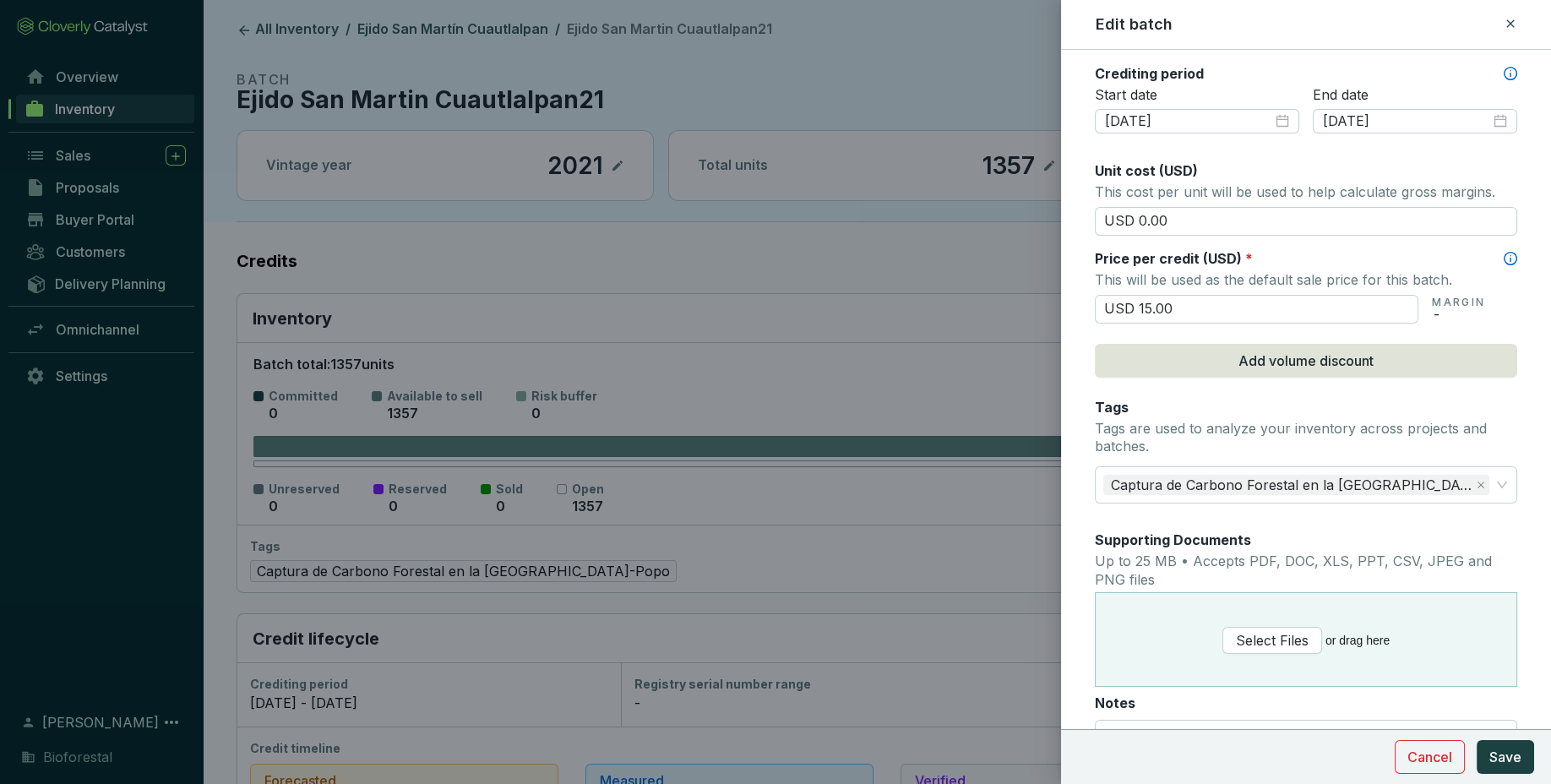
scroll to position [587, 0]
click at [1493, 756] on span "Save" at bounding box center [1505, 757] width 33 height 20
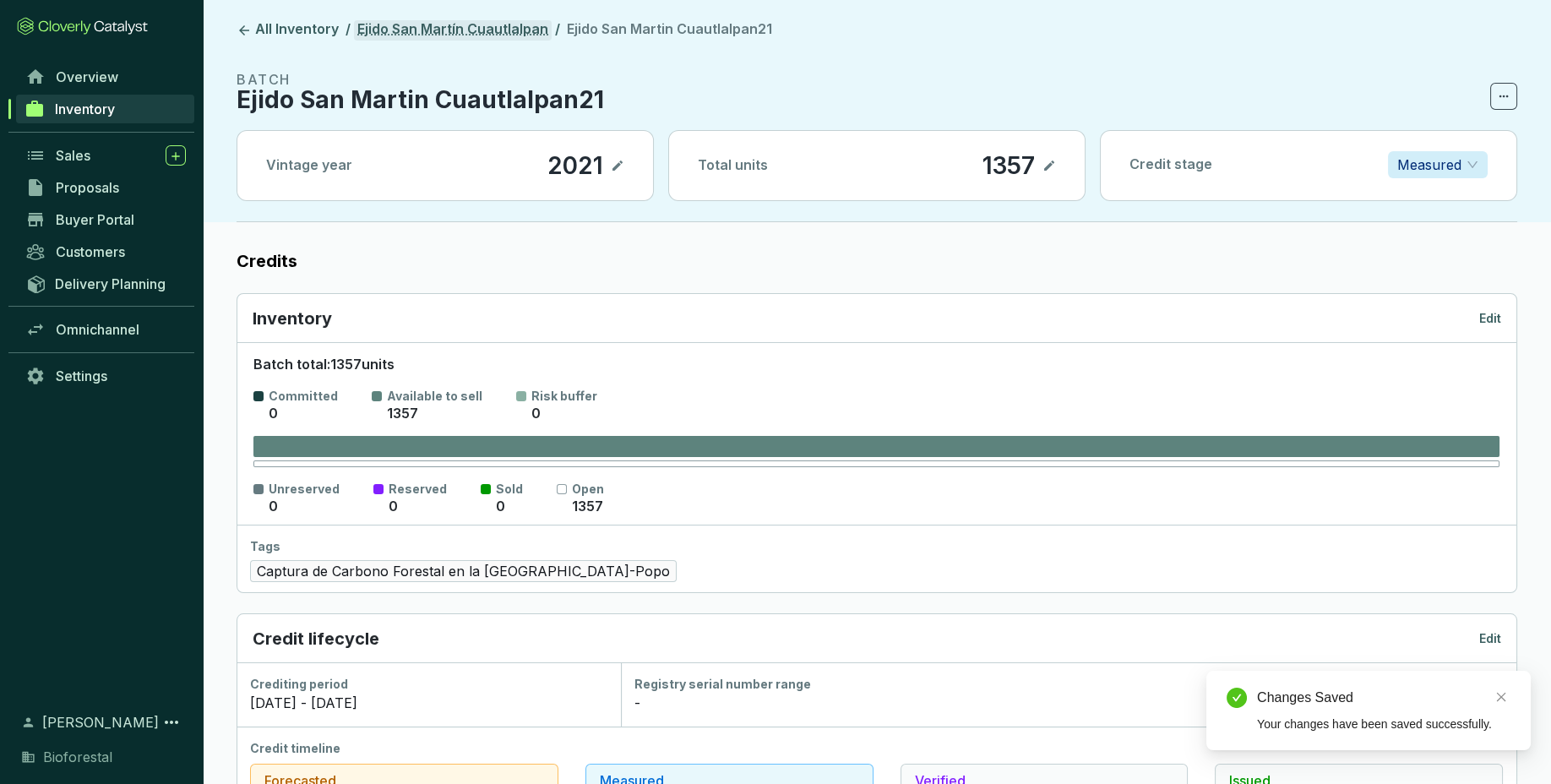
click at [526, 33] on link "Ejido San Martín Cuautlalpan" at bounding box center [453, 30] width 198 height 20
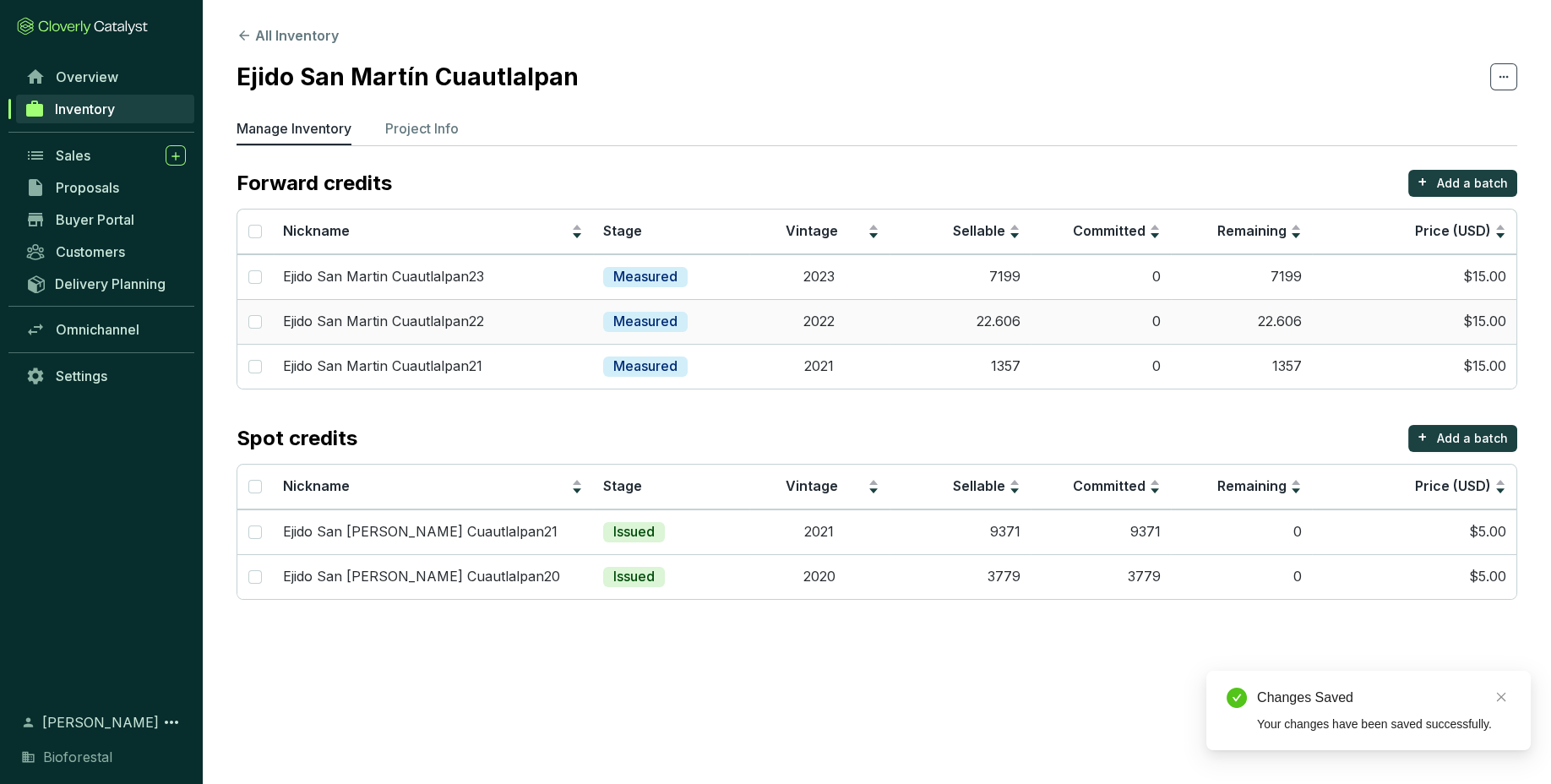
click at [1246, 319] on td "22.606" at bounding box center [1241, 322] width 141 height 45
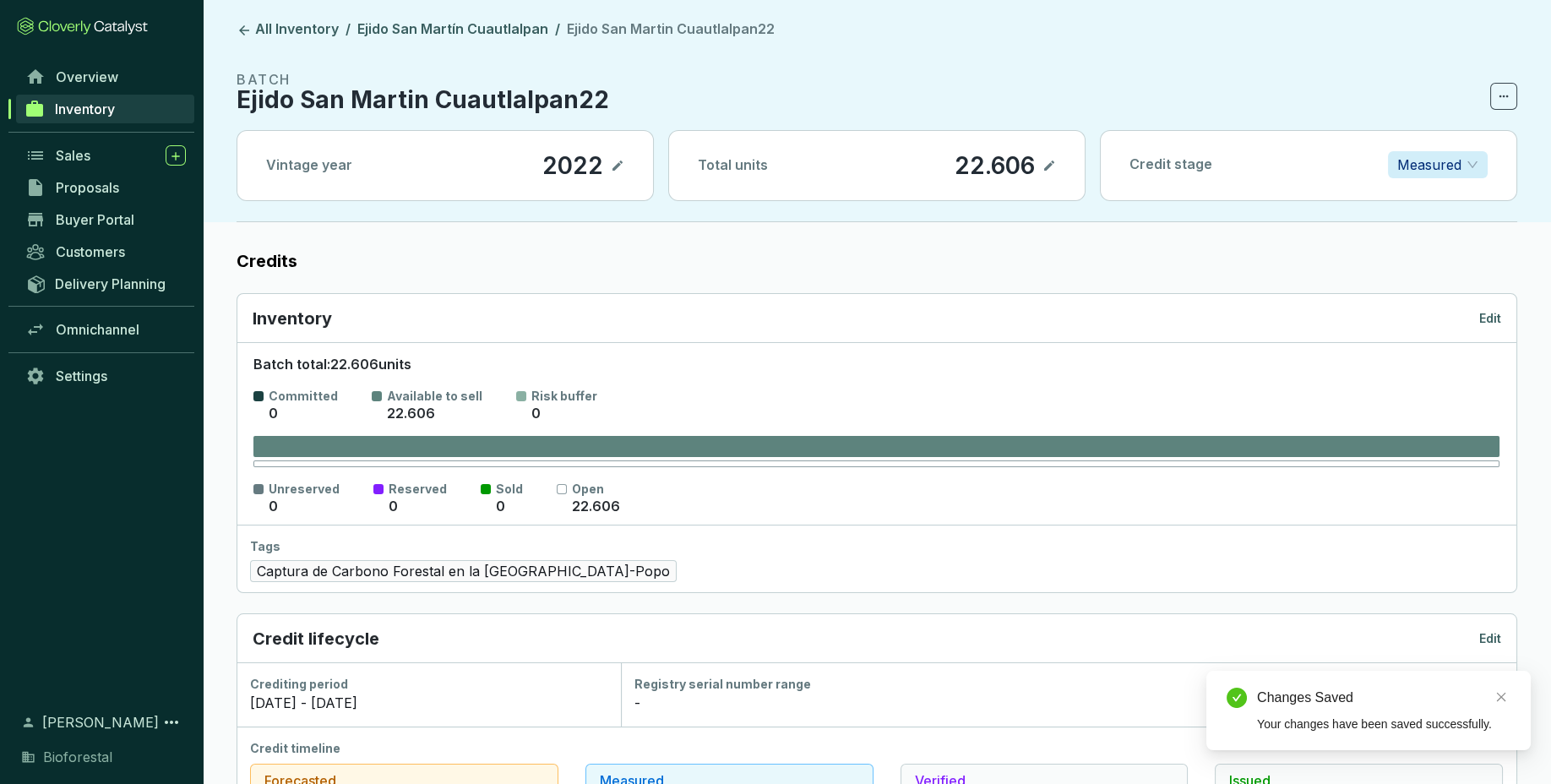
click at [1501, 312] on p "Edit" at bounding box center [1490, 318] width 22 height 17
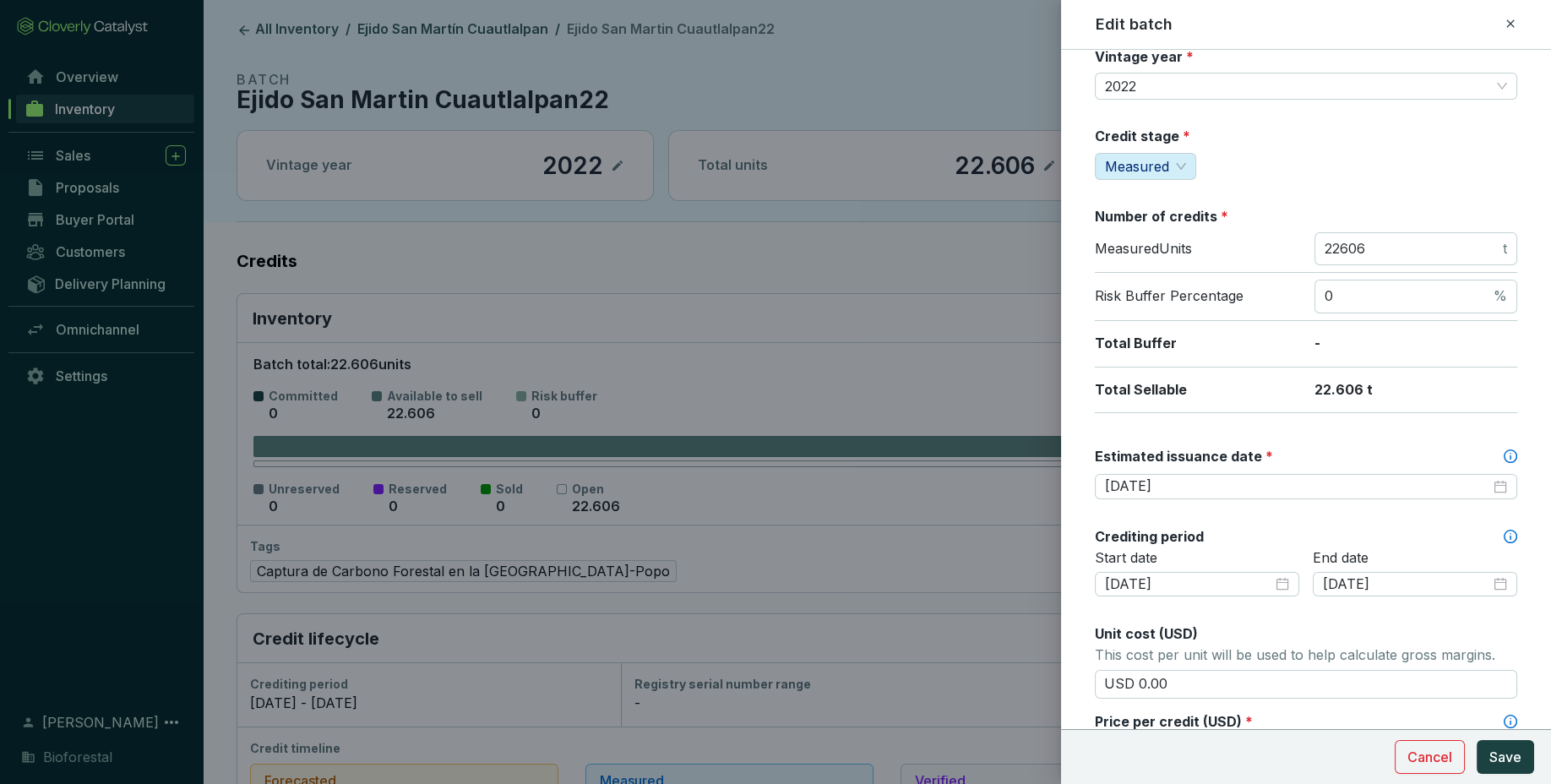
scroll to position [122, 0]
click at [1508, 21] on icon at bounding box center [1509, 23] width 7 height 7
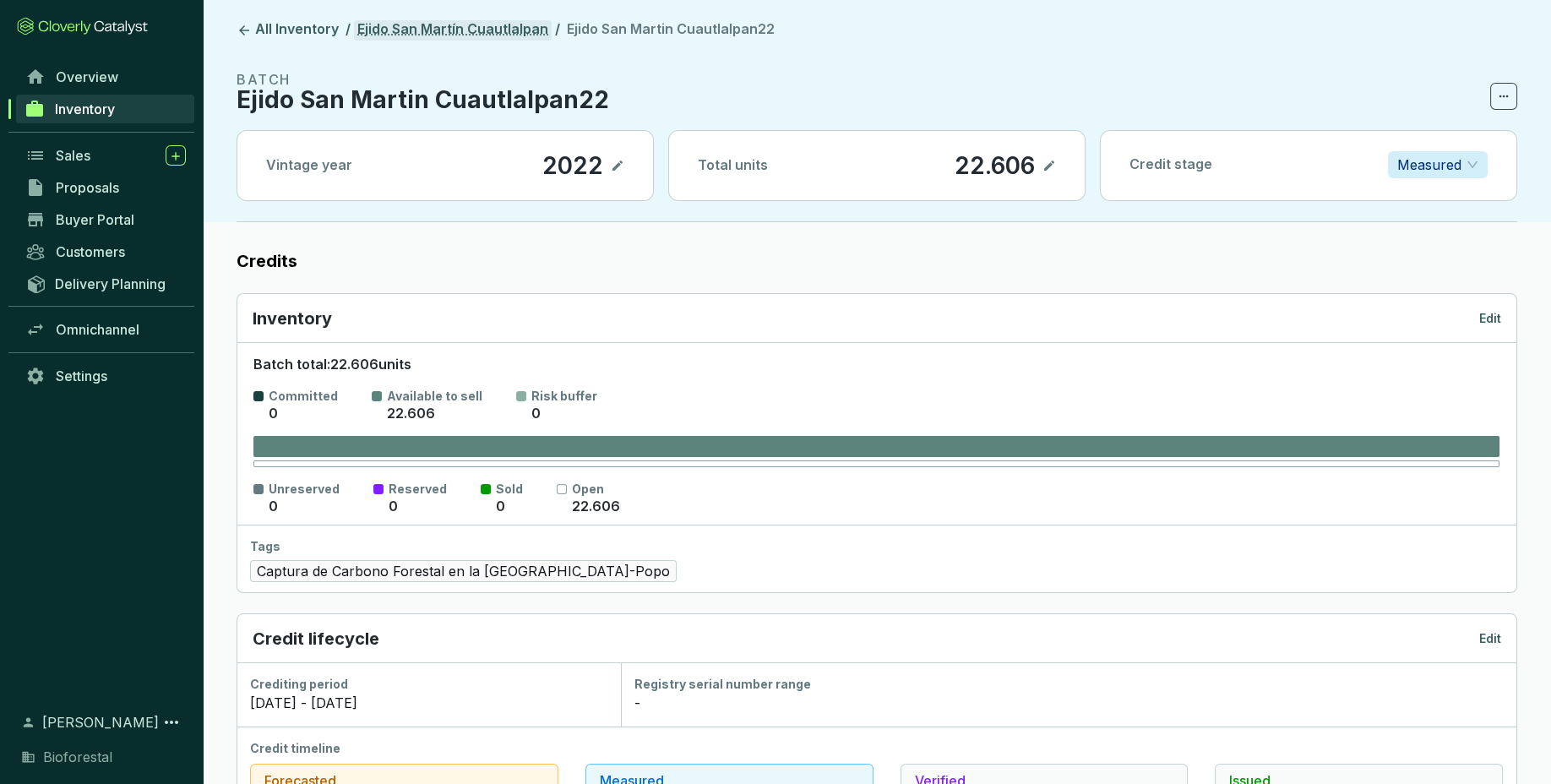
click at [513, 29] on link "Ejido San Martín Cuautlalpan" at bounding box center [453, 30] width 198 height 20
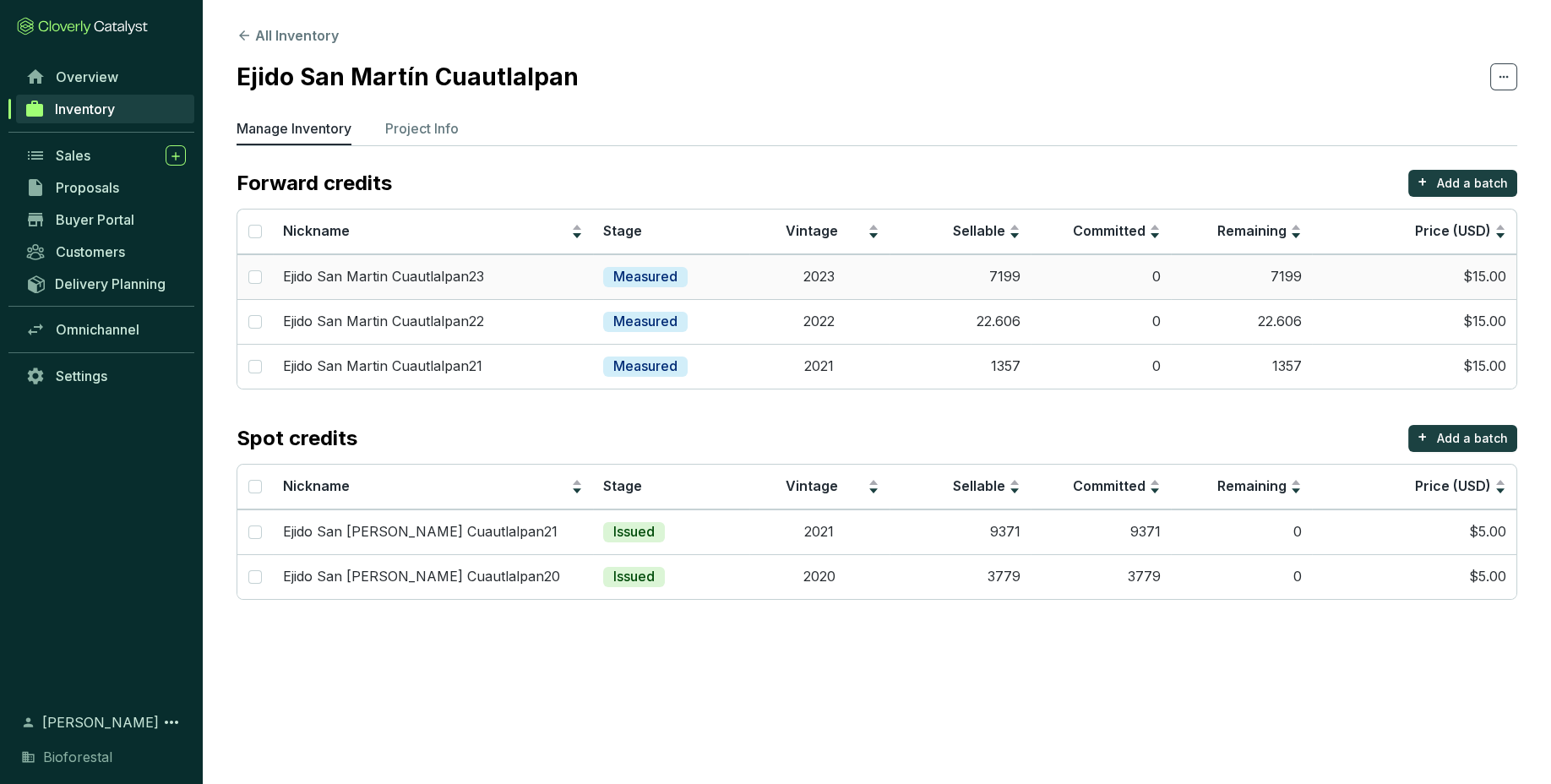
click at [961, 271] on td "7199" at bounding box center [960, 276] width 141 height 45
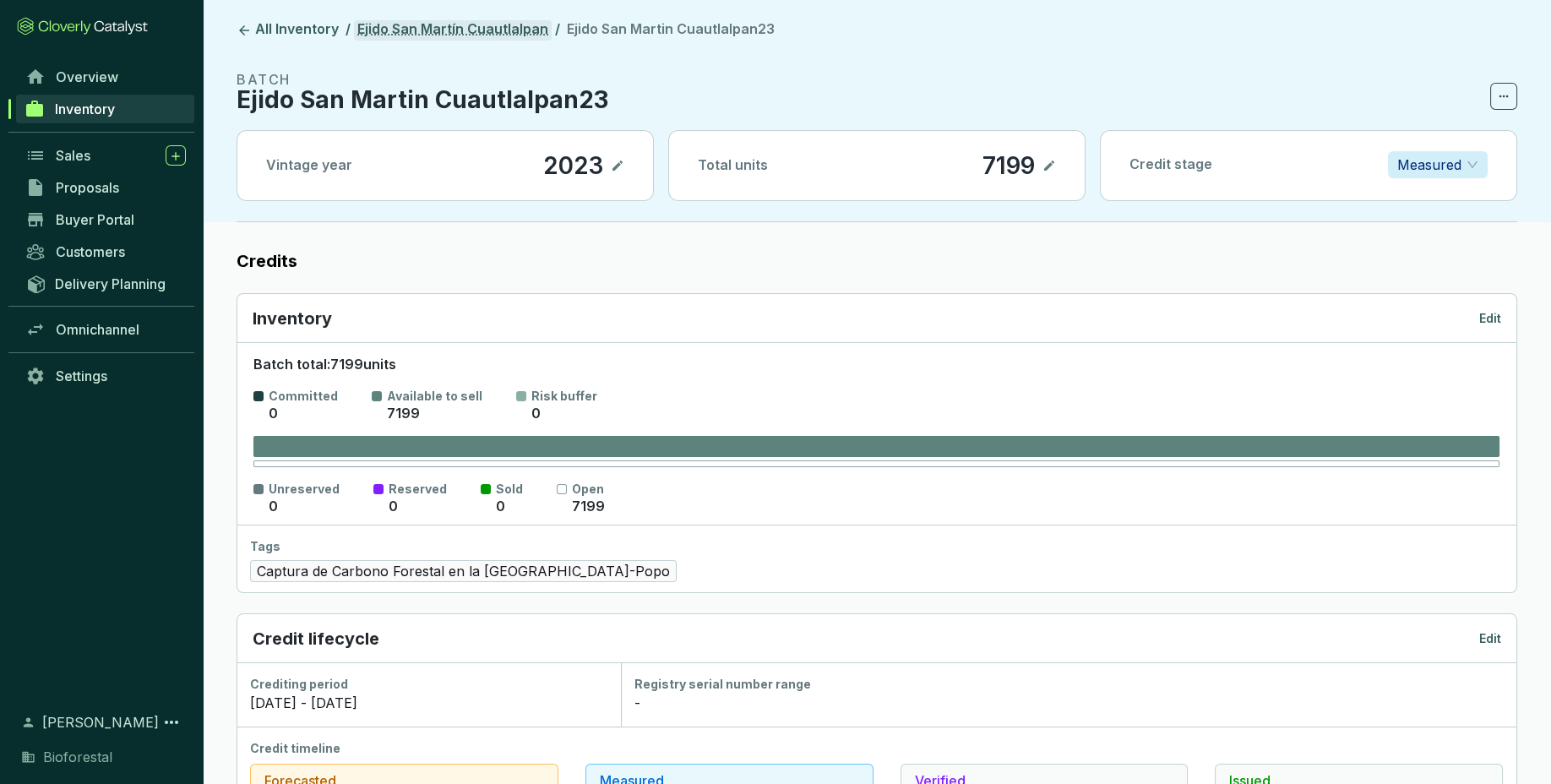
click at [488, 38] on link "Ejido San Martín Cuautlalpan" at bounding box center [453, 30] width 198 height 20
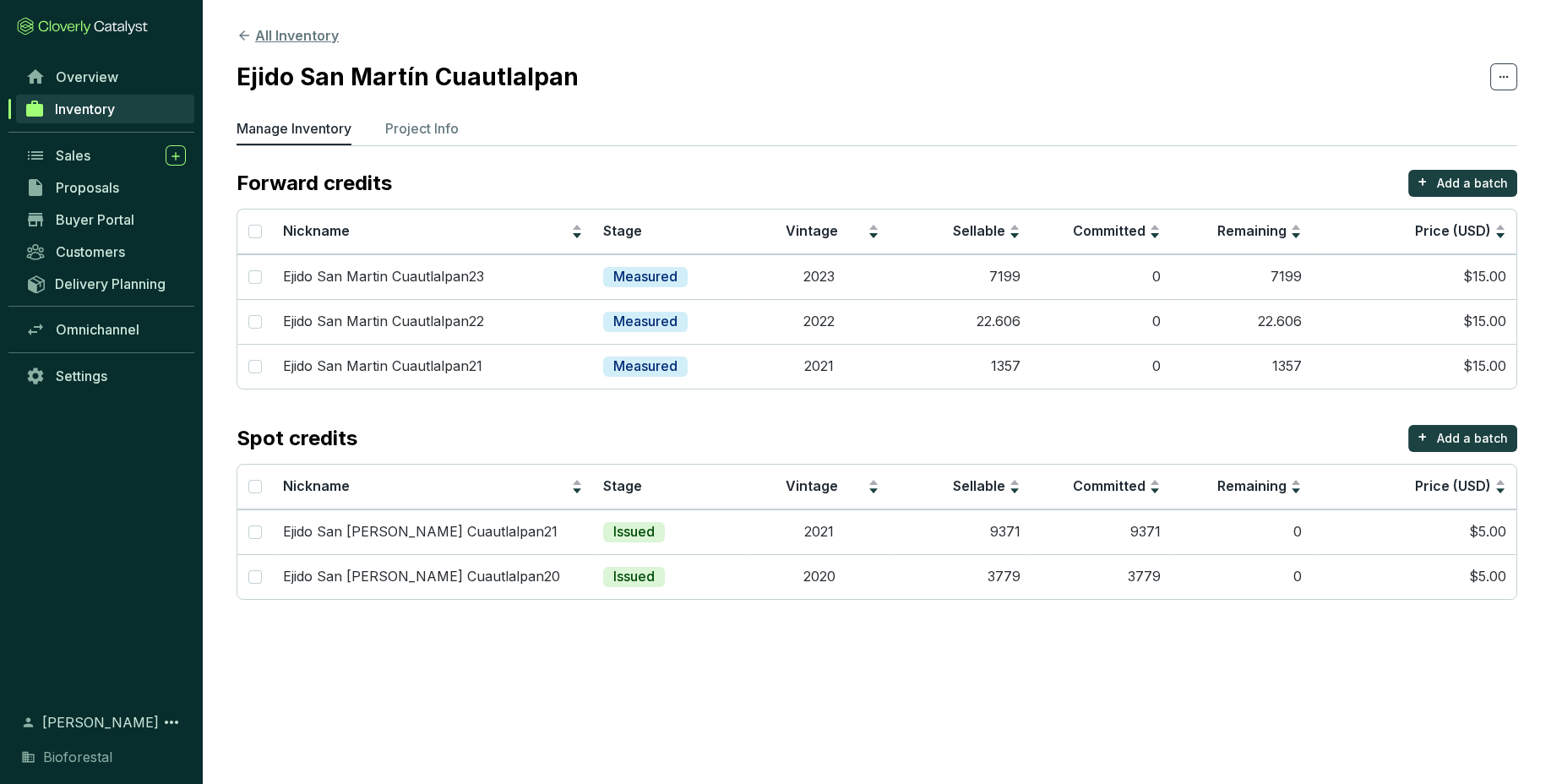
click at [275, 26] on button "All Inventory" at bounding box center [287, 35] width 102 height 20
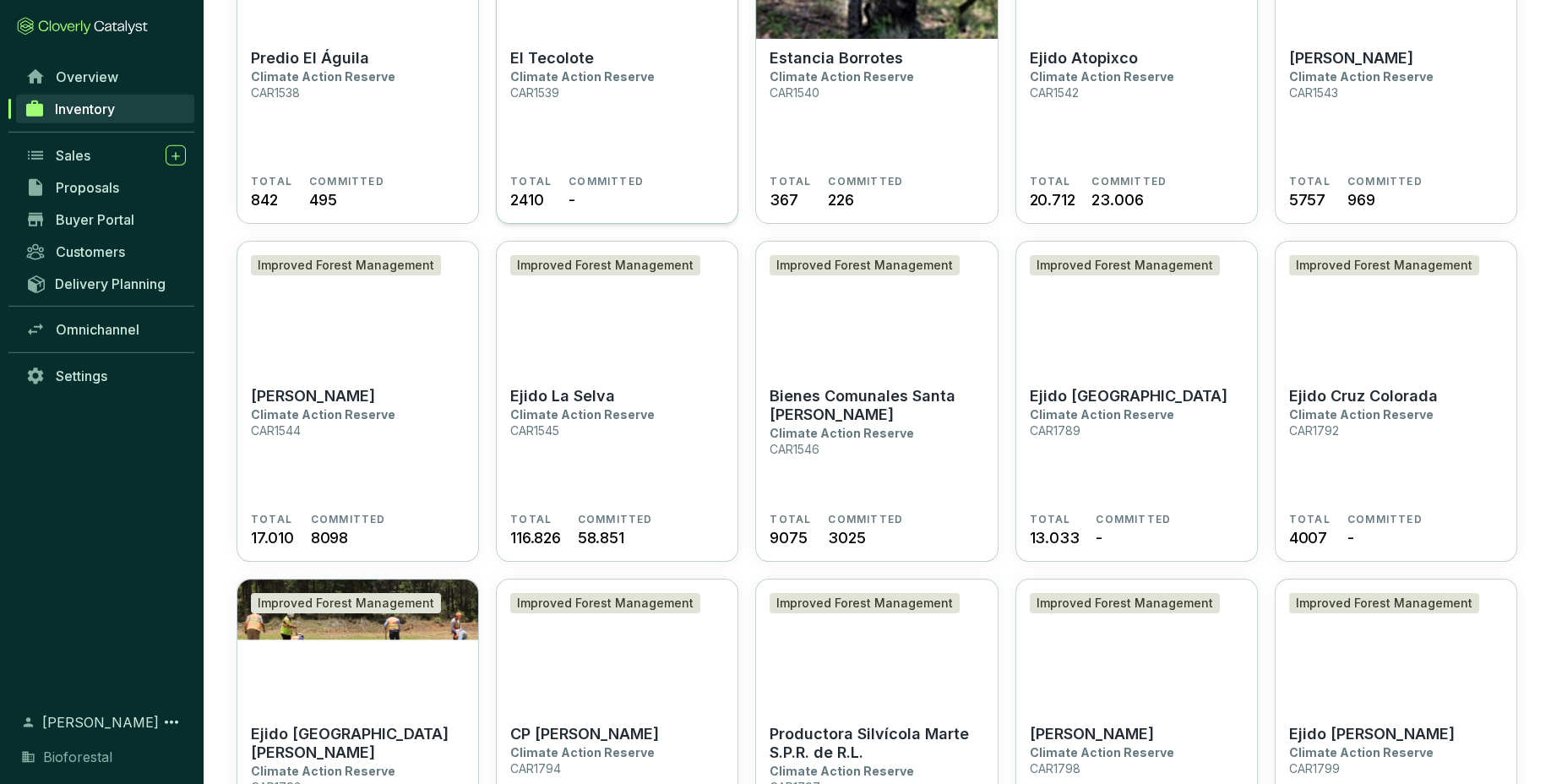
scroll to position [704, 0]
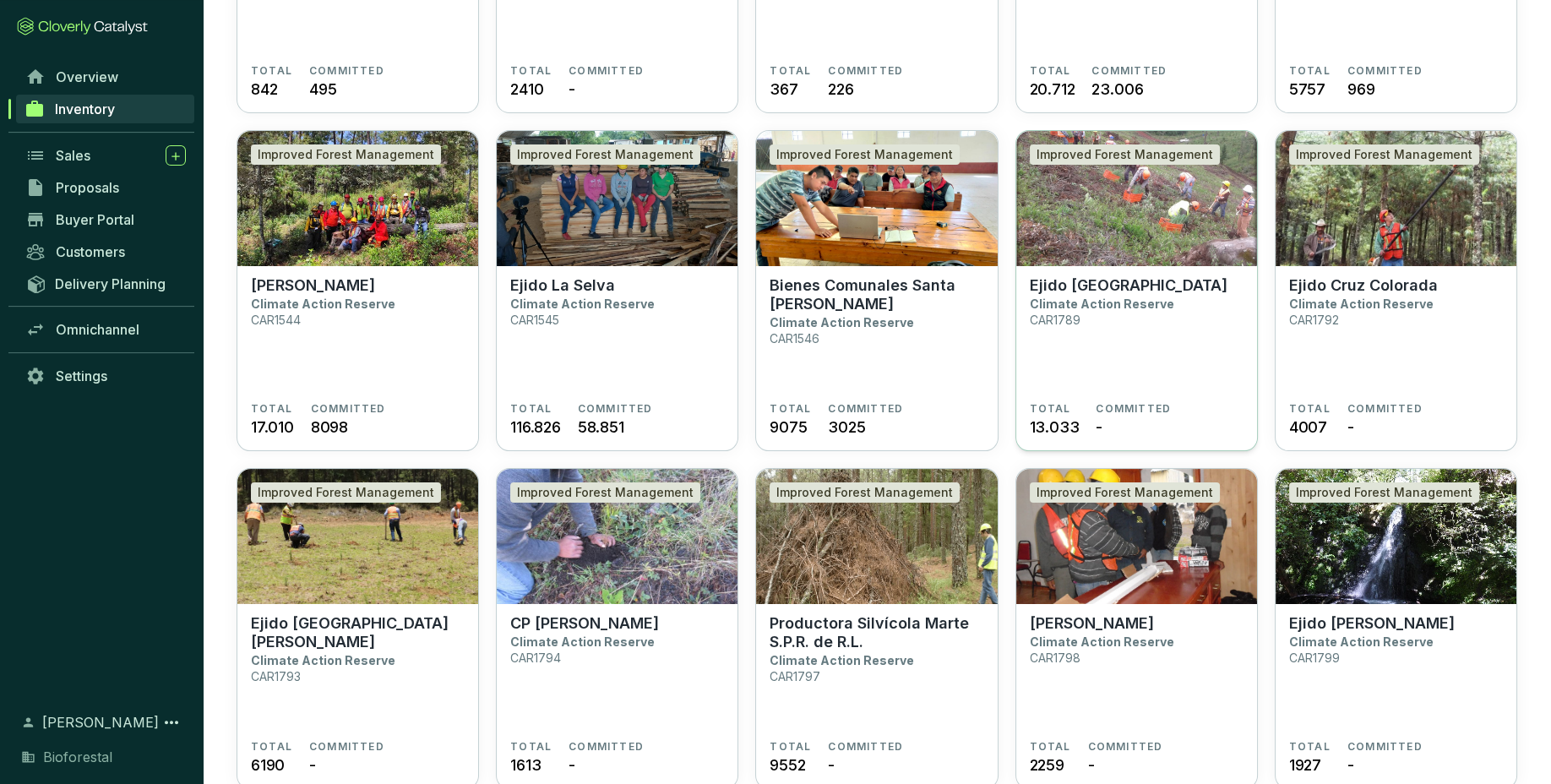
click at [1079, 330] on section "Ejido Llano Grande Climate Action Reserve CAR1789" at bounding box center [1136, 339] width 214 height 126
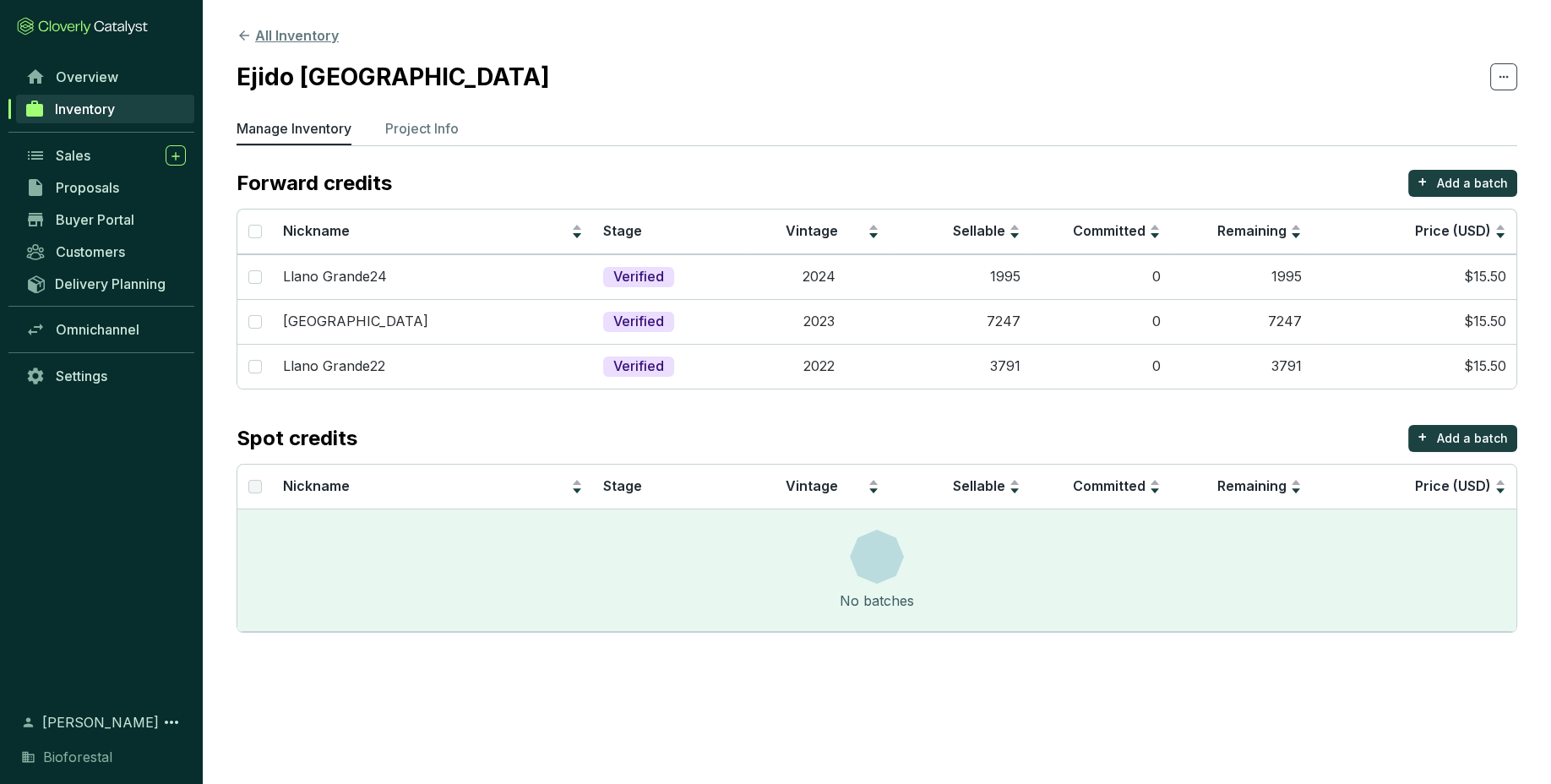
click at [295, 32] on button "All Inventory" at bounding box center [287, 35] width 102 height 20
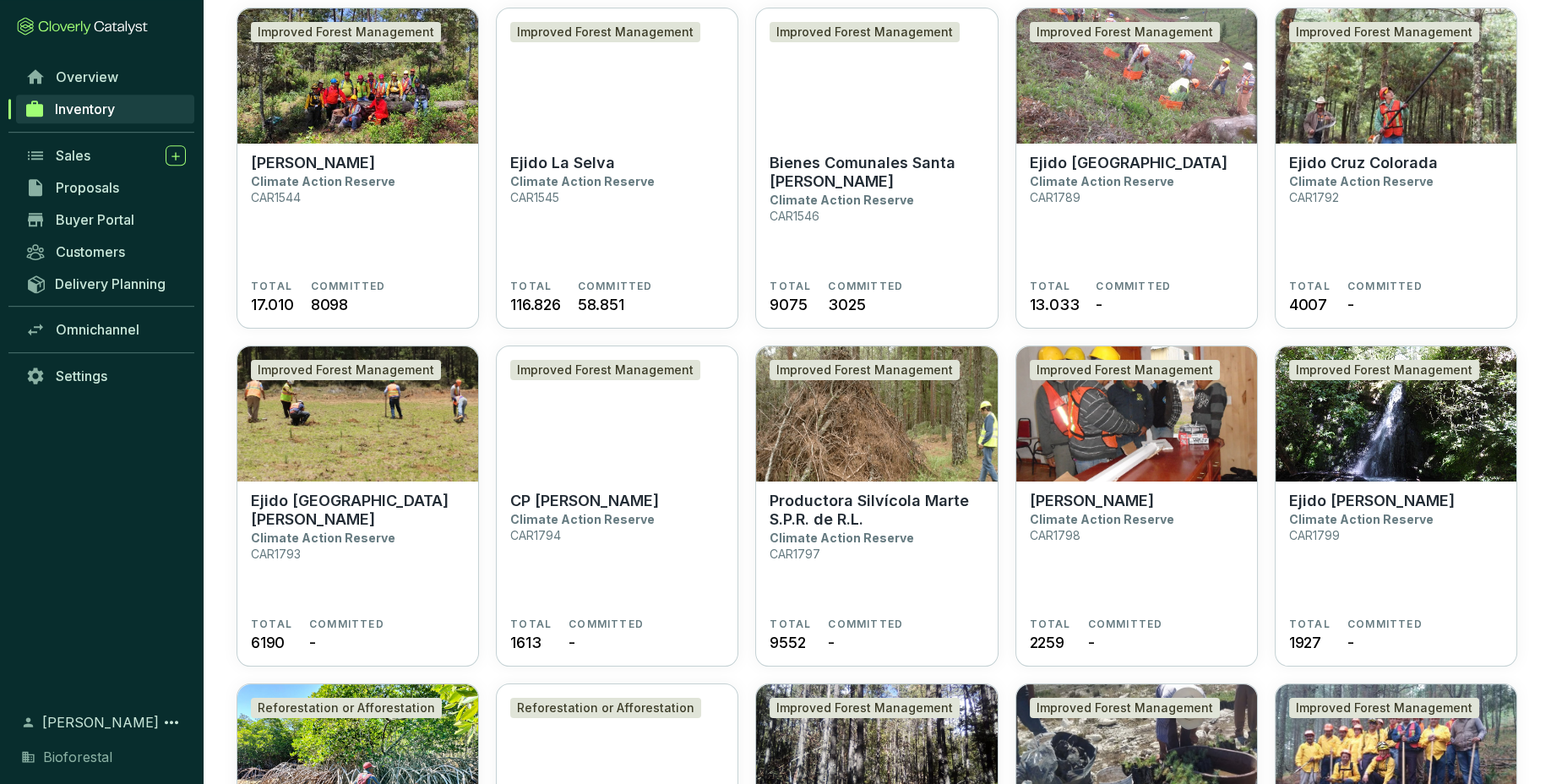
scroll to position [826, 0]
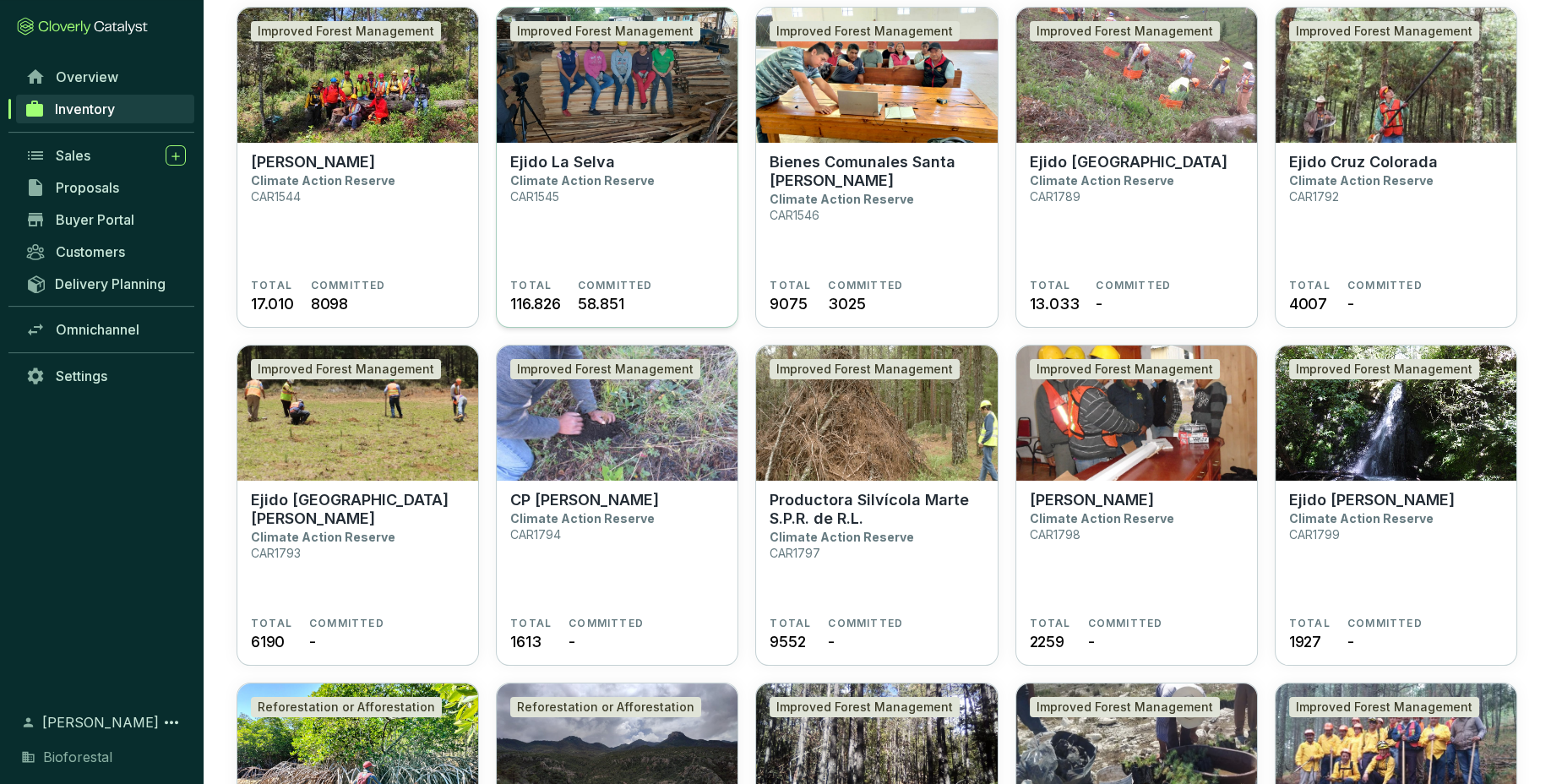
click at [673, 163] on section "Ejido La Selva Climate Action Reserve CAR1545" at bounding box center [617, 215] width 214 height 126
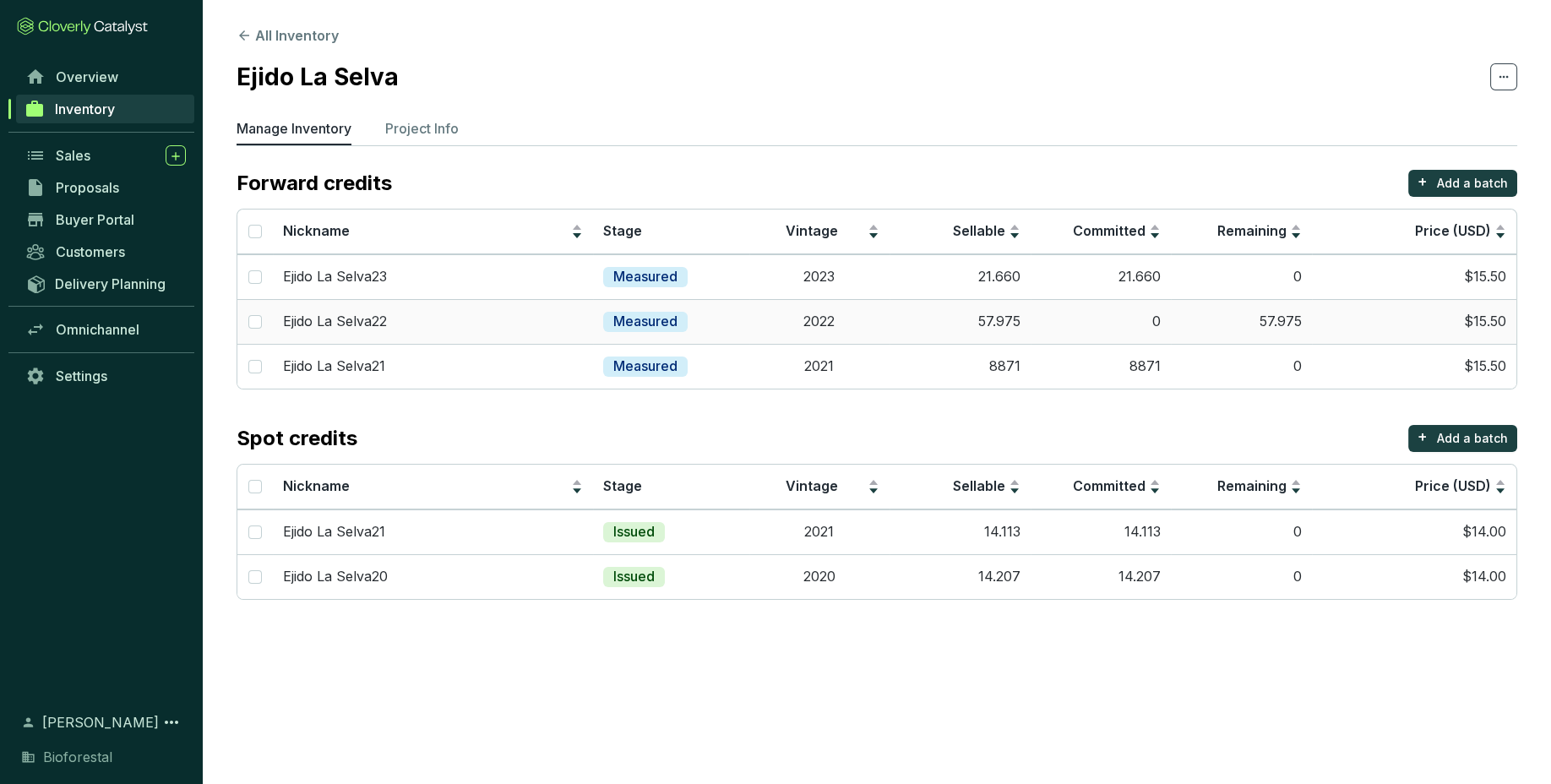
click at [917, 310] on td "57.975" at bounding box center [960, 322] width 141 height 45
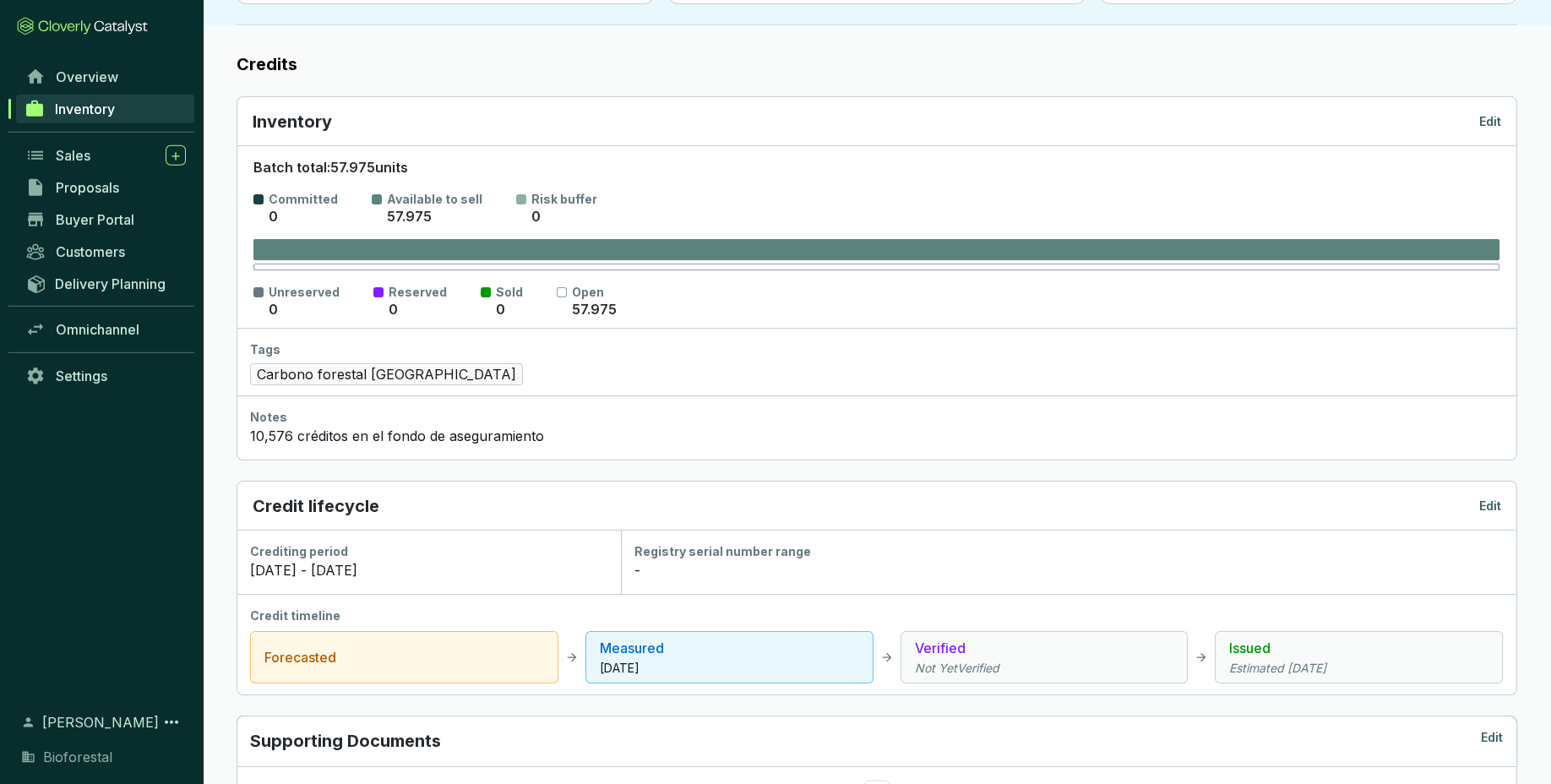
scroll to position [187, 0]
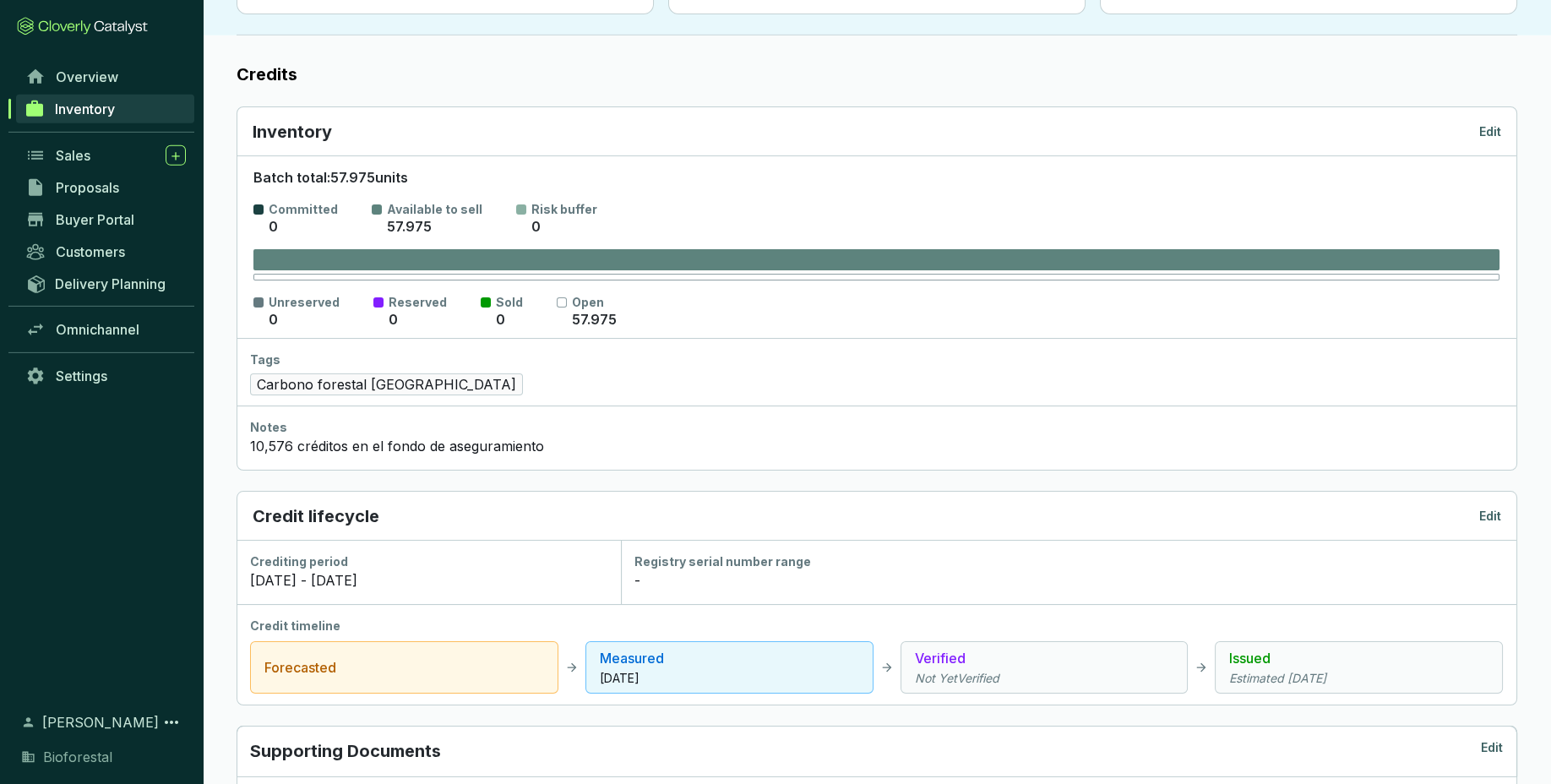
click at [1493, 135] on p "Edit" at bounding box center [1490, 132] width 22 height 17
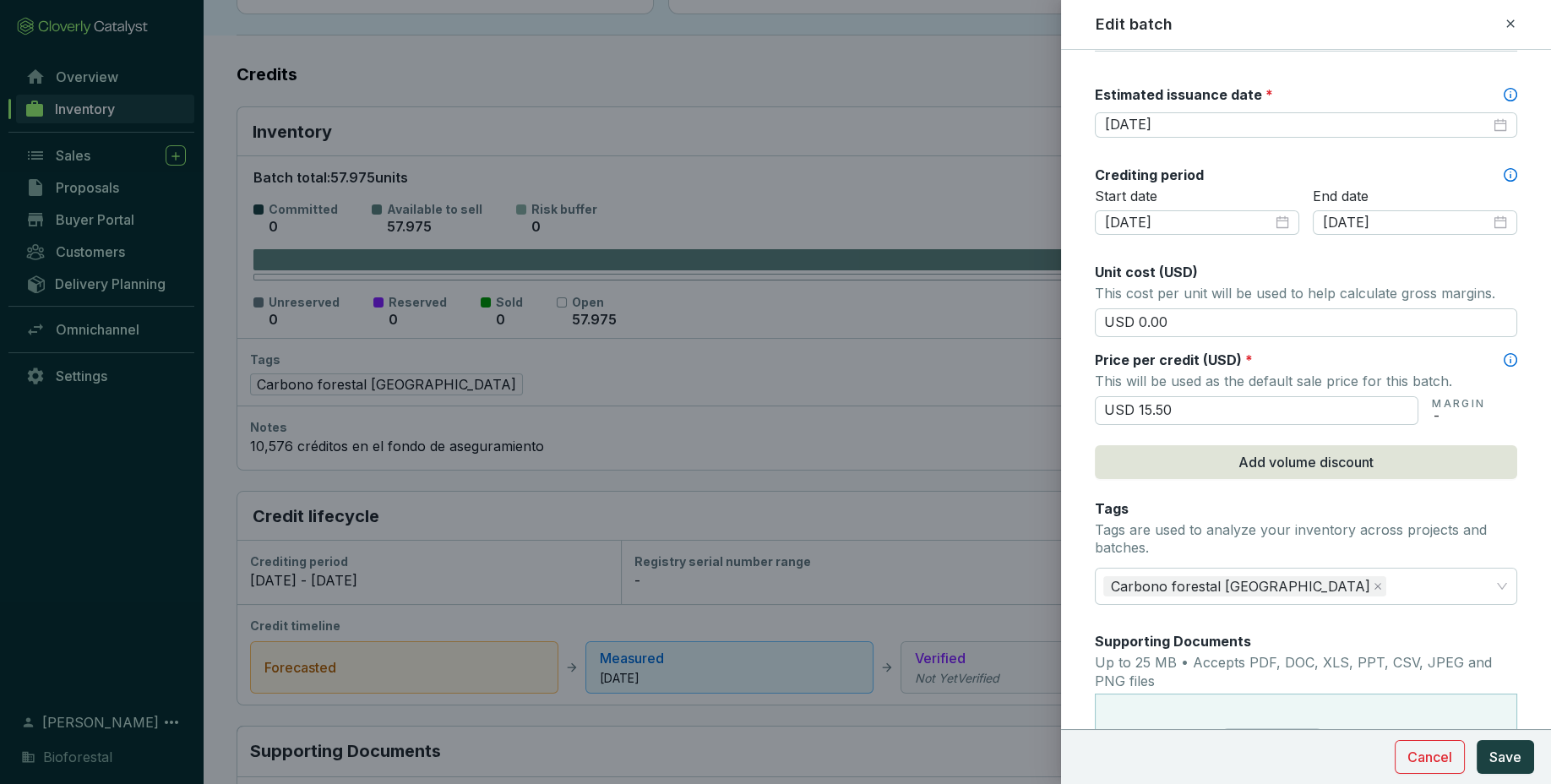
scroll to position [489, 0]
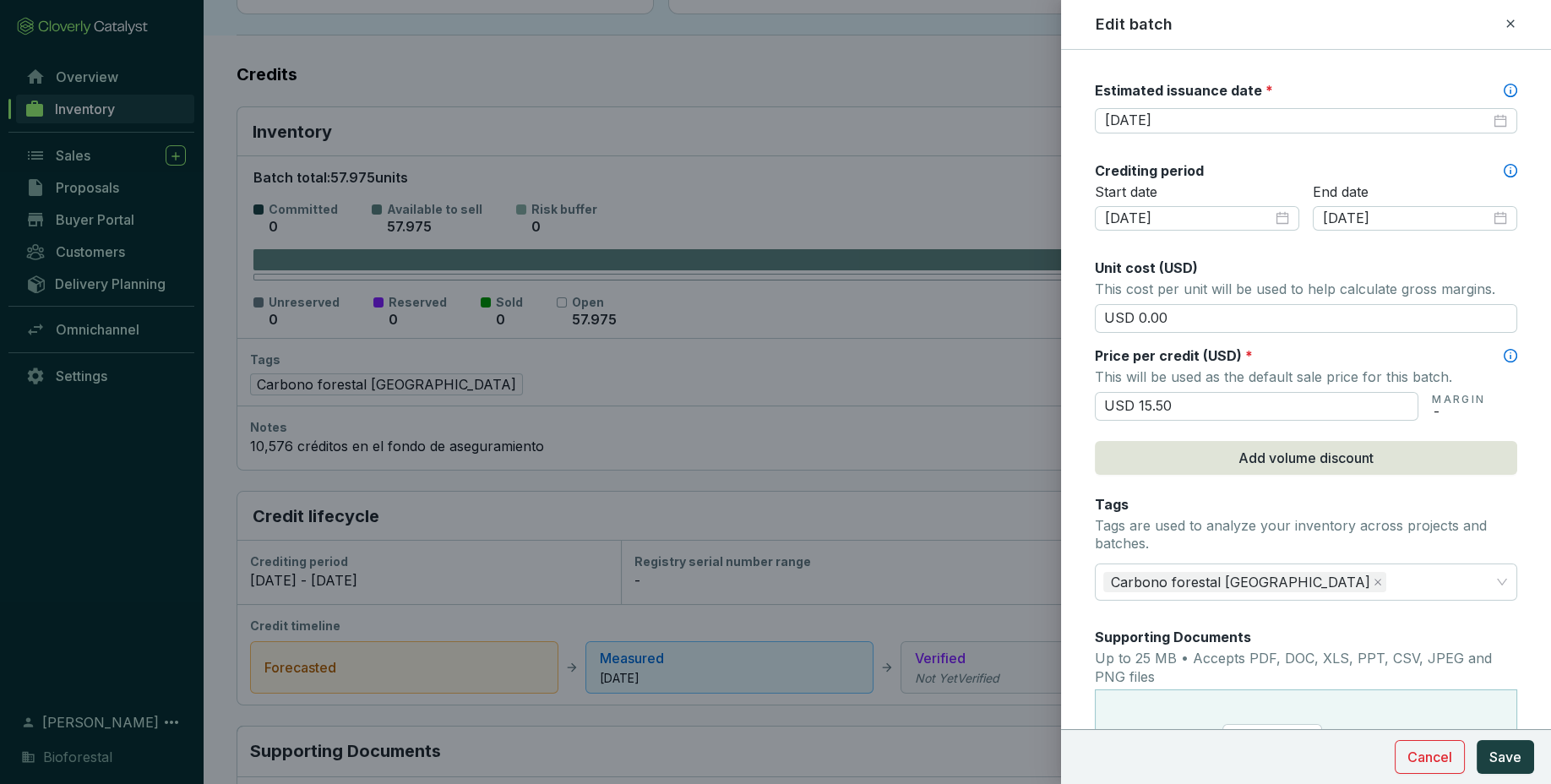
click at [1514, 22] on icon at bounding box center [1509, 23] width 14 height 20
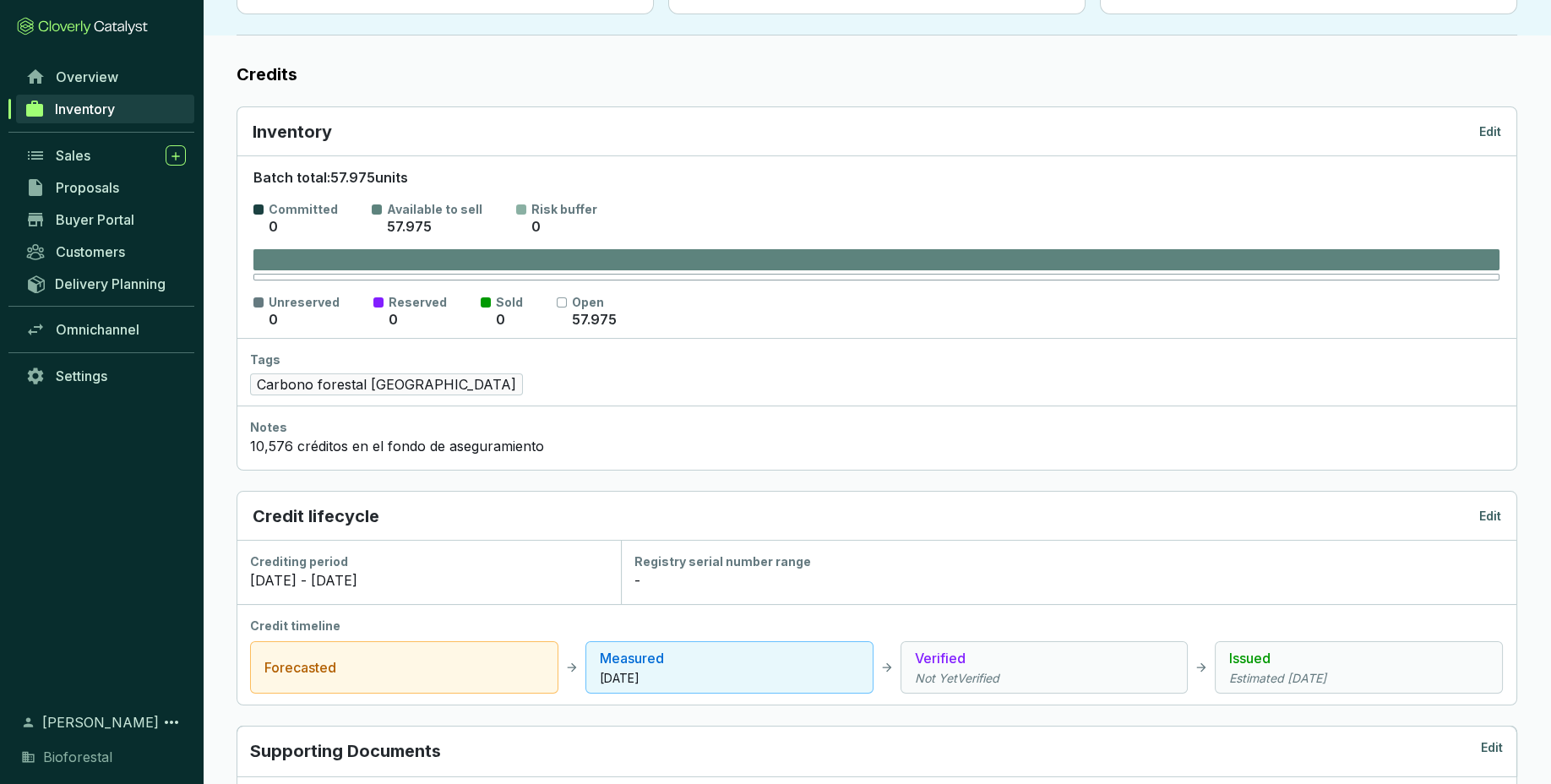
click at [149, 109] on link "Inventory" at bounding box center [105, 109] width 178 height 29
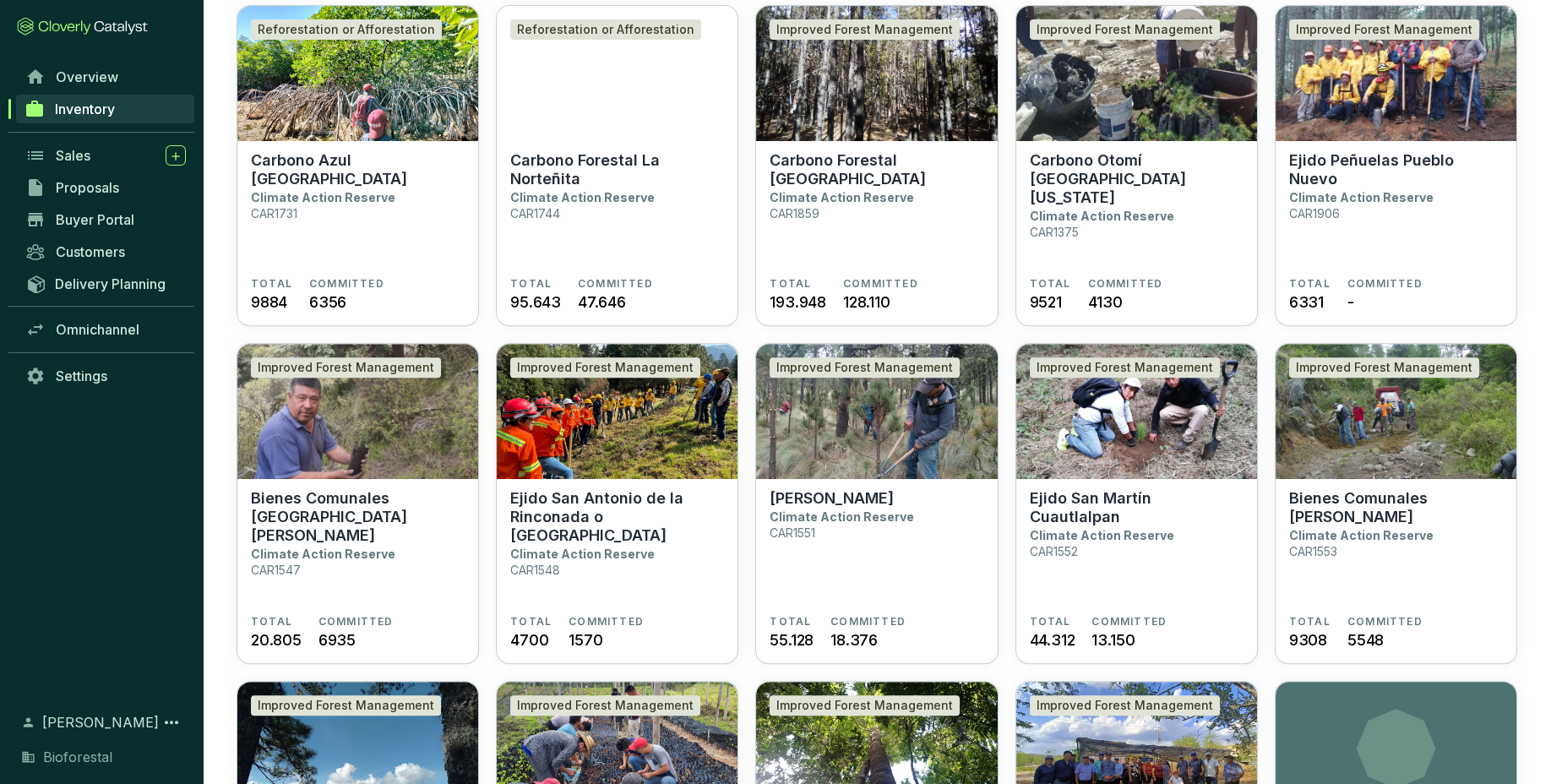
scroll to position [1552, 0]
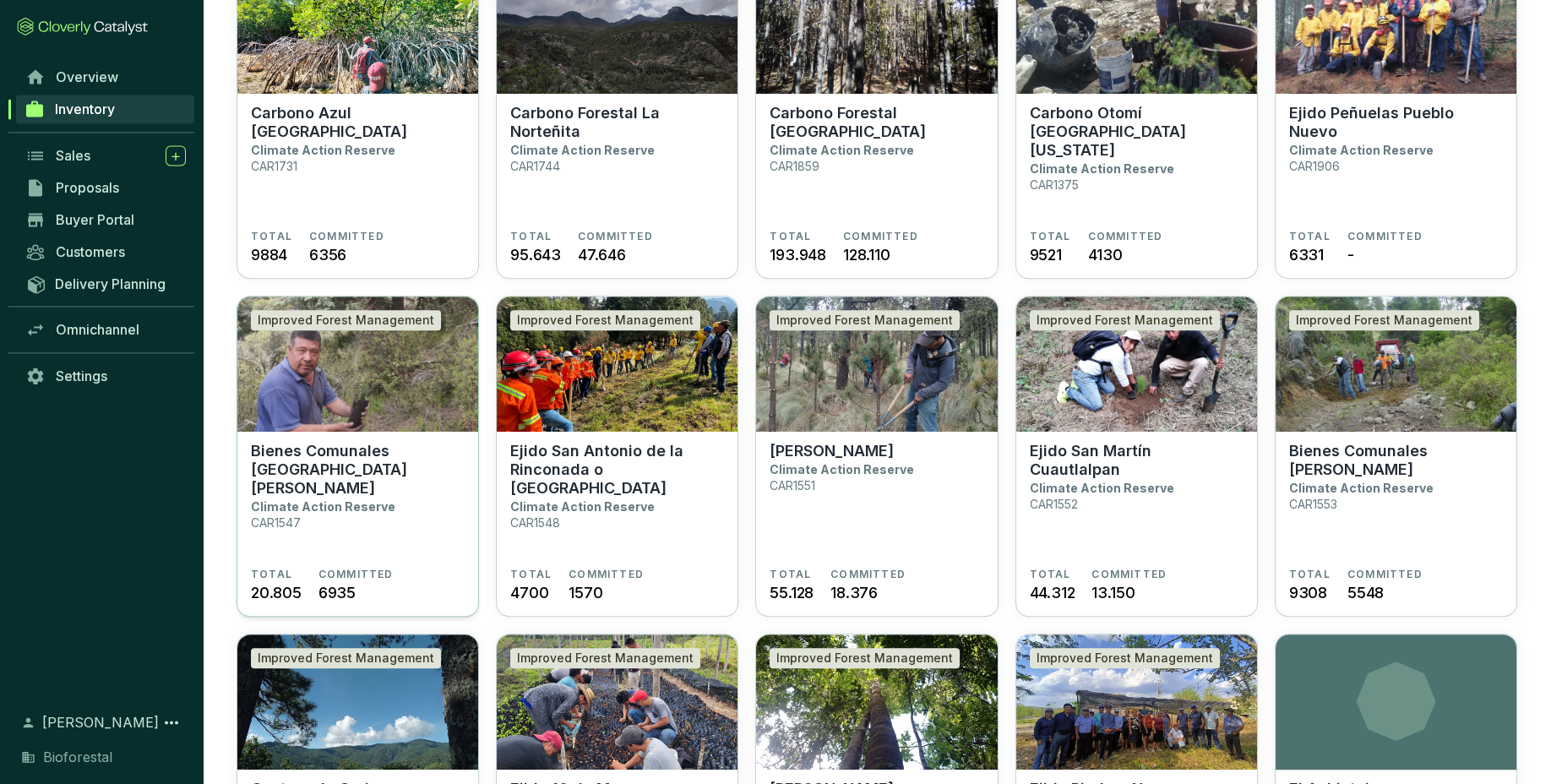
click at [398, 527] on section "Bienes Comunales San Pedro Ecatzingo Climate Action Reserve CAR1547" at bounding box center [358, 504] width 214 height 126
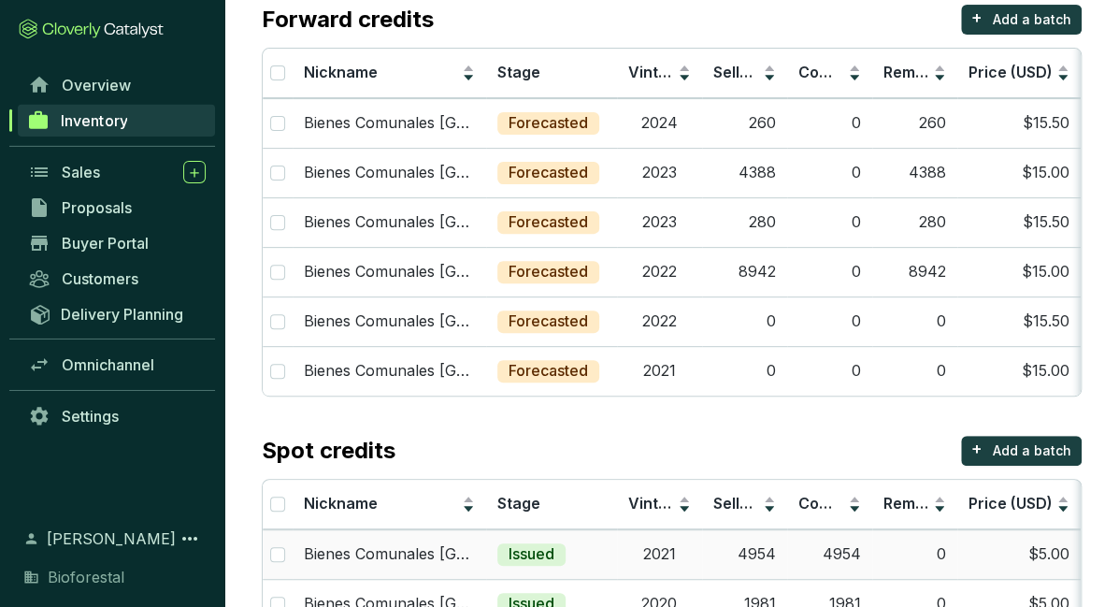
scroll to position [215, 0]
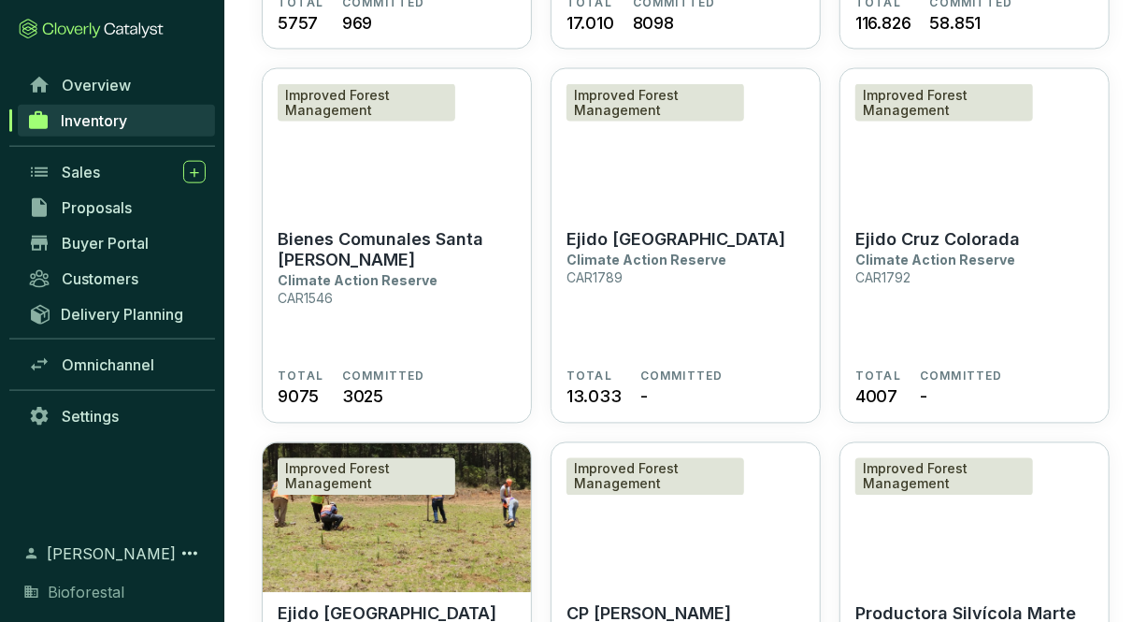
scroll to position [1593, 0]
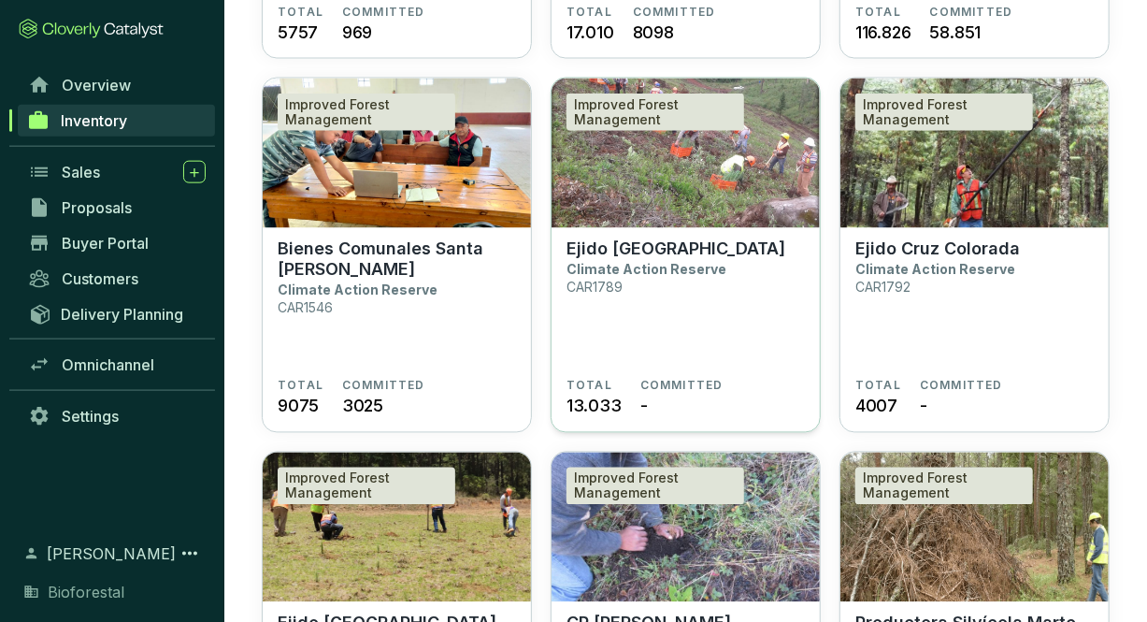
click at [733, 360] on section "Ejido Llano Grande Climate Action Reserve CAR1789" at bounding box center [686, 308] width 238 height 139
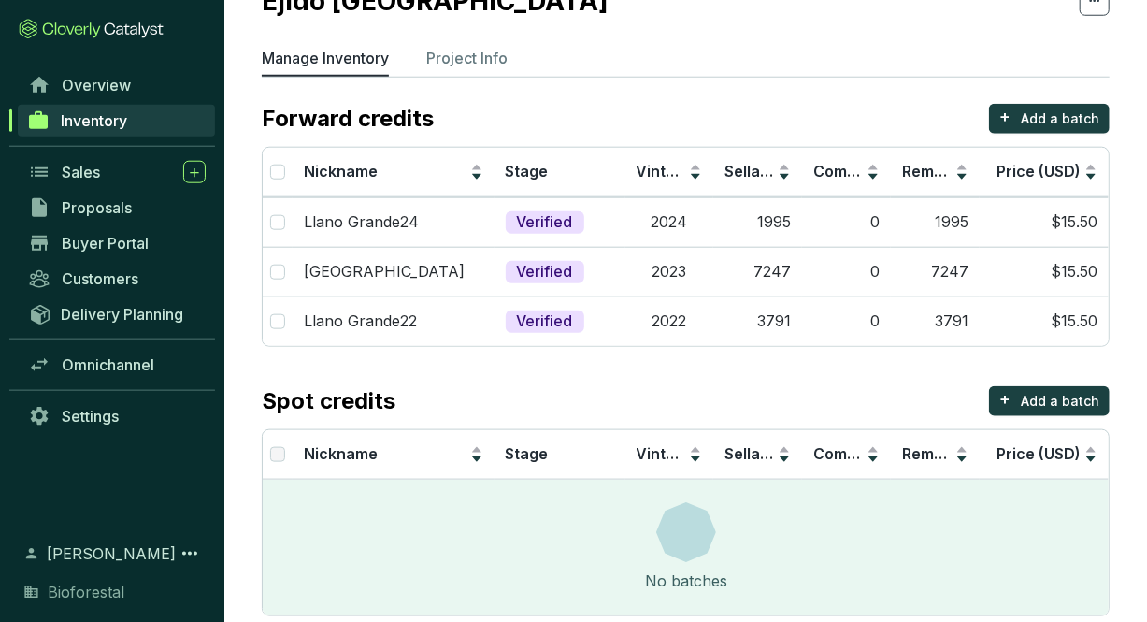
scroll to position [111, 0]
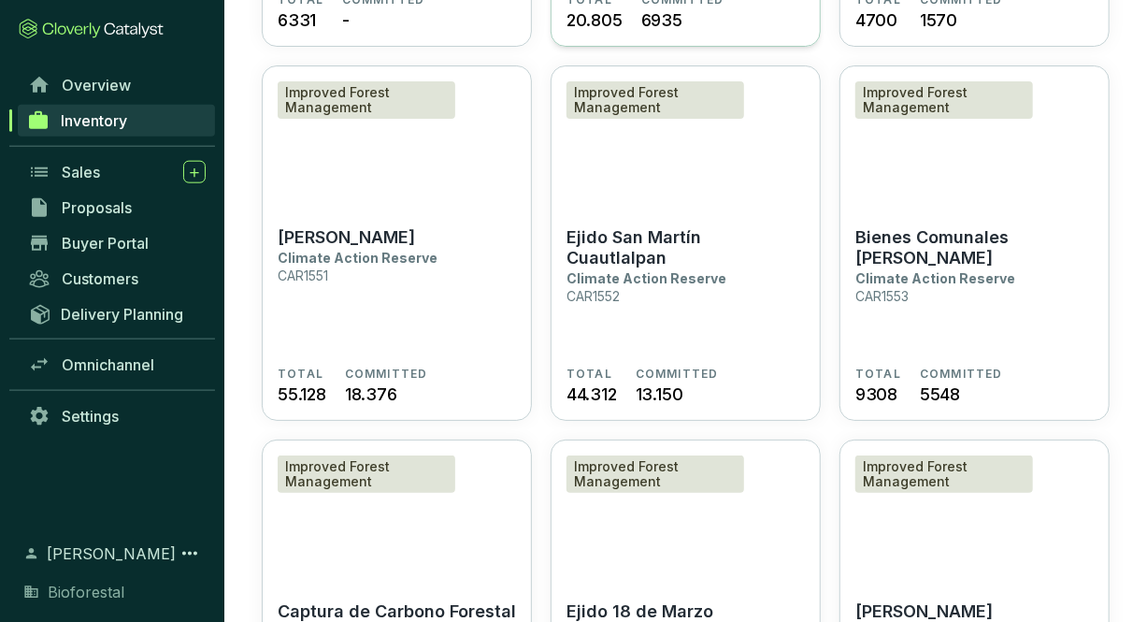
scroll to position [3482, 0]
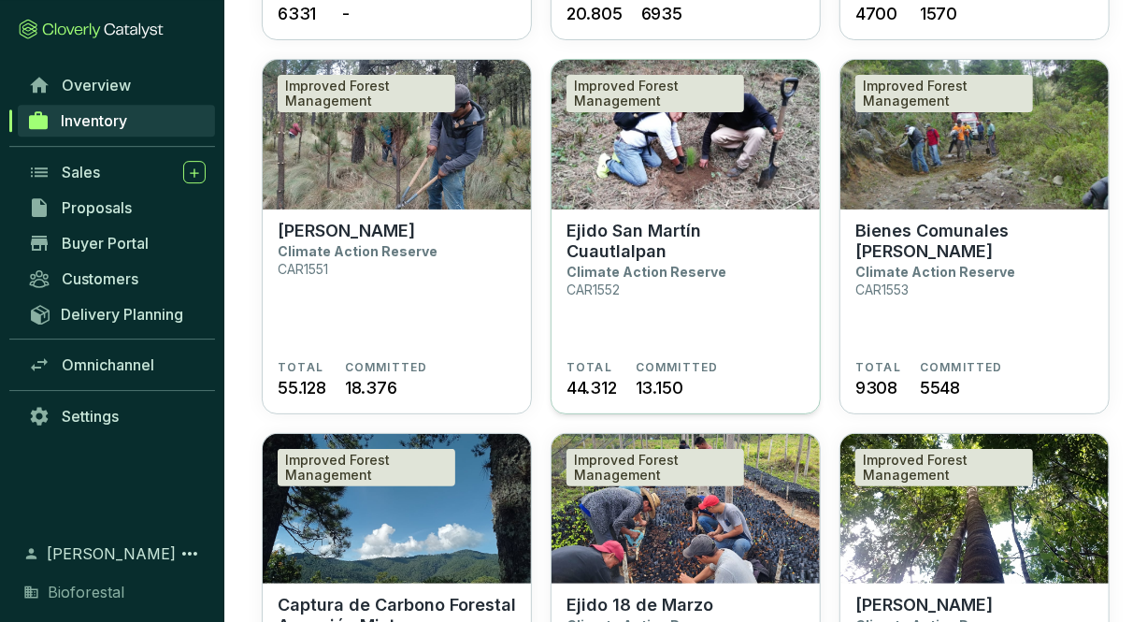
click at [777, 299] on section "Ejido San [PERSON_NAME] Climate Action Reserve CAR1552" at bounding box center [686, 290] width 238 height 139
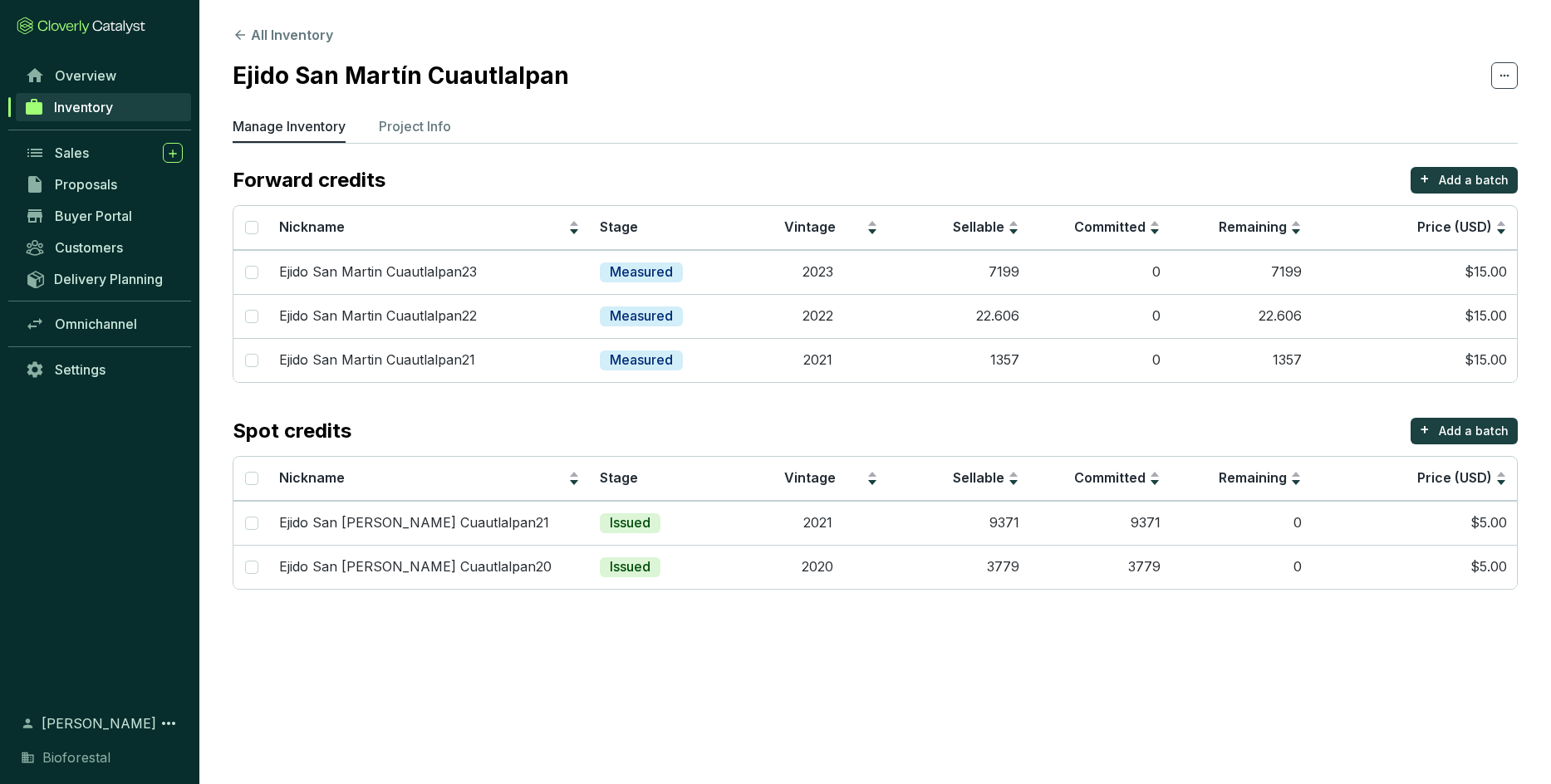
click at [490, 551] on section "All Inventory Ejido San [PERSON_NAME] Cuautlalpan Manage Inventory Project Info…" at bounding box center [776, 392] width 1551 height 784
click at [1018, 331] on td "0" at bounding box center [1100, 316] width 141 height 44
click at [986, 551] on td "3779" at bounding box center [958, 566] width 141 height 44
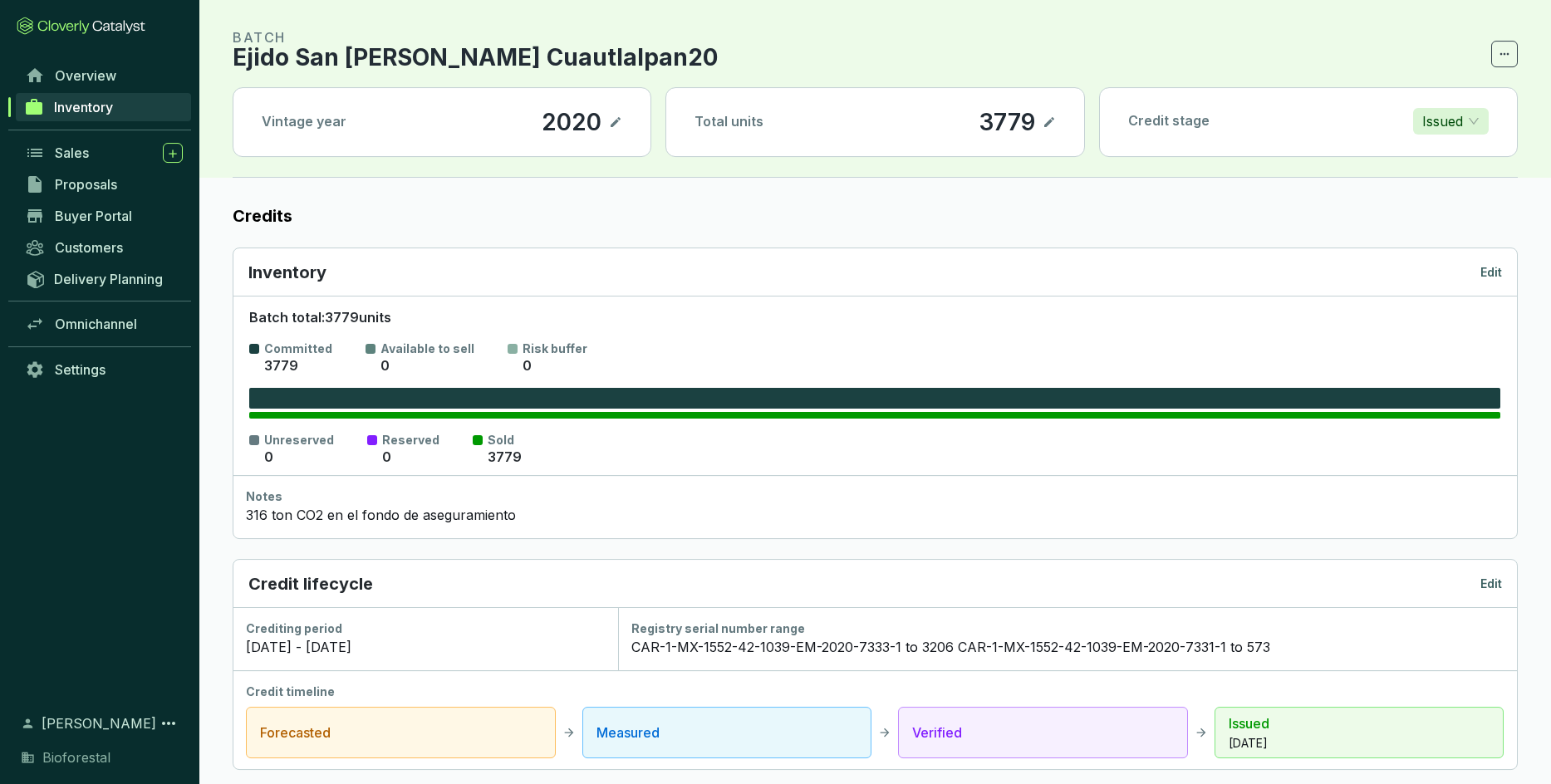
scroll to position [42, 0]
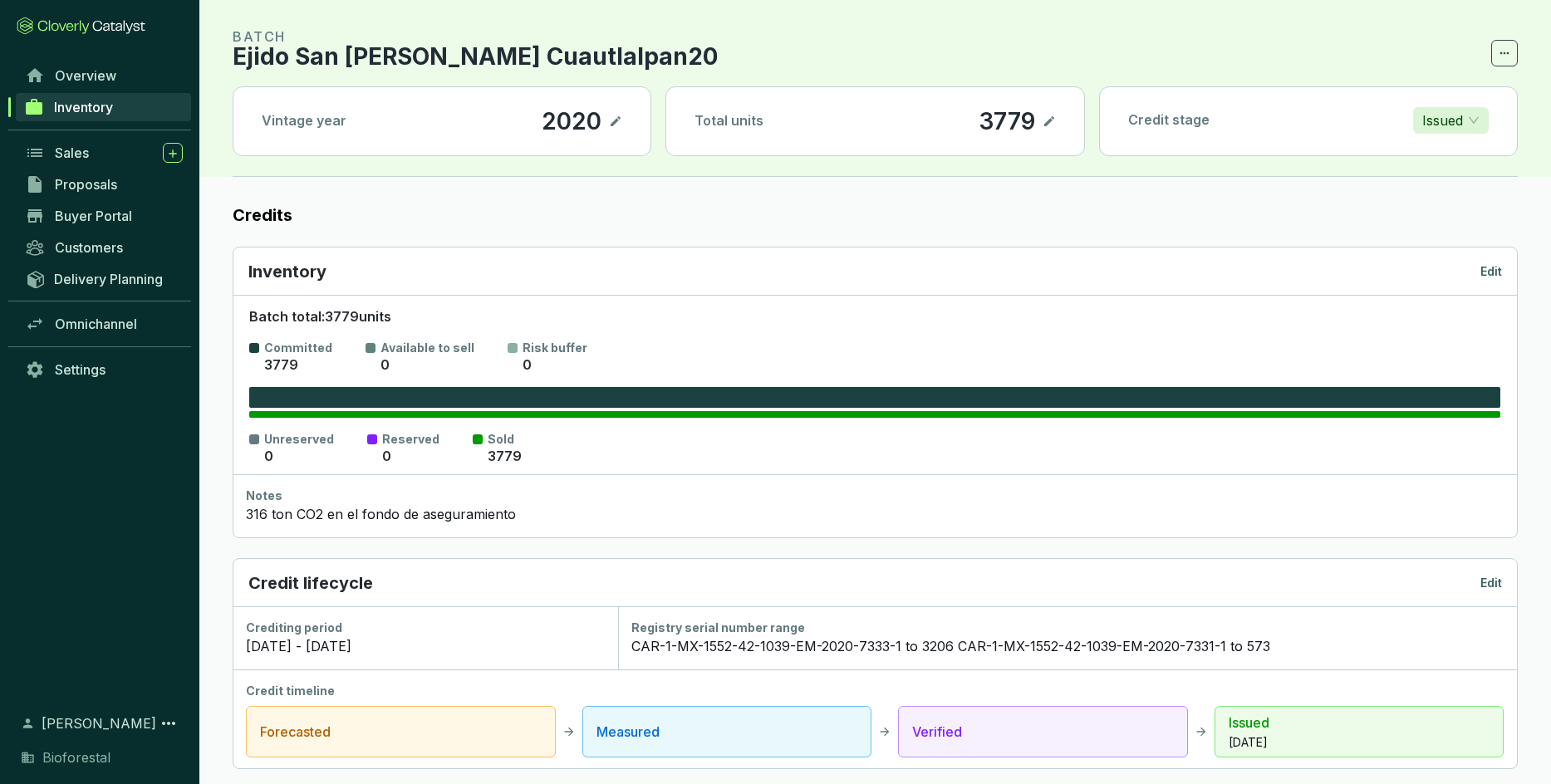
click at [1018, 277] on p "Edit" at bounding box center [1491, 271] width 21 height 17
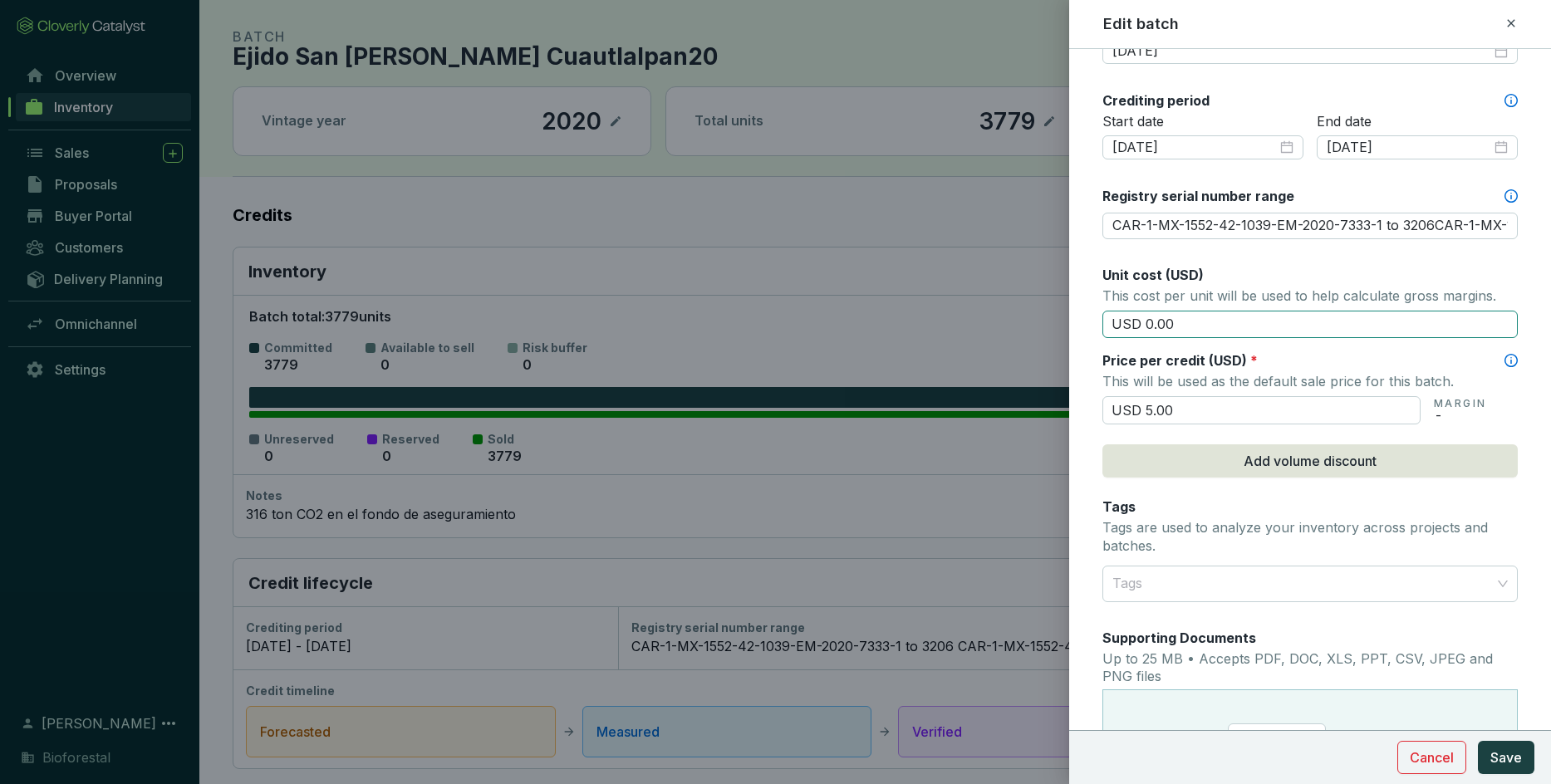
scroll to position [784, 0]
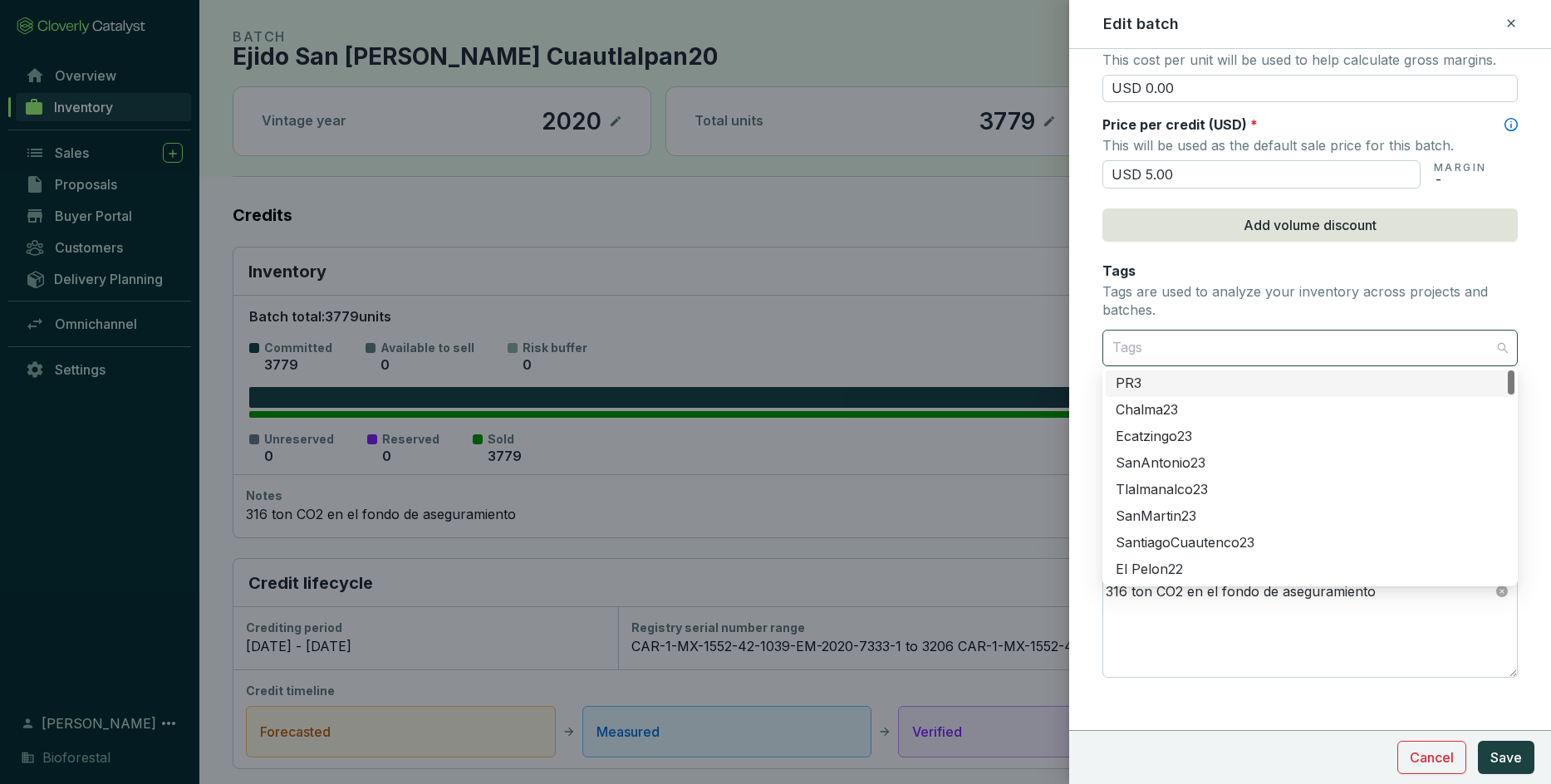
click at [1018, 346] on div at bounding box center [1300, 347] width 390 height 33
type input "iz"
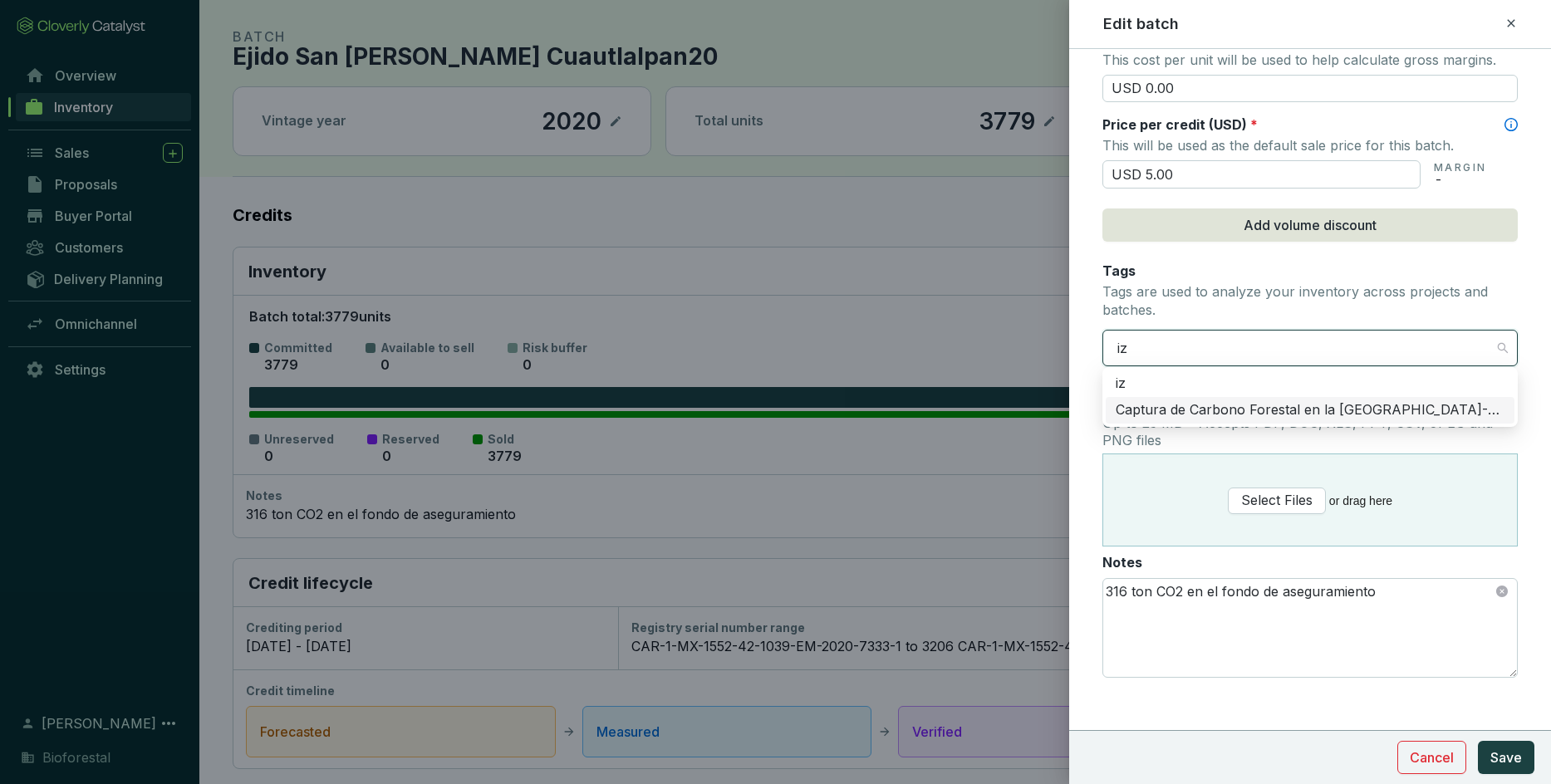
click at [1018, 410] on div "Captura de Carbono Forestal en la [GEOGRAPHIC_DATA]-Popo" at bounding box center [1310, 410] width 389 height 19
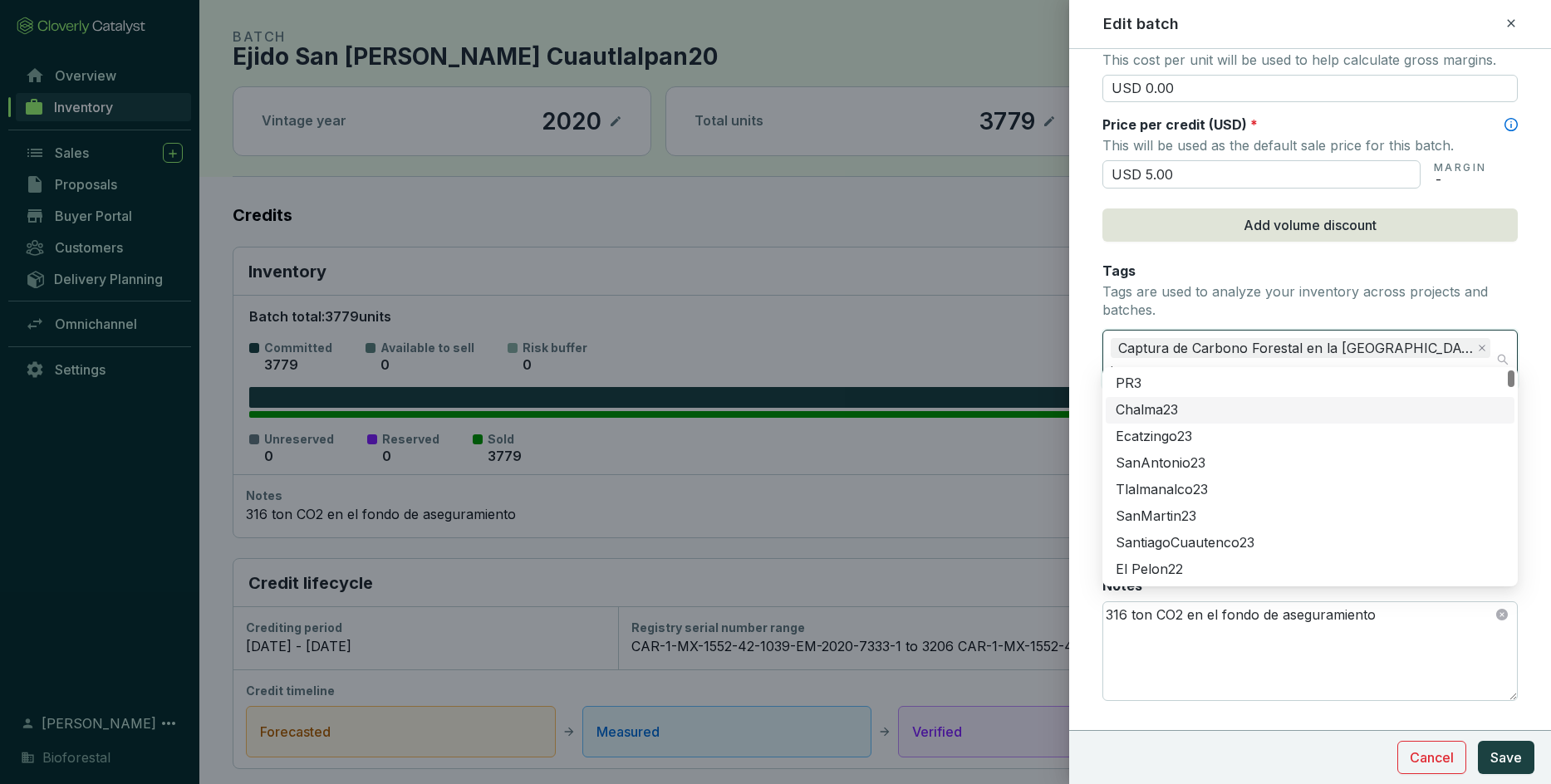
type input "CAR-1-MX-1552-42-1039-EM-2020-7333-1 to 3206CAR-1-MX-1552-42-1039-EM-2020-7331-…"
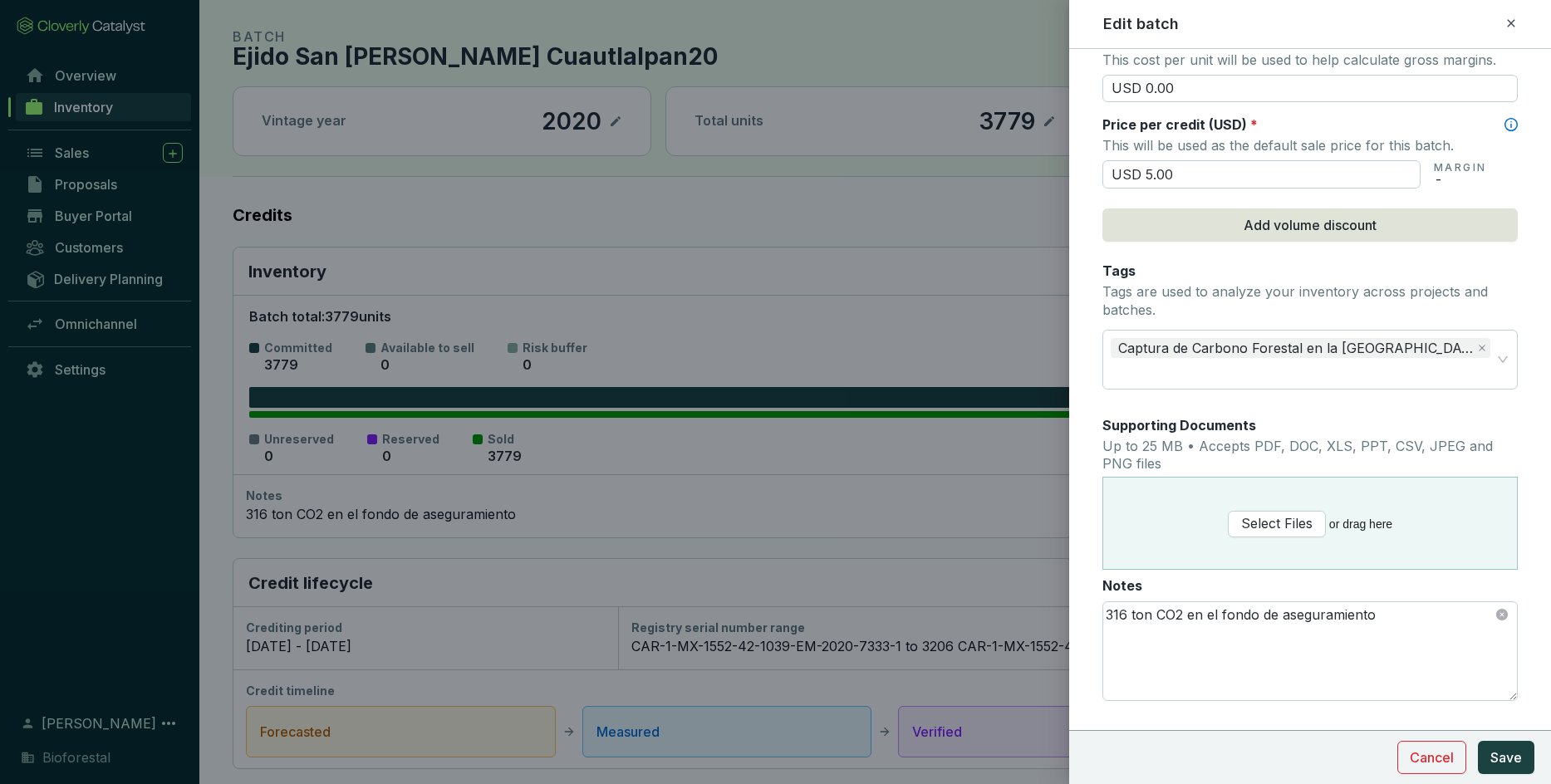
click at [1018, 551] on form "Batch name * This is the internal name that will be used throughout Catalyst. E…" at bounding box center [1309, 43] width 481 height 1515
click at [1018, 551] on span "Save" at bounding box center [1506, 757] width 32 height 20
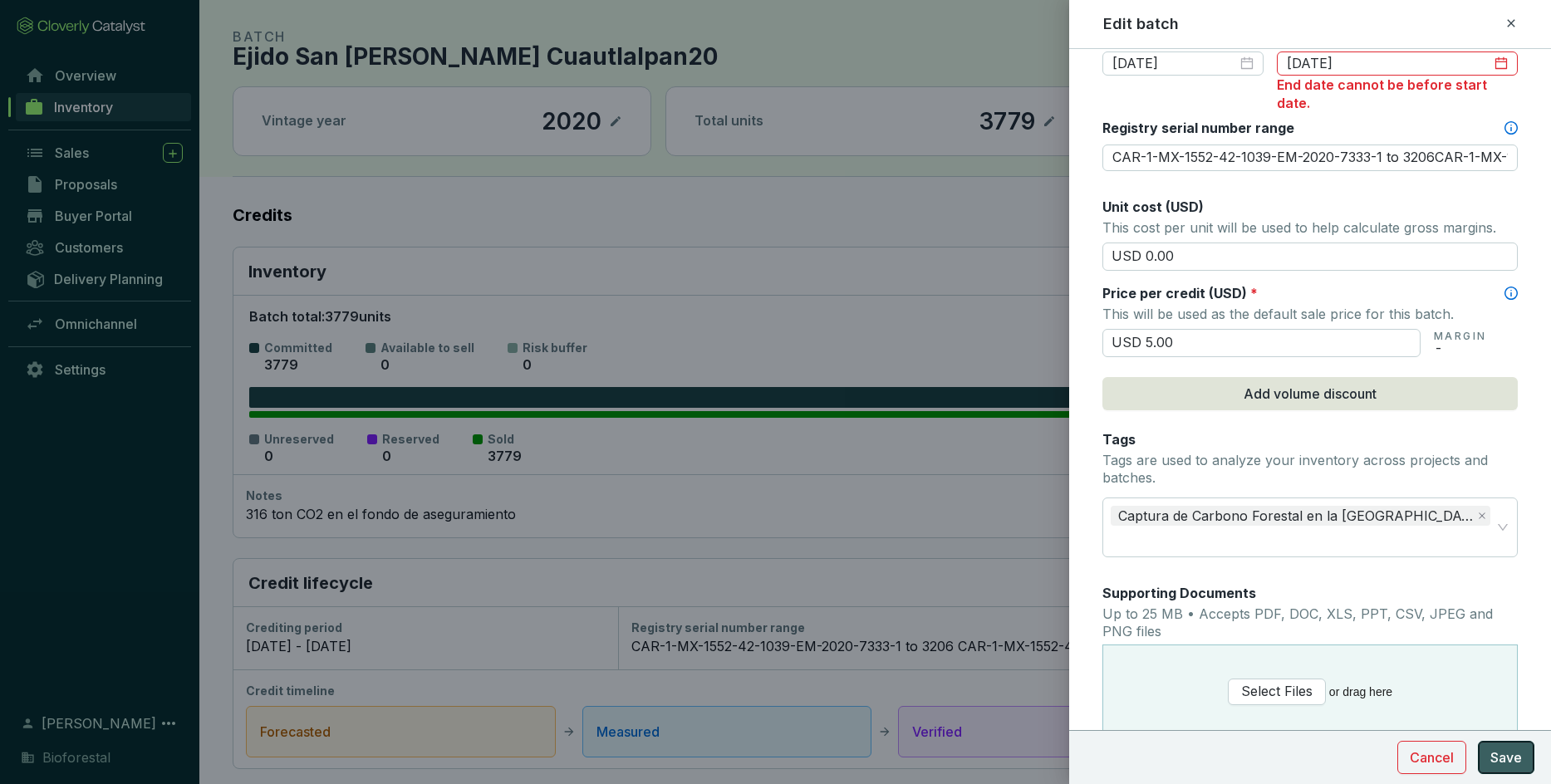
click at [1018, 551] on button "Save" at bounding box center [1506, 756] width 57 height 33
click at [1018, 551] on span "Save" at bounding box center [1506, 757] width 32 height 20
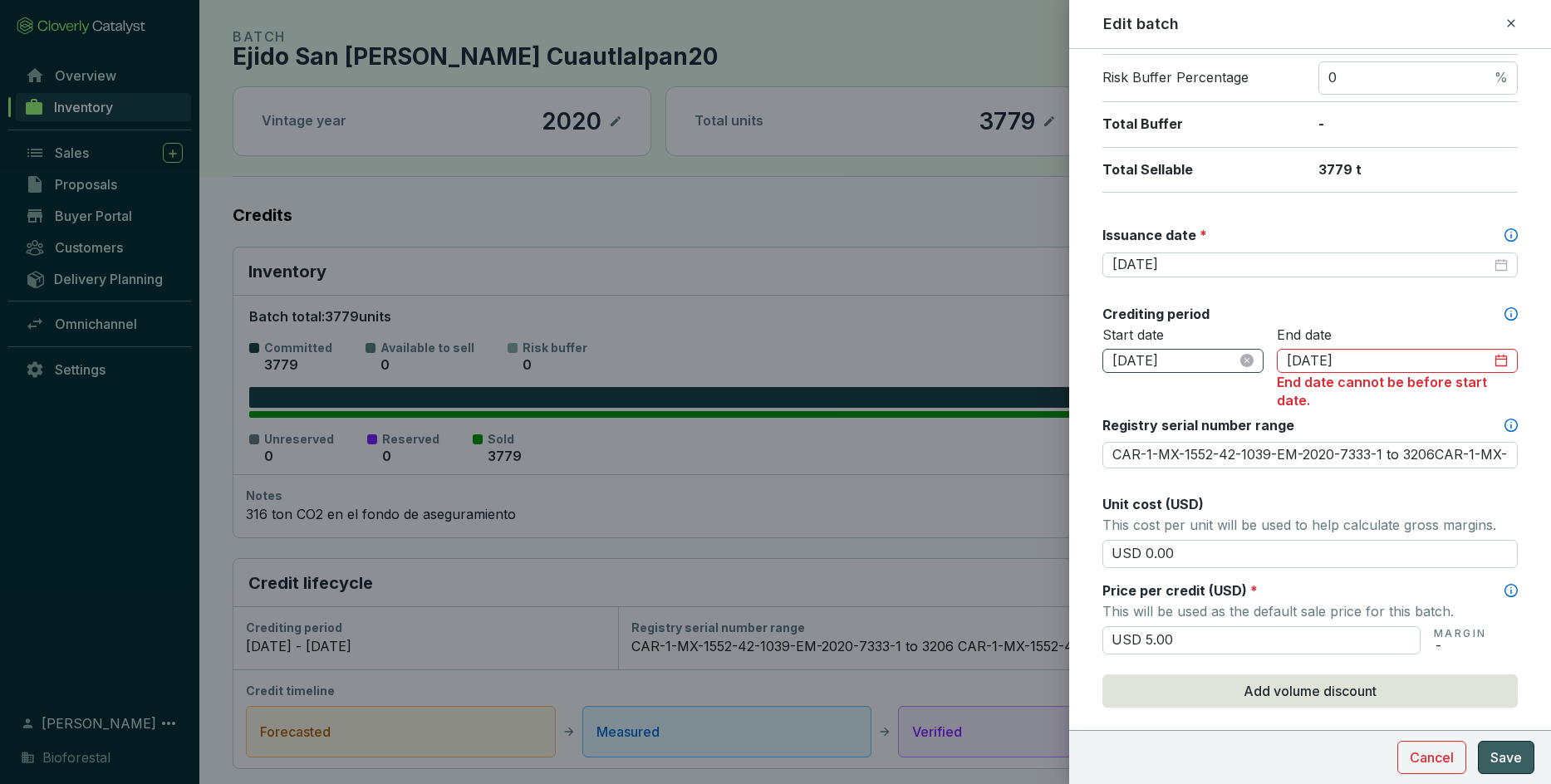
scroll to position [395, 0]
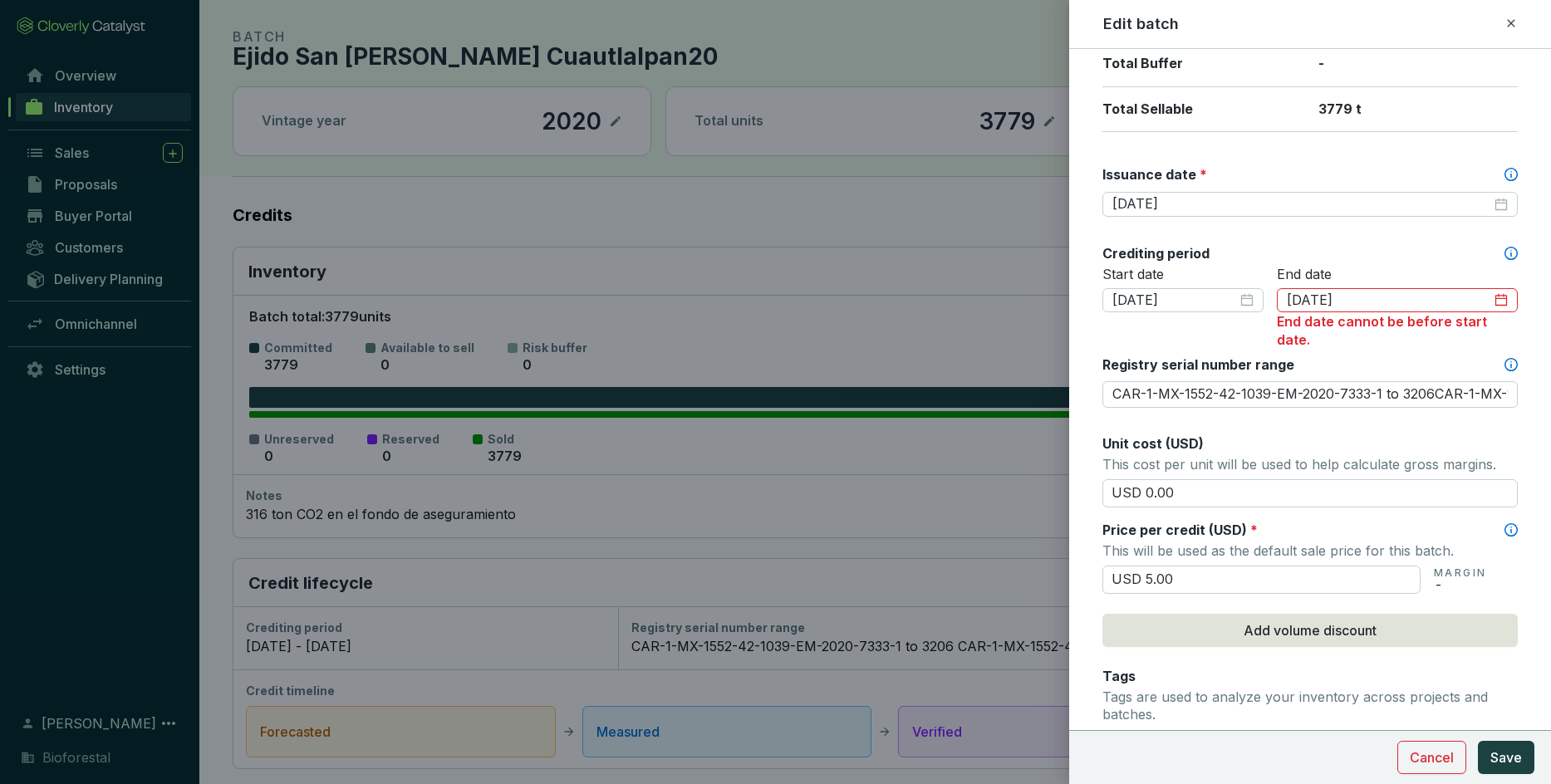
click at [1018, 268] on p "End date" at bounding box center [1396, 274] width 241 height 19
click at [1018, 299] on input "[DATE]" at bounding box center [1388, 300] width 204 height 19
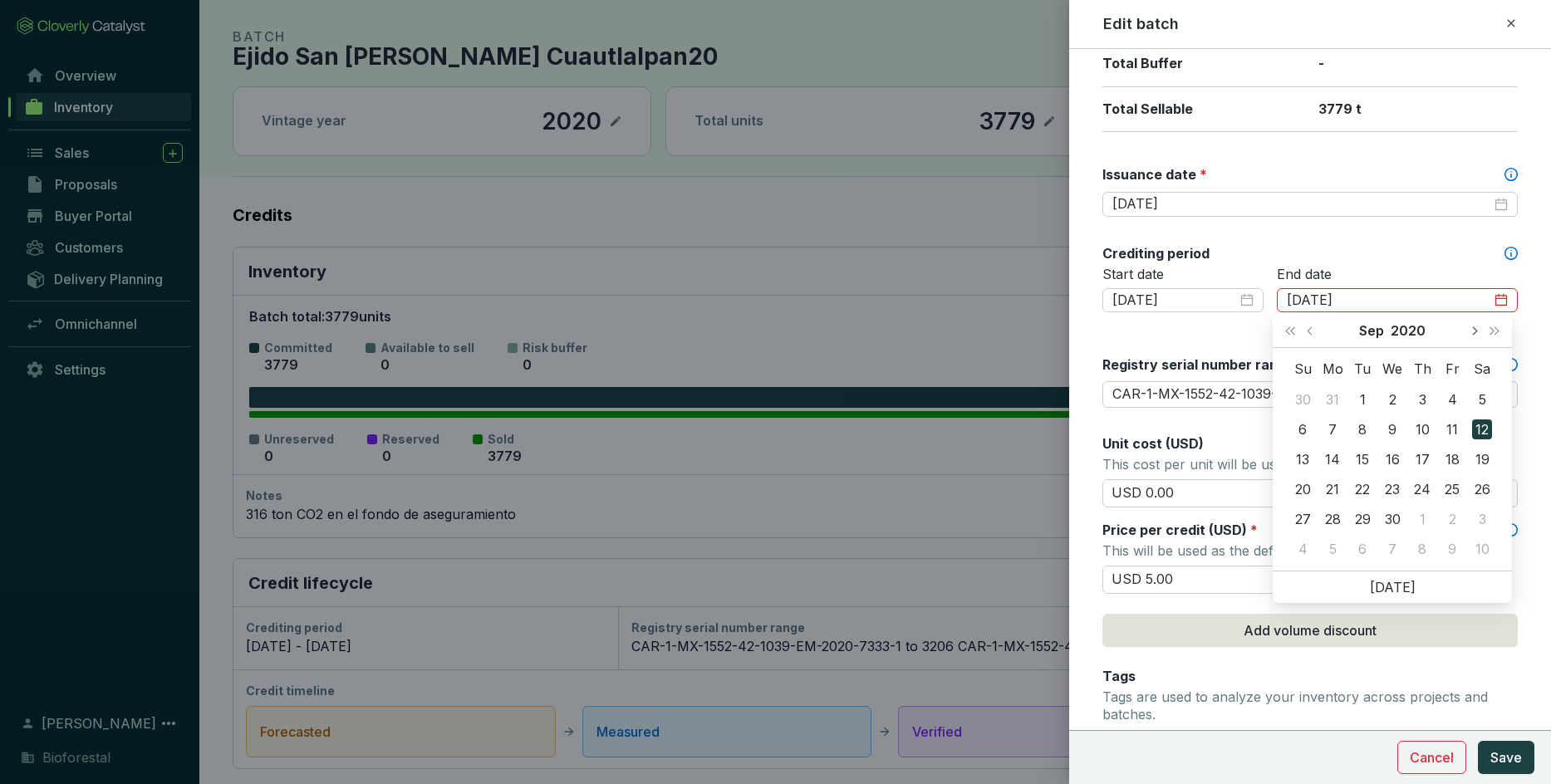
click at [1018, 330] on span "Next month (PageDown)" at bounding box center [1473, 329] width 8 height 8
type input "[DATE]"
click at [1018, 432] on div "9" at bounding box center [1392, 429] width 20 height 20
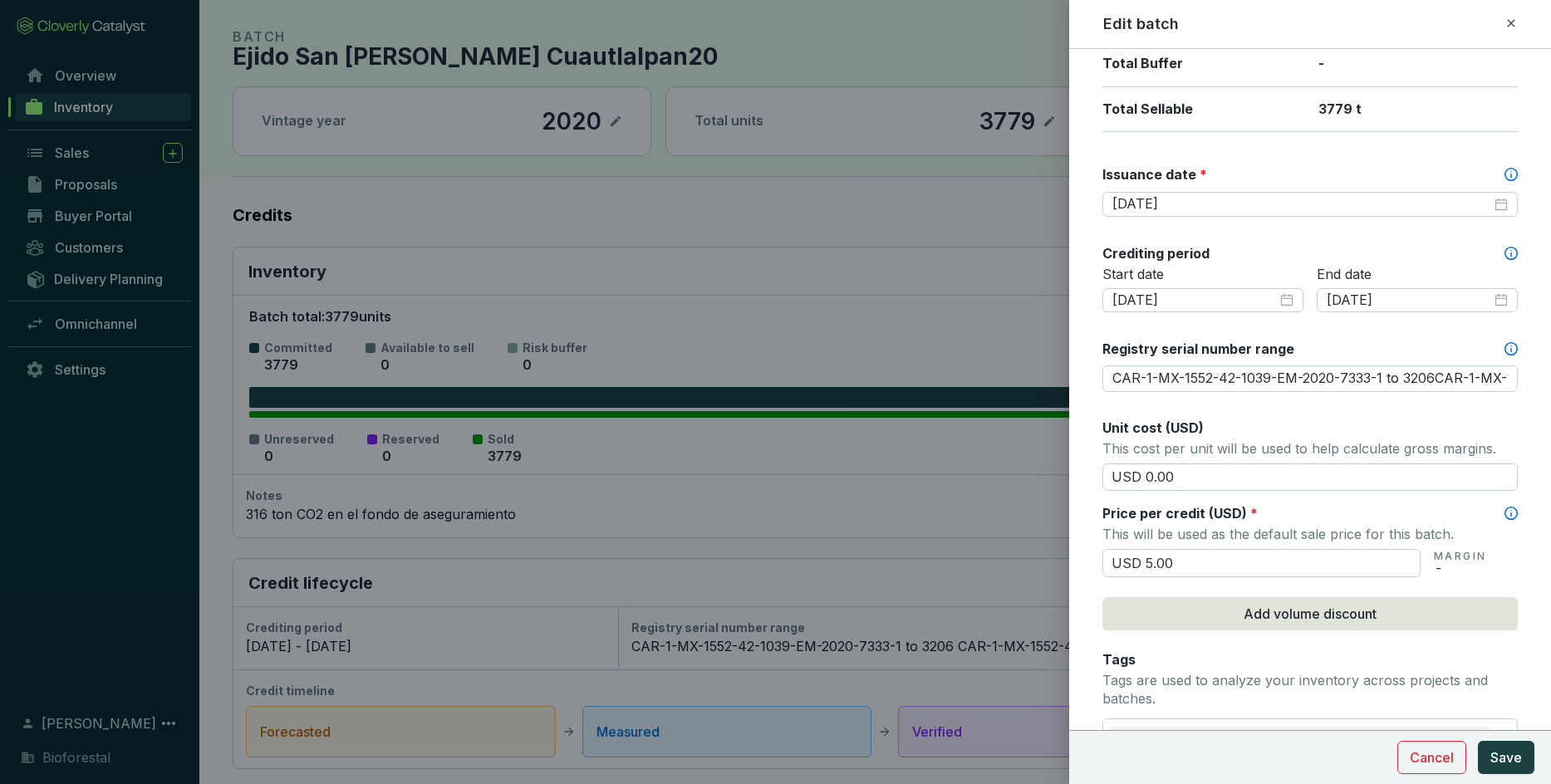
scroll to position [458, 0]
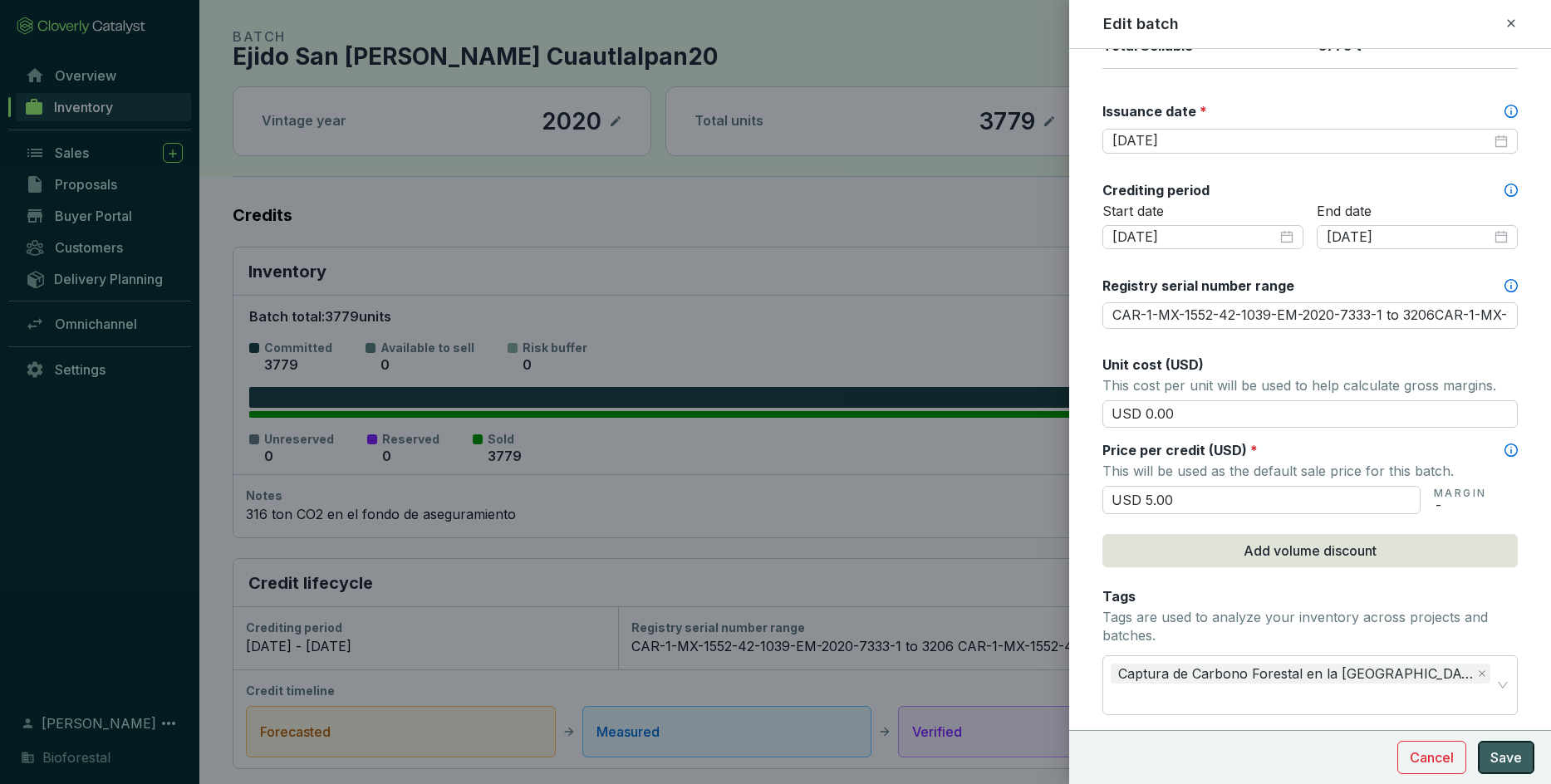
click at [1018, 551] on span "Save" at bounding box center [1506, 757] width 32 height 20
type input "CAR-1-MX-1552-42-1039-EM-2020-7333-1 to 3206CAR-1-MX-1552-42-1039-EM-2020-7331-…"
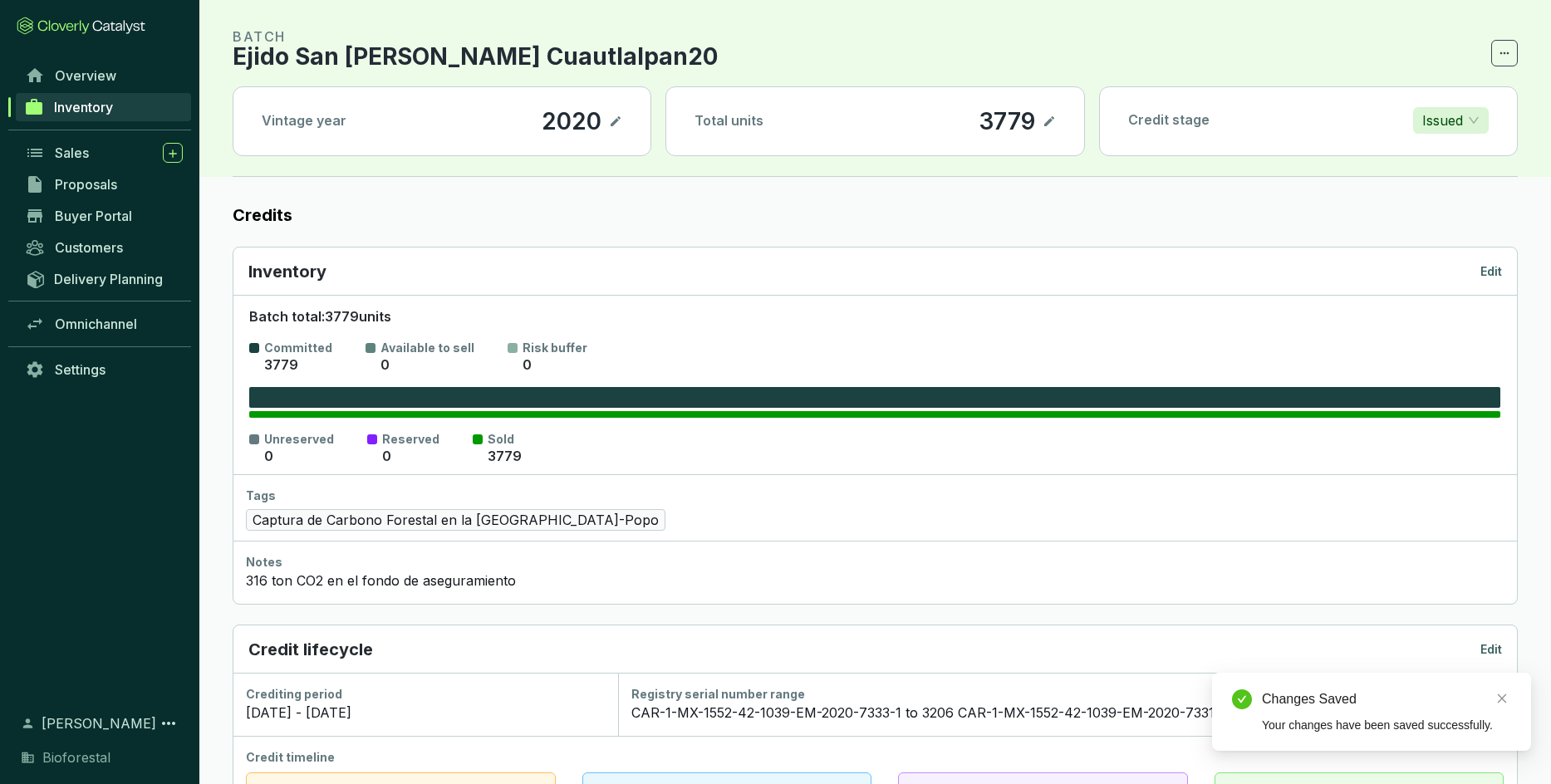
scroll to position [0, 0]
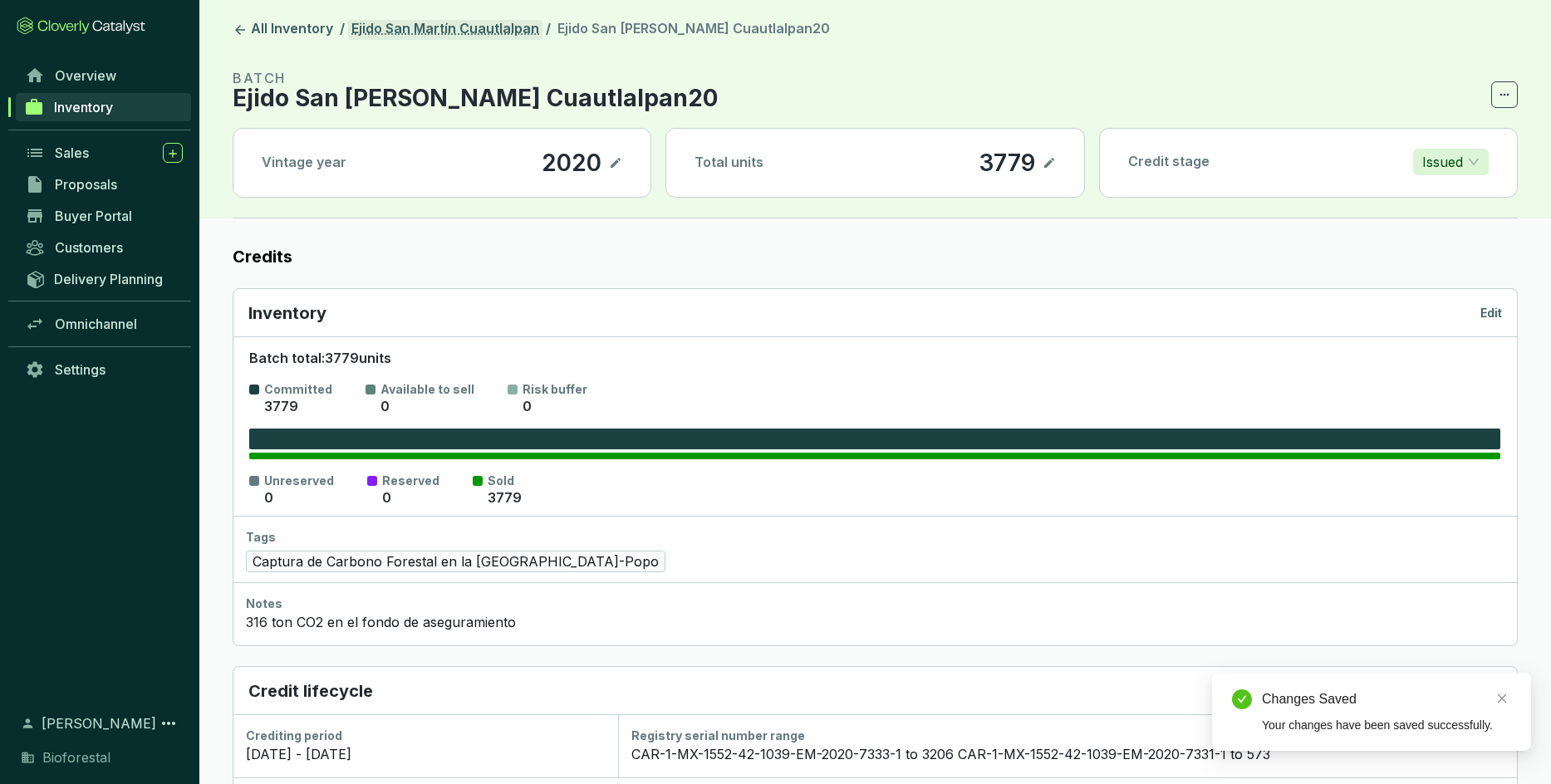
click at [401, 24] on link "Ejido San Martín Cuautlalpan" at bounding box center [445, 29] width 195 height 20
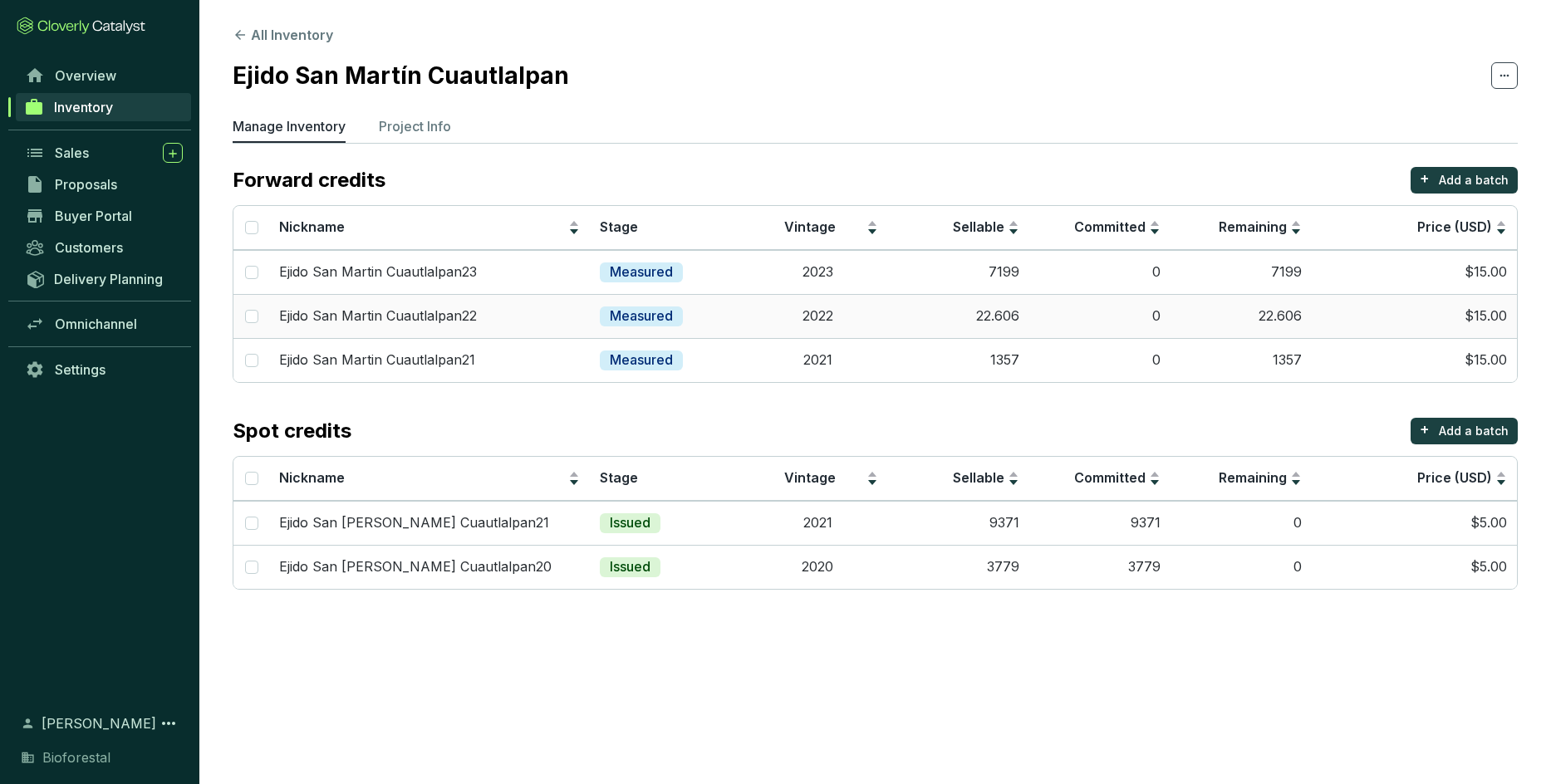
click at [904, 300] on td "22.606" at bounding box center [958, 316] width 141 height 44
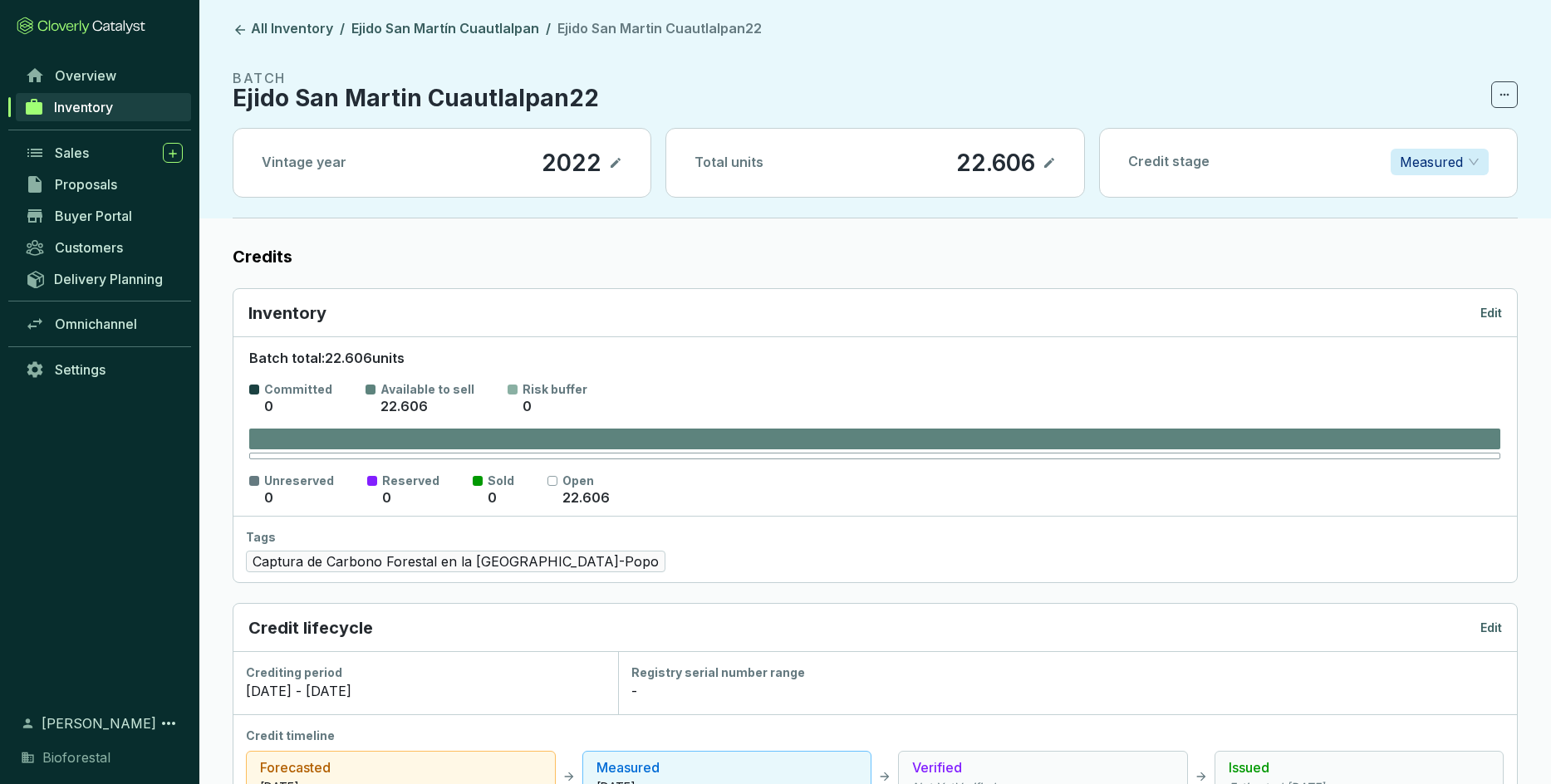
click at [1018, 315] on p "Edit" at bounding box center [1491, 313] width 21 height 17
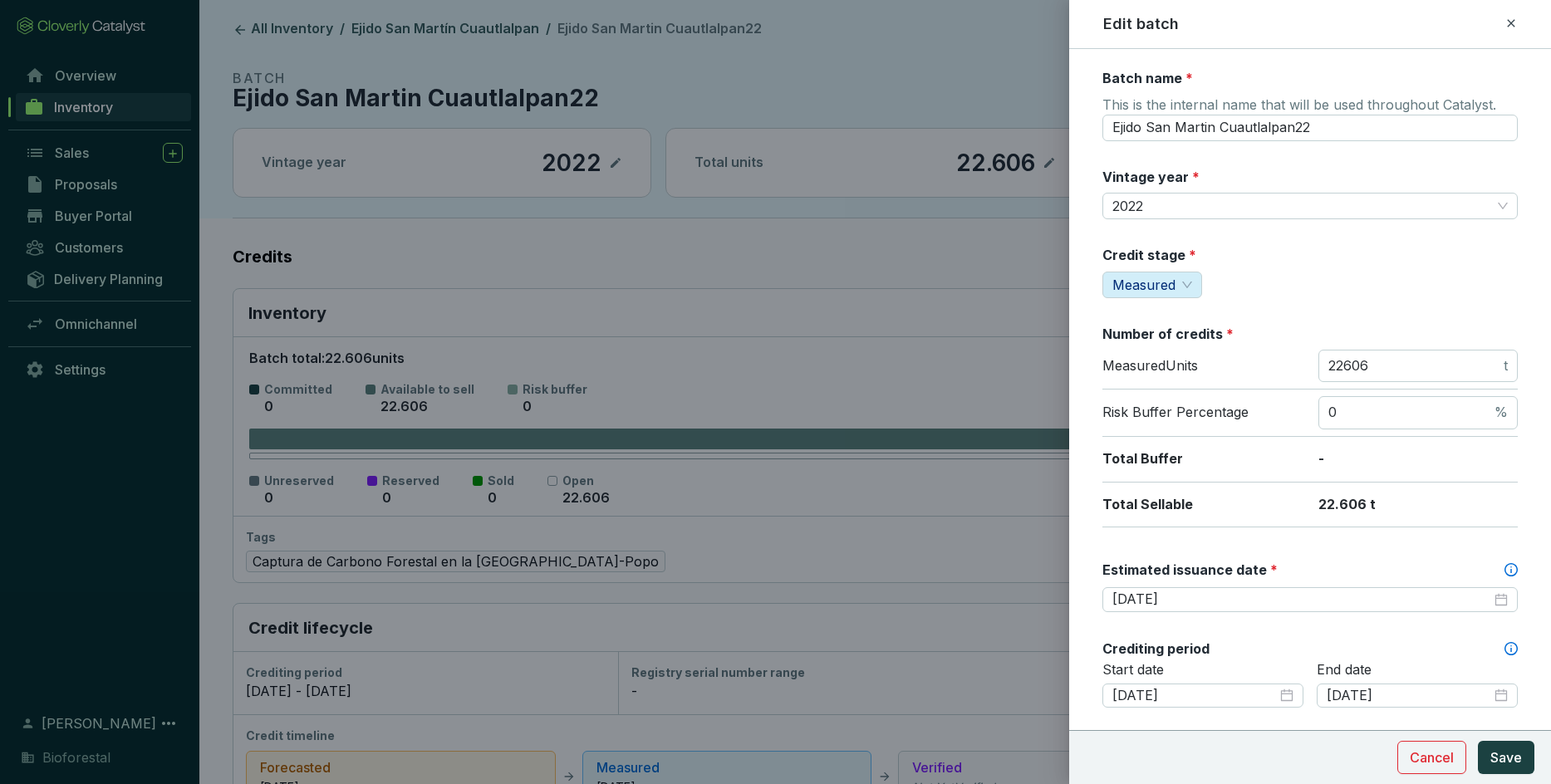
click at [1018, 16] on icon at bounding box center [1510, 23] width 13 height 20
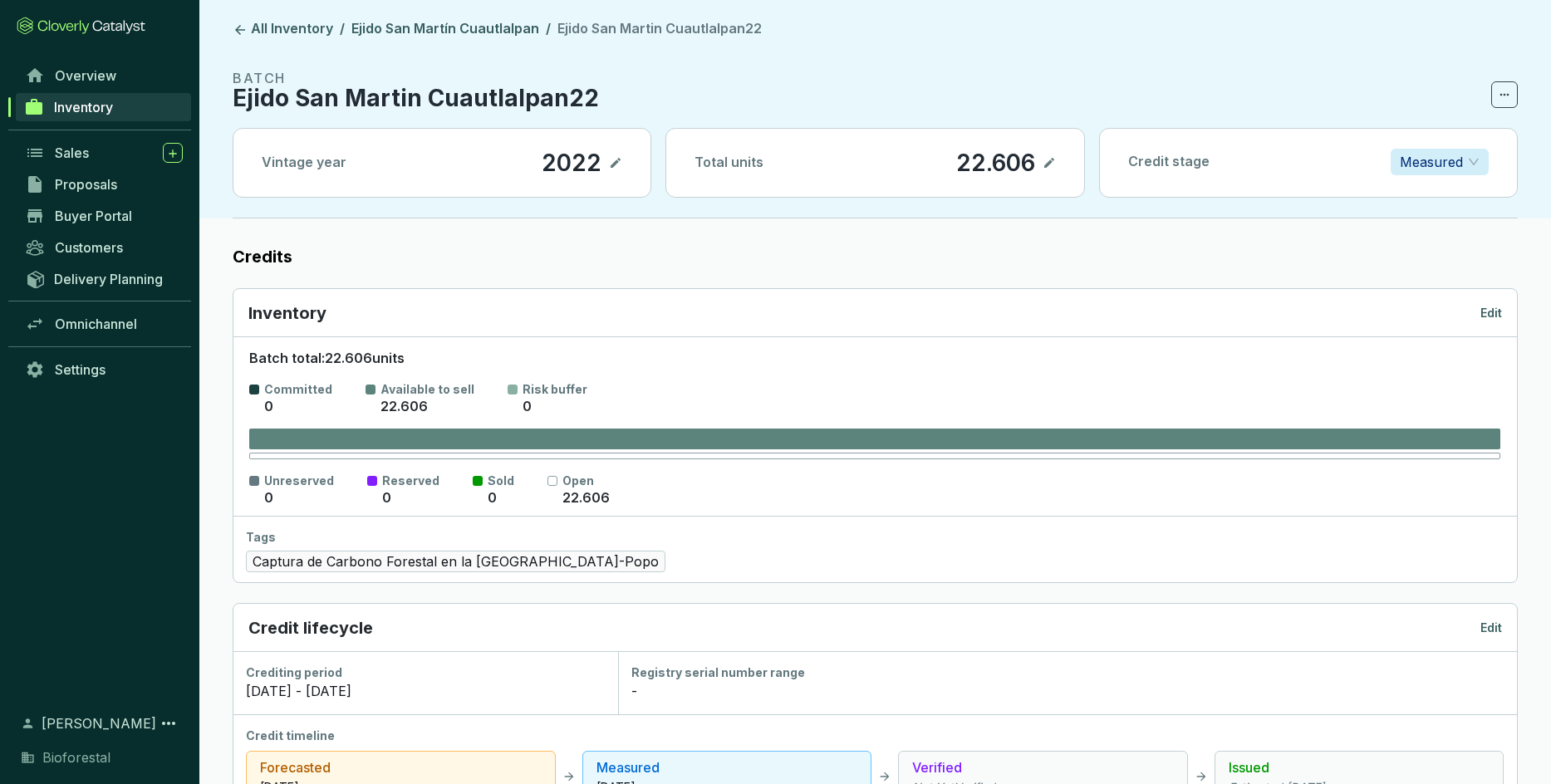
click at [1018, 316] on p "Edit" at bounding box center [1491, 313] width 21 height 17
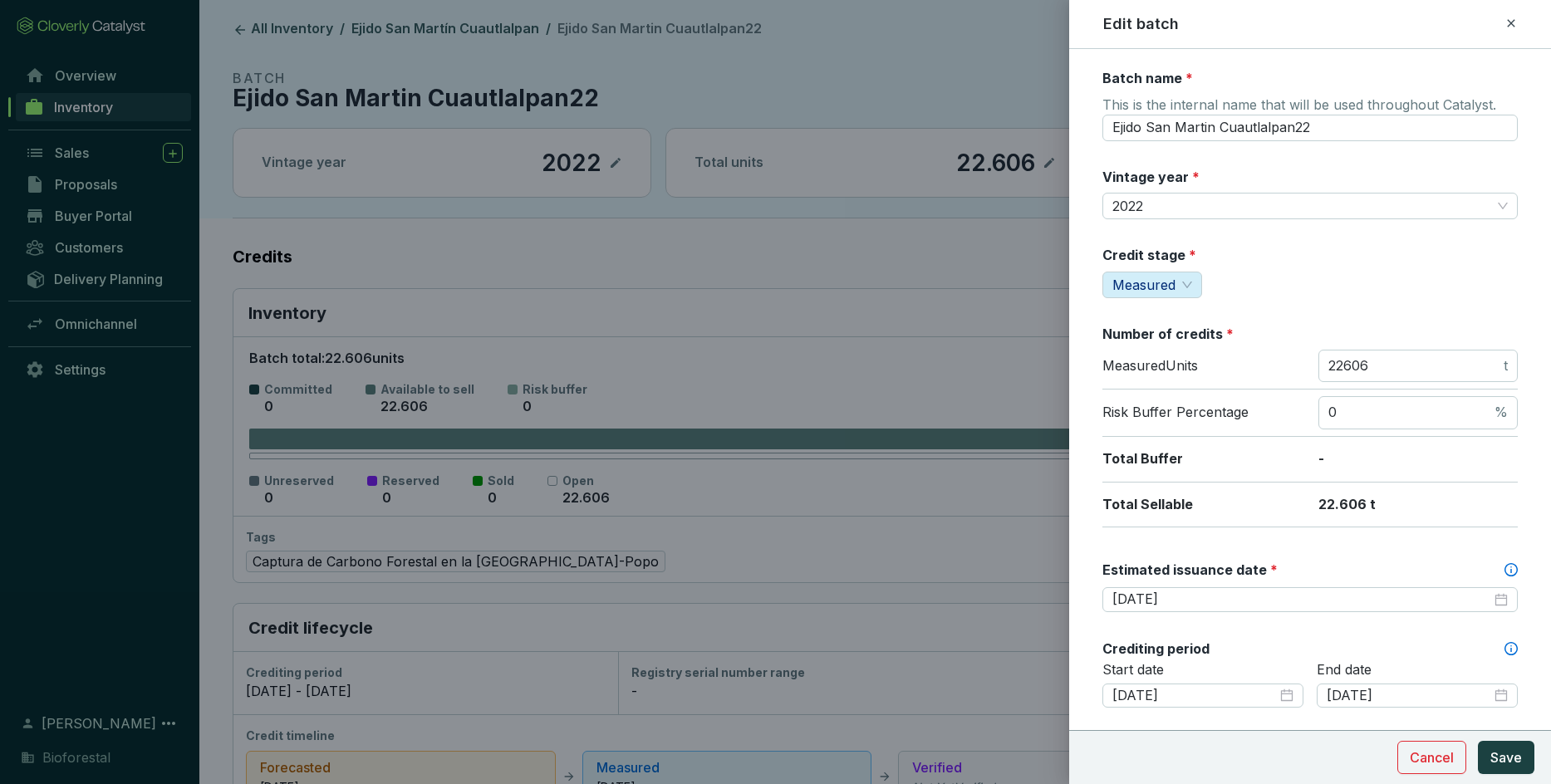
click at [1018, 24] on icon at bounding box center [1510, 23] width 13 height 20
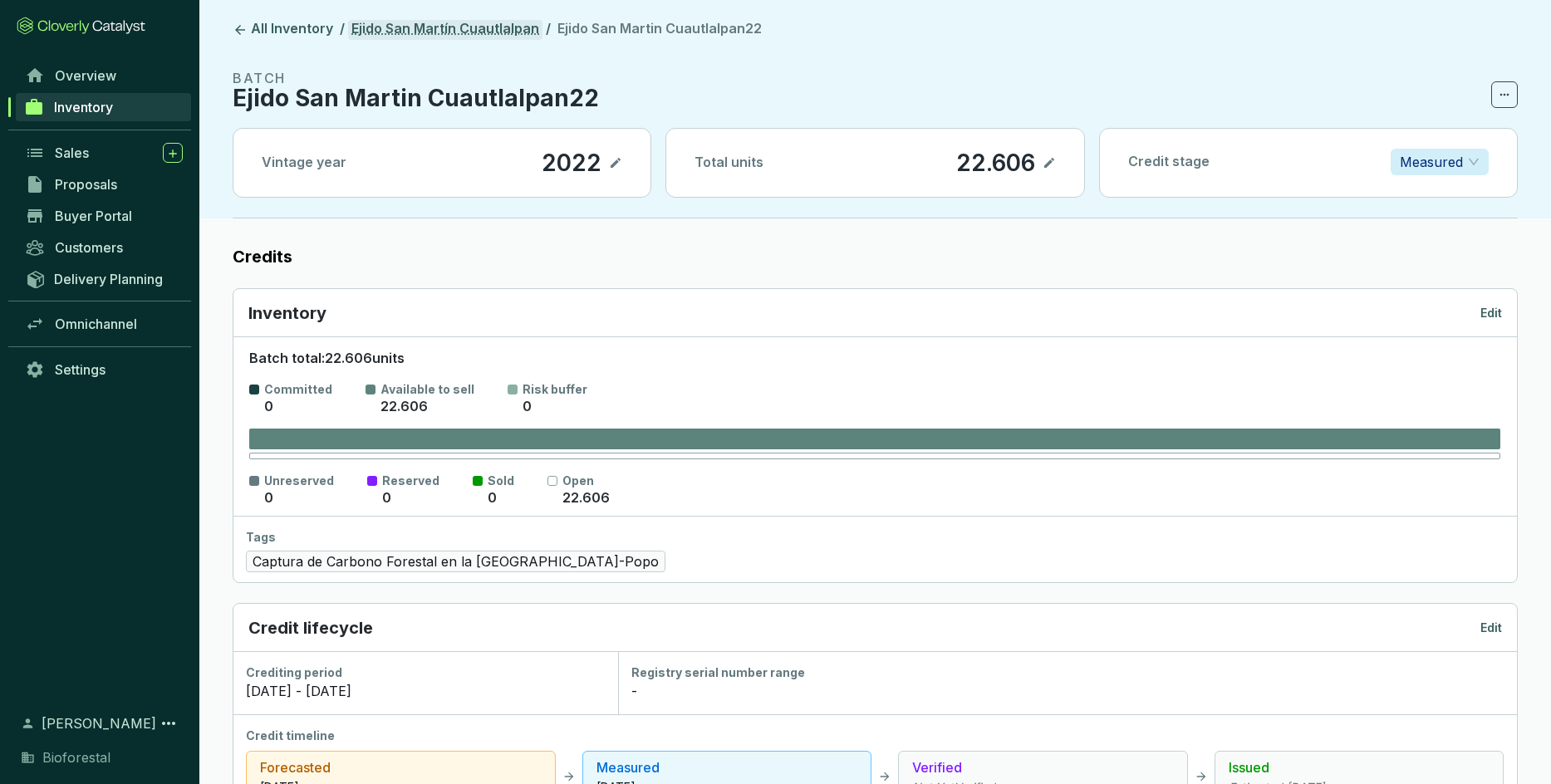
click at [476, 23] on link "Ejido San Martín Cuautlalpan" at bounding box center [445, 29] width 195 height 20
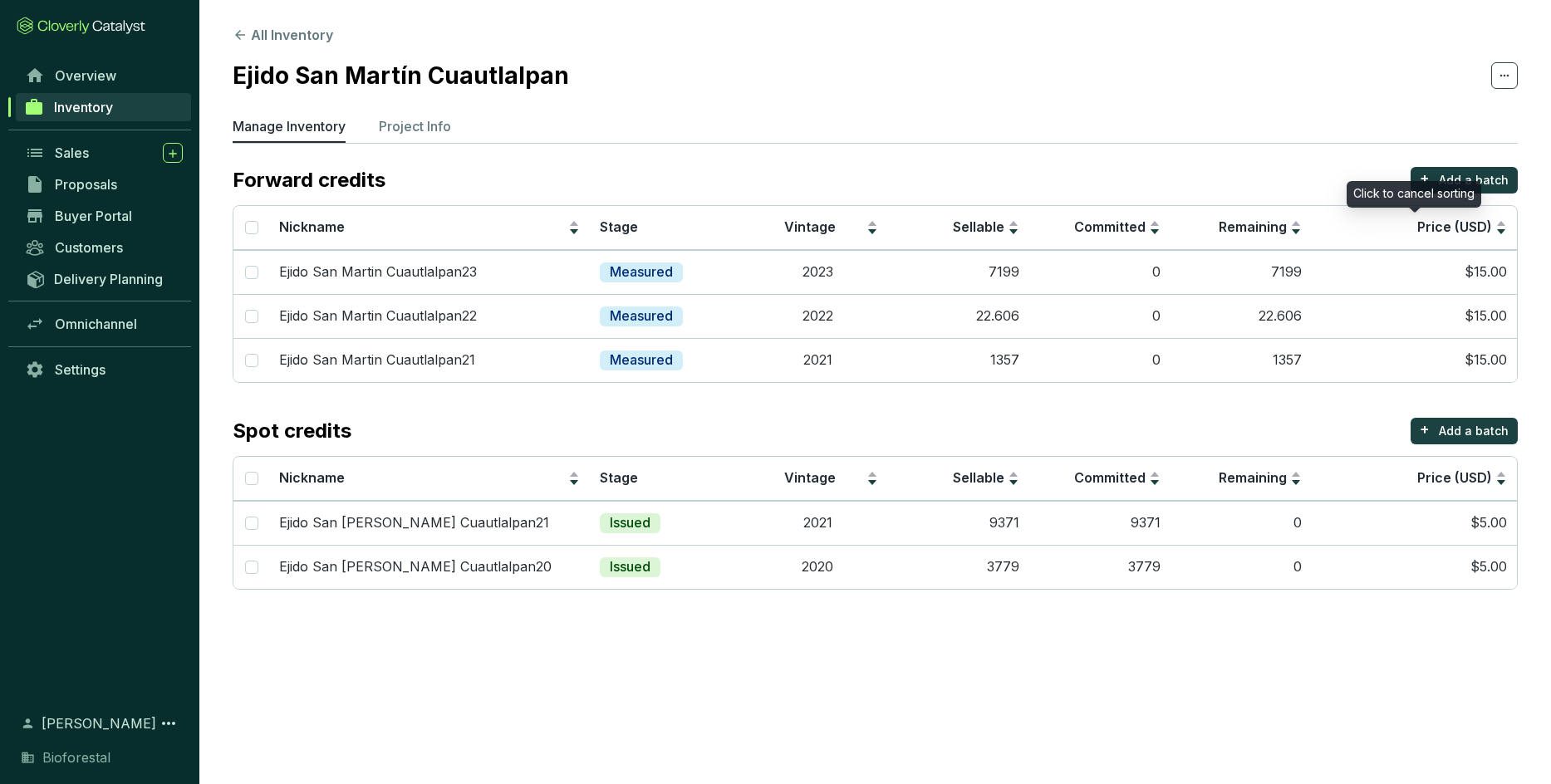
click at [1018, 183] on div "Click to cancel sorting" at bounding box center [1413, 194] width 134 height 27
click at [1018, 181] on p "Add a batch" at bounding box center [1474, 180] width 70 height 17
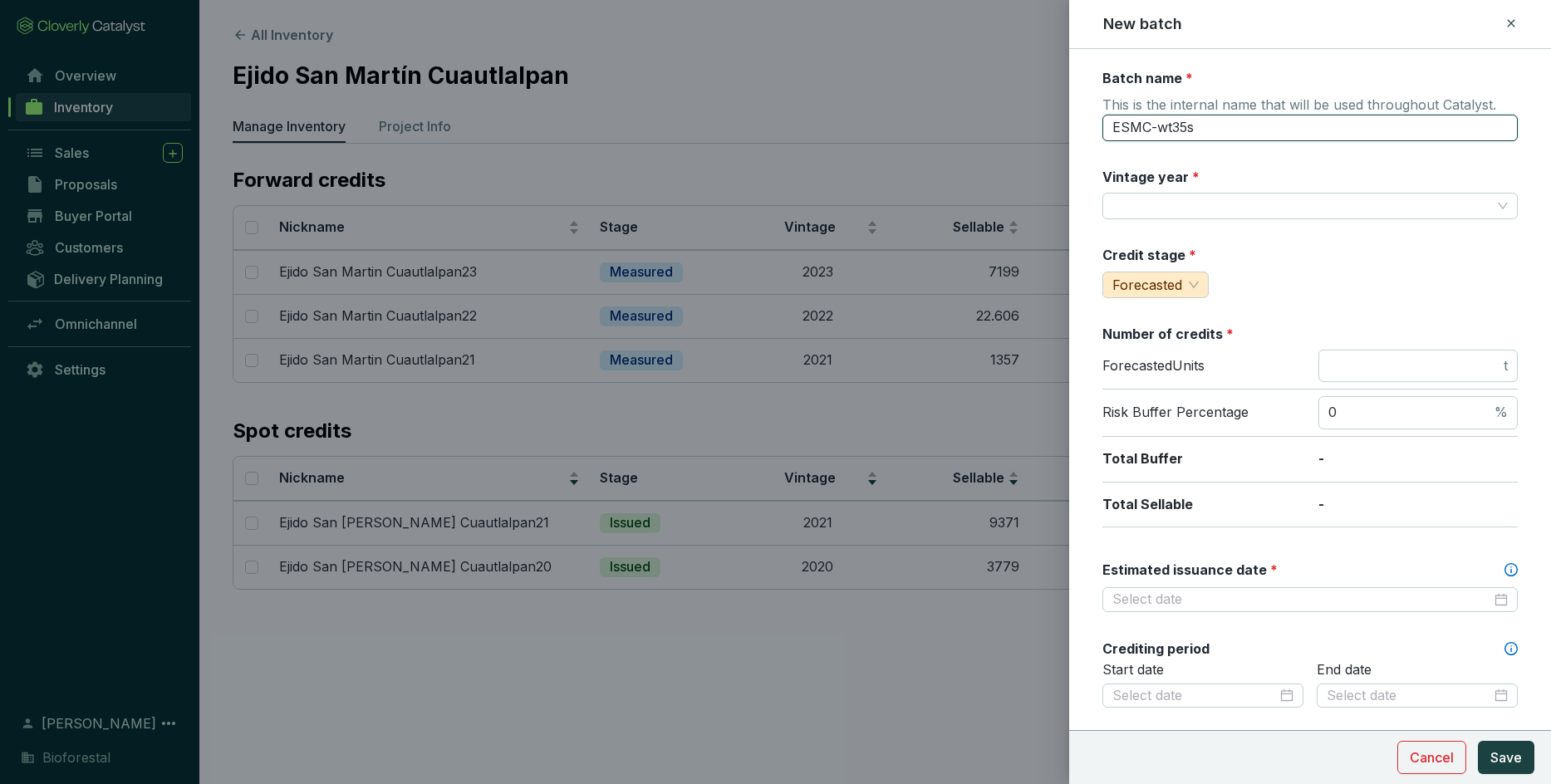
drag, startPoint x: 1237, startPoint y: 134, endPoint x: 964, endPoint y: 130, distance: 273.0
click at [1018, 130] on input "ESMC-wt35s" at bounding box center [1310, 128] width 416 height 27
paste input "[PERSON_NAME]"
click at [1018, 263] on div "Credit stage * Forecasted" at bounding box center [1310, 272] width 416 height 52
click at [1018, 127] on input "[PERSON_NAME]" at bounding box center [1310, 128] width 416 height 27
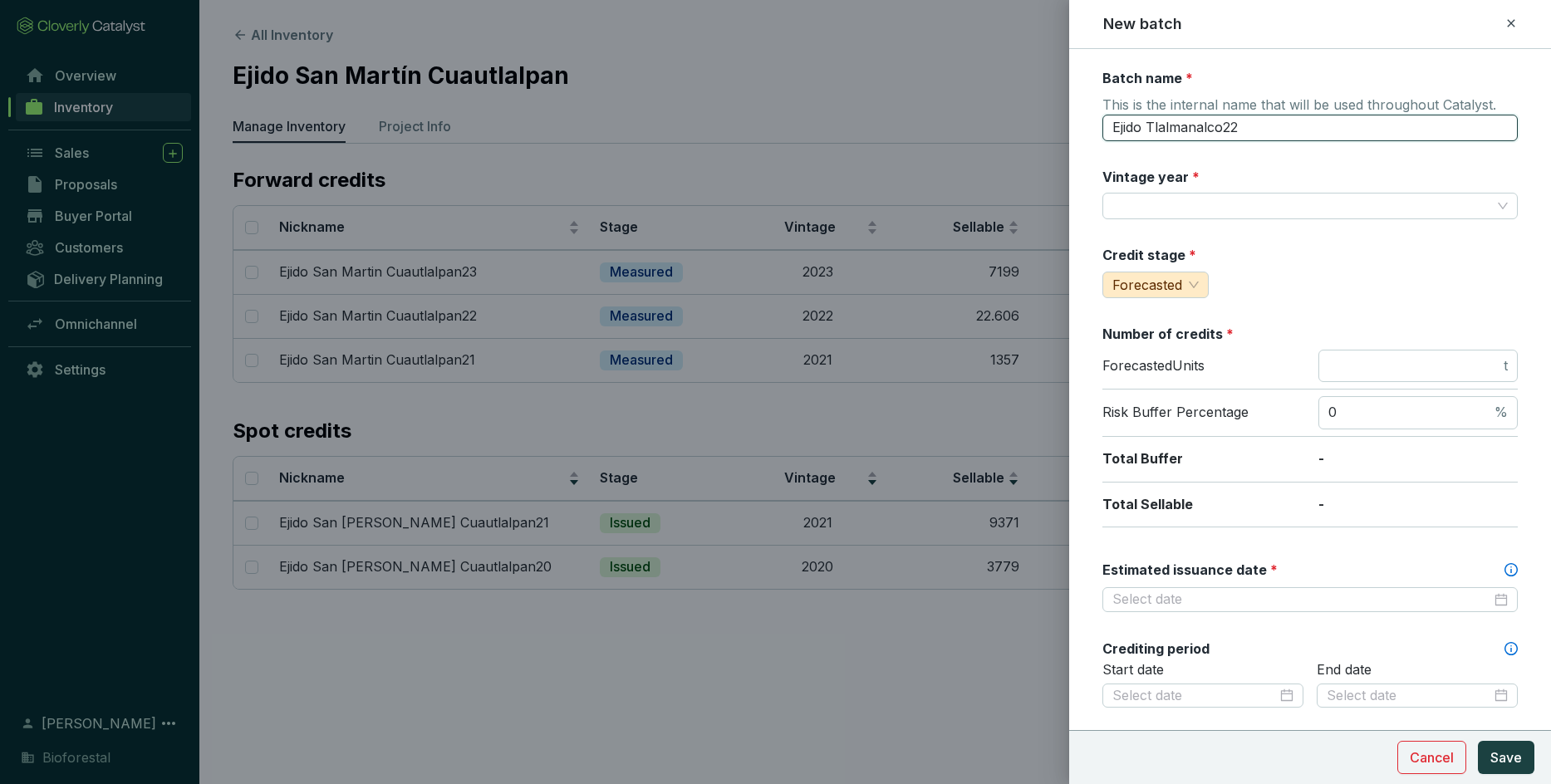
type input "Ejido Tlalmanalco22"
click at [1018, 237] on div "Batch name * This is the internal name that will be used throughout Catalyst. E…" at bounding box center [1310, 656] width 416 height 1174
click at [1018, 214] on input "Vintage year *" at bounding box center [1301, 206] width 378 height 25
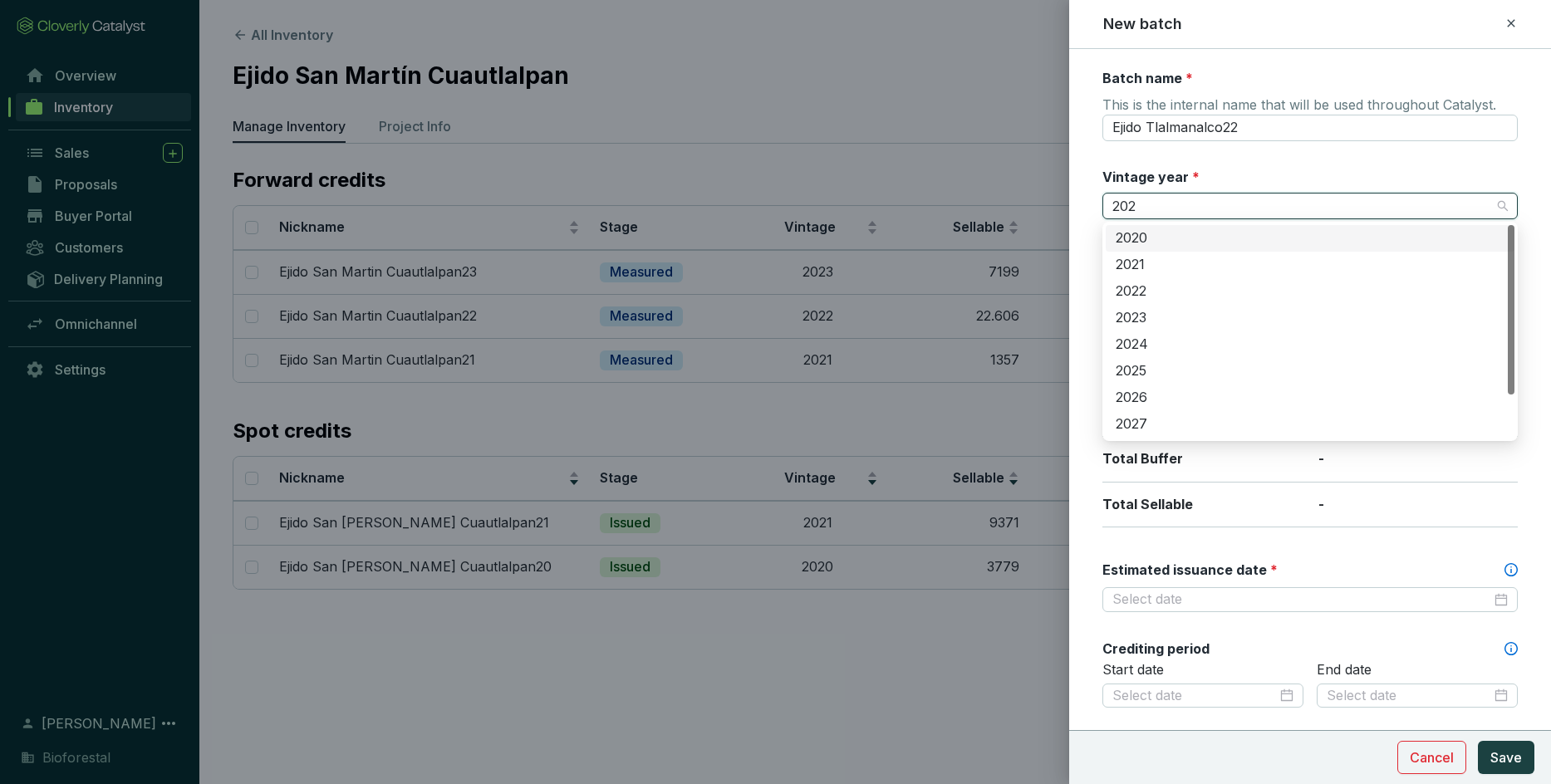
type input "2022"
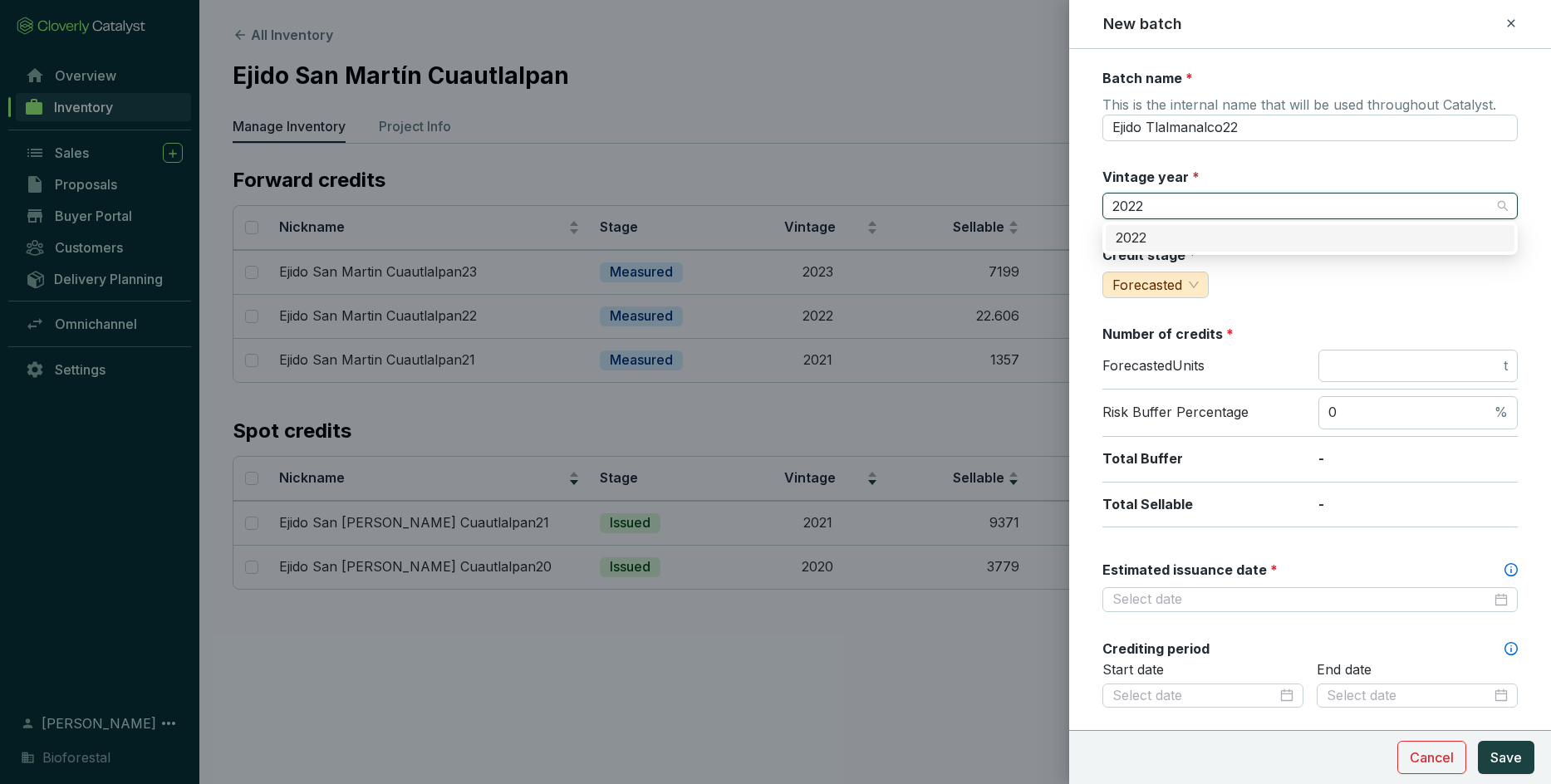
click at [1018, 239] on div "2022" at bounding box center [1310, 238] width 389 height 19
click at [1018, 362] on input "number" at bounding box center [1414, 366] width 172 height 19
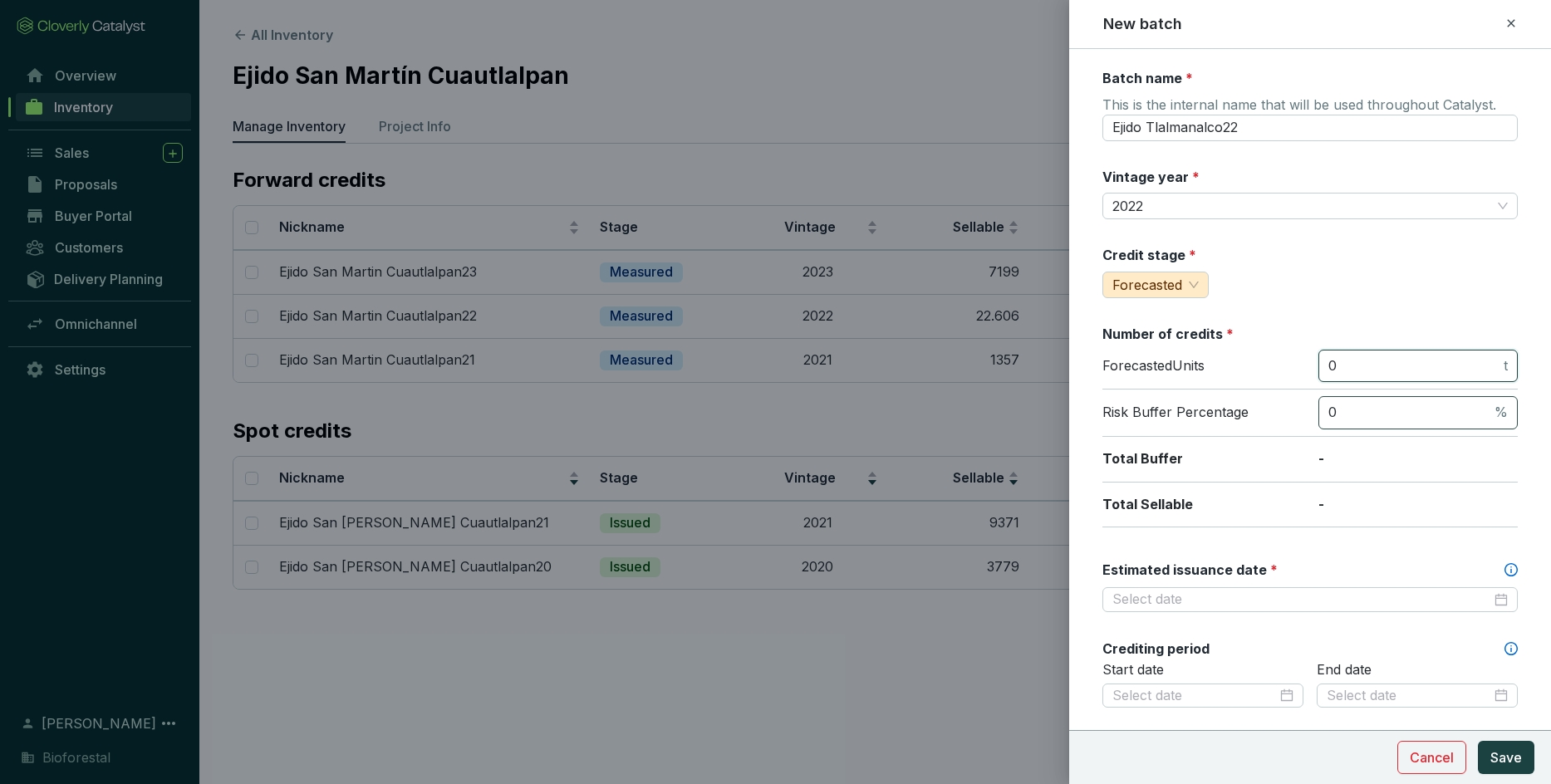
type input "0"
click at [1018, 412] on input "0" at bounding box center [1409, 412] width 163 height 19
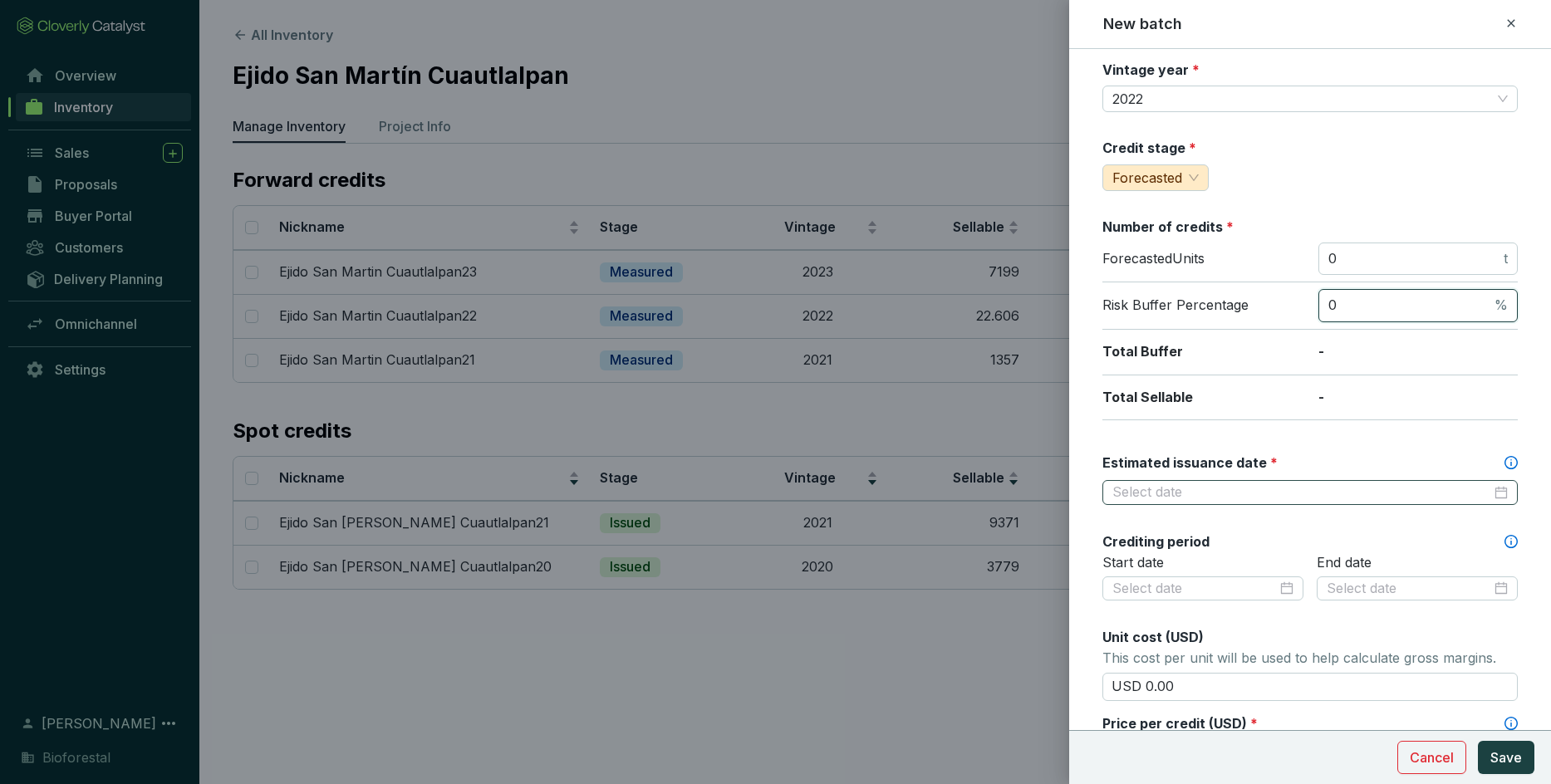
scroll to position [108, 0]
click at [1018, 488] on input "Estimated issuance date *" at bounding box center [1301, 491] width 378 height 19
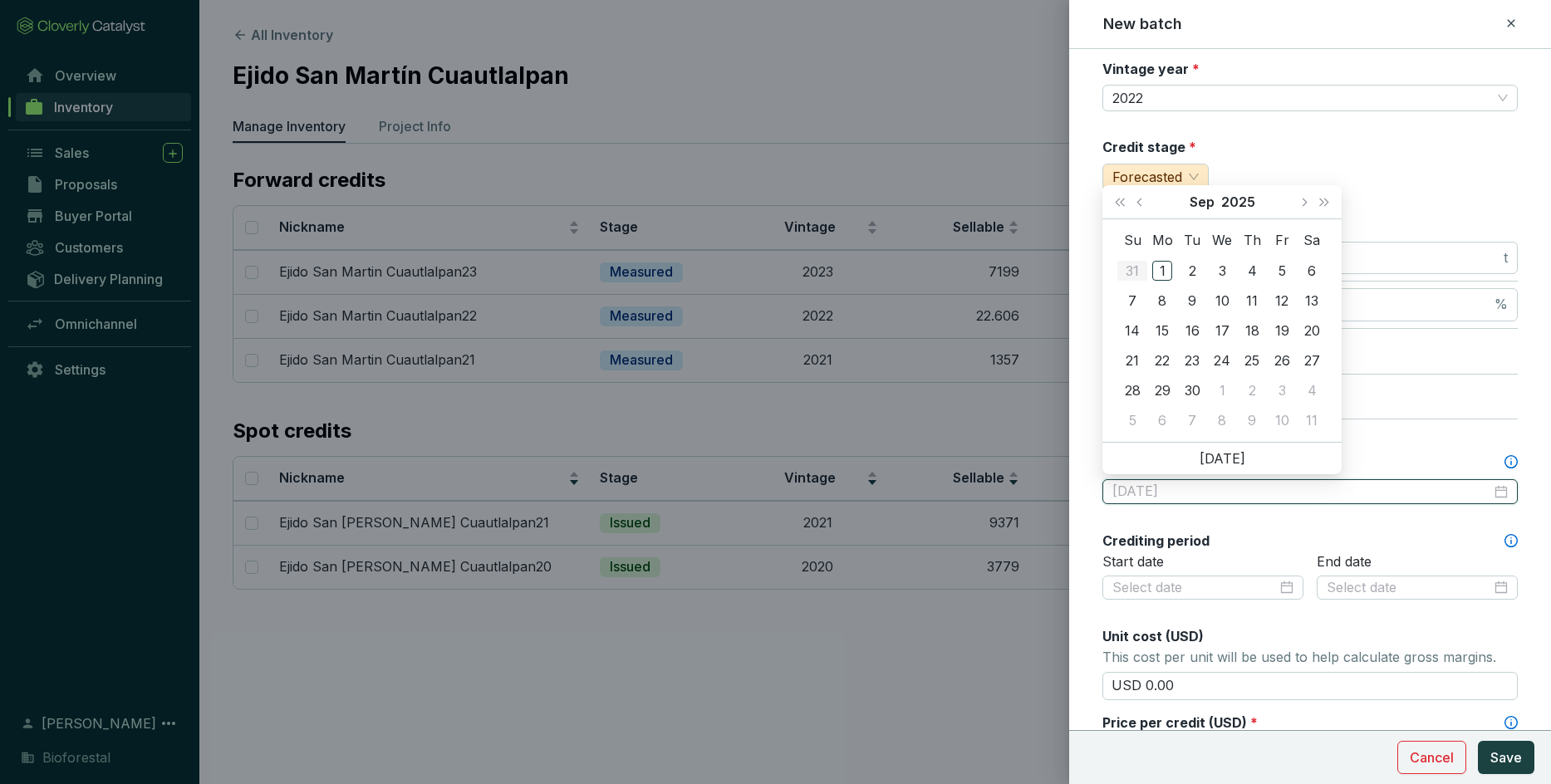
type input "[DATE]"
click at [1018, 207] on button "Next month (PageDown)" at bounding box center [1303, 202] width 21 height 33
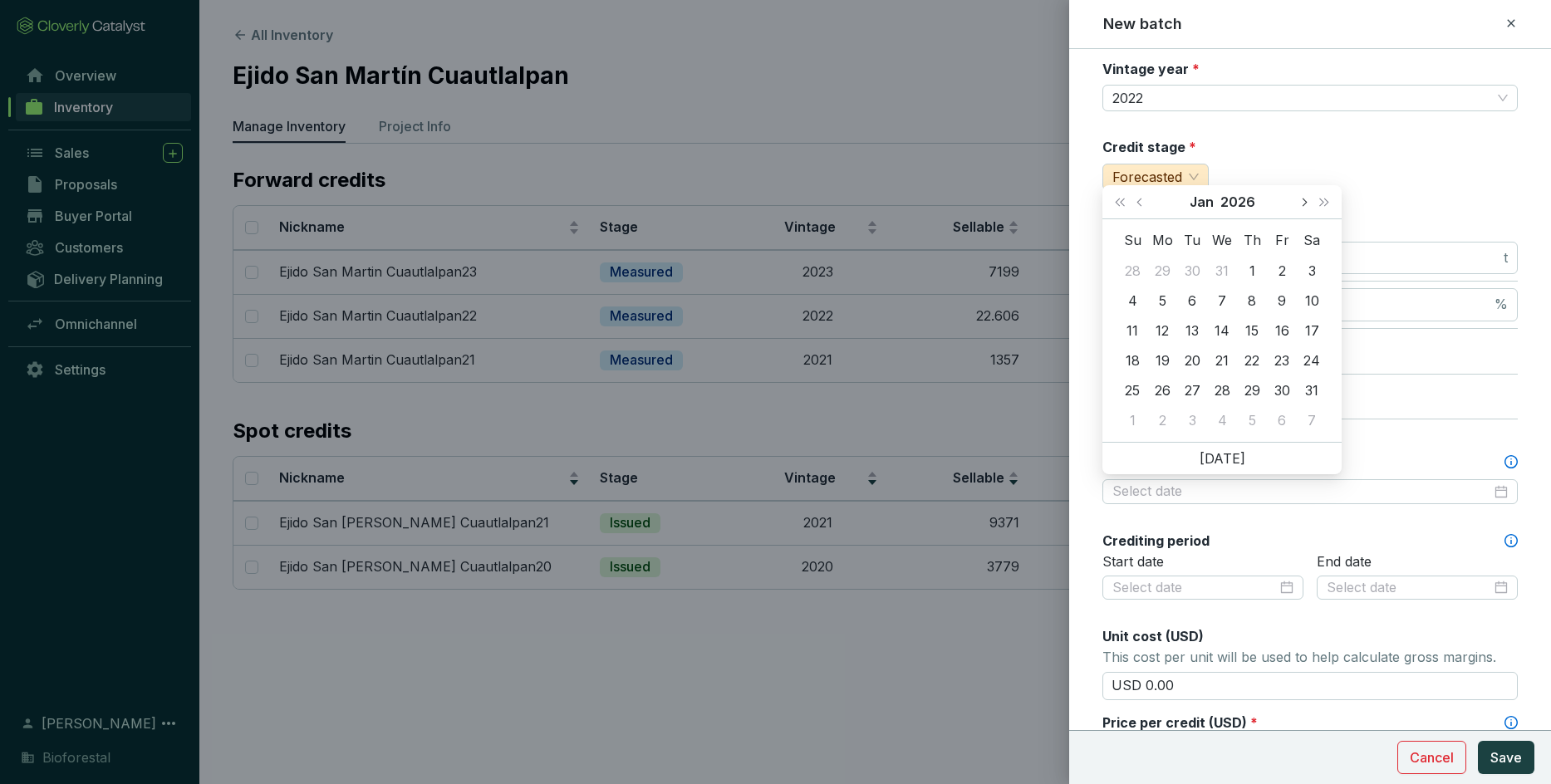
click at [1018, 207] on button "Next month (PageDown)" at bounding box center [1303, 202] width 21 height 33
type input "[DATE]"
click at [1018, 361] on div "28" at bounding box center [1311, 360] width 20 height 20
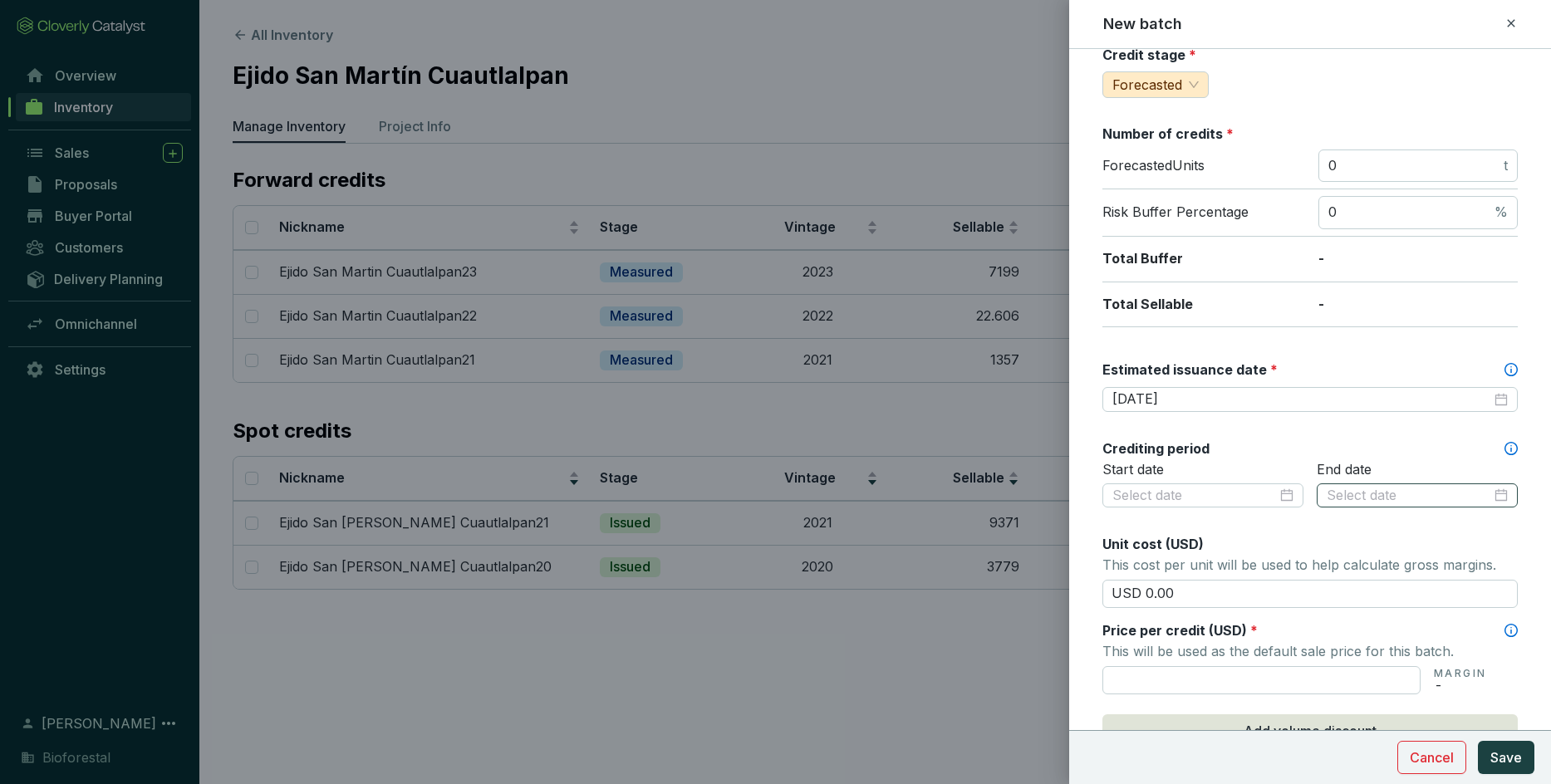
scroll to position [211, 0]
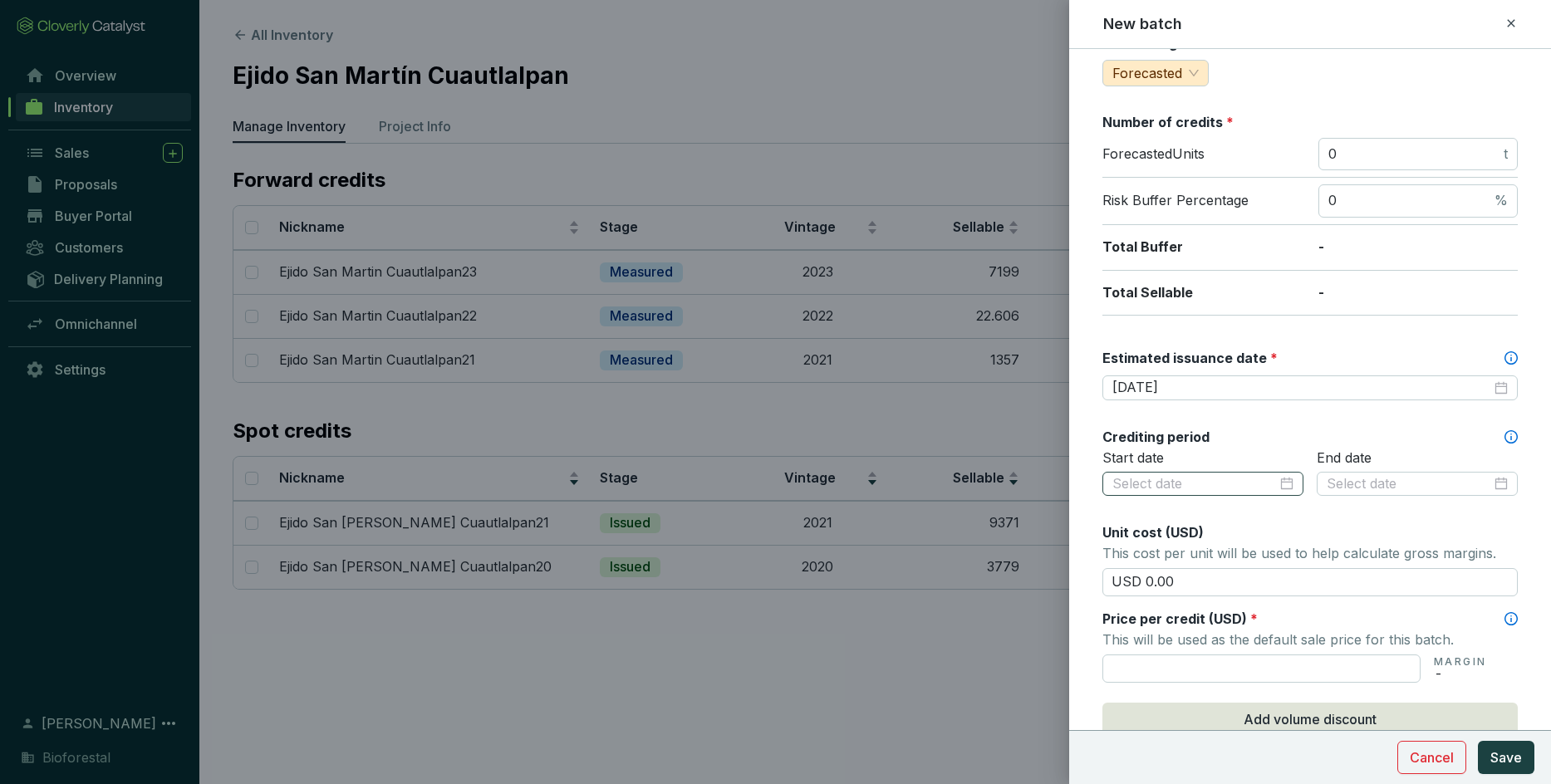
click at [1018, 482] on div at bounding box center [1203, 484] width 181 height 19
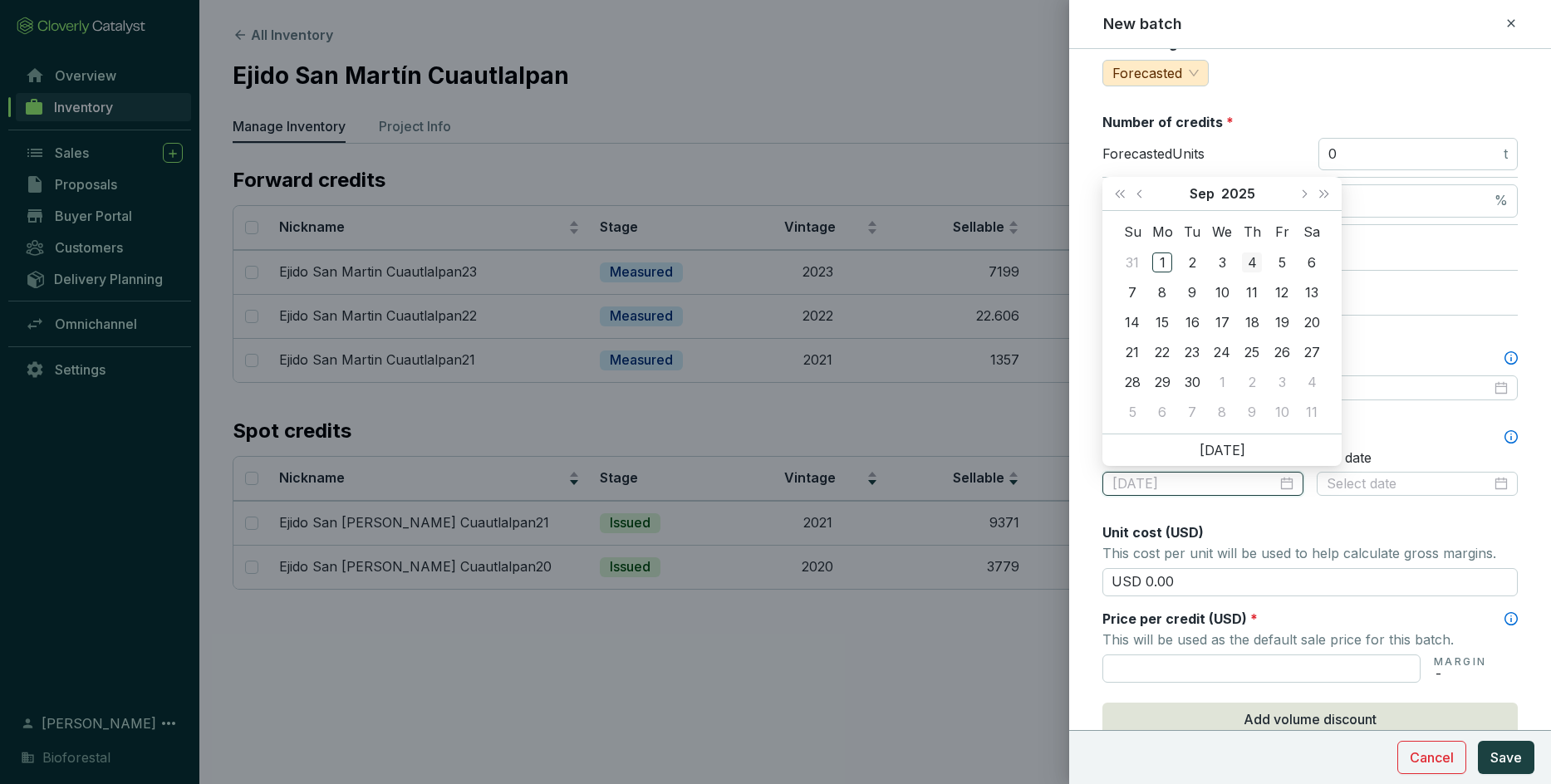
type input "[DATE]"
click at [1018, 186] on button "Last year (Control + left)" at bounding box center [1119, 193] width 21 height 33
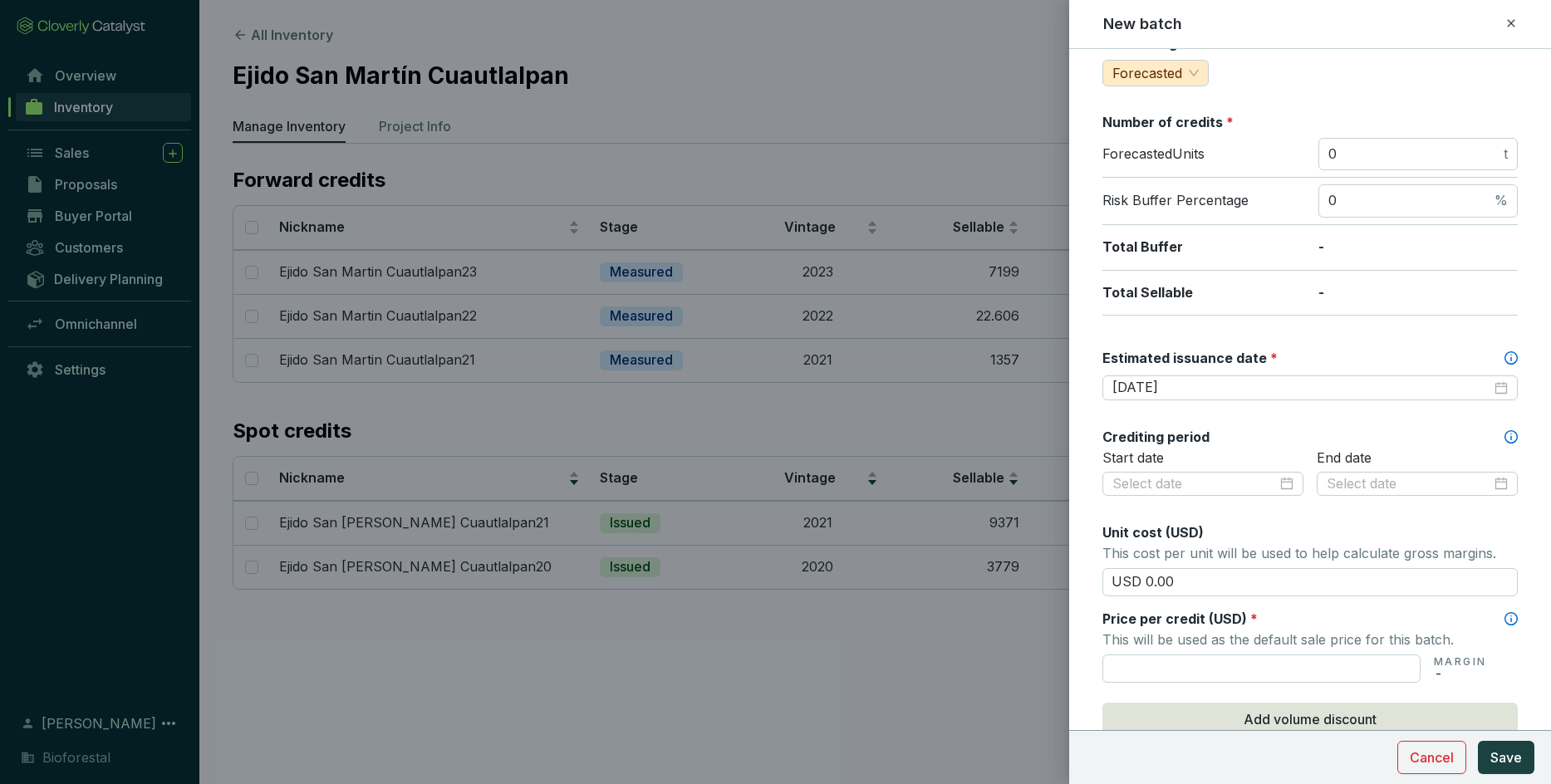
click at [946, 369] on div at bounding box center [776, 392] width 1551 height 784
drag, startPoint x: 1503, startPoint y: 25, endPoint x: 1515, endPoint y: 23, distance: 12.2
click at [1018, 23] on div "New batch" at bounding box center [1310, 24] width 415 height 21
click at [1018, 23] on icon at bounding box center [1510, 23] width 13 height 20
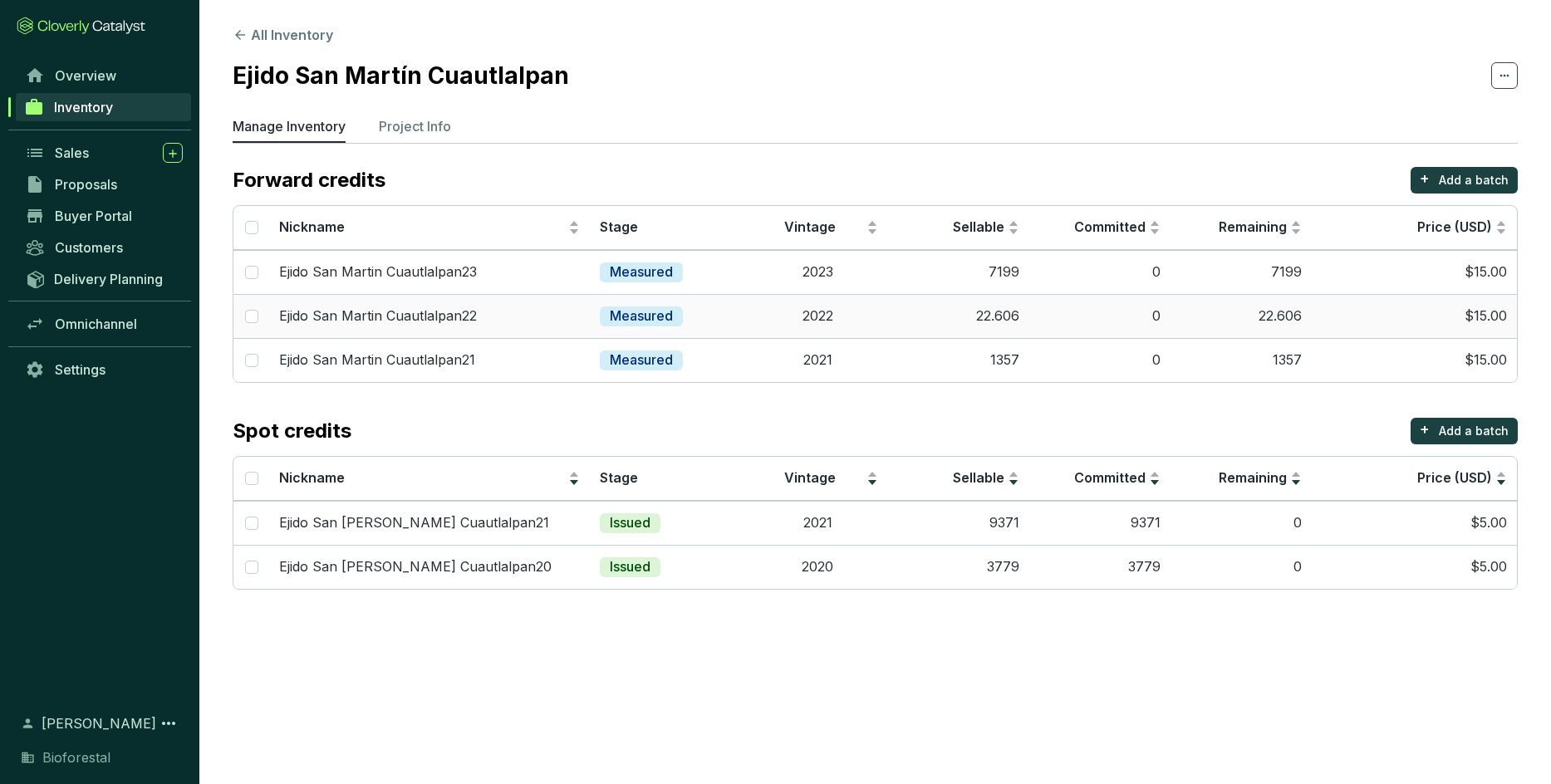
click at [1018, 329] on td "0" at bounding box center [1100, 316] width 141 height 44
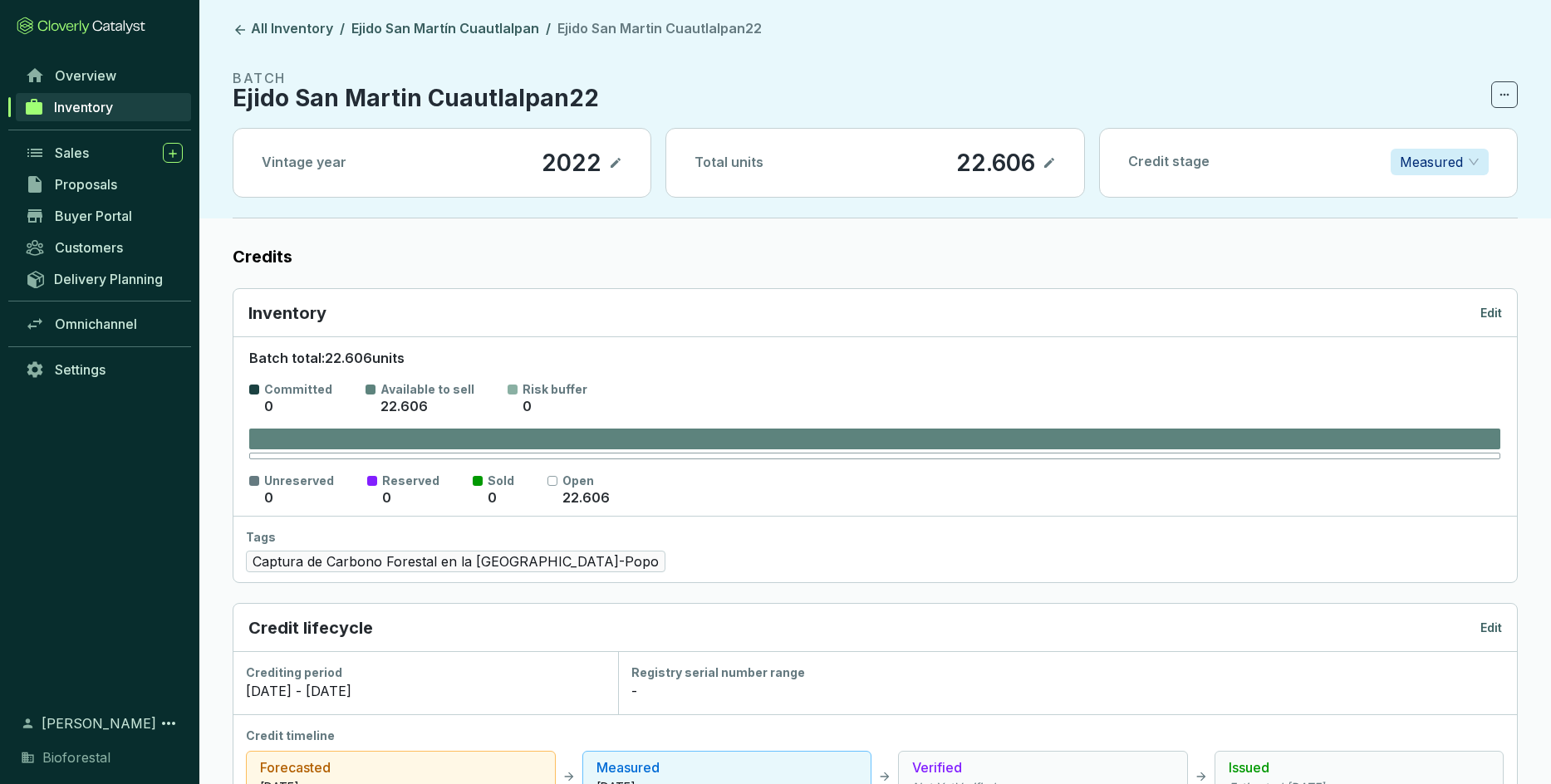
scroll to position [49, 0]
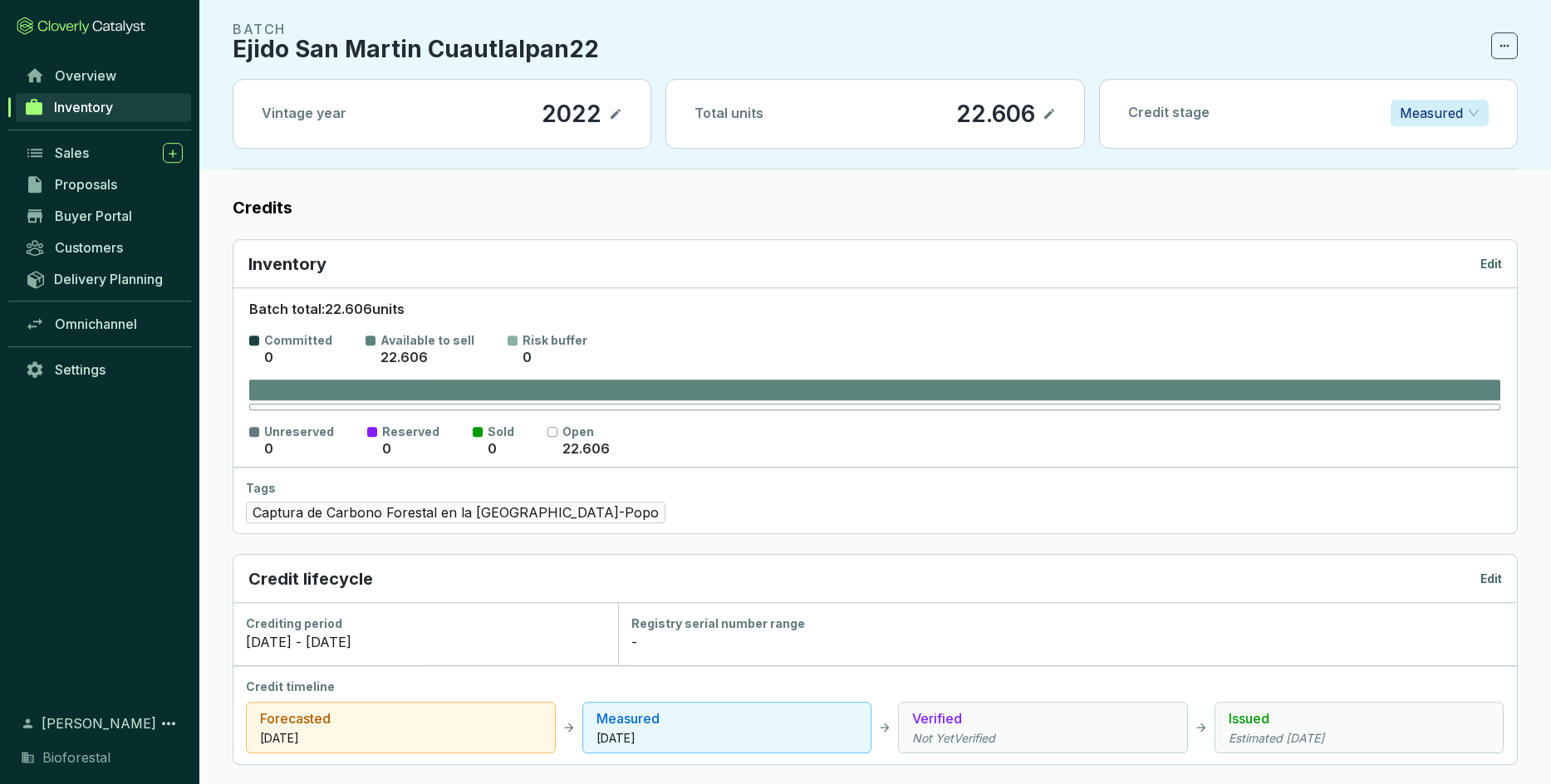
click at [1018, 257] on p "Edit" at bounding box center [1491, 264] width 21 height 17
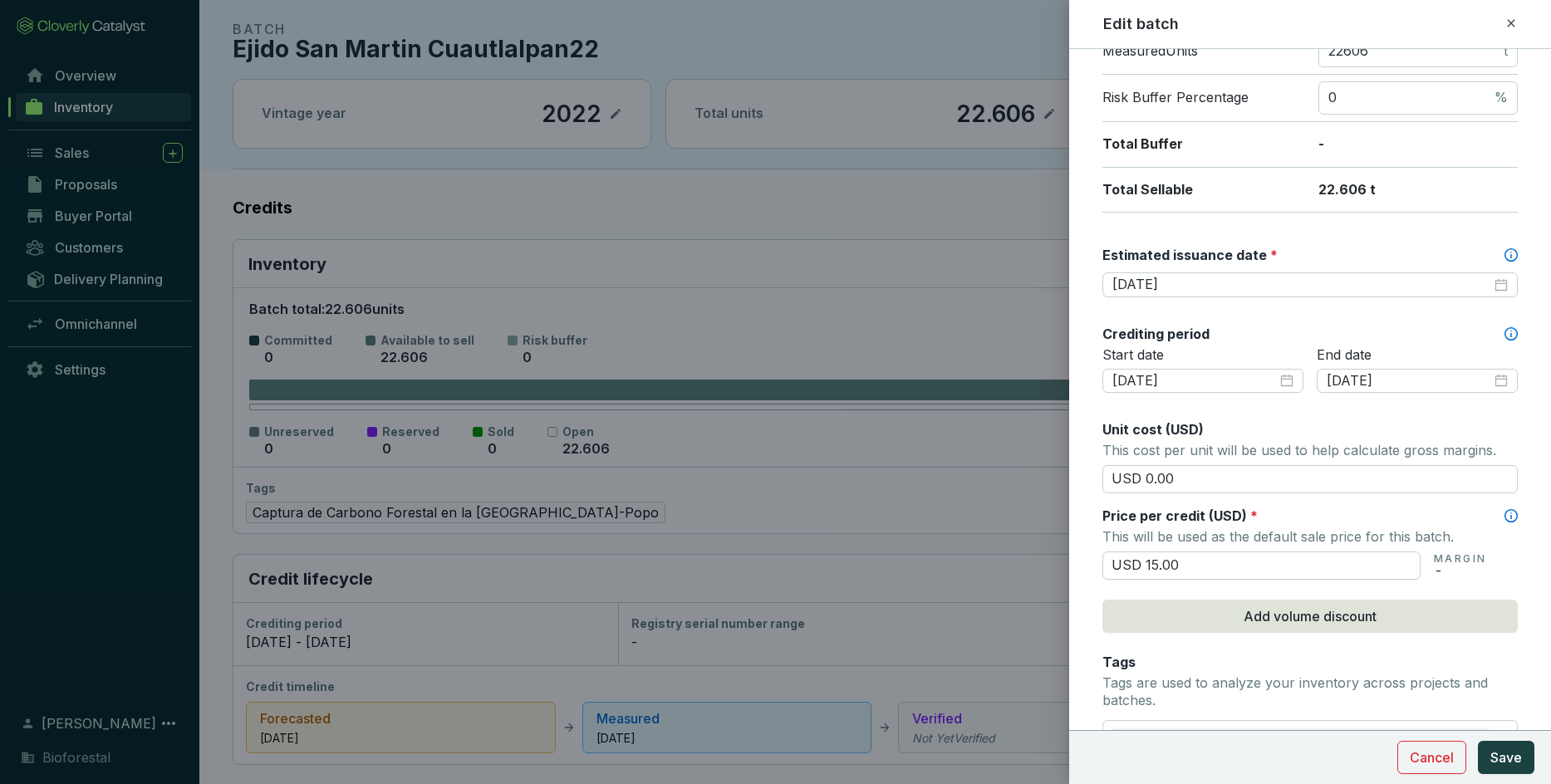
scroll to position [322, 0]
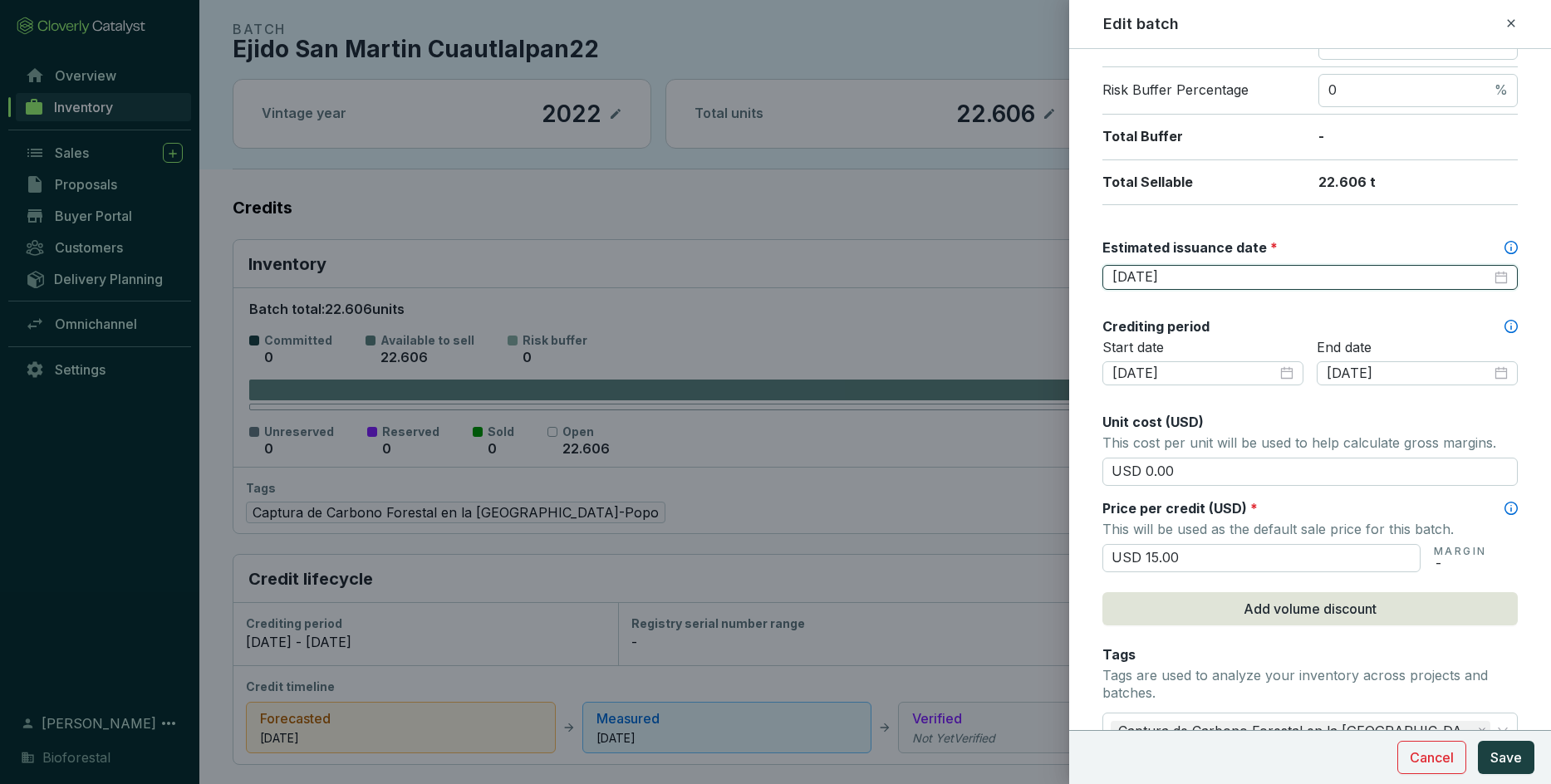
click at [1018, 275] on input "[DATE]" at bounding box center [1301, 277] width 378 height 19
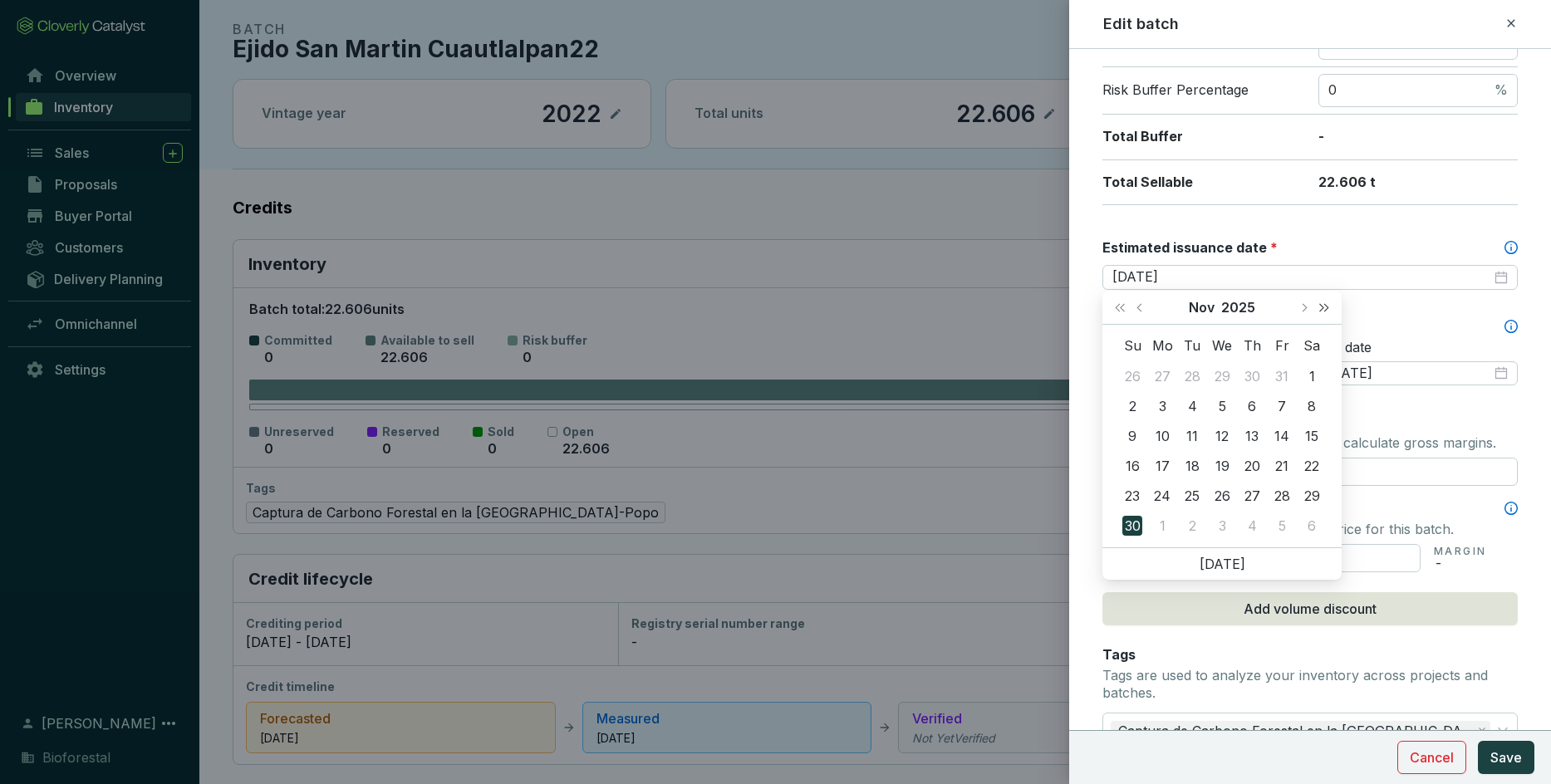
click at [1018, 306] on span "Next year (Control + right)" at bounding box center [1324, 306] width 8 height 8
click at [1018, 304] on button "Last year (Control + left)" at bounding box center [1119, 306] width 21 height 33
click at [1018, 301] on button "Next month (PageDown)" at bounding box center [1303, 306] width 21 height 33
click at [1018, 313] on button "Next month (PageDown)" at bounding box center [1303, 306] width 21 height 33
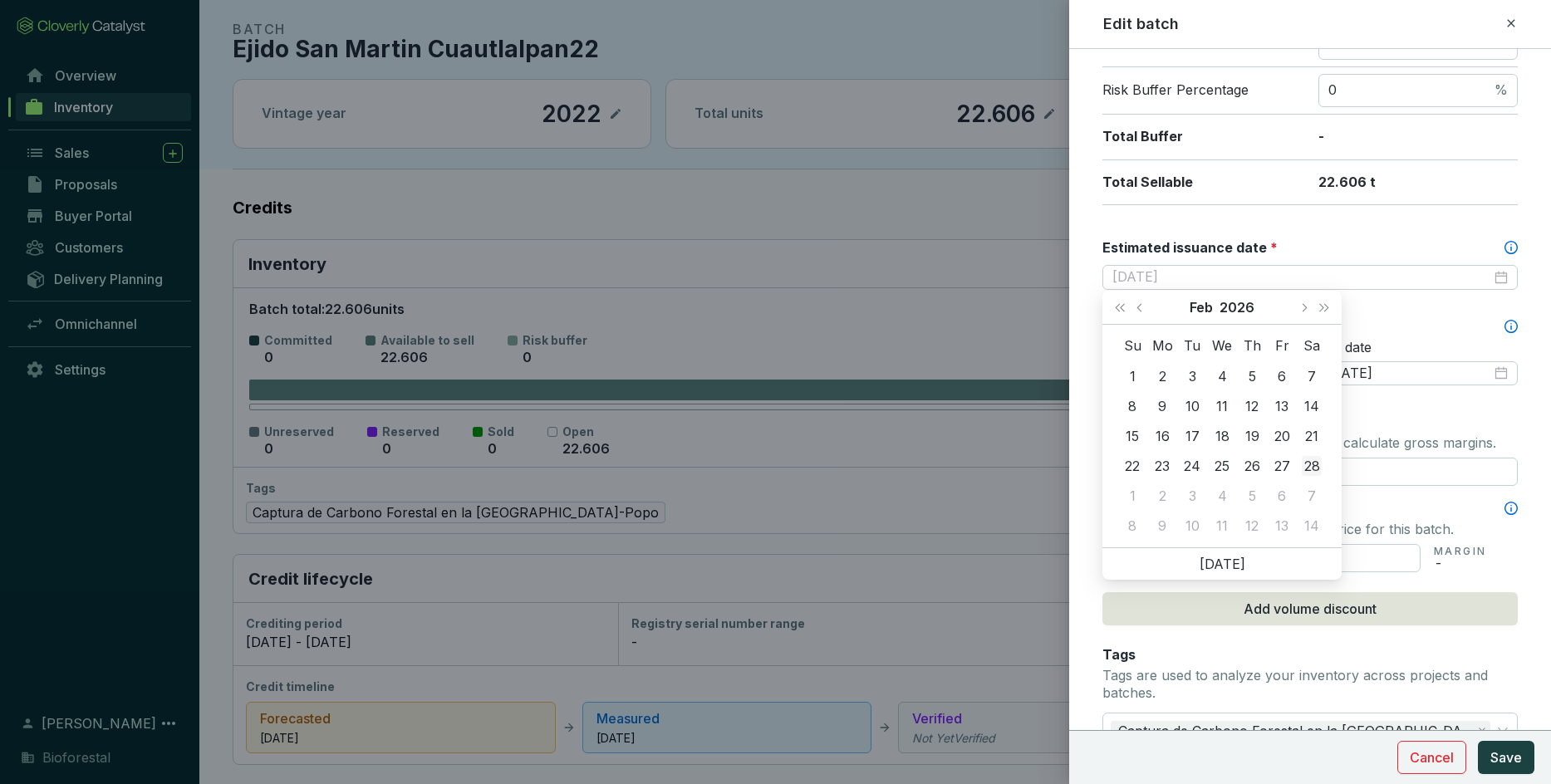
type input "[DATE]"
click at [1018, 470] on div "28" at bounding box center [1311, 465] width 20 height 20
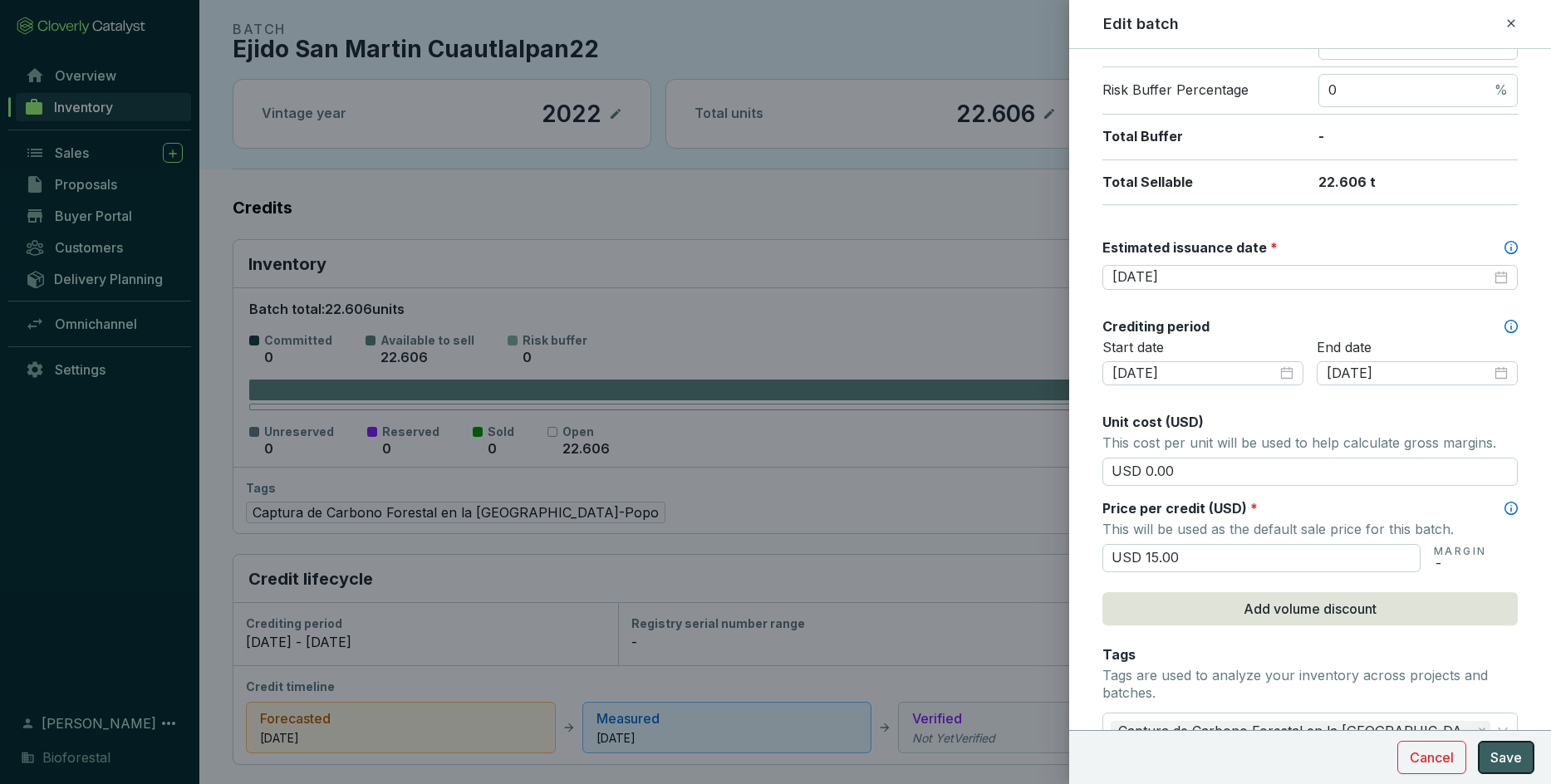
click at [1018, 551] on button "Save" at bounding box center [1506, 756] width 57 height 33
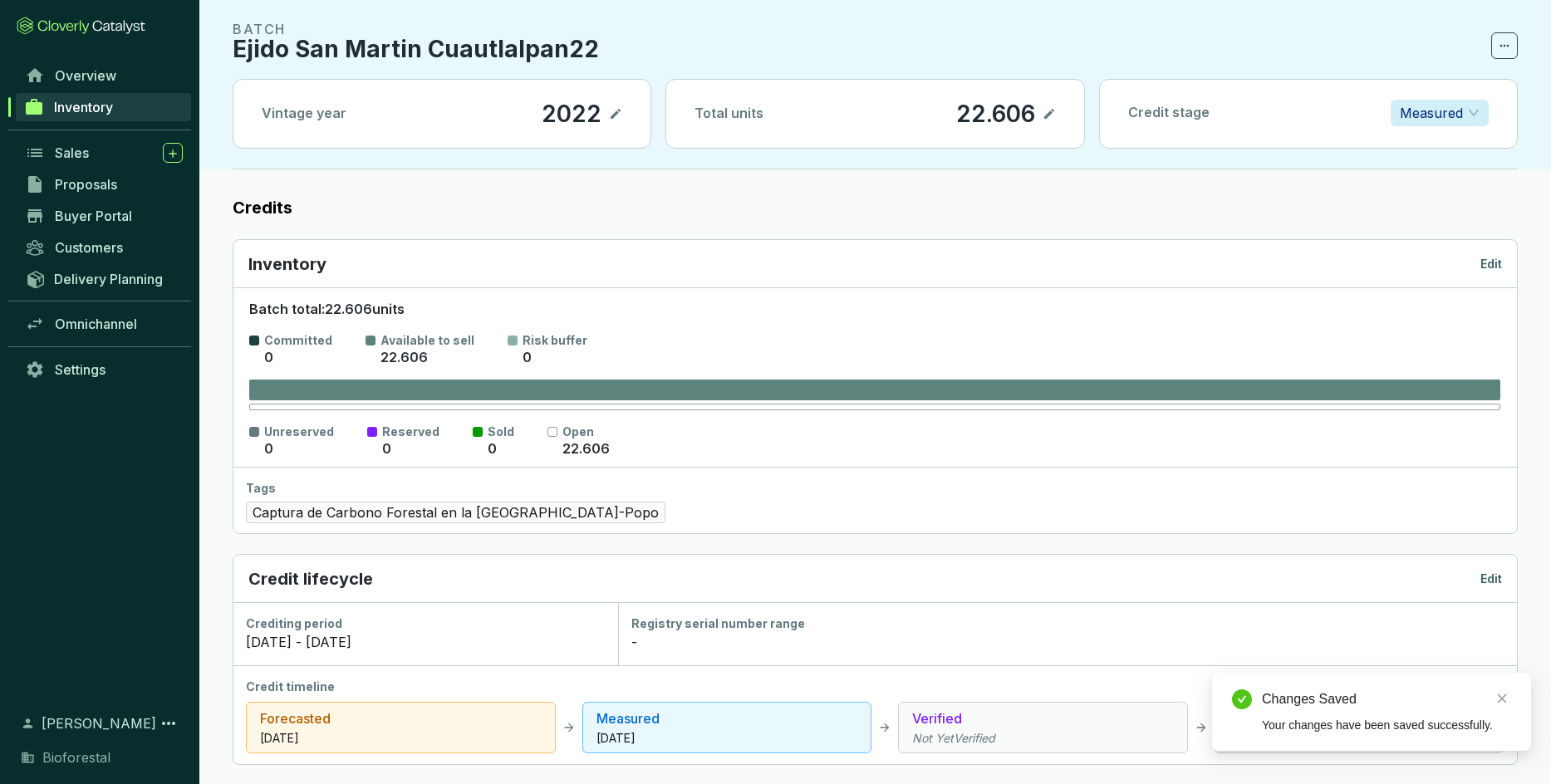
scroll to position [0, 0]
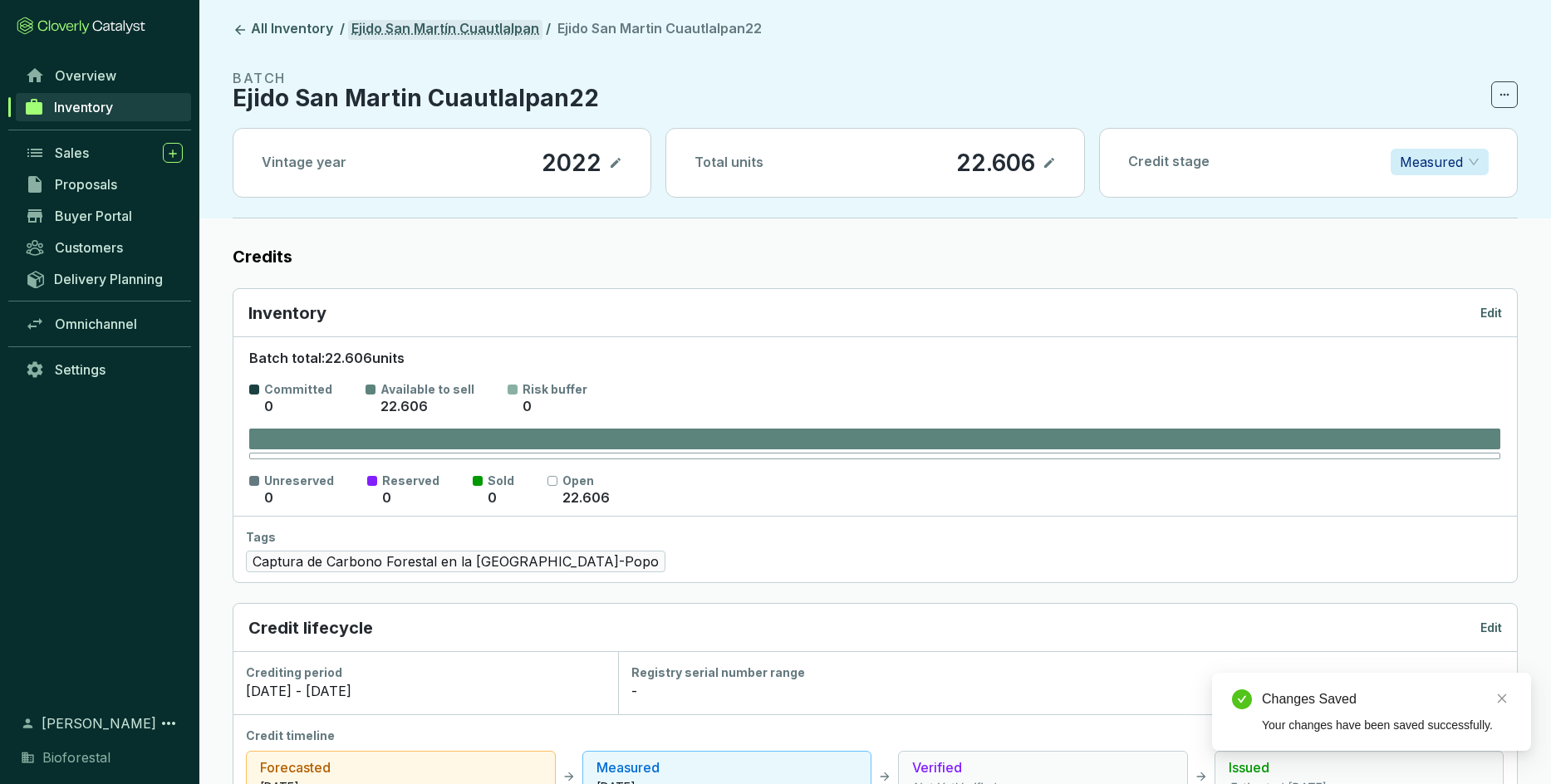
click at [465, 27] on link "Ejido San Martín Cuautlalpan" at bounding box center [445, 29] width 195 height 20
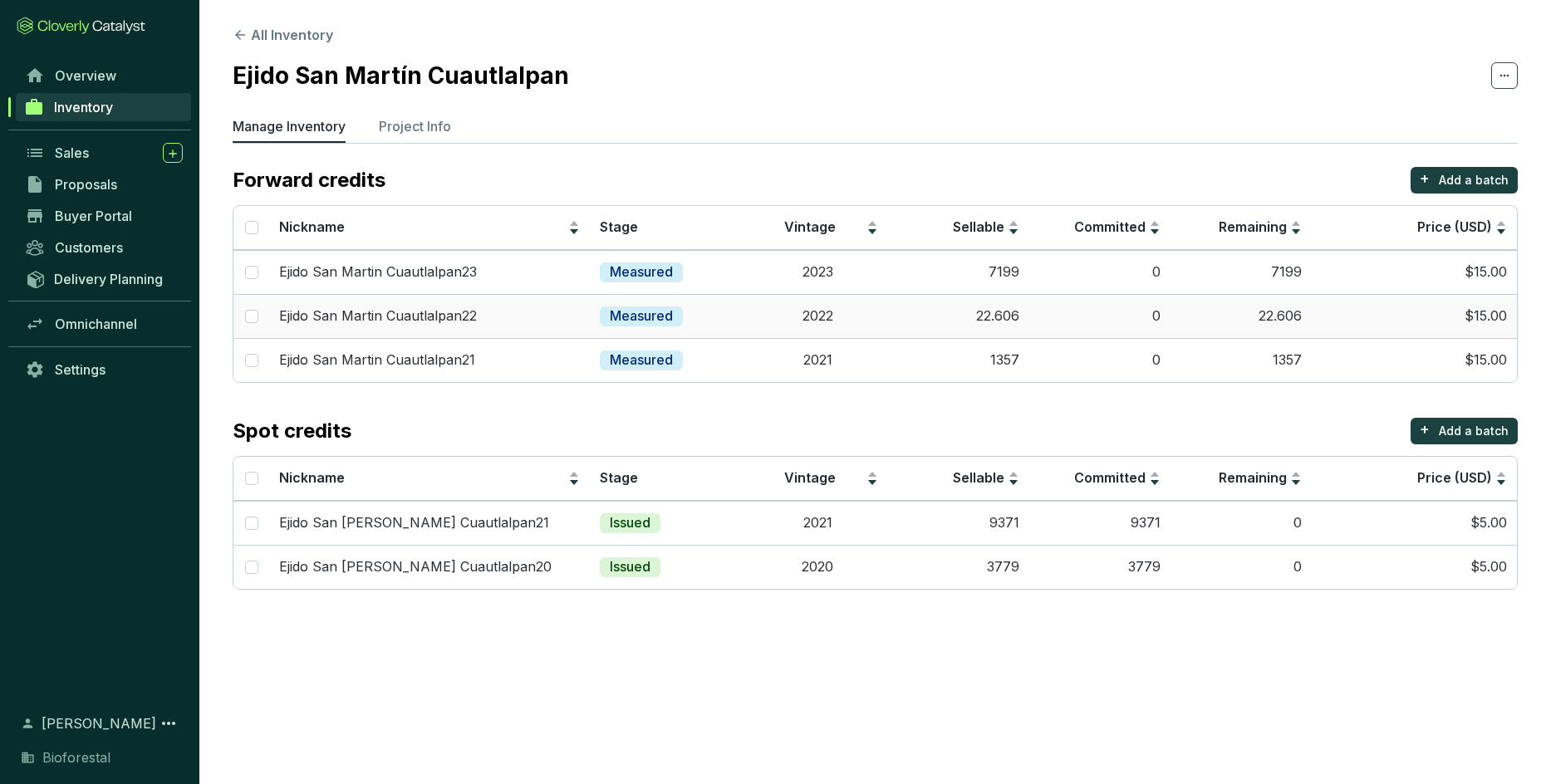
click at [876, 315] on td "2022" at bounding box center [817, 316] width 141 height 44
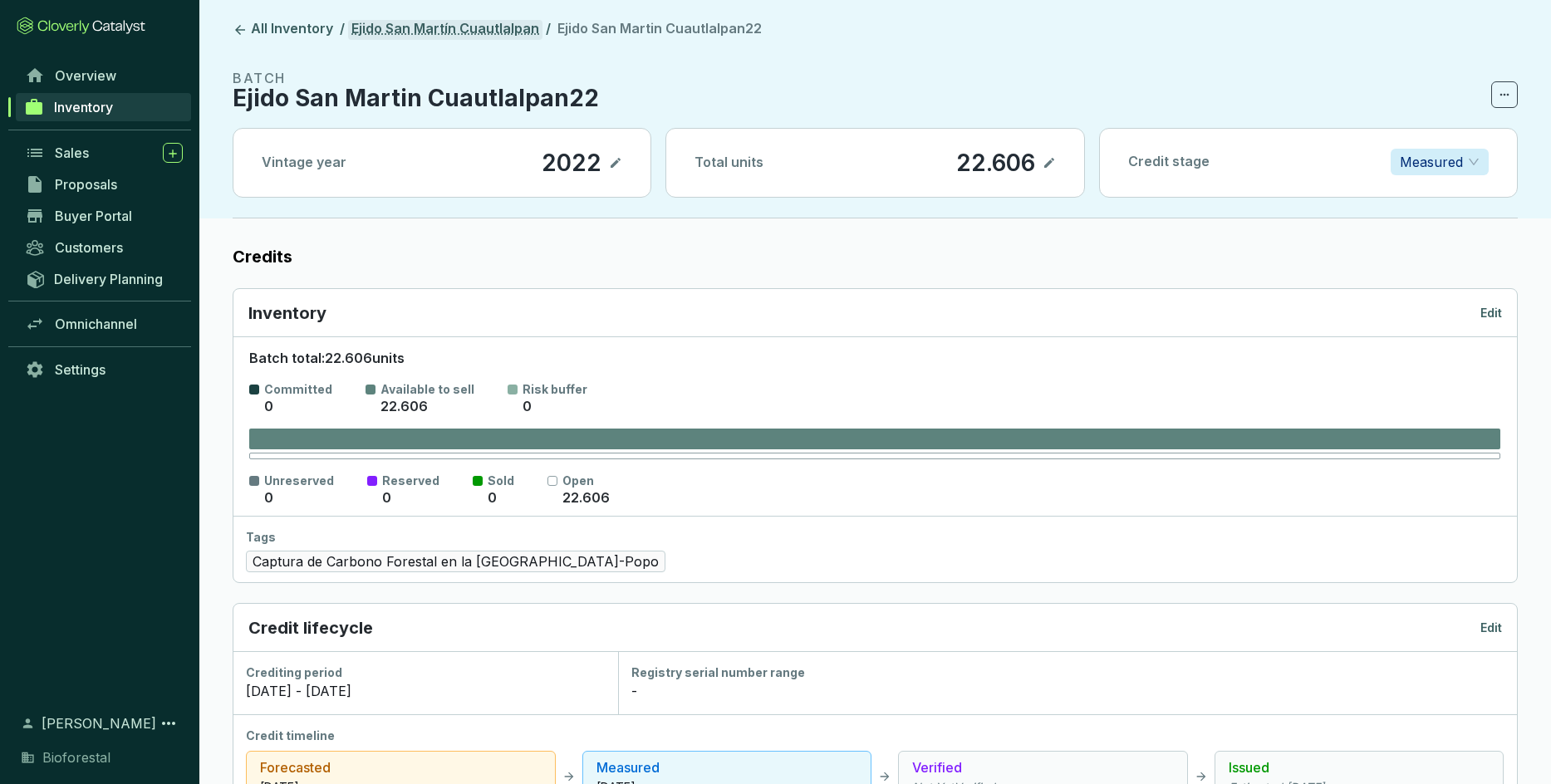
click at [432, 37] on link "Ejido San Martín Cuautlalpan" at bounding box center [445, 29] width 195 height 20
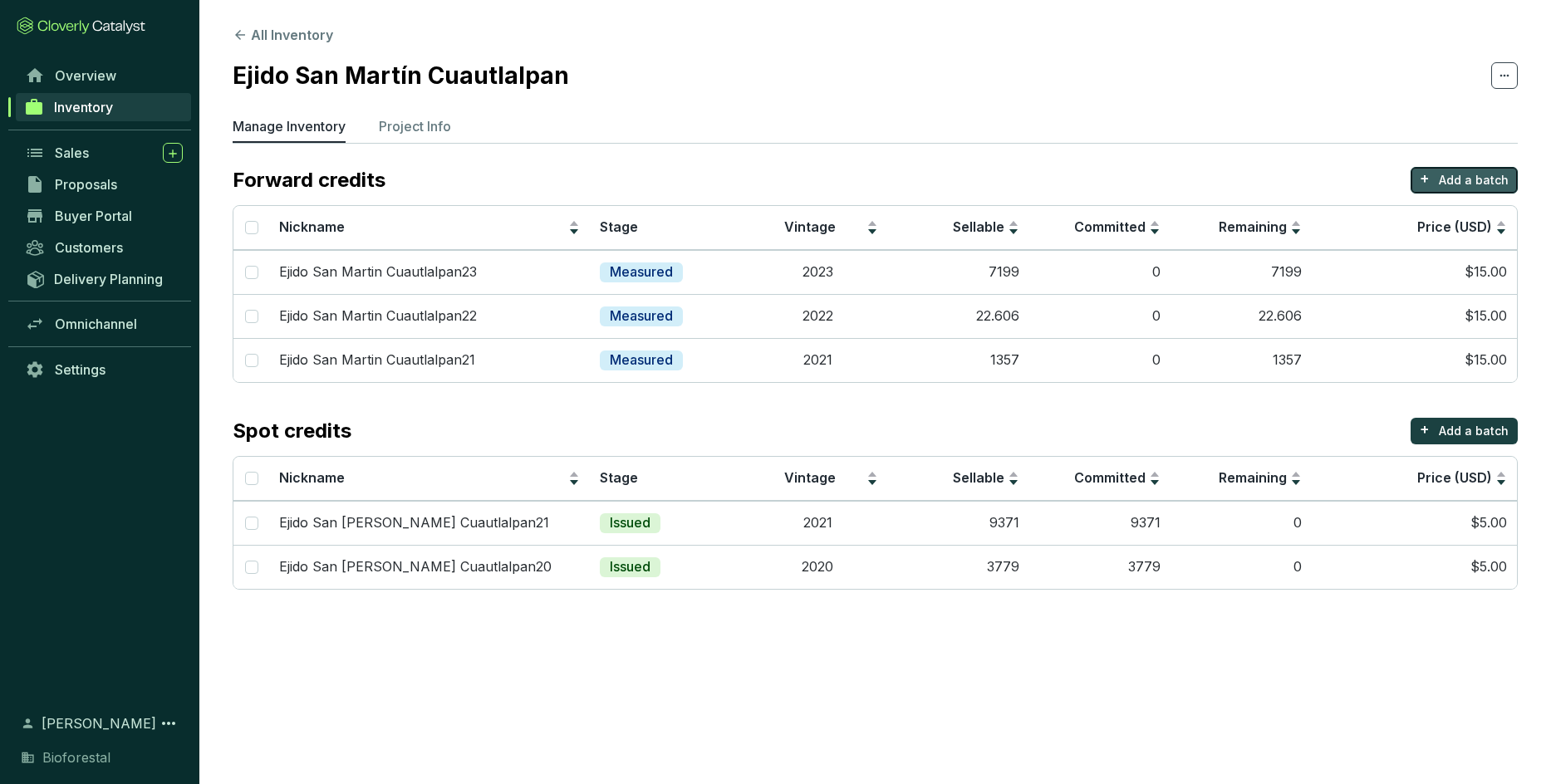
click at [1018, 184] on p "Add a batch" at bounding box center [1474, 180] width 70 height 17
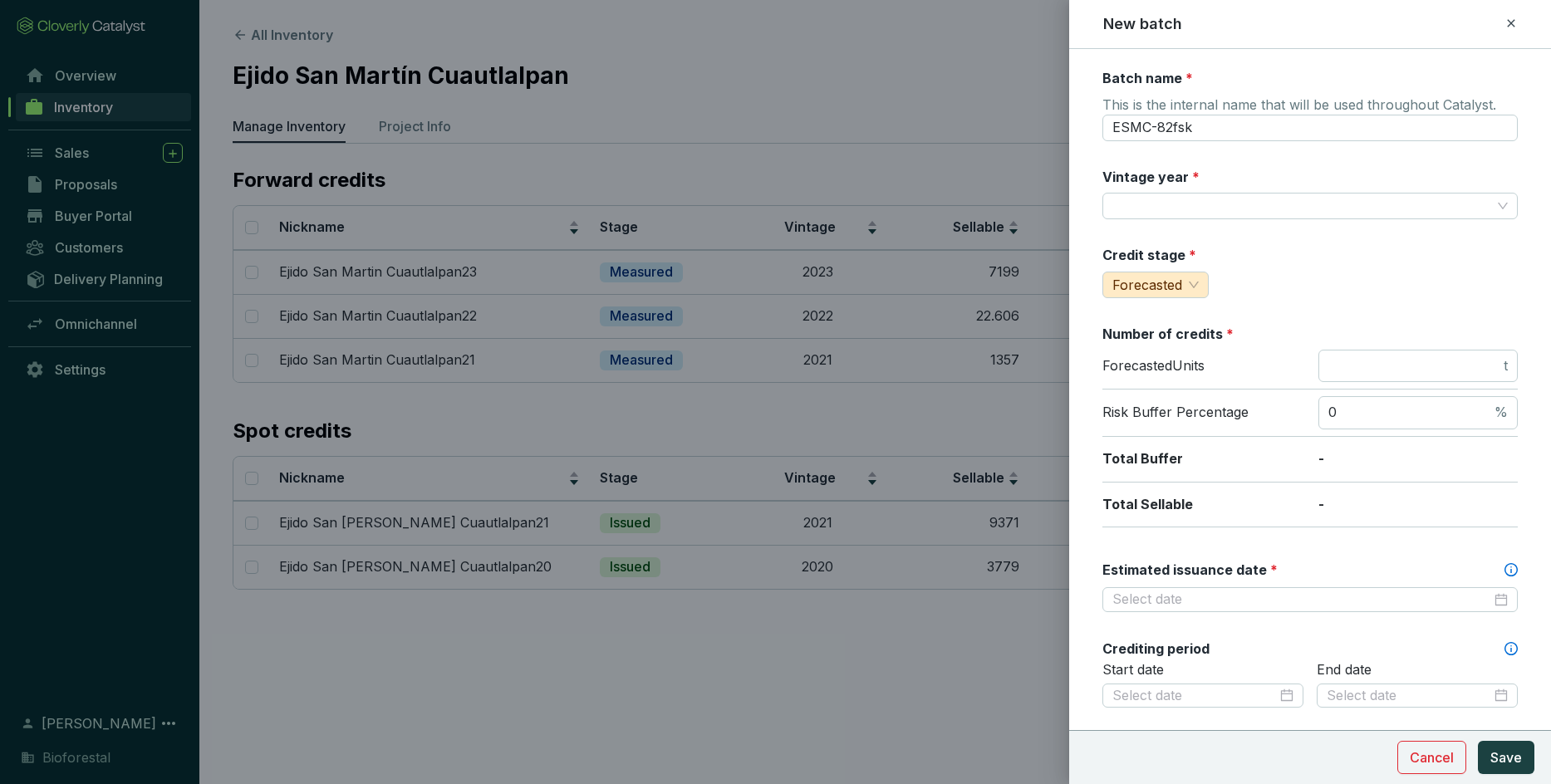
click at [1018, 92] on div "Batch name *" at bounding box center [1148, 82] width 91 height 26
click at [1018, 113] on span "This is the internal name that will be used throughout Catalyst." at bounding box center [1299, 106] width 394 height 20
click at [1018, 20] on icon at bounding box center [1510, 23] width 13 height 20
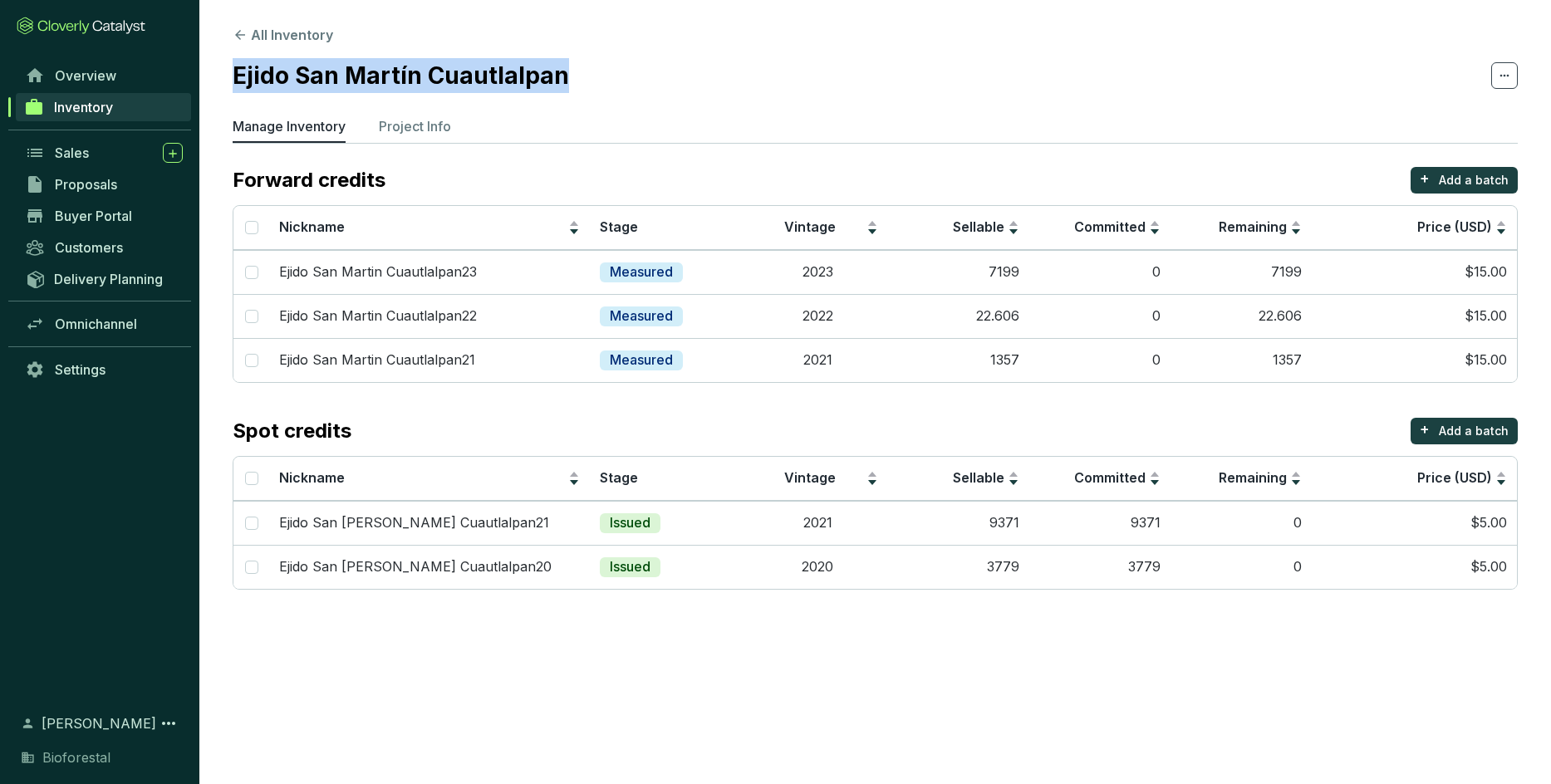
drag, startPoint x: 556, startPoint y: 76, endPoint x: 202, endPoint y: 83, distance: 354.1
click at [202, 83] on section "All Inventory Ejido San [PERSON_NAME] Cuautlalpan Manage Inventory Project Info…" at bounding box center [874, 311] width 1351 height 622
copy h2 "Ejido San Martín Cuautlalpan"
click at [1018, 175] on button "+ Add a batch" at bounding box center [1464, 180] width 107 height 27
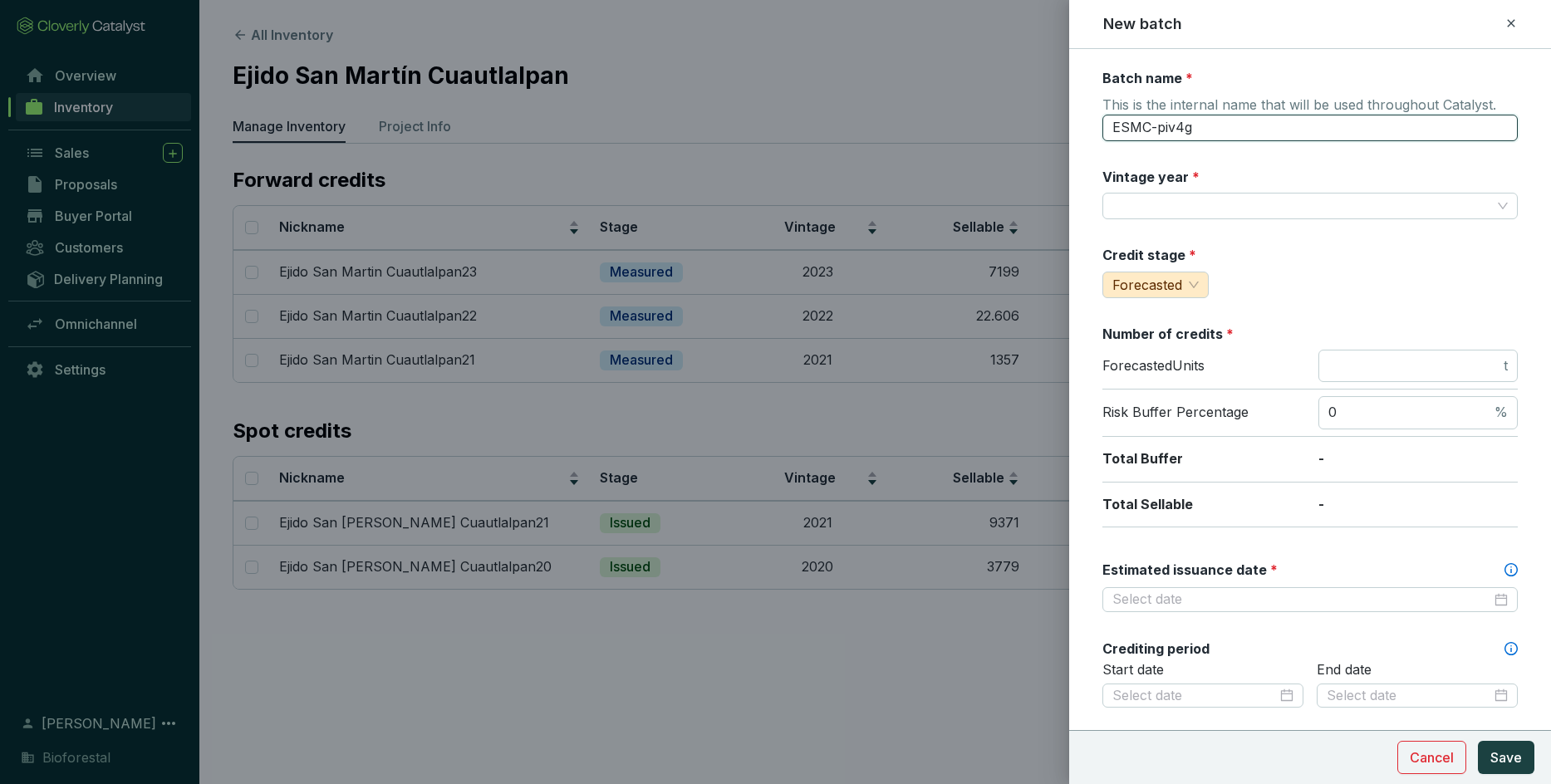
drag, startPoint x: 1306, startPoint y: 132, endPoint x: 934, endPoint y: 82, distance: 375.3
click at [1018, 115] on input "ESMC-piv4g" at bounding box center [1310, 128] width 416 height 27
paste input "jido San [PERSON_NAME] Cuautlalpan"
type input "Ejido San Martín Cuautlalpan"
click at [1018, 206] on input "Vintage year *" at bounding box center [1301, 206] width 378 height 25
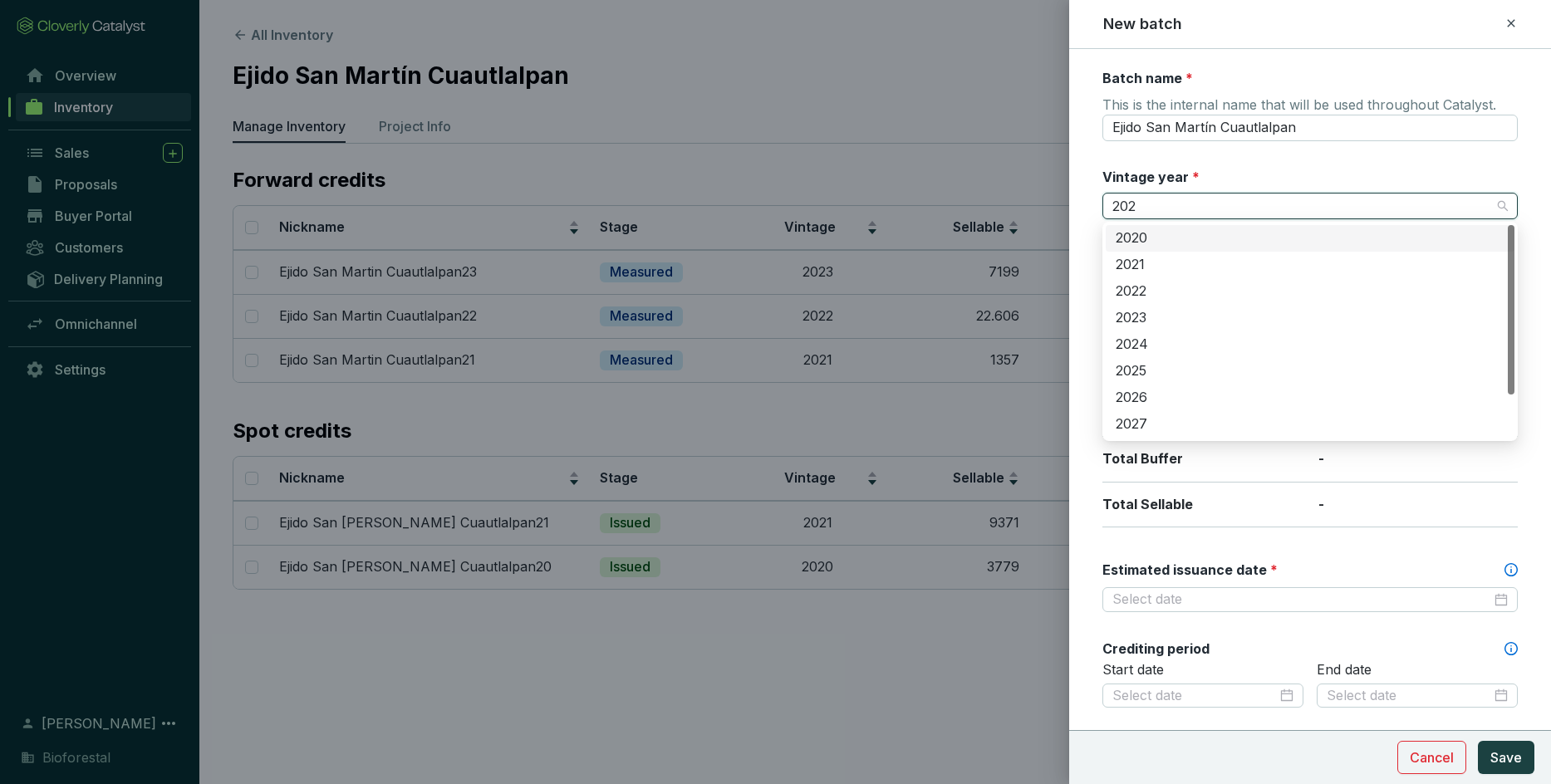
type input "2022"
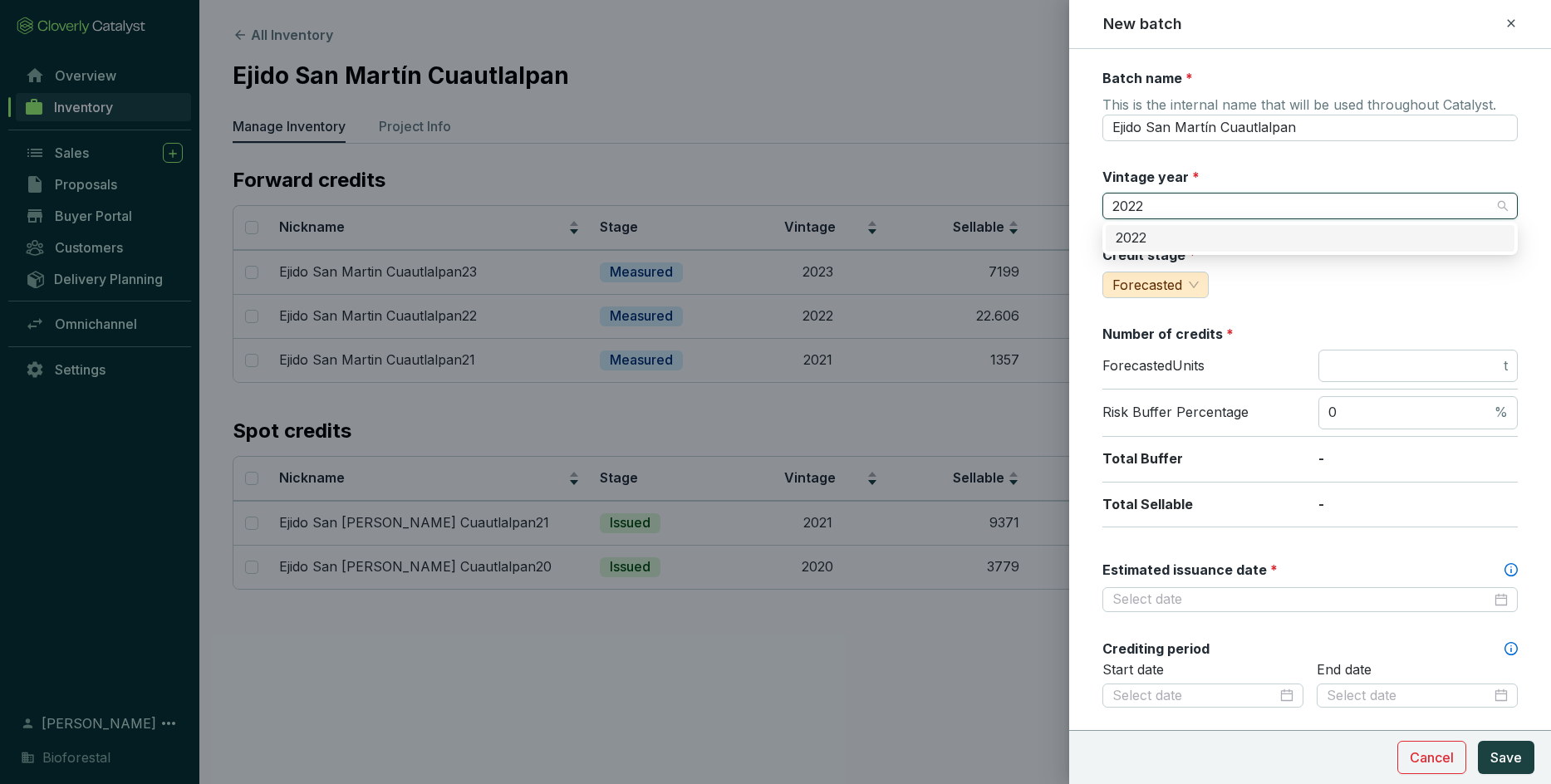
click at [1018, 241] on div "2022" at bounding box center [1310, 238] width 389 height 19
click at [1018, 372] on input "number" at bounding box center [1414, 366] width 172 height 19
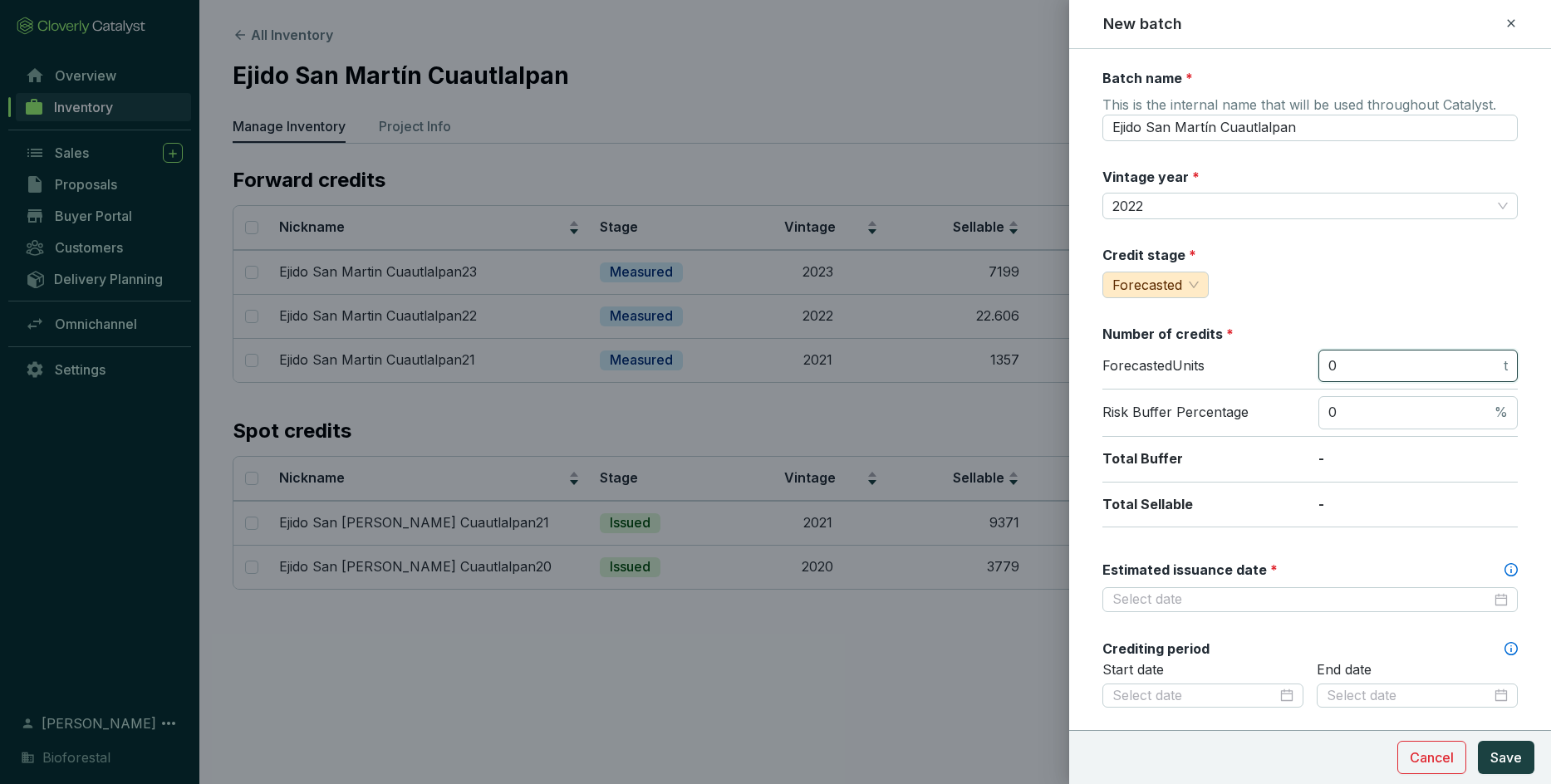
scroll to position [142, 0]
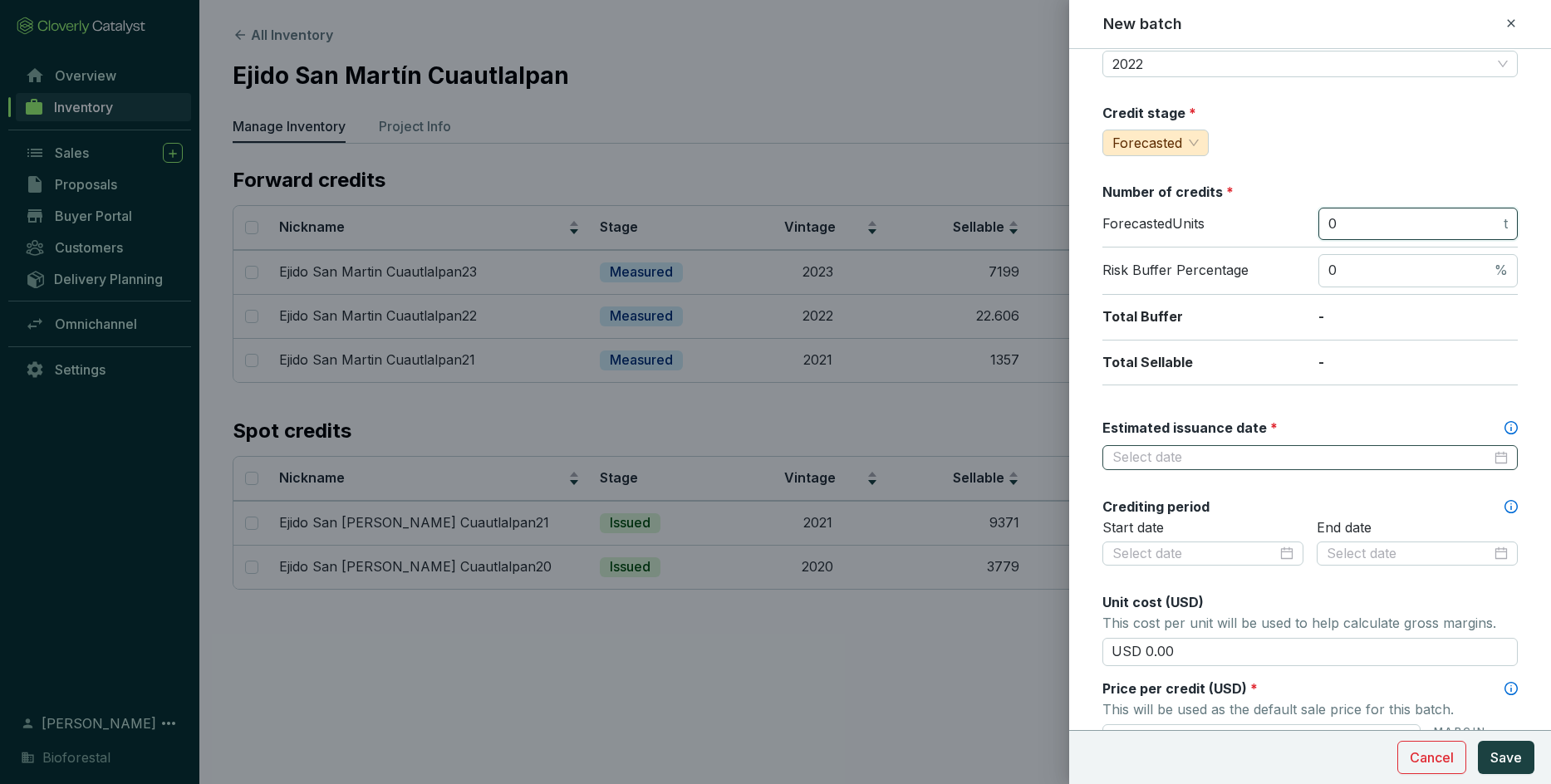
click at [1018, 464] on div at bounding box center [1310, 457] width 416 height 25
type input "0"
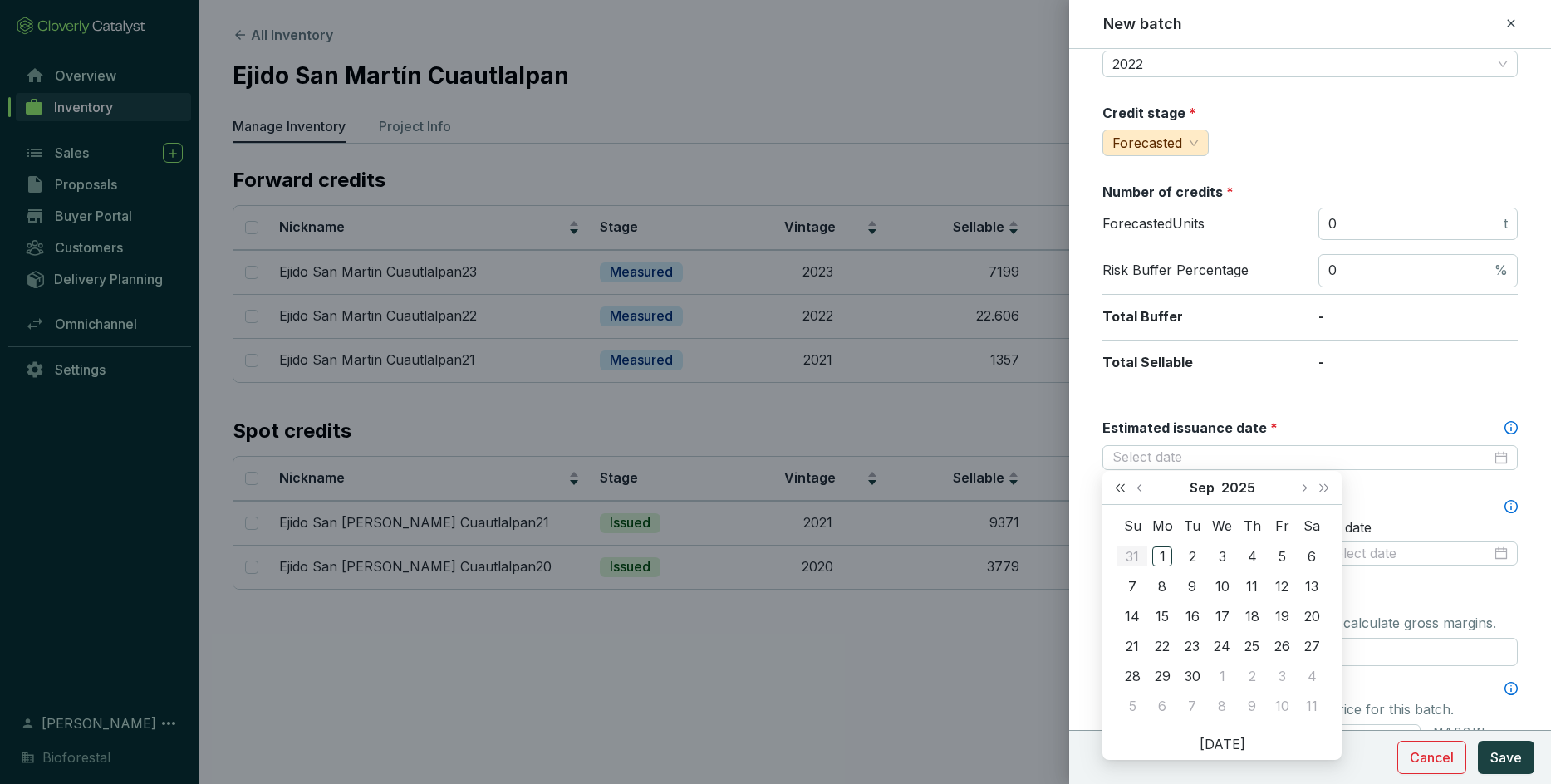
click at [1018, 492] on button "Last year (Control + left)" at bounding box center [1119, 487] width 21 height 33
click at [1018, 487] on span "Last year (Control + left)" at bounding box center [1119, 487] width 8 height 8
click at [1018, 506] on div "Su Mo Tu We Th Fr Sa 28 29 30 31 1 2 3 4 5 6 7 8 9 10 11 12 13 14 15 16 17 18 1…" at bounding box center [1221, 616] width 239 height 223
click at [1018, 341] on div "Total Sellable -" at bounding box center [1310, 362] width 416 height 45
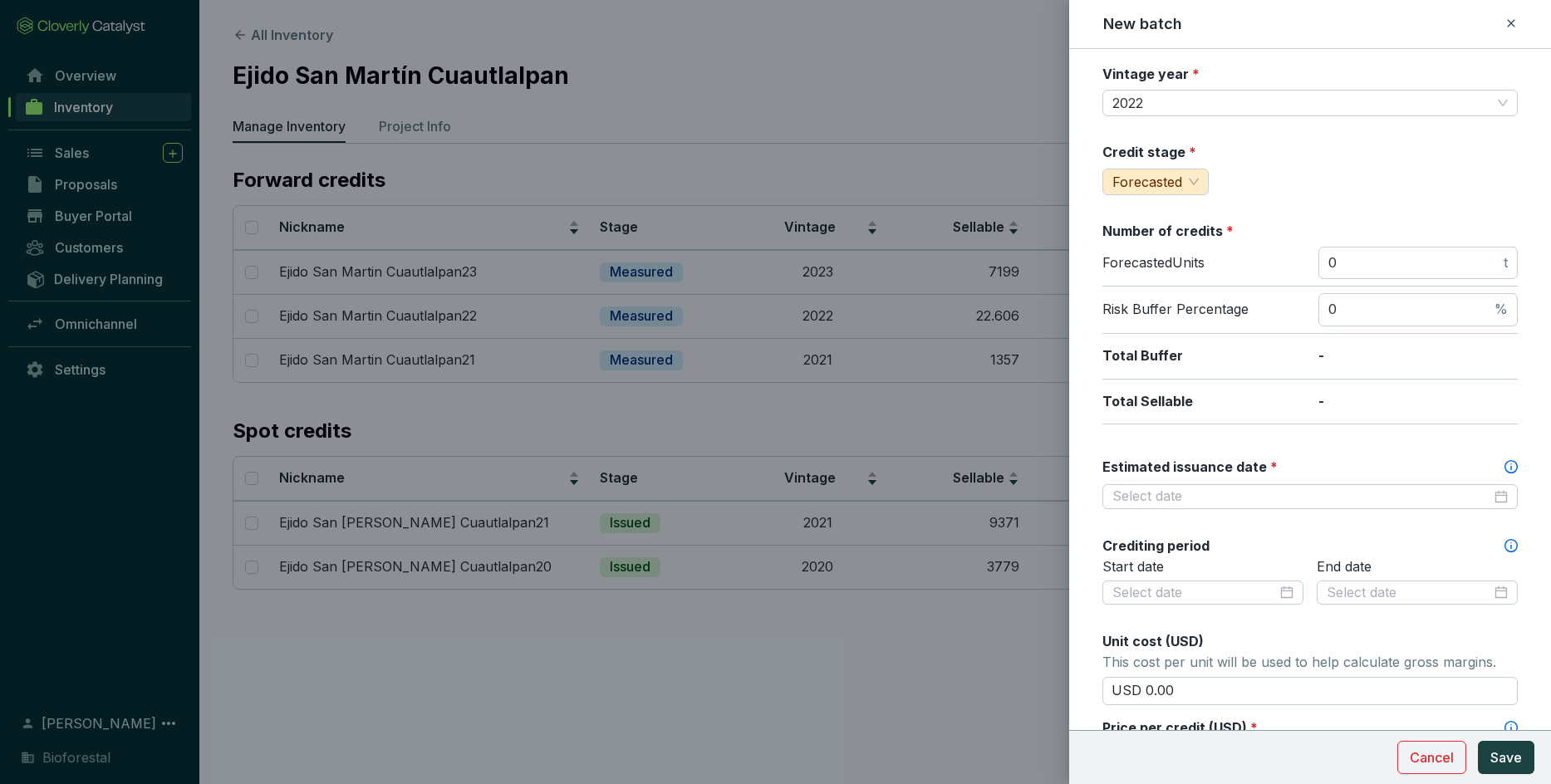
scroll to position [99, 0]
click at [1018, 513] on div "Batch name * This is the internal name that will be used throughout Catalyst. E…" at bounding box center [1310, 556] width 416 height 1174
click at [1018, 508] on div at bounding box center [1310, 500] width 416 height 25
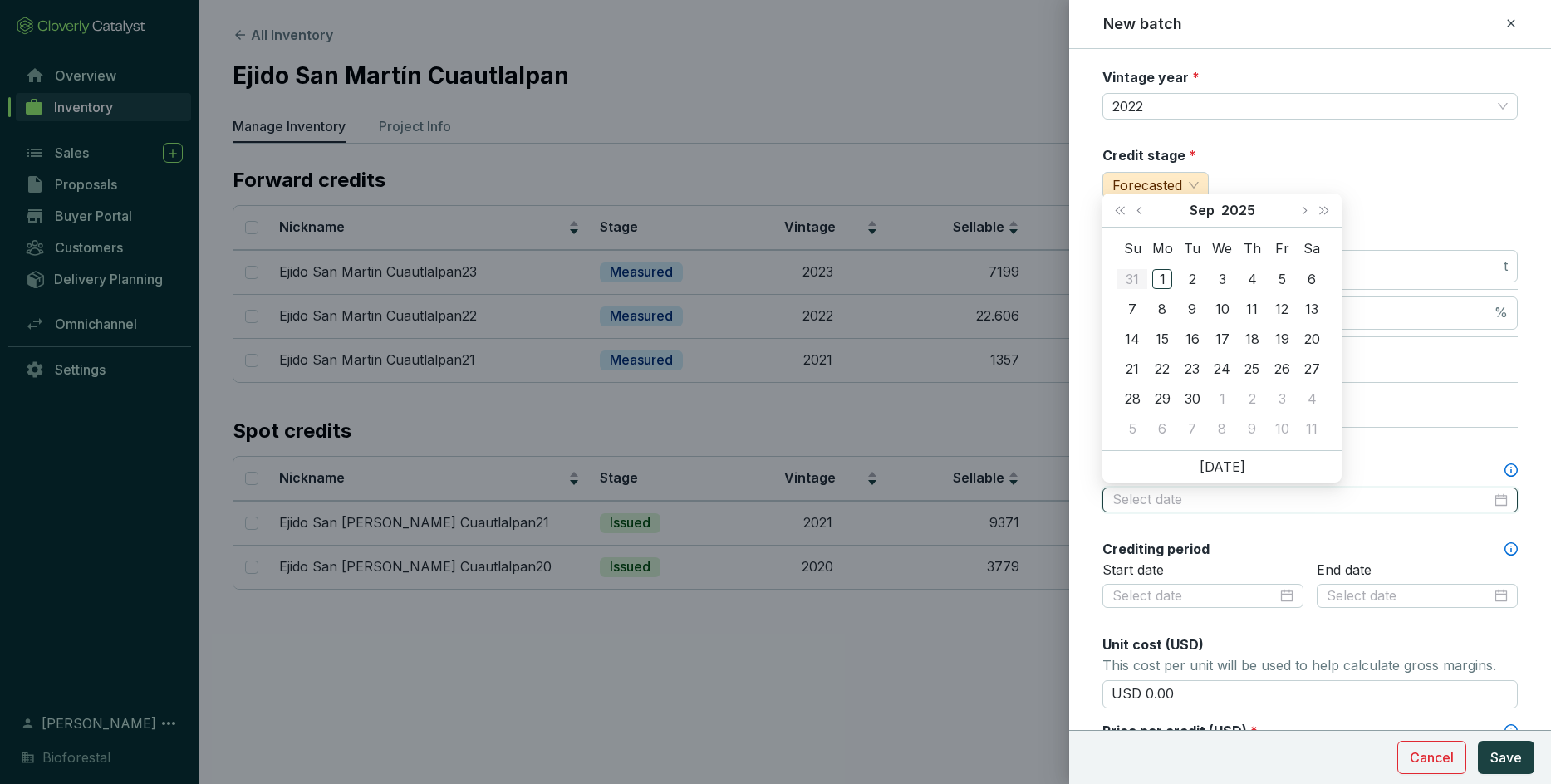
type input "[DATE]"
click at [1018, 204] on button "Next month (PageDown)" at bounding box center [1303, 210] width 21 height 33
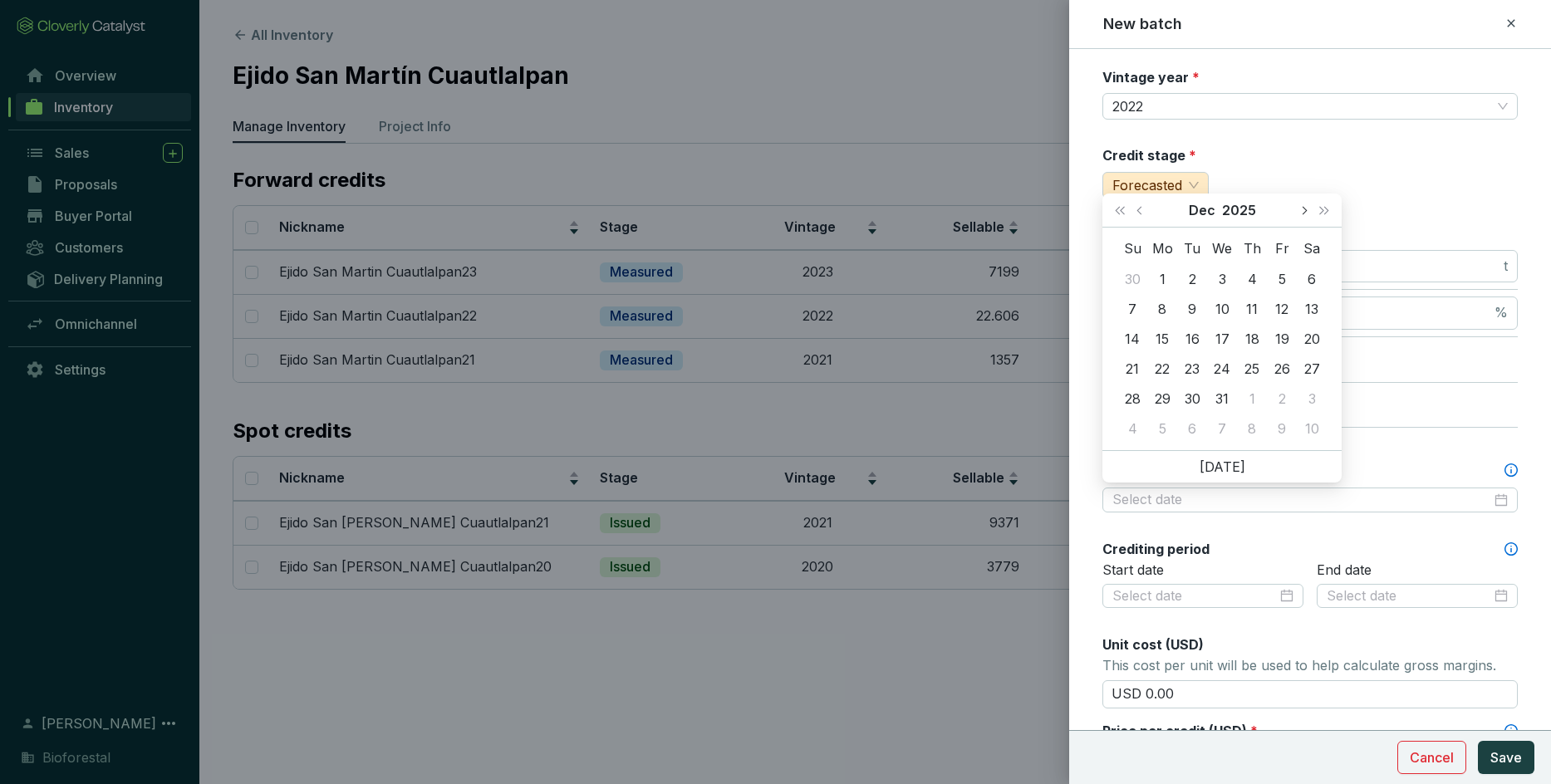
click at [1018, 204] on button "Next month (PageDown)" at bounding box center [1303, 210] width 21 height 33
click at [1018, 205] on button "Previous month (PageUp)" at bounding box center [1141, 210] width 21 height 33
type input "[DATE]"
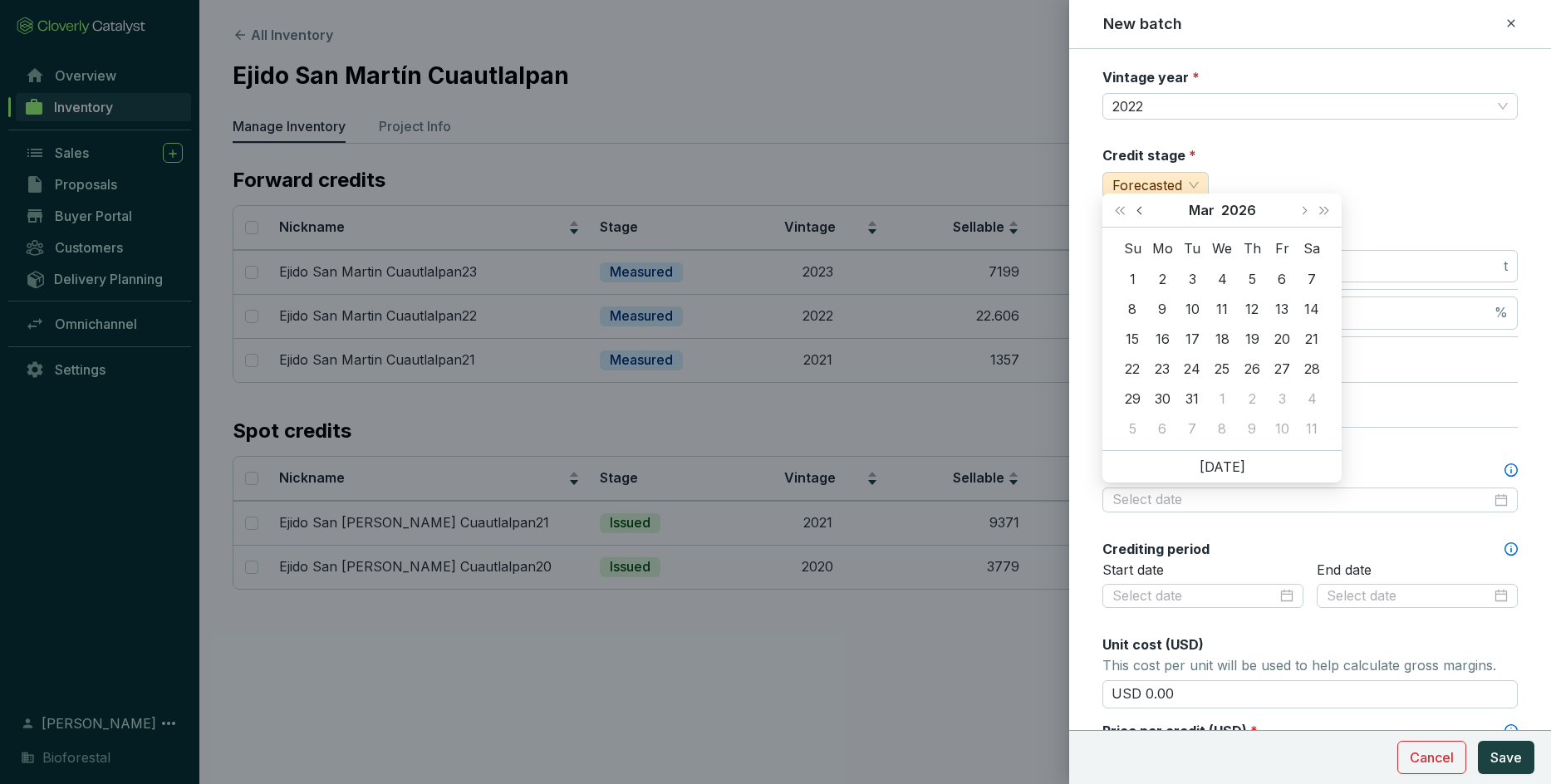
click at [1018, 209] on span "Previous month (PageUp)" at bounding box center [1140, 210] width 8 height 8
type input "[DATE]"
click at [1018, 370] on div "28" at bounding box center [1311, 368] width 20 height 20
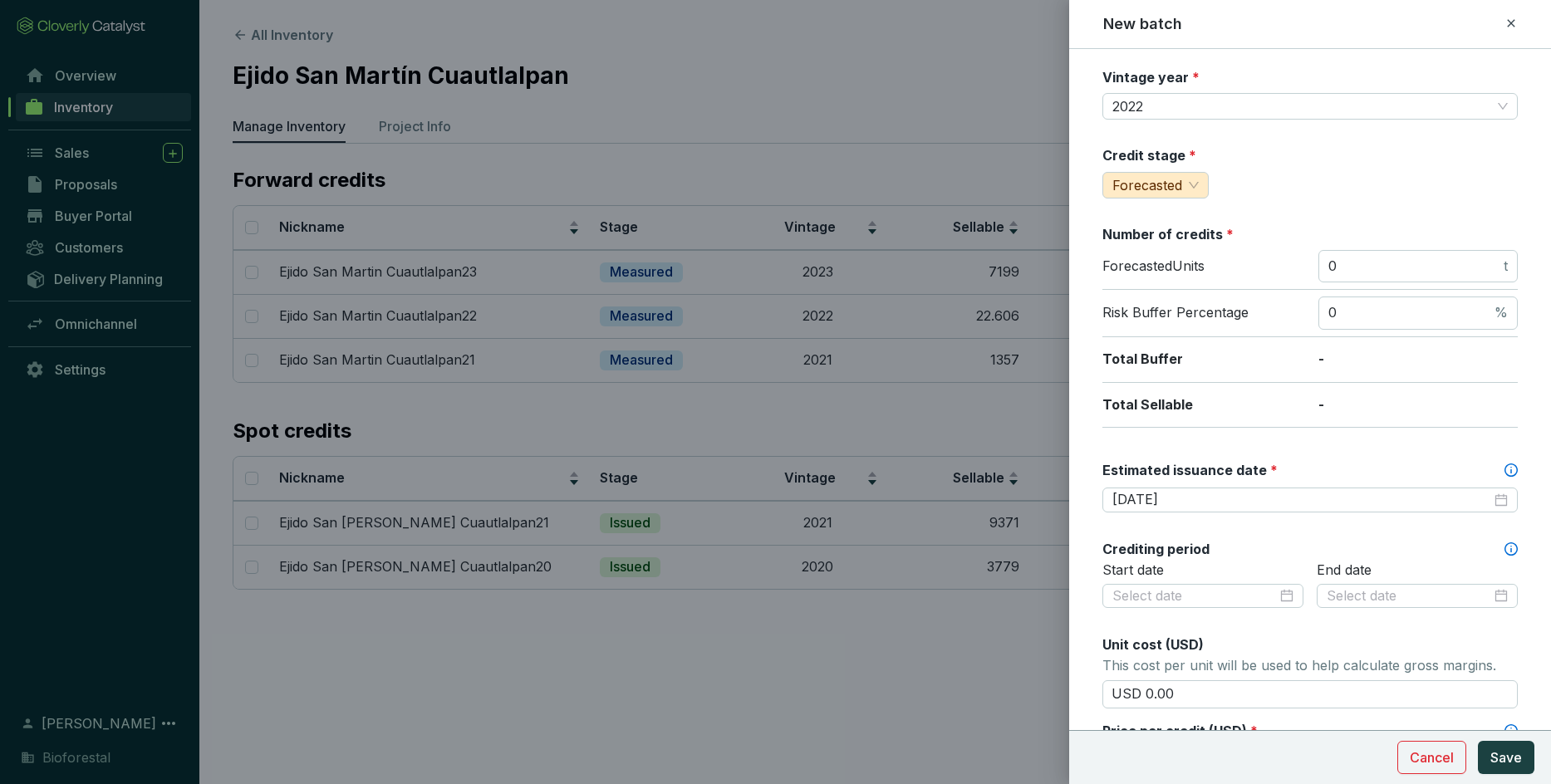
click at [1018, 551] on p "Start date" at bounding box center [1203, 570] width 201 height 19
click at [1018, 551] on input at bounding box center [1194, 596] width 164 height 19
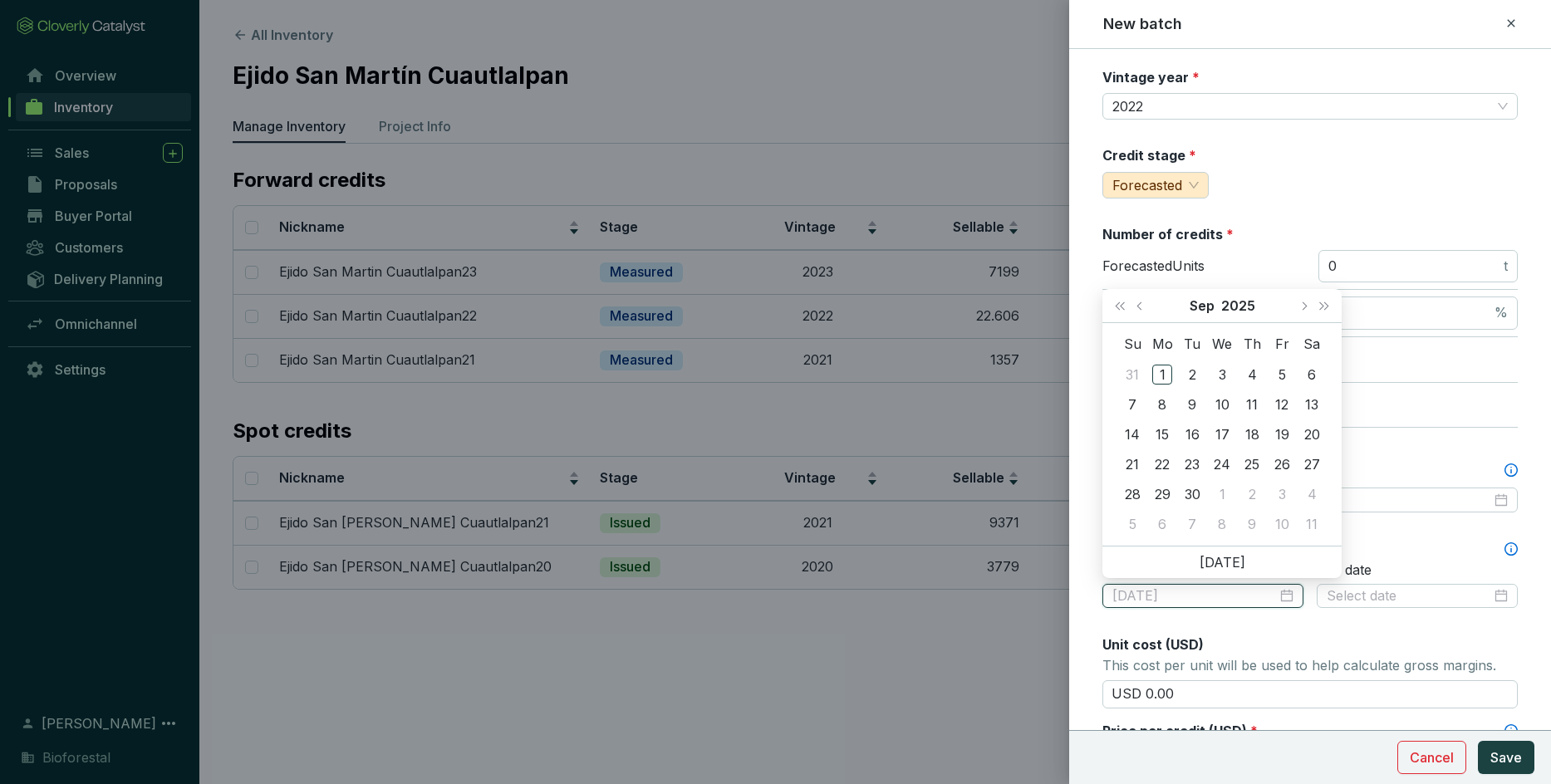
type input "[DATE]"
click at [1018, 300] on button "Last year (Control + left)" at bounding box center [1119, 305] width 21 height 33
click at [1018, 301] on button "Last year (Control + left)" at bounding box center [1119, 305] width 21 height 33
click at [1018, 313] on button "Previous month (PageUp)" at bounding box center [1141, 305] width 21 height 33
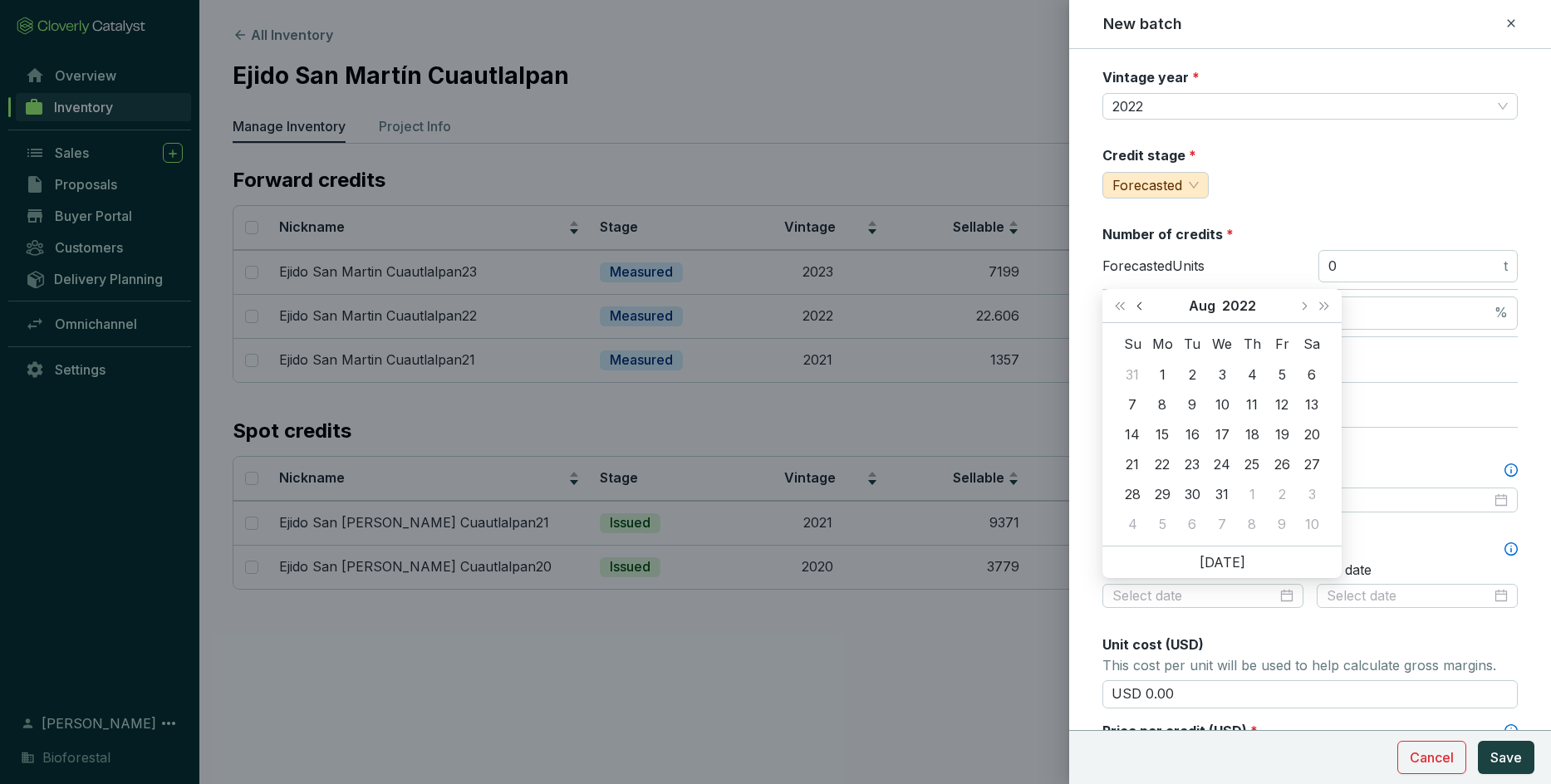
click at [1018, 313] on button "Previous month (PageUp)" at bounding box center [1141, 305] width 21 height 33
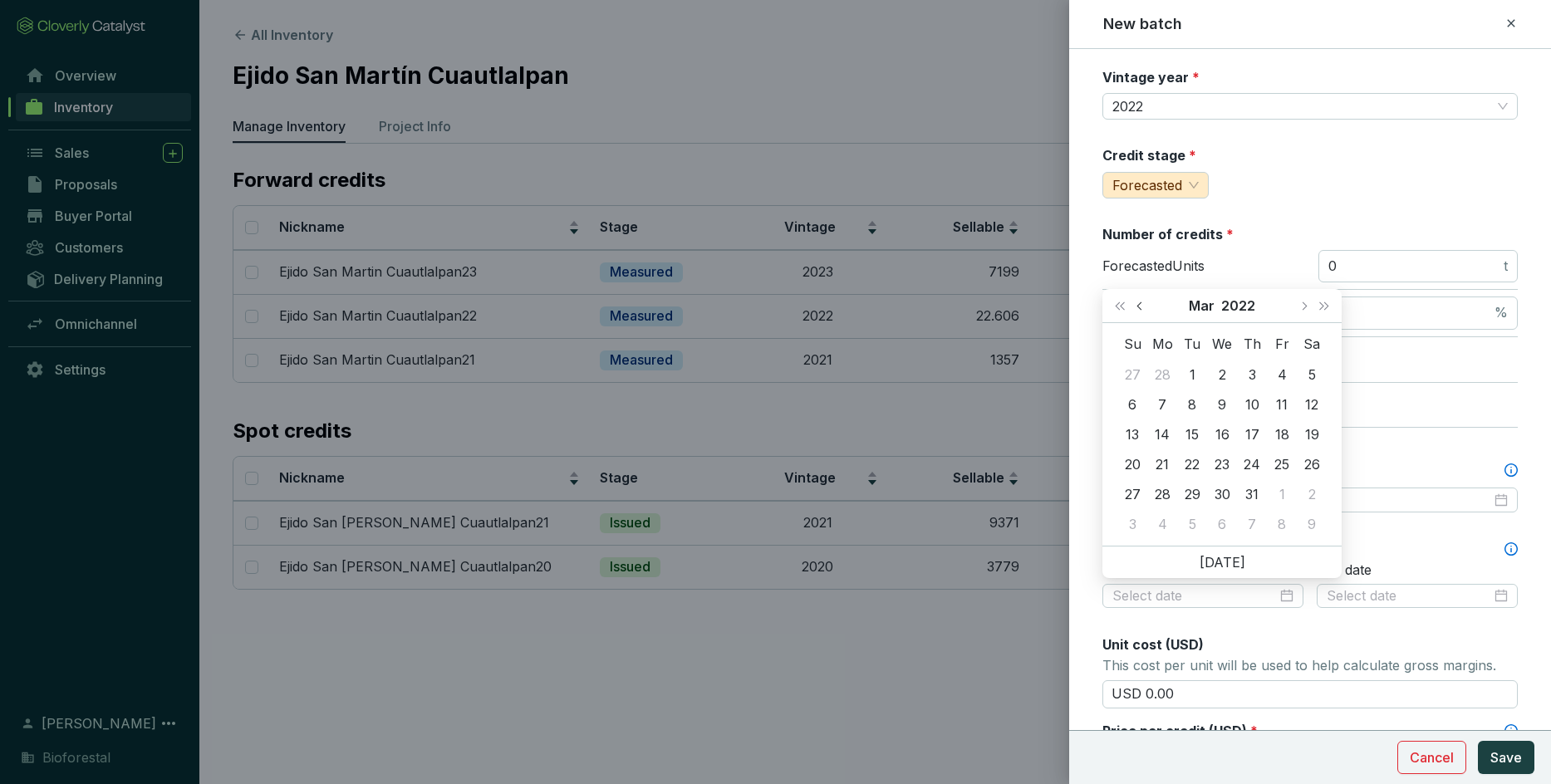
click at [1018, 313] on button "Previous month (PageUp)" at bounding box center [1141, 305] width 21 height 33
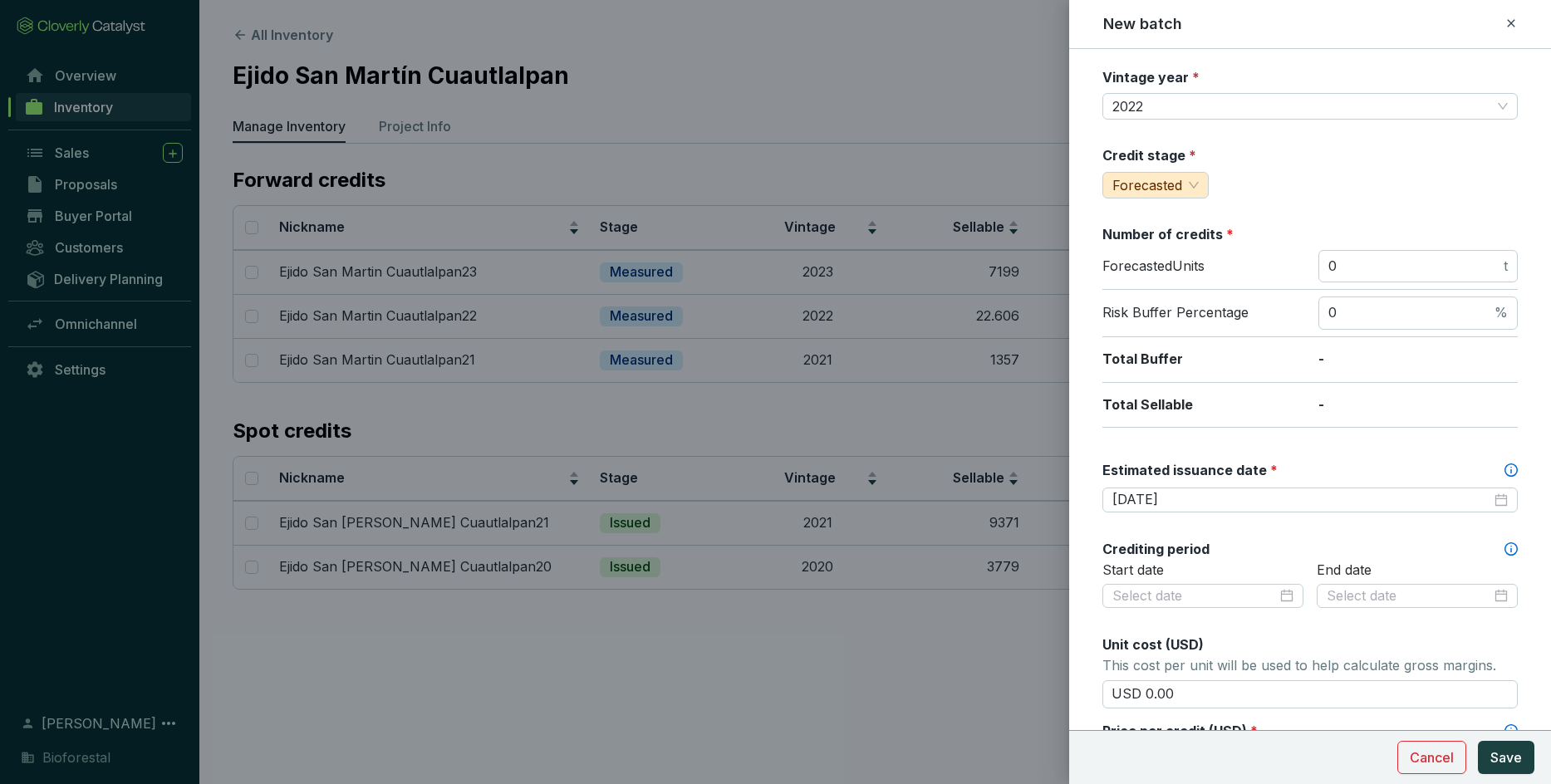
click at [1018, 422] on div "Total Sellable -" at bounding box center [1310, 405] width 416 height 45
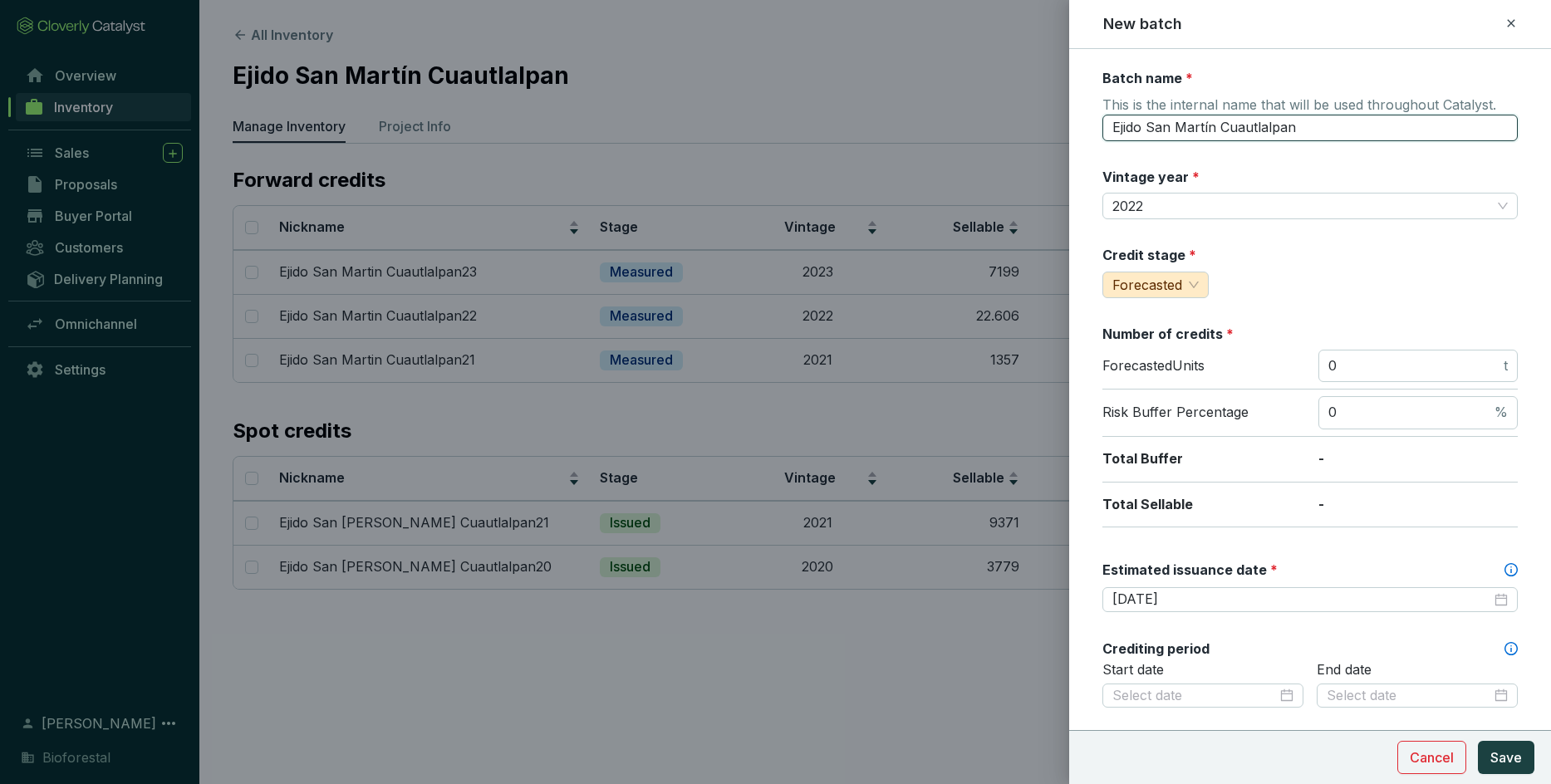
click at [1018, 120] on input "Ejido San Martín Cuautlalpan" at bounding box center [1310, 128] width 416 height 27
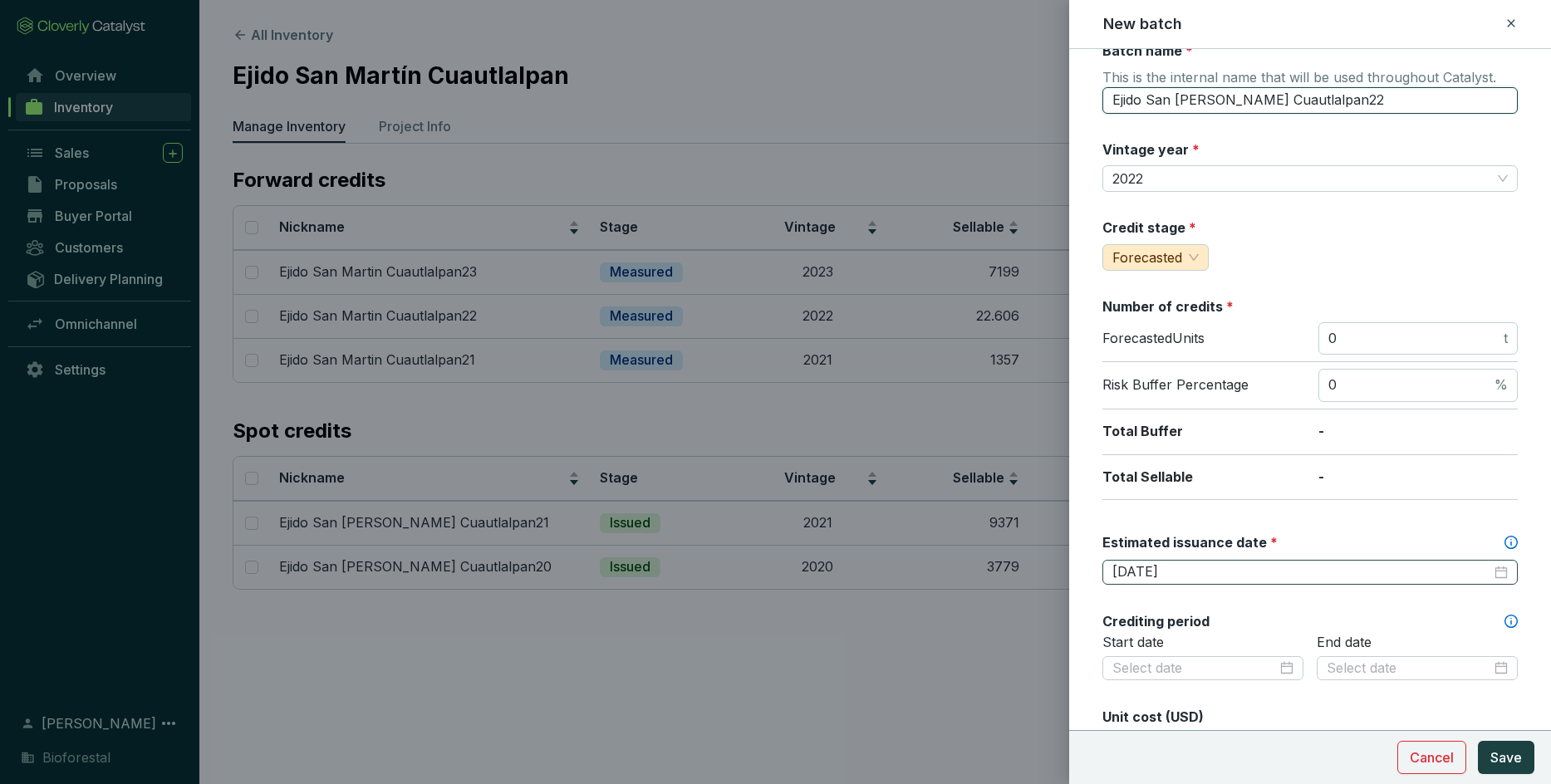
type input "Ejido San [PERSON_NAME] Cuautlalpan22"
click at [1018, 551] on input "[DATE]" at bounding box center [1301, 572] width 378 height 19
click at [1018, 551] on input at bounding box center [1194, 668] width 164 height 19
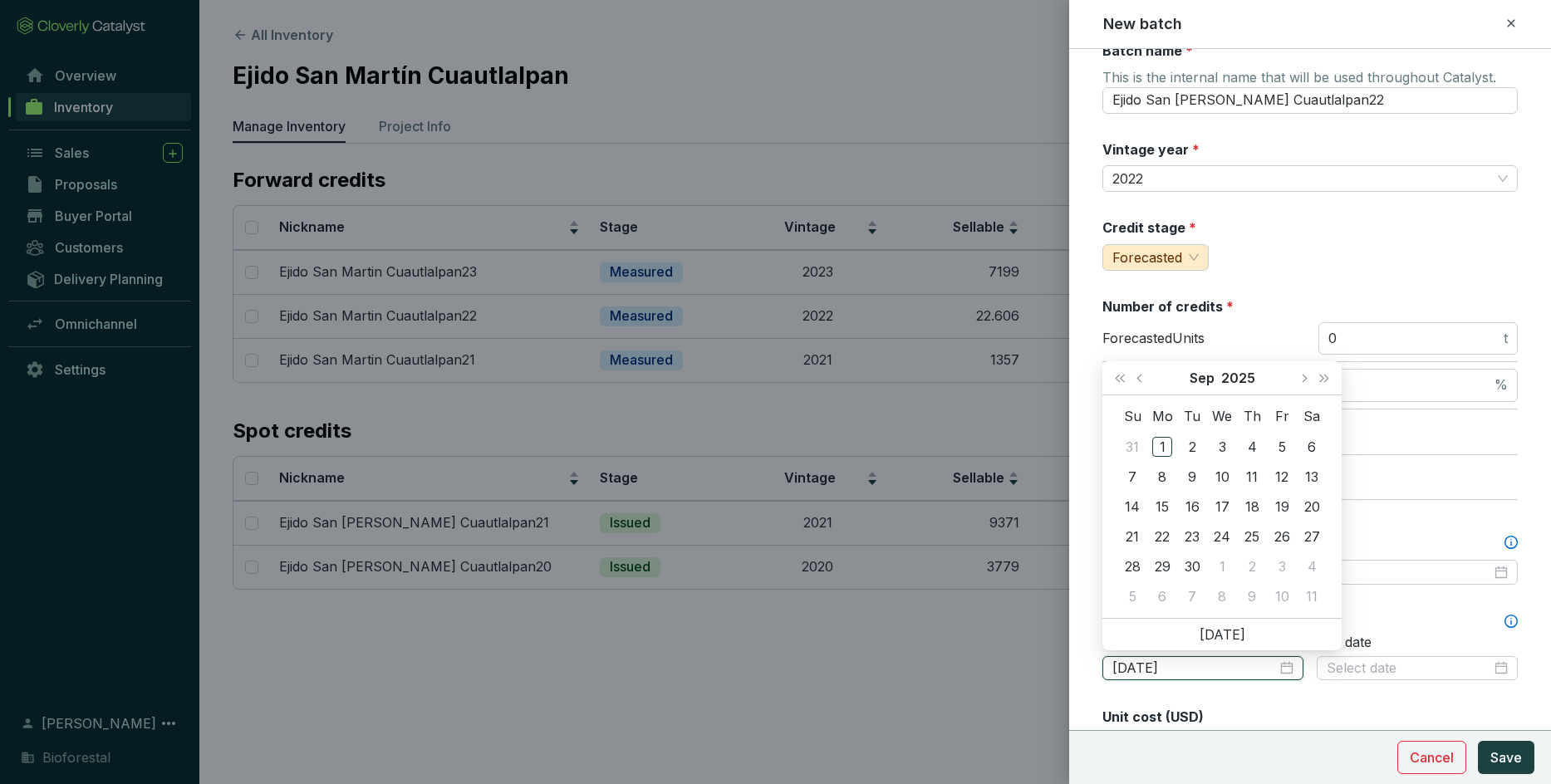
type input "[DATE]"
click at [1018, 376] on button "Last year (Control + left)" at bounding box center [1119, 377] width 21 height 33
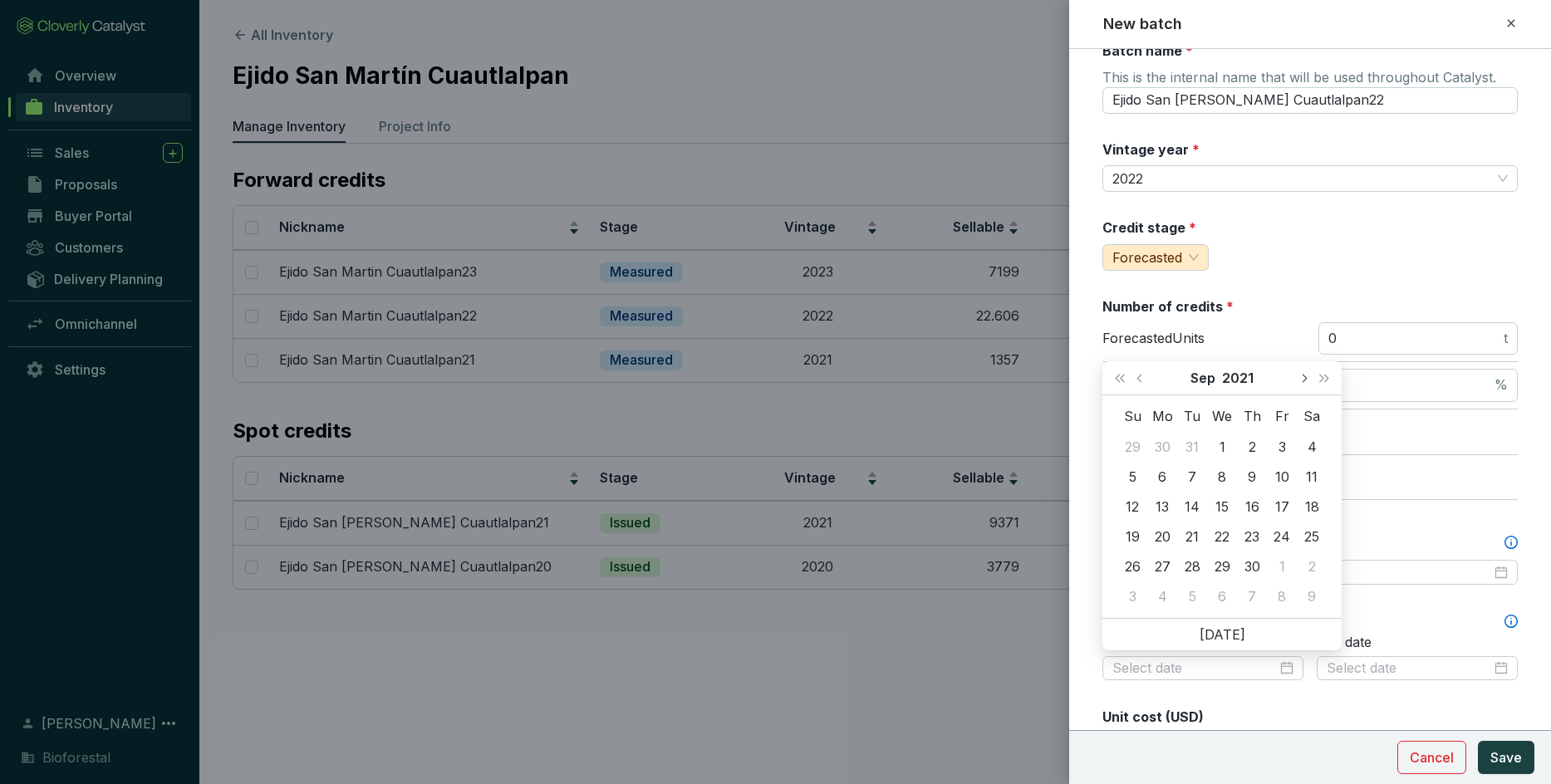
click at [1018, 380] on button "Next month (PageDown)" at bounding box center [1303, 377] width 21 height 33
type input "[DATE]"
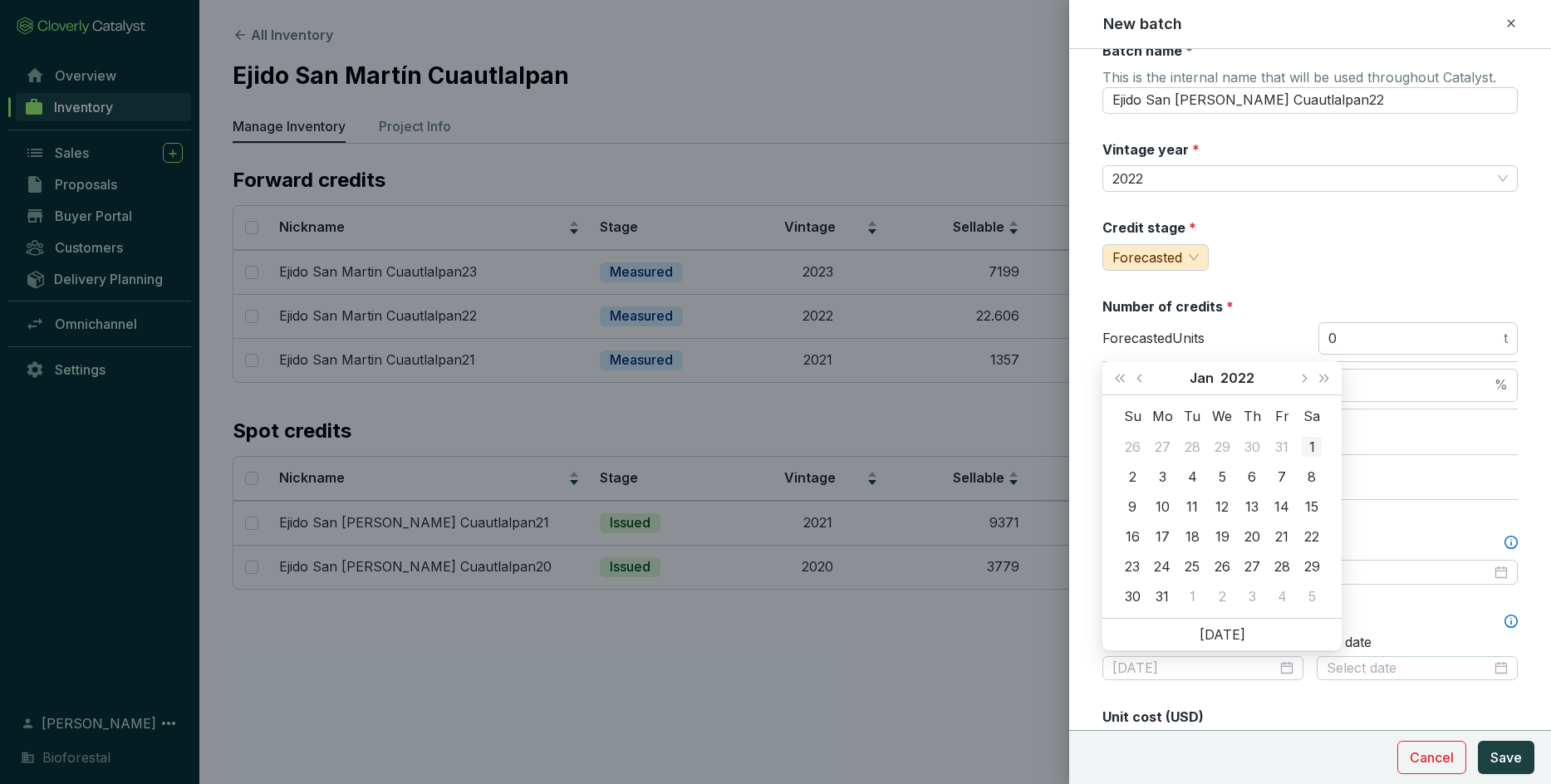
click at [1018, 442] on div "1" at bounding box center [1311, 447] width 20 height 20
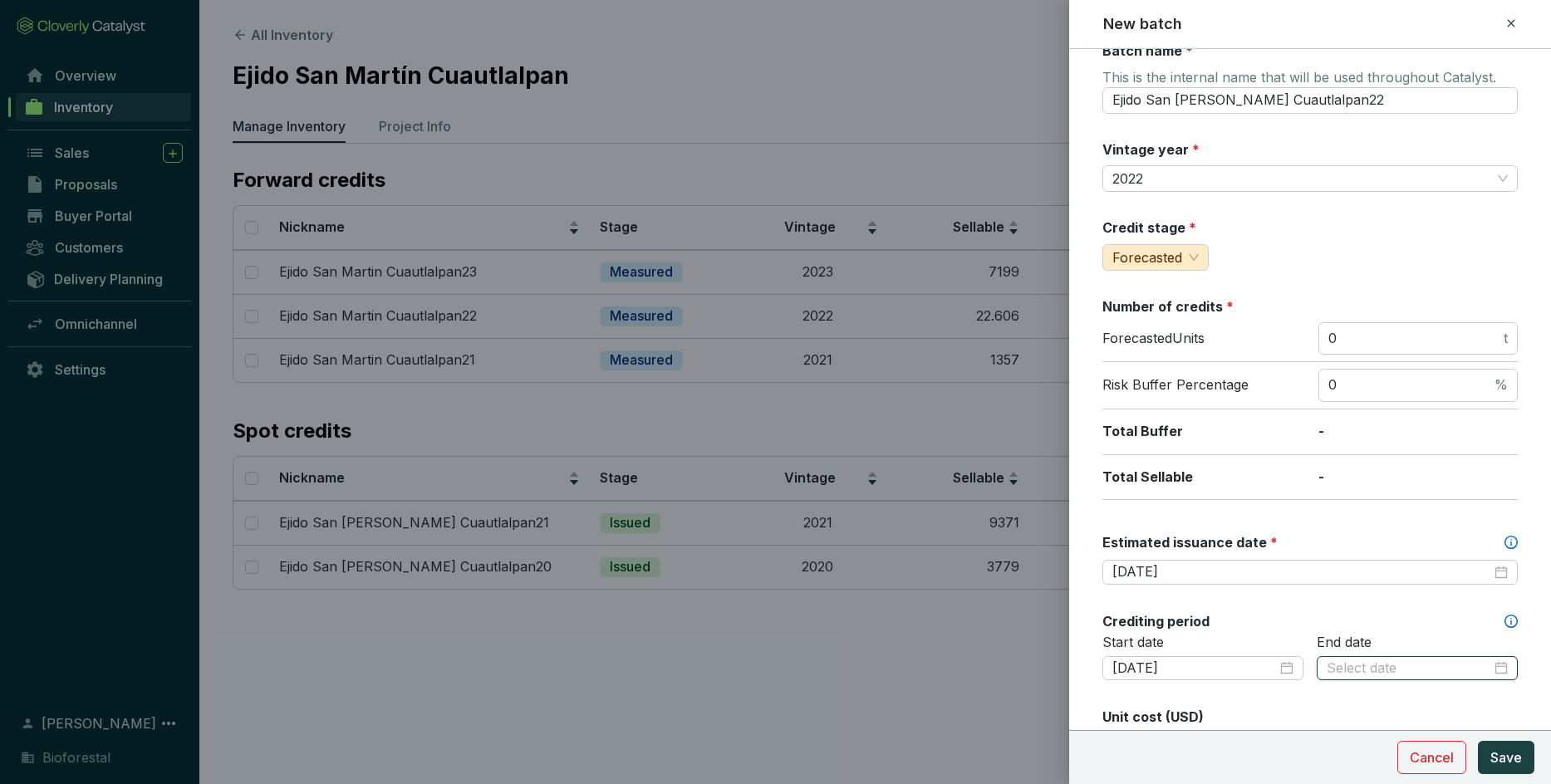
click at [1018, 551] on input at bounding box center [1408, 668] width 164 height 19
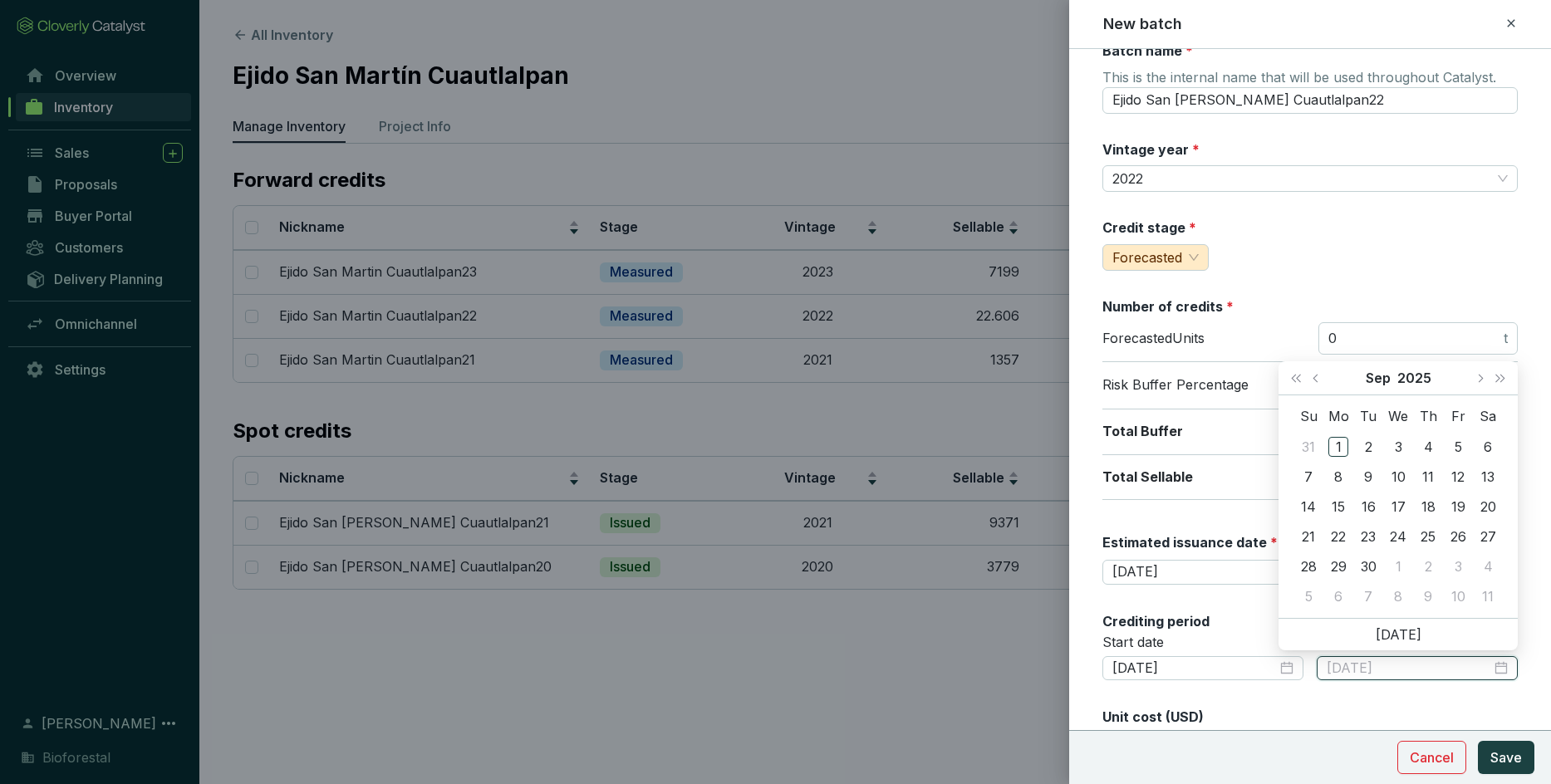
type input "[DATE]"
click at [1018, 381] on button "Last year (Control + left)" at bounding box center [1296, 377] width 21 height 33
click at [1018, 377] on span "Last year (Control + left)" at bounding box center [1295, 377] width 8 height 8
type input "[DATE]"
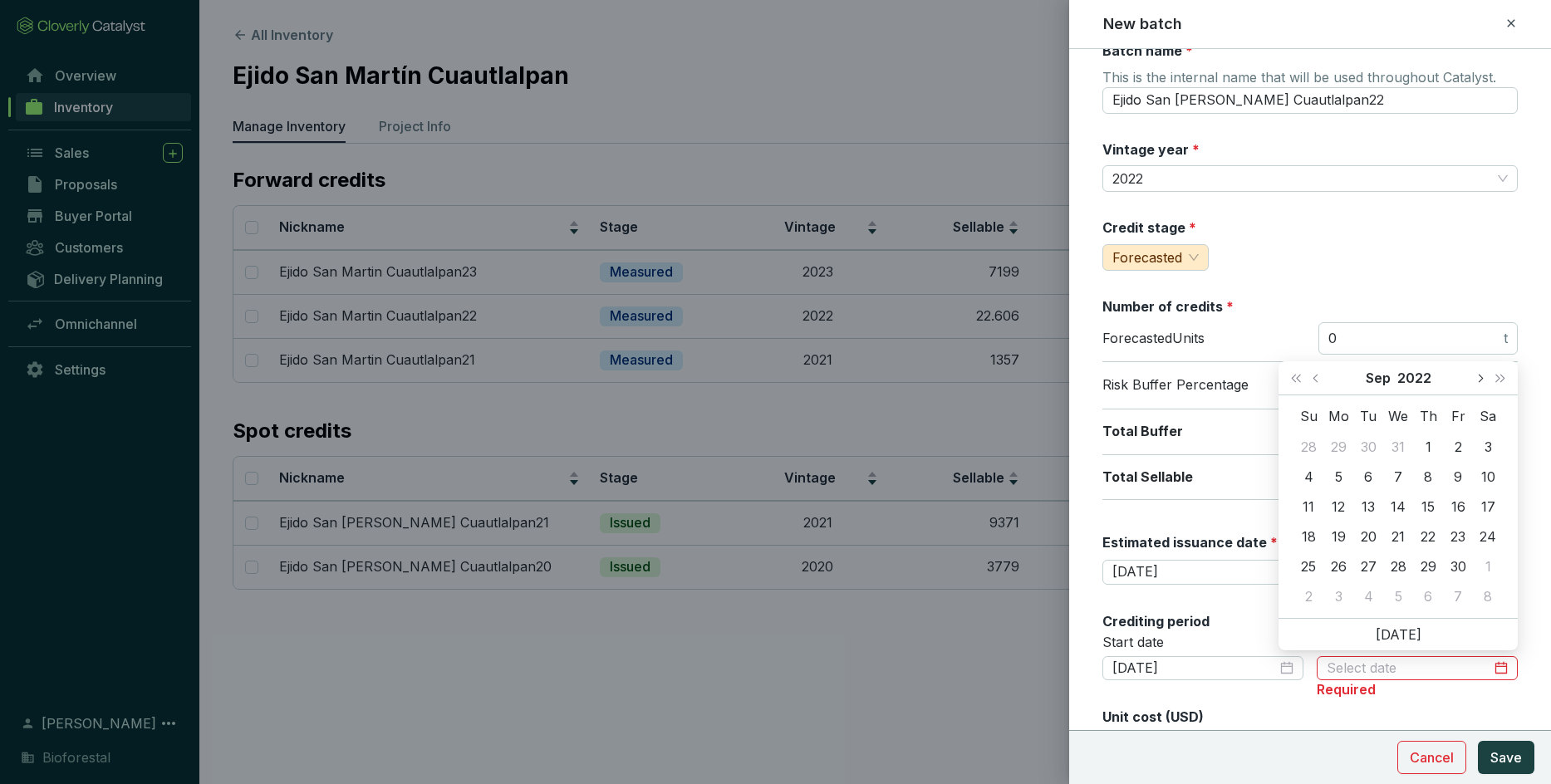
click at [1018, 384] on button "Next month (PageDown)" at bounding box center [1479, 377] width 21 height 33
type input "[DATE]"
click at [1018, 483] on div "9" at bounding box center [1458, 476] width 20 height 20
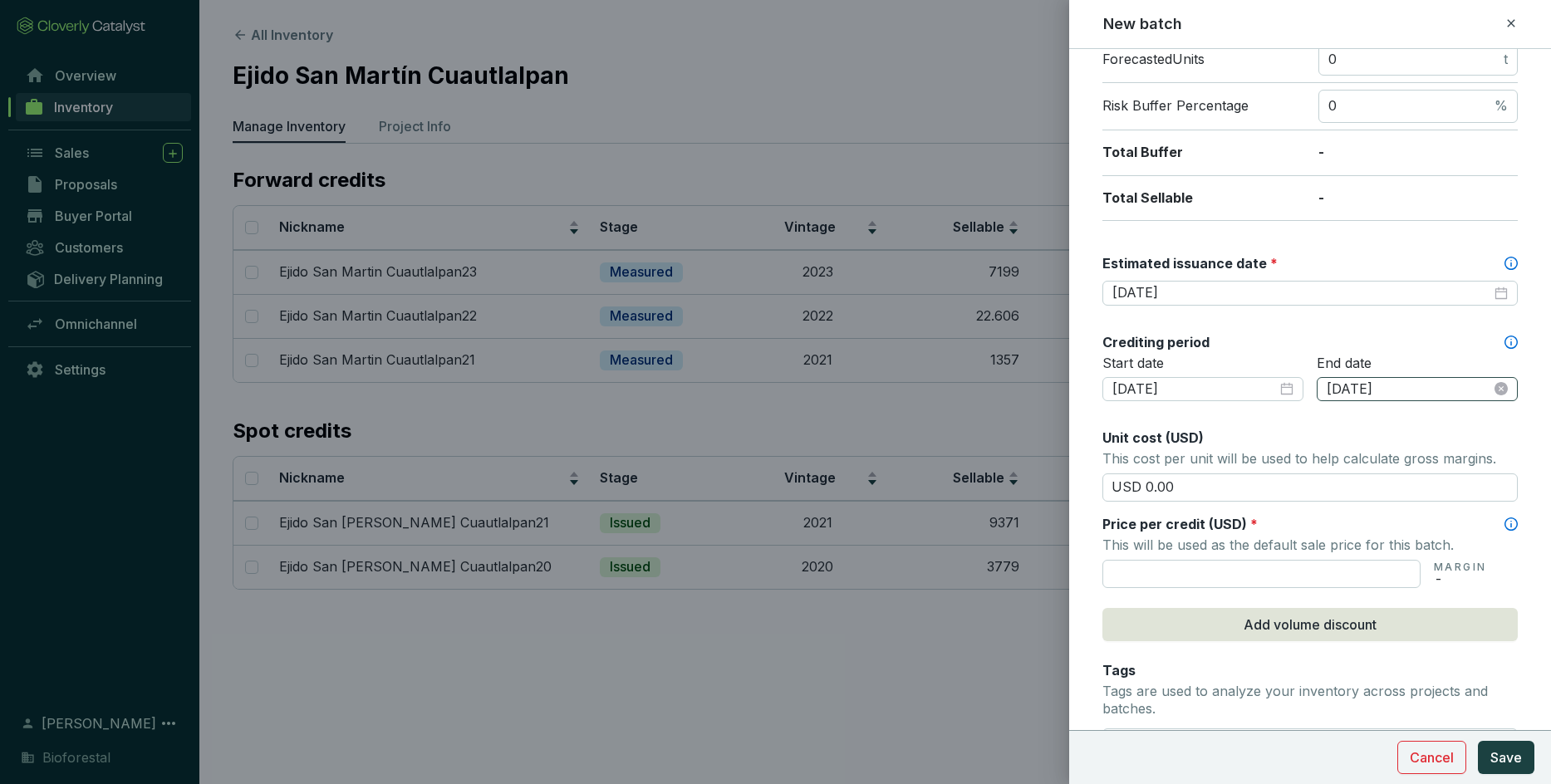
scroll to position [308, 0]
click at [1018, 551] on input "text" at bounding box center [1261, 572] width 318 height 28
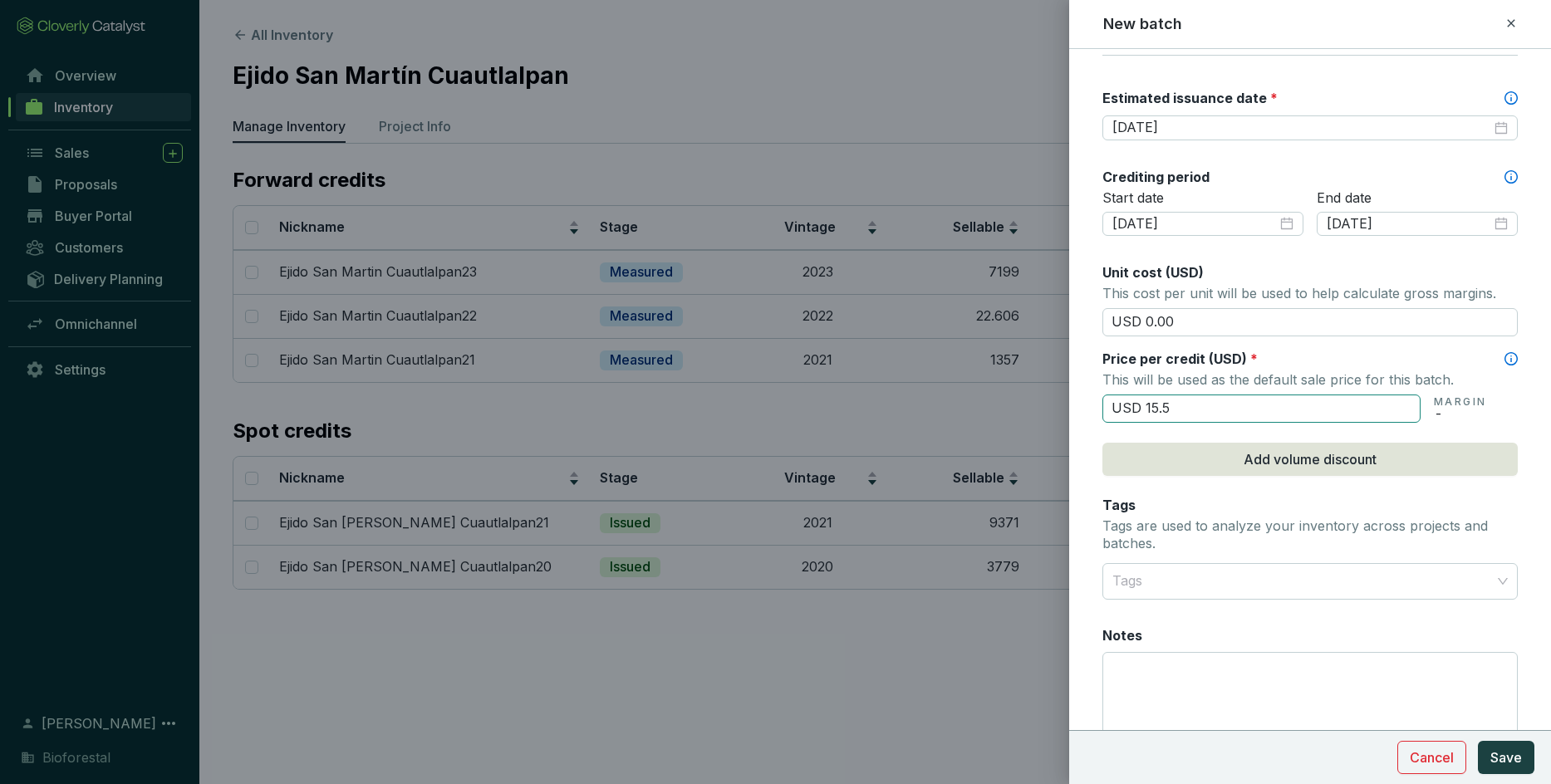
scroll to position [542, 0]
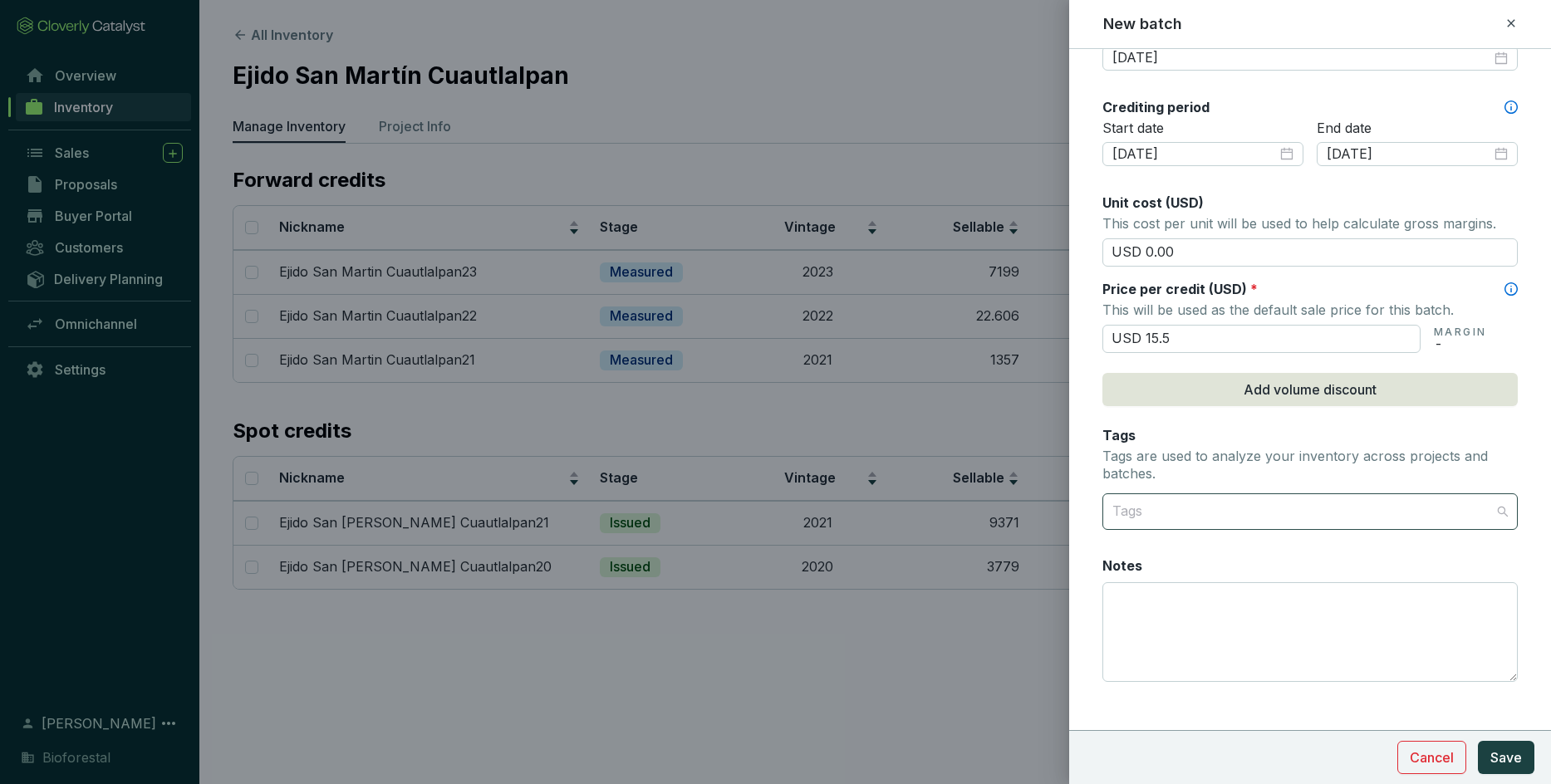
click at [1018, 510] on div at bounding box center [1300, 511] width 390 height 33
type input "USD 15.50"
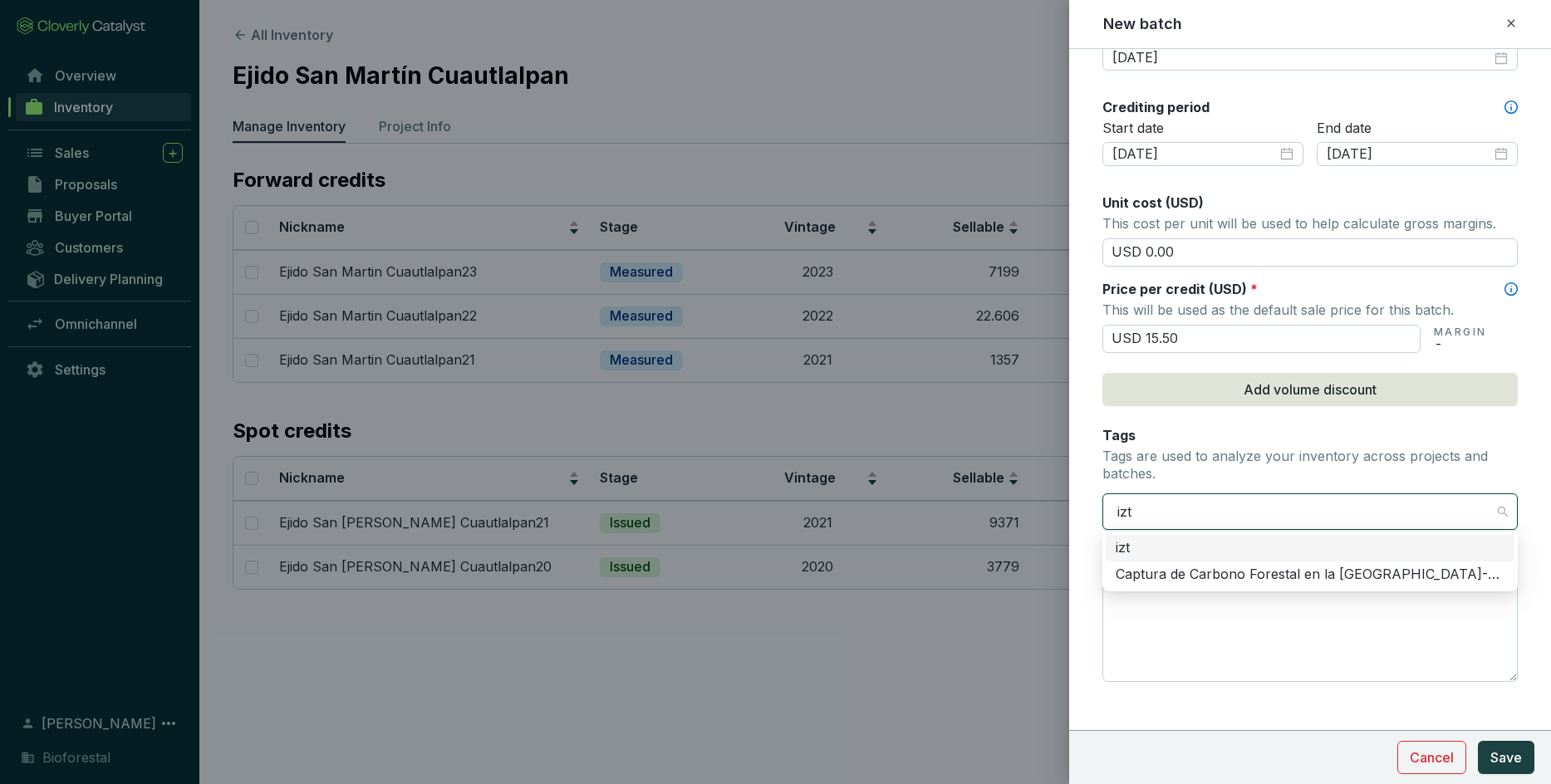
type input "izta"
click at [1018, 551] on div "Captura de Carbono Forestal en la [GEOGRAPHIC_DATA]-Popo" at bounding box center [1310, 574] width 389 height 19
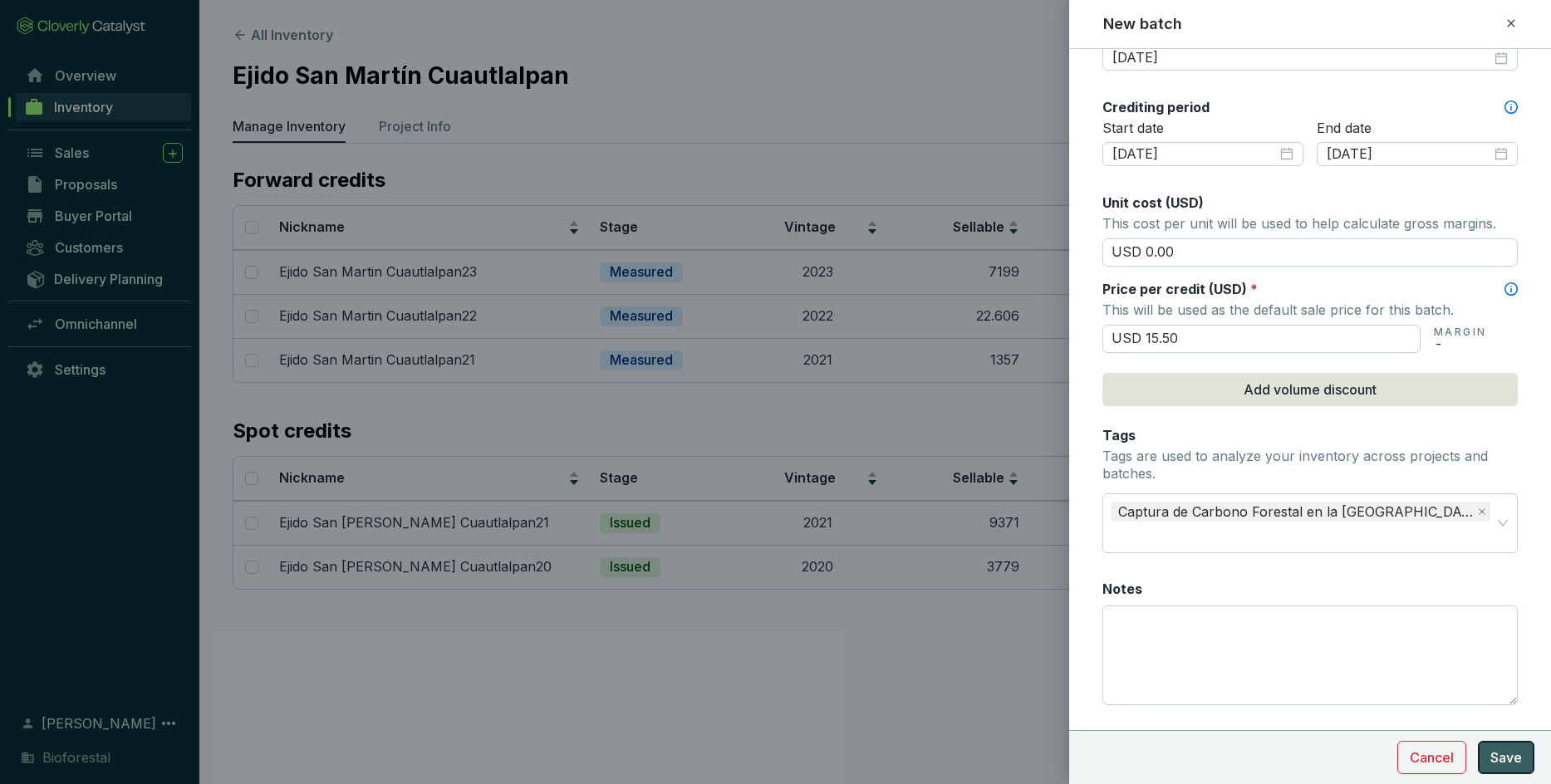
click at [1018, 551] on button "Save" at bounding box center [1506, 756] width 57 height 33
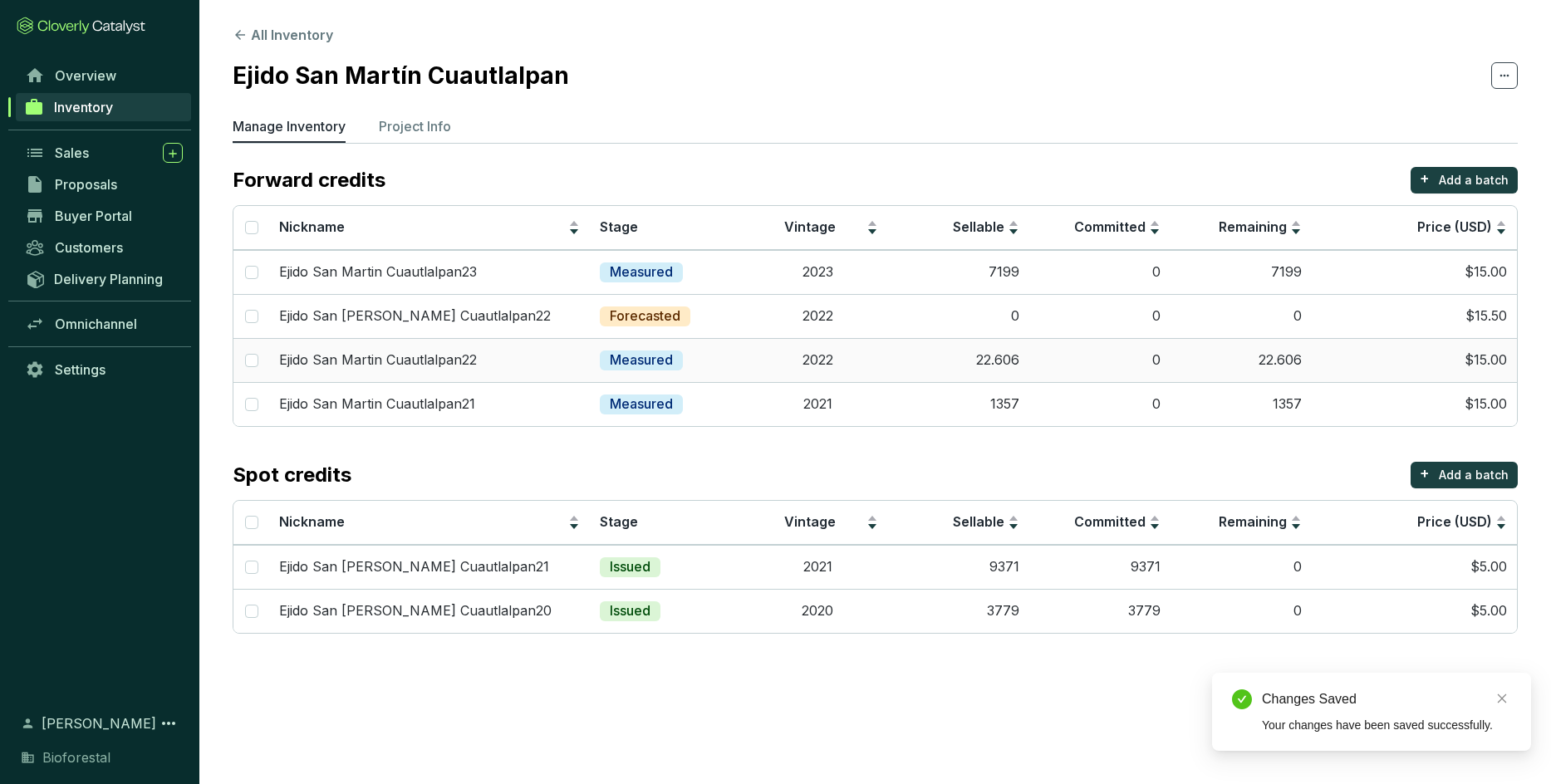
click at [923, 352] on td "22.606" at bounding box center [958, 360] width 141 height 44
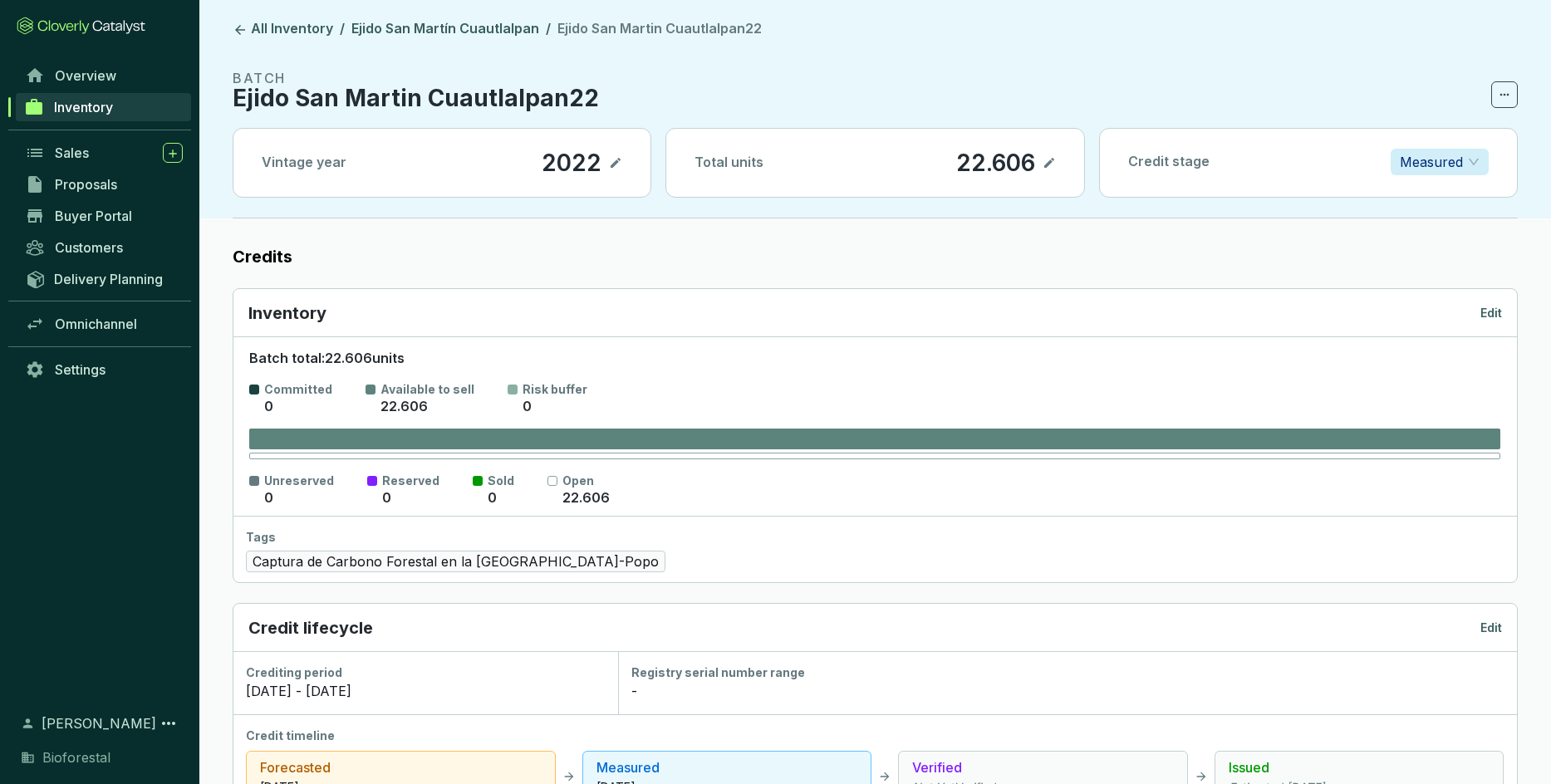
click at [1018, 309] on p "Edit" at bounding box center [1491, 313] width 21 height 17
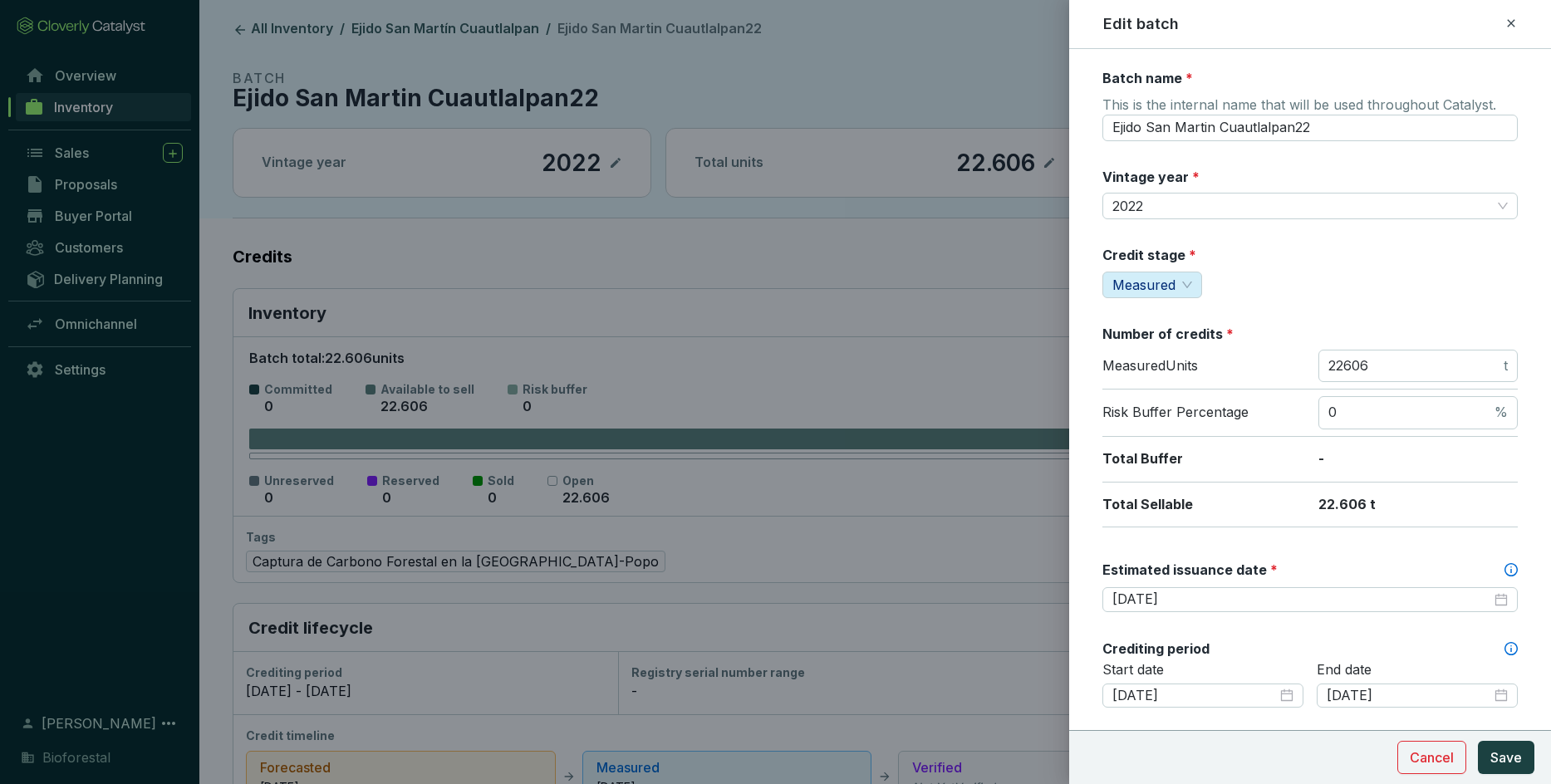
scroll to position [124, 0]
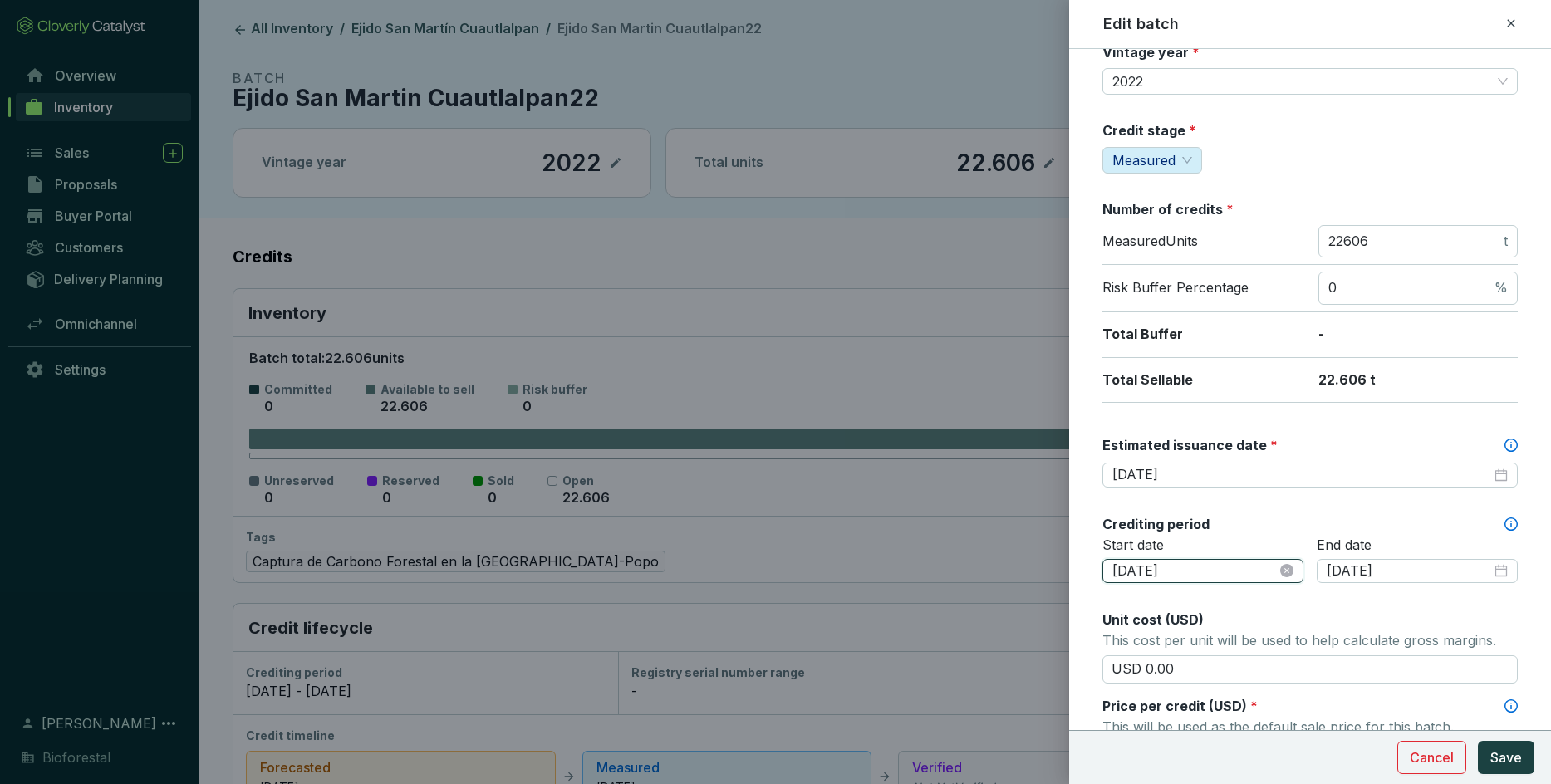
click at [1018, 551] on input "[DATE]" at bounding box center [1194, 571] width 164 height 19
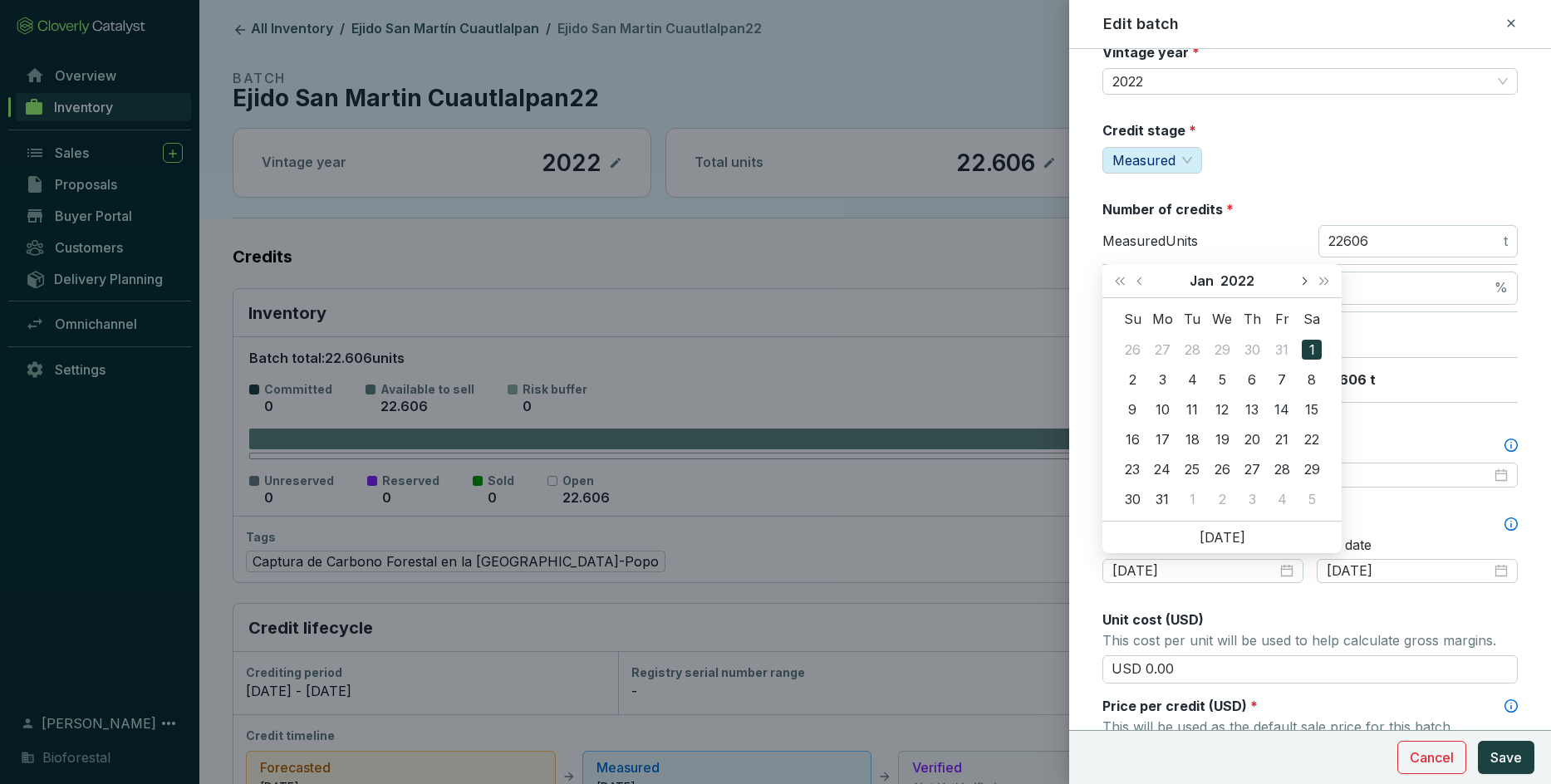
click at [1018, 279] on span "Next month (PageDown)" at bounding box center [1302, 280] width 8 height 8
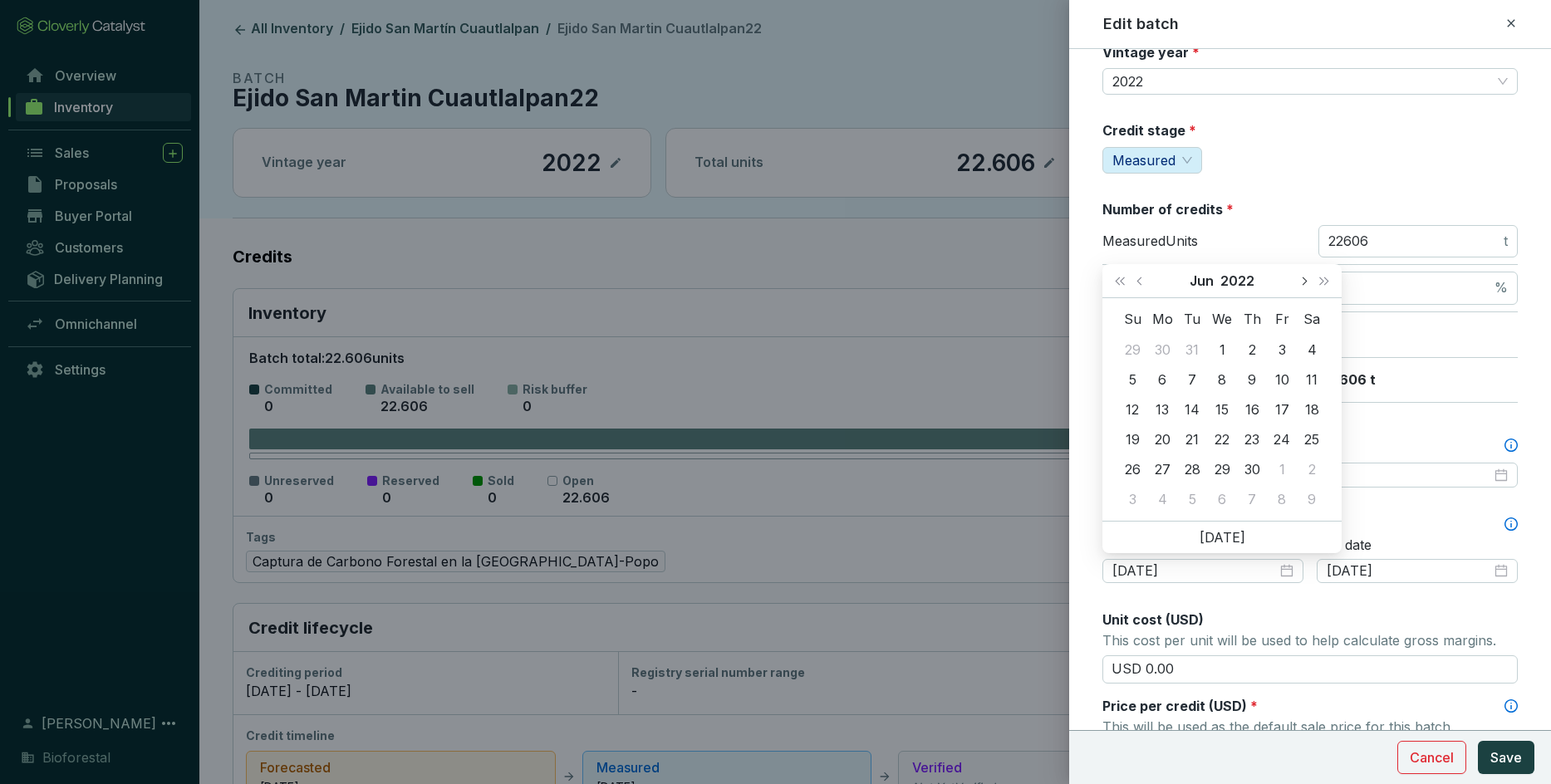
click at [1018, 279] on span "Next month (PageDown)" at bounding box center [1302, 280] width 8 height 8
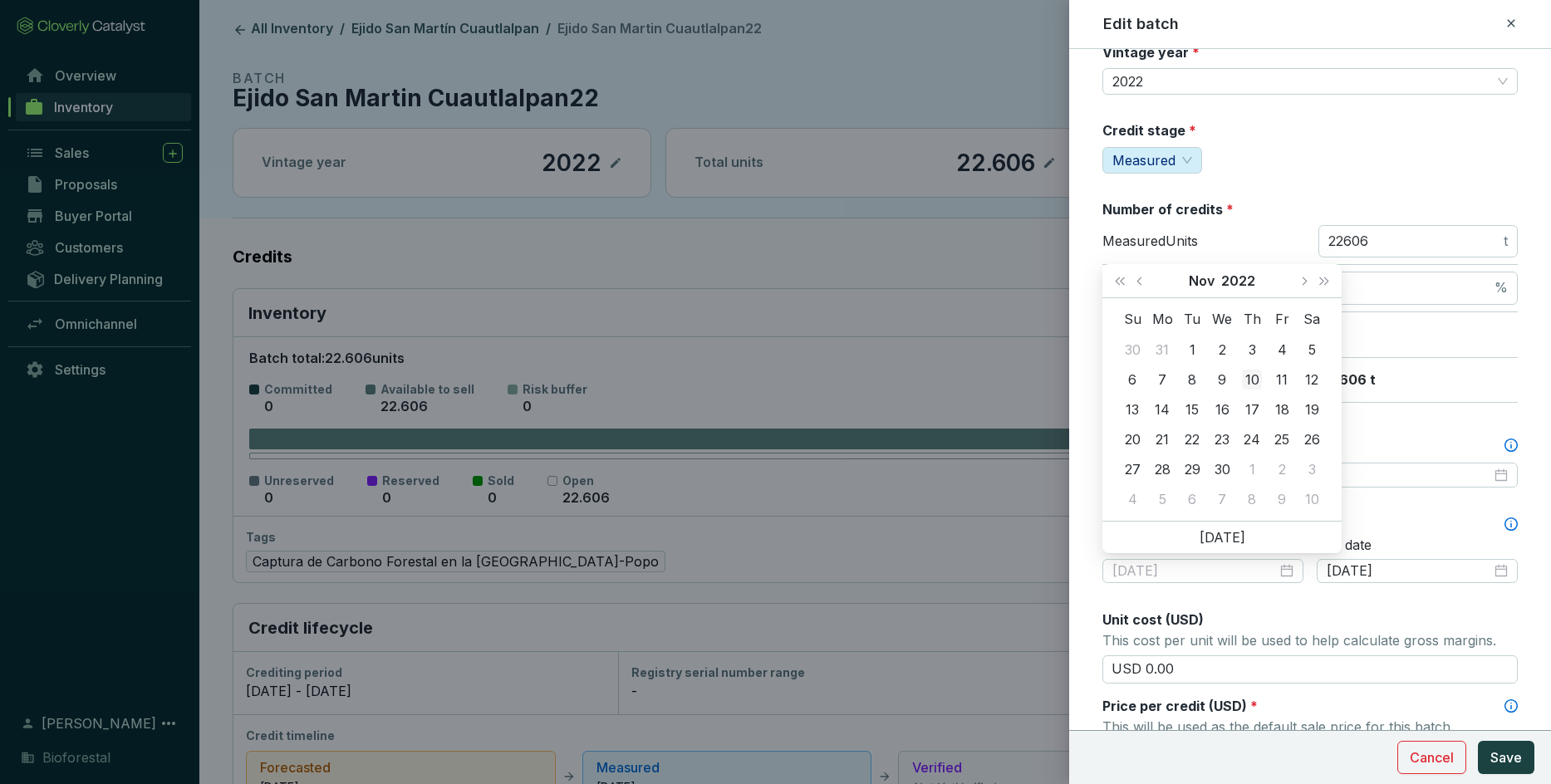
click at [1018, 375] on div "10" at bounding box center [1252, 379] width 20 height 20
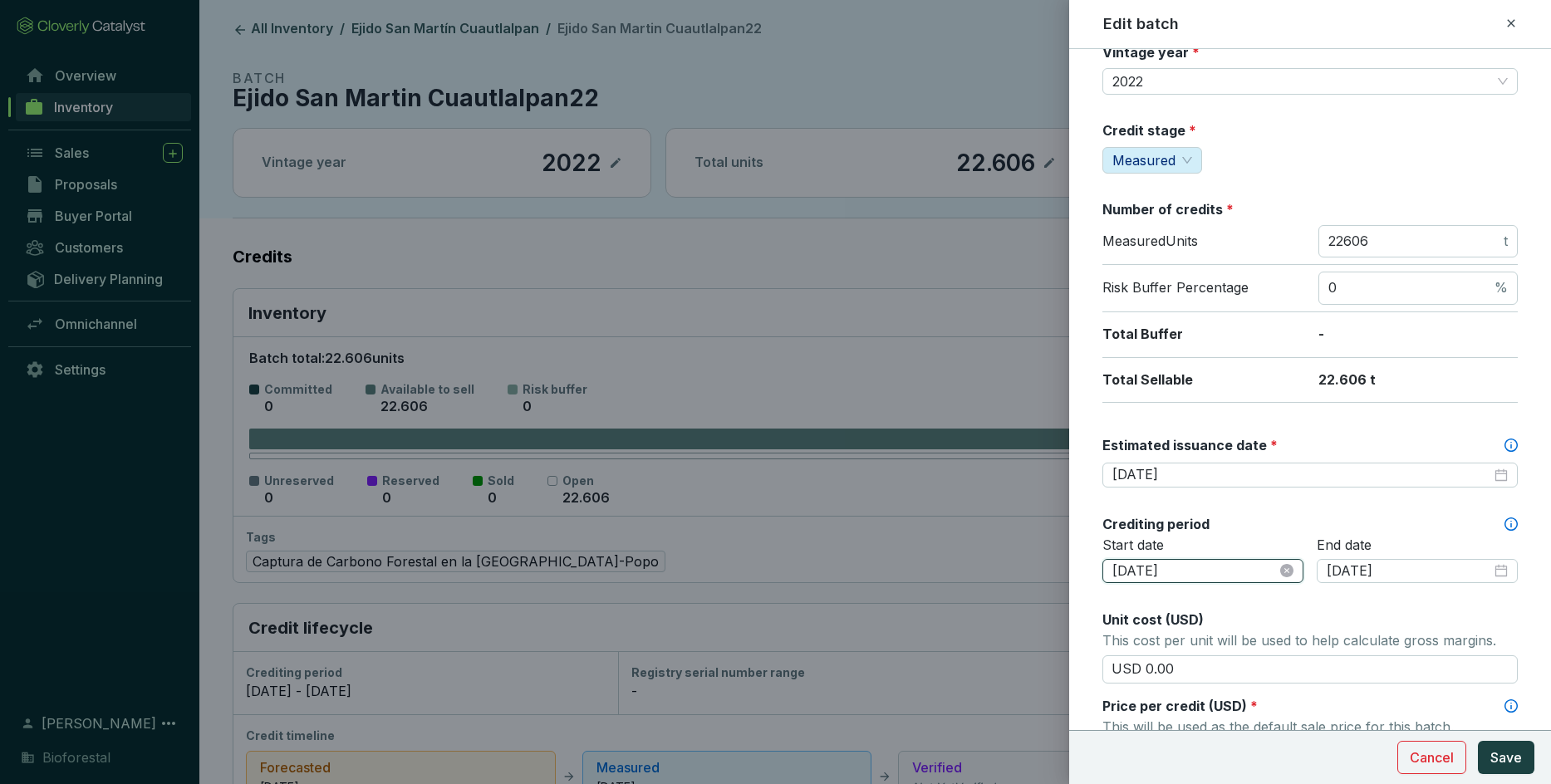
click at [1018, 551] on input "[DATE]" at bounding box center [1194, 571] width 164 height 19
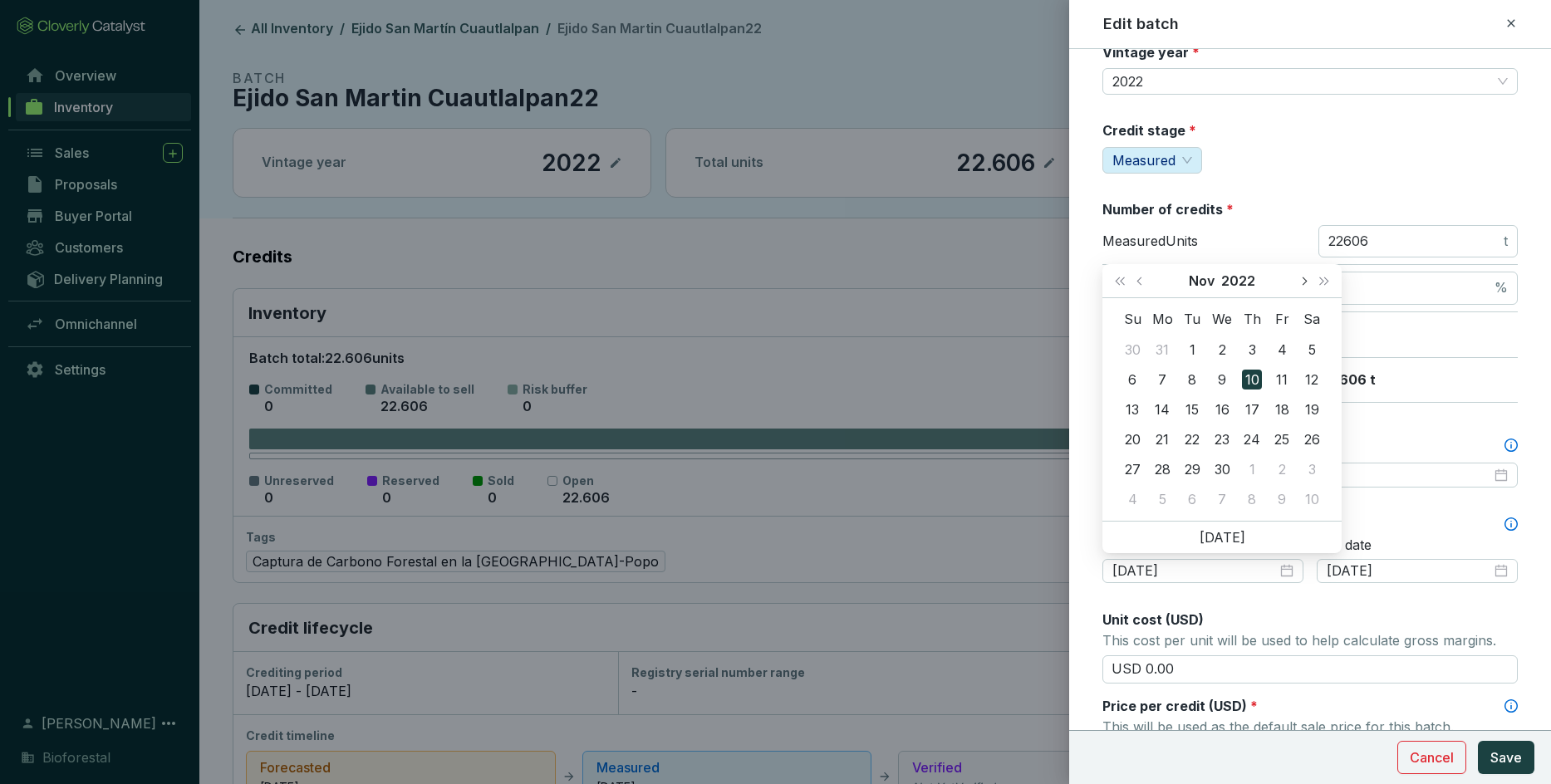
click at [1018, 279] on button "Next month (PageDown)" at bounding box center [1303, 280] width 21 height 33
type input "[DATE]"
click at [1018, 383] on div "10" at bounding box center [1311, 379] width 20 height 20
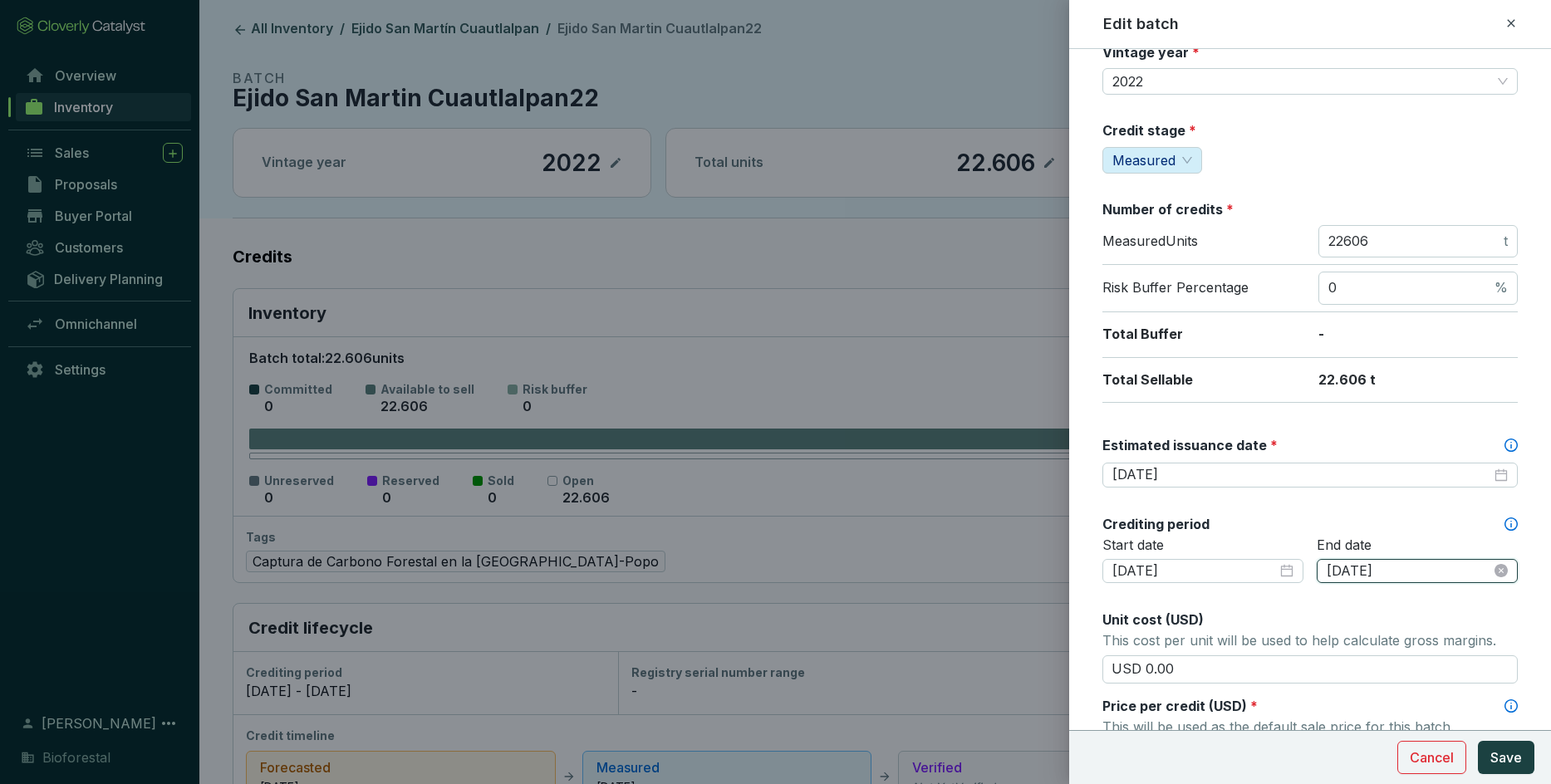
click at [1018, 551] on input "[DATE]" at bounding box center [1408, 571] width 164 height 19
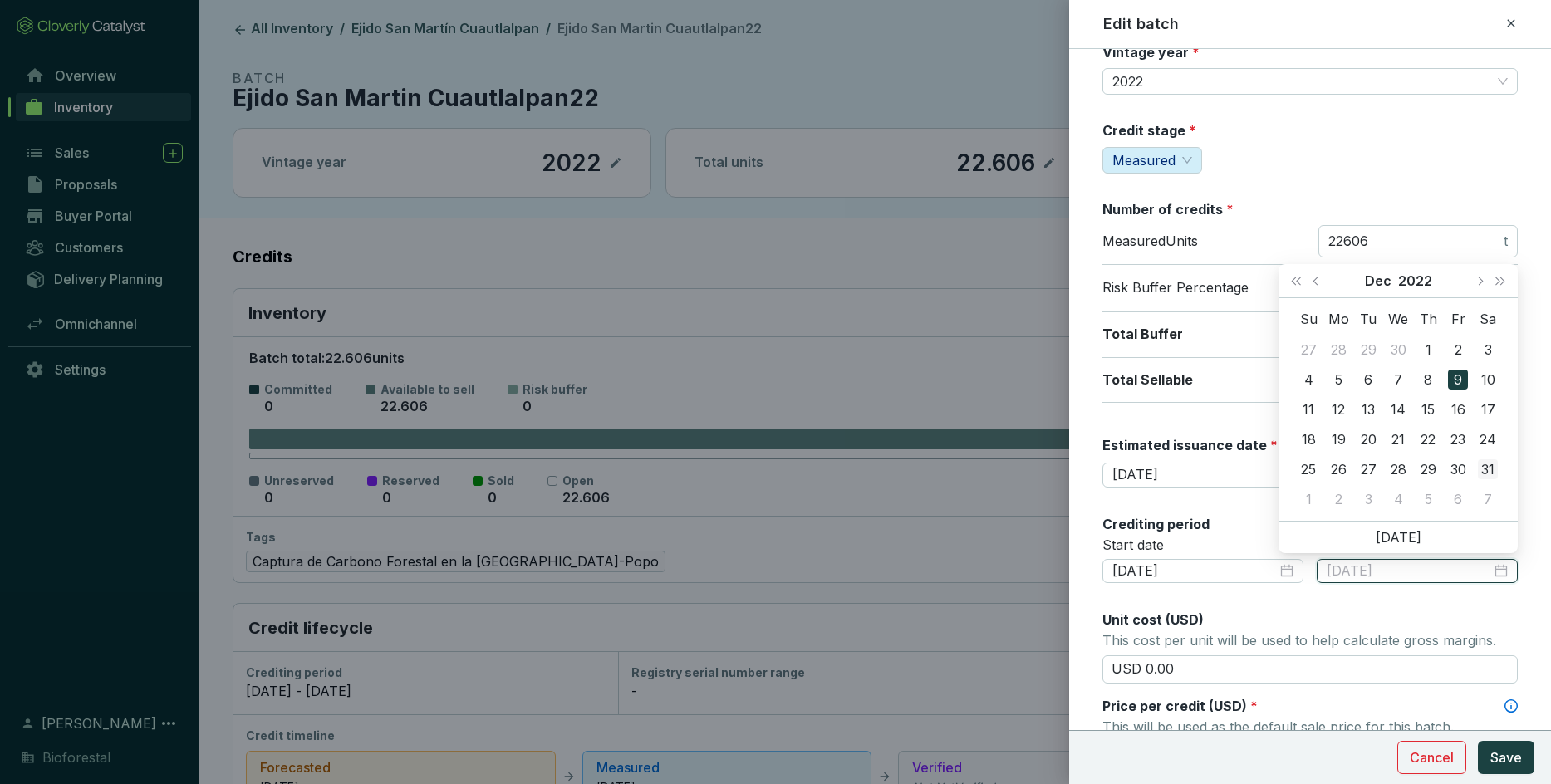
type input "[DATE]"
click at [1018, 475] on td "31" at bounding box center [1482, 469] width 30 height 30
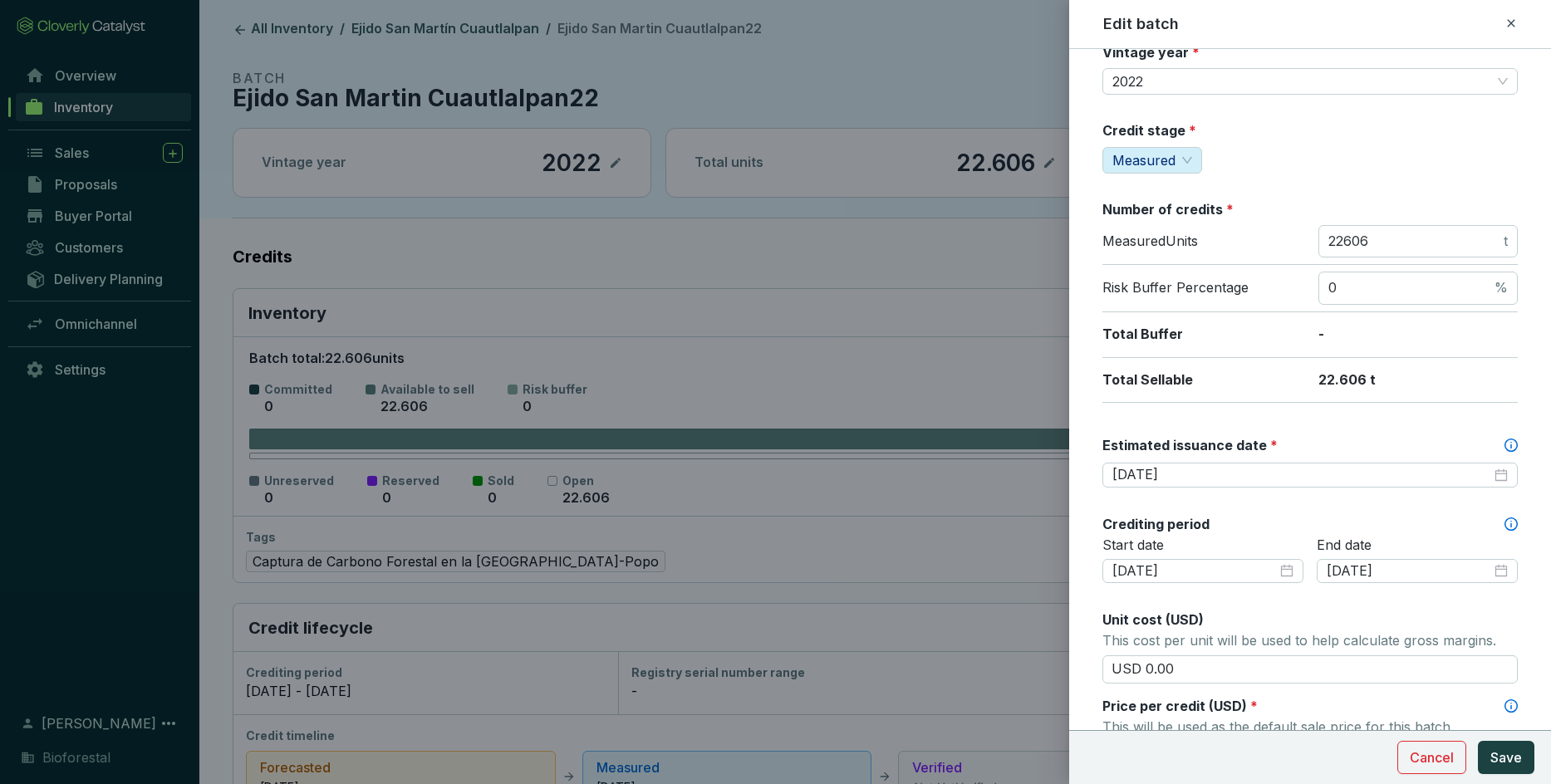
click at [1018, 551] on div "Unit cost (USD)" at bounding box center [1310, 619] width 416 height 19
click at [1018, 551] on button "Save" at bounding box center [1506, 756] width 57 height 33
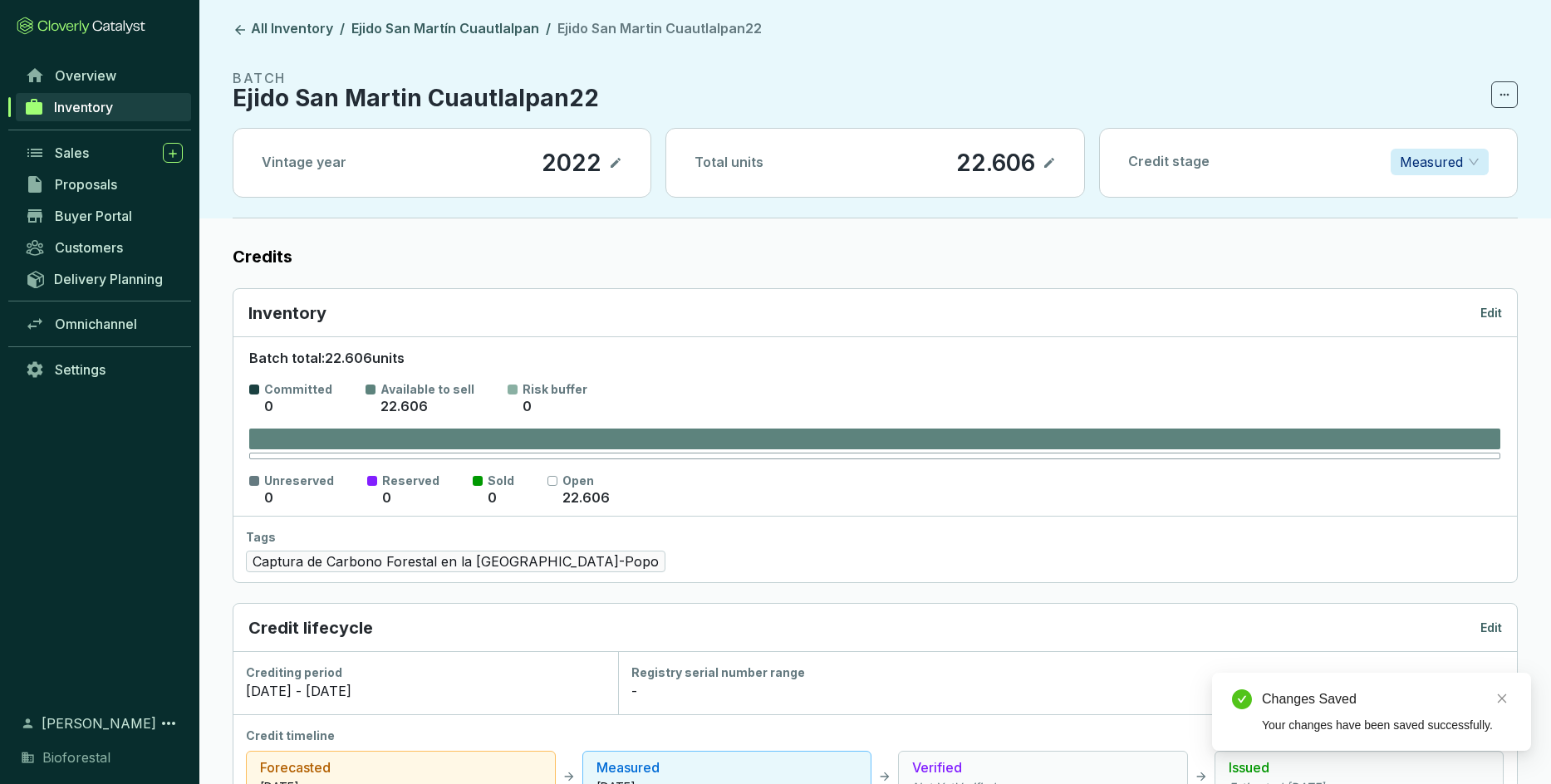
drag, startPoint x: 1527, startPoint y: 758, endPoint x: 1475, endPoint y: 781, distance: 56.9
click at [1018, 551] on html "All Inventory / Ejido San [PERSON_NAME] Cuautlalpan / Ejido San [PERSON_NAME] C…" at bounding box center [776, 748] width 1551 height 1498
click at [483, 30] on link "Ejido San Martín Cuautlalpan" at bounding box center [445, 29] width 195 height 20
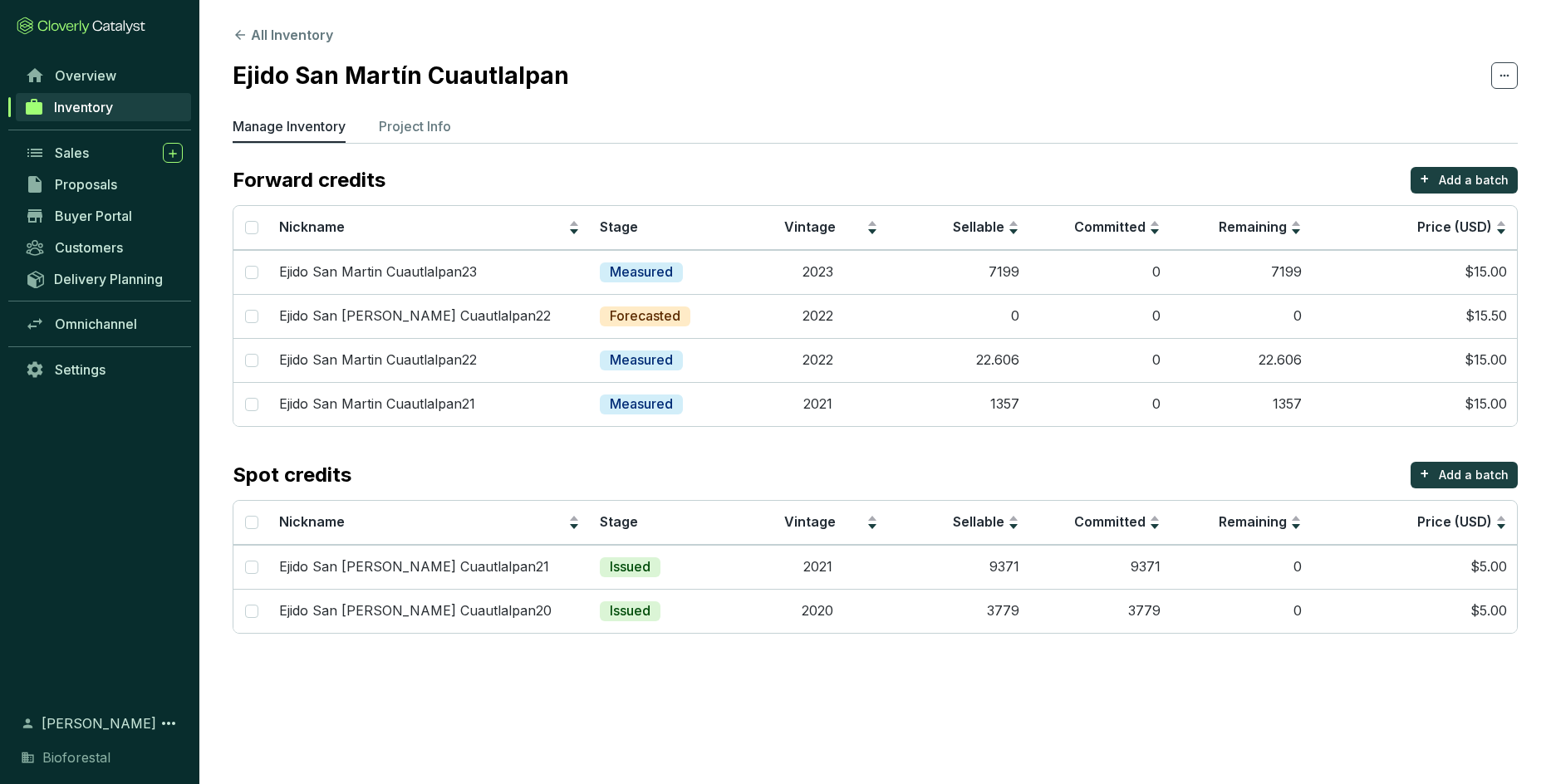
click at [417, 58] on h2 "Ejido San Martín Cuautlalpan" at bounding box center [401, 75] width 337 height 35
click at [870, 291] on td "2023" at bounding box center [817, 272] width 141 height 44
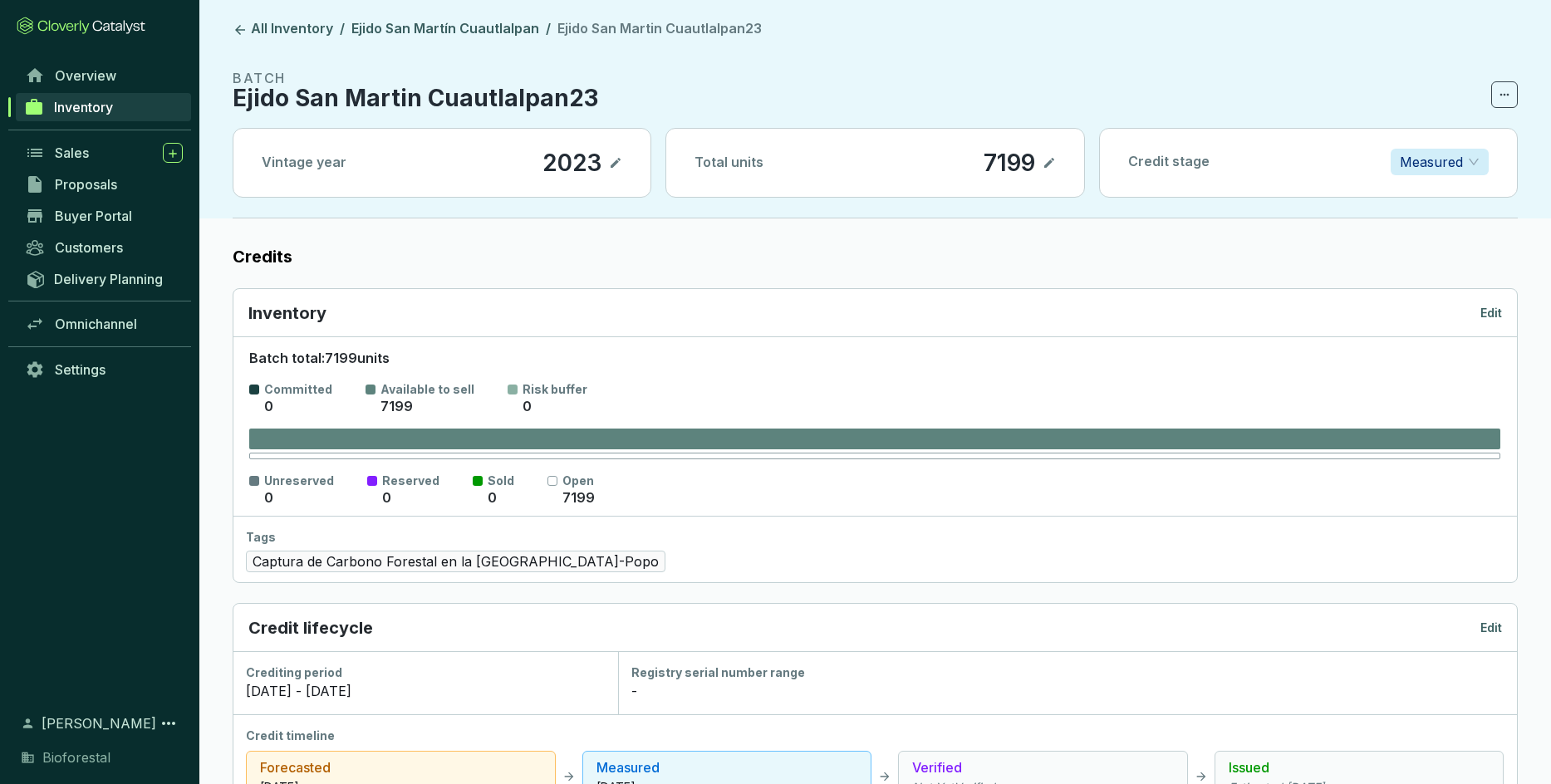
click at [507, 20] on header "All Inventory / Ejido San [PERSON_NAME] Cuautlalpan / Ejido San [PERSON_NAME] C…" at bounding box center [874, 109] width 1351 height 218
click at [495, 31] on link "Ejido San Martín Cuautlalpan" at bounding box center [445, 29] width 195 height 20
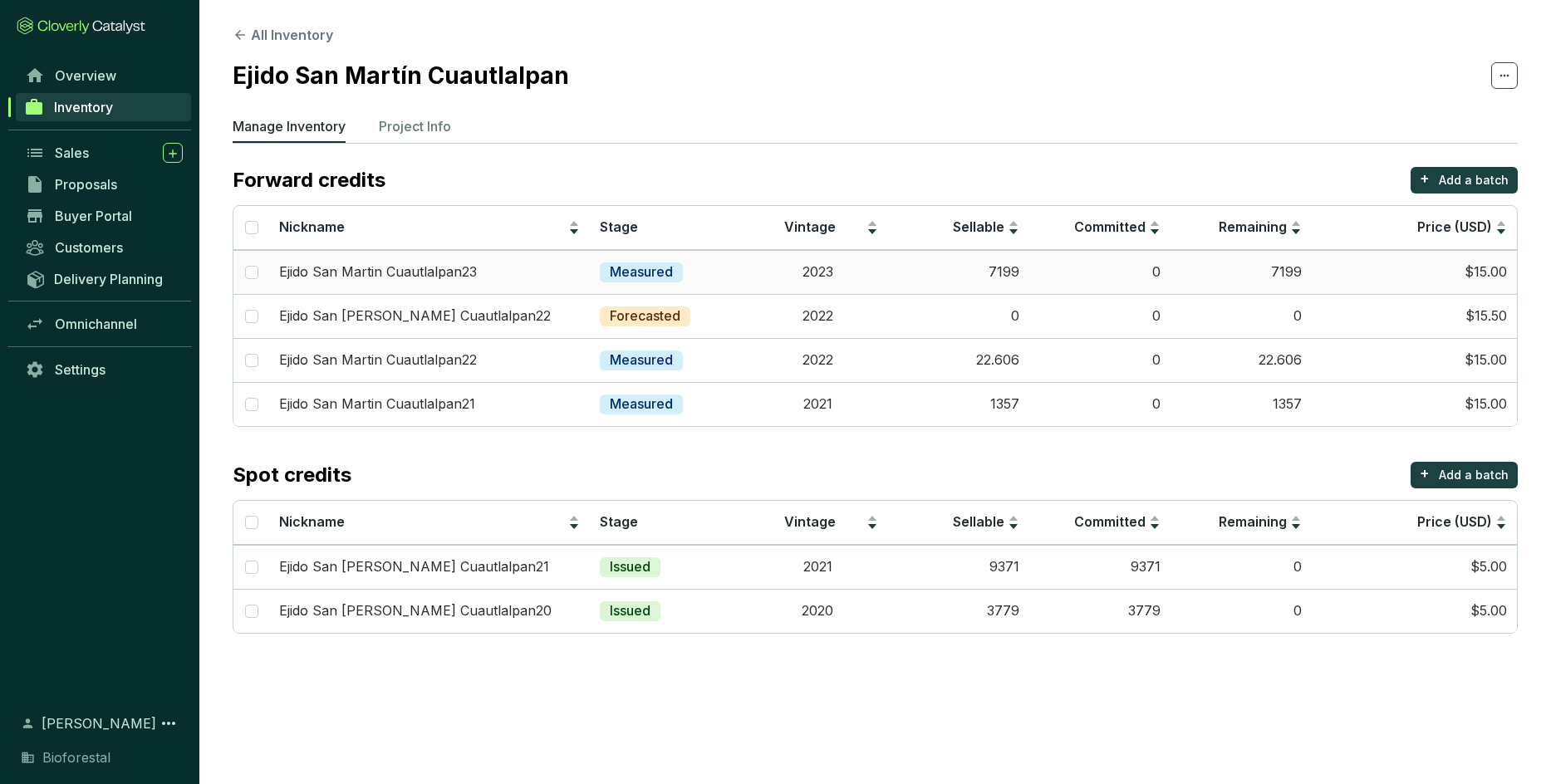
click at [995, 276] on td "7199" at bounding box center [958, 272] width 141 height 44
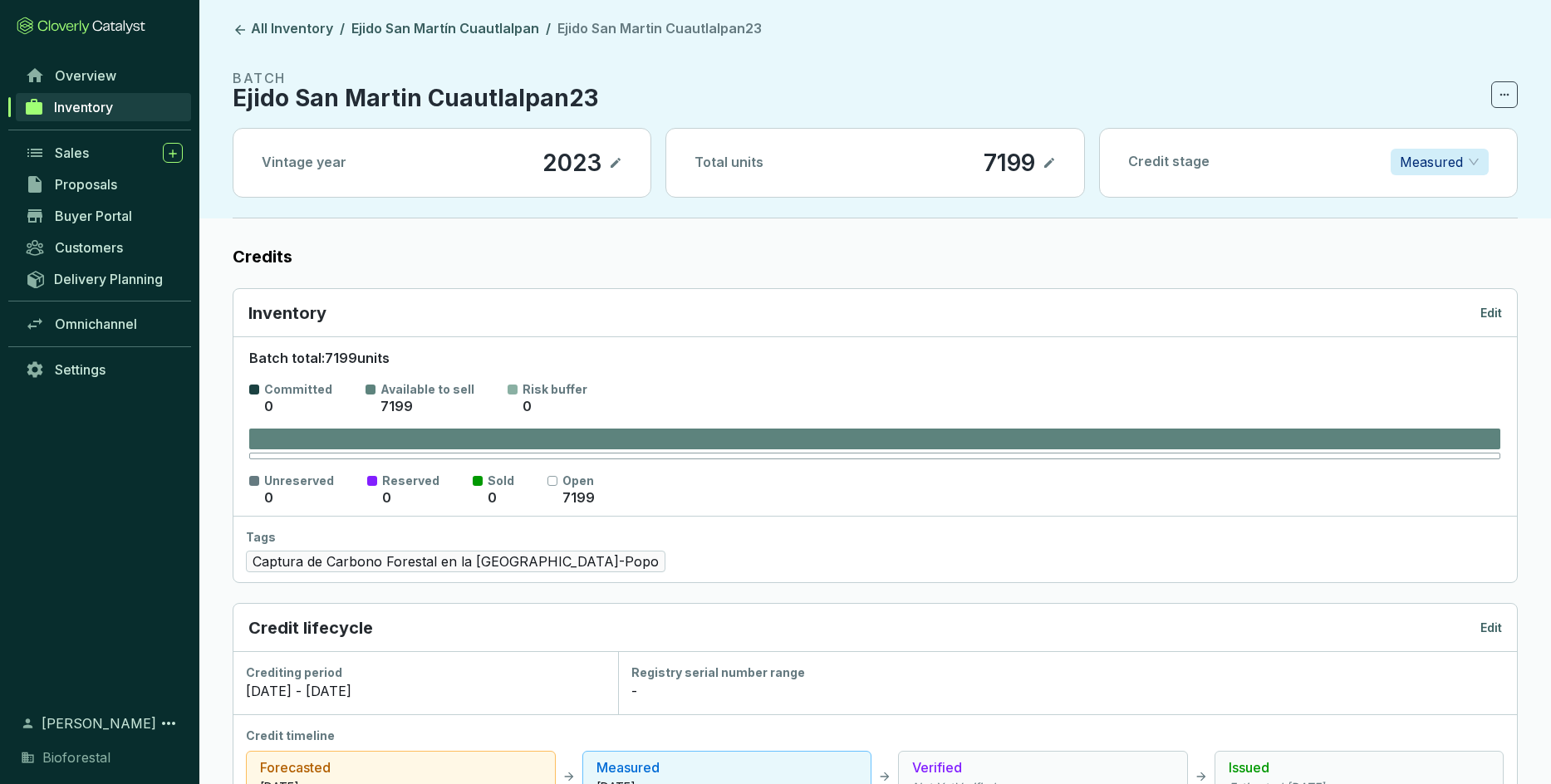
click at [1018, 311] on p "Edit" at bounding box center [1491, 313] width 21 height 17
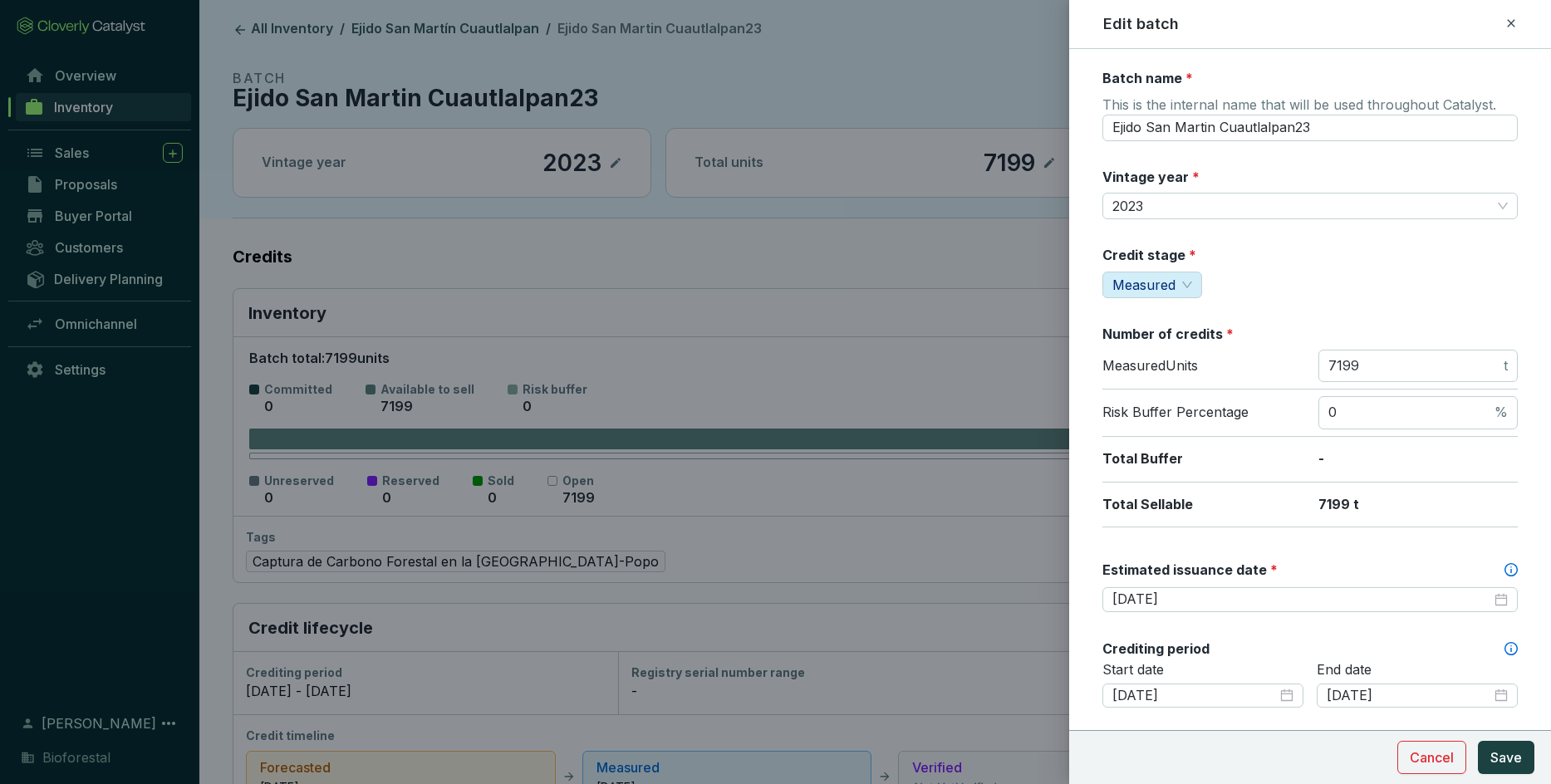
click at [1018, 15] on icon at bounding box center [1510, 23] width 13 height 20
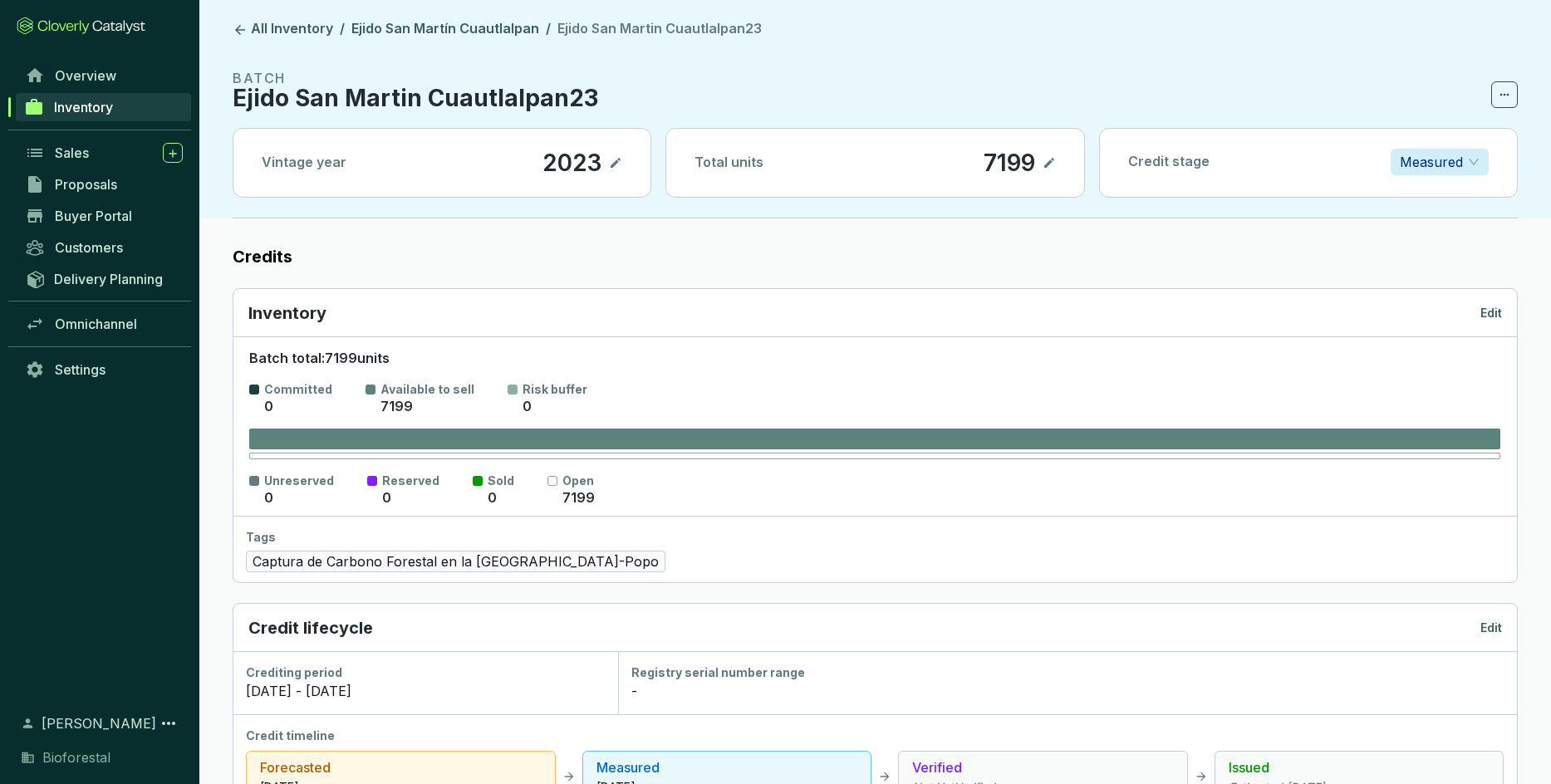
click at [383, 43] on header "All Inventory / Ejido San [PERSON_NAME] Cuautlalpan / Ejido San [PERSON_NAME] C…" at bounding box center [874, 109] width 1351 height 218
click at [416, 19] on header "All Inventory / Ejido San [PERSON_NAME] Cuautlalpan / Ejido San [PERSON_NAME] C…" at bounding box center [874, 109] width 1351 height 218
click at [421, 31] on link "Ejido San Martín Cuautlalpan" at bounding box center [445, 29] width 195 height 20
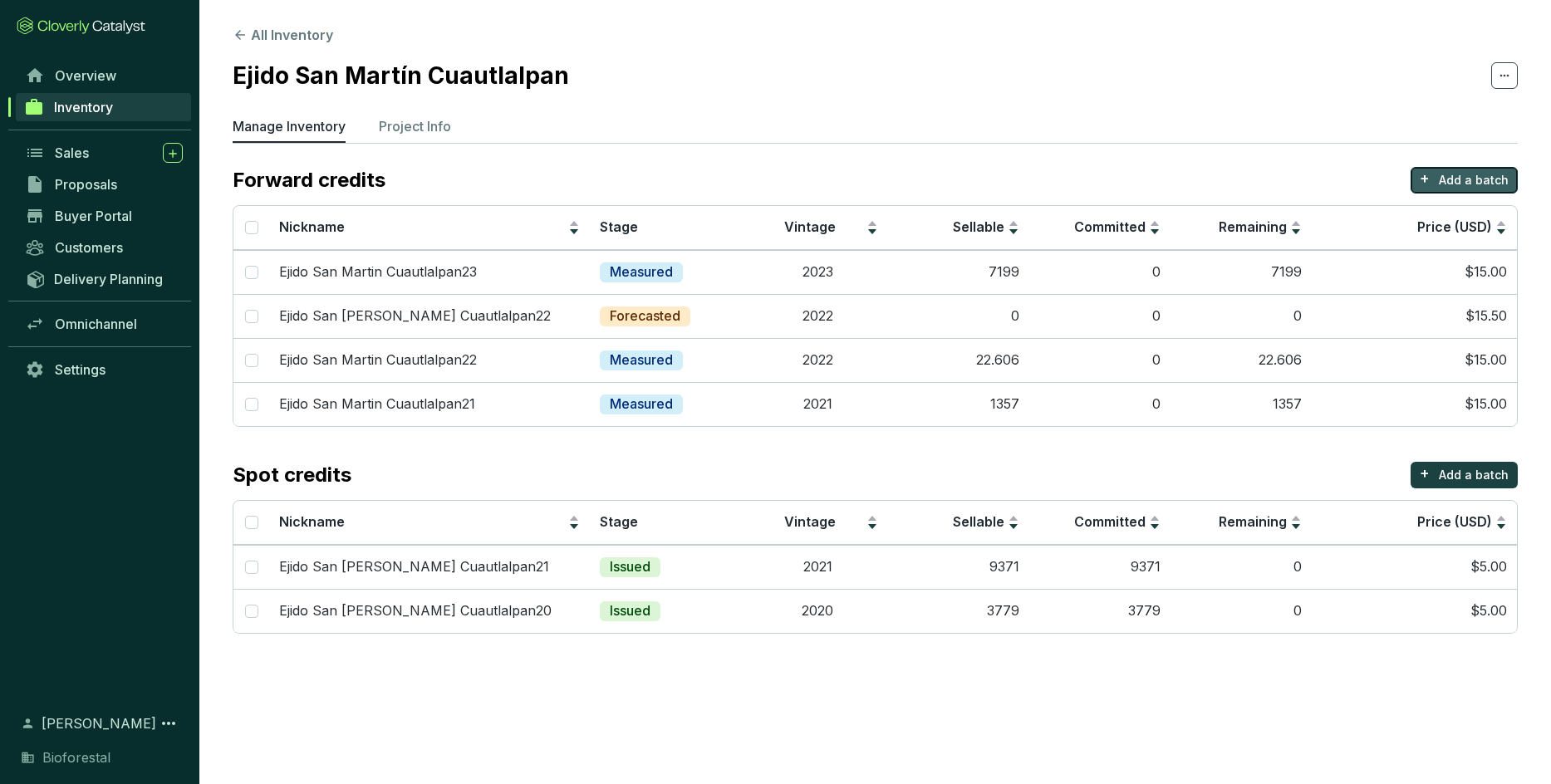
click at [1018, 178] on p "Add a batch" at bounding box center [1474, 180] width 70 height 17
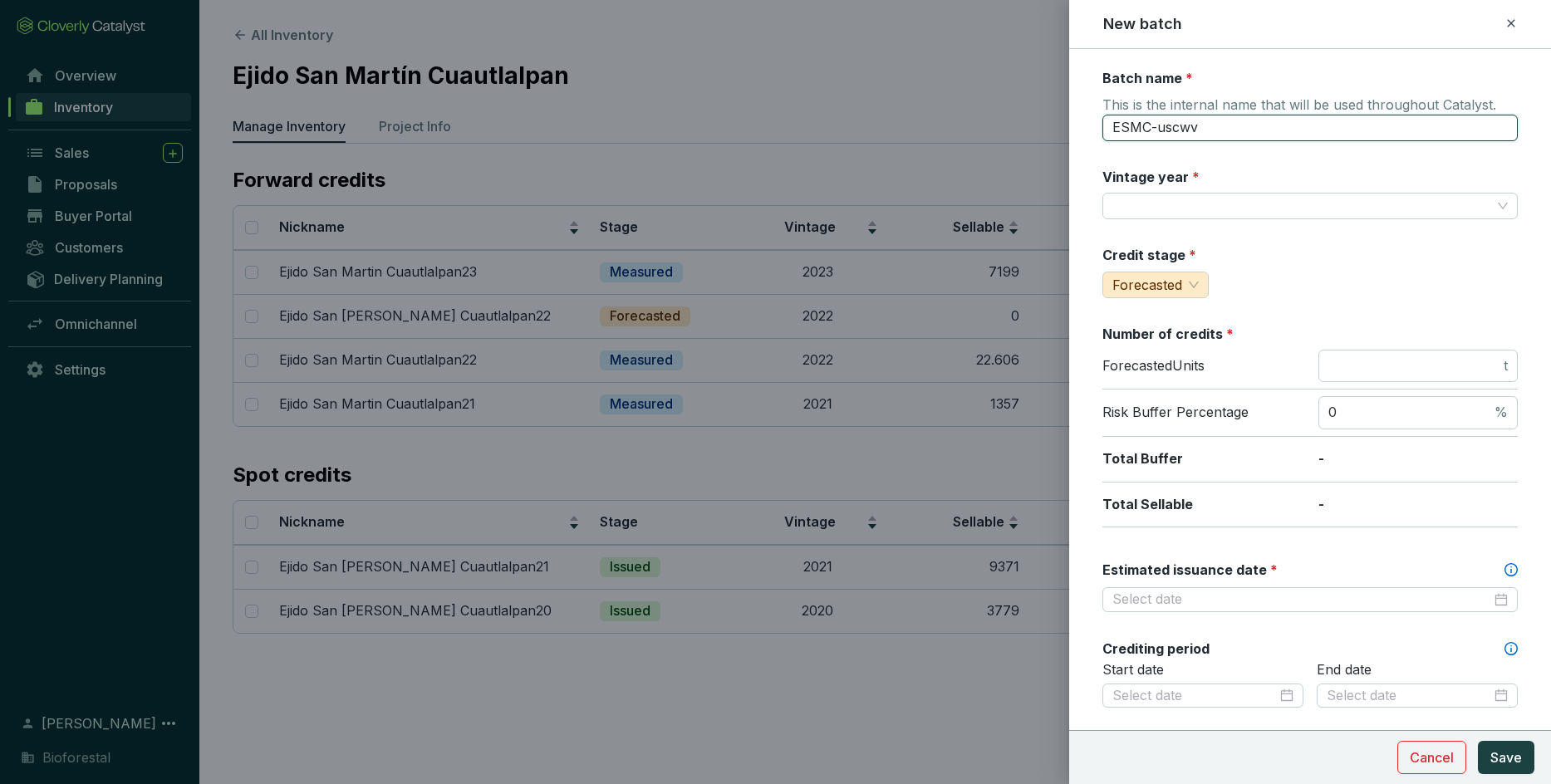
drag, startPoint x: 1210, startPoint y: 131, endPoint x: 1017, endPoint y: 140, distance: 193.2
click at [1018, 140] on input "ESMC-uscwv" at bounding box center [1310, 128] width 416 height 27
paste input "jido San [PERSON_NAME] Cuautlalpan"
type input "Ejido San [PERSON_NAME] Cuautlalpan23"
click at [1018, 209] on input "Vintage year *" at bounding box center [1301, 206] width 378 height 25
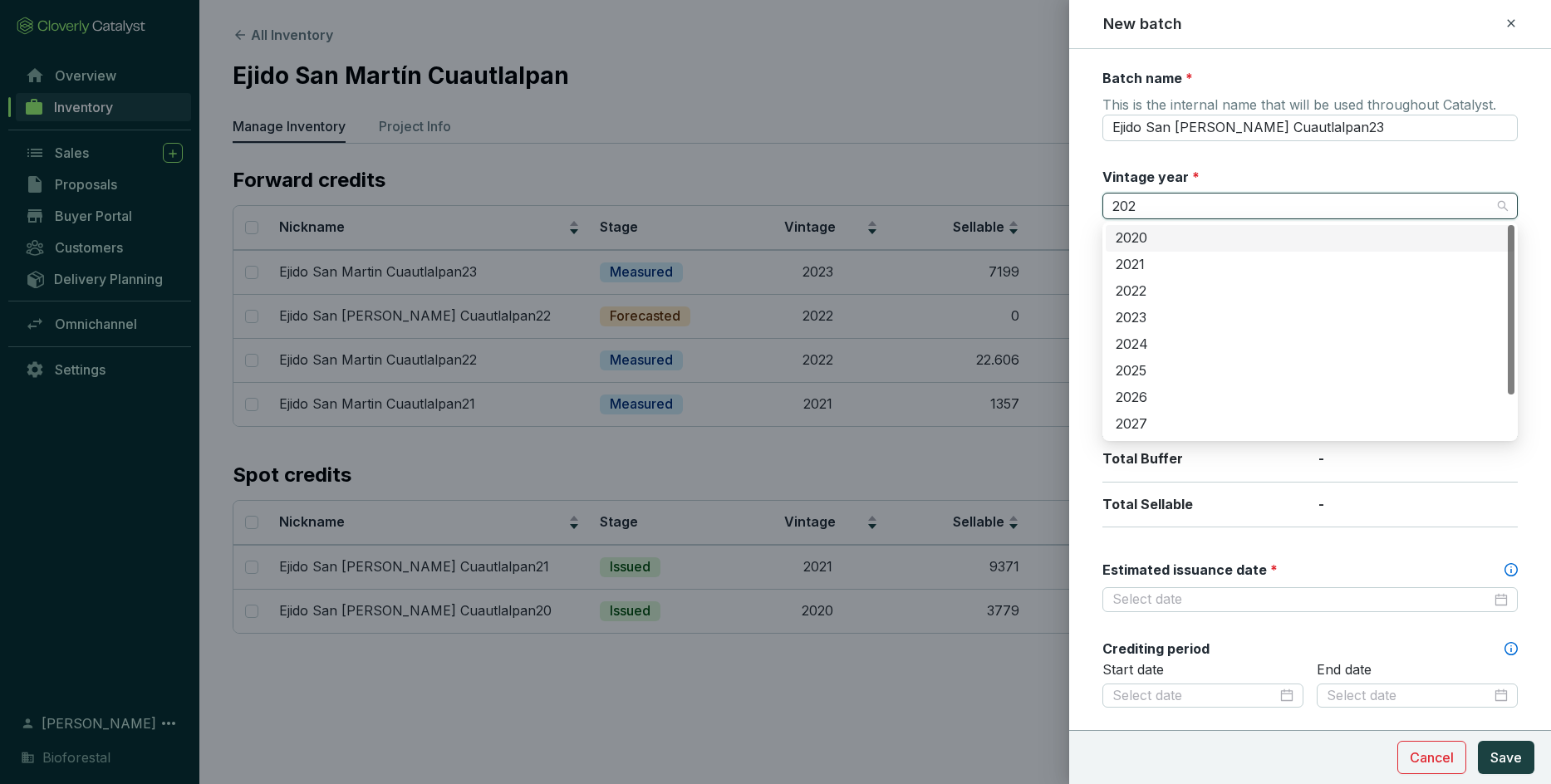
type input "2023"
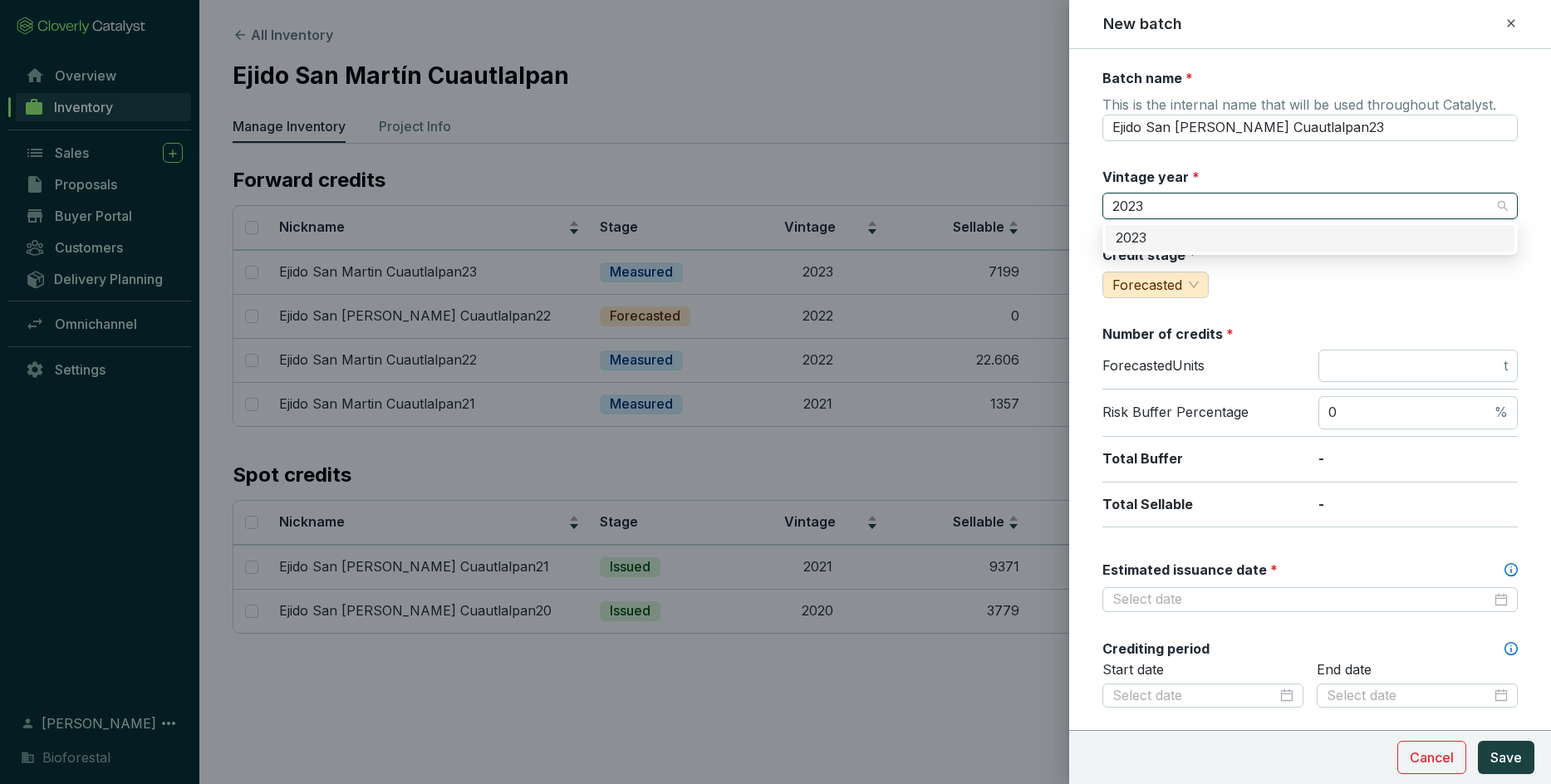
click at [1018, 233] on div "2023" at bounding box center [1310, 238] width 389 height 19
click at [1018, 361] on input "number" at bounding box center [1414, 366] width 172 height 19
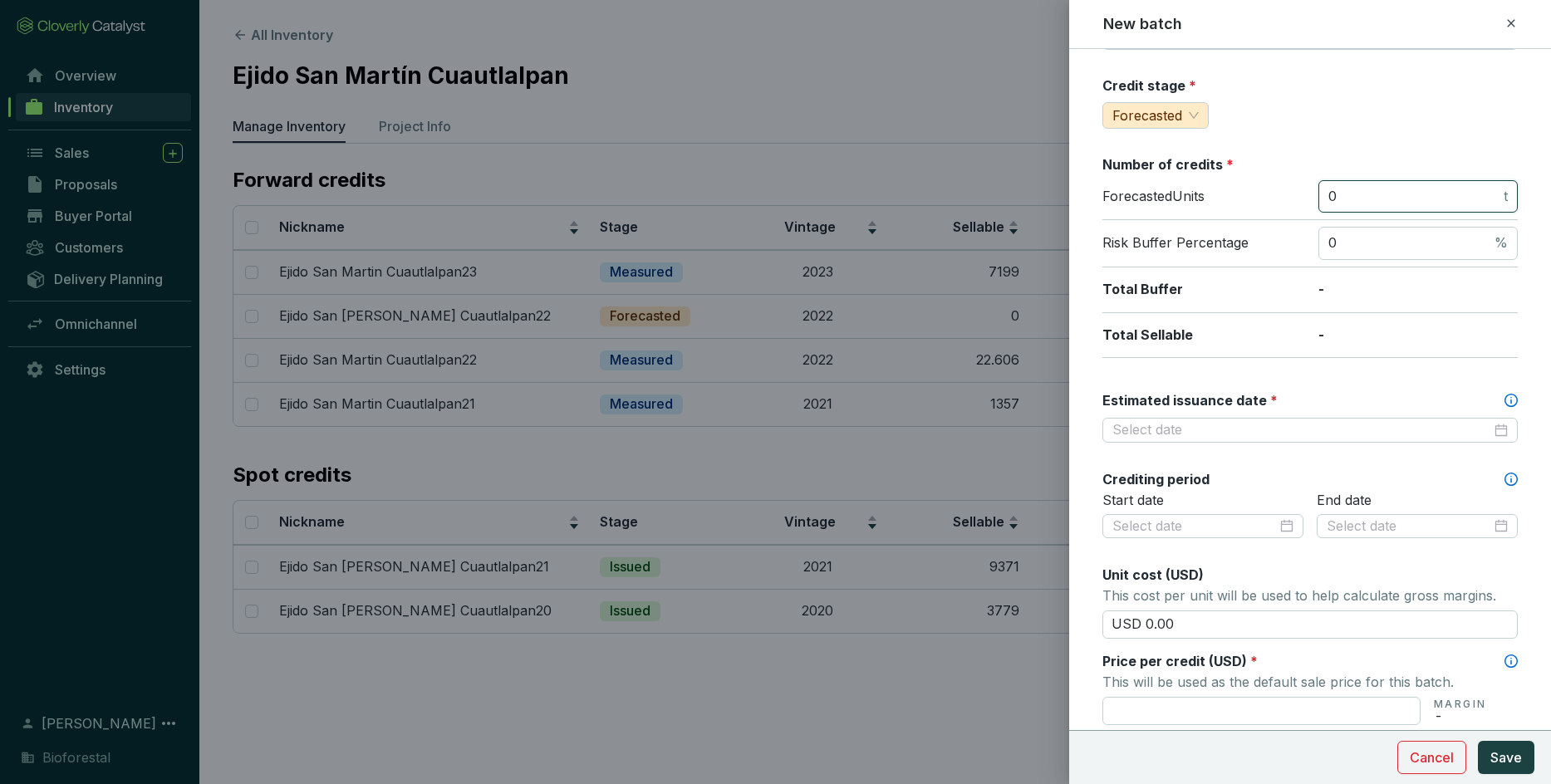
scroll to position [170, 0]
click at [1018, 417] on div at bounding box center [1310, 429] width 416 height 25
type input "0"
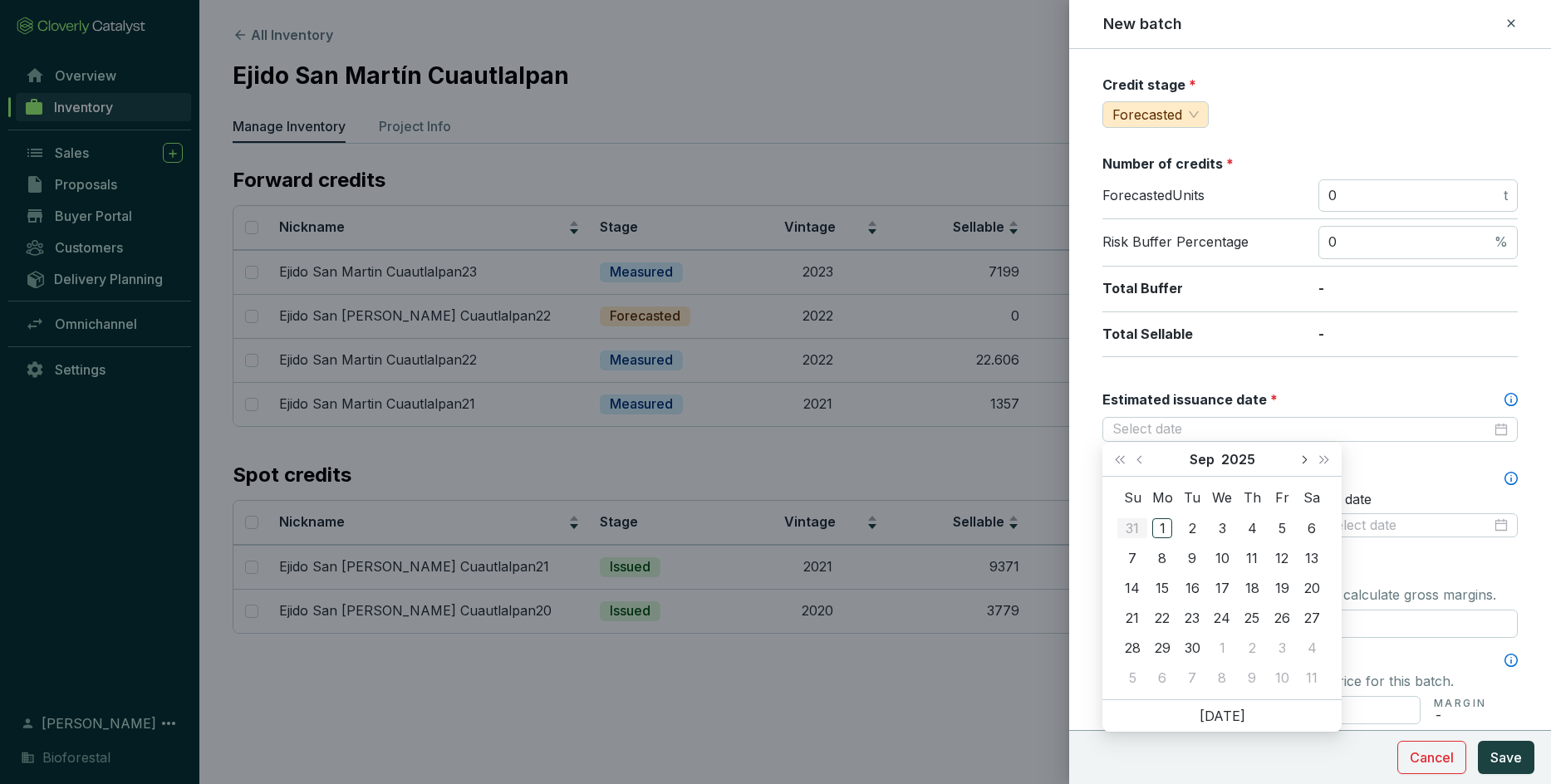
click at [1018, 462] on button "Next month (PageDown)" at bounding box center [1303, 458] width 21 height 33
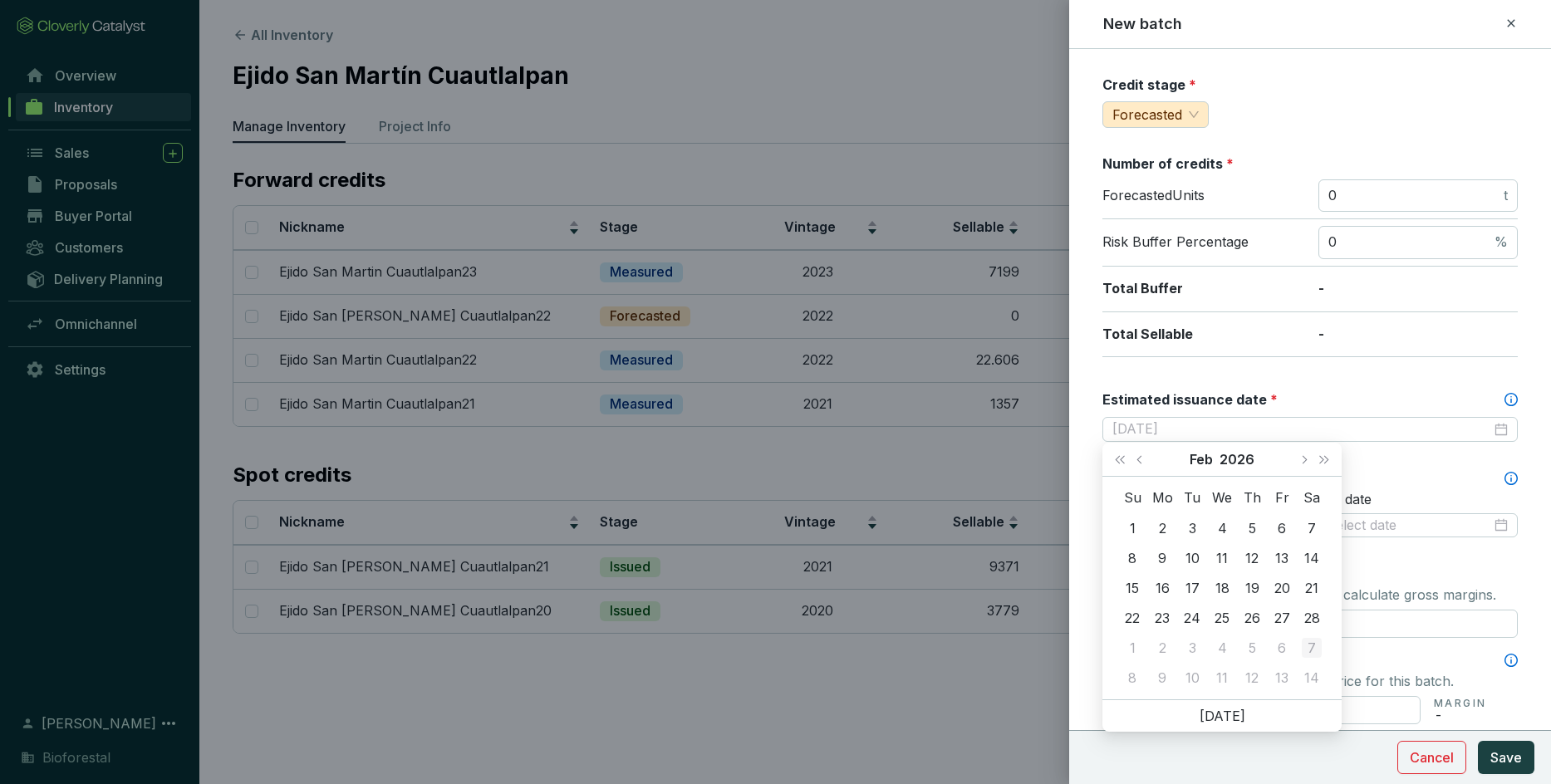
type input "[DATE]"
click at [1018, 551] on td "28" at bounding box center [1312, 618] width 30 height 30
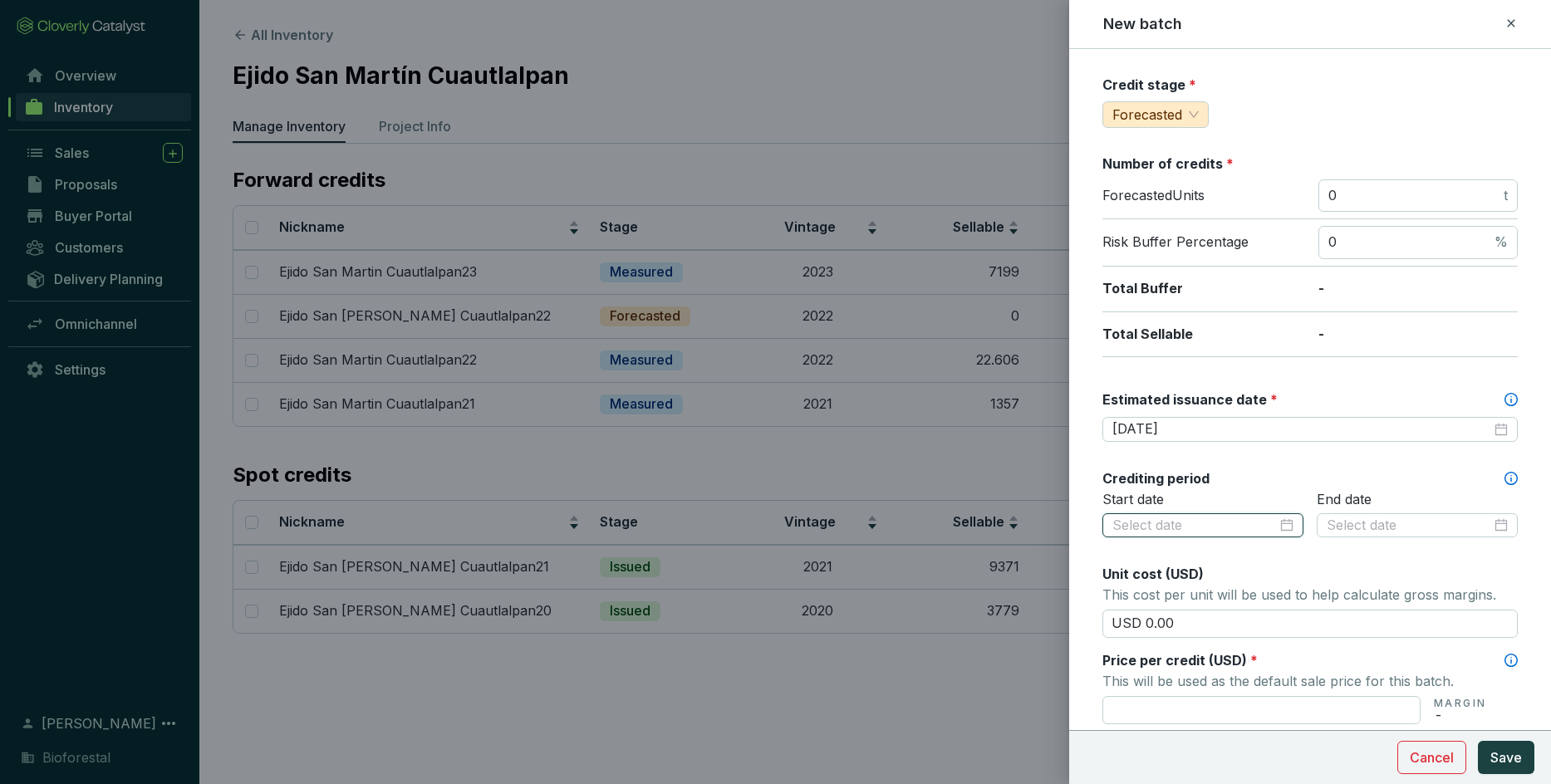
click at [1018, 527] on input at bounding box center [1194, 526] width 164 height 19
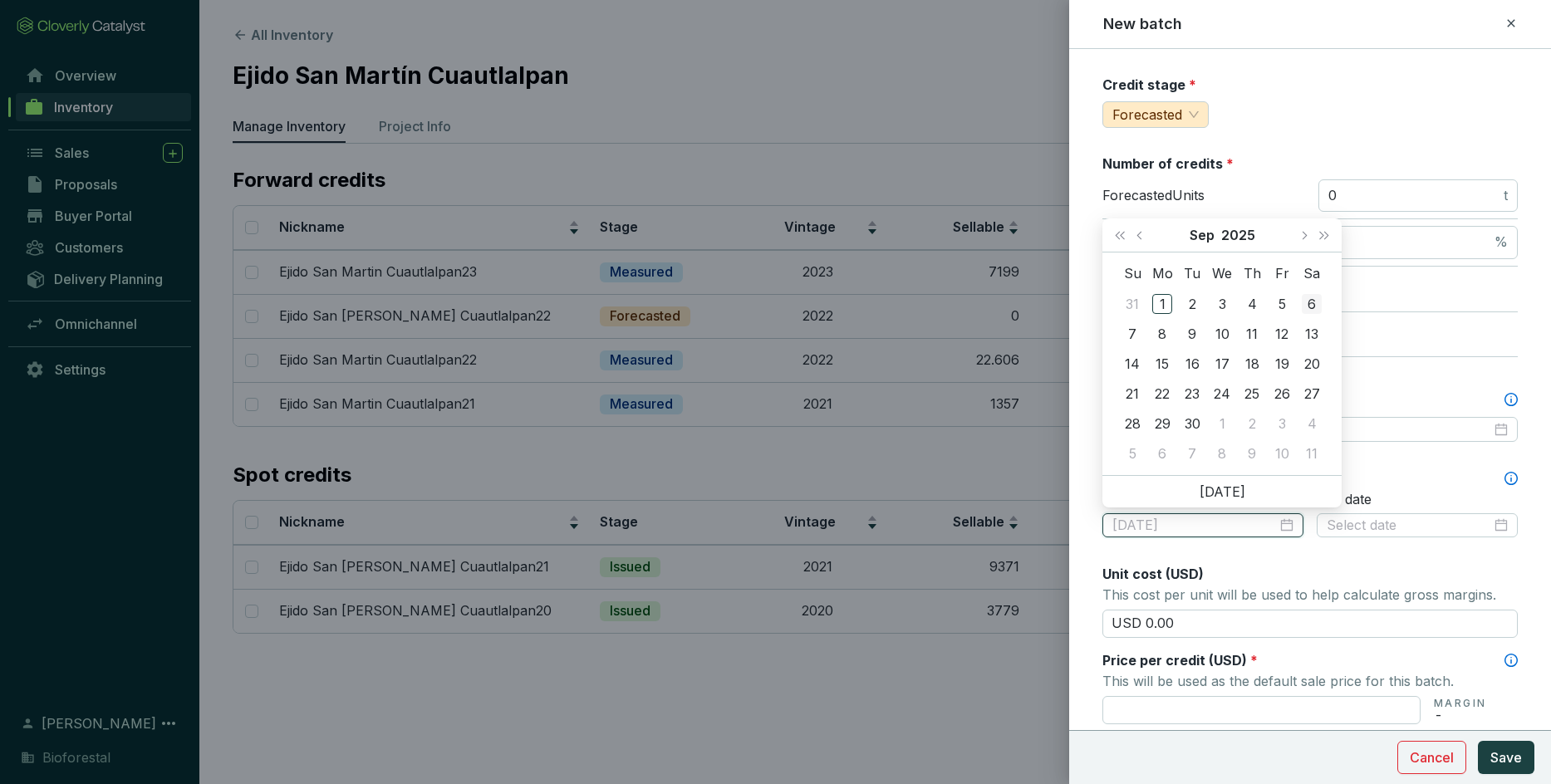
type input "[DATE]"
click at [1018, 230] on button "Last year (Control + left)" at bounding box center [1119, 234] width 21 height 33
type input "[DATE]"
click at [1018, 240] on button "Next month (PageDown)" at bounding box center [1303, 234] width 21 height 33
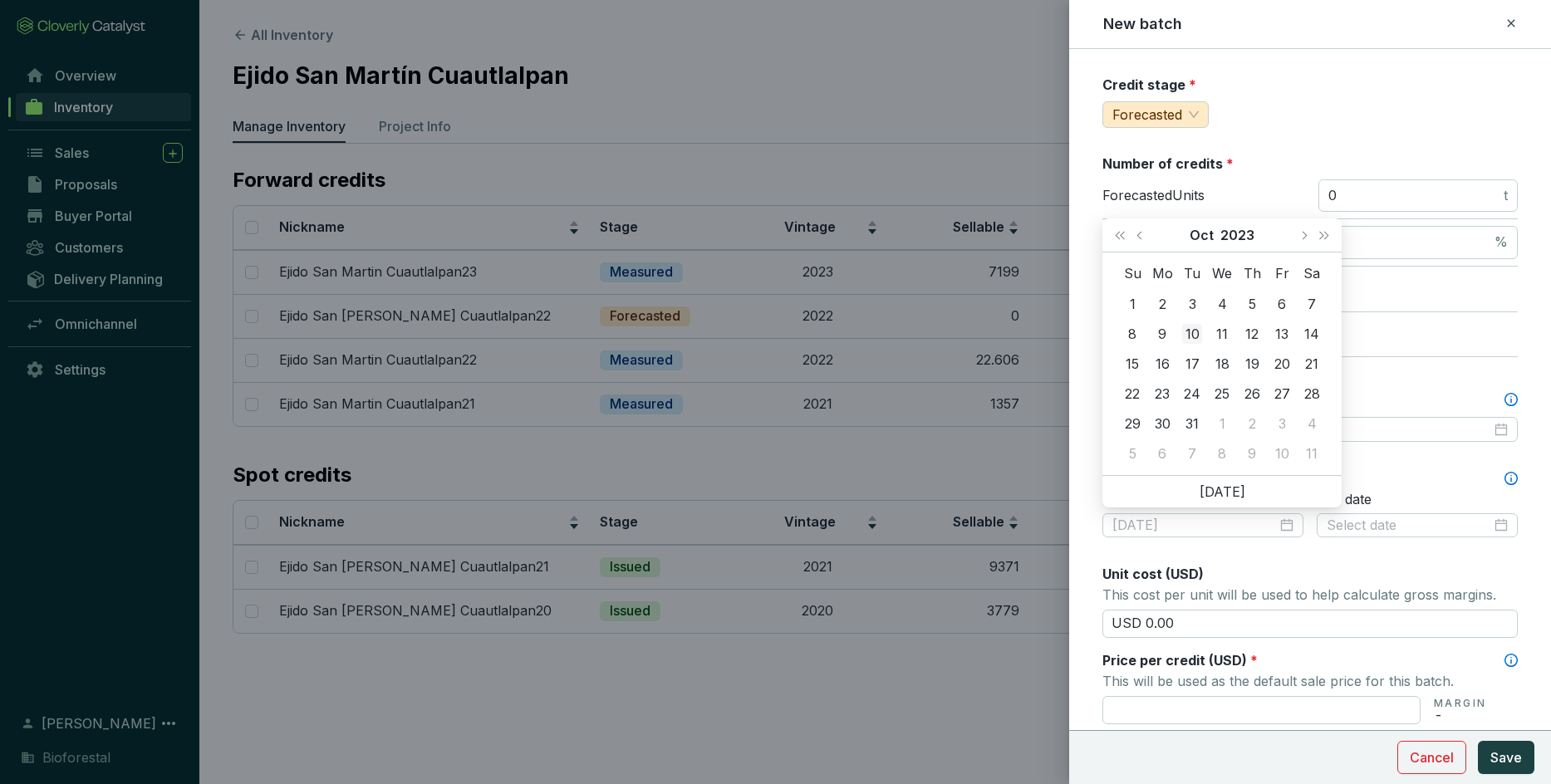
type input "[DATE]"
click at [1018, 329] on div "10" at bounding box center [1192, 334] width 20 height 20
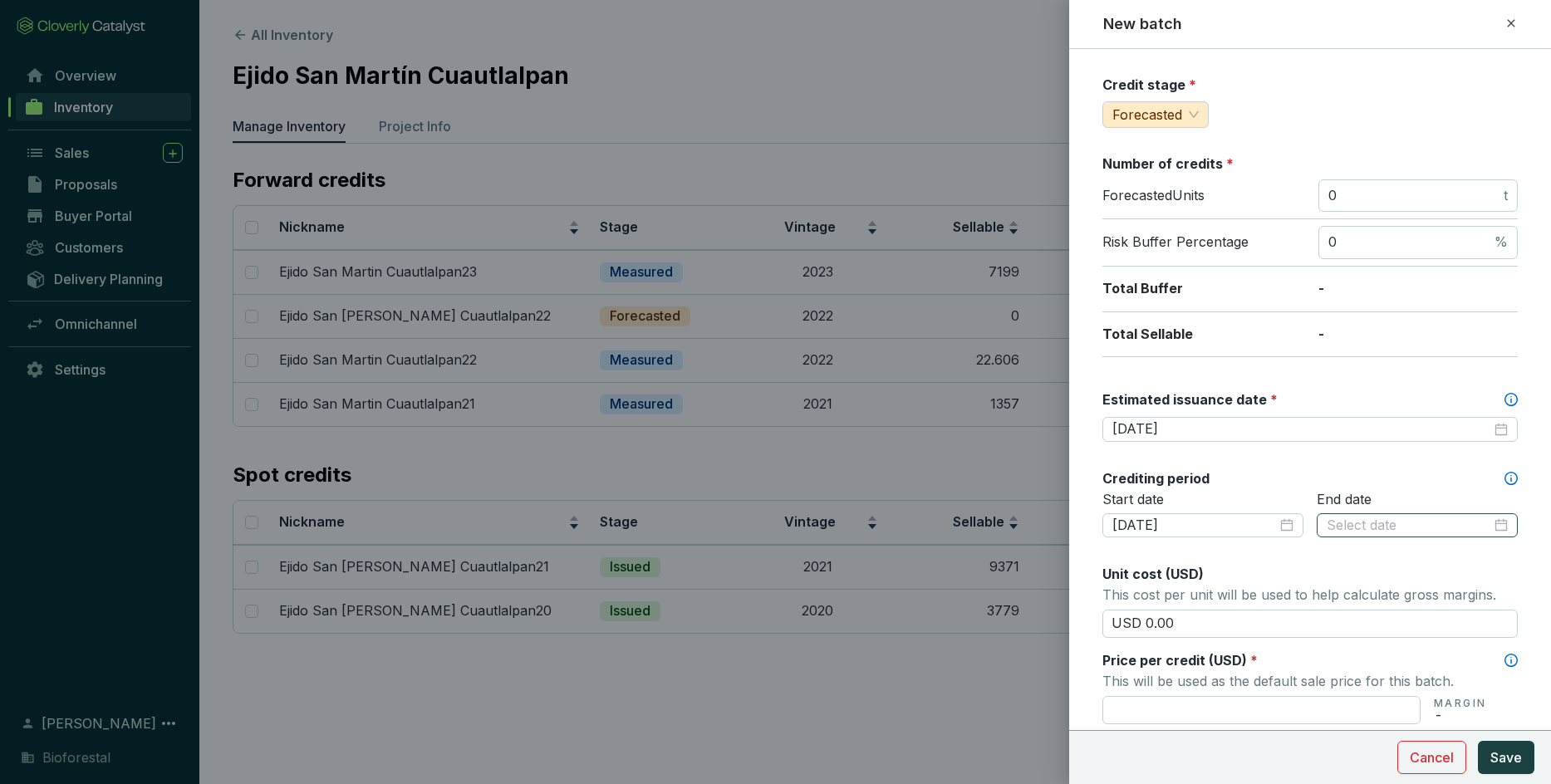
click at [1018, 513] on div at bounding box center [1417, 526] width 201 height 25
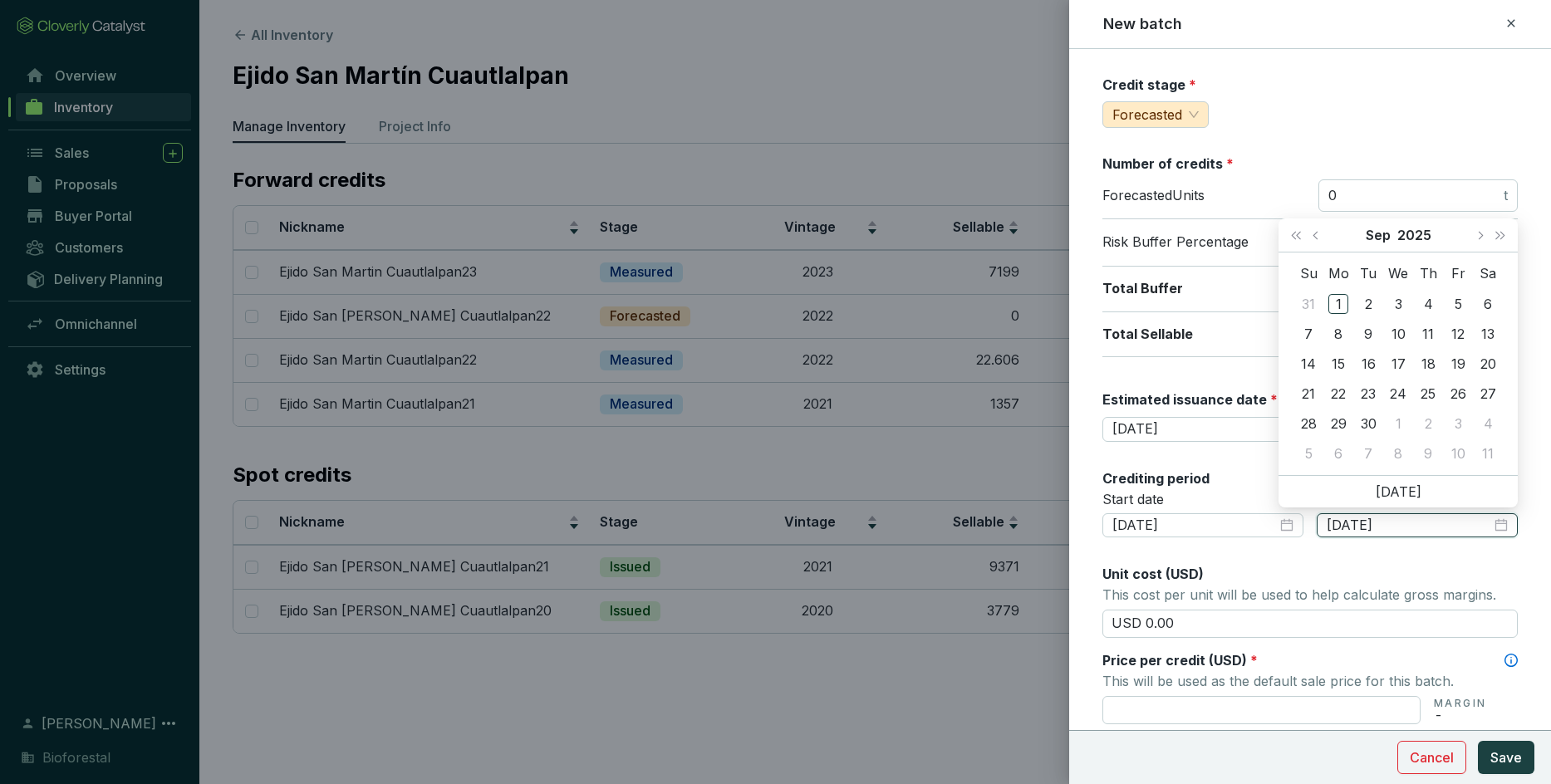
type input "[DATE]"
click at [1018, 233] on button "Last year (Control + left)" at bounding box center [1296, 234] width 21 height 33
click at [1018, 226] on button "Next month (PageDown)" at bounding box center [1479, 234] width 21 height 33
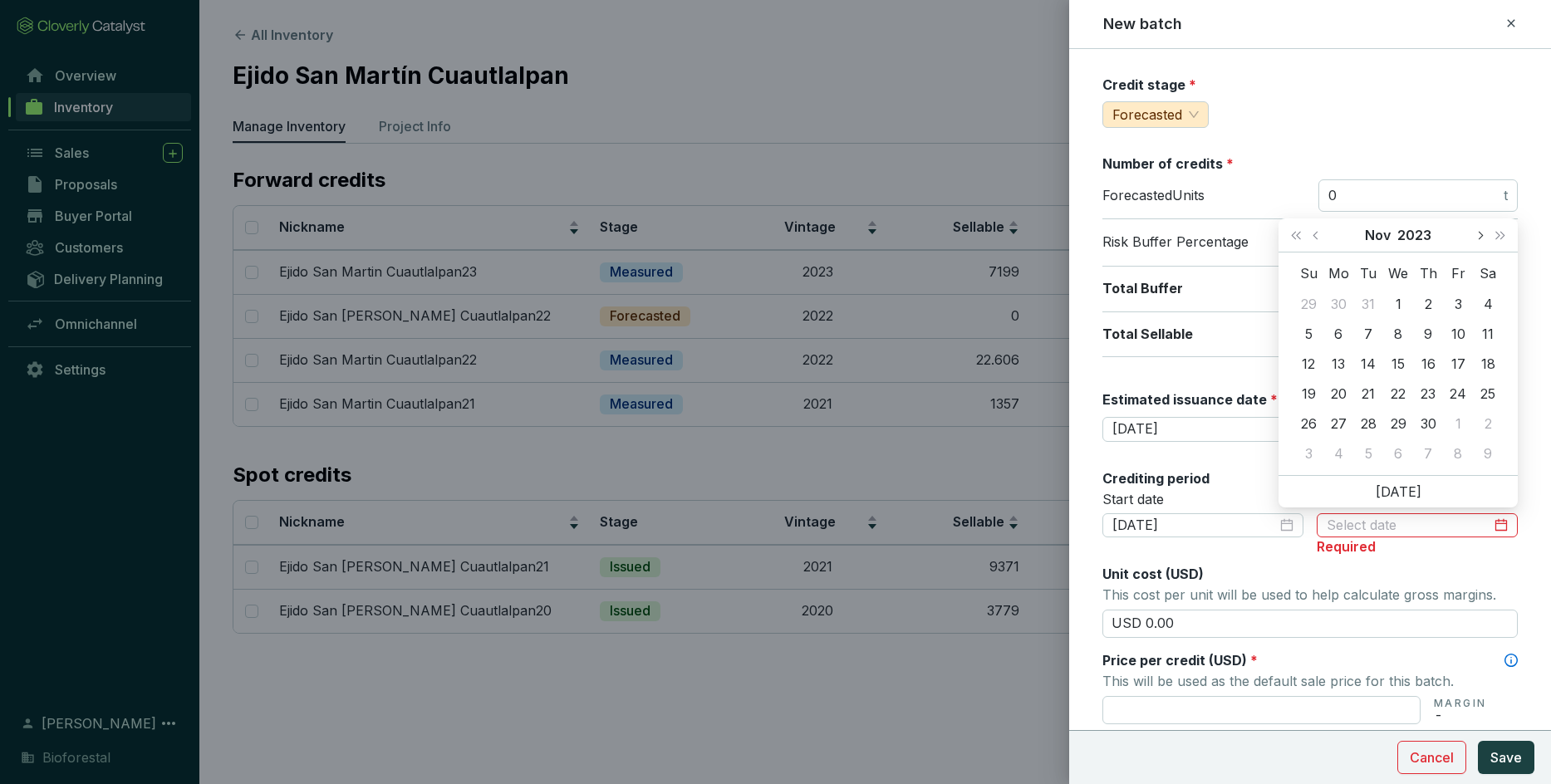
click at [1018, 226] on button "Next month (PageDown)" at bounding box center [1479, 234] width 21 height 33
type input "[DATE]"
click at [1018, 451] on div "31" at bounding box center [1308, 453] width 20 height 20
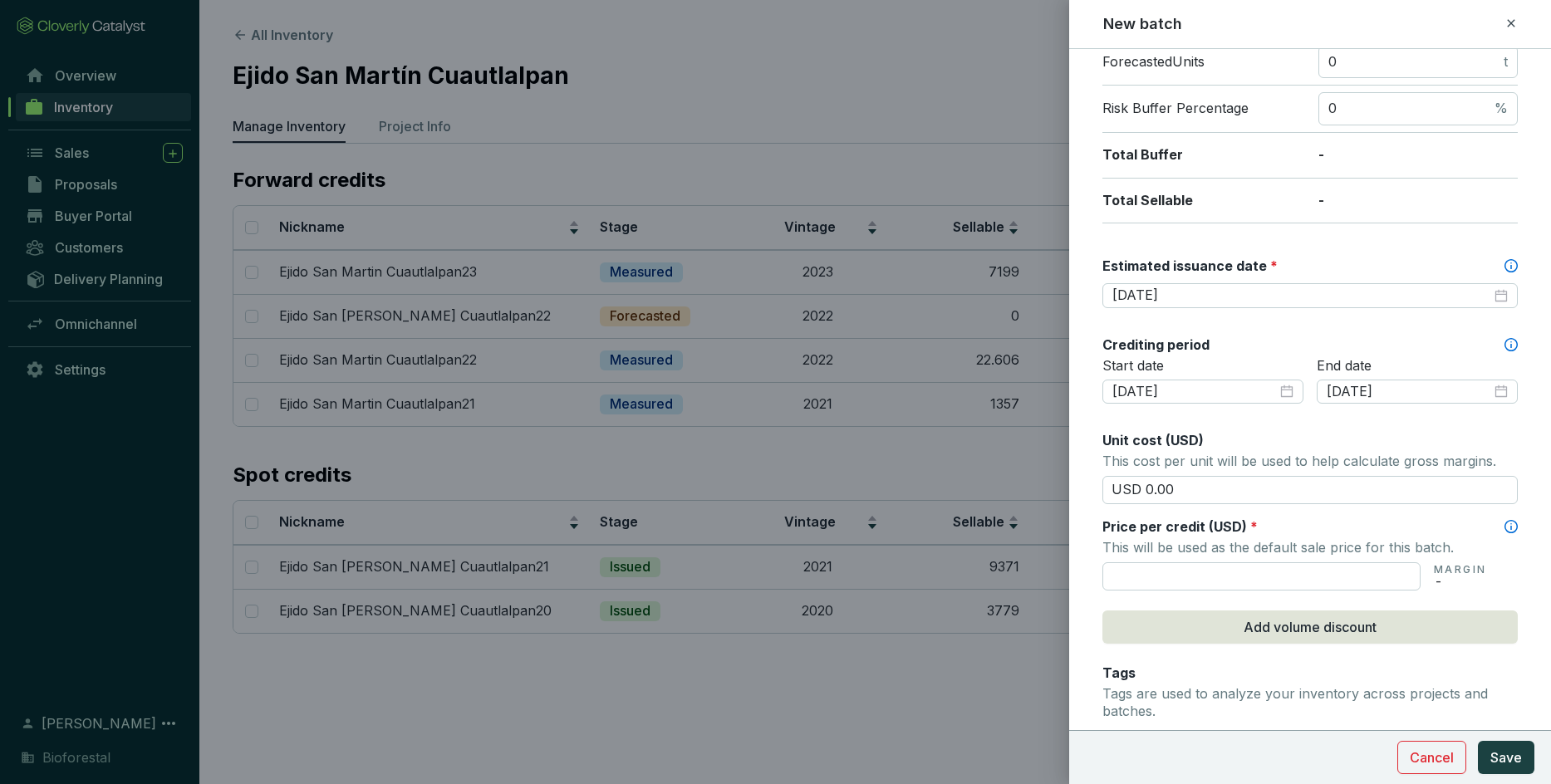
scroll to position [312, 0]
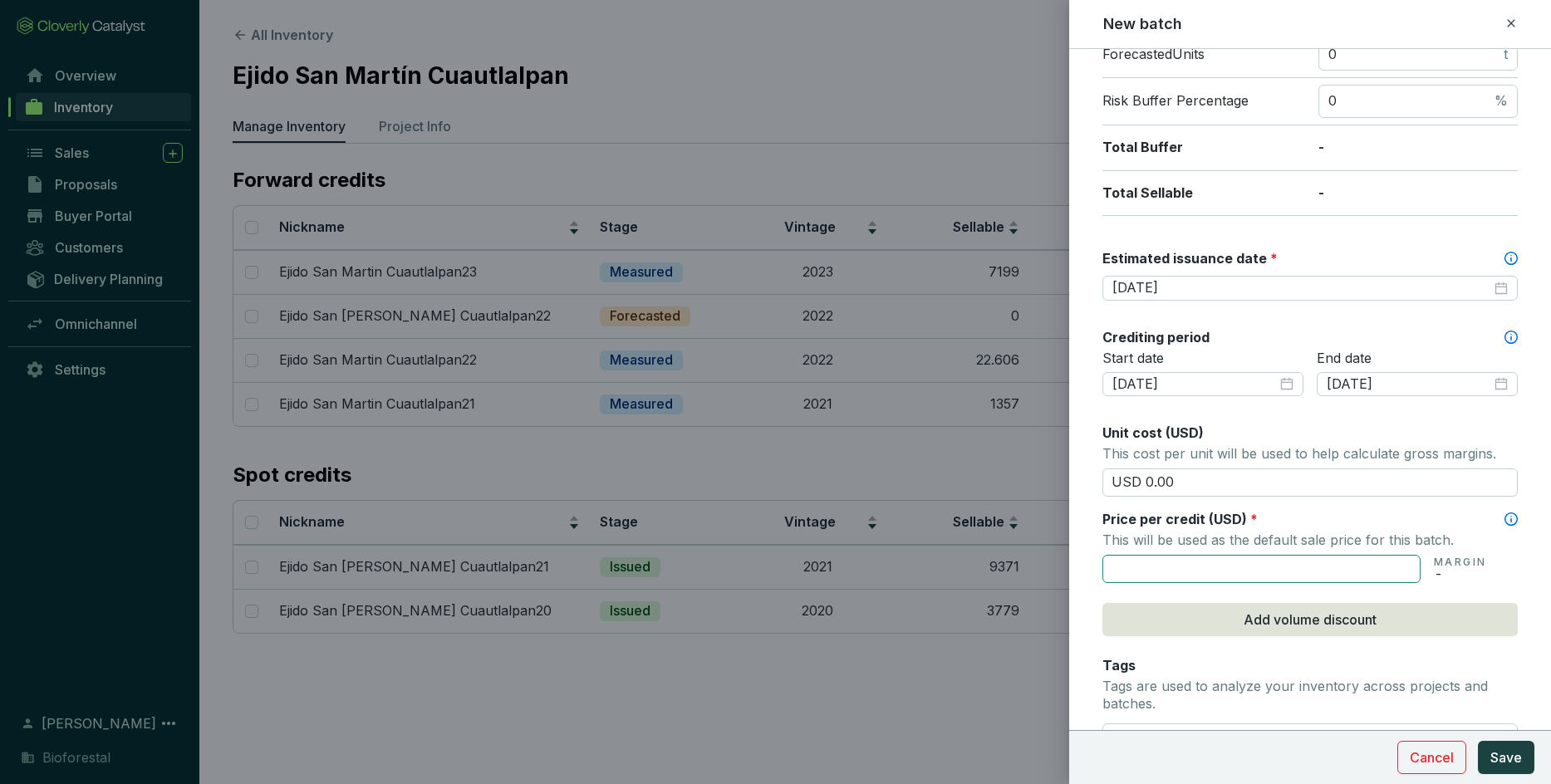
click at [1018, 551] on input "text" at bounding box center [1261, 569] width 318 height 28
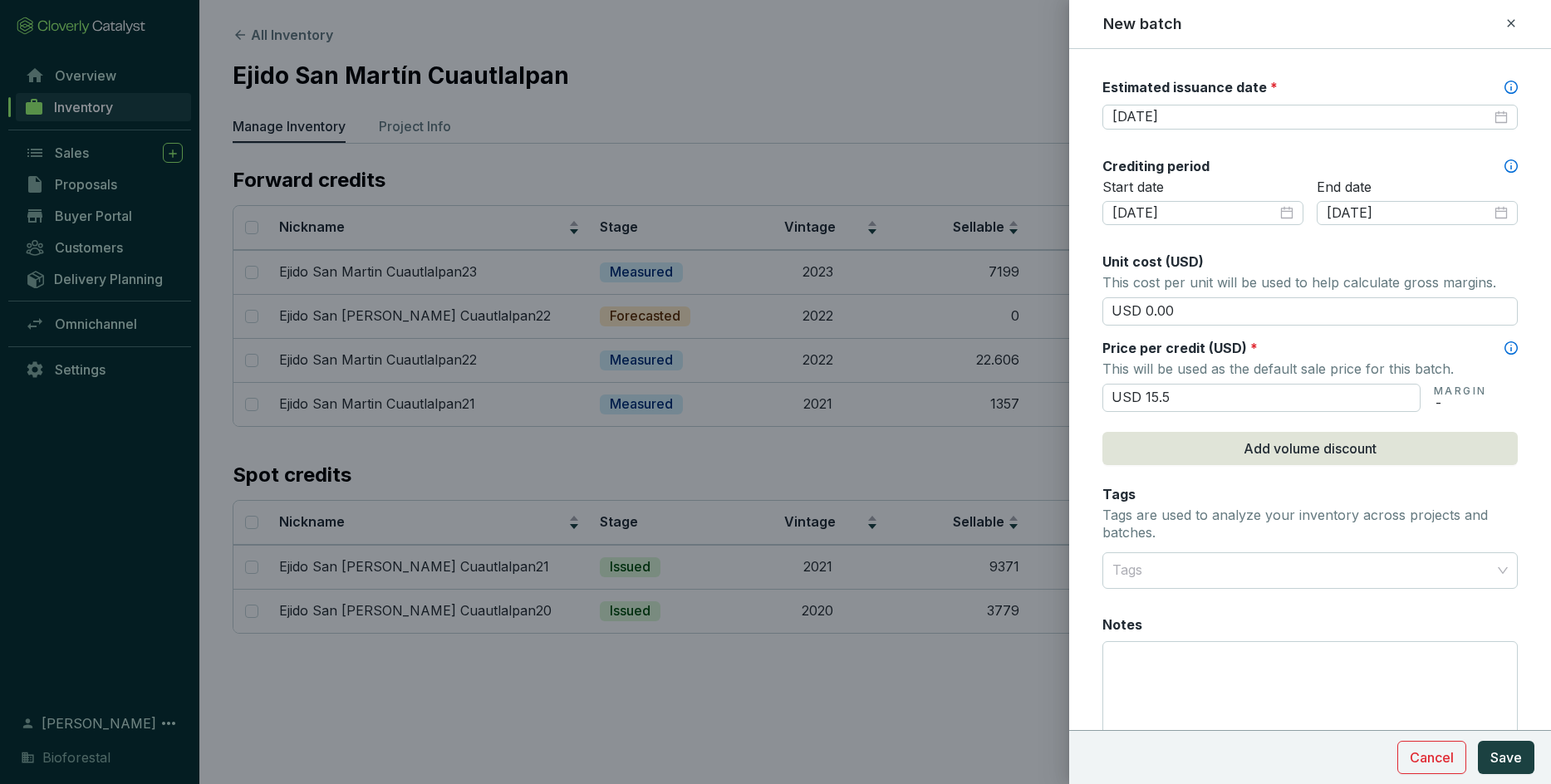
scroll to position [492, 0]
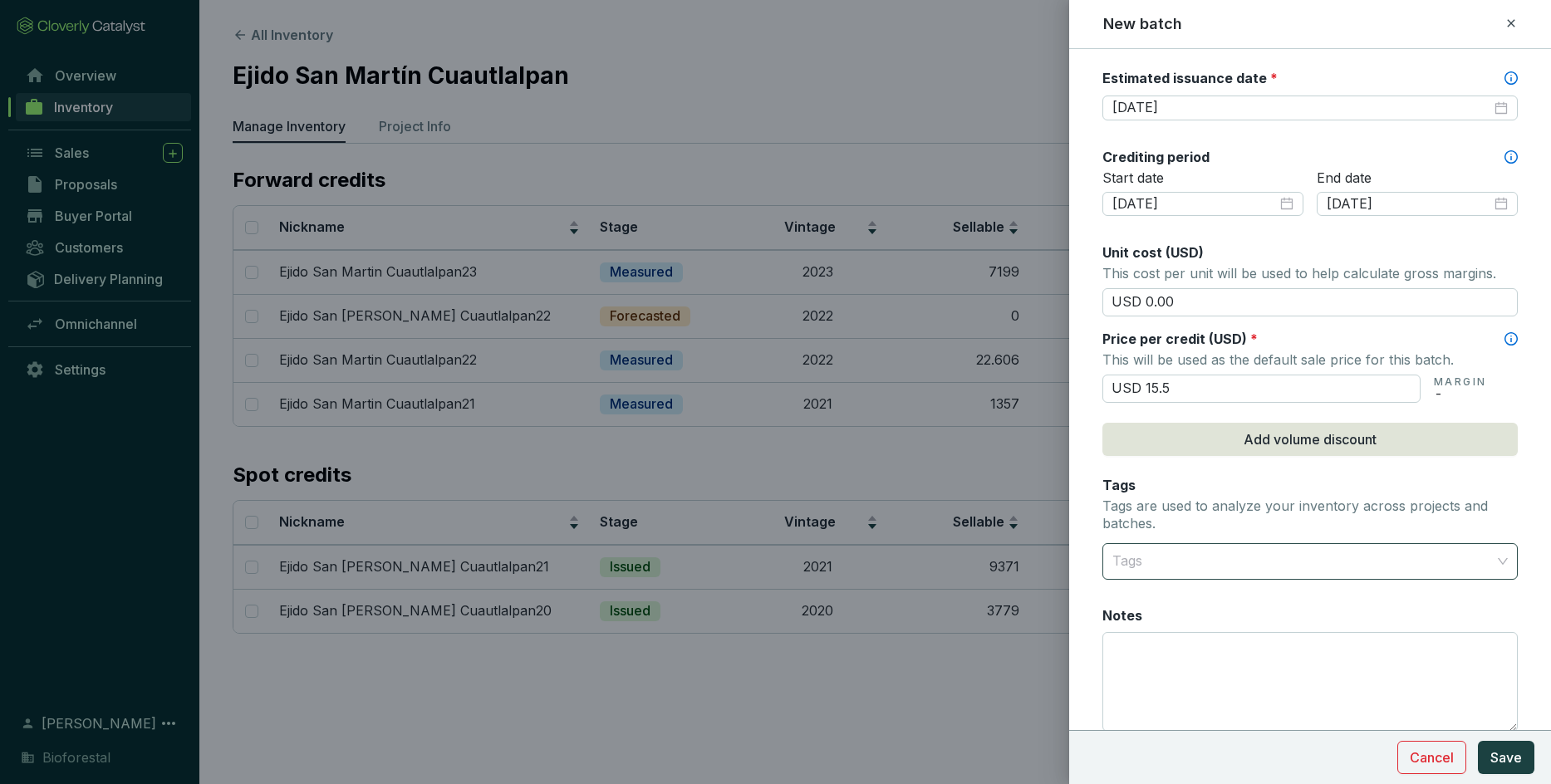
click at [1018, 551] on div at bounding box center [1300, 560] width 390 height 33
type input "USD 15.50"
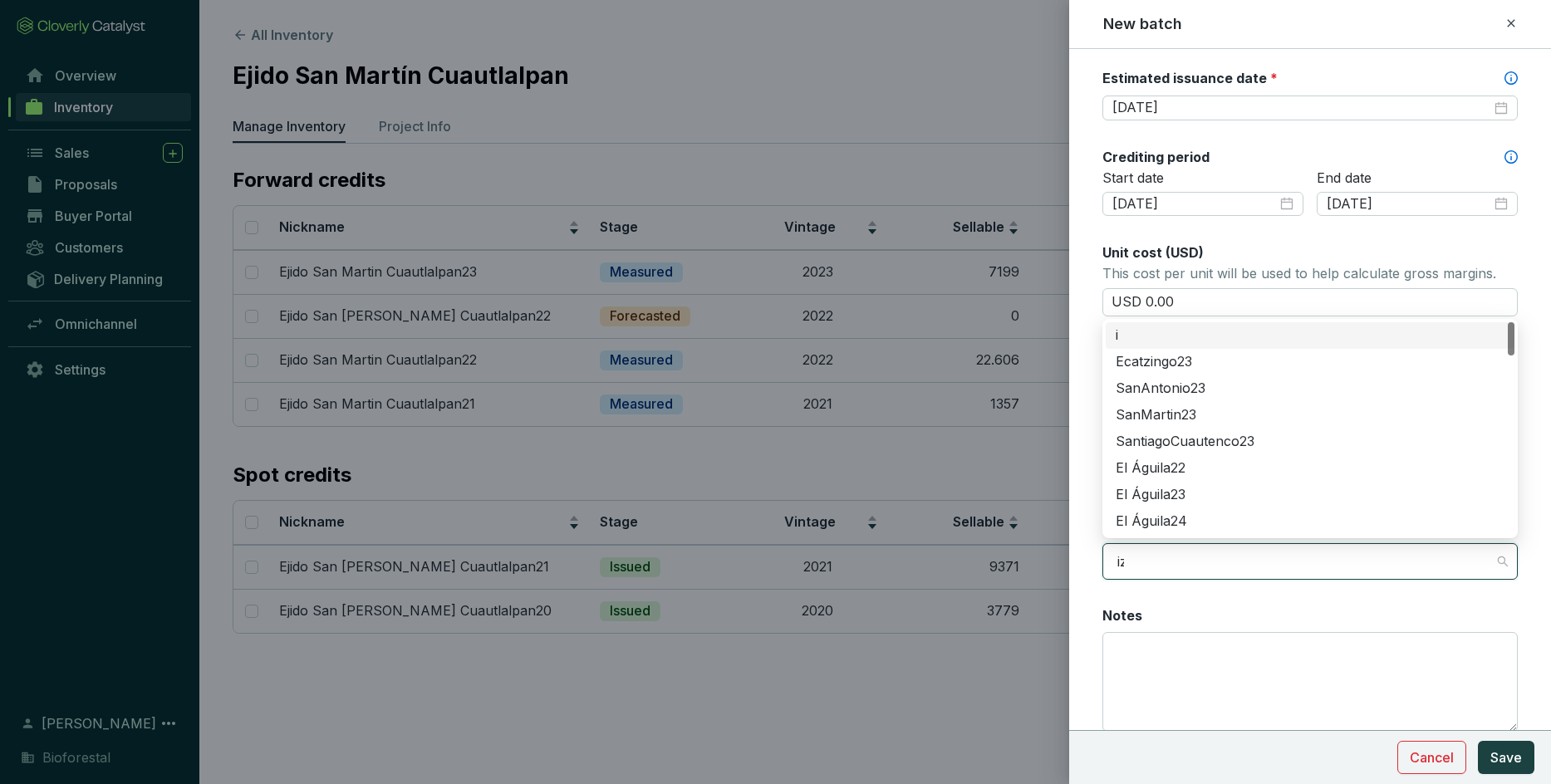
type input "izt"
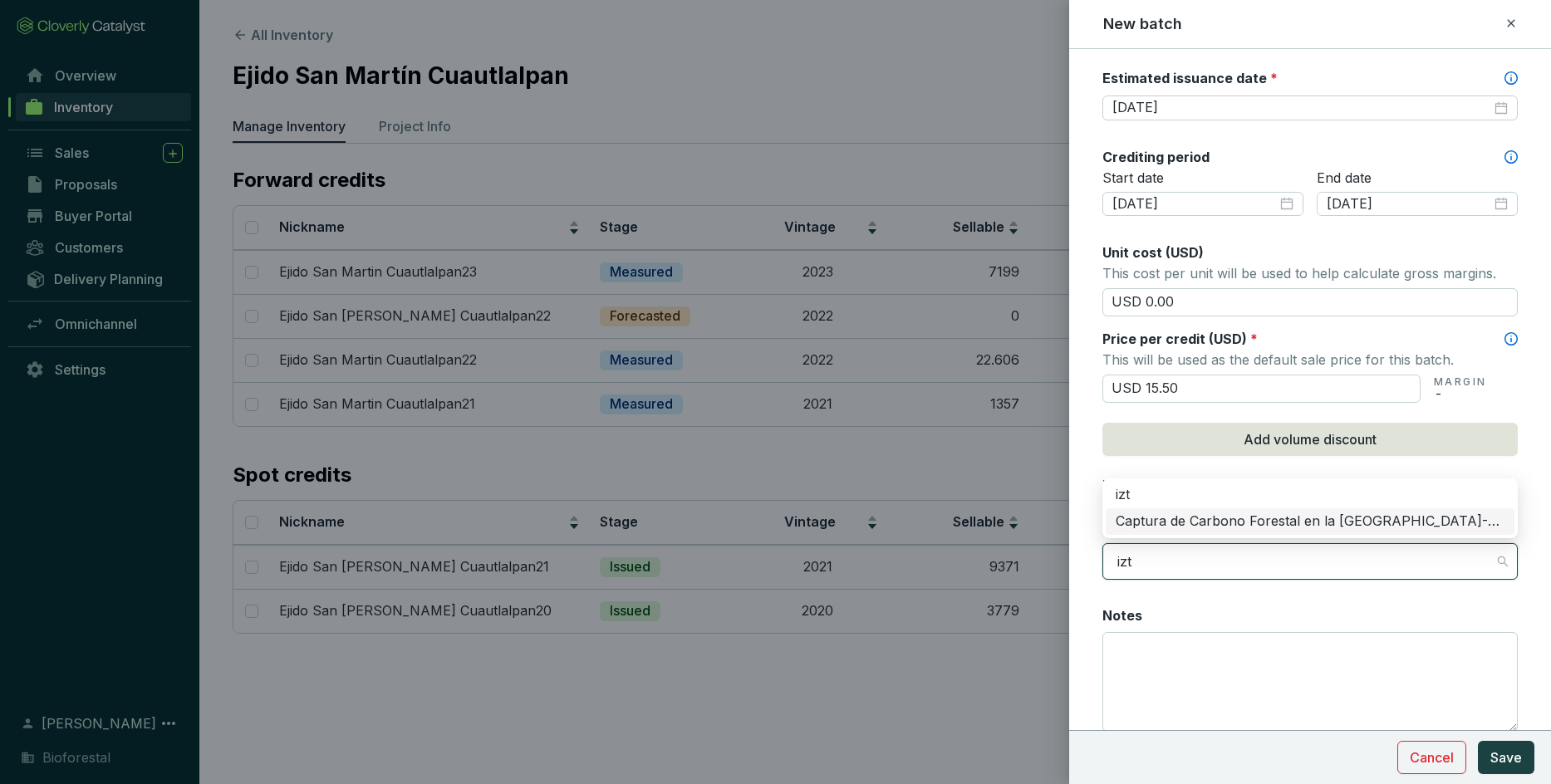
click at [1018, 519] on div "Captura de Carbono Forestal en la [GEOGRAPHIC_DATA]-Popo" at bounding box center [1310, 521] width 389 height 19
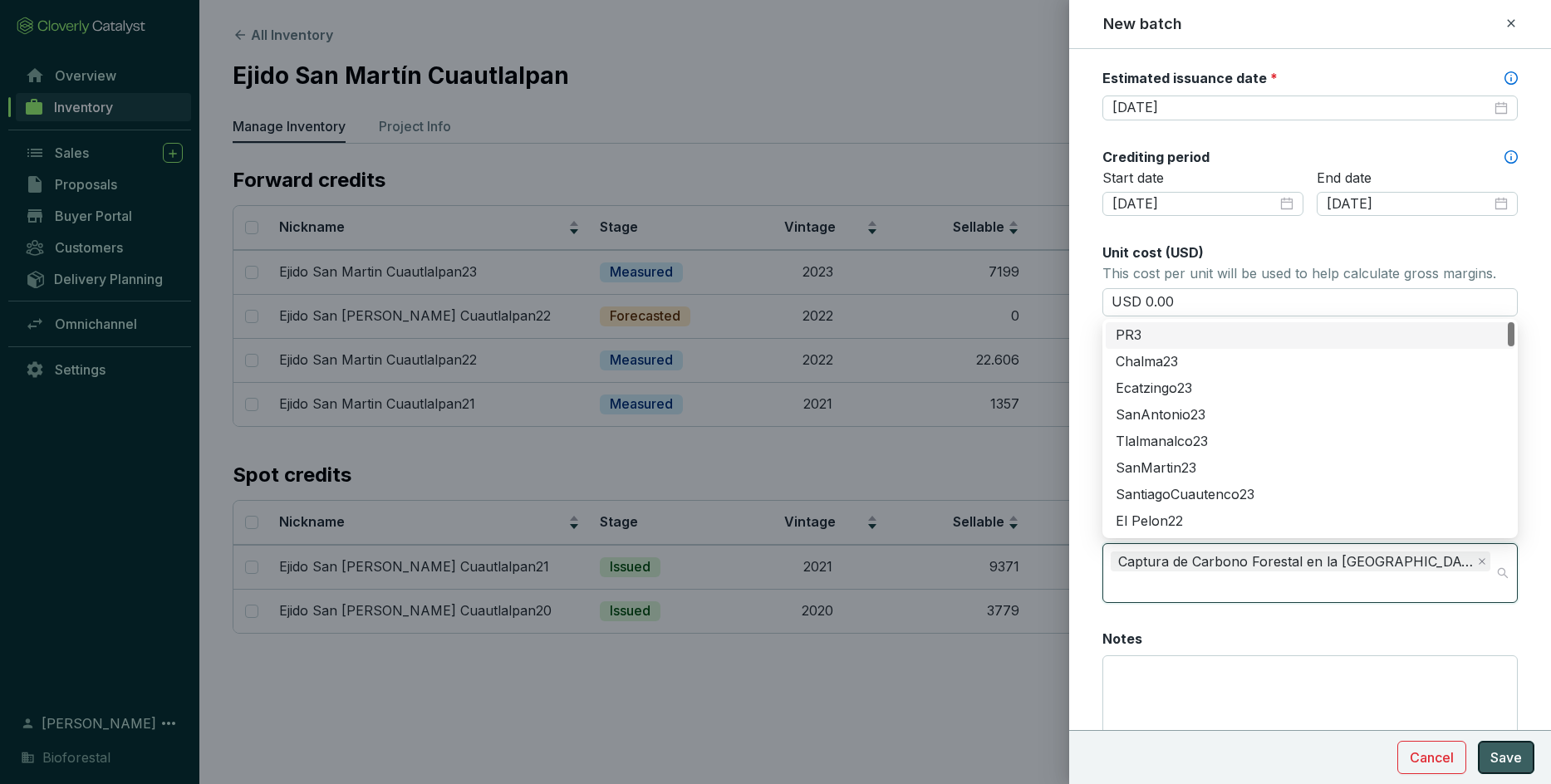
click at [1018, 551] on span "Save" at bounding box center [1506, 757] width 32 height 20
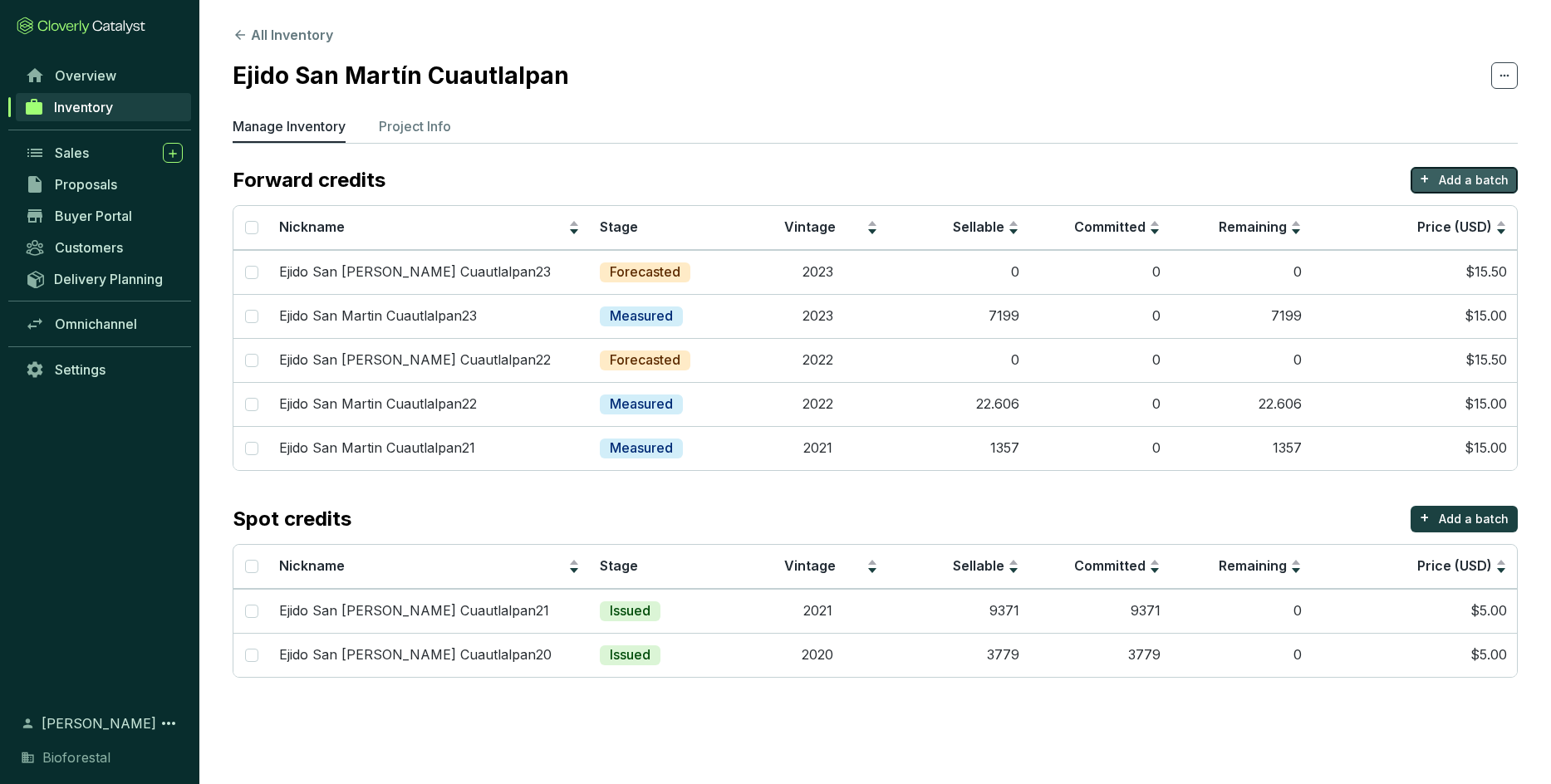
click at [1018, 177] on p "Add a batch" at bounding box center [1474, 180] width 70 height 17
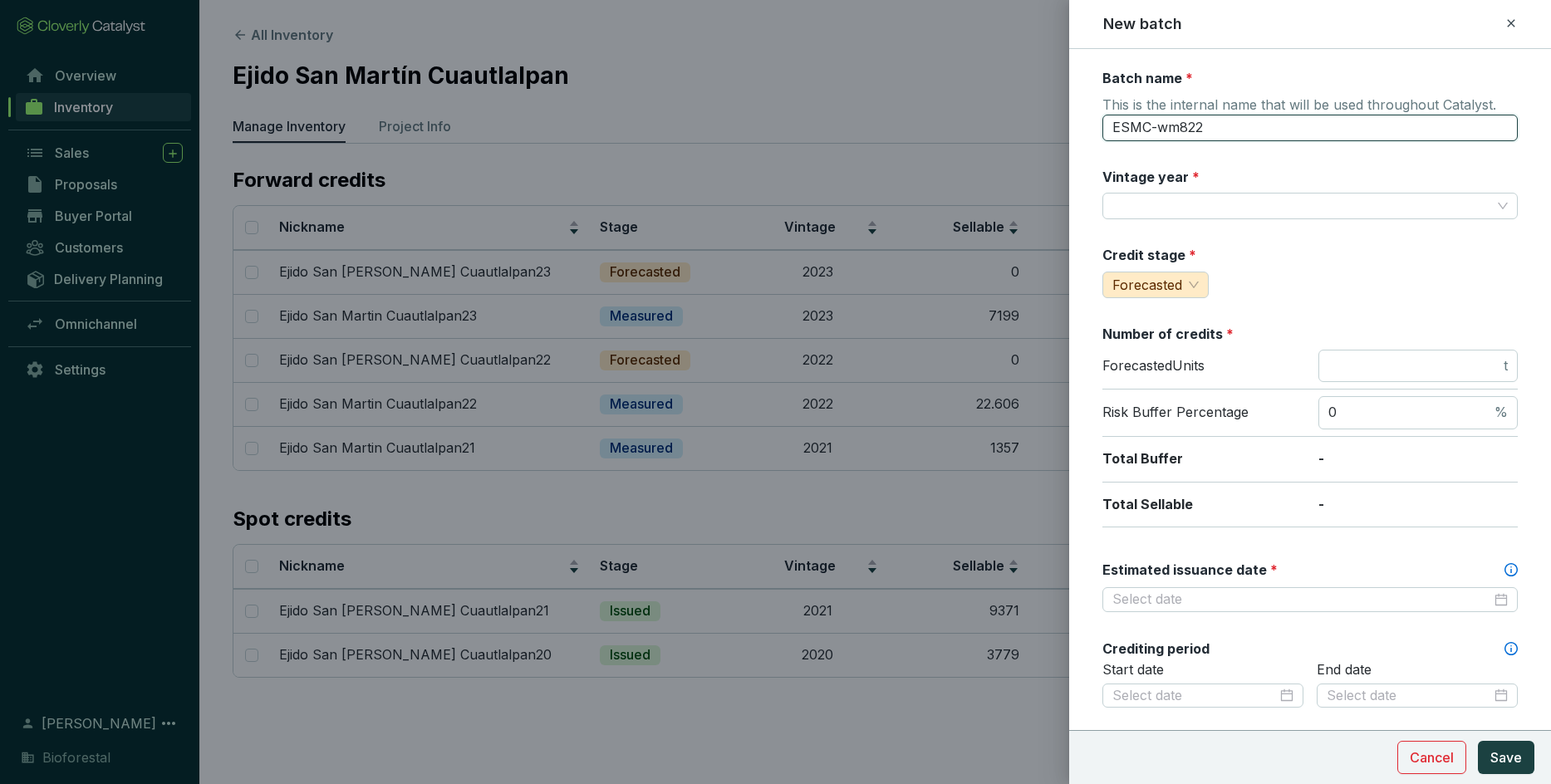
drag, startPoint x: 1237, startPoint y: 119, endPoint x: 988, endPoint y: 123, distance: 249.0
click at [1018, 123] on input "ESMC-wm822" at bounding box center [1310, 128] width 416 height 27
paste input "jido San [PERSON_NAME] Cuautlalpan"
type input "Ejido San [PERSON_NAME] Cuautlalpan24"
click at [1018, 210] on input "Vintage year *" at bounding box center [1301, 206] width 378 height 25
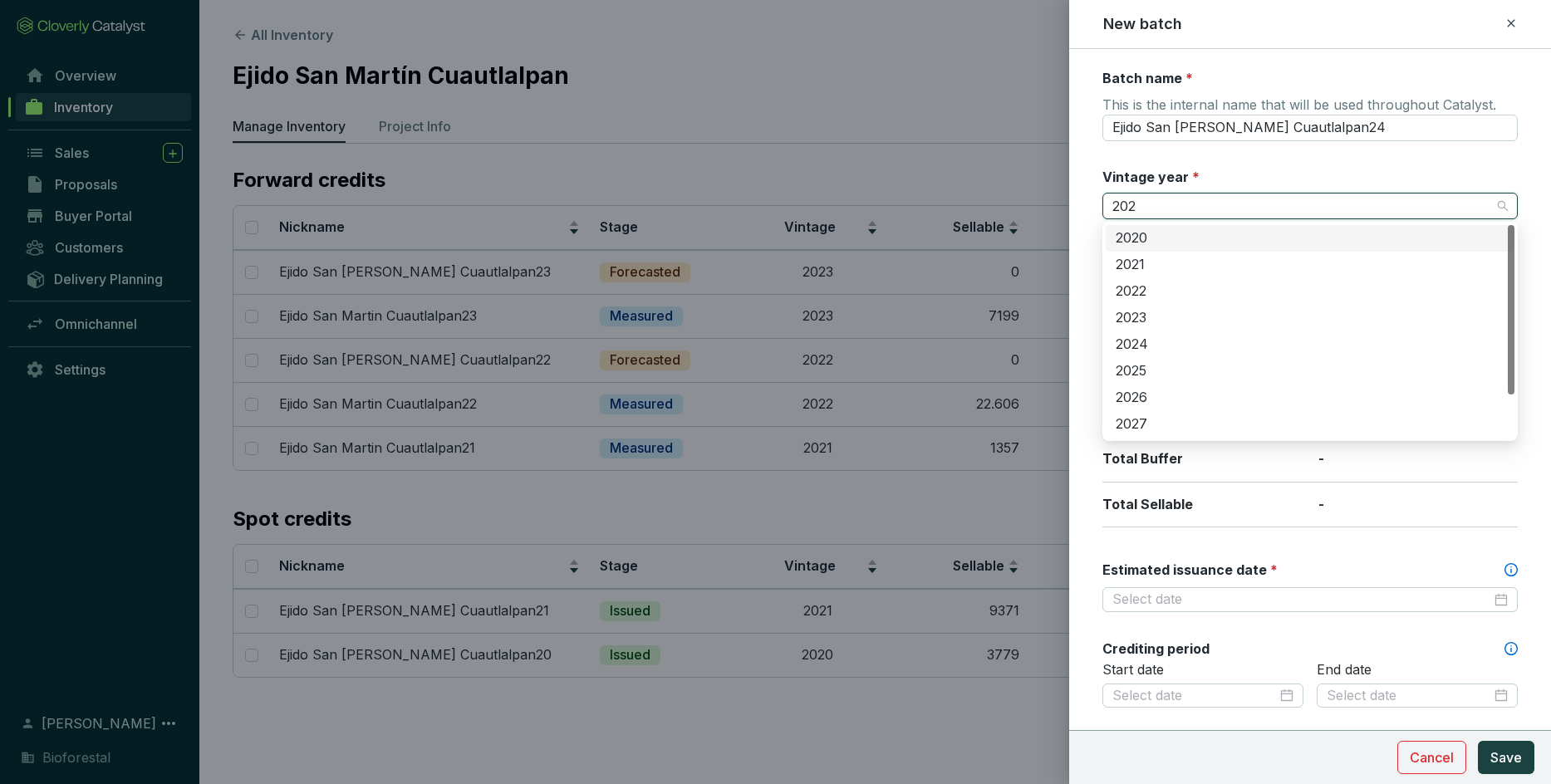
type input "2024"
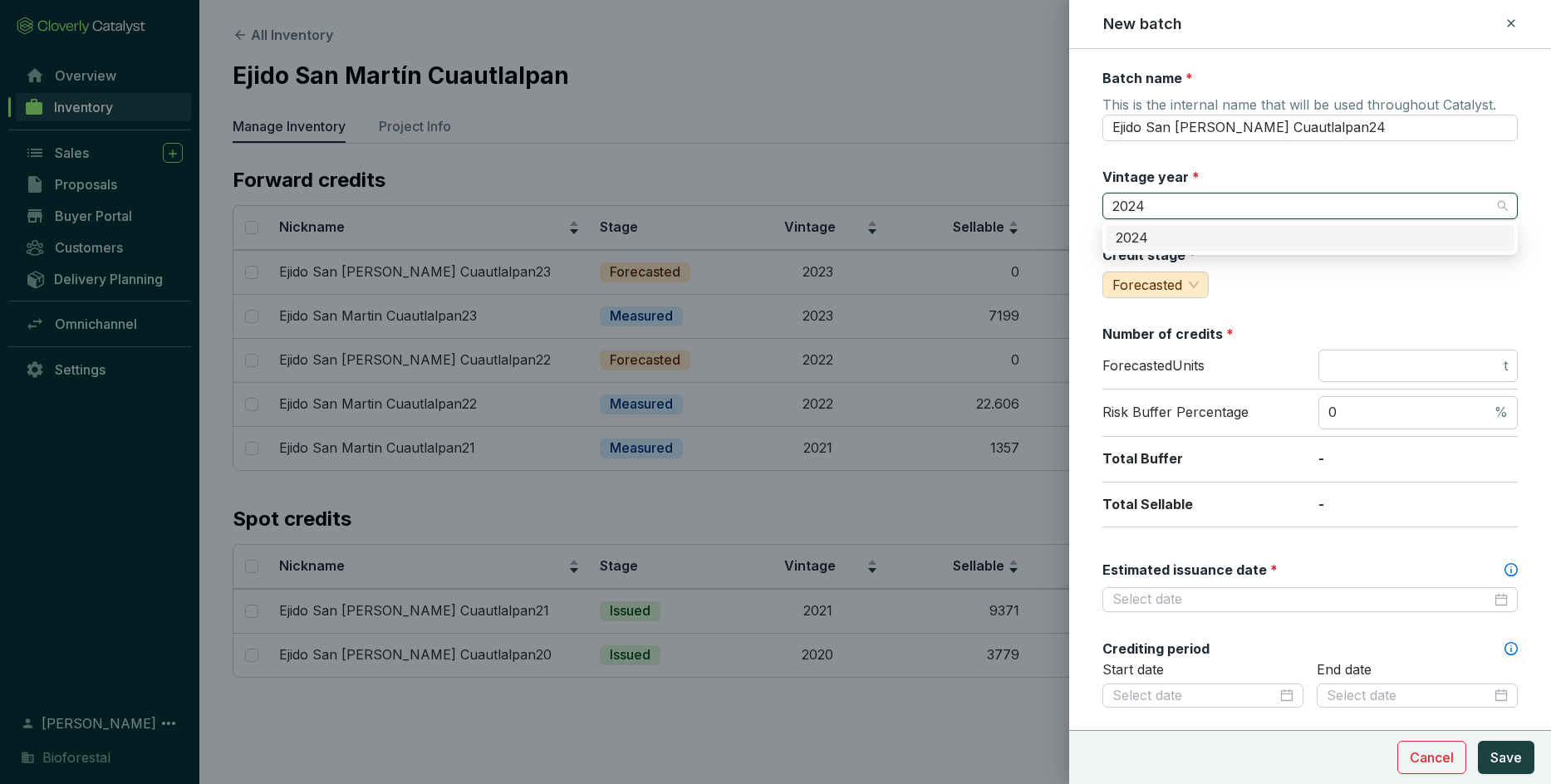
click at [1018, 242] on div "2024" at bounding box center [1310, 238] width 389 height 19
click at [1018, 357] on input "number" at bounding box center [1414, 366] width 172 height 19
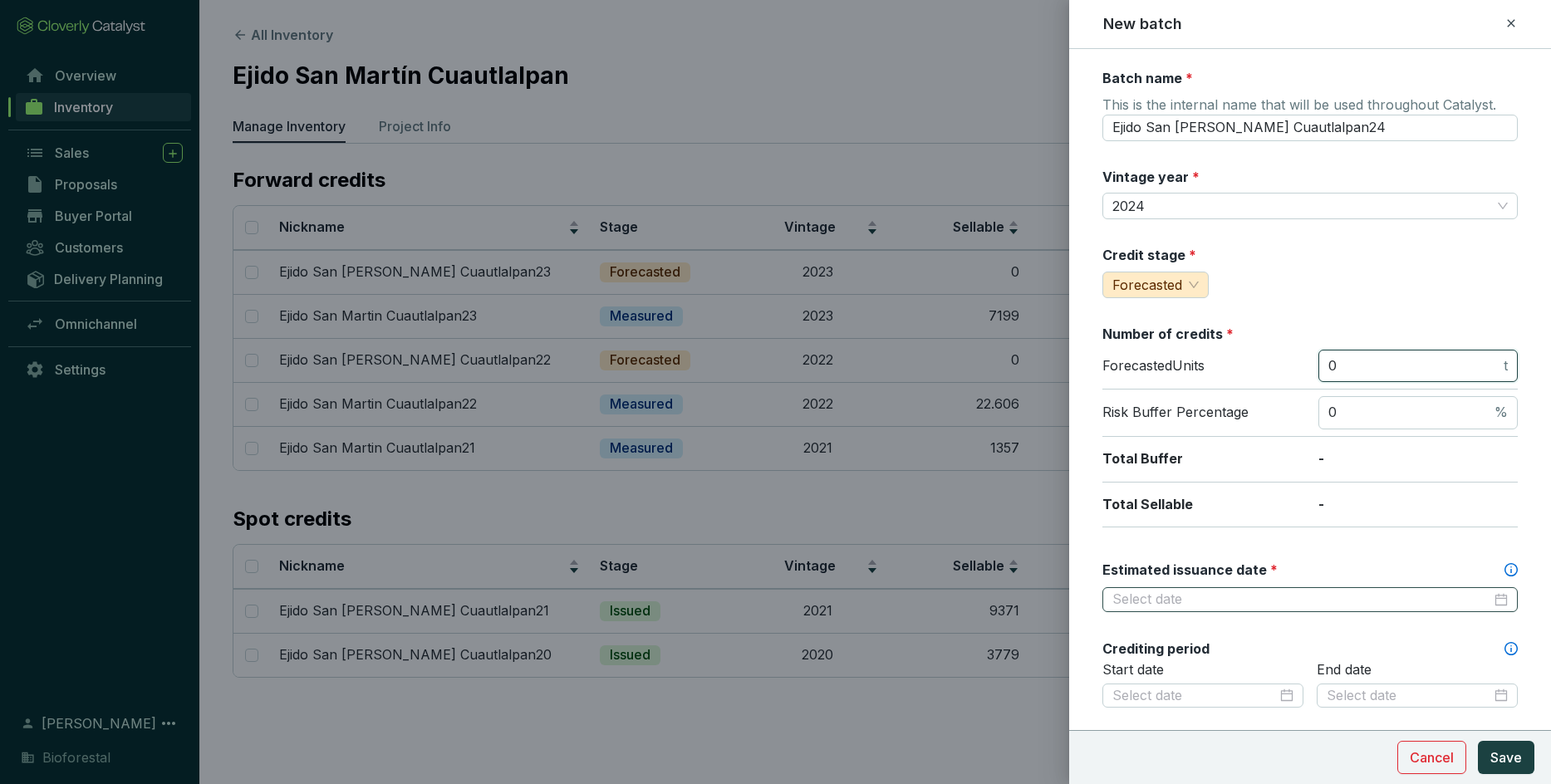
type input "0"
click at [1018, 551] on input "Estimated issuance date *" at bounding box center [1301, 599] width 378 height 19
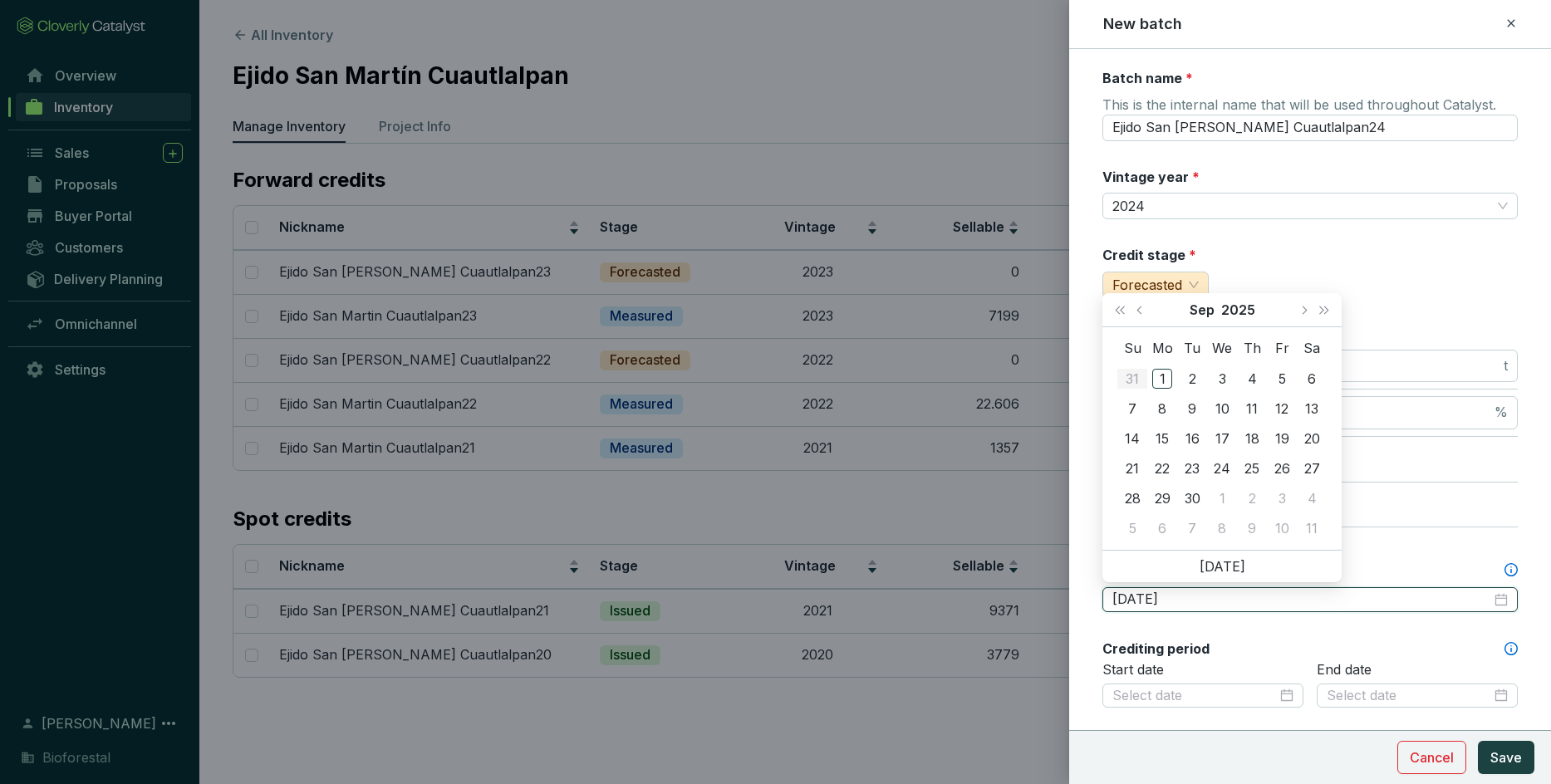
type input "[DATE]"
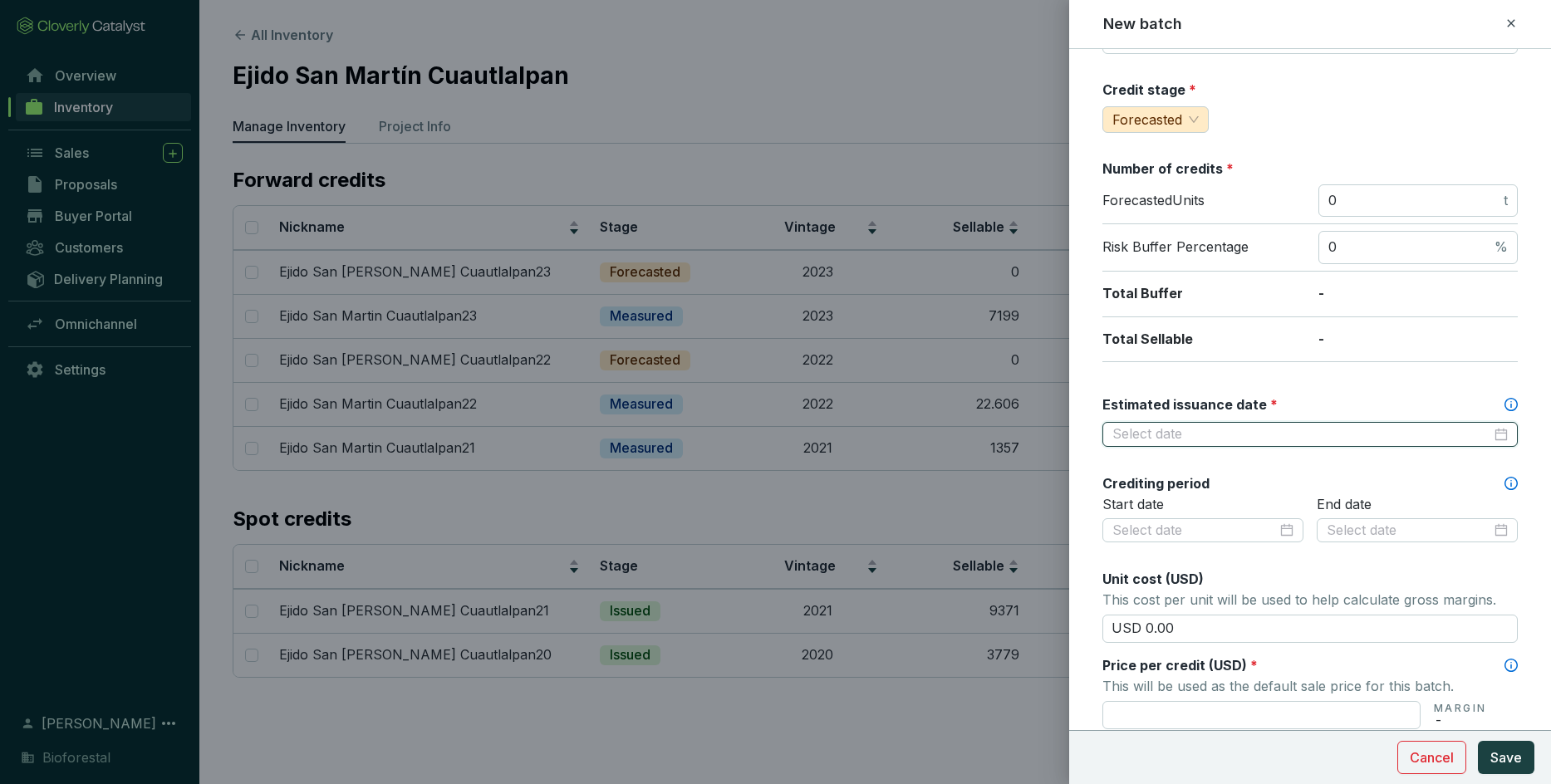
scroll to position [199, 0]
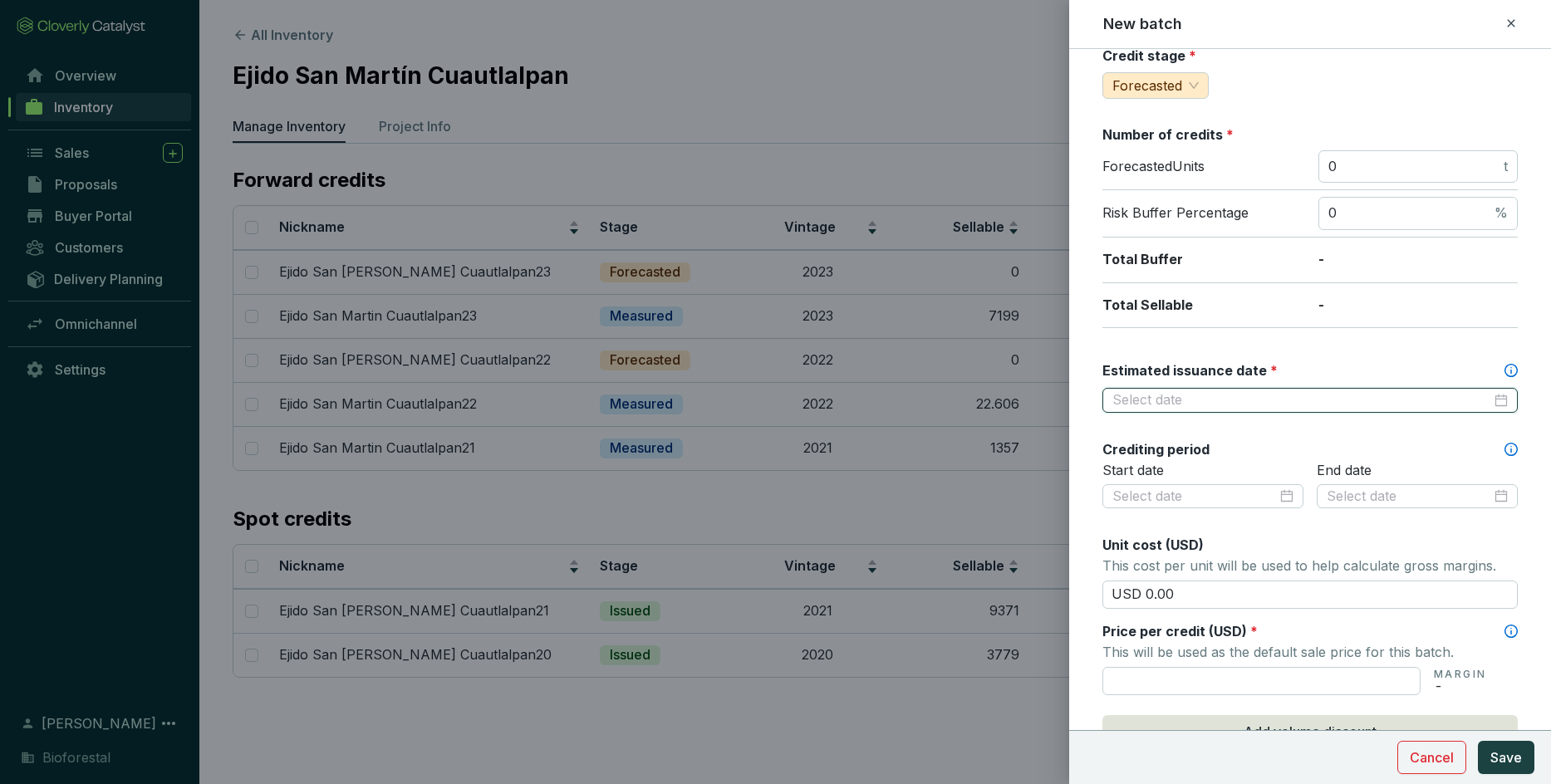
click at [1018, 400] on div at bounding box center [1309, 400] width 395 height 19
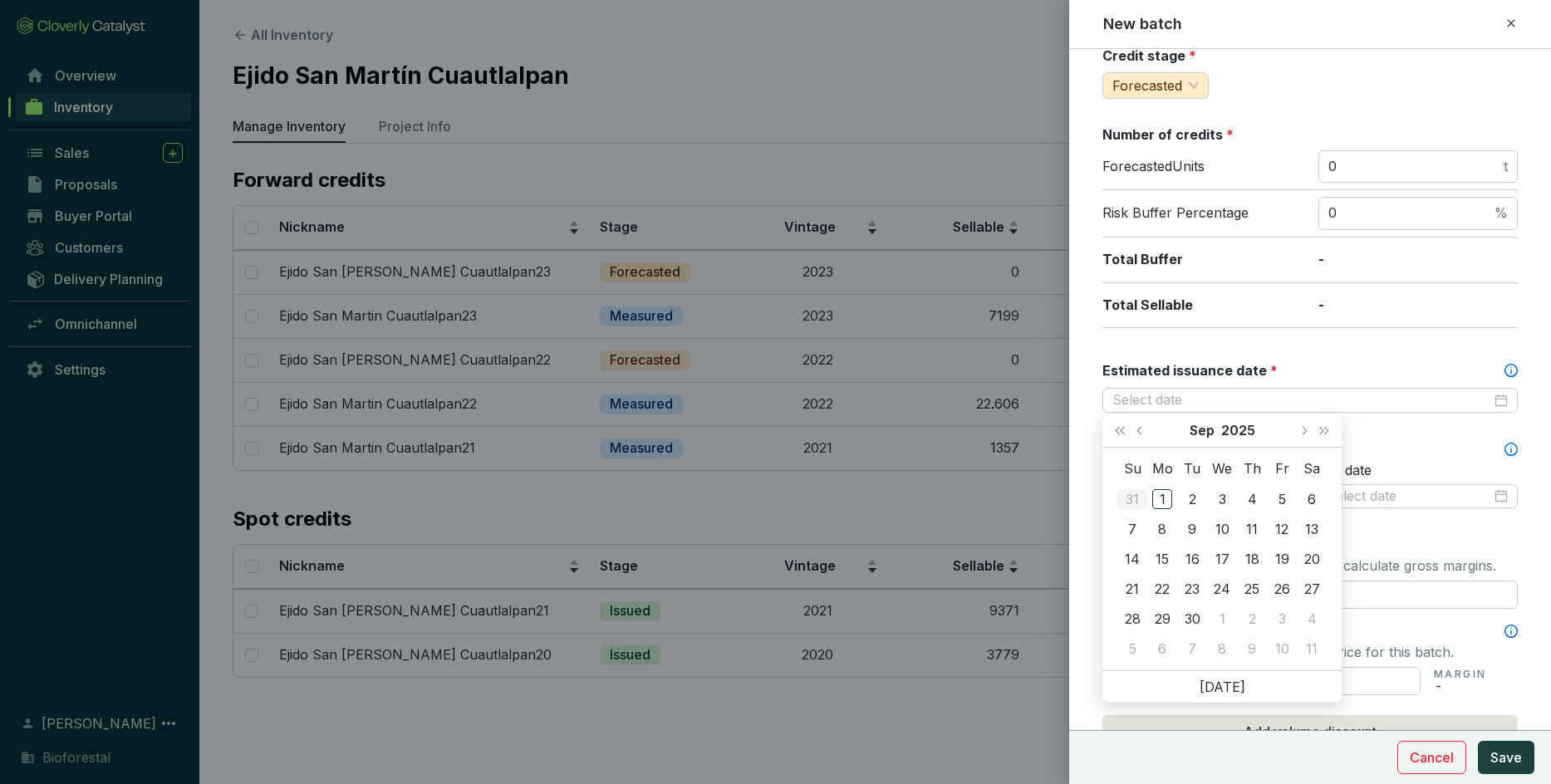
click at [1018, 319] on div "Total Sellable -" at bounding box center [1310, 305] width 416 height 45
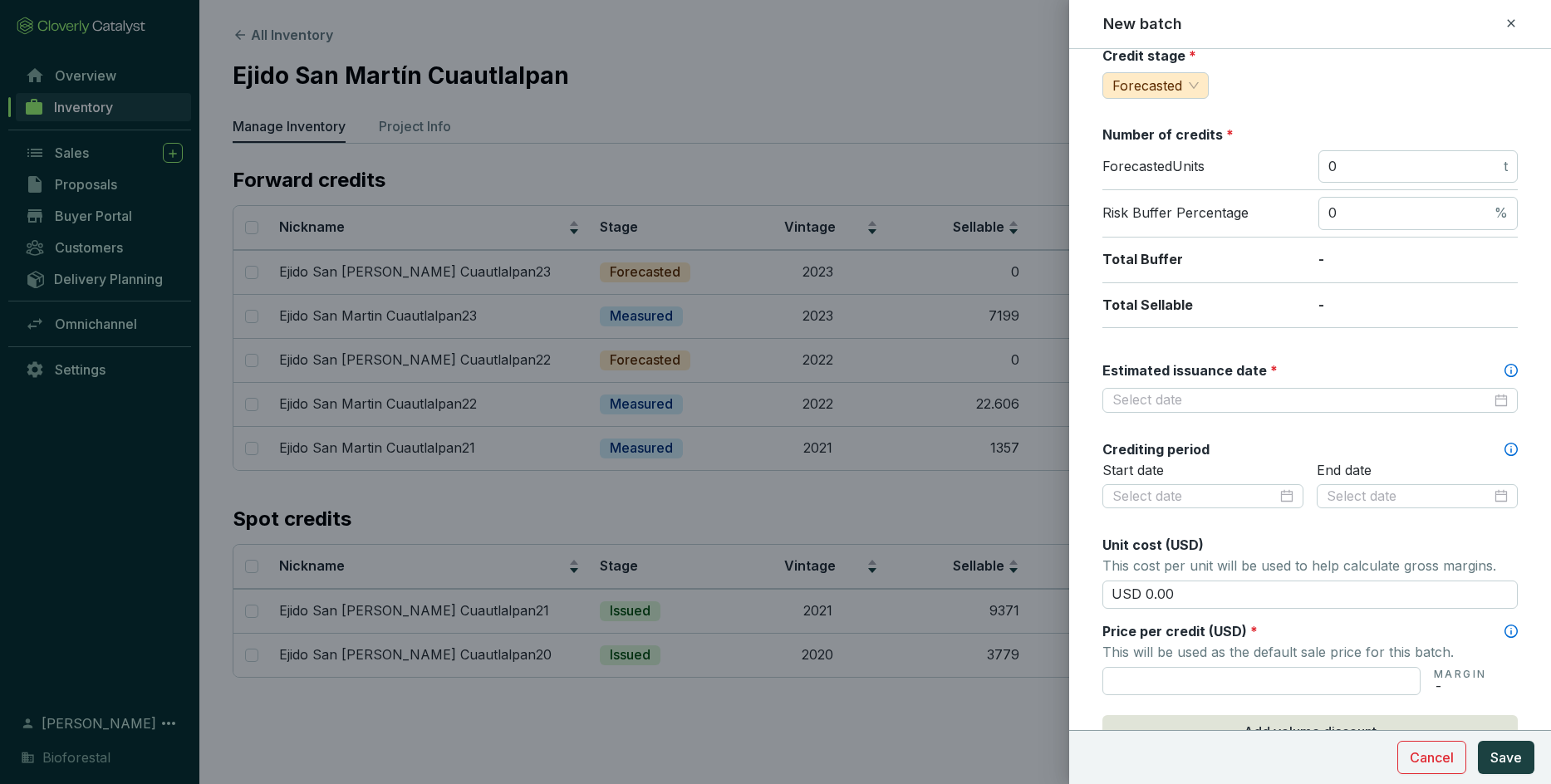
scroll to position [0, 0]
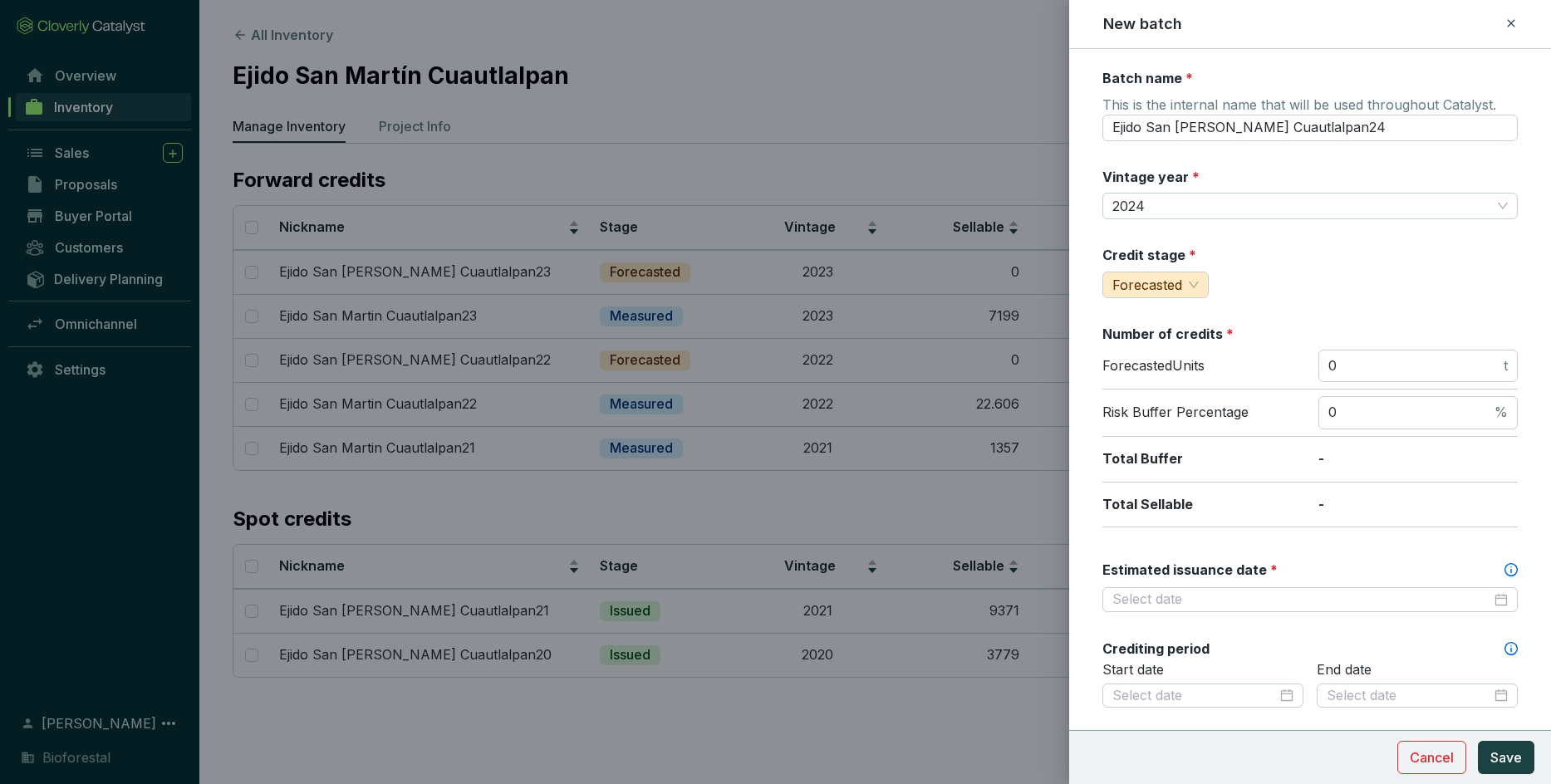
click at [1018, 316] on div "Batch name * This is the internal name that will be used throughout Catalyst. E…" at bounding box center [1310, 656] width 416 height 1174
click at [1018, 551] on input "Estimated issuance date *" at bounding box center [1301, 599] width 378 height 19
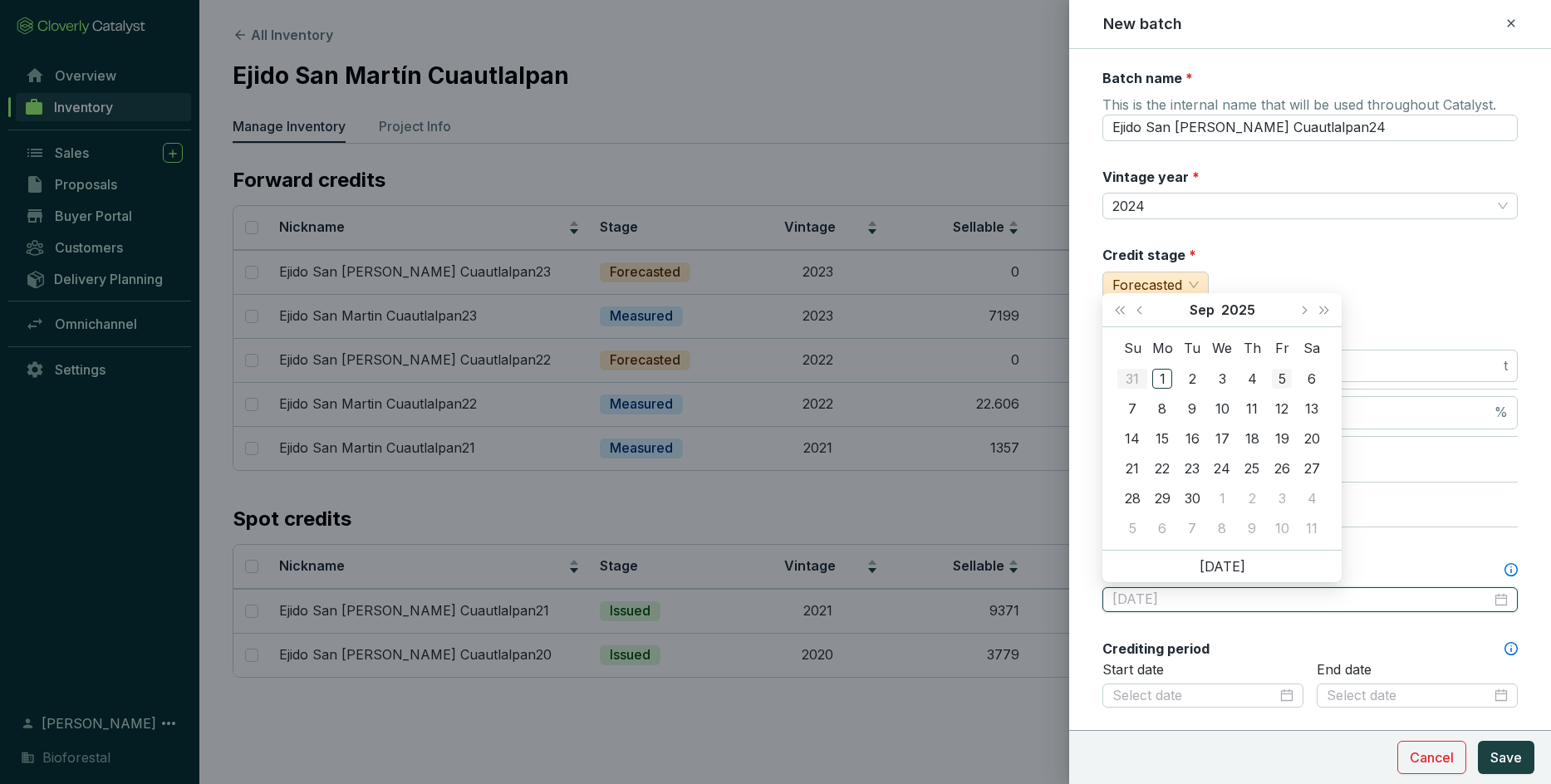
type input "[DATE]"
click at [1018, 306] on button "Last year (Control + left)" at bounding box center [1119, 309] width 21 height 33
click at [1018, 311] on span "Previous month (PageUp)" at bounding box center [1140, 309] width 8 height 8
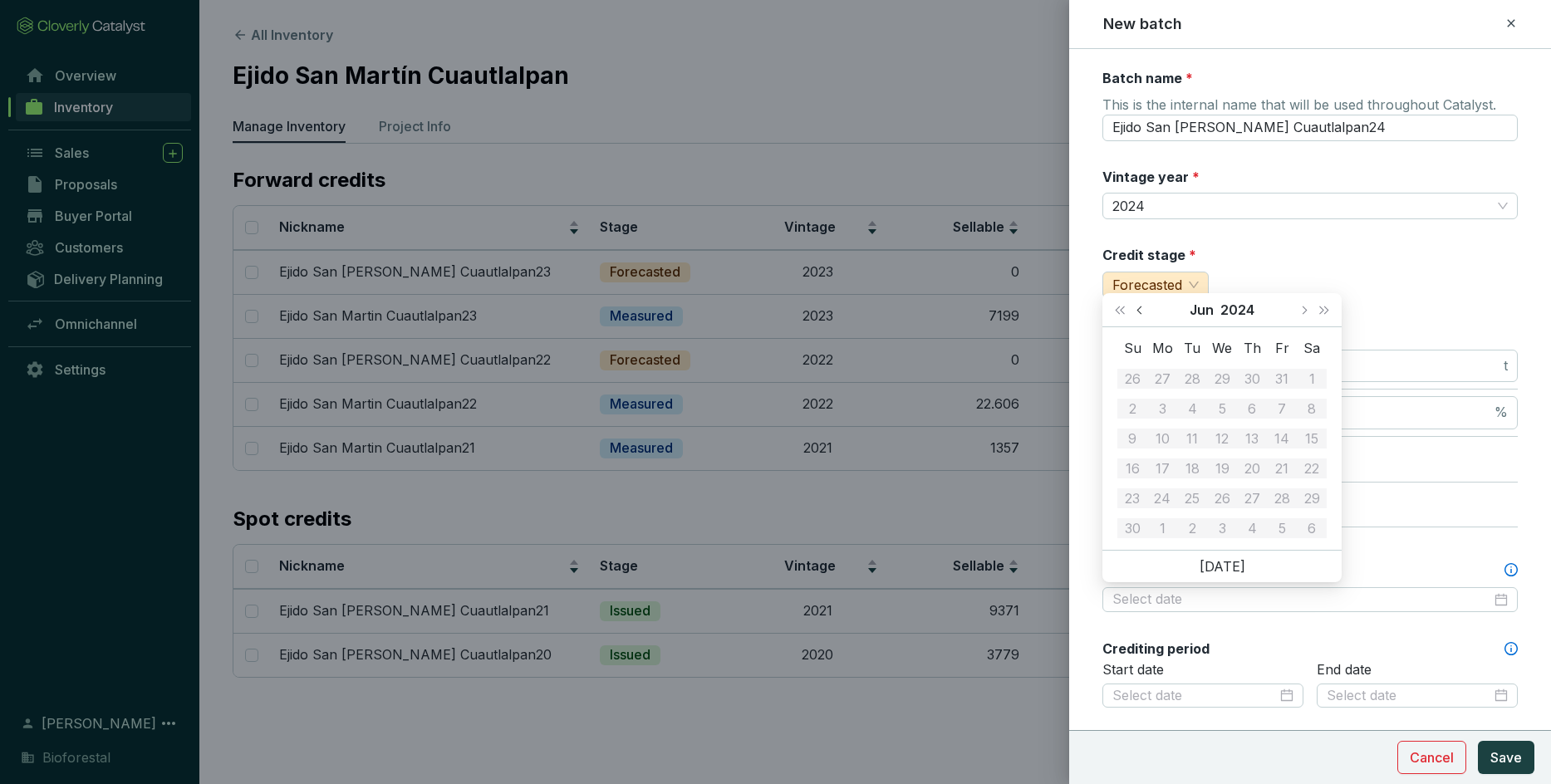
click at [1018, 311] on span "Previous month (PageUp)" at bounding box center [1140, 309] width 8 height 8
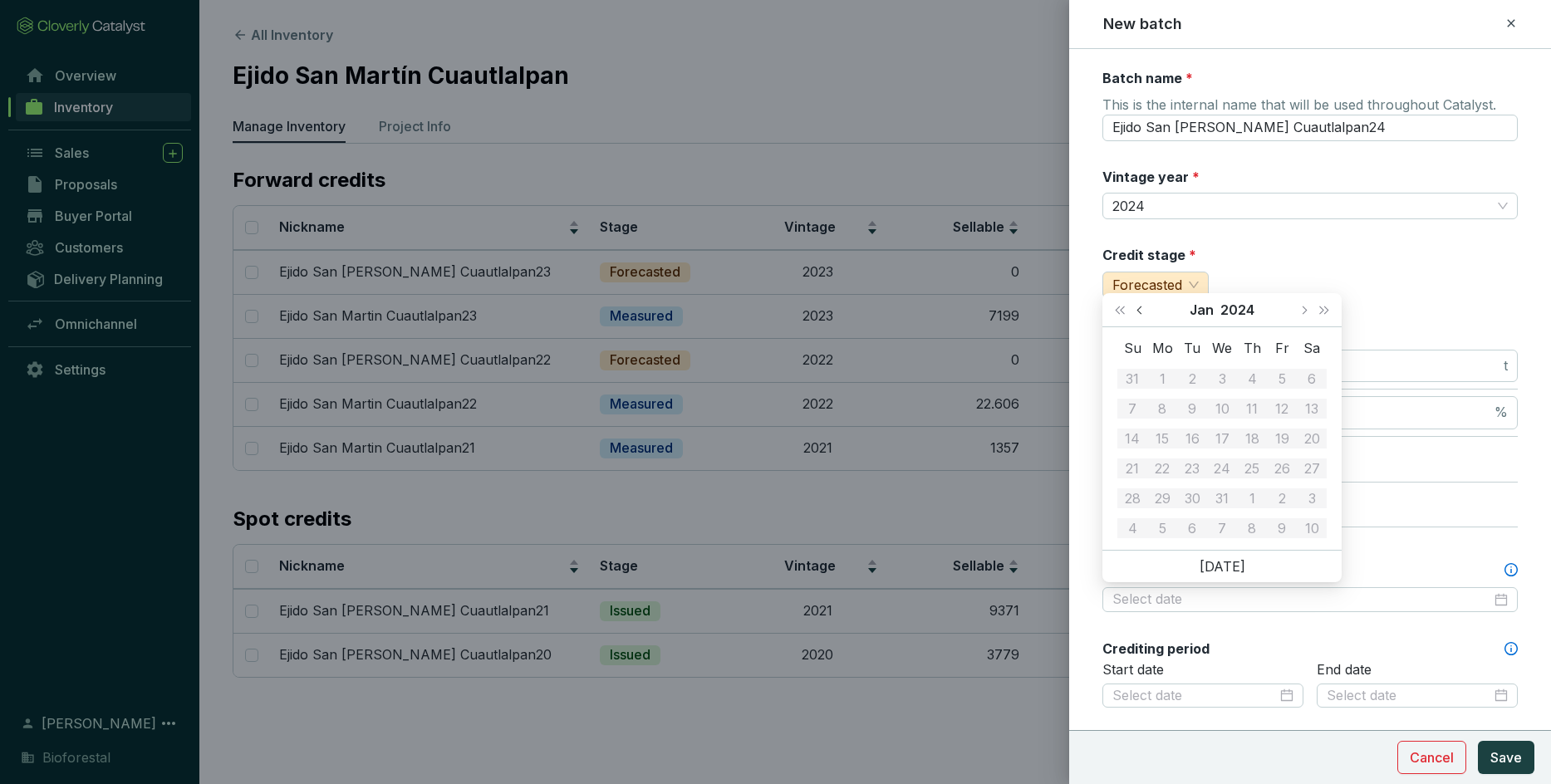
click at [1018, 311] on span "Previous month (PageUp)" at bounding box center [1140, 309] width 8 height 8
click at [1018, 312] on span "Next month (PageDown)" at bounding box center [1302, 309] width 8 height 8
click at [1018, 259] on div "Credit stage * Forecasted" at bounding box center [1310, 272] width 416 height 52
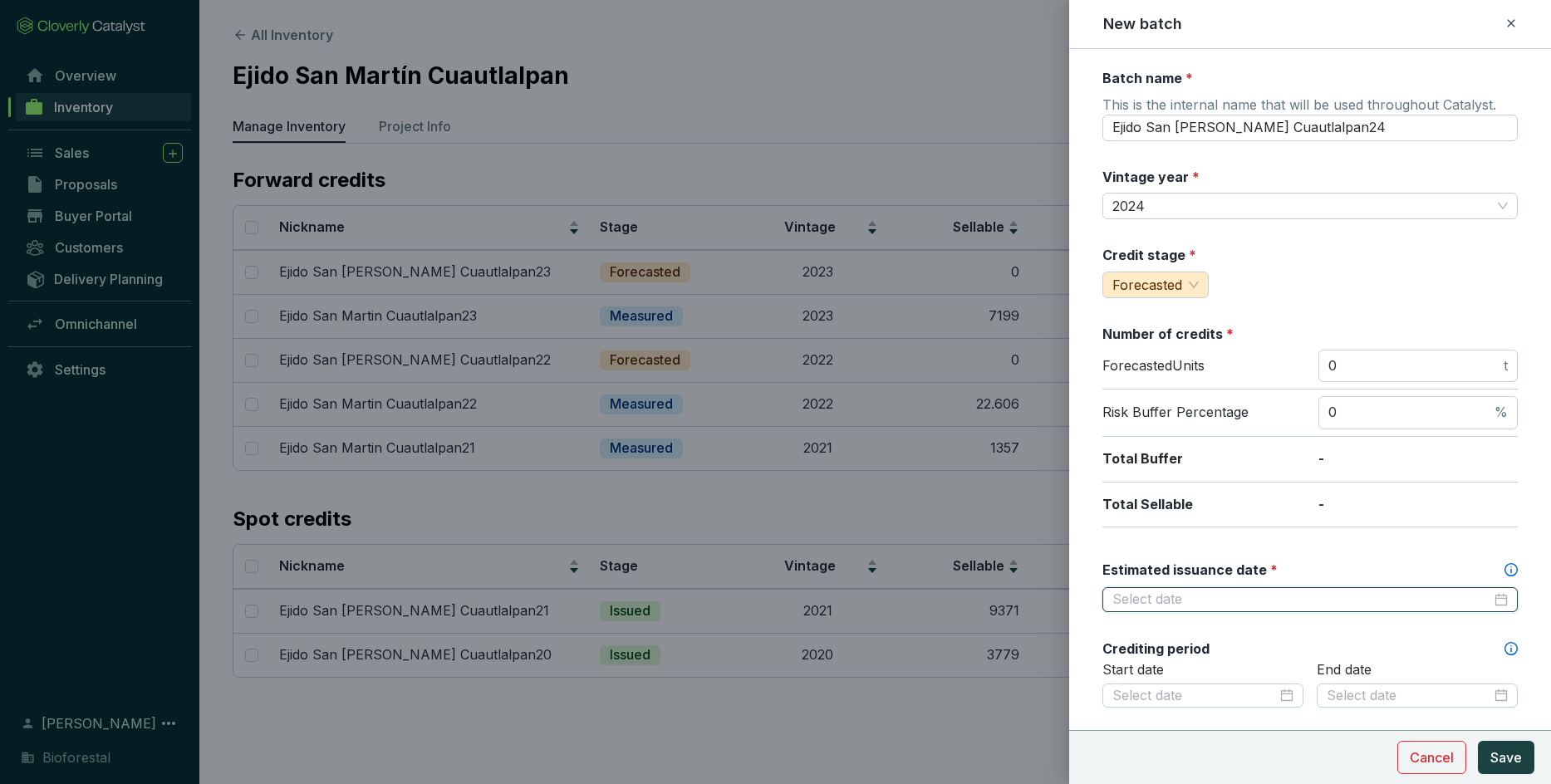
click at [1018, 551] on input "Estimated issuance date *" at bounding box center [1301, 599] width 378 height 19
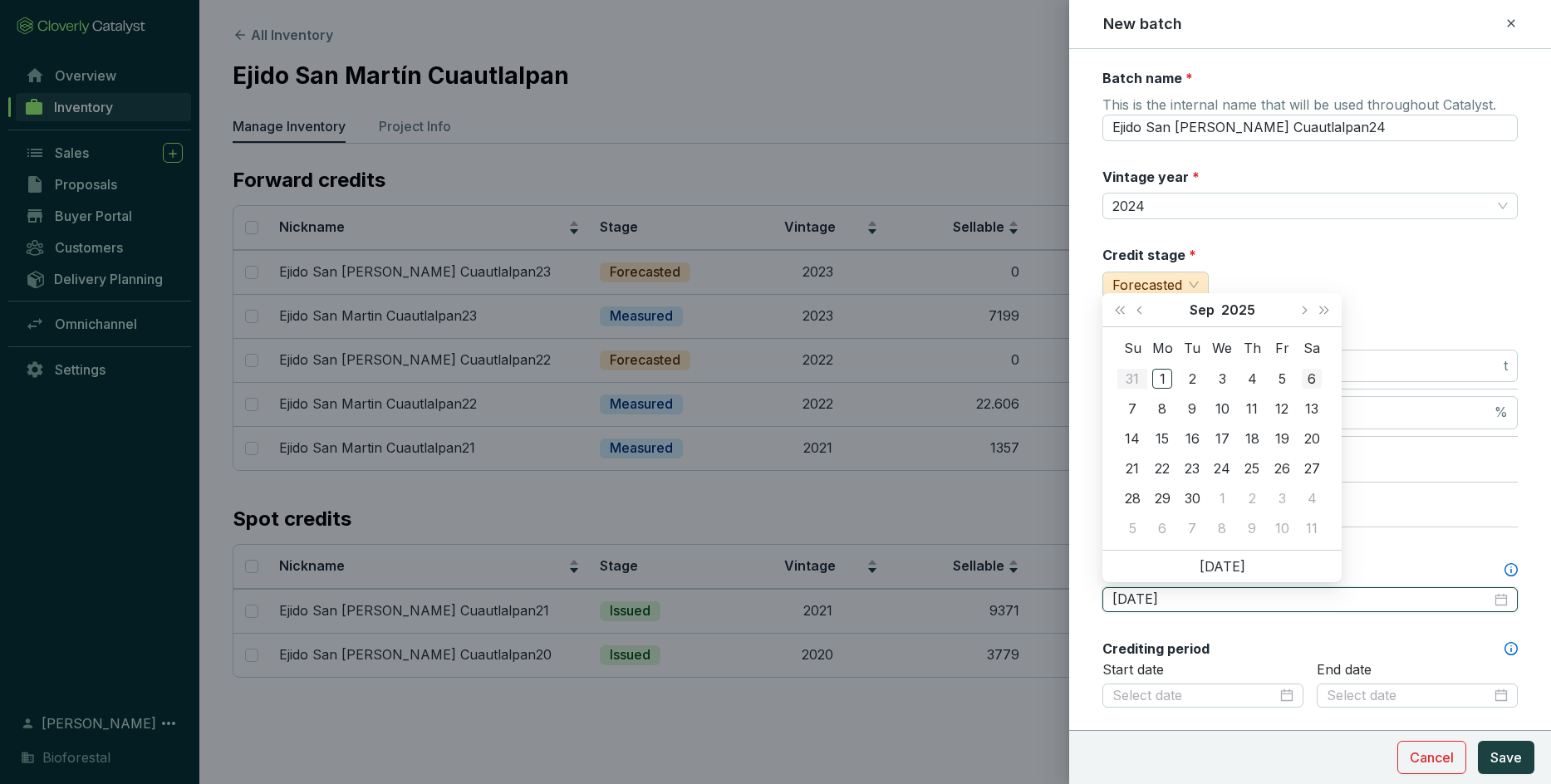
type input "[DATE]"
click at [1018, 309] on button "Next year (Control + right)" at bounding box center [1324, 309] width 21 height 33
click at [1018, 309] on span "Last year (Control + left)" at bounding box center [1119, 309] width 8 height 8
click at [1018, 311] on span "Previous month (PageUp)" at bounding box center [1140, 309] width 8 height 8
type input "[DATE]"
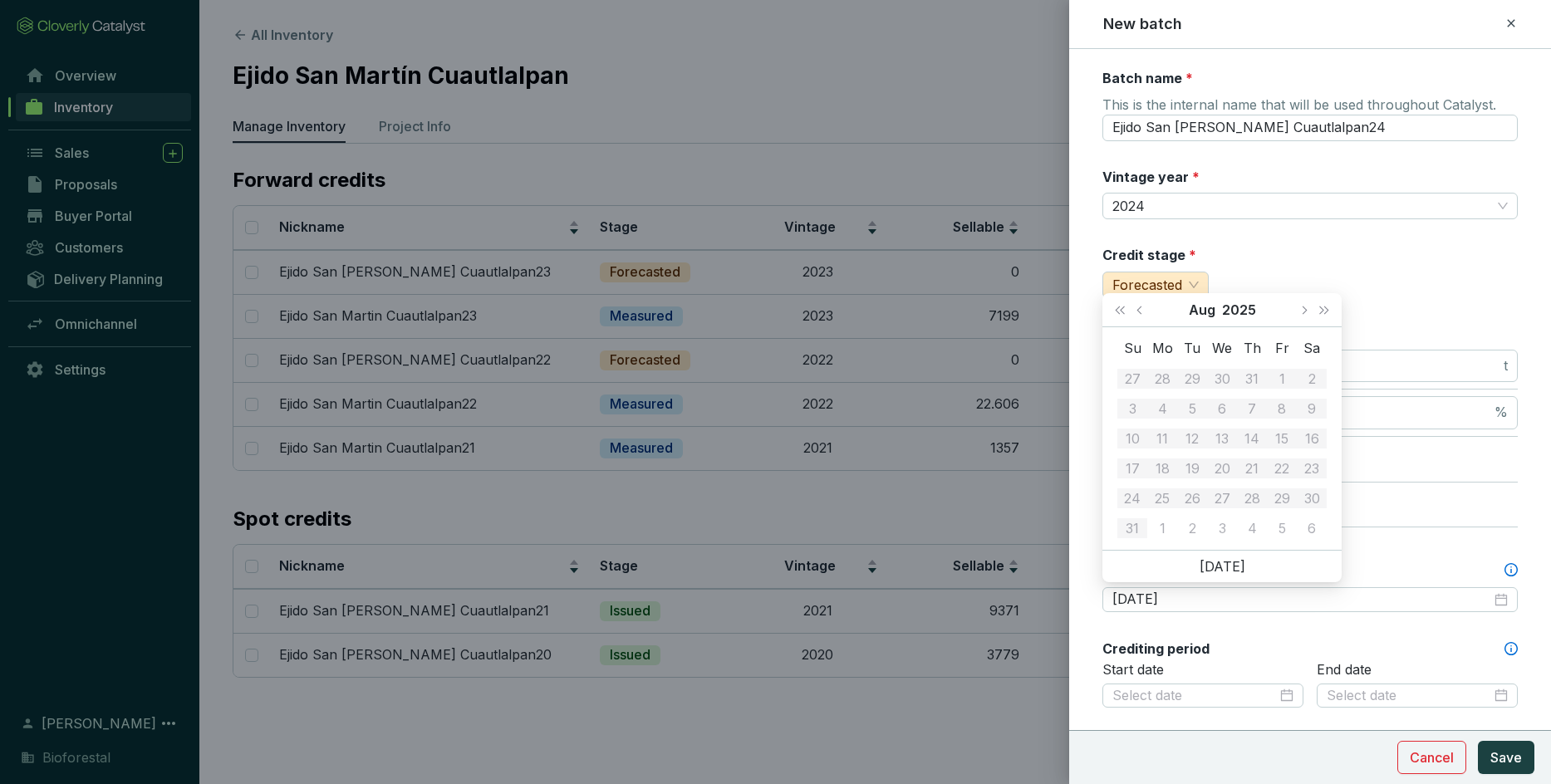
type input "[DATE]"
click at [1018, 453] on p "-" at bounding box center [1418, 459] width 199 height 19
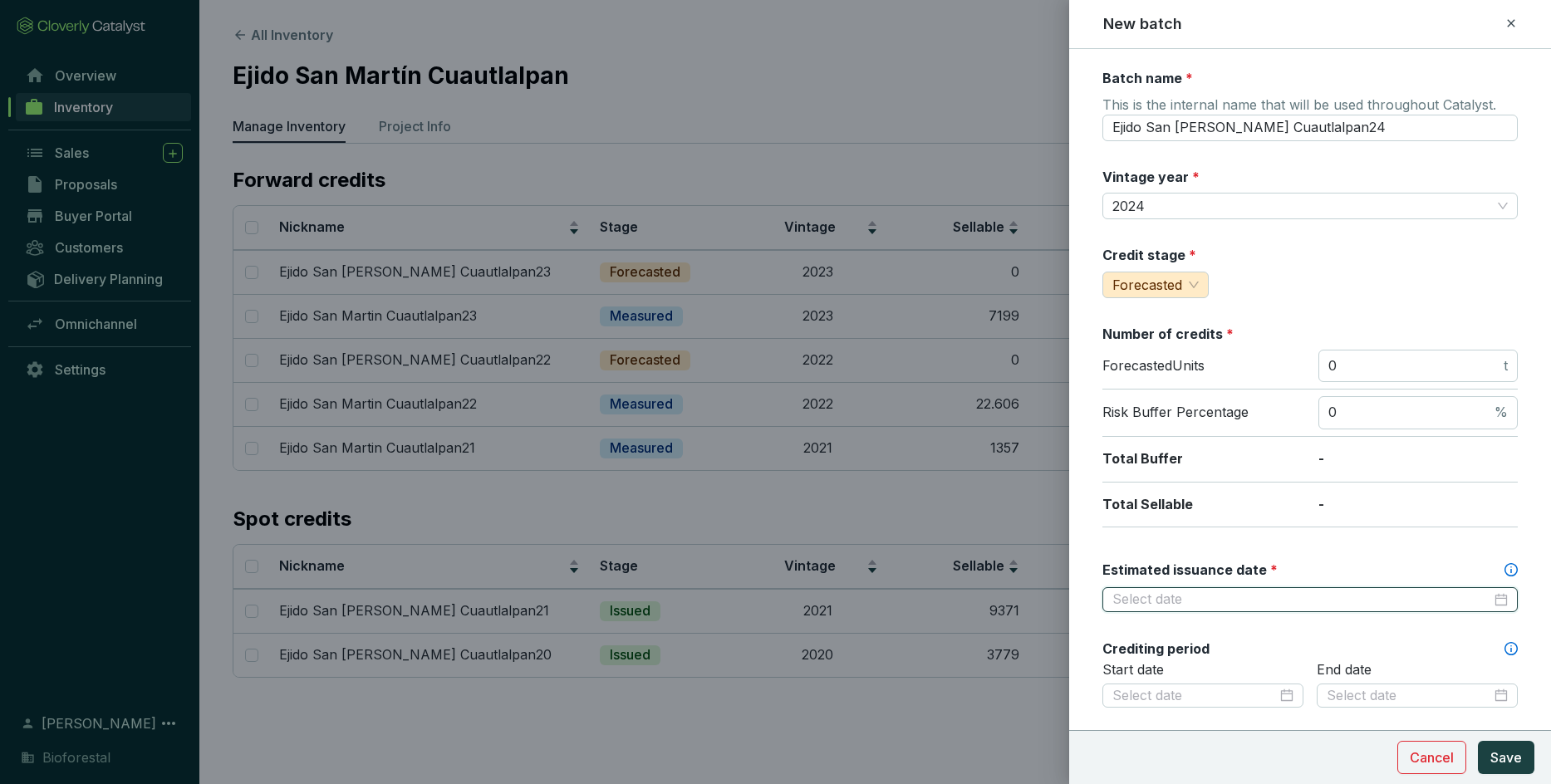
click at [1018, 551] on input "Estimated issuance date *" at bounding box center [1301, 599] width 378 height 19
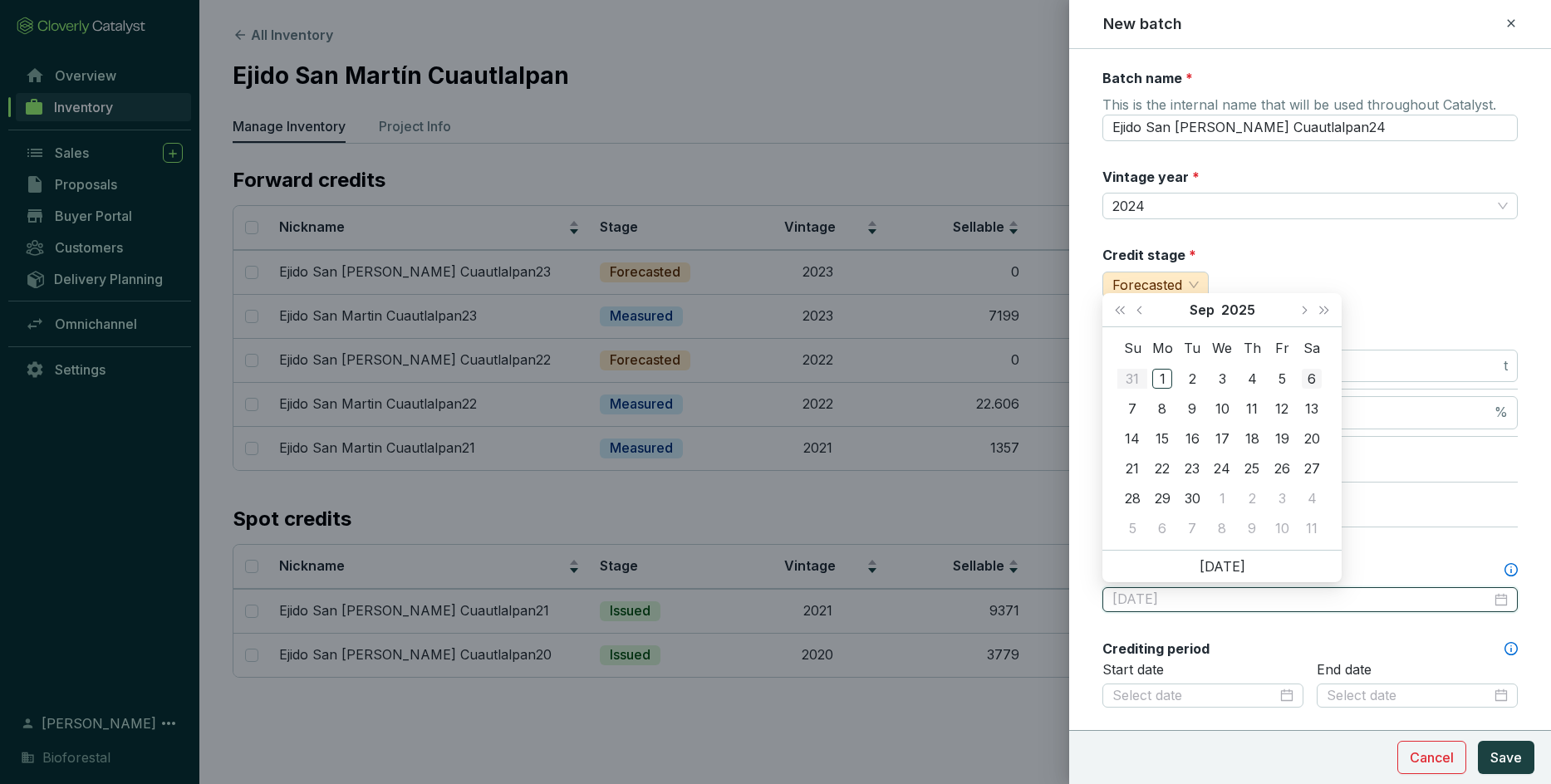
type input "[DATE]"
click at [1018, 313] on button "Next month (PageDown)" at bounding box center [1303, 309] width 21 height 33
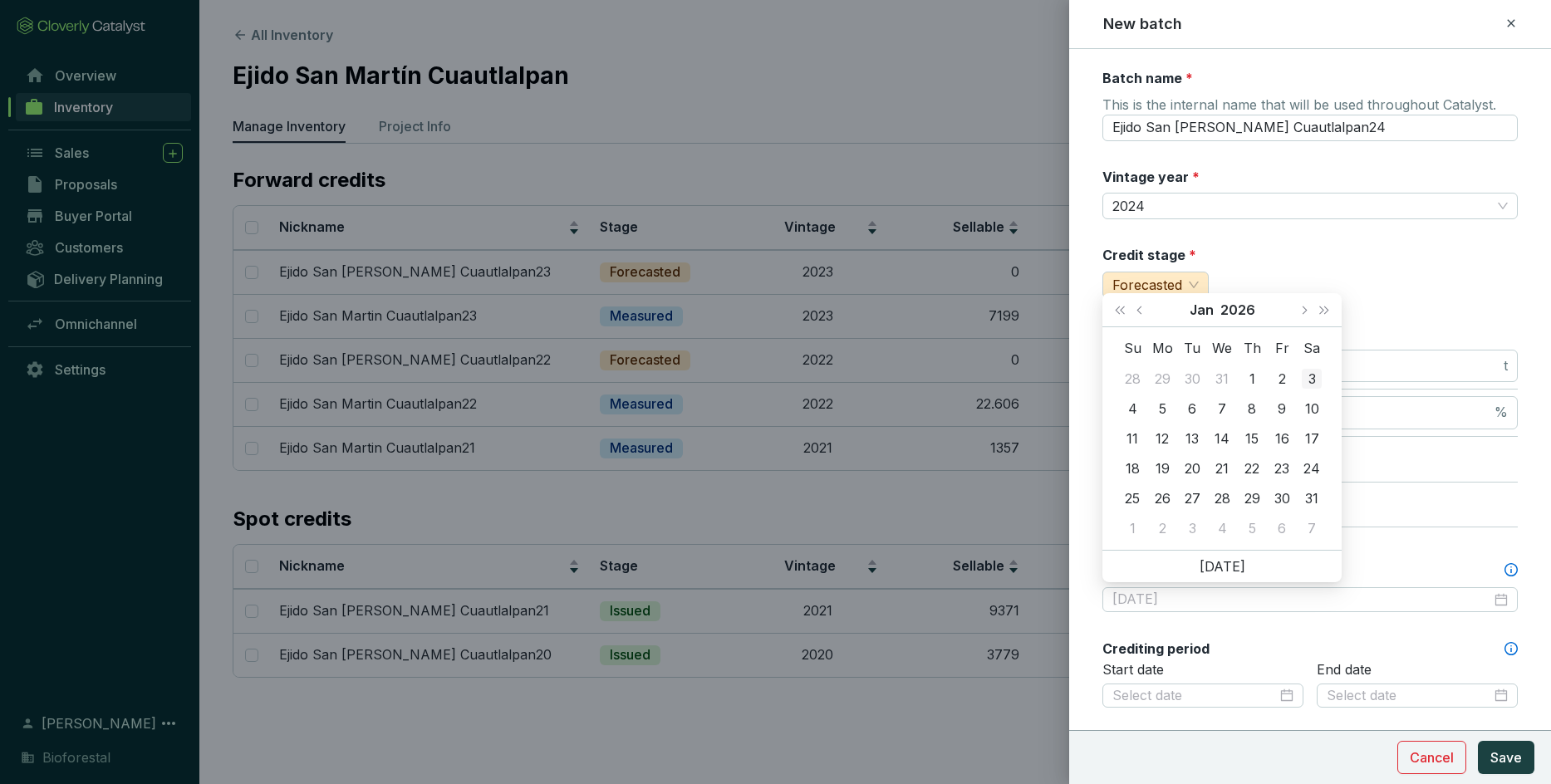
type input "[DATE]"
click at [1018, 314] on button "Next month (PageDown)" at bounding box center [1303, 309] width 21 height 33
type input "[DATE]"
click at [1018, 470] on div "28" at bounding box center [1311, 468] width 20 height 20
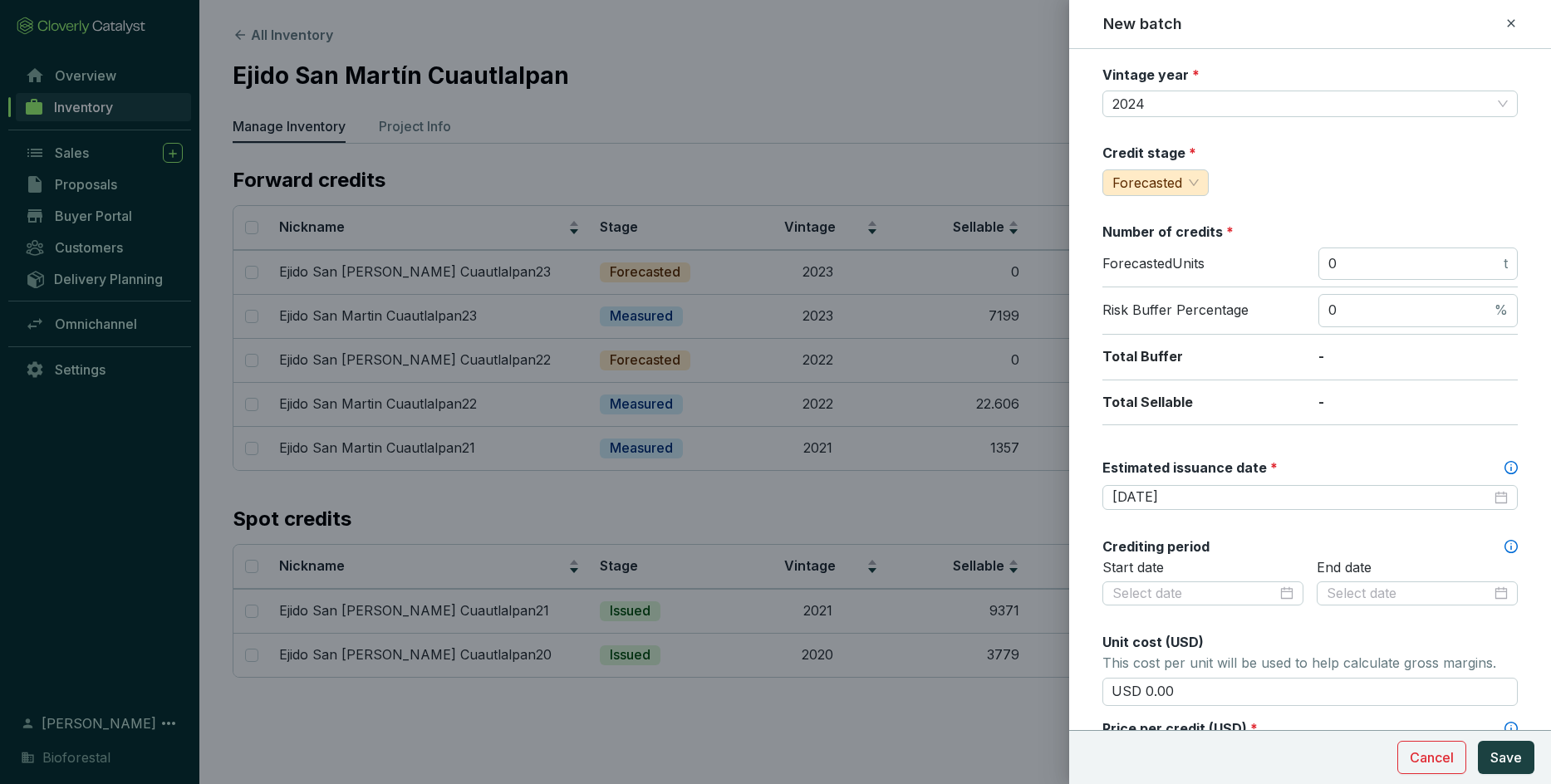
scroll to position [119, 0]
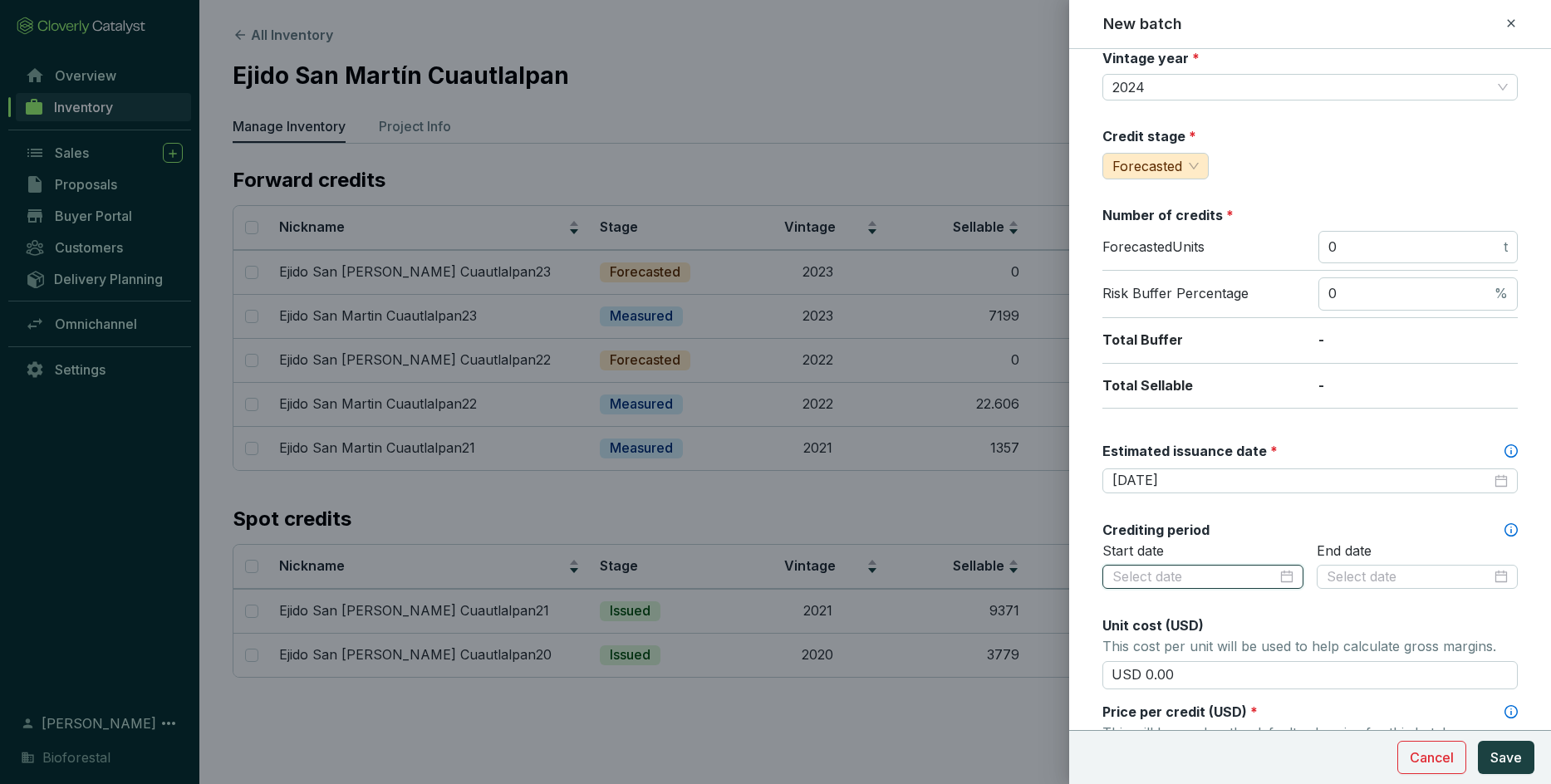
click at [1018, 551] on input at bounding box center [1194, 577] width 164 height 19
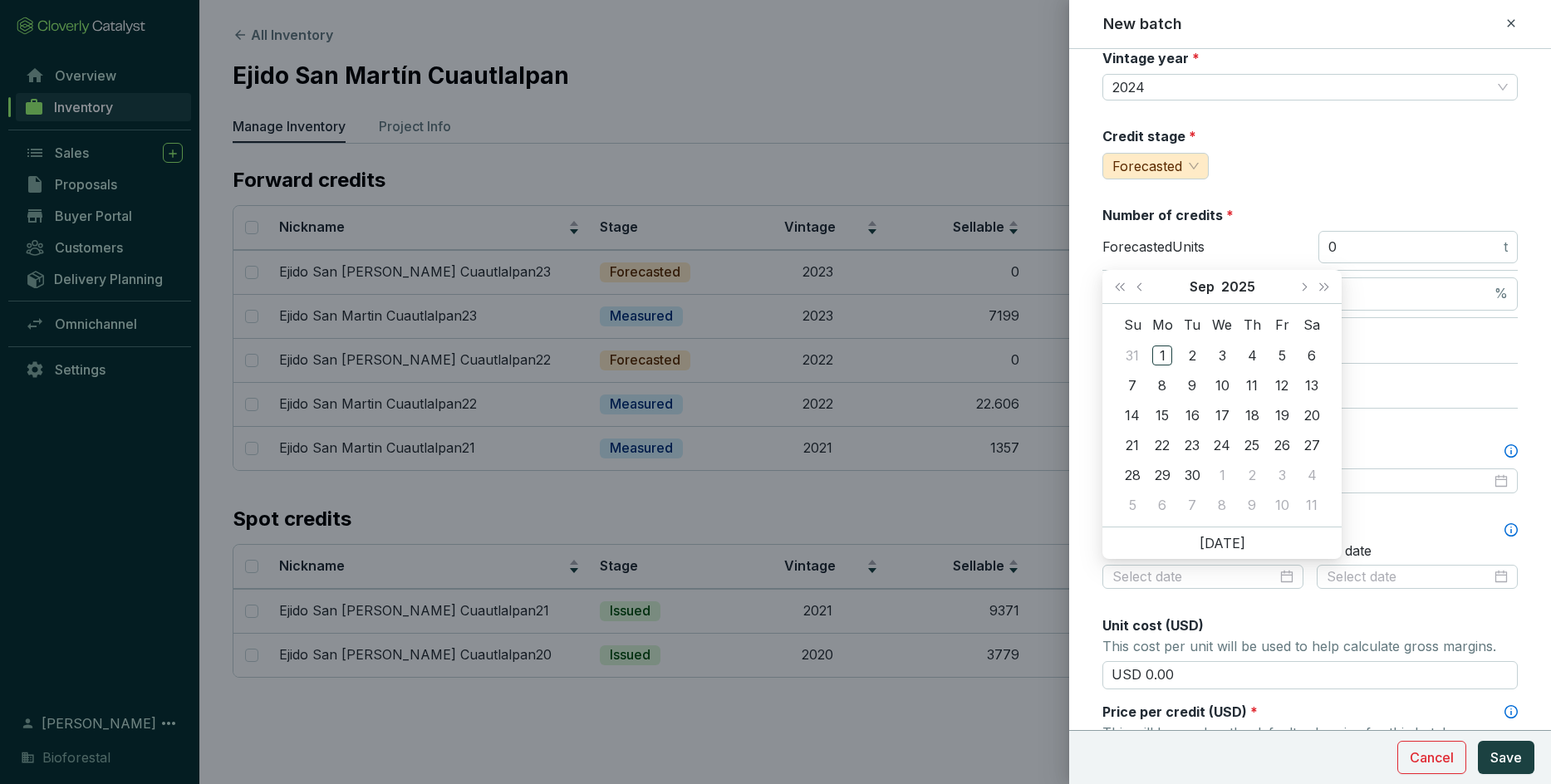
click at [1018, 551] on div "Batch name * This is the internal name that will be used throughout Catalyst. E…" at bounding box center [1310, 537] width 416 height 1174
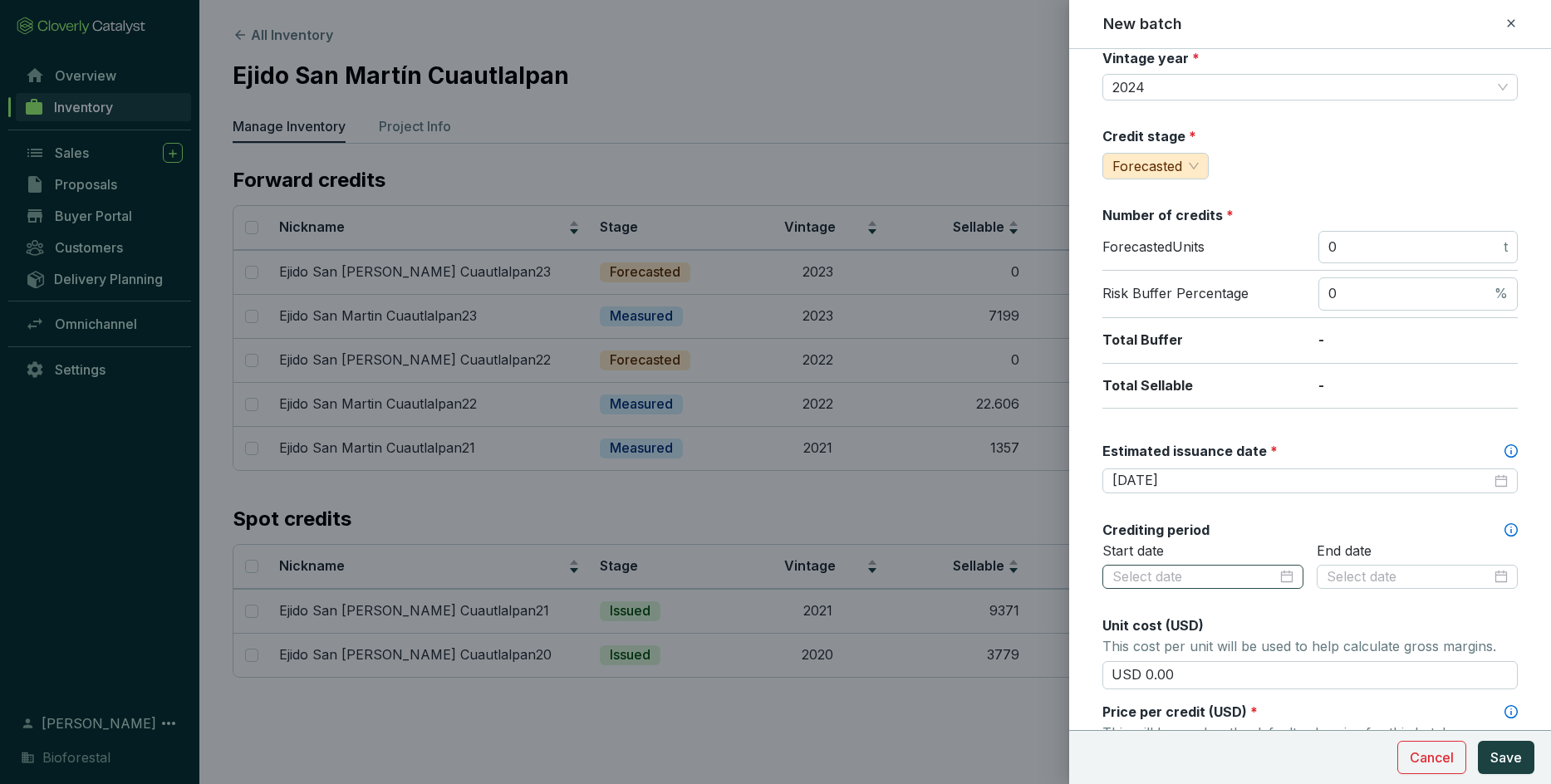
click at [1018, 551] on div at bounding box center [1203, 577] width 181 height 19
click at [1018, 551] on div "Start date" at bounding box center [1203, 576] width 201 height 68
click at [1018, 551] on div at bounding box center [1203, 577] width 181 height 19
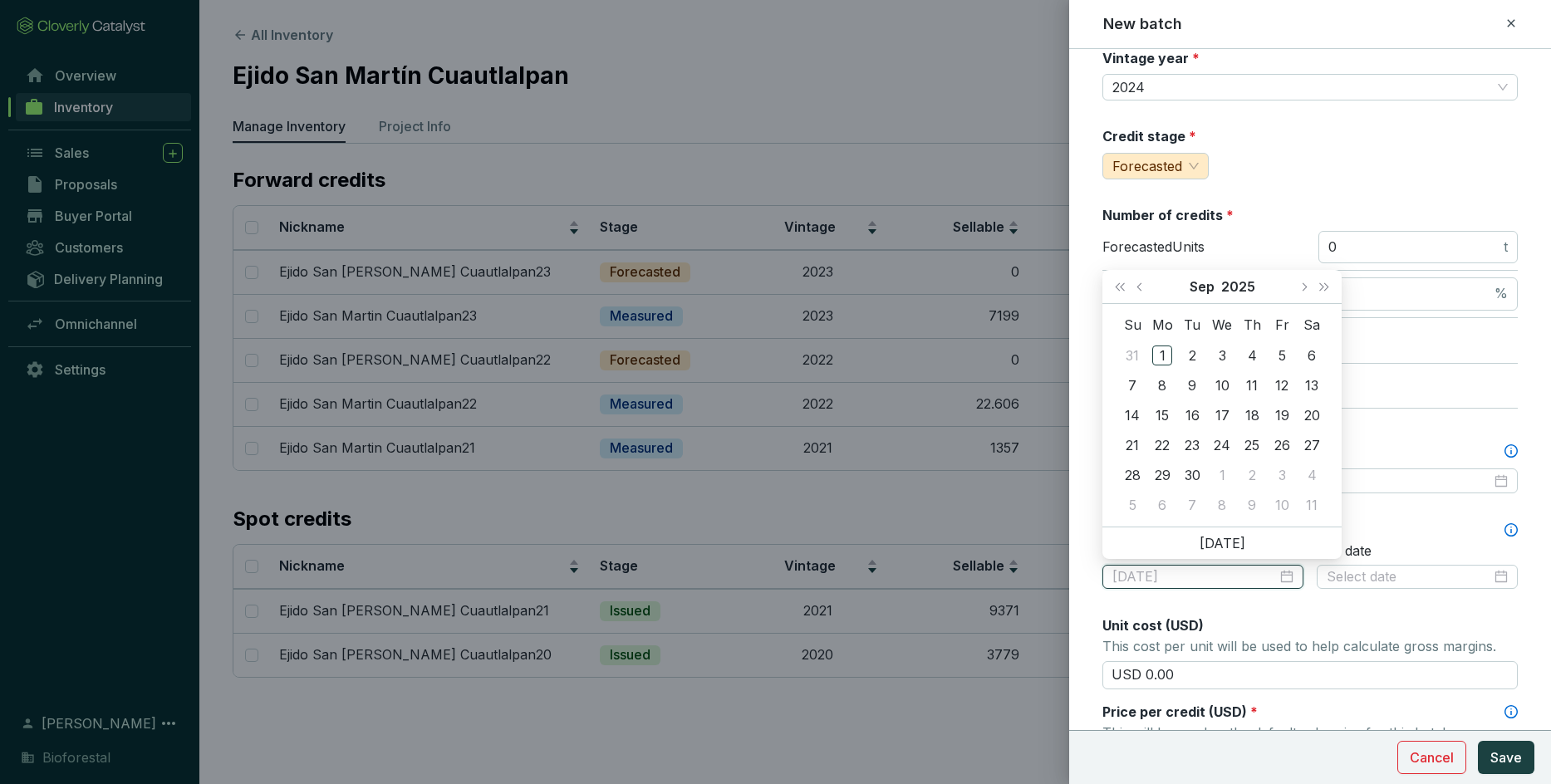
type input "[DATE]"
click at [1018, 551] on div "Batch name * This is the internal name that will be used throughout Catalyst. E…" at bounding box center [1310, 537] width 416 height 1174
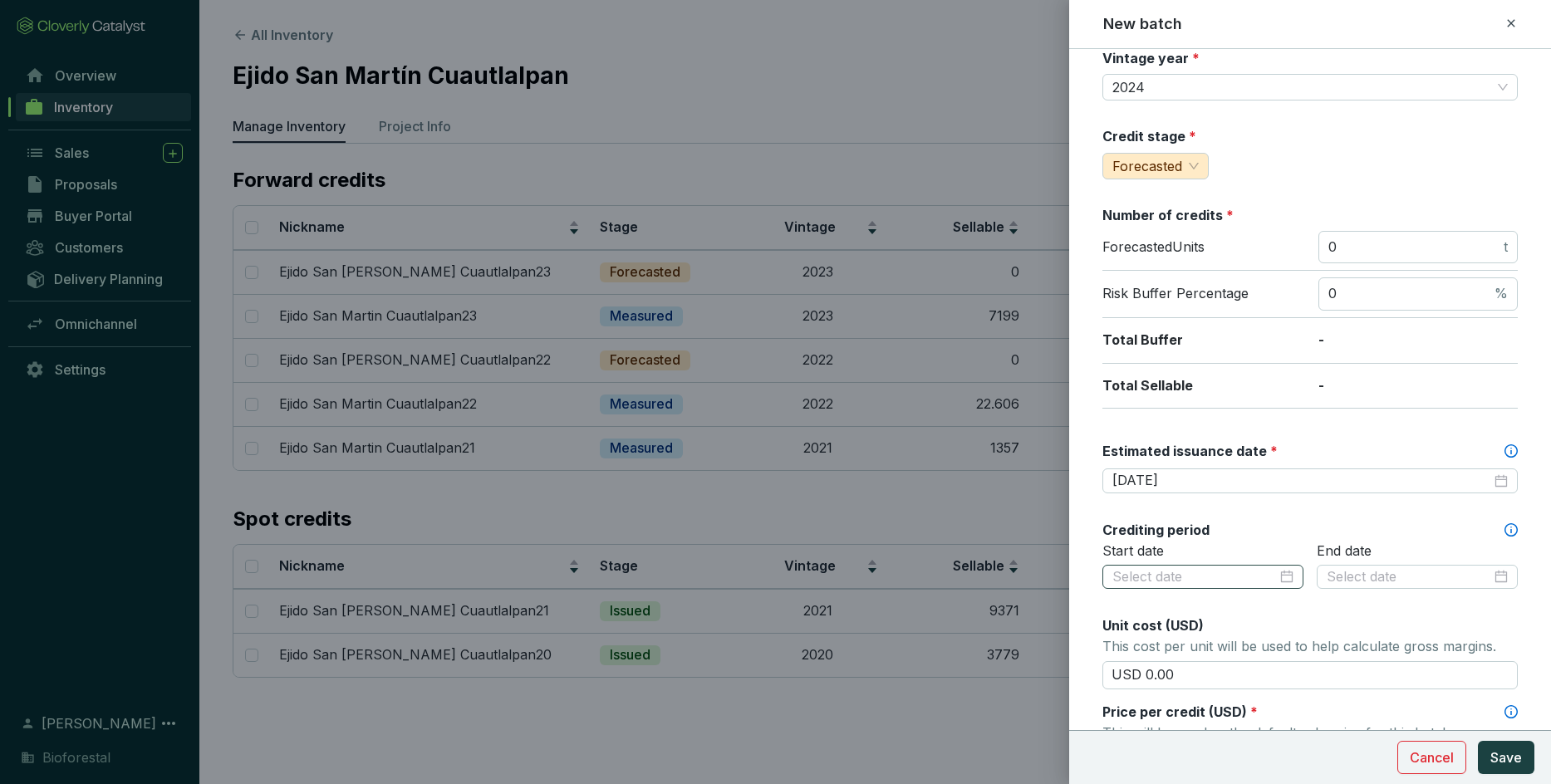
click at [1018, 551] on div at bounding box center [1203, 577] width 181 height 19
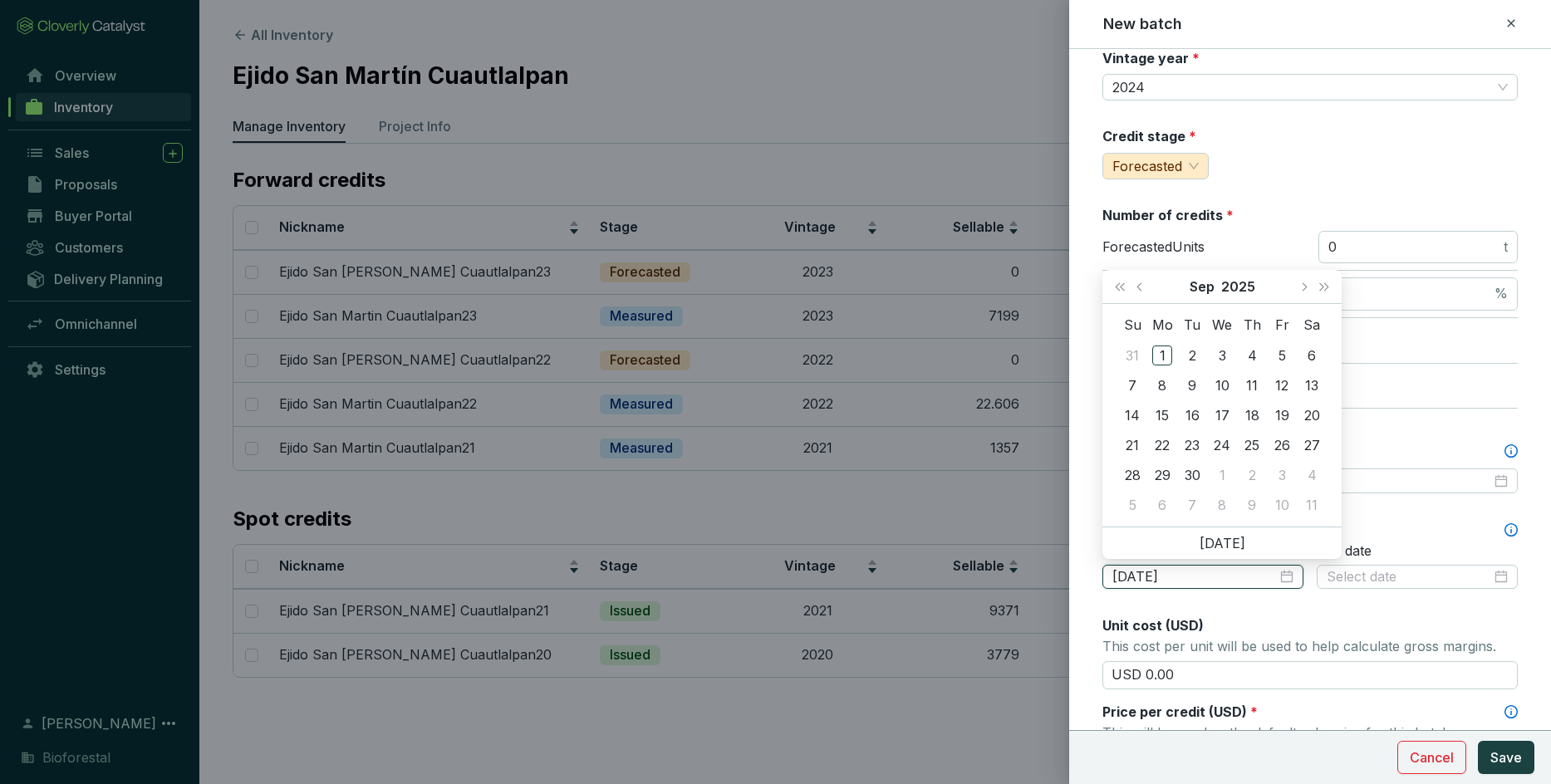
type input "[DATE]"
click at [1018, 285] on span "Last year (Control + left)" at bounding box center [1119, 286] width 8 height 8
click at [1018, 286] on button "Previous month (PageUp)" at bounding box center [1141, 286] width 21 height 33
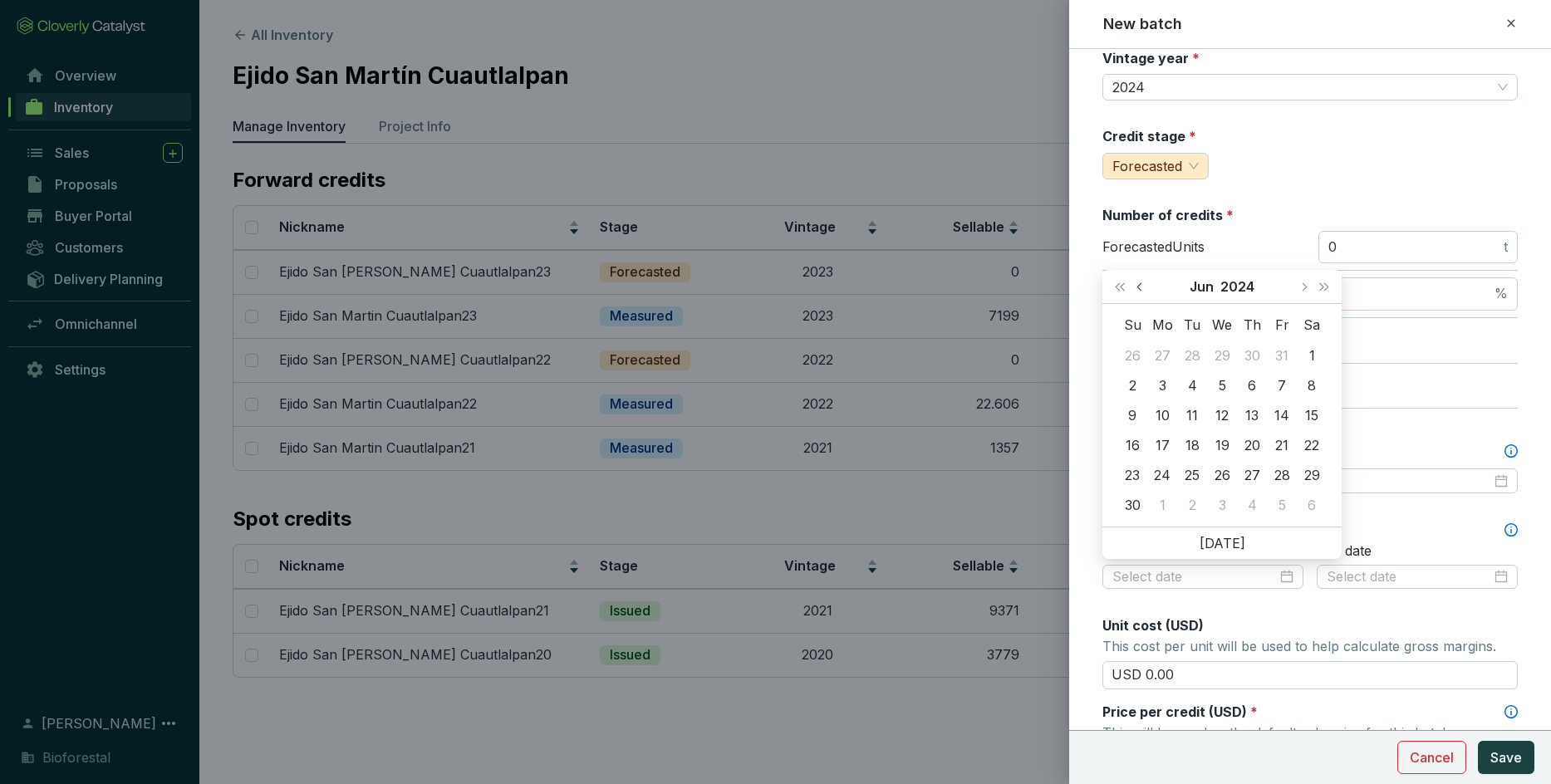
click at [1018, 277] on button "Previous month (PageUp)" at bounding box center [1141, 286] width 21 height 33
click at [1018, 269] on div "Forecasted Units 0 t" at bounding box center [1310, 251] width 416 height 41
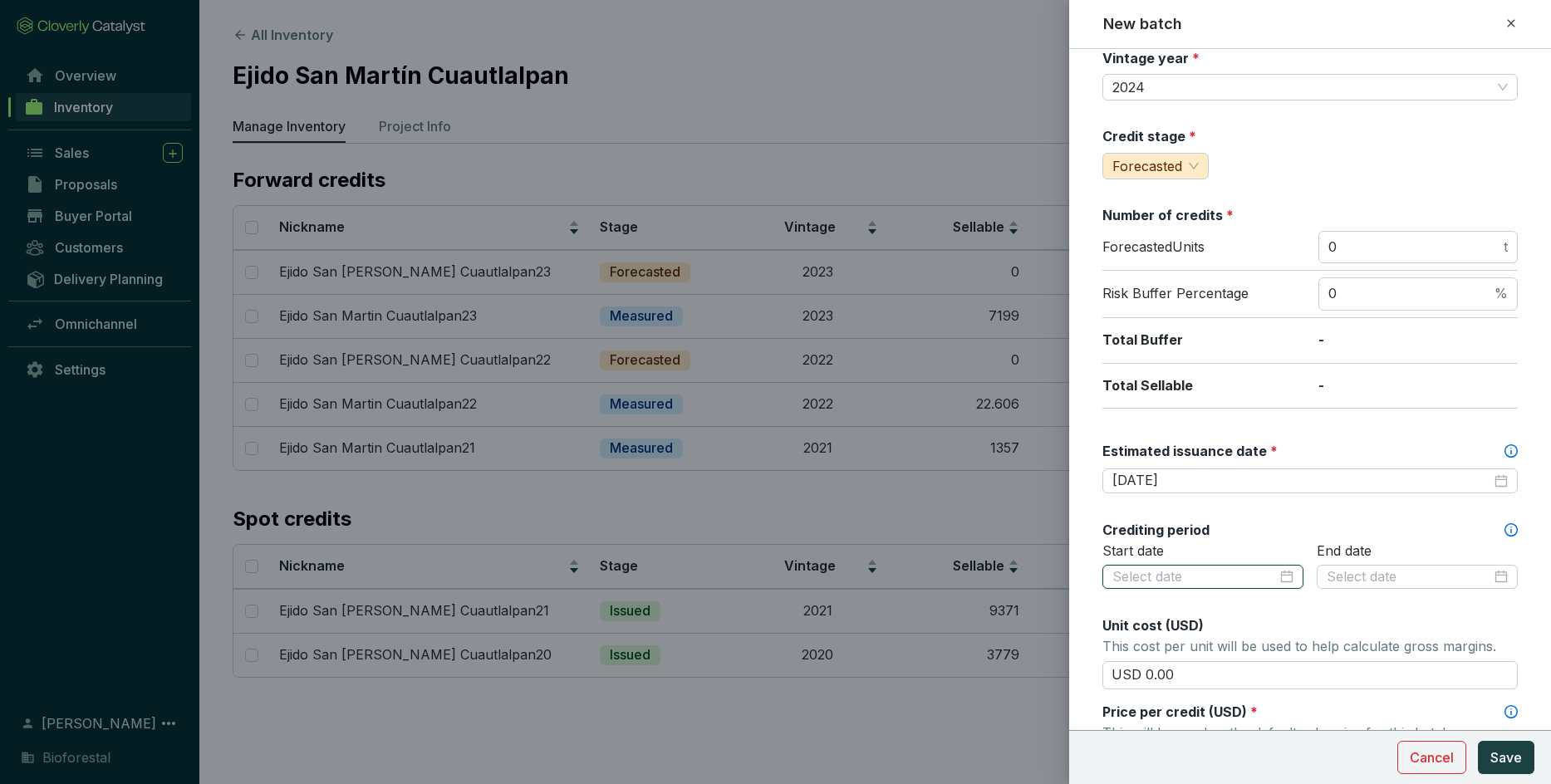
click at [1018, 551] on input at bounding box center [1194, 577] width 164 height 19
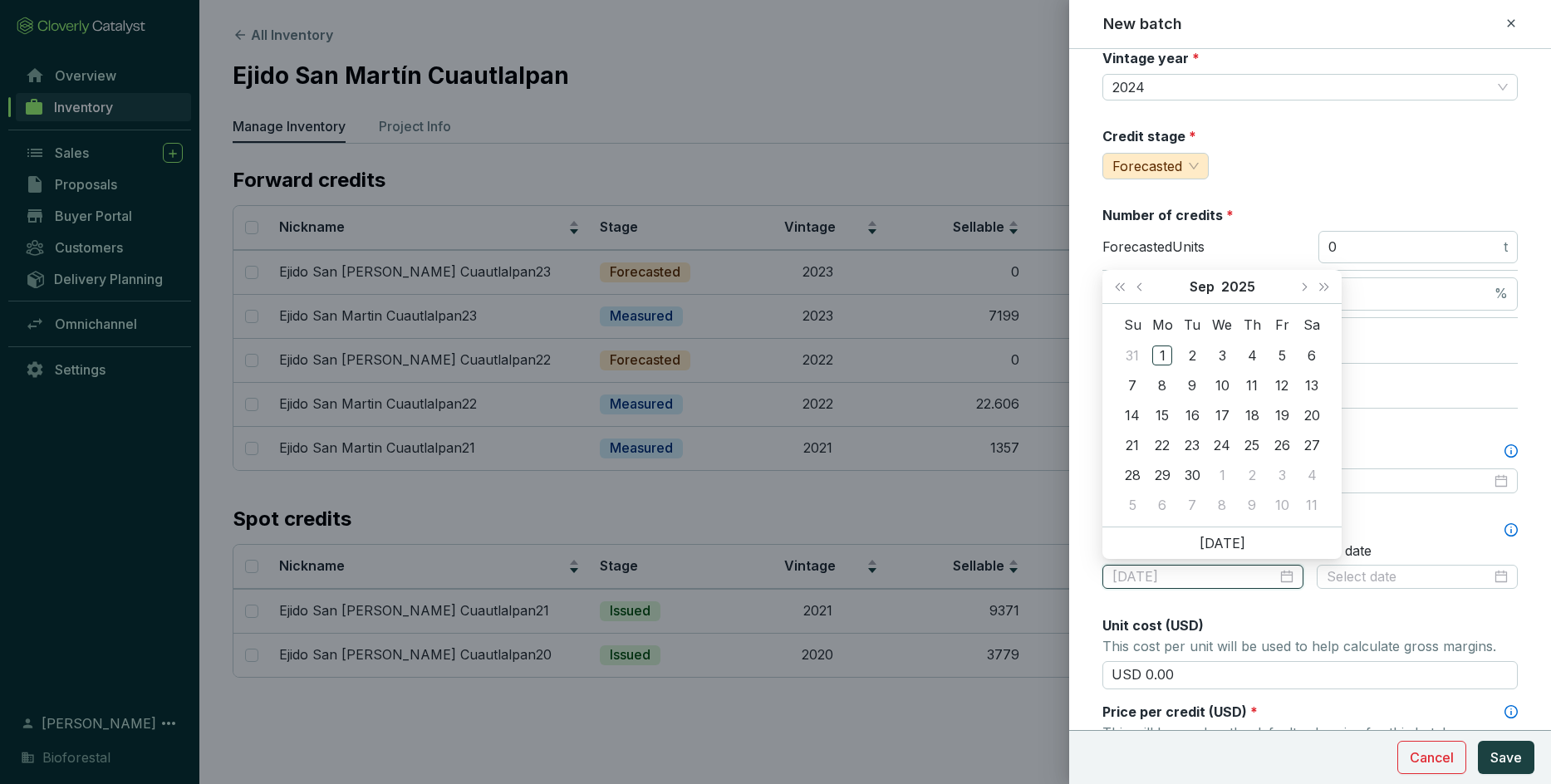
type input "[DATE]"
click at [1018, 283] on button "Last year (Control + left)" at bounding box center [1119, 286] width 21 height 33
click at [1018, 287] on span "Previous month (PageUp)" at bounding box center [1140, 286] width 8 height 8
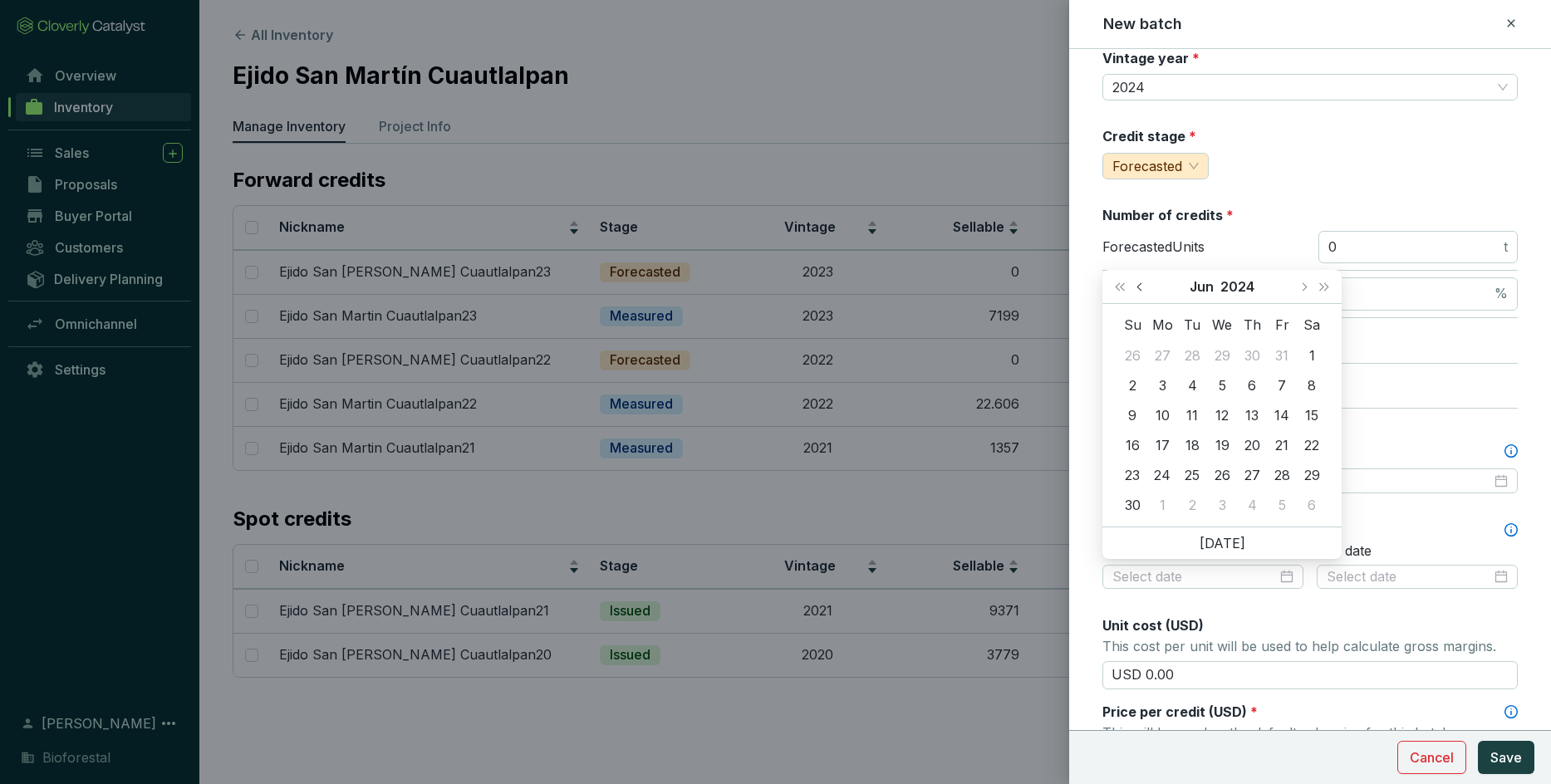
click at [1018, 287] on span "Previous month (PageUp)" at bounding box center [1140, 286] width 8 height 8
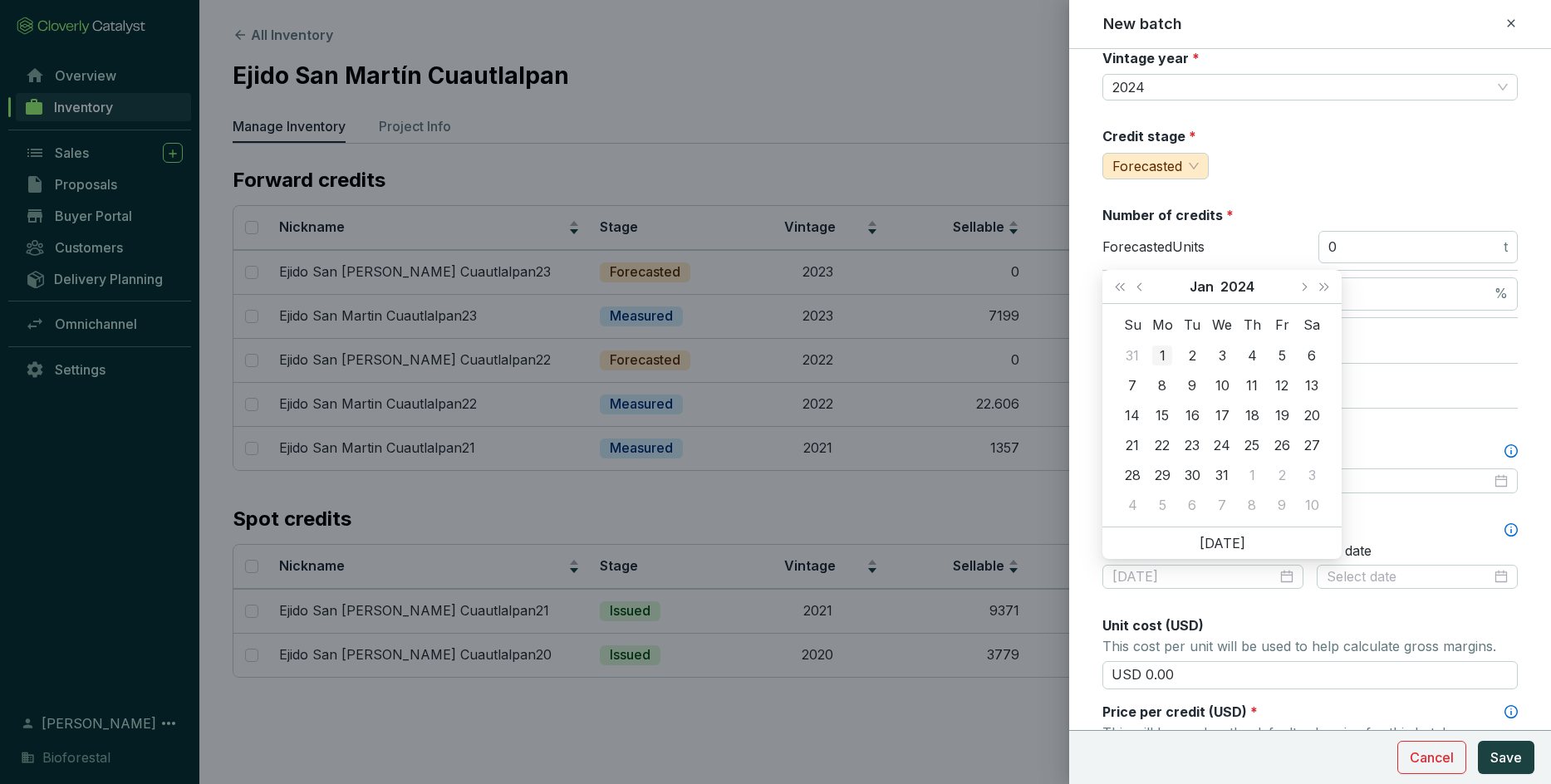
type input "[DATE]"
click at [1018, 356] on div "1" at bounding box center [1162, 355] width 20 height 20
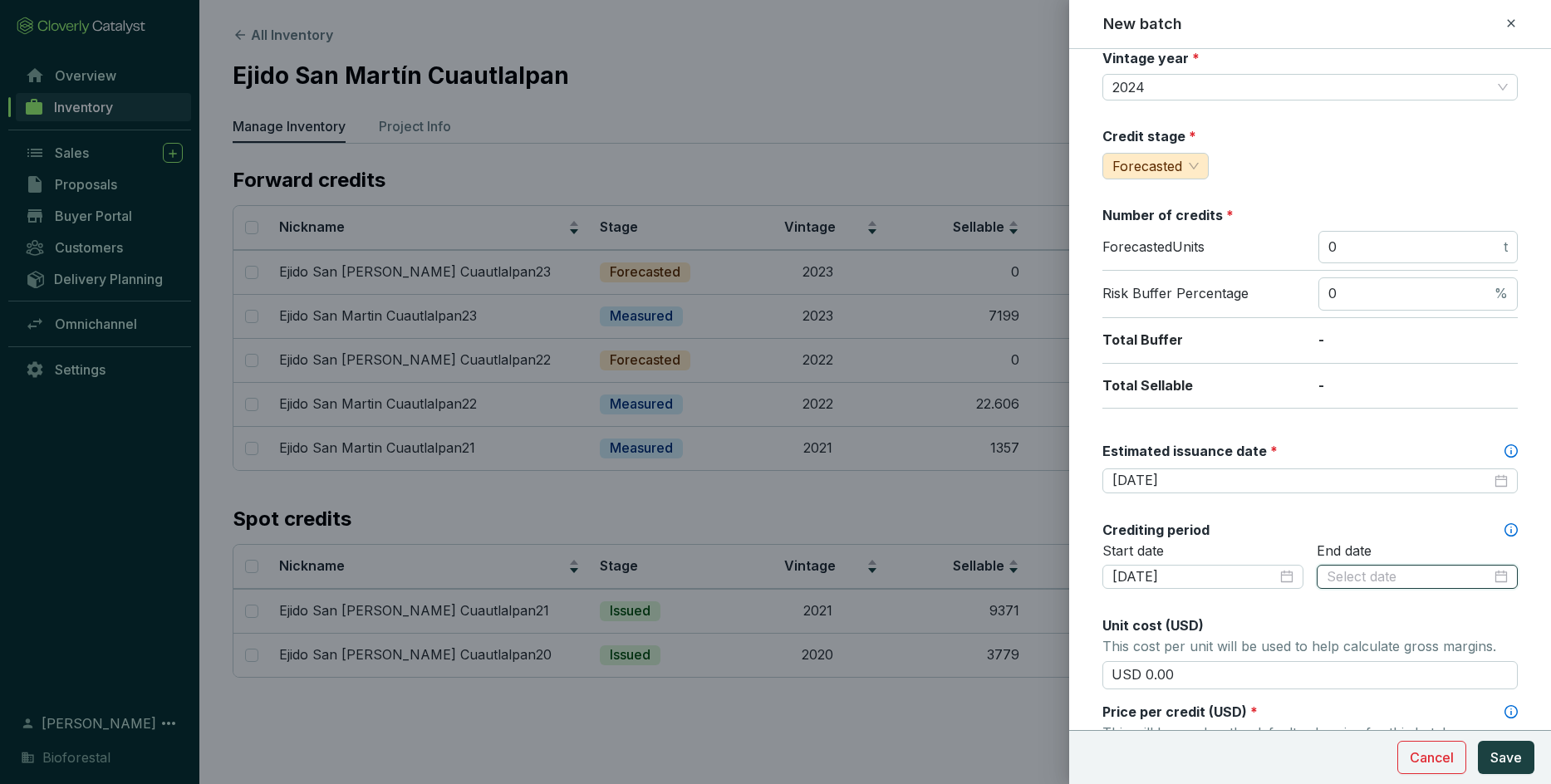
click at [1018, 551] on input at bounding box center [1408, 577] width 164 height 19
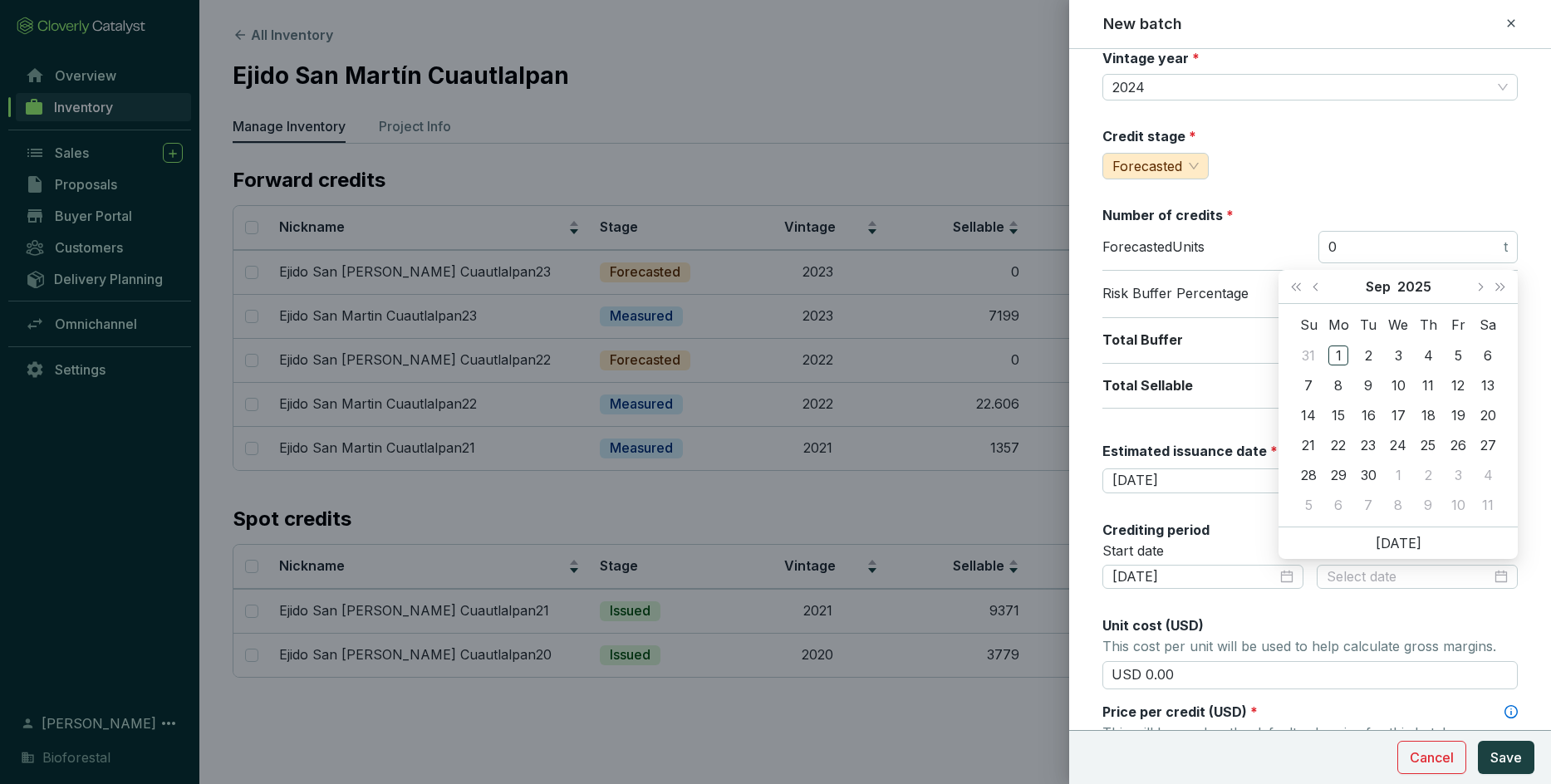
click at [1018, 551] on div "Unit cost (USD)" at bounding box center [1310, 625] width 416 height 19
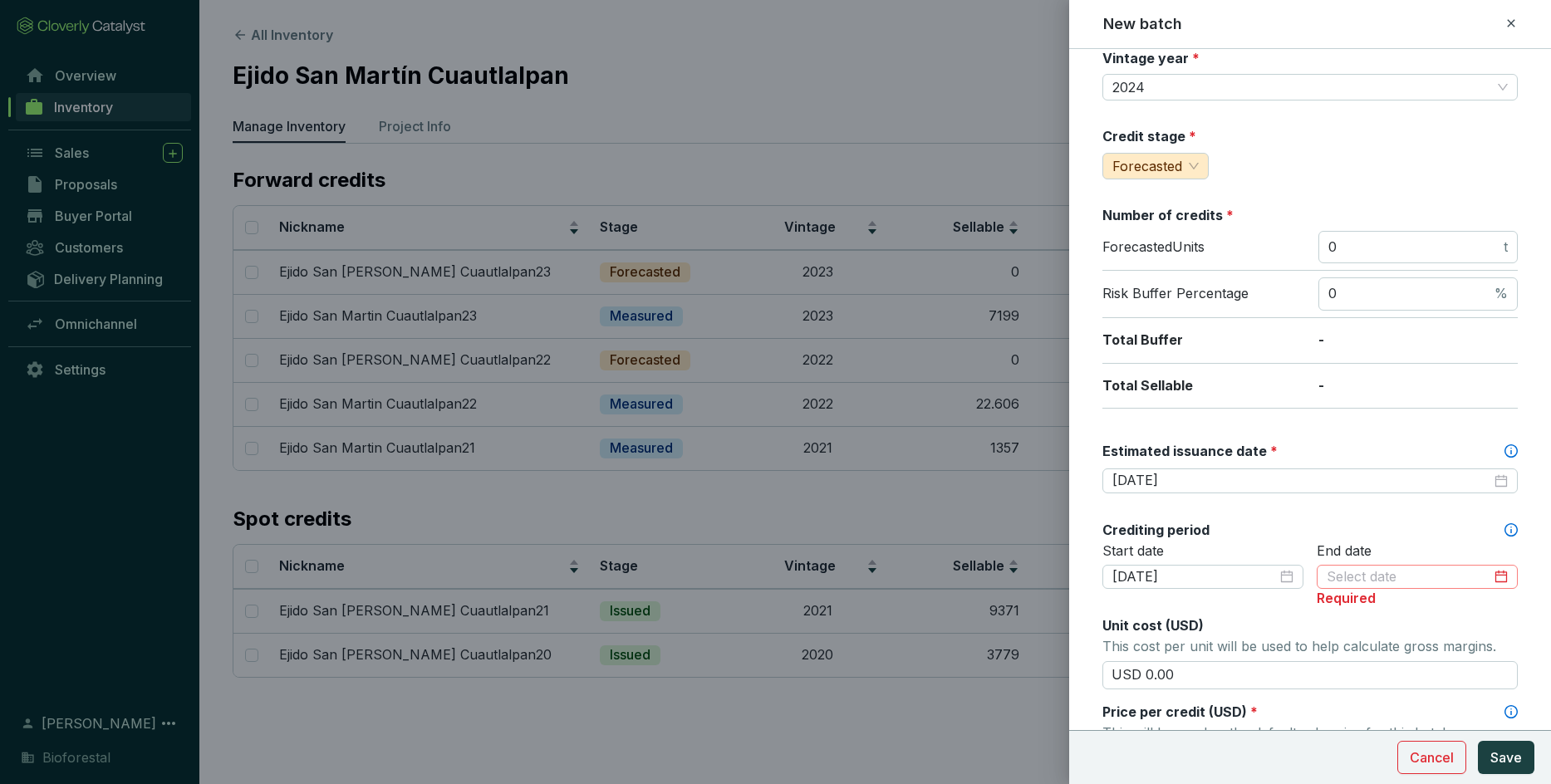
click at [1018, 551] on div at bounding box center [1417, 577] width 201 height 25
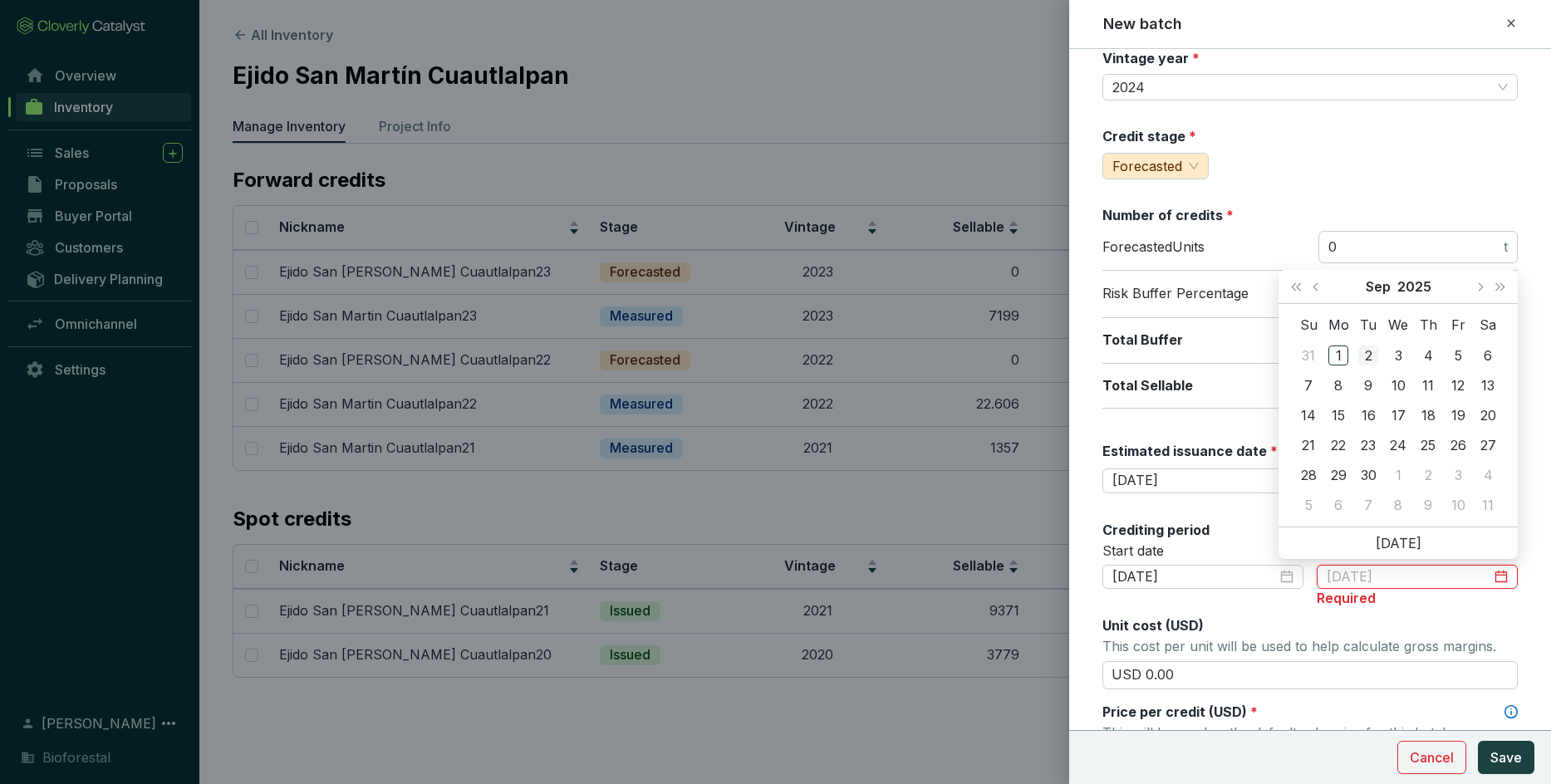
type input "[DATE]"
click at [1018, 288] on span "Last year (Control + left)" at bounding box center [1295, 286] width 8 height 8
click at [1018, 296] on button "Last year (Control + left)" at bounding box center [1296, 286] width 21 height 33
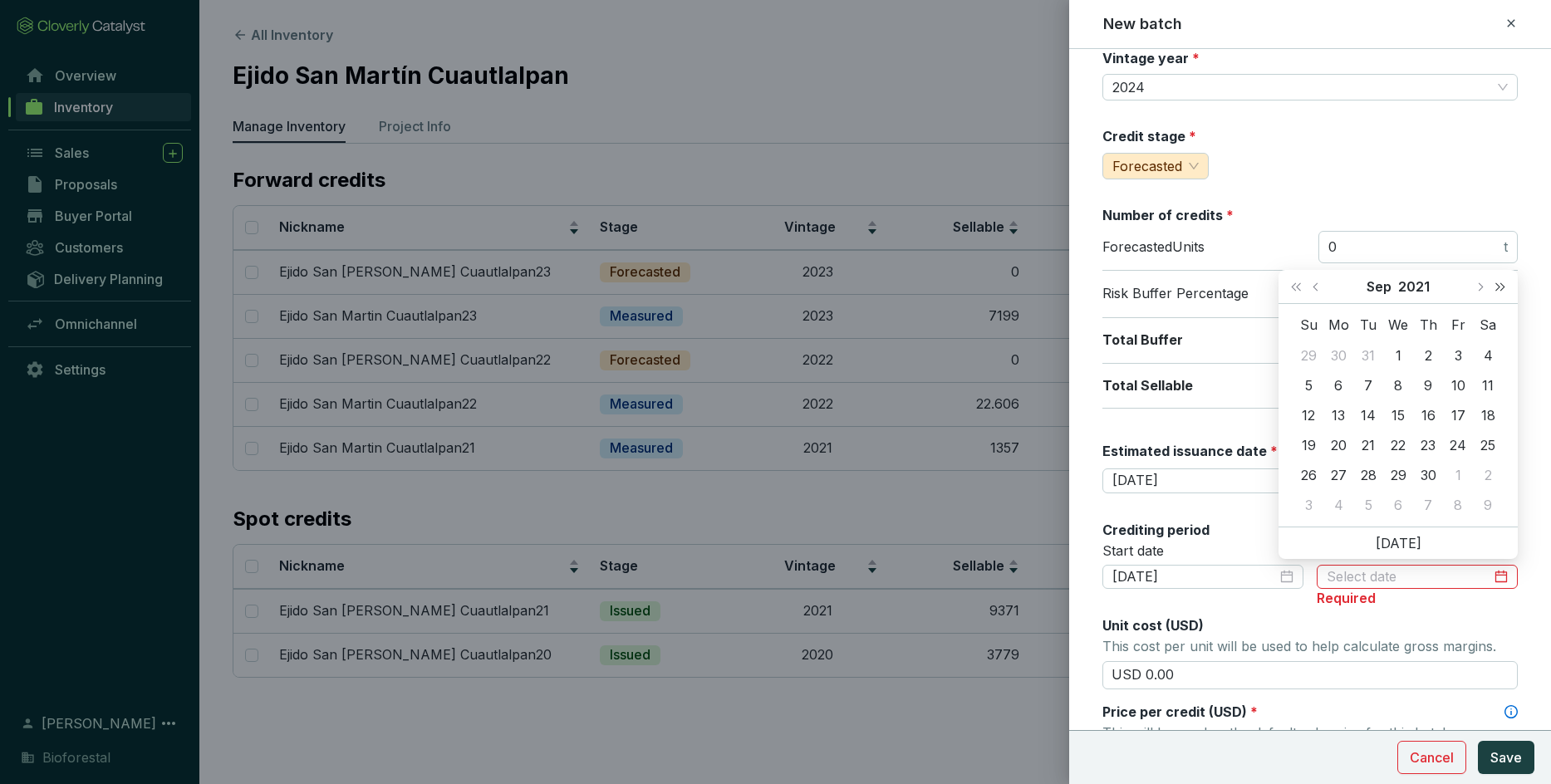
click at [1018, 289] on button "Next year (Control + right)" at bounding box center [1500, 286] width 21 height 33
type input "[DATE]"
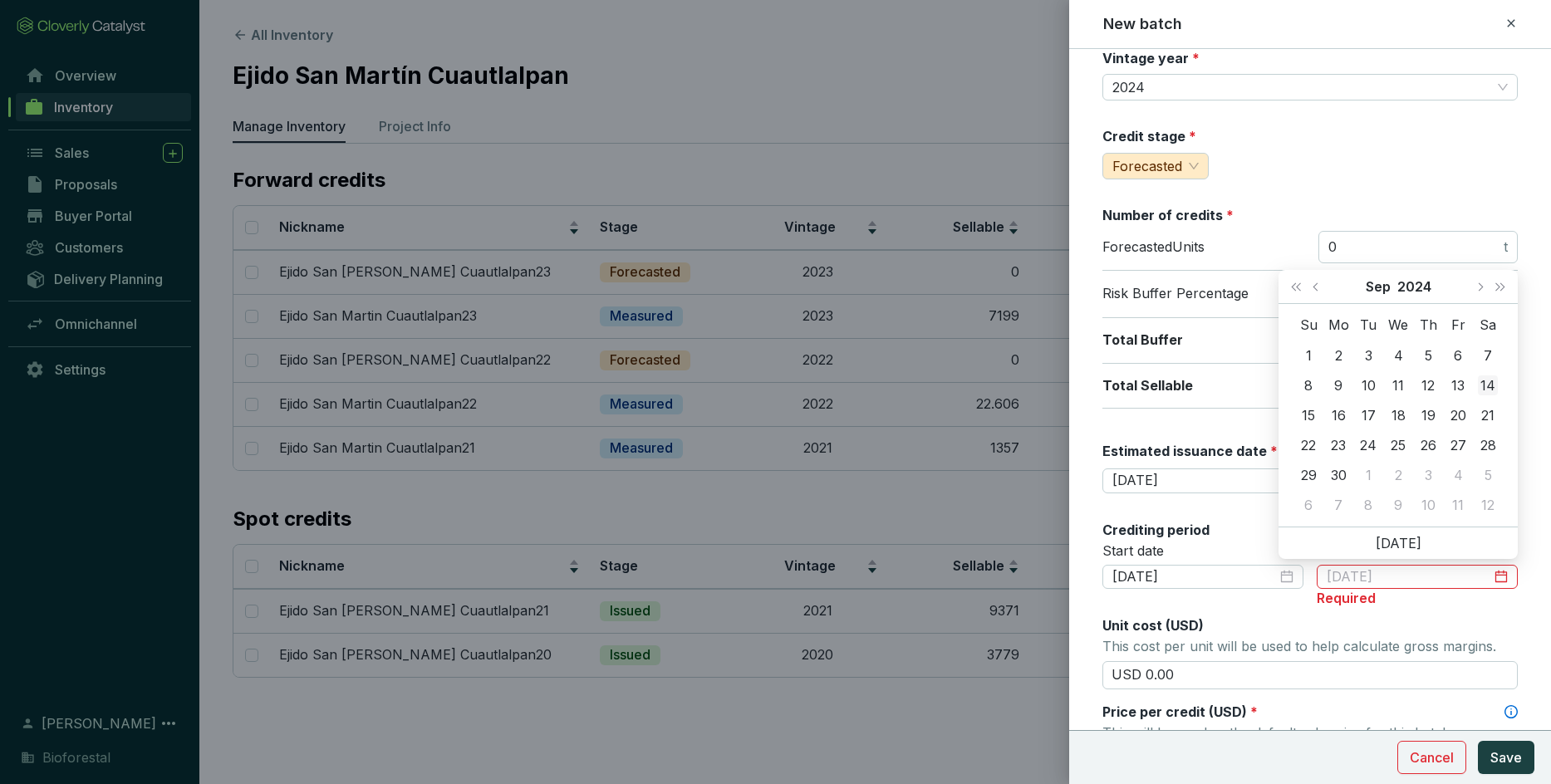
type input "[DATE]"
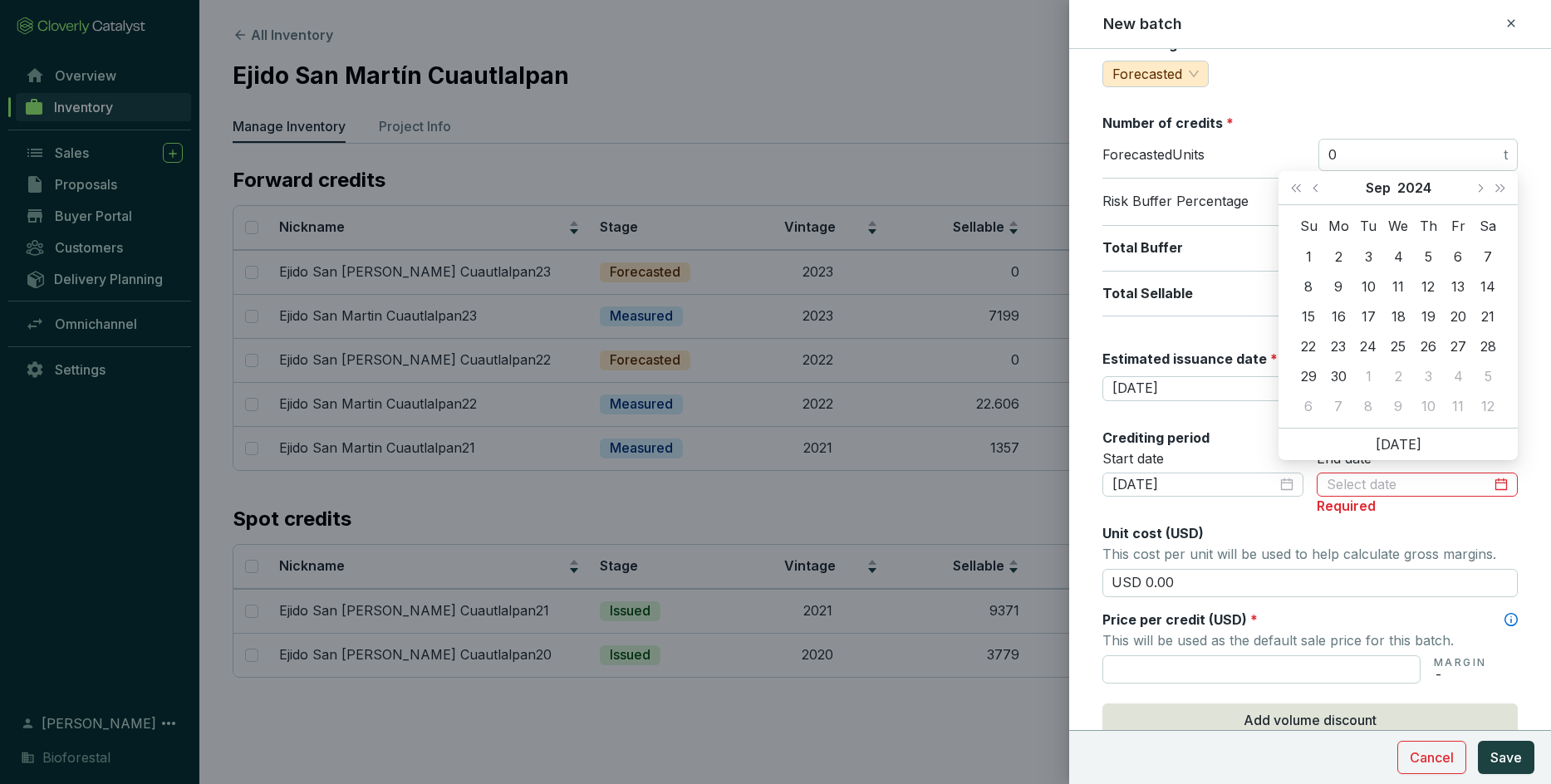
scroll to position [218, 0]
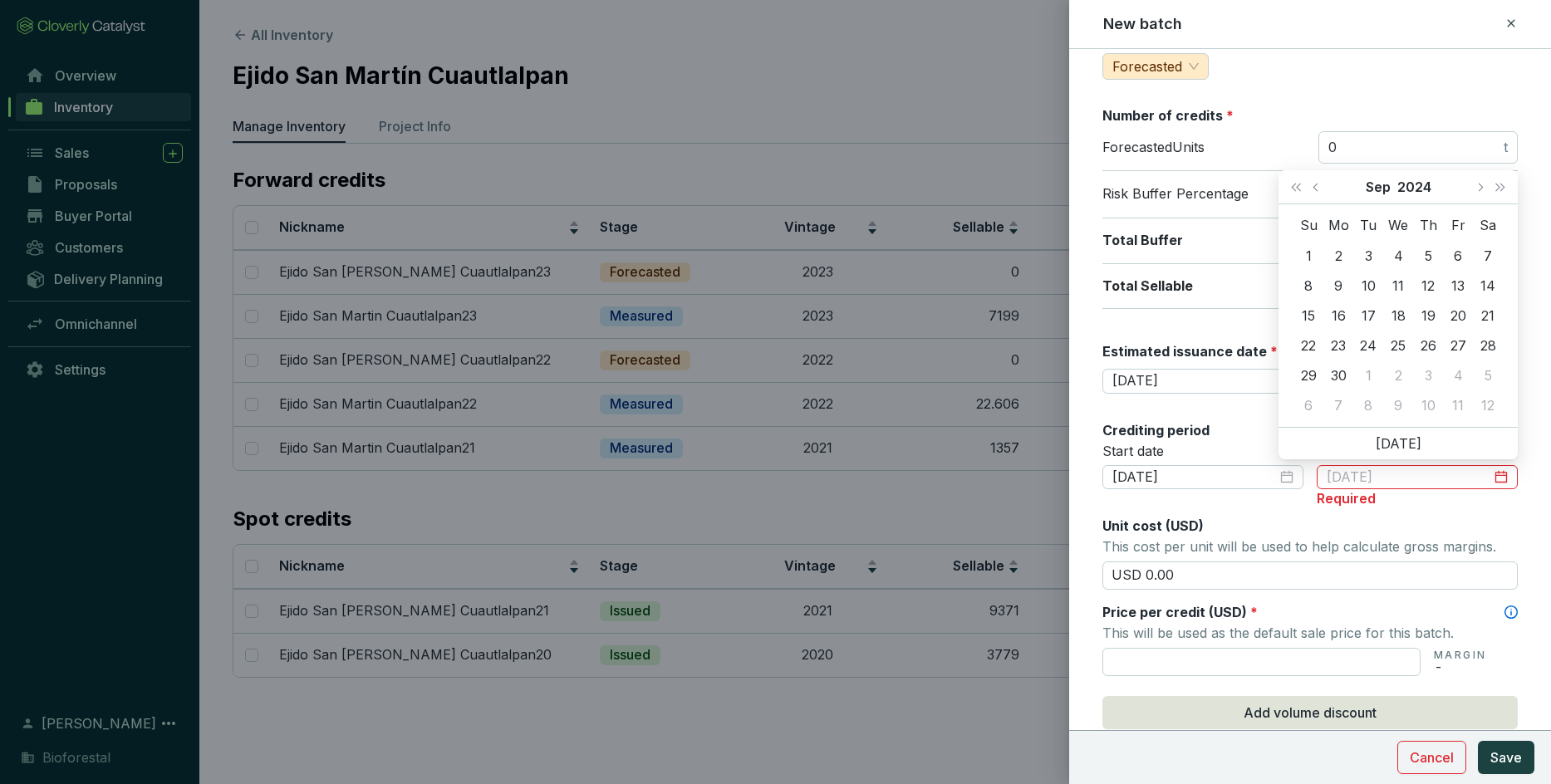
type input "[DATE]"
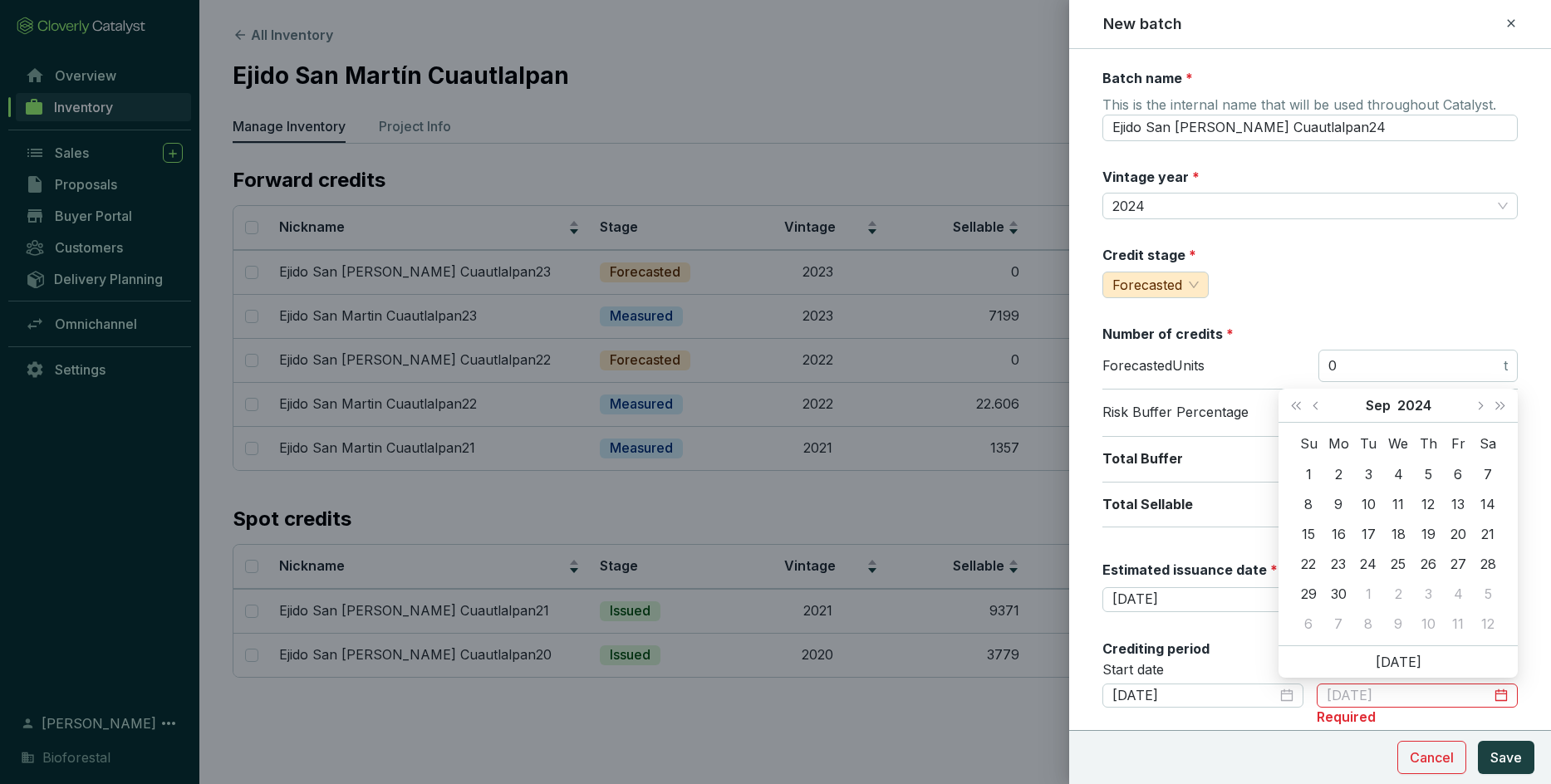
type input "[DATE]"
click at [1018, 405] on span "Next month (PageDown)" at bounding box center [1479, 405] width 8 height 8
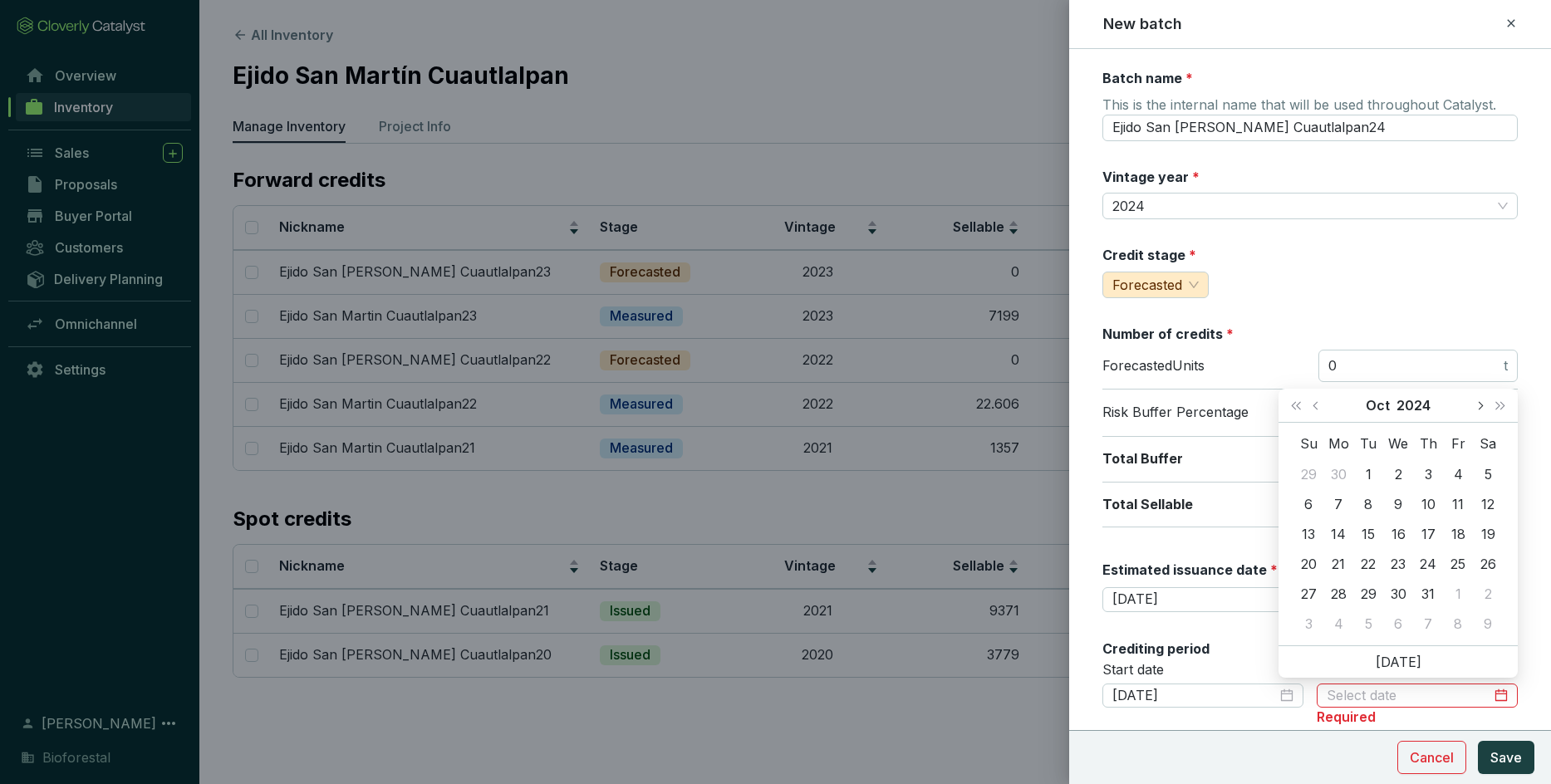
click at [1018, 405] on span "Next month (PageDown)" at bounding box center [1479, 405] width 8 height 8
click at [1018, 400] on button "Next month (PageDown)" at bounding box center [1479, 405] width 21 height 33
type input "[DATE]"
click at [1018, 506] on div "9" at bounding box center [1338, 503] width 20 height 20
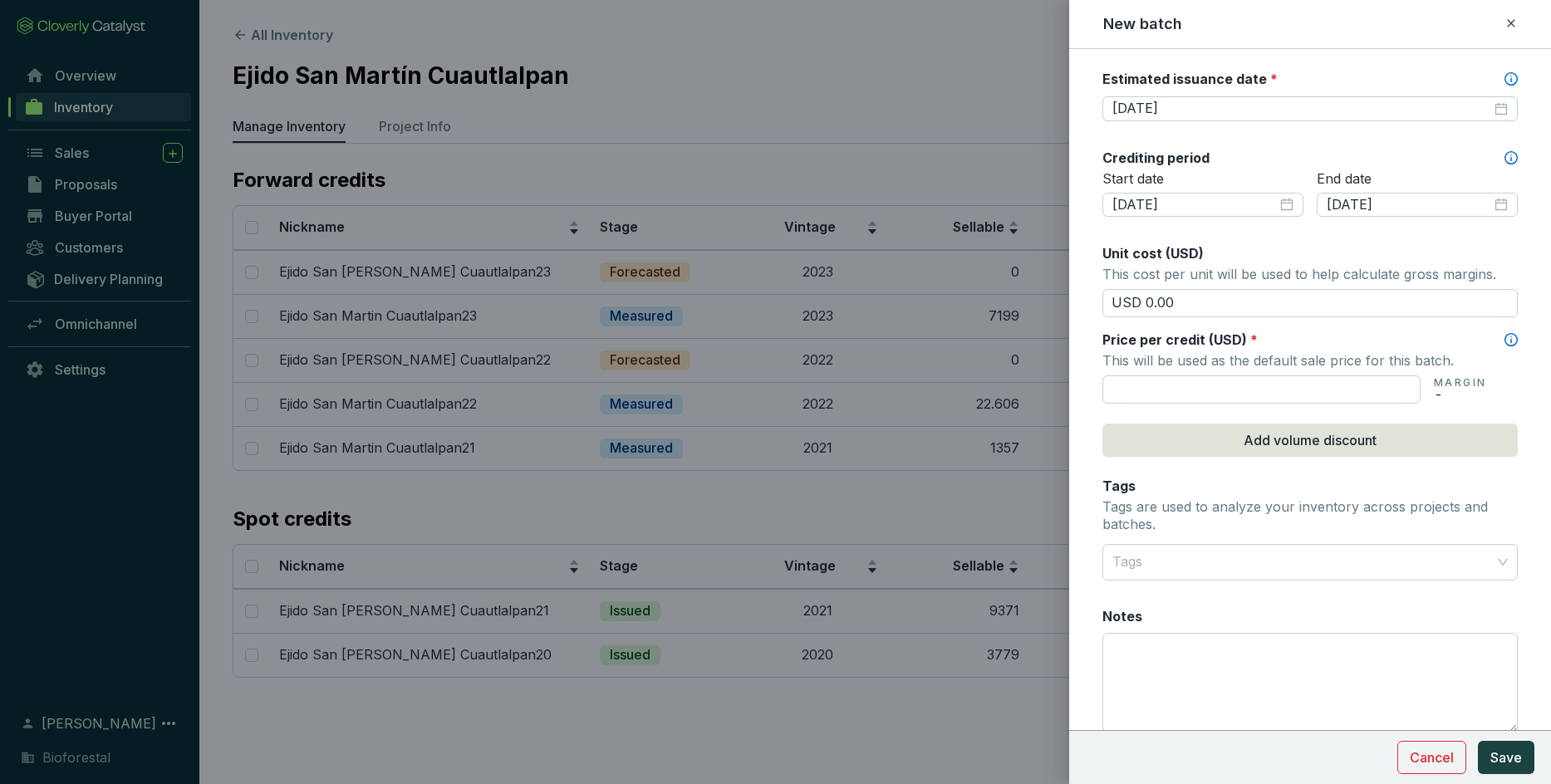
scroll to position [495, 0]
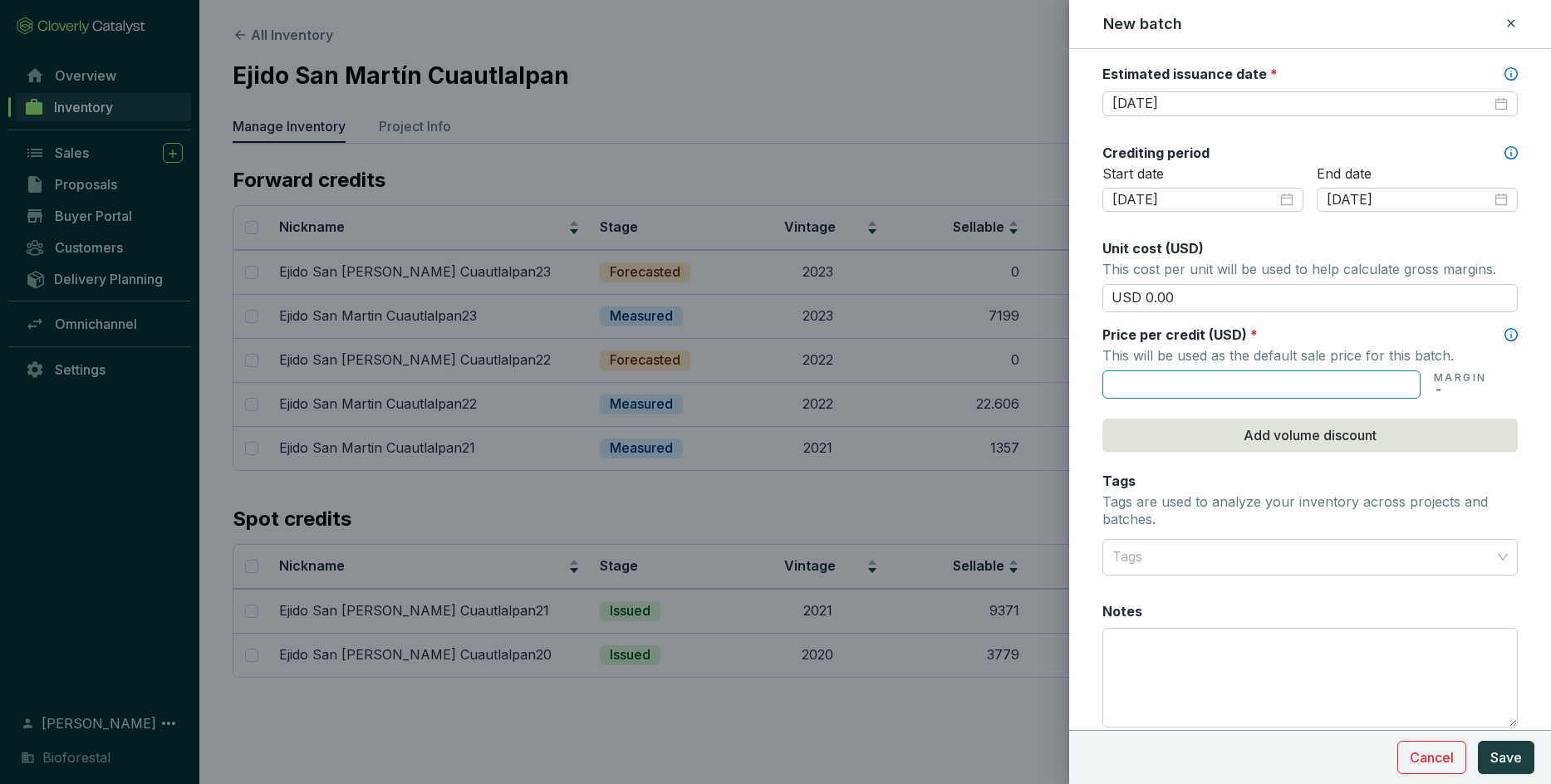
click at [1018, 375] on input "text" at bounding box center [1261, 384] width 318 height 28
click at [1018, 551] on div at bounding box center [1300, 557] width 390 height 33
type input "USD 15.50"
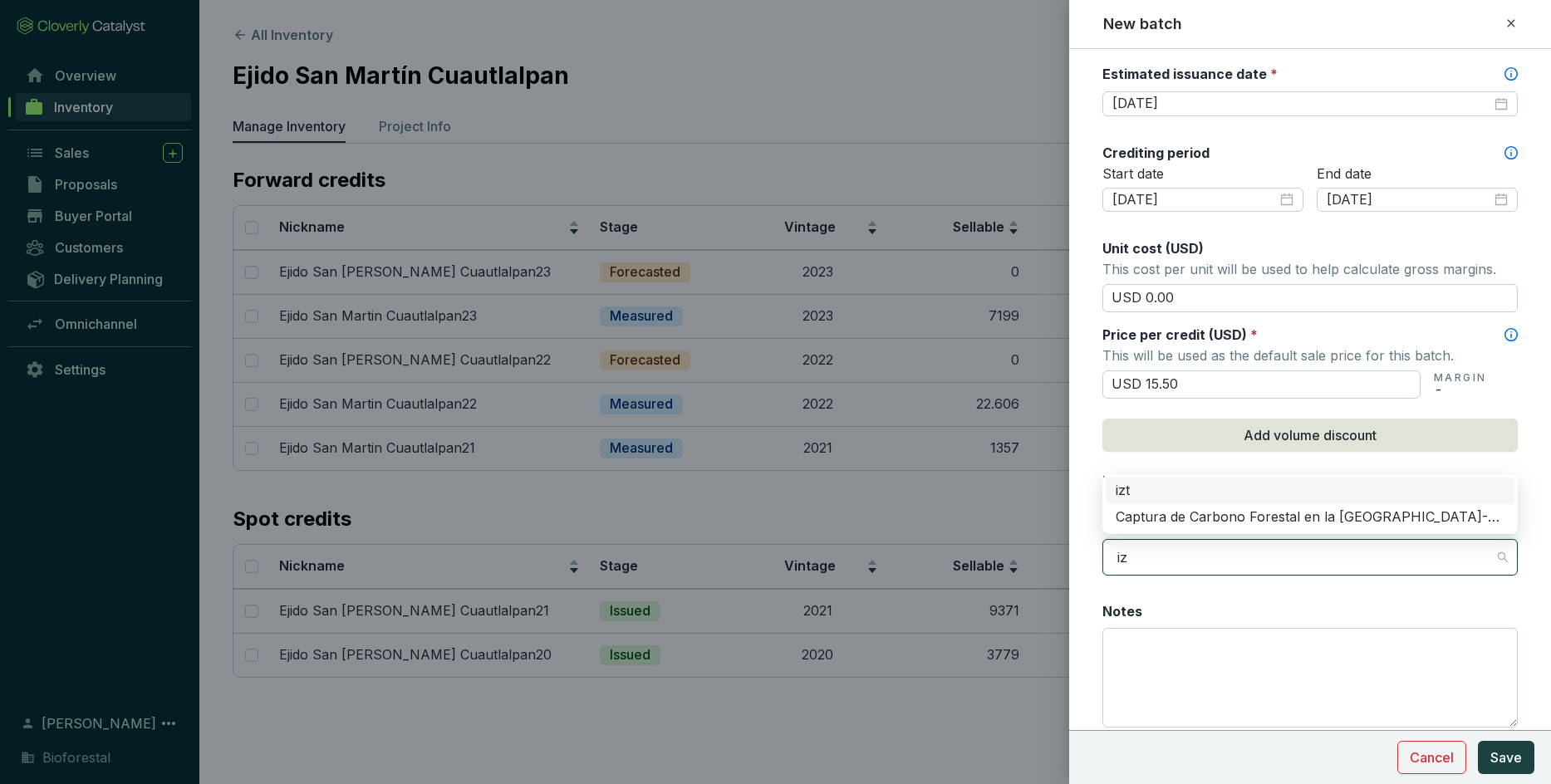
type input "izt"
click at [1018, 509] on div "Captura de Carbono Forestal en la [GEOGRAPHIC_DATA]-Popo" at bounding box center [1310, 517] width 389 height 19
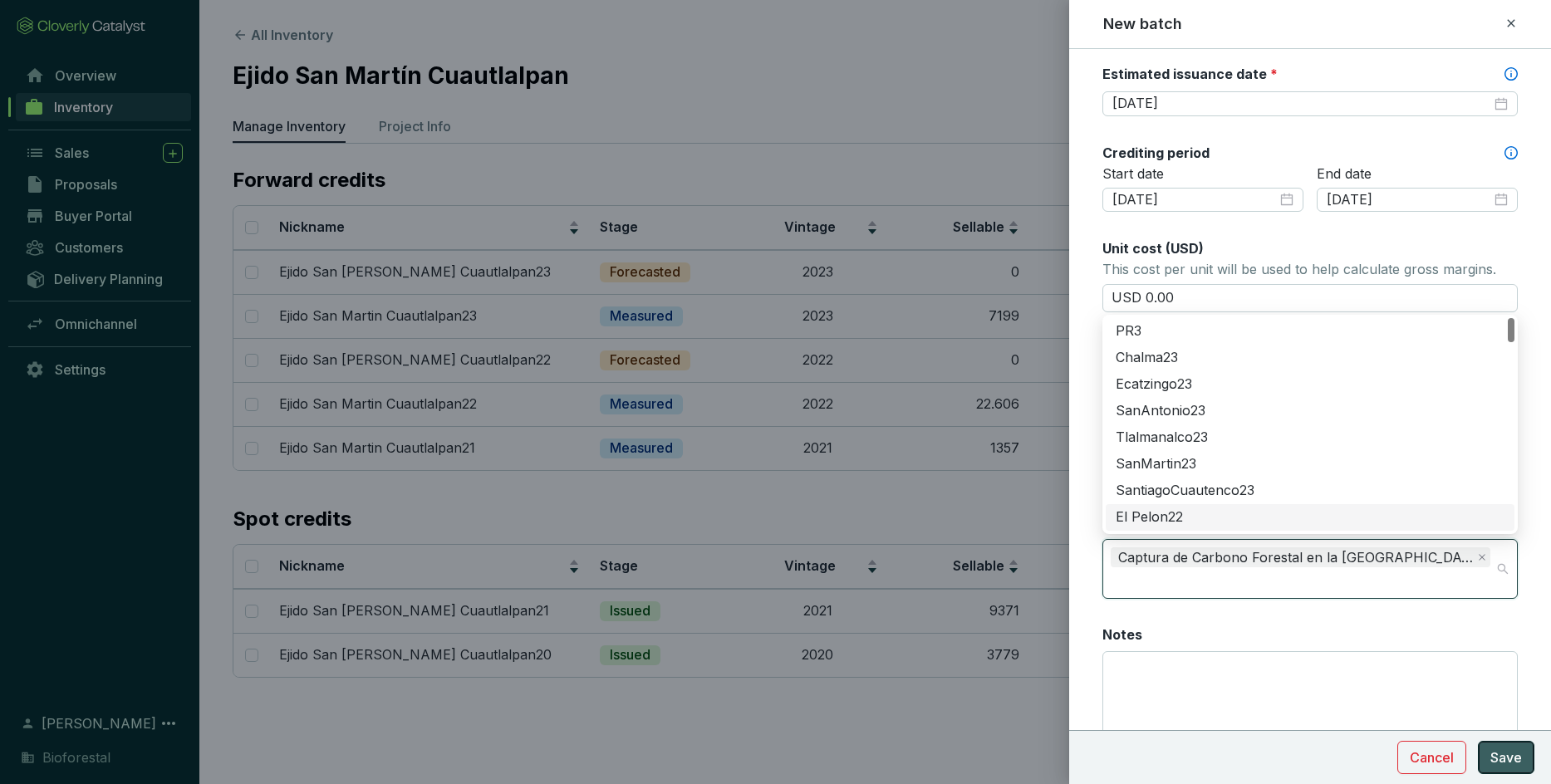
click at [1018, 551] on span "Save" at bounding box center [1506, 757] width 32 height 20
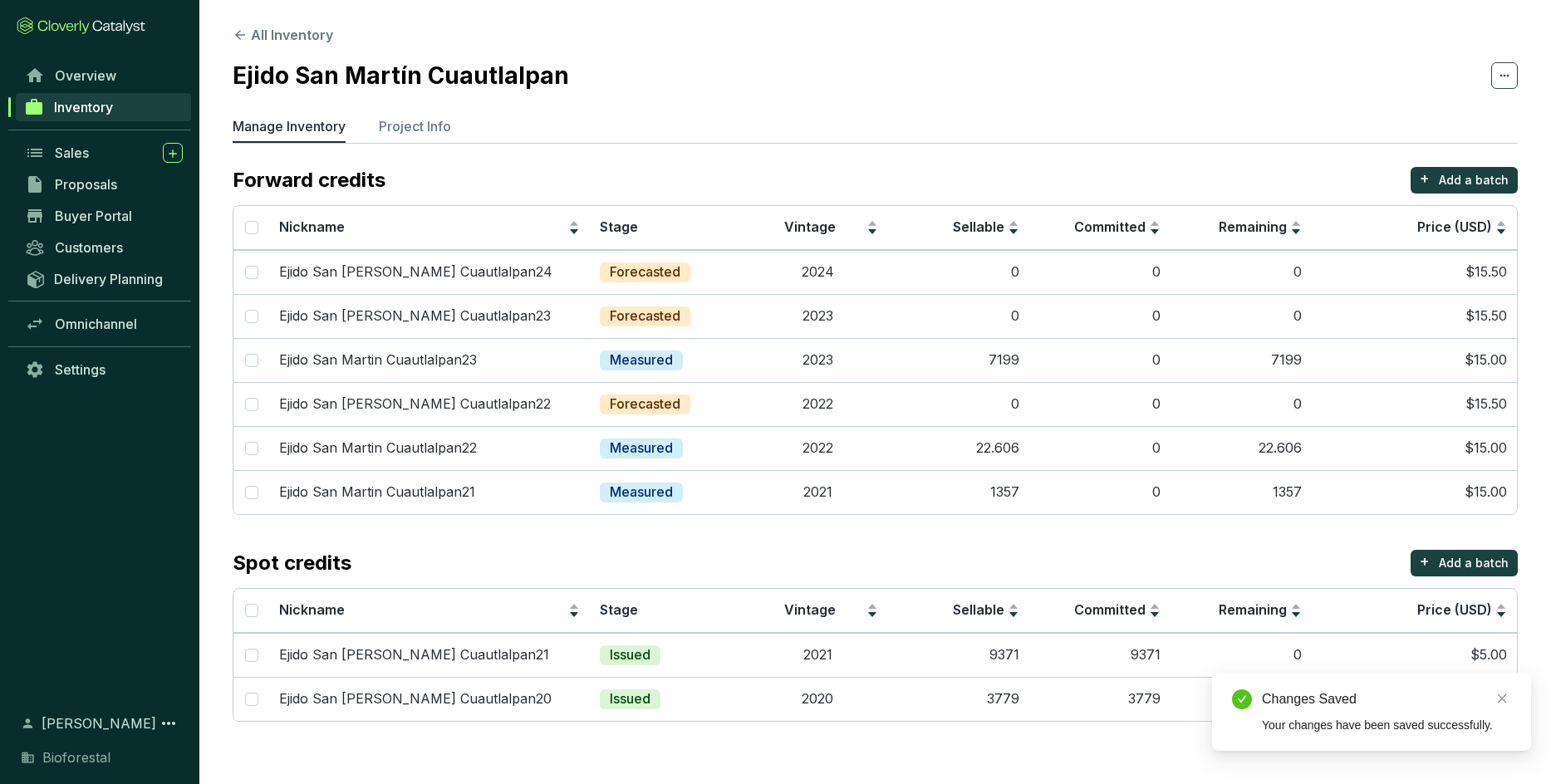
click at [919, 548] on section "Forward credits + Add a batch Nickname Stage Vintage Sellable Committed Remaini…" at bounding box center [875, 444] width 1285 height 555
click at [704, 484] on td "Measured" at bounding box center [668, 492] width 157 height 44
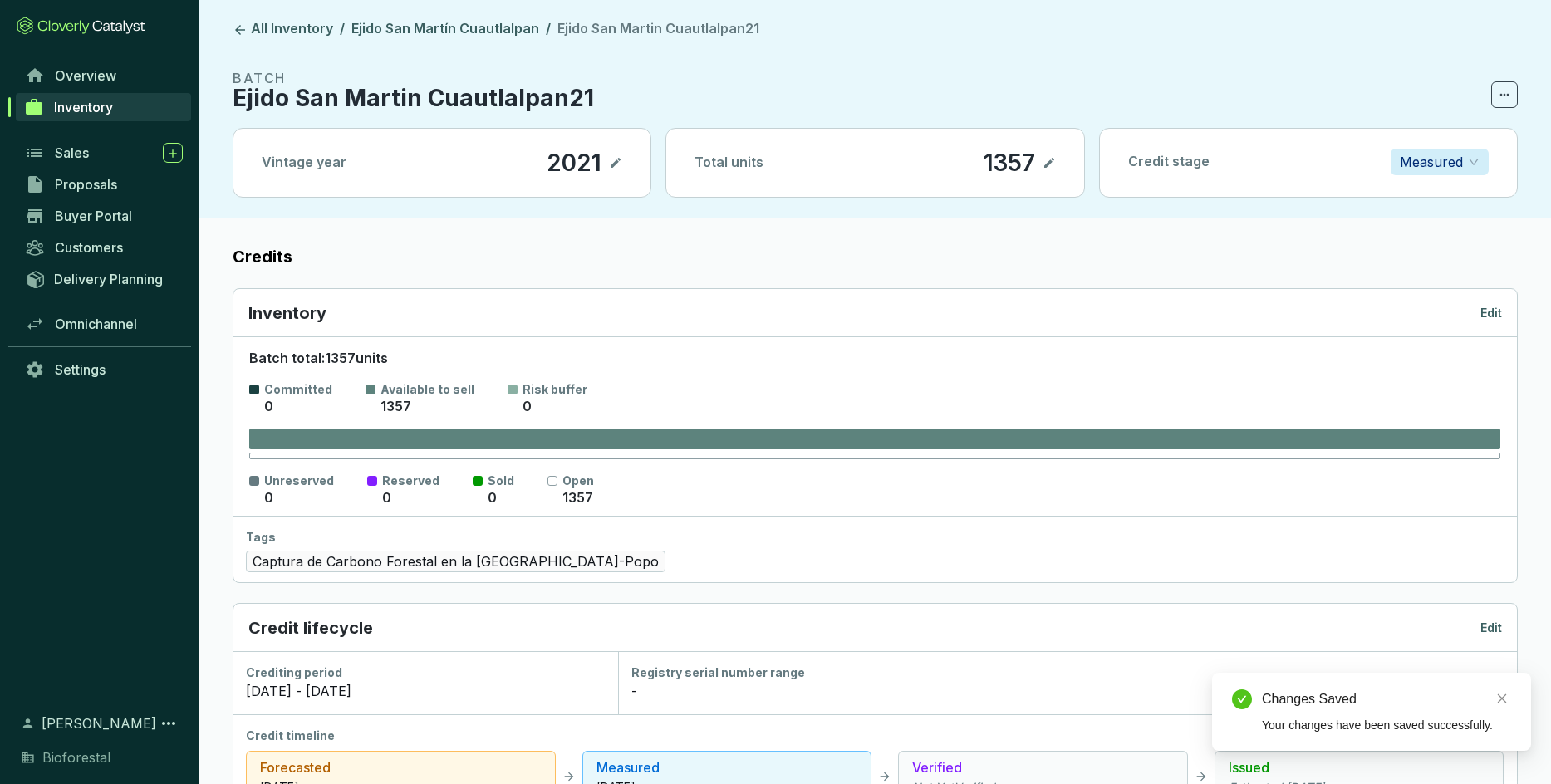
click at [1018, 162] on p "Measured" at bounding box center [1431, 162] width 63 height 25
click at [1018, 201] on p "Forecasted" at bounding box center [1439, 194] width 71 height 19
click at [416, 24] on link "Ejido San Martín Cuautlalpan" at bounding box center [445, 29] width 195 height 20
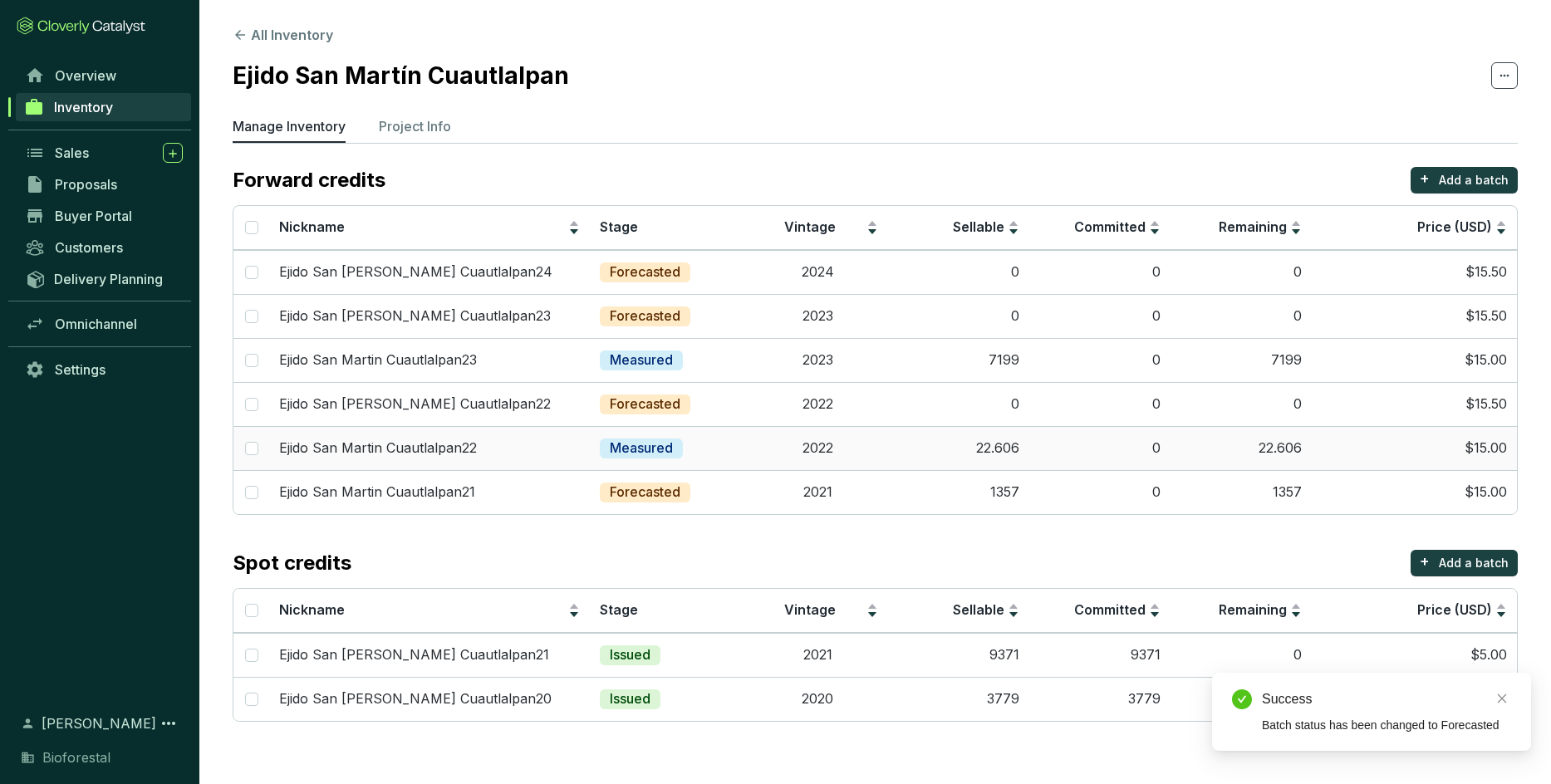
click at [696, 441] on td "Measured" at bounding box center [668, 448] width 157 height 44
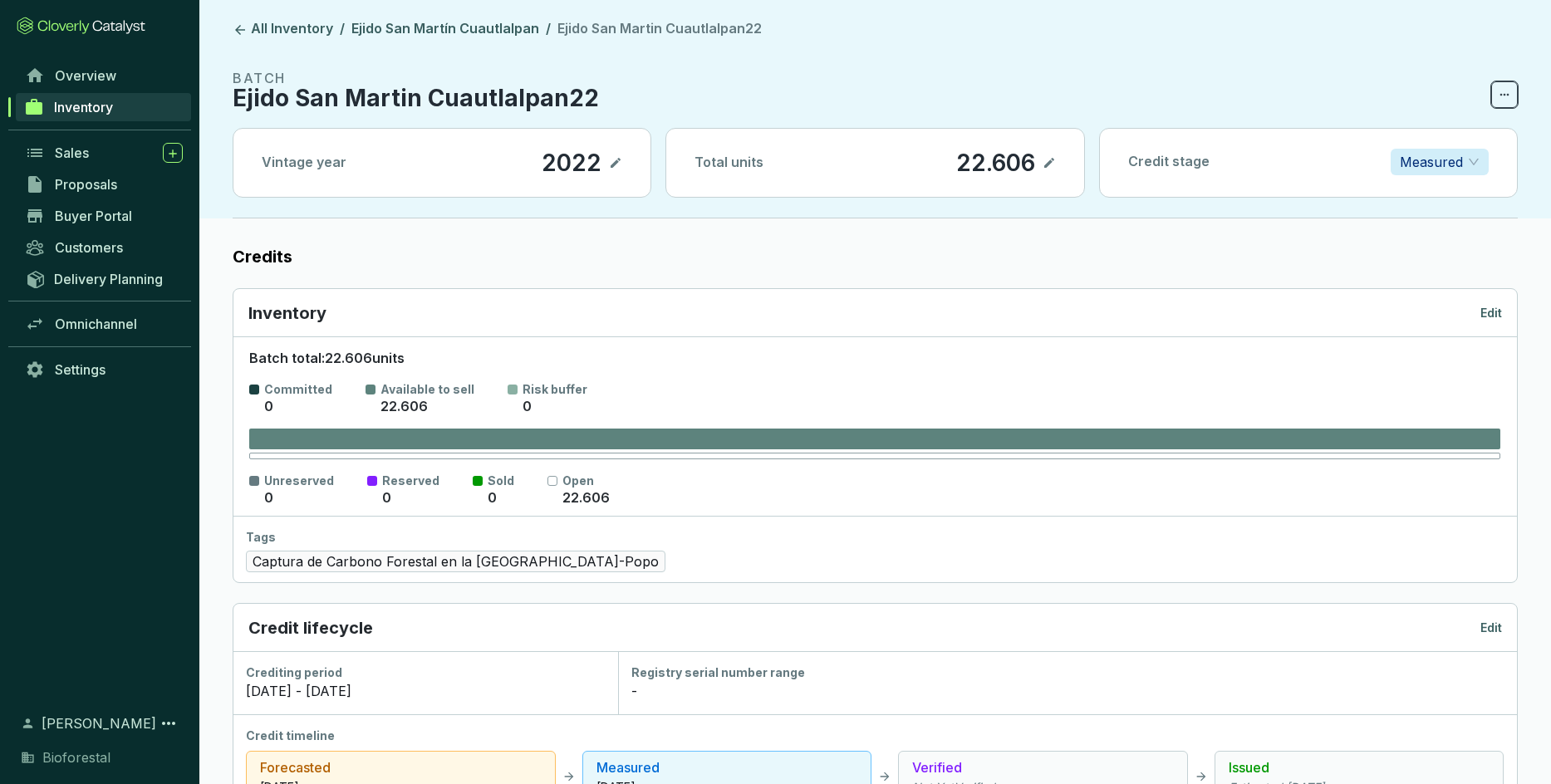
click at [1018, 91] on span at bounding box center [1504, 95] width 27 height 27
click at [970, 71] on section "BATCH Ejido San [PERSON_NAME] Cuautlalpan22" at bounding box center [875, 88] width 1285 height 40
click at [1018, 160] on p "Measured" at bounding box center [1431, 162] width 63 height 25
click at [1018, 189] on p "Forecasted" at bounding box center [1439, 194] width 71 height 19
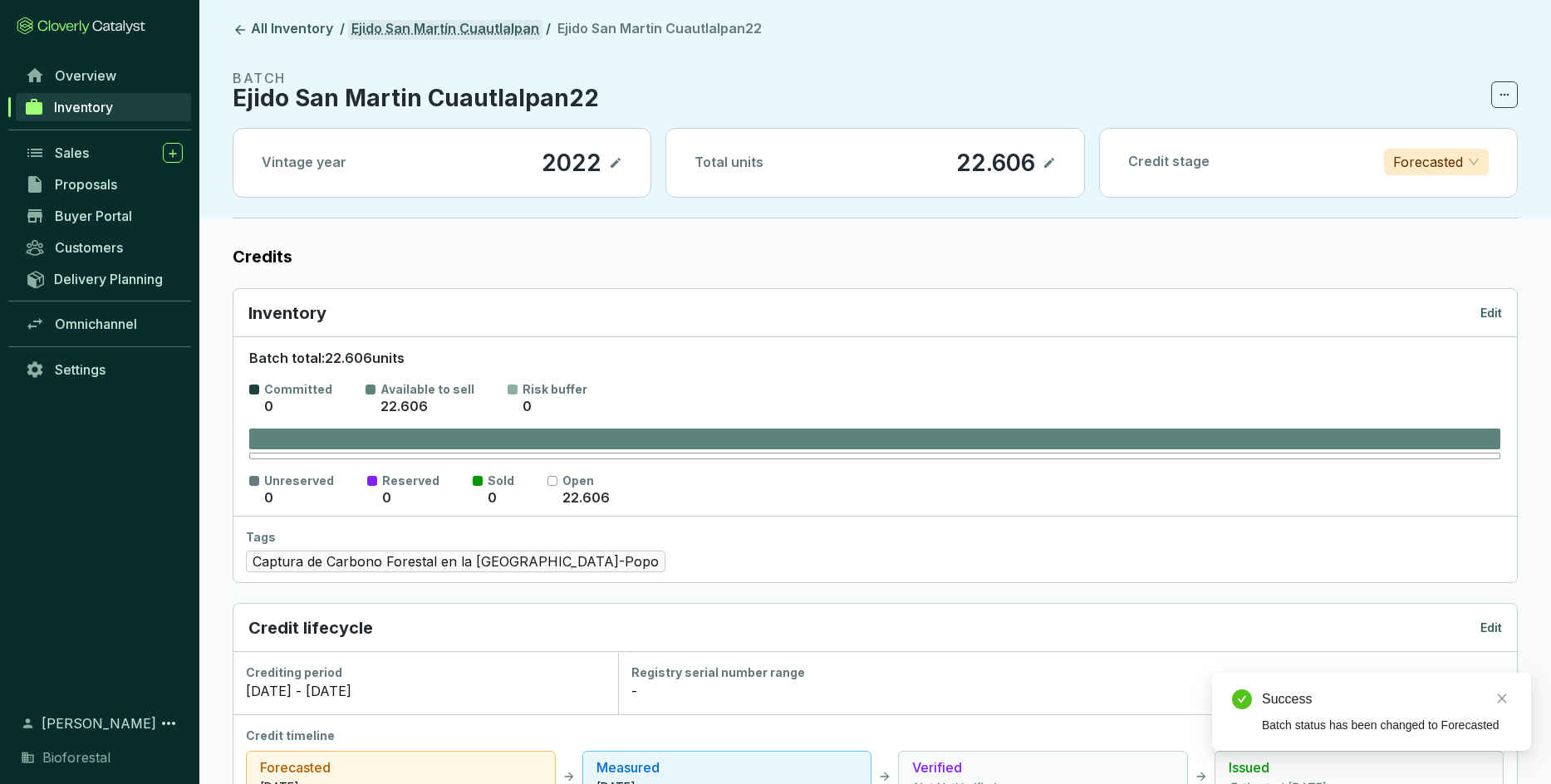
click at [444, 31] on link "Ejido San Martín Cuautlalpan" at bounding box center [445, 29] width 195 height 20
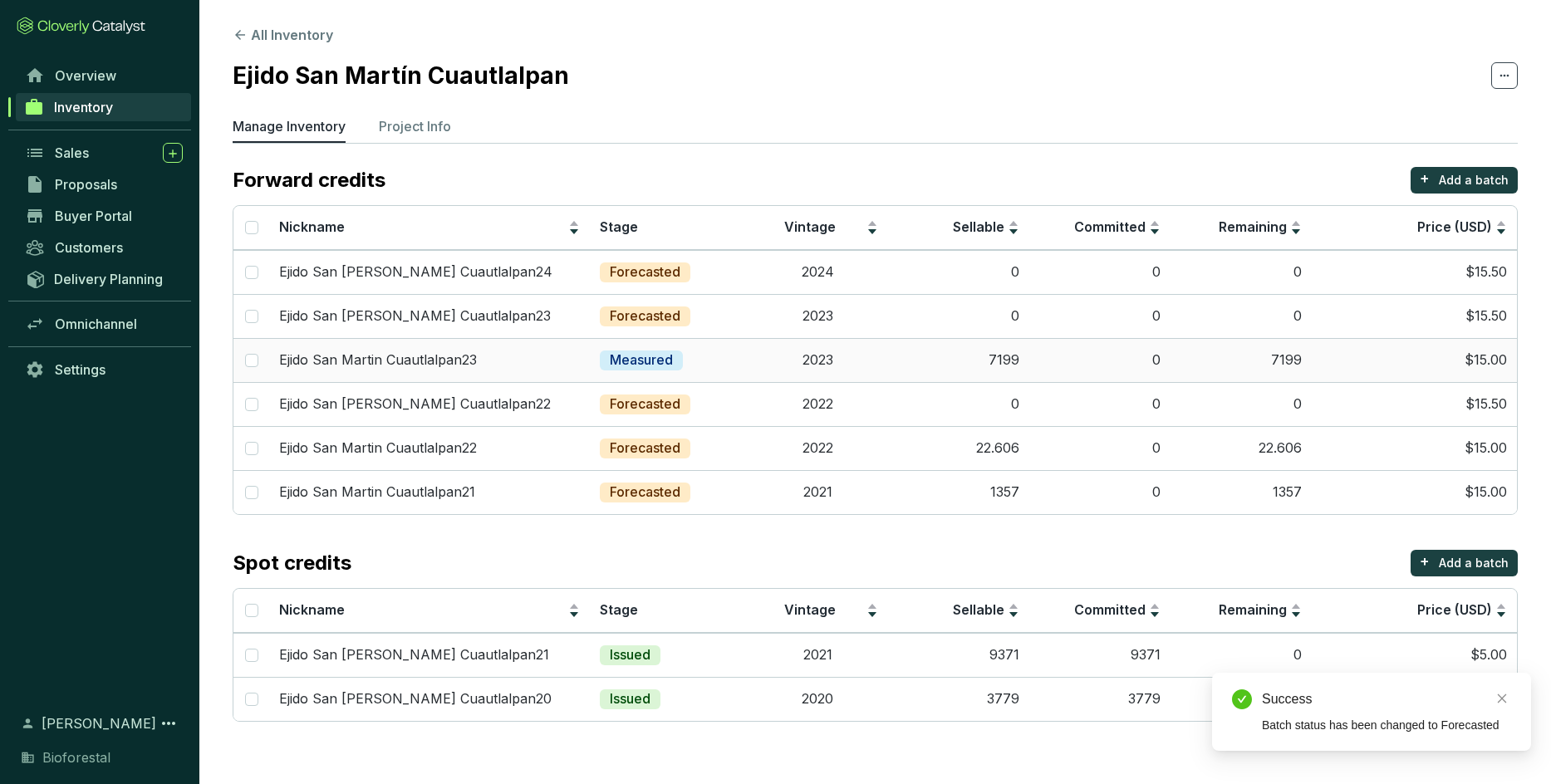
click at [712, 352] on td "Measured" at bounding box center [668, 360] width 157 height 44
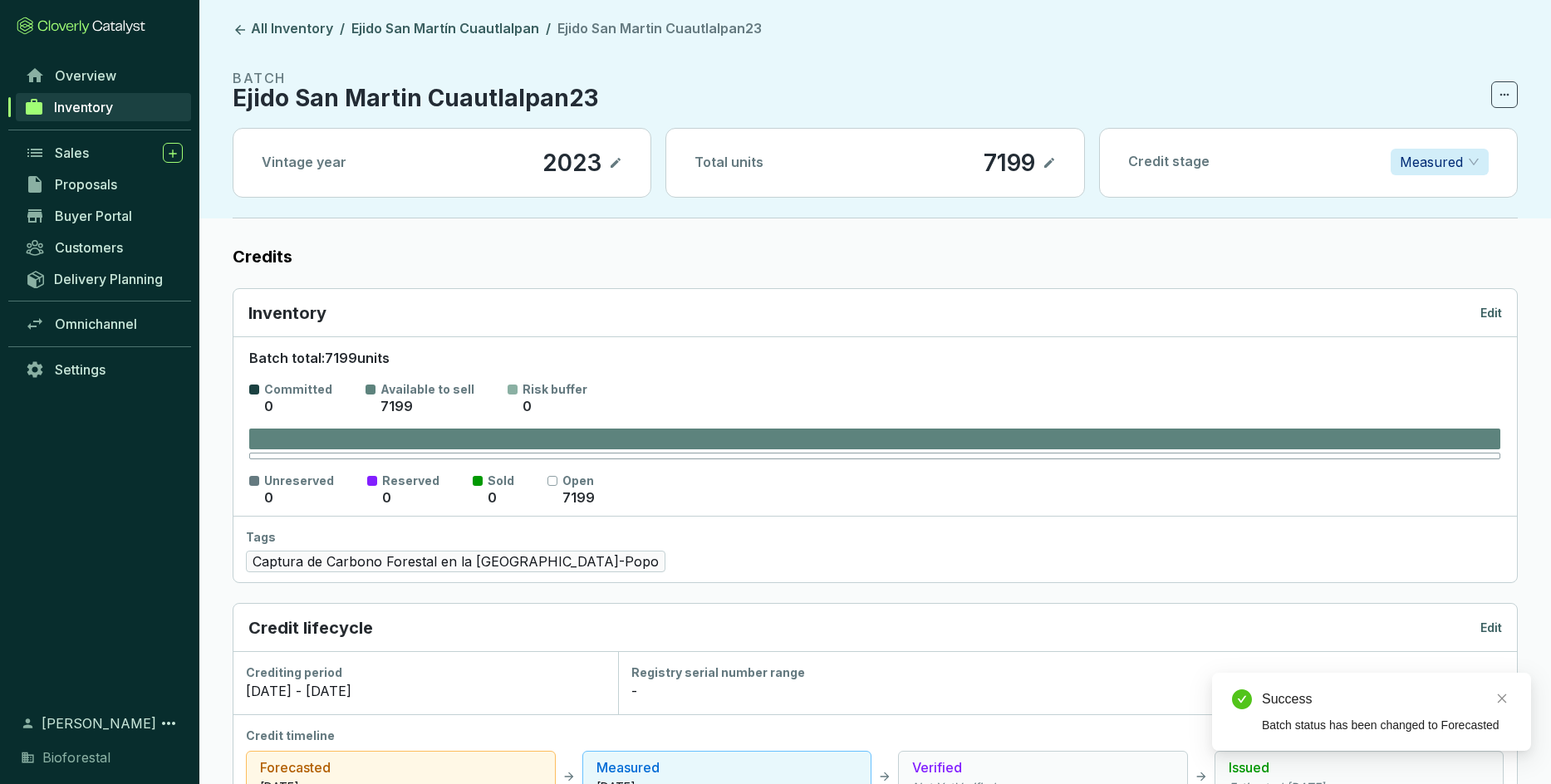
click at [1018, 100] on section "BATCH Ejido San [PERSON_NAME] Cuautlalpan23" at bounding box center [875, 88] width 1285 height 40
click at [1018, 150] on span "Measured" at bounding box center [1440, 162] width 80 height 25
click at [1018, 197] on p "Forecasted" at bounding box center [1439, 194] width 71 height 19
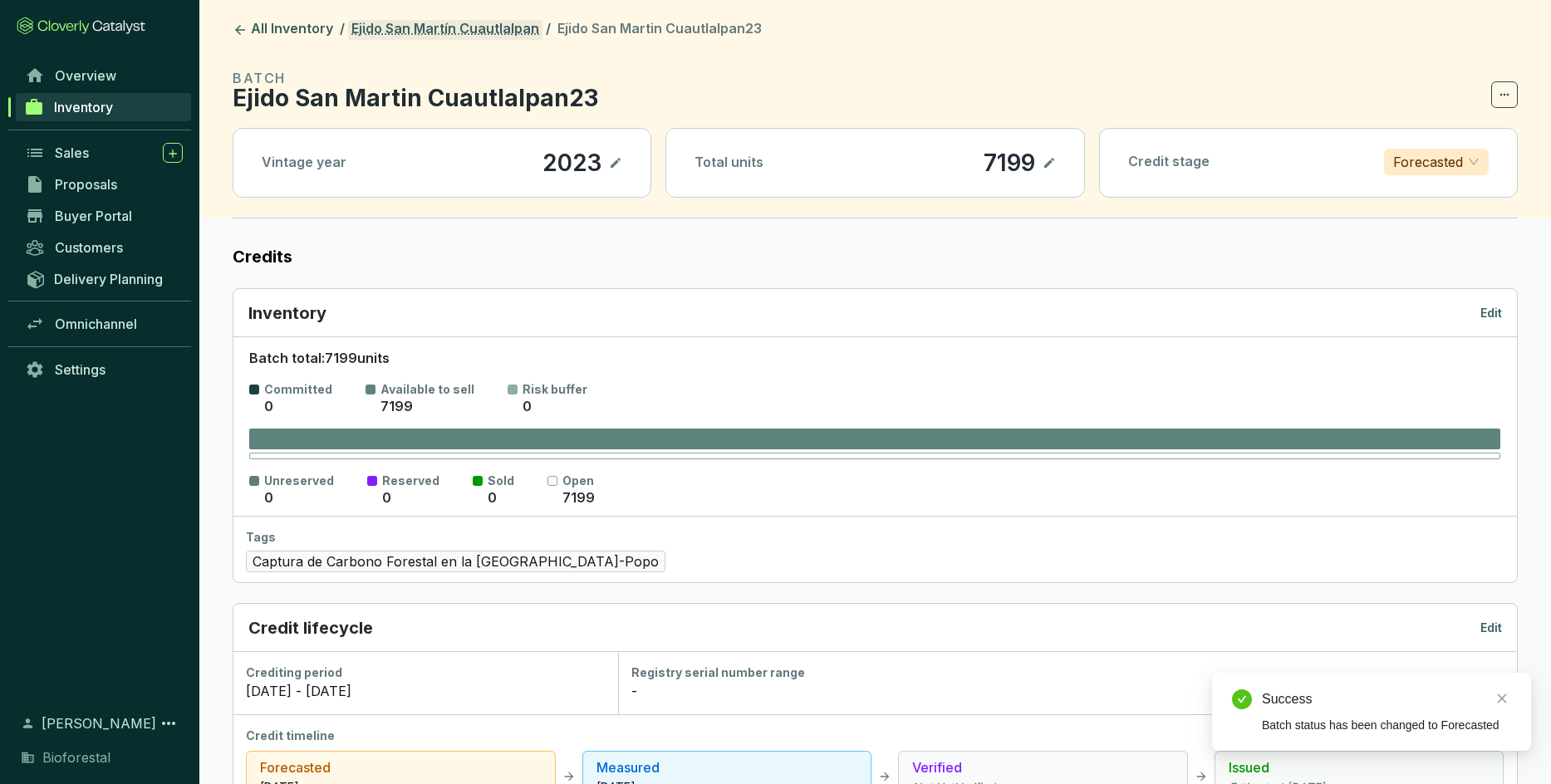
click at [433, 31] on link "Ejido San Martín Cuautlalpan" at bounding box center [445, 29] width 195 height 20
